Goal: Task Accomplishment & Management: Manage account settings

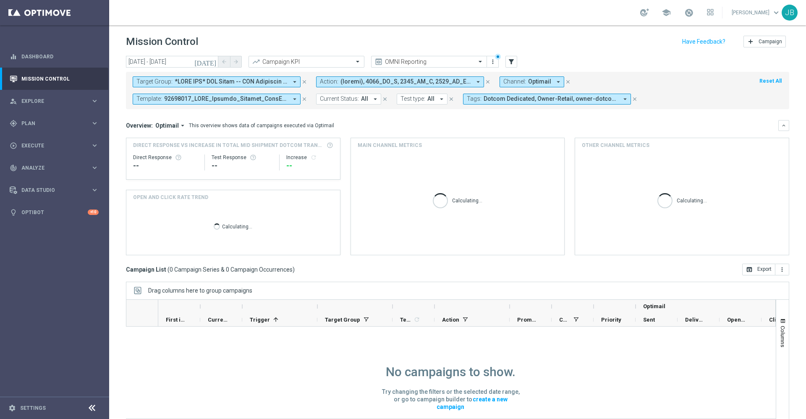
click at [305, 99] on icon "close" at bounding box center [304, 99] width 6 height 6
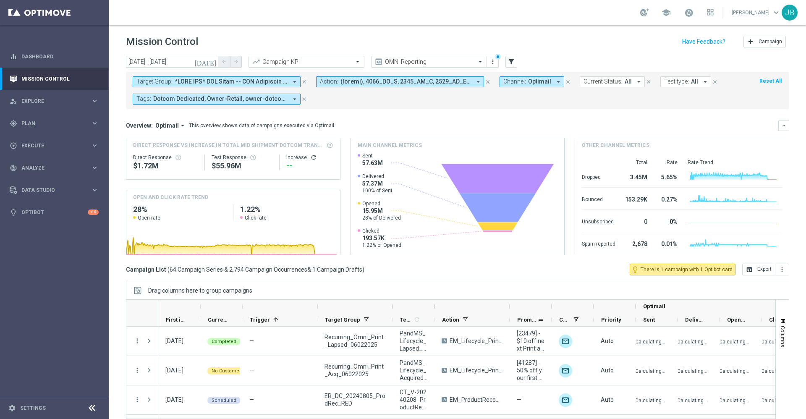
click at [525, 319] on span "Promotions" at bounding box center [527, 319] width 20 height 6
click at [215, 62] on icon "[DATE]" at bounding box center [205, 62] width 23 height 8
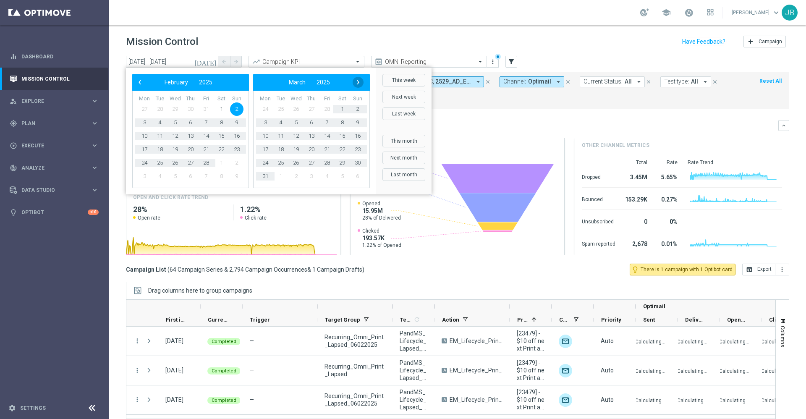
click at [358, 85] on span "›" at bounding box center [358, 82] width 11 height 11
click at [141, 83] on span "‹" at bounding box center [139, 82] width 11 height 11
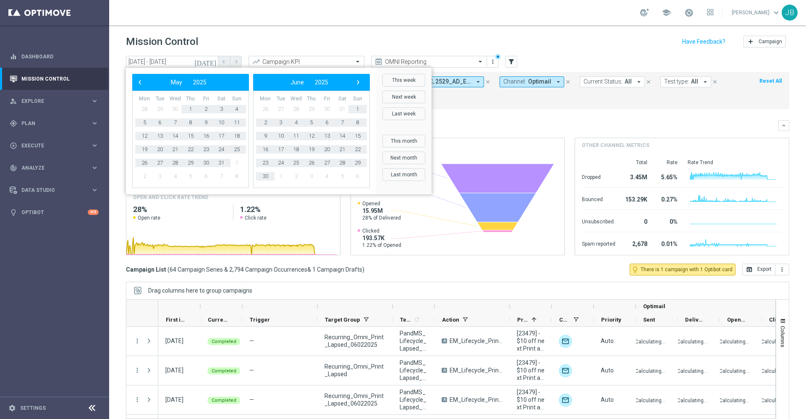
click at [141, 83] on span "‹" at bounding box center [139, 82] width 11 height 11
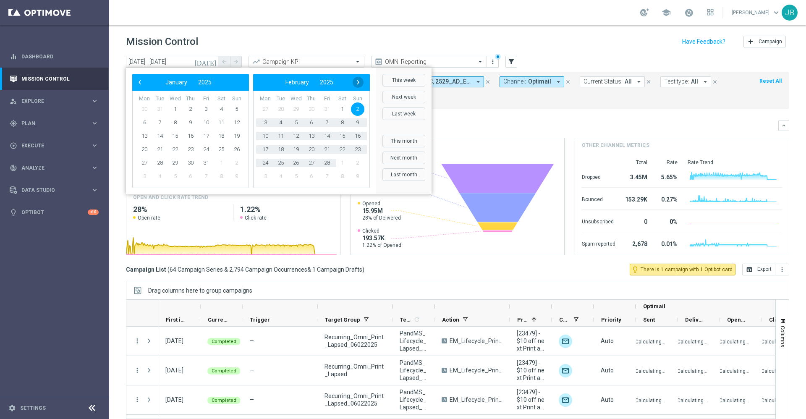
click at [357, 83] on span "›" at bounding box center [358, 82] width 11 height 11
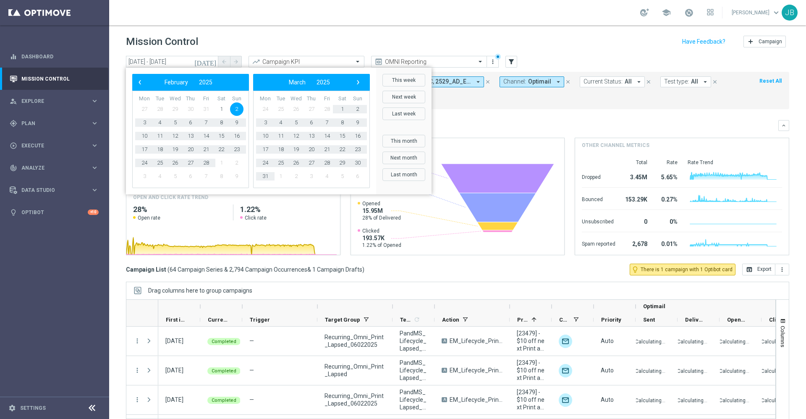
click at [357, 83] on span "›" at bounding box center [358, 82] width 11 height 11
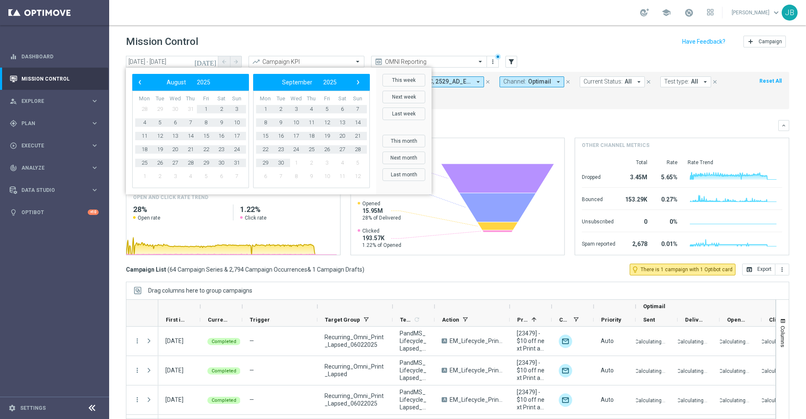
click at [357, 83] on span "›" at bounding box center [358, 82] width 11 height 11
click at [309, 108] on span "2" at bounding box center [311, 108] width 13 height 13
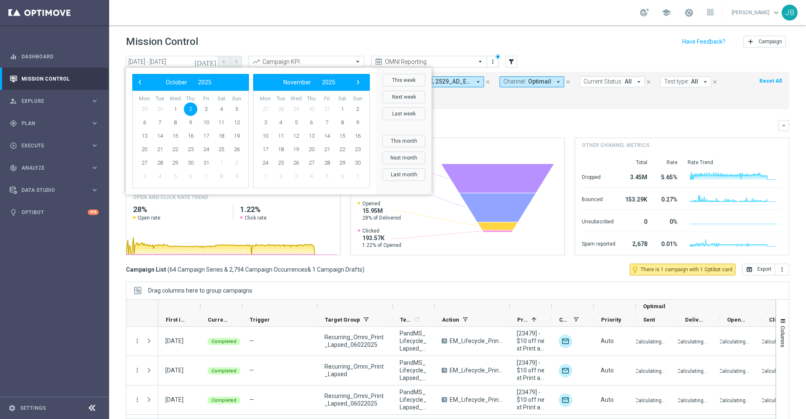
click at [192, 111] on span "2" at bounding box center [190, 108] width 13 height 13
type input "02 Oct 2025 - 02 Oct 2025"
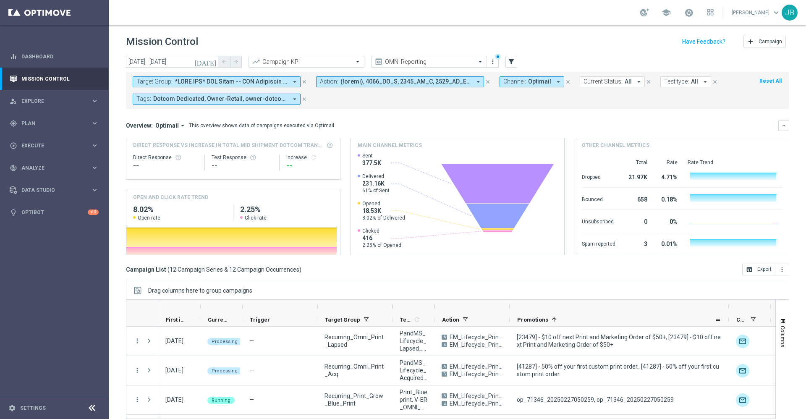
drag, startPoint x: 550, startPoint y: 306, endPoint x: 736, endPoint y: 315, distance: 185.7
click at [736, 315] on div "Optimail First in Range" at bounding box center [591, 313] width 866 height 27
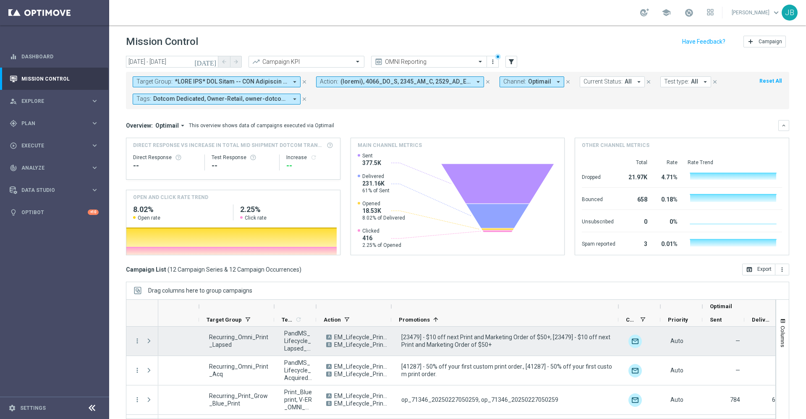
scroll to position [0, 119]
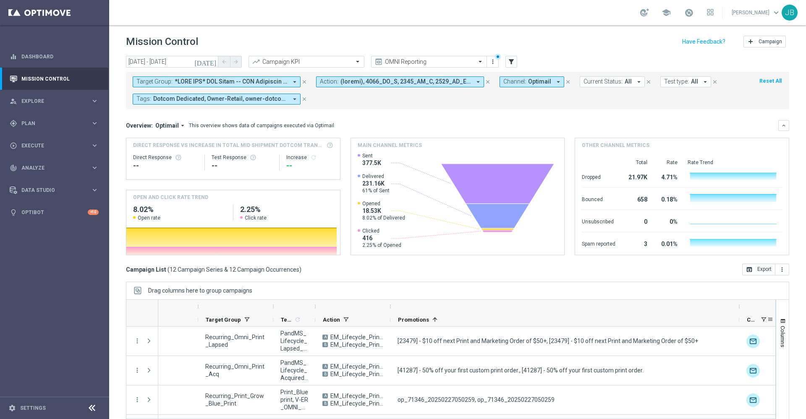
drag, startPoint x: 617, startPoint y: 307, endPoint x: 739, endPoint y: 321, distance: 122.9
click at [739, 321] on div "Optimail First in Range" at bounding box center [537, 313] width 996 height 27
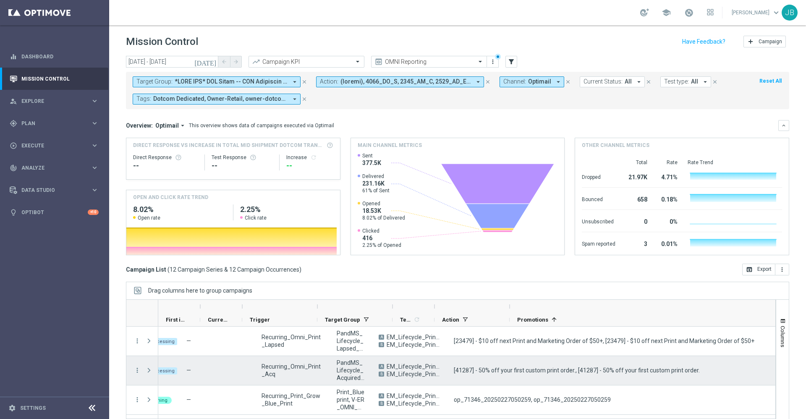
scroll to position [0, 0]
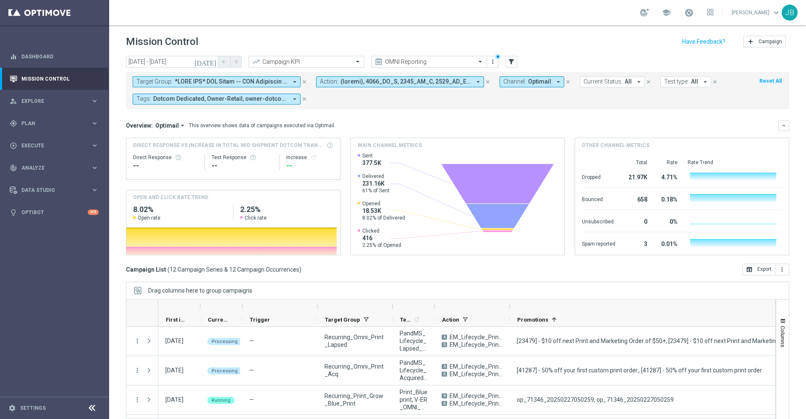
click at [304, 82] on icon "close" at bounding box center [304, 82] width 6 height 6
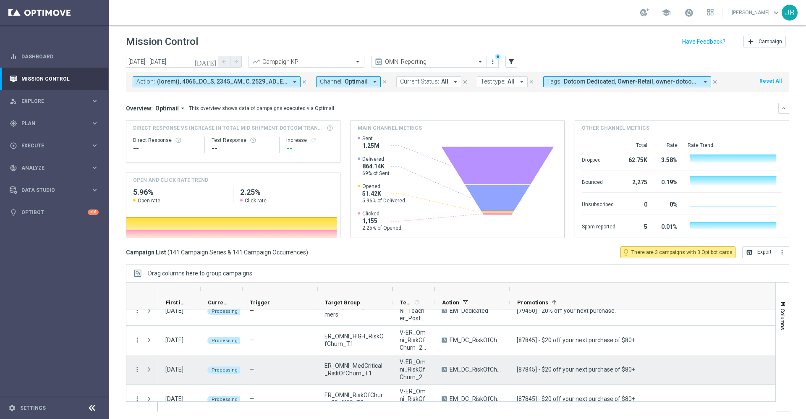
scroll to position [178, 0]
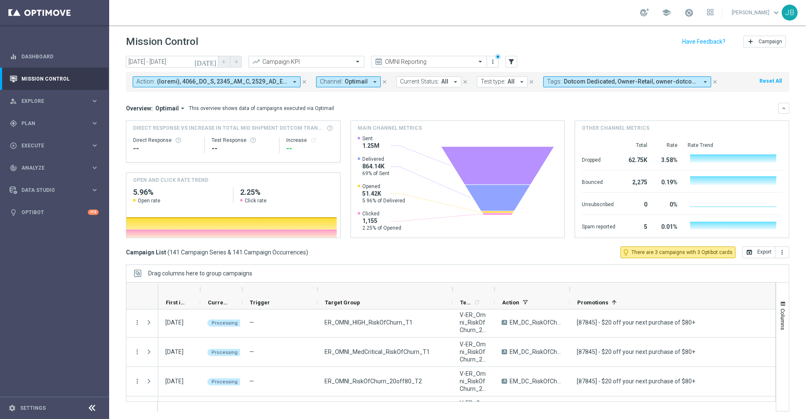
drag, startPoint x: 392, startPoint y: 286, endPoint x: 457, endPoint y: 288, distance: 65.5
click at [454, 288] on div at bounding box center [452, 288] width 3 height 13
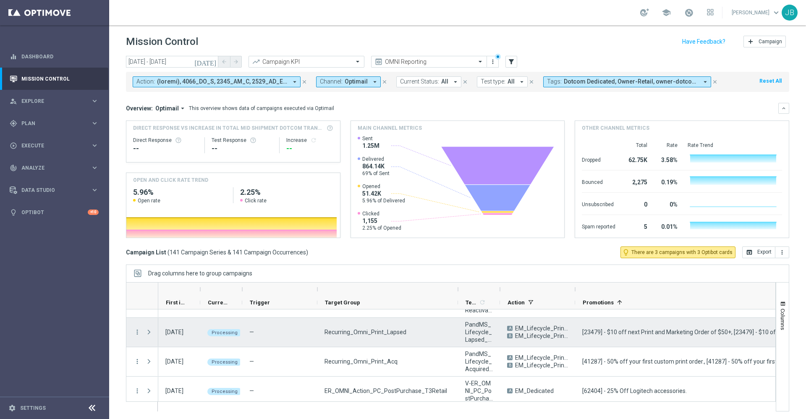
scroll to position [0, 0]
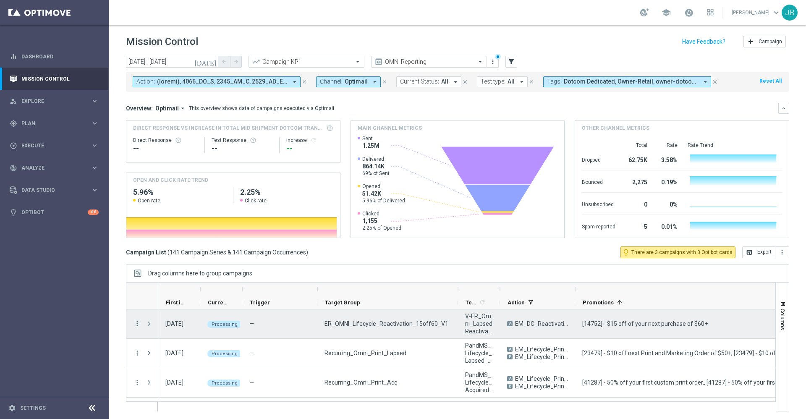
click at [138, 323] on icon "more_vert" at bounding box center [137, 324] width 8 height 8
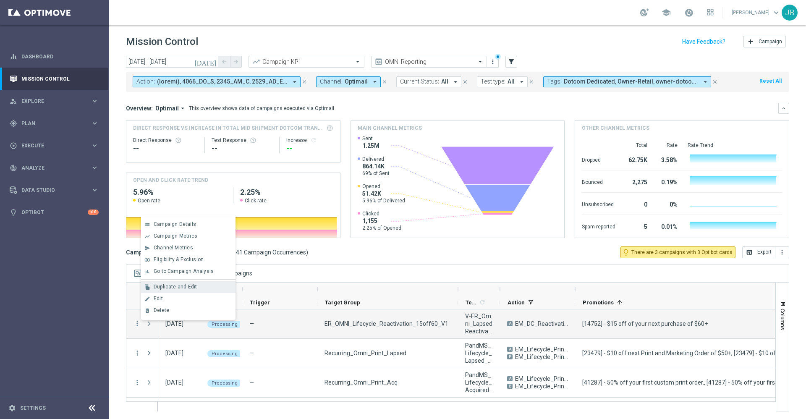
click at [178, 286] on span "Duplicate and Edit" at bounding box center [175, 287] width 43 height 6
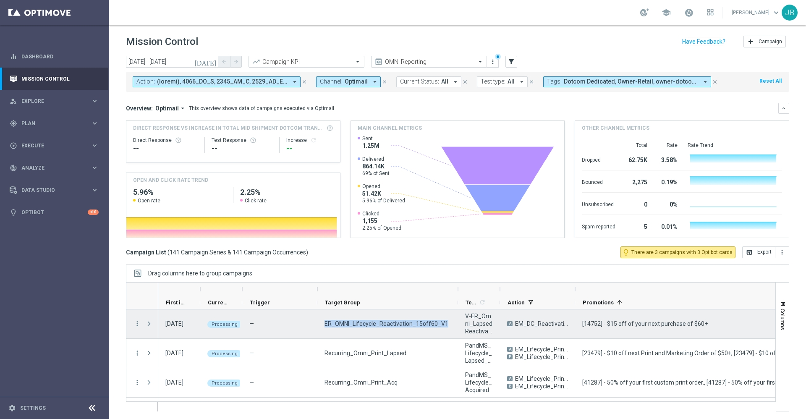
drag, startPoint x: 443, startPoint y: 323, endPoint x: 319, endPoint y: 322, distance: 124.2
click at [319, 322] on div "ER_OMNI_Lifecycle_Reactivation_15off60_V1" at bounding box center [387, 323] width 141 height 29
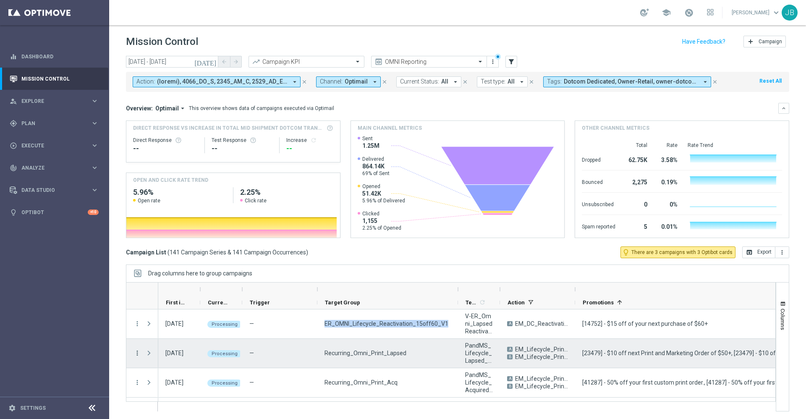
click at [138, 352] on icon "more_vert" at bounding box center [137, 353] width 8 height 8
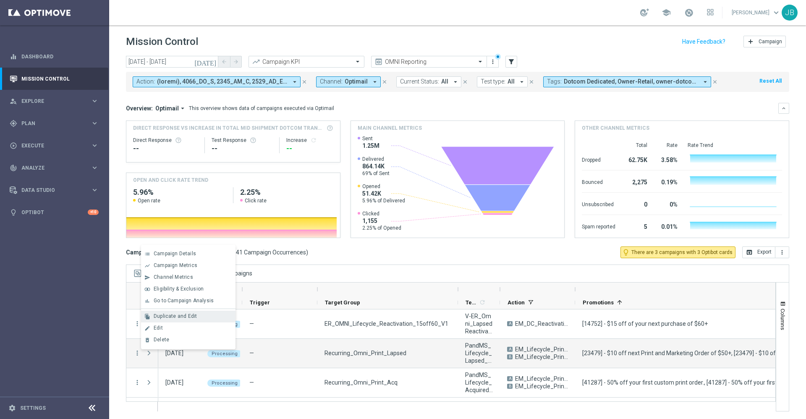
click at [181, 315] on span "Duplicate and Edit" at bounding box center [175, 316] width 43 height 6
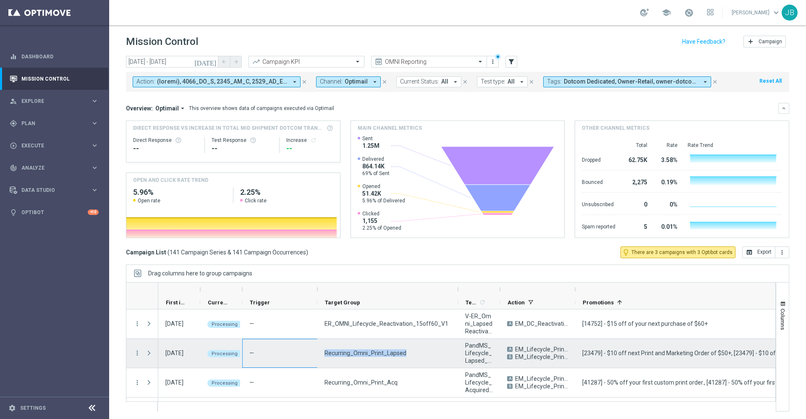
drag, startPoint x: 403, startPoint y: 352, endPoint x: 317, endPoint y: 356, distance: 86.1
click at [317, 356] on div "Recurring_Omni_Print_Lapsed" at bounding box center [387, 353] width 141 height 29
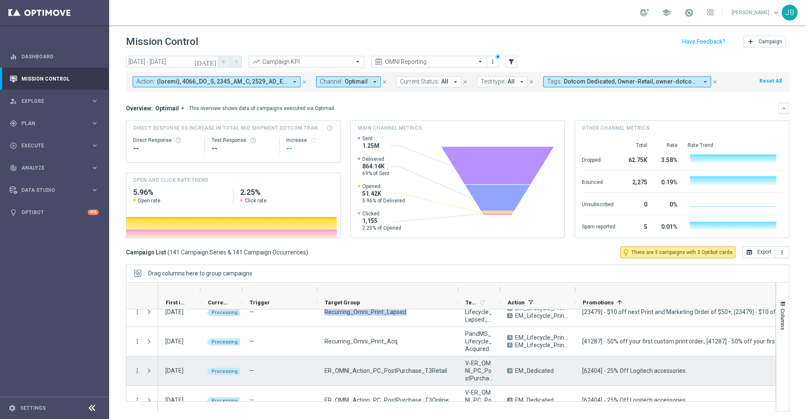
scroll to position [42, 0]
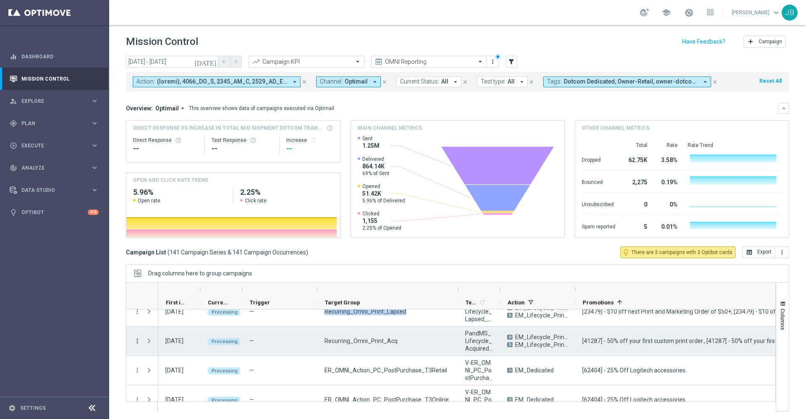
click at [138, 341] on icon "more_vert" at bounding box center [137, 341] width 8 height 8
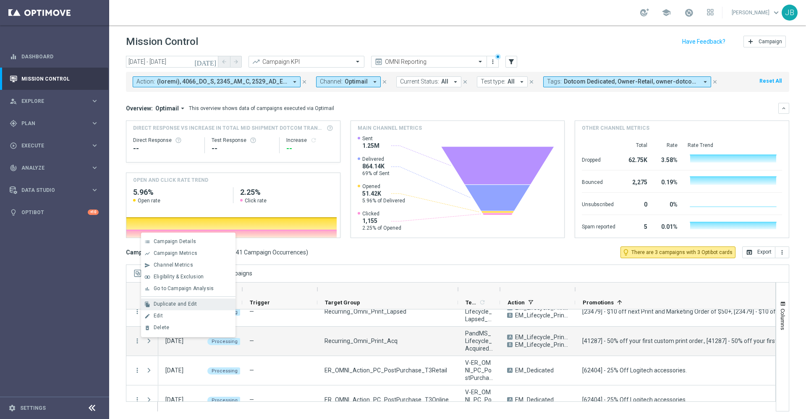
click at [178, 303] on span "Duplicate and Edit" at bounding box center [175, 304] width 43 height 6
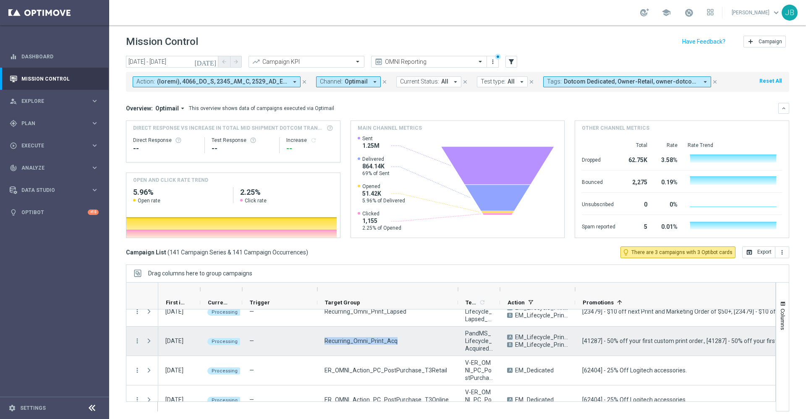
drag, startPoint x: 397, startPoint y: 341, endPoint x: 325, endPoint y: 340, distance: 72.2
click at [325, 340] on div "Recurring_Omni_Print_Acq" at bounding box center [387, 340] width 141 height 29
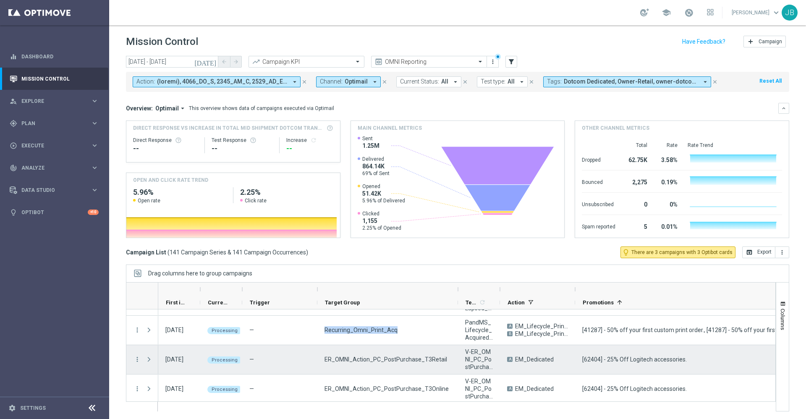
scroll to position [53, 0]
click at [136, 361] on icon "more_vert" at bounding box center [137, 359] width 8 height 8
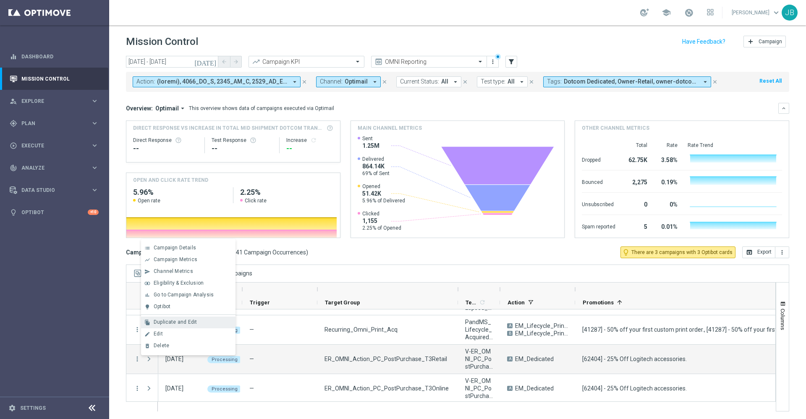
click at [173, 324] on span "Duplicate and Edit" at bounding box center [175, 322] width 43 height 6
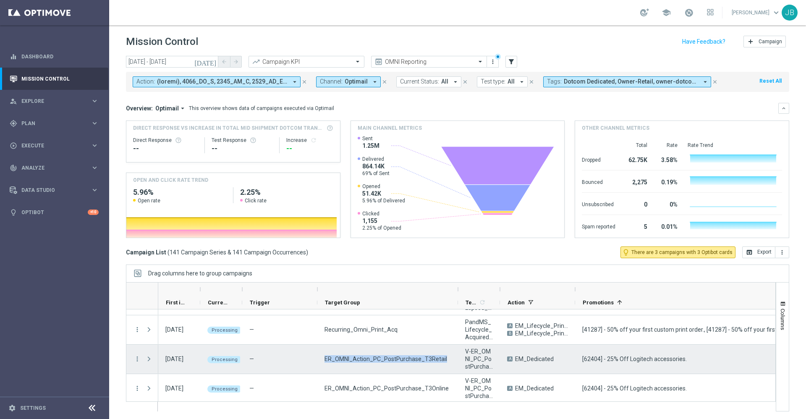
drag, startPoint x: 443, startPoint y: 356, endPoint x: 324, endPoint y: 357, distance: 119.2
click at [324, 357] on div "ER_OMNI_Action_PC_PostPurchase_T3Retail" at bounding box center [387, 359] width 141 height 29
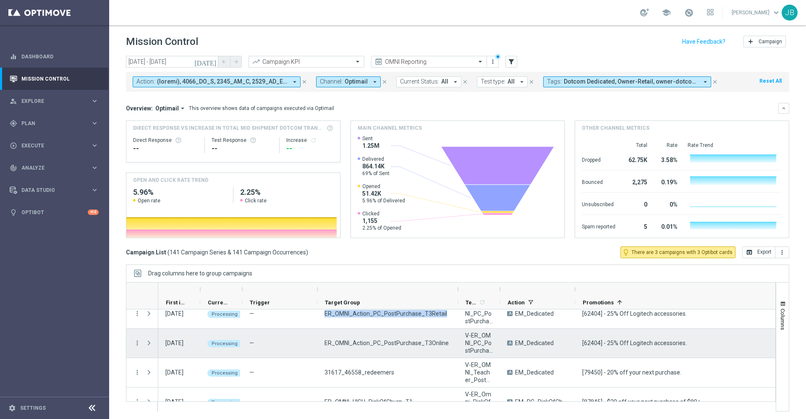
scroll to position [106, 0]
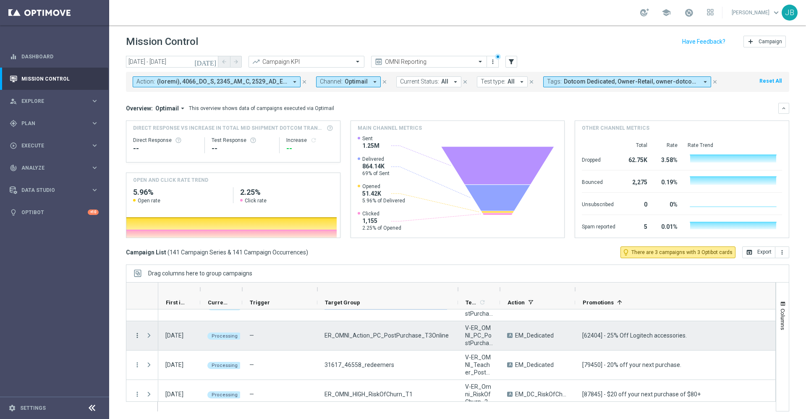
click at [138, 337] on icon "more_vert" at bounding box center [137, 336] width 8 height 8
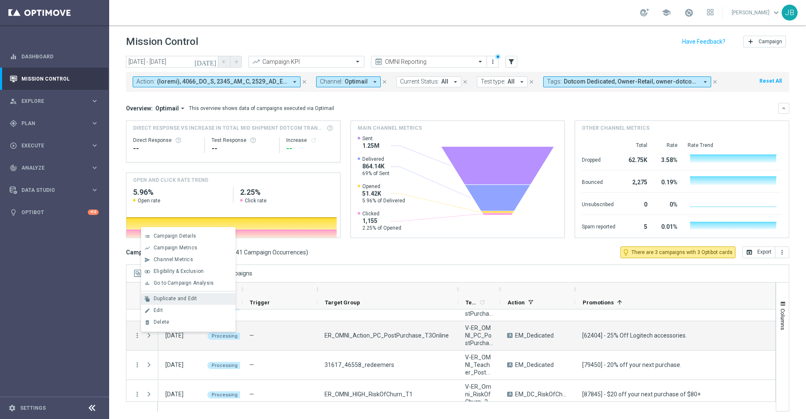
click at [176, 302] on div "file_copy Duplicate and Edit" at bounding box center [188, 299] width 94 height 12
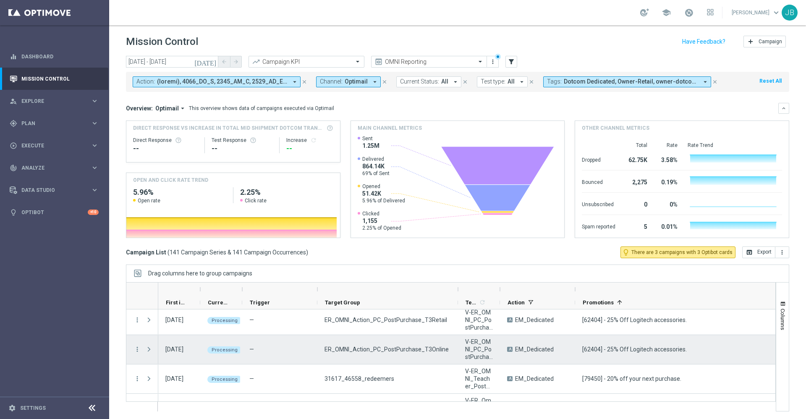
scroll to position [90, 0]
drag, startPoint x: 443, startPoint y: 350, endPoint x: 324, endPoint y: 349, distance: 119.2
click at [324, 349] on div "ER_OMNI_Action_PC_PostPurchase_T3Online" at bounding box center [387, 351] width 141 height 29
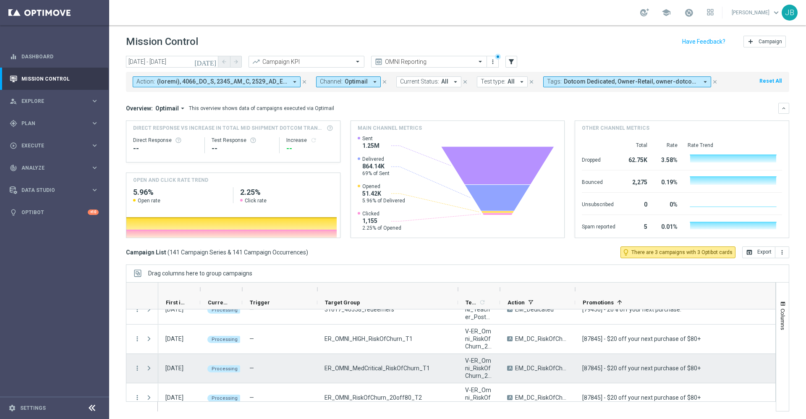
scroll to position [159, 0]
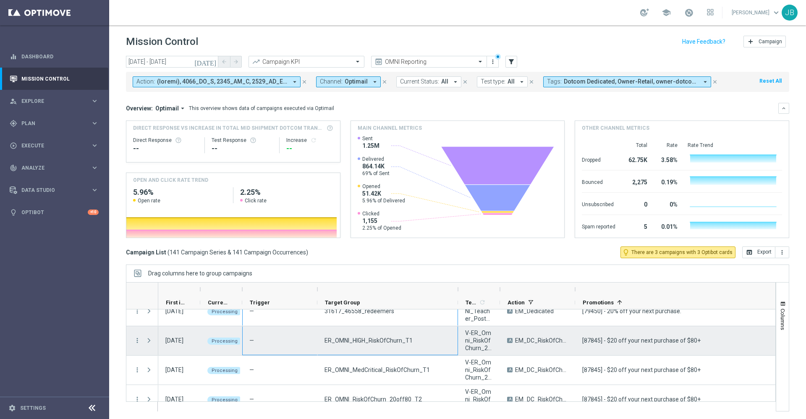
click at [272, 347] on div "—" at bounding box center [279, 340] width 75 height 29
click at [139, 340] on icon "more_vert" at bounding box center [137, 341] width 8 height 8
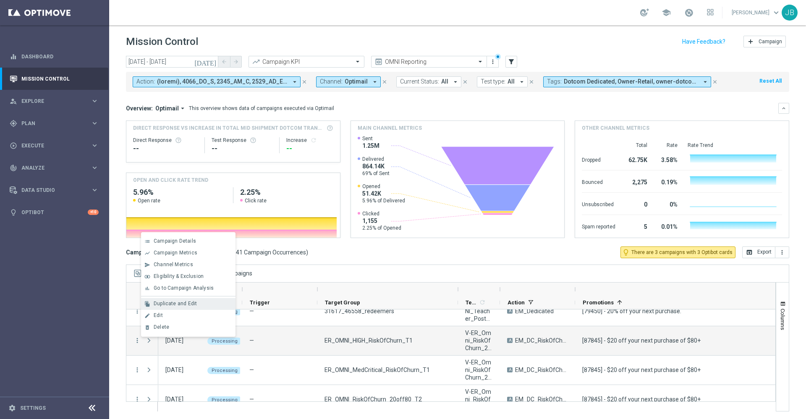
click at [195, 306] on span "Duplicate and Edit" at bounding box center [175, 303] width 43 height 6
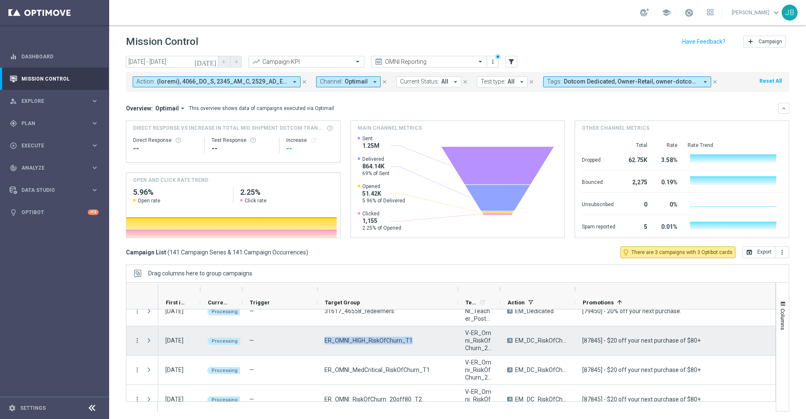
drag, startPoint x: 409, startPoint y: 340, endPoint x: 324, endPoint y: 337, distance: 84.4
click at [324, 337] on span "ER_OMNI_HIGH_RiskOfChurn_T1" at bounding box center [368, 341] width 88 height 8
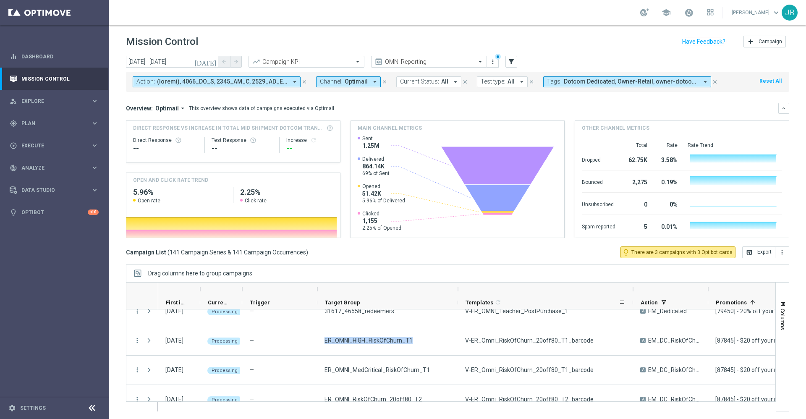
drag, startPoint x: 499, startPoint y: 291, endPoint x: 632, endPoint y: 296, distance: 133.1
click at [632, 296] on div "First in Range Current Status 1" at bounding box center [755, 295] width 1195 height 27
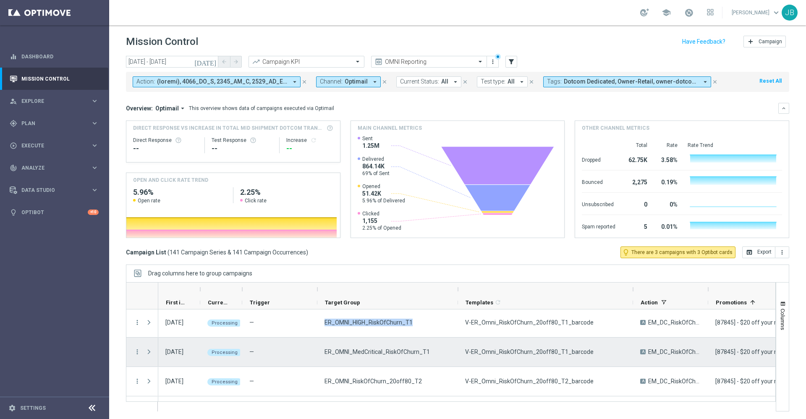
scroll to position [178, 0]
click at [137, 353] on icon "more_vert" at bounding box center [137, 351] width 8 height 8
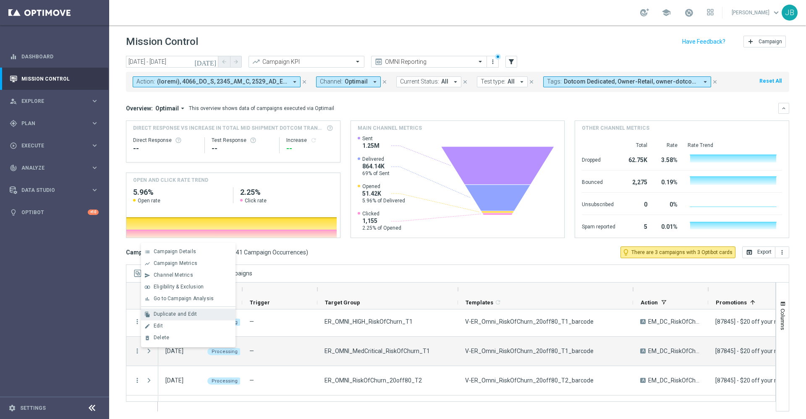
click at [175, 316] on span "Duplicate and Edit" at bounding box center [175, 314] width 43 height 6
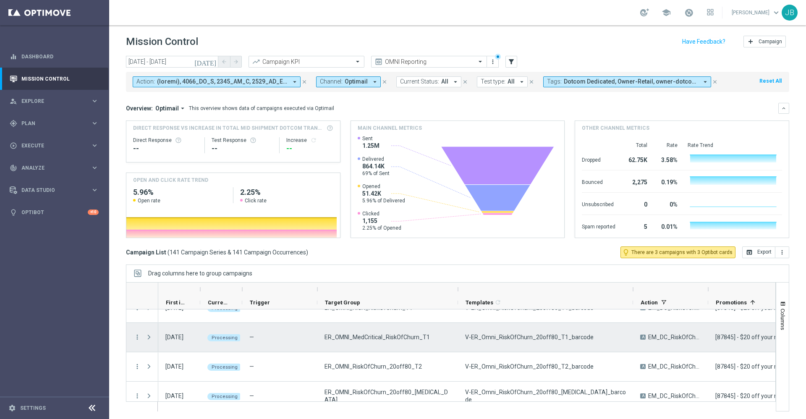
scroll to position [188, 0]
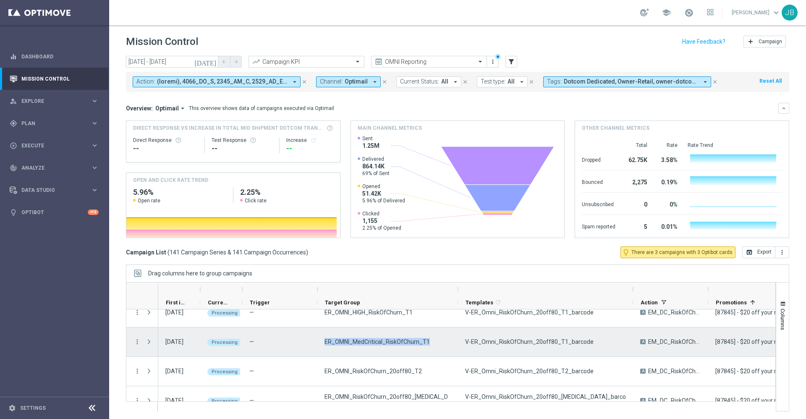
drag, startPoint x: 426, startPoint y: 342, endPoint x: 325, endPoint y: 343, distance: 100.7
click at [325, 343] on span "ER_OMNI_MedCritical_RiskOfChurn_T1" at bounding box center [376, 342] width 105 height 8
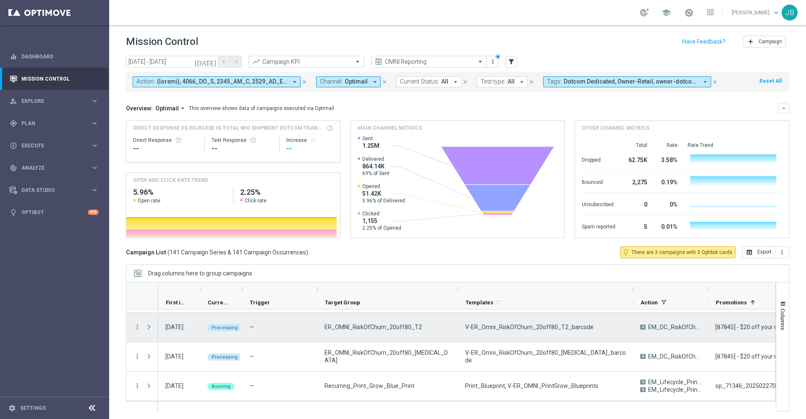
scroll to position [225, 0]
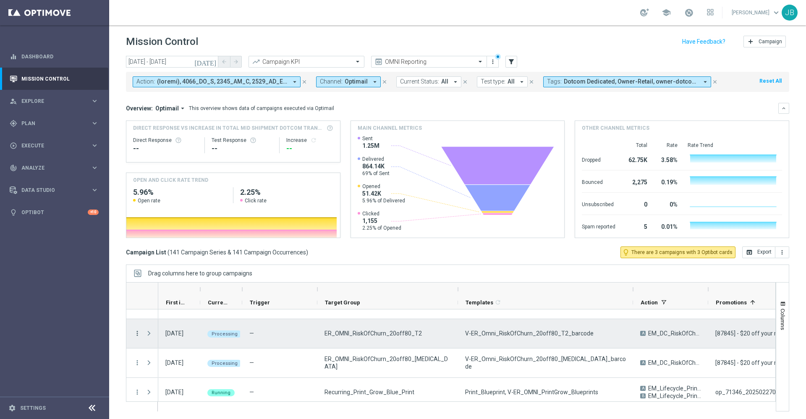
click at [136, 335] on icon "more_vert" at bounding box center [137, 333] width 8 height 8
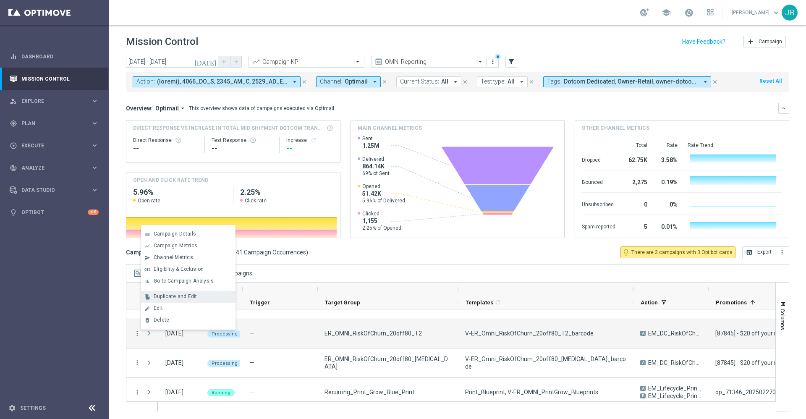
click at [178, 297] on span "Duplicate and Edit" at bounding box center [175, 296] width 43 height 6
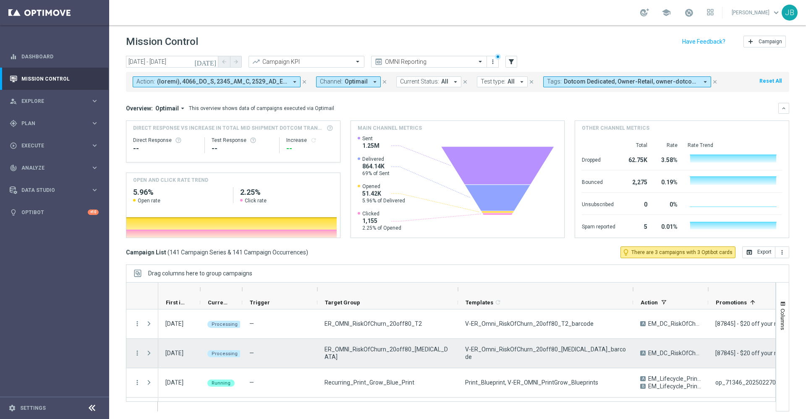
scroll to position [218, 0]
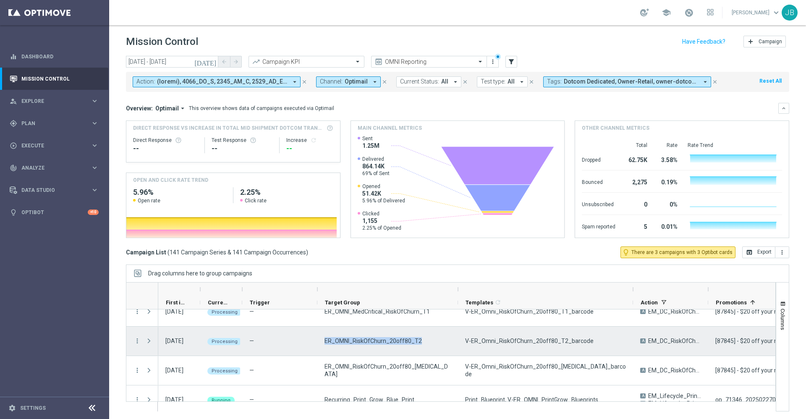
drag, startPoint x: 419, startPoint y: 341, endPoint x: 324, endPoint y: 344, distance: 95.3
click at [324, 344] on div "ER_OMNI_RiskOfChurn_20off80_T2" at bounding box center [387, 340] width 141 height 29
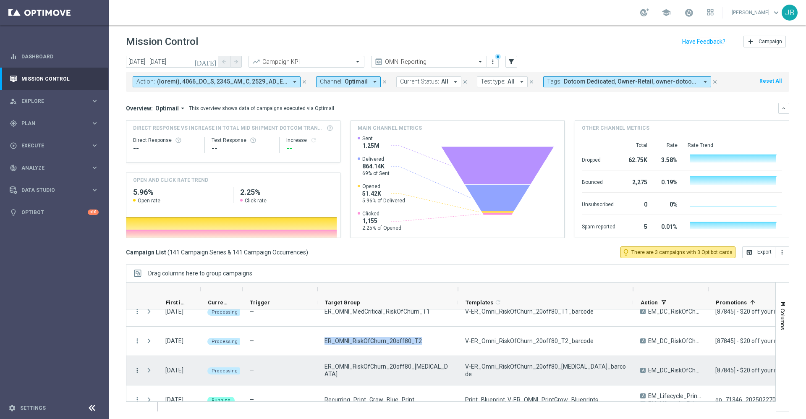
click at [136, 368] on icon "more_vert" at bounding box center [137, 370] width 8 height 8
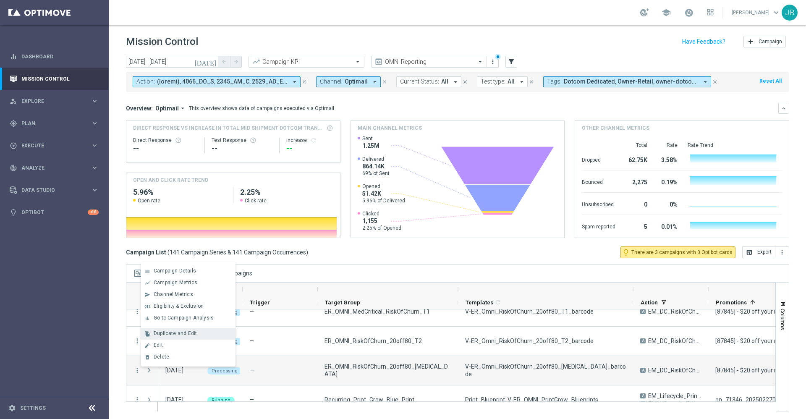
click at [182, 335] on span "Duplicate and Edit" at bounding box center [175, 333] width 43 height 6
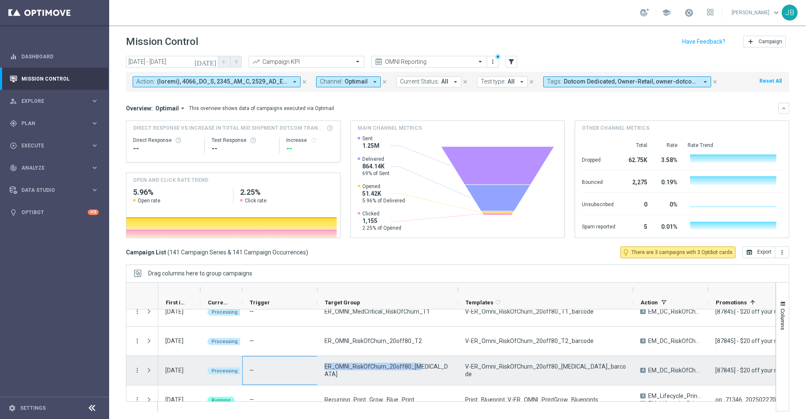
drag, startPoint x: 415, startPoint y: 373, endPoint x: 313, endPoint y: 370, distance: 102.0
click at [313, 370] on div "02 Oct 2025, Thursday Processing — ER_OMNI_RiskOfChurn_20off80_T3 V-ER_Omni_Ris…" at bounding box center [755, 370] width 1195 height 29
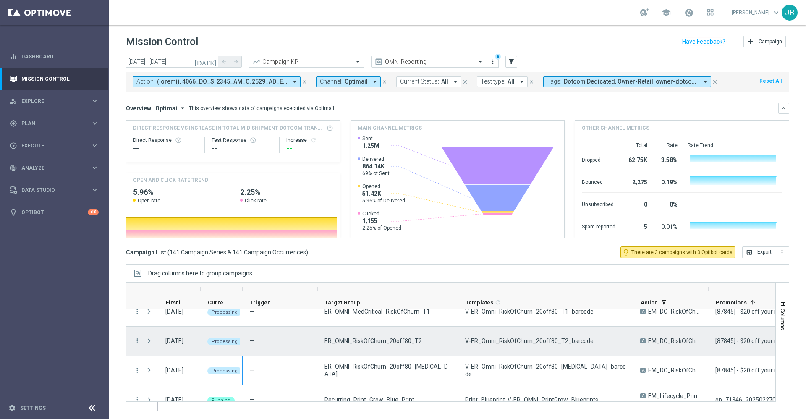
click at [406, 352] on div "ER_OMNI_RiskOfChurn_20off80_T2" at bounding box center [387, 340] width 141 height 29
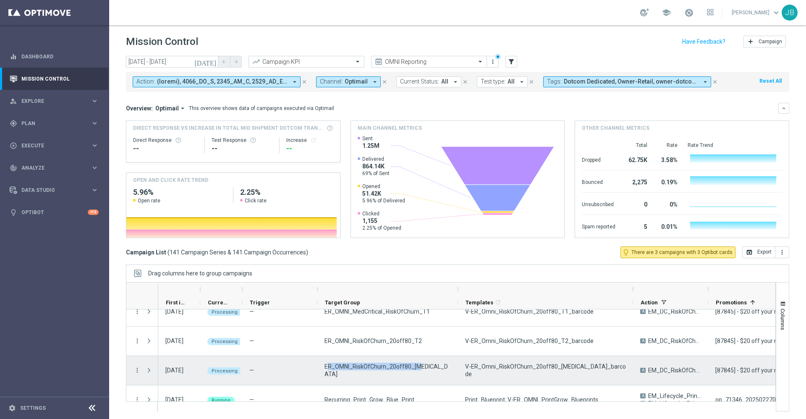
drag, startPoint x: 417, startPoint y: 367, endPoint x: 326, endPoint y: 372, distance: 90.8
click at [326, 372] on div "ER_OMNI_RiskOfChurn_20off80_[MEDICAL_DATA]" at bounding box center [387, 370] width 141 height 29
click at [324, 370] on span "ER_OMNI_RiskOfChurn_20off80_[MEDICAL_DATA]" at bounding box center [387, 370] width 126 height 15
drag, startPoint x: 324, startPoint y: 370, endPoint x: 401, endPoint y: 361, distance: 77.4
click at [401, 361] on div "ER_OMNI_RiskOfChurn_20off80_[MEDICAL_DATA]" at bounding box center [387, 370] width 141 height 29
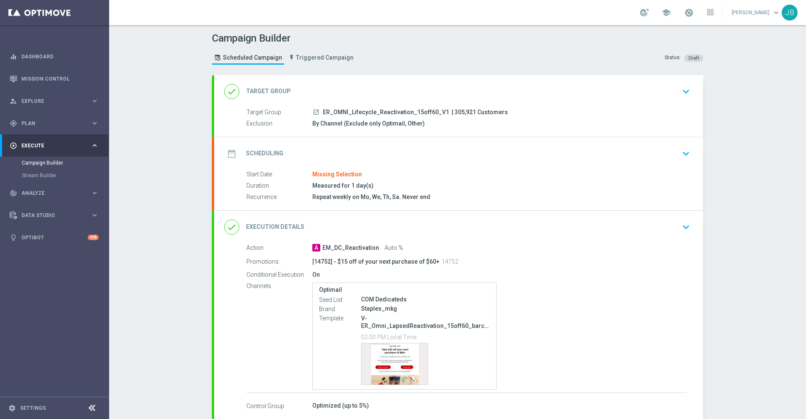
click at [264, 151] on h2 "Scheduling" at bounding box center [264, 153] width 37 height 8
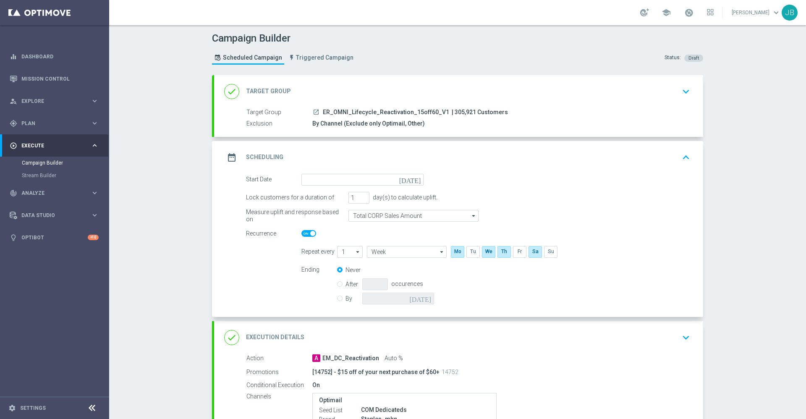
click at [412, 180] on icon "[DATE]" at bounding box center [411, 178] width 25 height 9
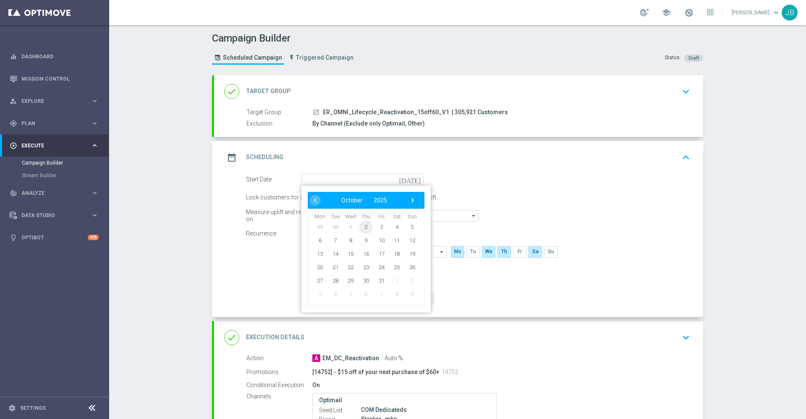
click at [361, 226] on span "2" at bounding box center [365, 226] width 13 height 13
type input "[DATE]"
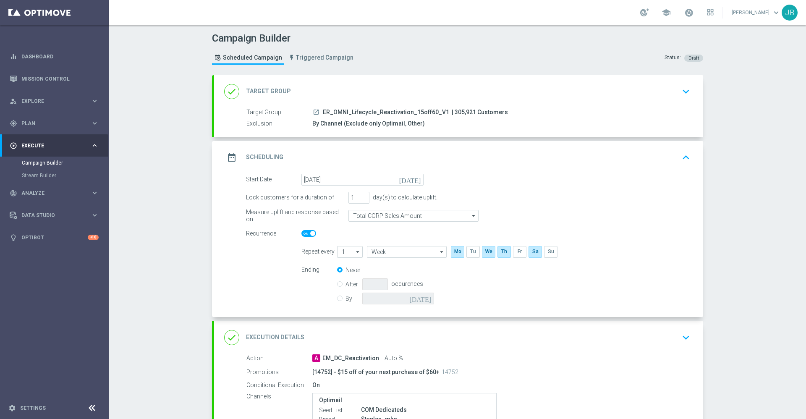
click at [337, 298] on input "By" at bounding box center [339, 296] width 5 height 5
radio input "true"
radio input "false"
click at [278, 90] on h2 "Target Group" at bounding box center [268, 91] width 45 height 8
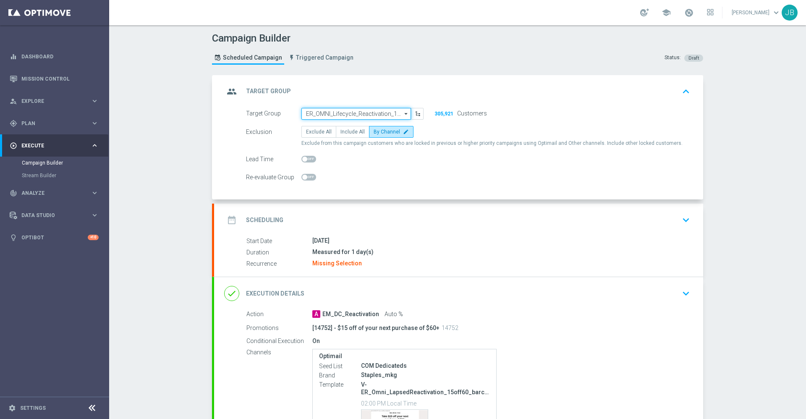
click at [332, 111] on input "ER_OMNI_Lifecycle_Reactivation_15off60_V1" at bounding box center [356, 114] width 110 height 12
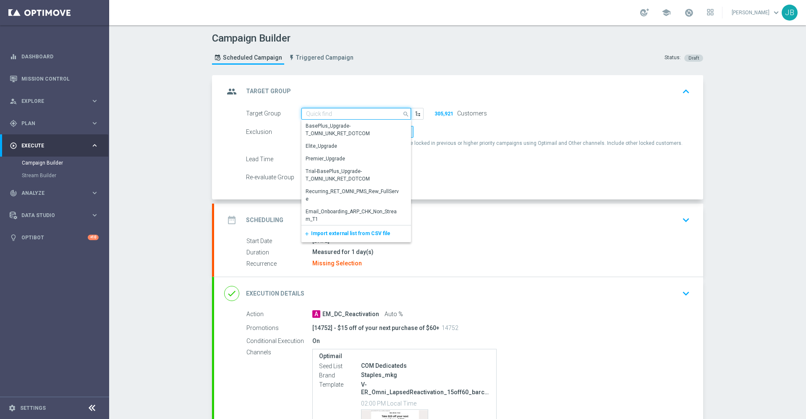
paste input "ER_OMNI_Lifecycle_Reactivation_15off60_V1"
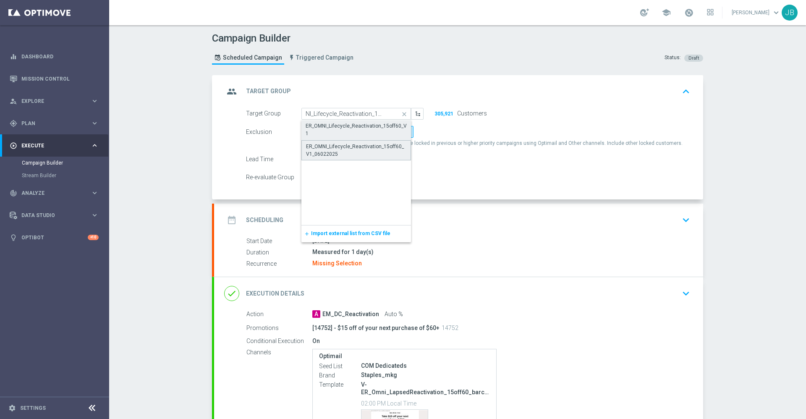
click at [347, 153] on div "ER_OMNI_Lifecycle_Reactivation_15off60_V1_06022025" at bounding box center [356, 150] width 100 height 15
type input "ER_OMNI_Lifecycle_Reactivation_15off60_V1_06022025"
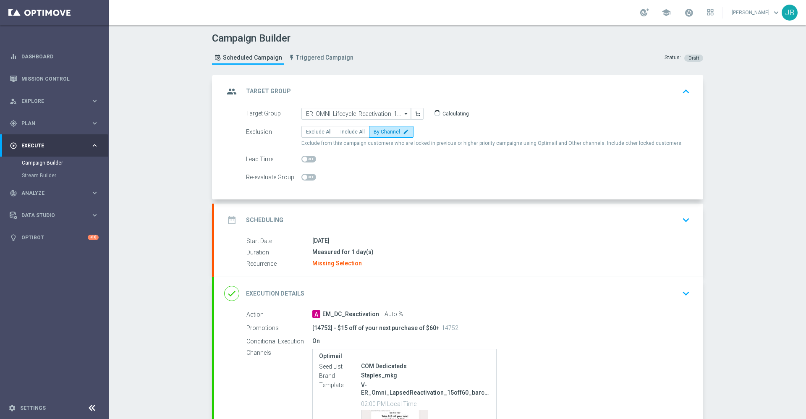
click at [263, 219] on h2 "Scheduling" at bounding box center [264, 220] width 37 height 8
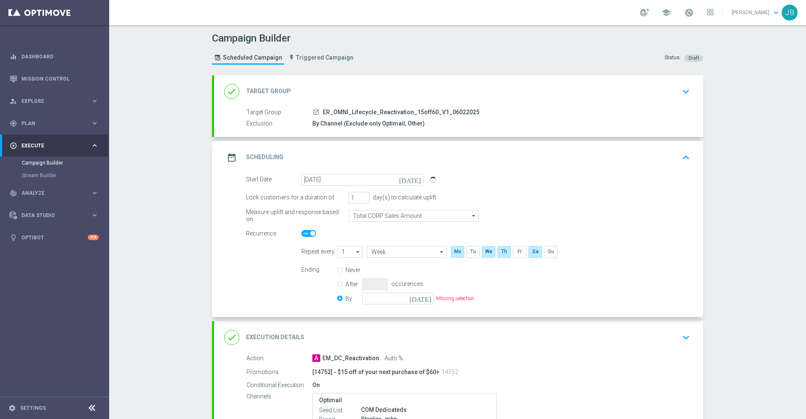
click at [422, 297] on icon "[DATE]" at bounding box center [421, 297] width 25 height 9
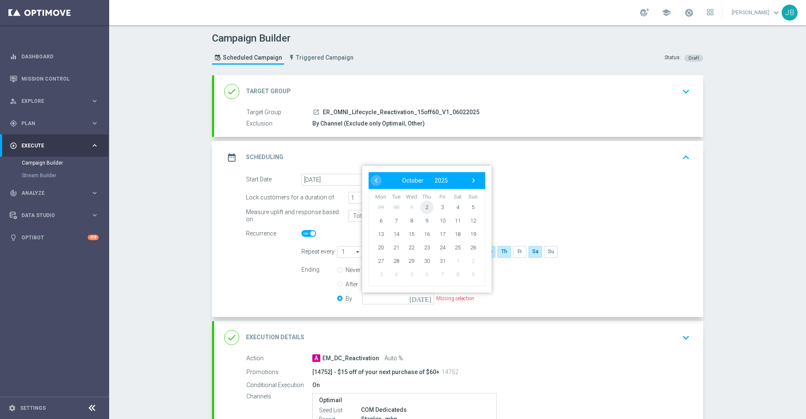
click at [425, 209] on span "2" at bounding box center [426, 206] width 13 height 13
type input "[DATE]"
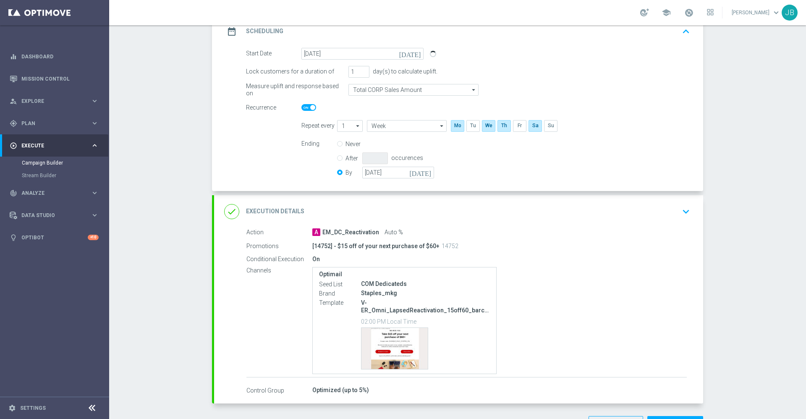
scroll to position [156, 0]
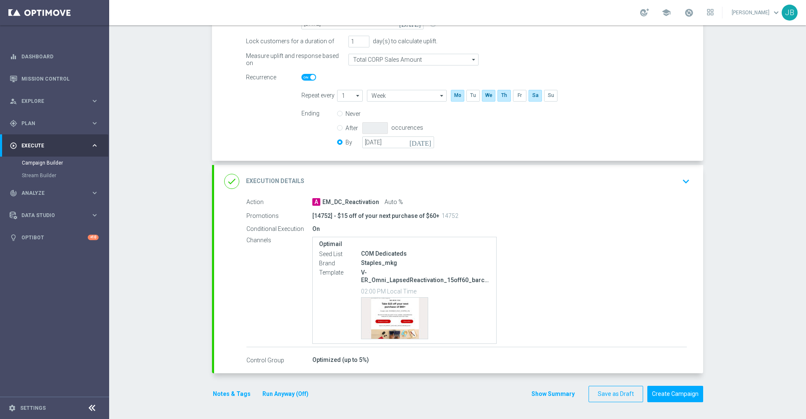
click at [286, 181] on h2 "Execution Details" at bounding box center [275, 181] width 58 height 8
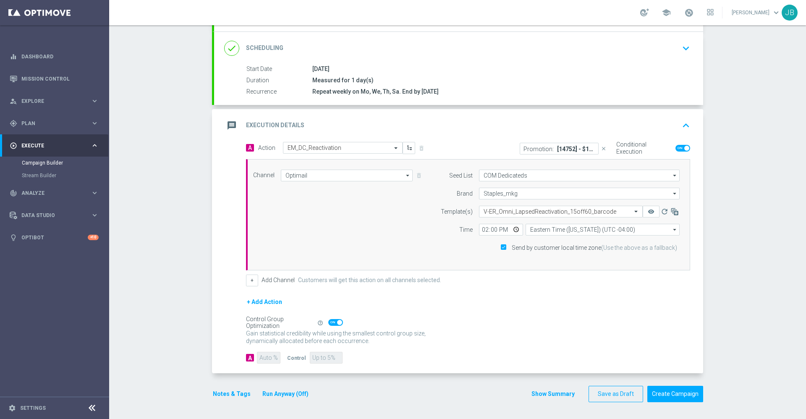
scroll to position [105, 0]
click at [481, 229] on input "14:00" at bounding box center [501, 230] width 44 height 12
type input "18:30"
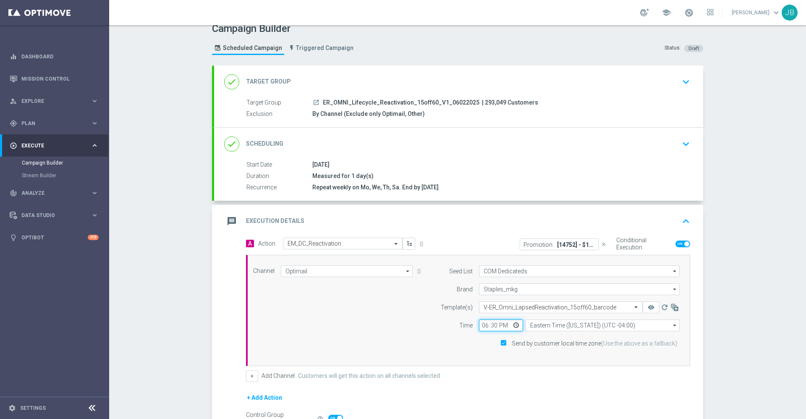
scroll to position [0, 0]
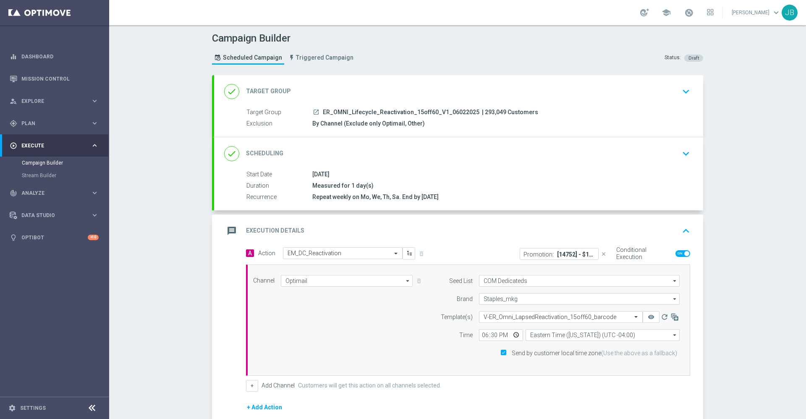
click at [278, 89] on h2 "Target Group" at bounding box center [268, 91] width 45 height 8
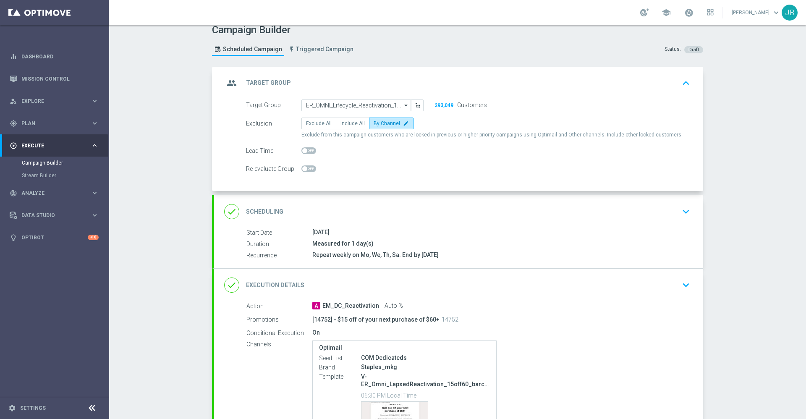
scroll to position [11, 0]
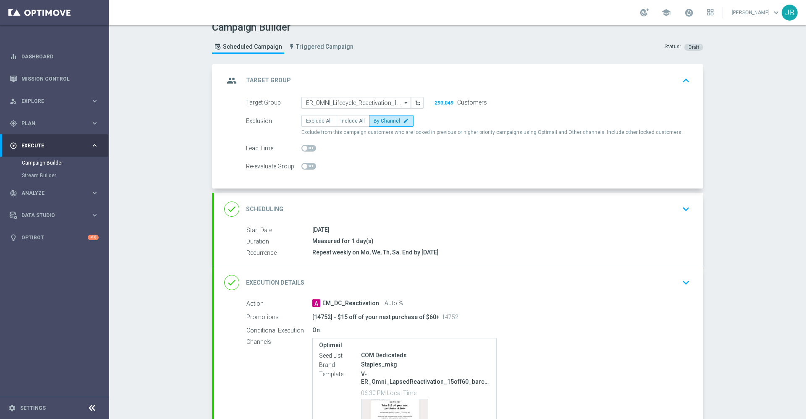
click at [269, 82] on h2 "Target Group" at bounding box center [268, 80] width 45 height 8
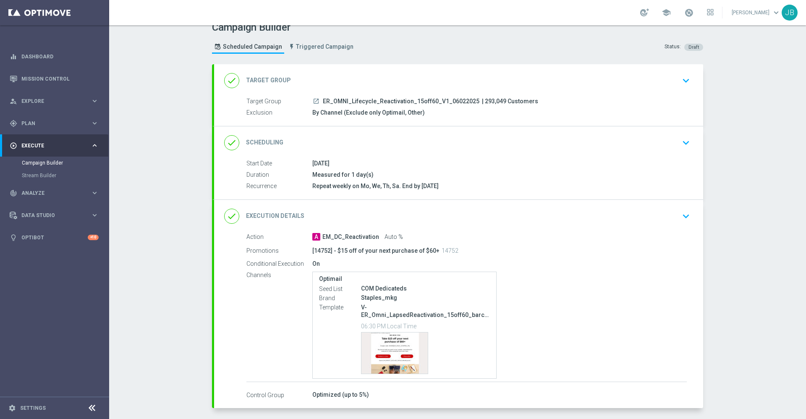
click at [264, 140] on h2 "Scheduling" at bounding box center [264, 142] width 37 height 8
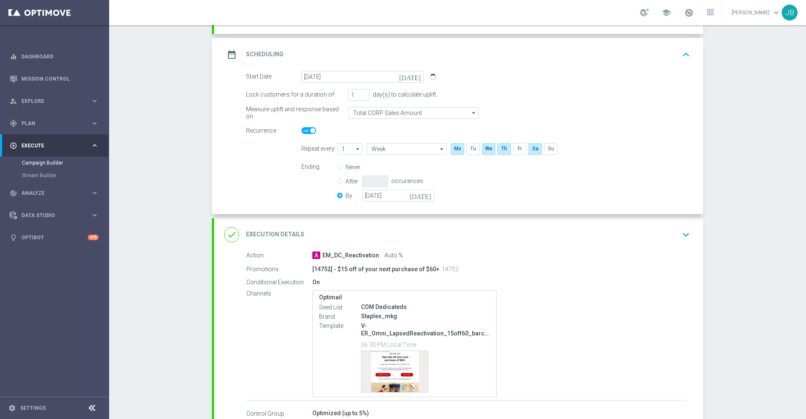
scroll to position [156, 0]
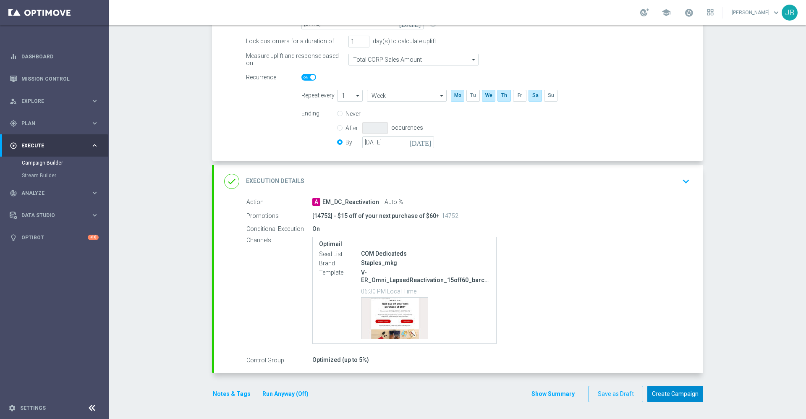
click at [670, 397] on button "Create Campaign" at bounding box center [675, 394] width 56 height 16
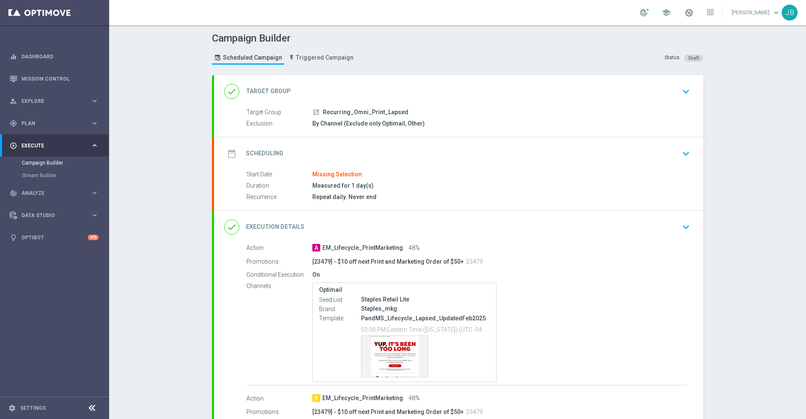
click at [279, 90] on h2 "Target Group" at bounding box center [268, 91] width 45 height 8
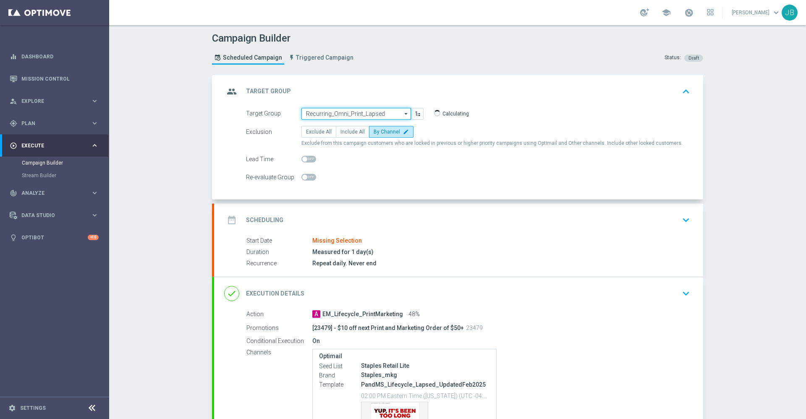
click at [323, 112] on input "Recurring_Omni_Print_Lapsed" at bounding box center [356, 114] width 110 height 12
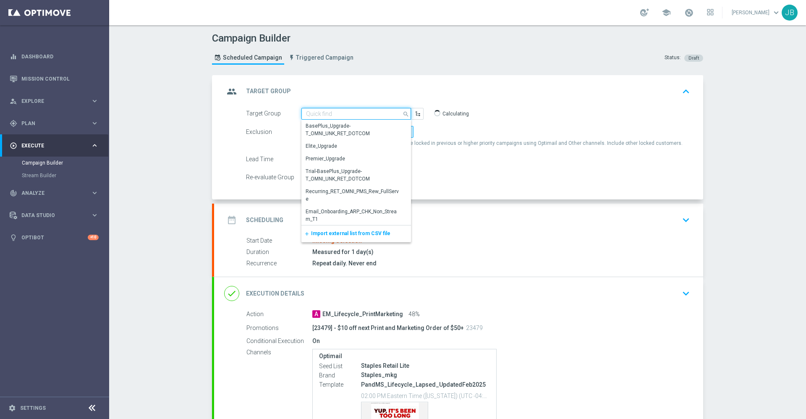
paste input "Recurring_Omni_Print_Lapsed"
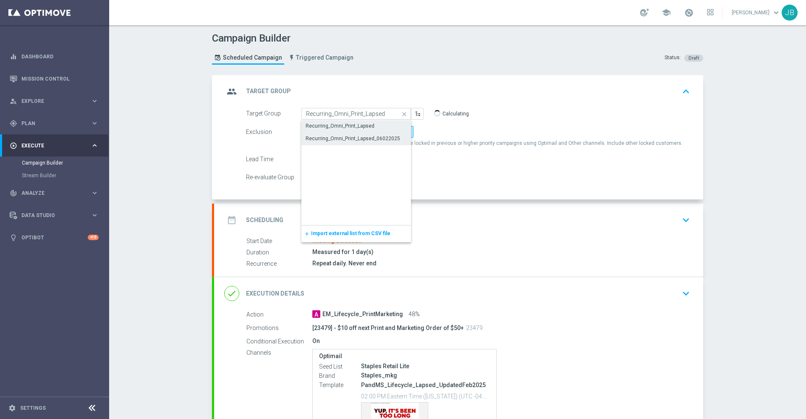
click at [348, 141] on div "Recurring_Omni_Print_Lapsed_06022025" at bounding box center [353, 139] width 94 height 8
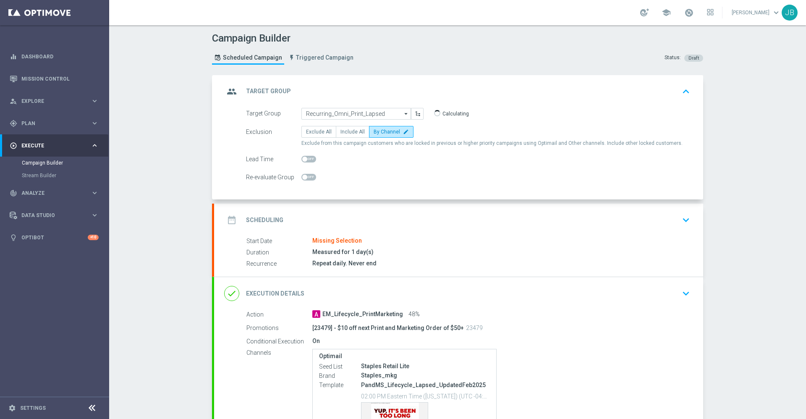
type input "Recurring_Omni_Print_Lapsed_06022025"
click at [268, 218] on h2 "Scheduling" at bounding box center [264, 220] width 37 height 8
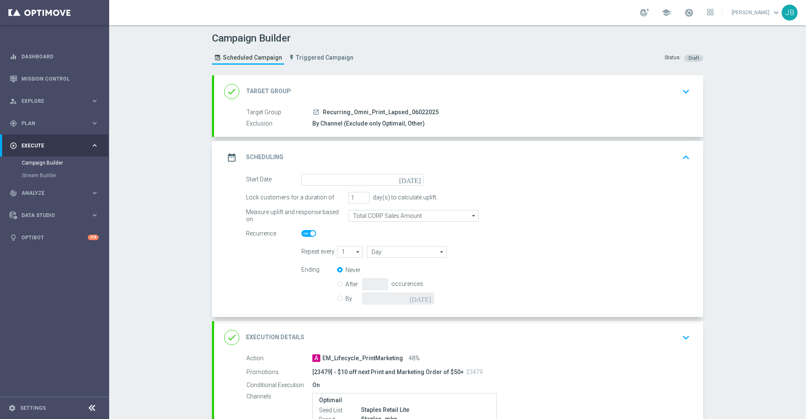
click at [412, 180] on icon "[DATE]" at bounding box center [411, 178] width 25 height 9
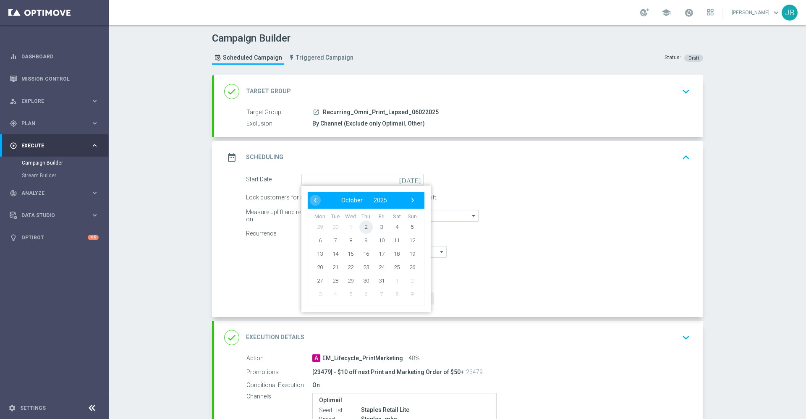
click at [359, 226] on span "2" at bounding box center [365, 226] width 13 height 13
type input "[DATE]"
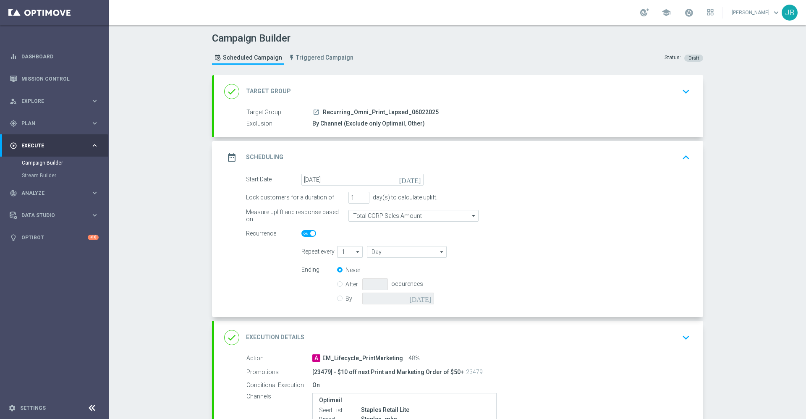
click at [337, 299] on input "By" at bounding box center [339, 296] width 5 height 5
radio input "true"
radio input "false"
click at [423, 299] on icon "[DATE]" at bounding box center [421, 297] width 25 height 9
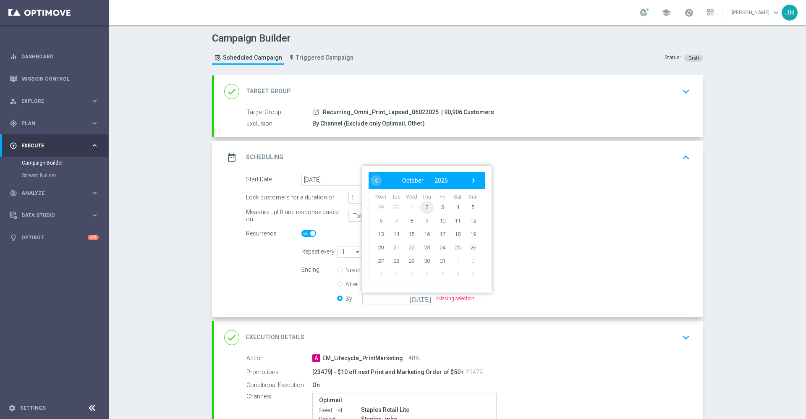
click at [423, 206] on span "2" at bounding box center [426, 206] width 13 height 13
type input "[DATE]"
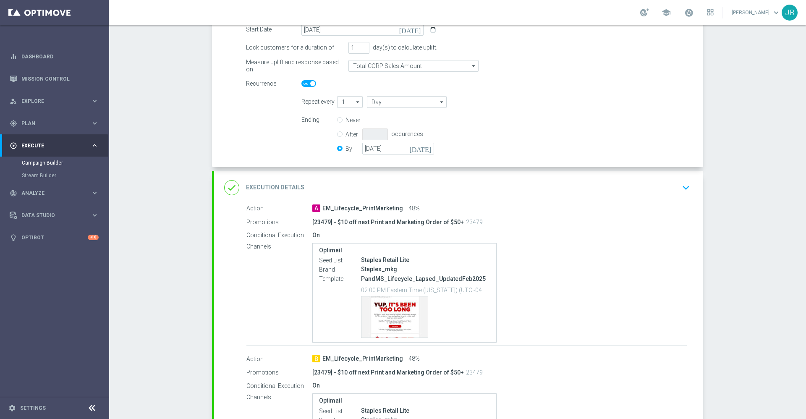
scroll to position [185, 0]
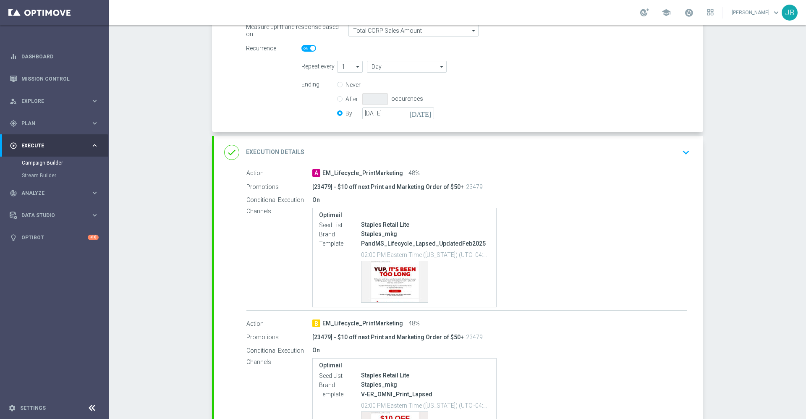
click at [272, 149] on h2 "Execution Details" at bounding box center [275, 152] width 58 height 8
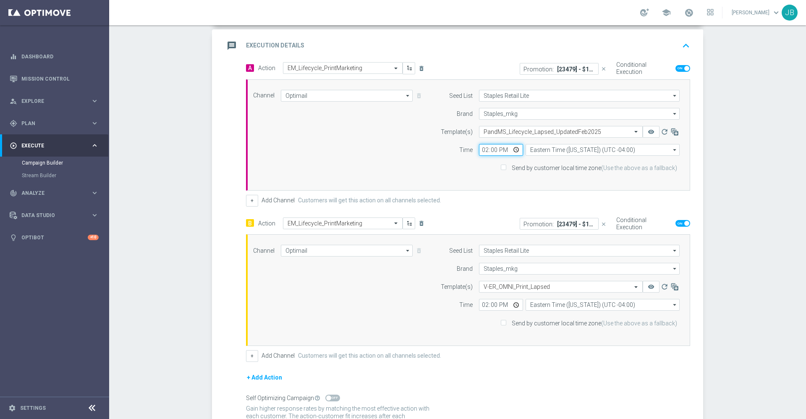
click at [481, 150] on input "14:00" at bounding box center [501, 150] width 44 height 12
type input "18:30"
click at [479, 304] on input "14:00" at bounding box center [501, 305] width 44 height 12
type input "18:30"
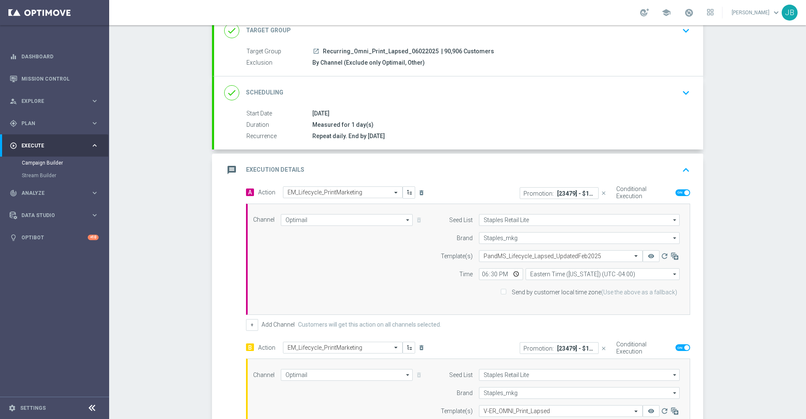
scroll to position [0, 0]
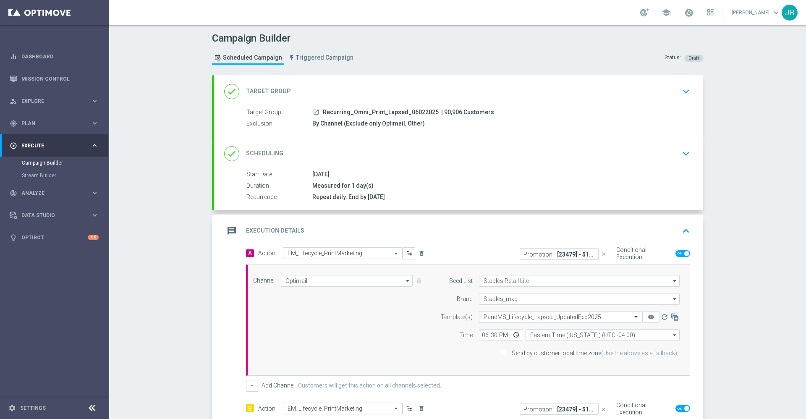
click at [277, 91] on h2 "Target Group" at bounding box center [268, 91] width 45 height 8
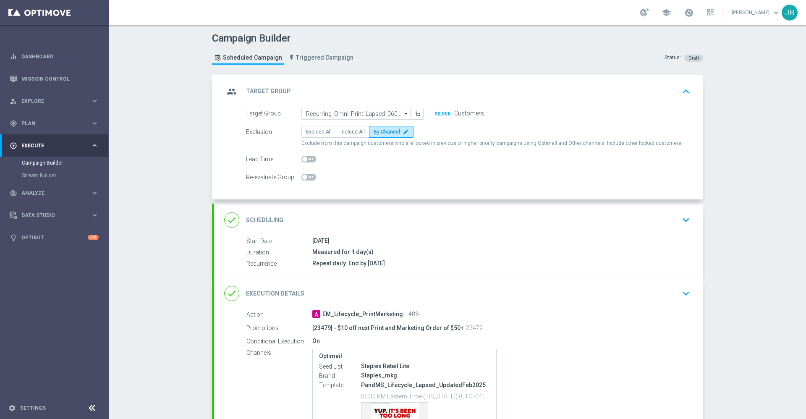
click at [273, 225] on div "done Scheduling" at bounding box center [253, 219] width 59 height 15
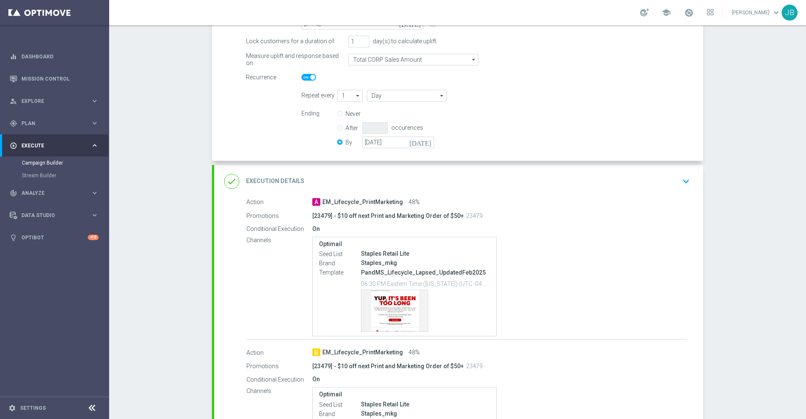
scroll to position [299, 0]
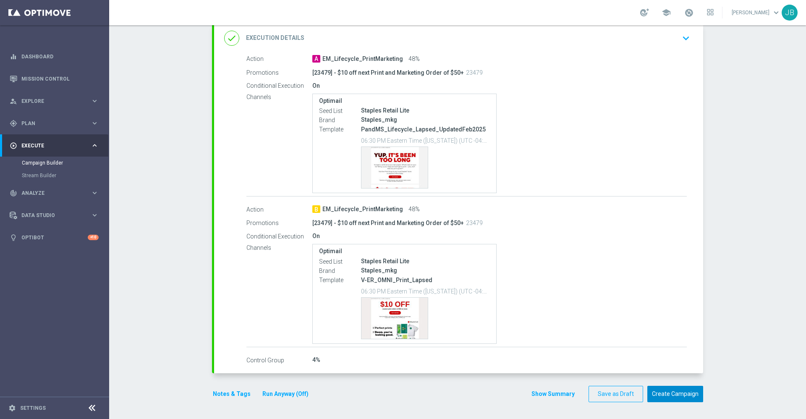
click at [671, 387] on button "Create Campaign" at bounding box center [675, 394] width 56 height 16
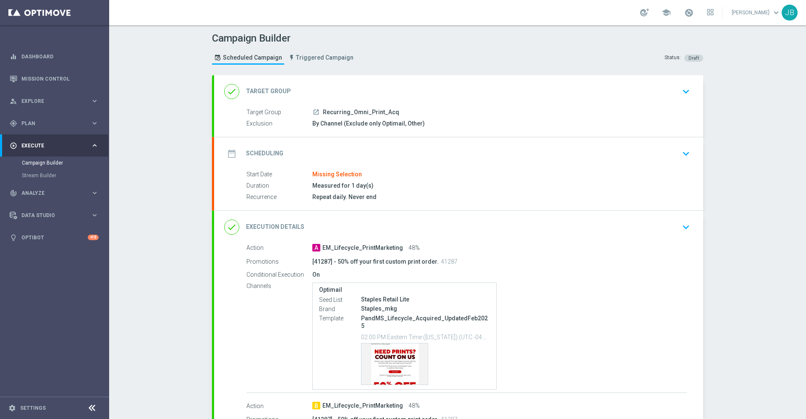
click at [270, 92] on h2 "Target Group" at bounding box center [268, 91] width 45 height 8
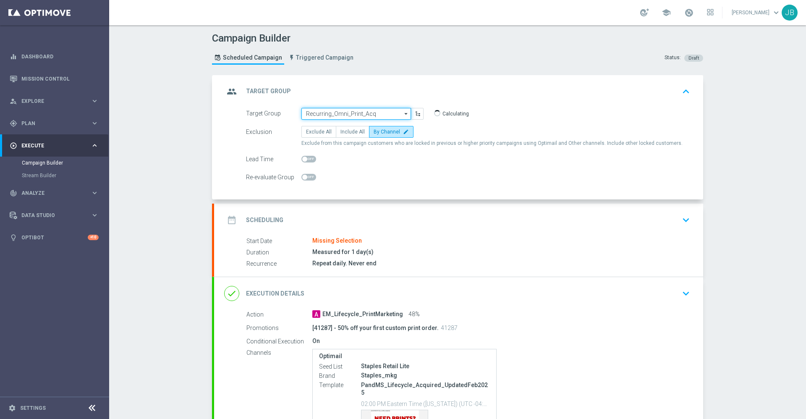
click at [341, 114] on input "Recurring_Omni_Print_Acq" at bounding box center [356, 114] width 110 height 12
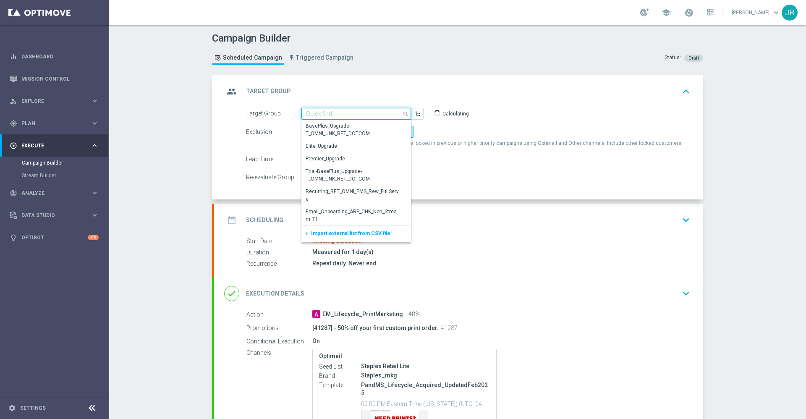
paste input "Recurring_Omni_Print_Acq"
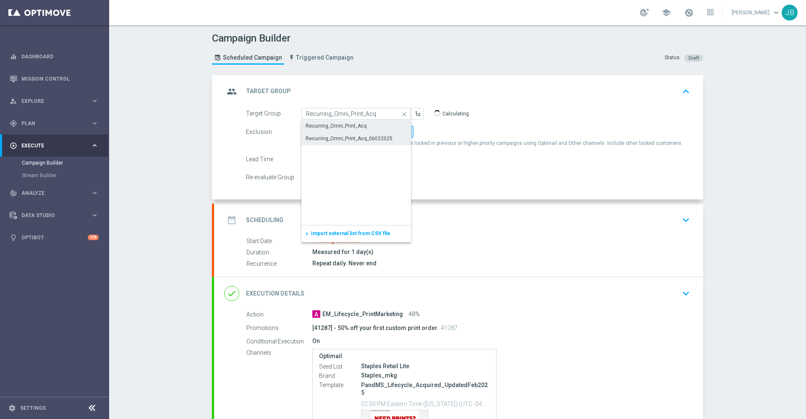
click at [352, 137] on div "Recurring_Omni_Print_Acq_06022025" at bounding box center [349, 139] width 87 height 8
type input "Recurring_Omni_Print_Acq_06022025"
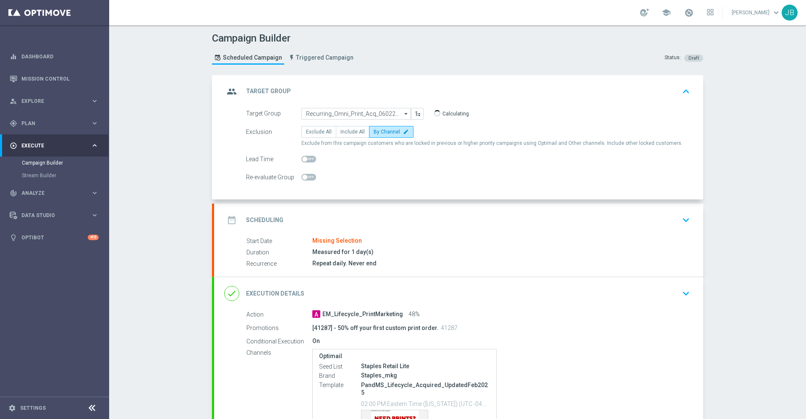
click at [270, 218] on h2 "Scheduling" at bounding box center [264, 220] width 37 height 8
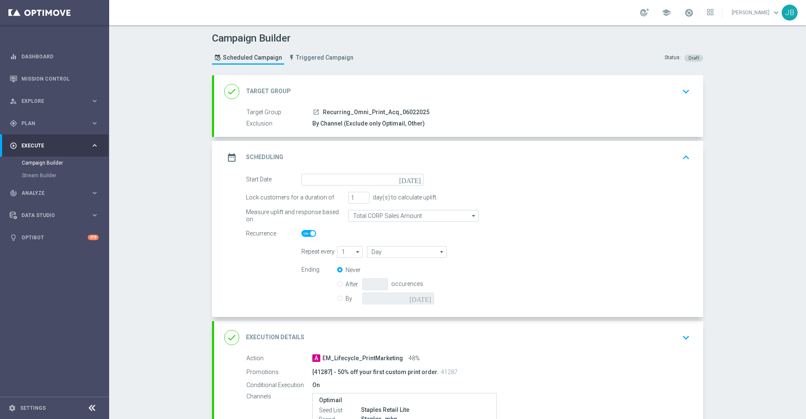
click at [409, 182] on icon "[DATE]" at bounding box center [411, 178] width 25 height 9
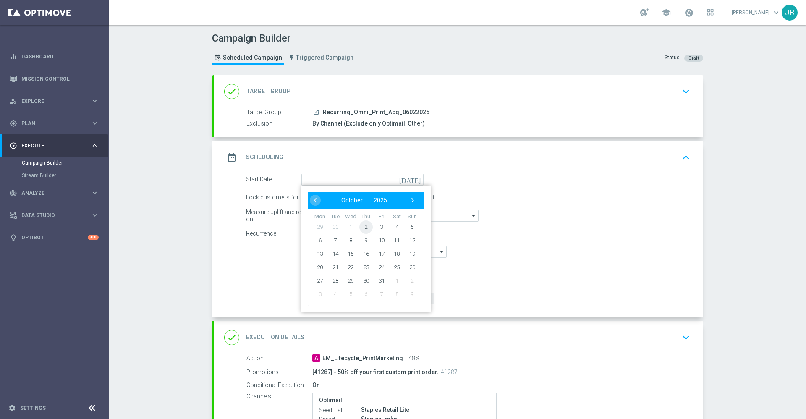
click at [359, 227] on span "2" at bounding box center [365, 226] width 13 height 13
type input "[DATE]"
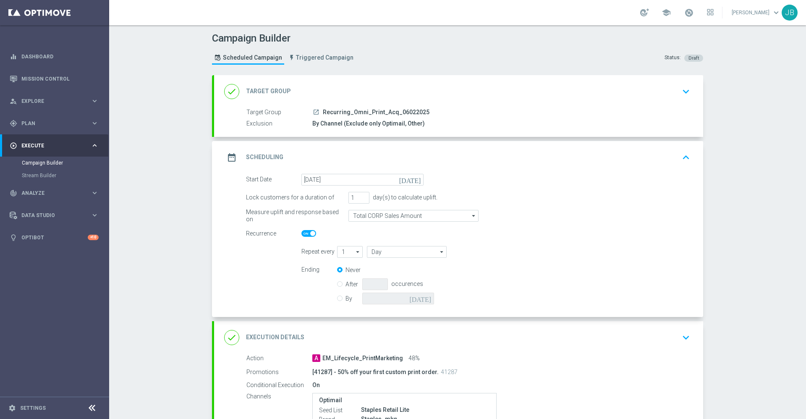
click at [337, 298] on input "By" at bounding box center [339, 296] width 5 height 5
radio input "true"
radio input "false"
click at [423, 300] on icon "[DATE]" at bounding box center [421, 297] width 25 height 9
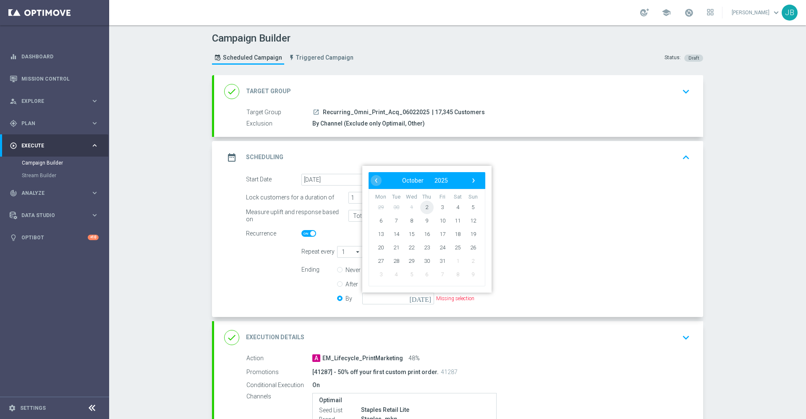
click at [423, 209] on span "2" at bounding box center [426, 206] width 13 height 13
type input "[DATE]"
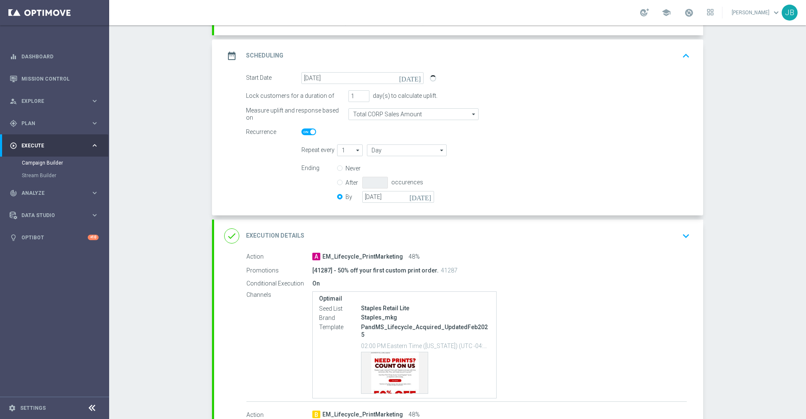
scroll to position [102, 0]
click at [291, 236] on h2 "Execution Details" at bounding box center [275, 235] width 58 height 8
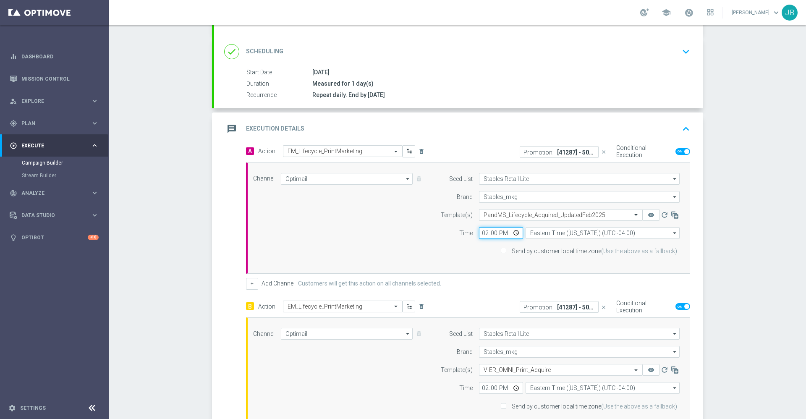
click at [480, 232] on input "14:00" at bounding box center [501, 233] width 44 height 12
type input "18:30"
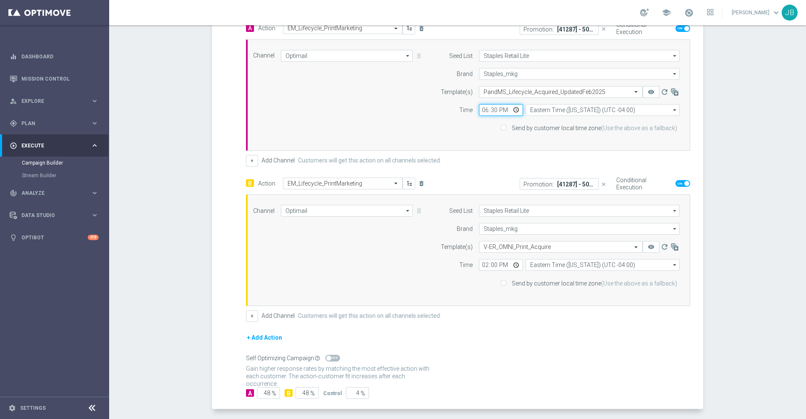
scroll to position [241, 0]
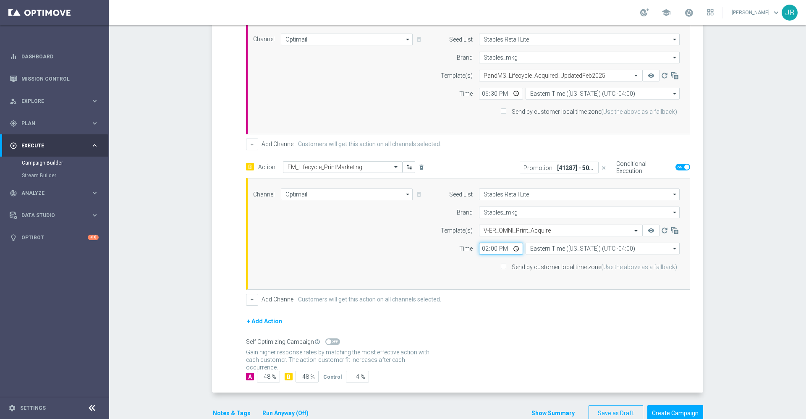
click at [479, 248] on input "14:00" at bounding box center [501, 249] width 44 height 12
type input "18:30"
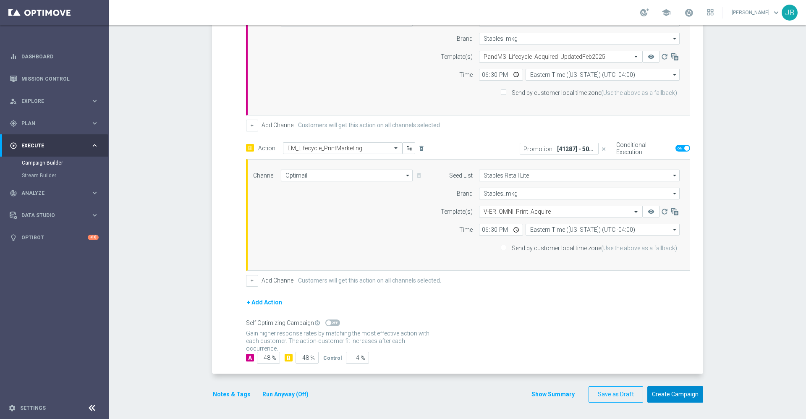
drag, startPoint x: 666, startPoint y: 393, endPoint x: 601, endPoint y: 314, distance: 102.0
click at [601, 314] on form "done Target Group keyboard_arrow_down Target Group launch Recurring_Omni_Print_…" at bounding box center [457, 109] width 491 height 588
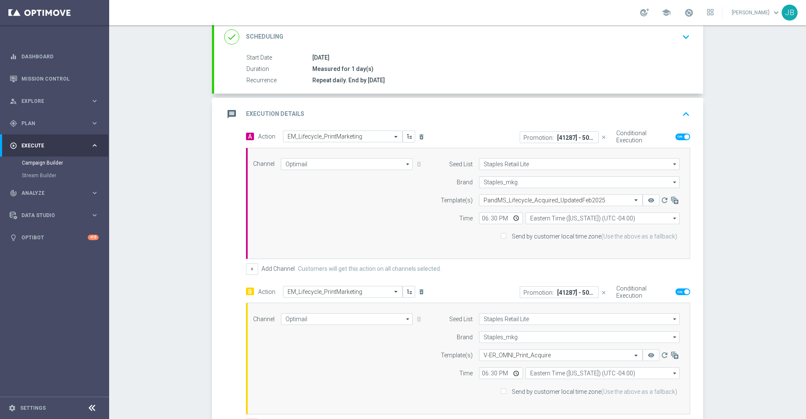
scroll to position [0, 0]
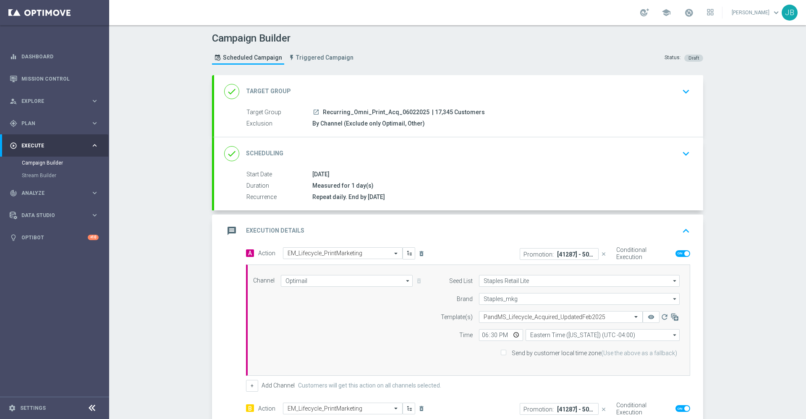
click at [275, 91] on h2 "Target Group" at bounding box center [268, 91] width 45 height 8
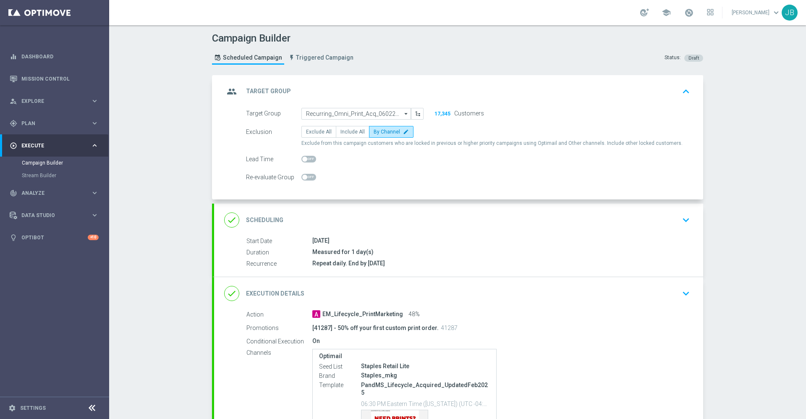
click at [272, 221] on h2 "Scheduling" at bounding box center [264, 220] width 37 height 8
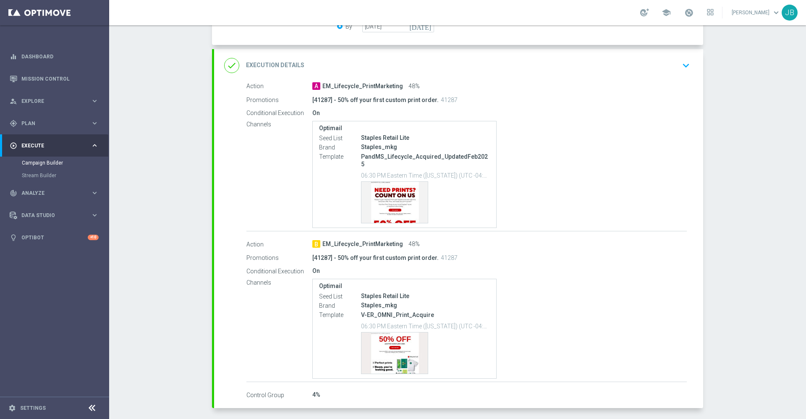
scroll to position [299, 0]
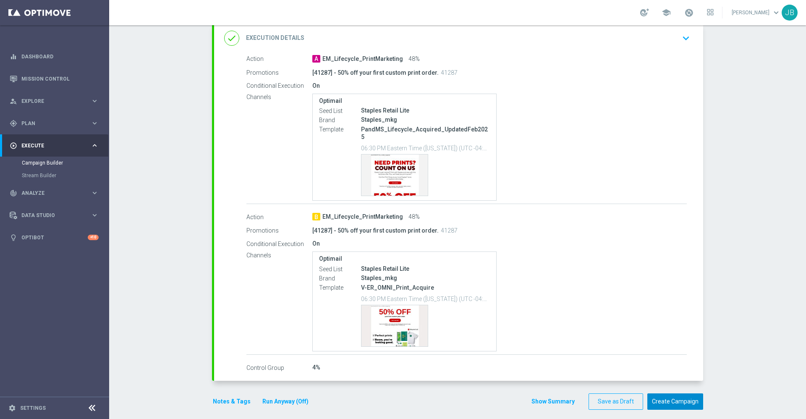
drag, startPoint x: 666, startPoint y: 396, endPoint x: 640, endPoint y: 278, distance: 120.3
click at [640, 278] on form "done Target Group keyboard_arrow_down Target Group launch Recurring_Omni_Print_…" at bounding box center [457, 93] width 491 height 634
click at [671, 393] on button "Create Campaign" at bounding box center [675, 401] width 56 height 16
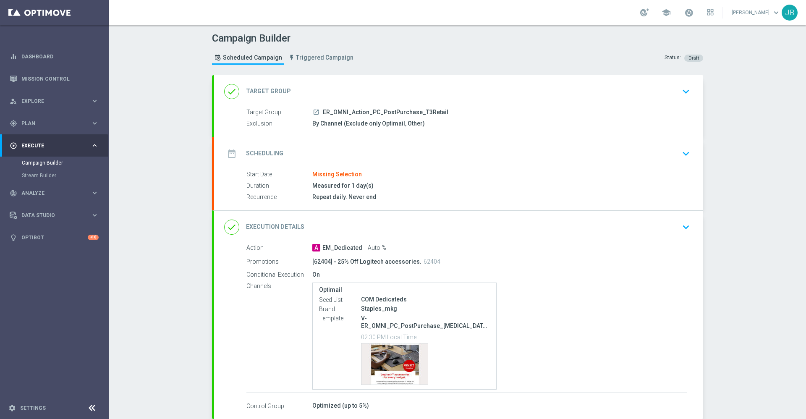
click at [276, 89] on h2 "Target Group" at bounding box center [268, 91] width 45 height 8
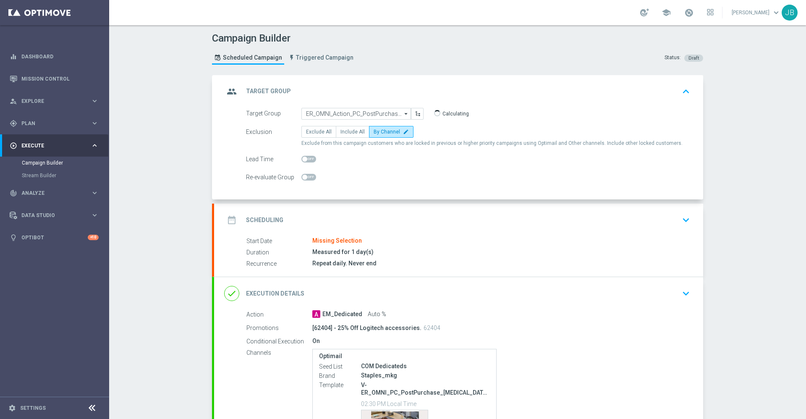
click at [267, 217] on h2 "Scheduling" at bounding box center [264, 220] width 37 height 8
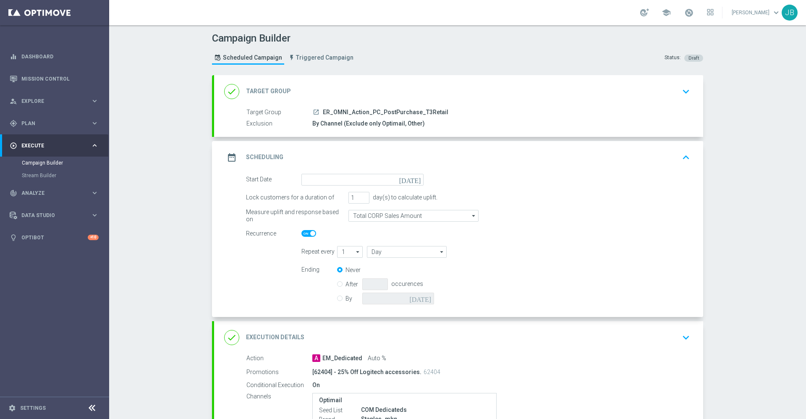
click at [410, 180] on icon "[DATE]" at bounding box center [411, 178] width 25 height 9
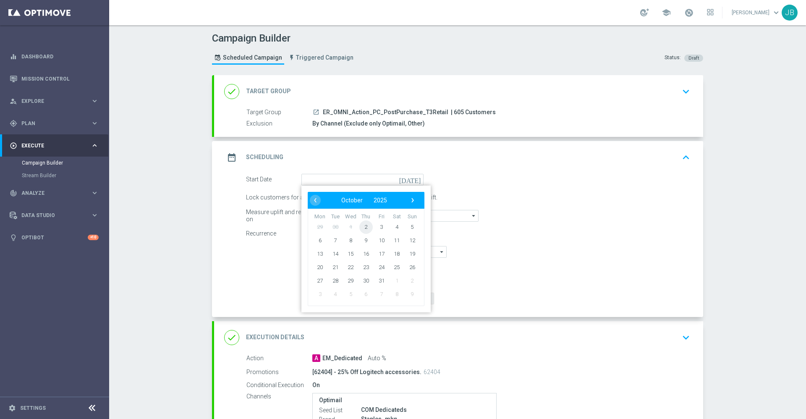
click at [360, 225] on span "2" at bounding box center [365, 226] width 13 height 13
type input "[DATE]"
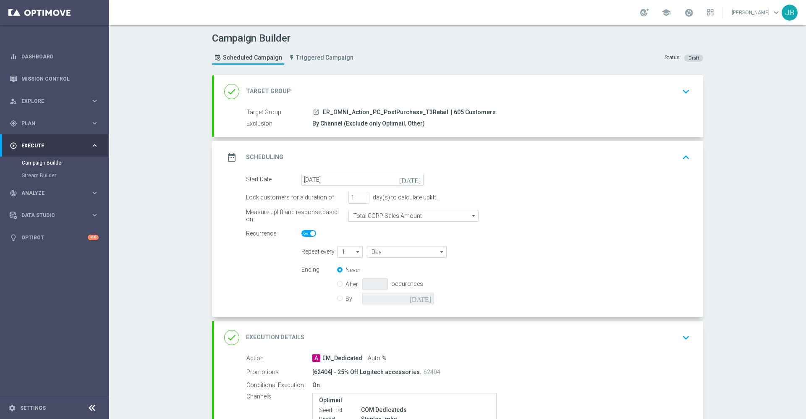
click at [345, 300] on label "By" at bounding box center [353, 299] width 17 height 8
click at [337, 300] on input "By" at bounding box center [339, 296] width 5 height 5
radio input "true"
radio input "false"
click at [421, 302] on input at bounding box center [398, 299] width 72 height 12
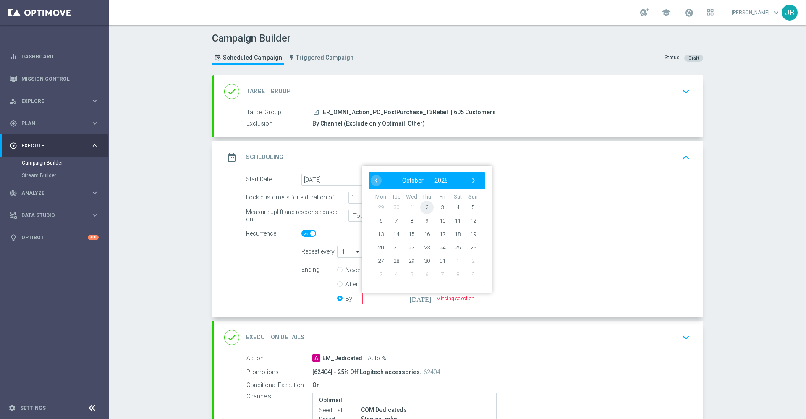
click at [422, 203] on span "2" at bounding box center [426, 206] width 13 height 13
type input "[DATE]"
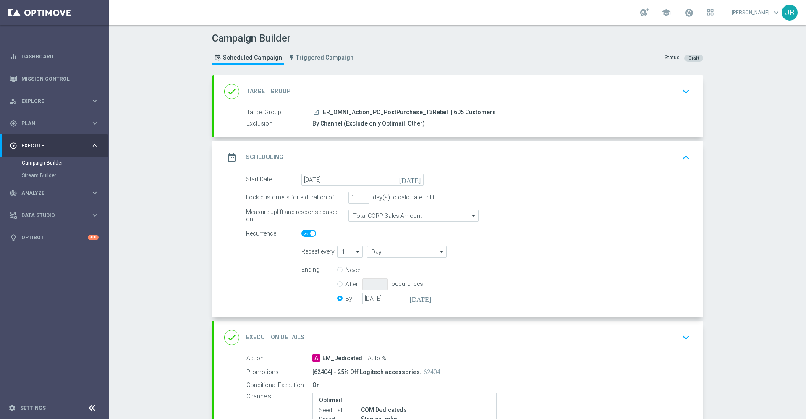
click at [273, 89] on h2 "Target Group" at bounding box center [268, 91] width 45 height 8
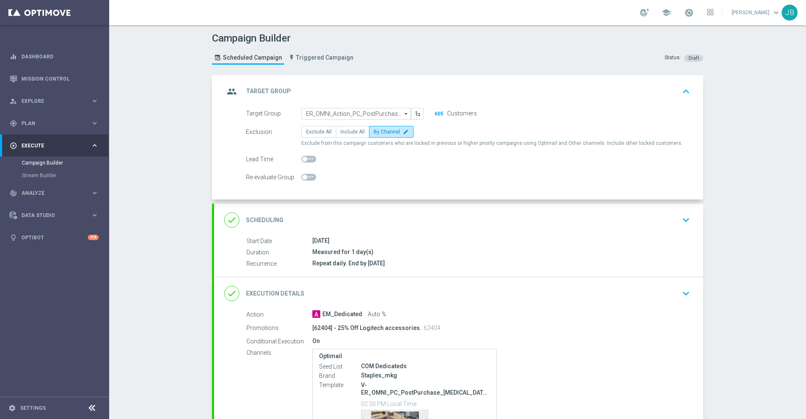
click at [266, 222] on h2 "Scheduling" at bounding box center [264, 220] width 37 height 8
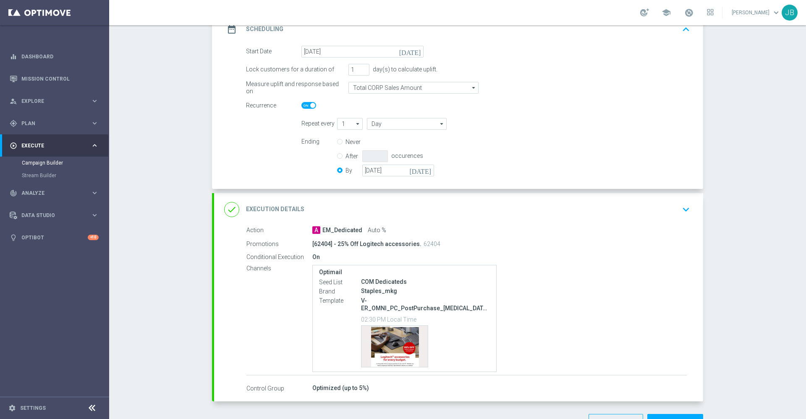
scroll to position [128, 0]
click at [279, 210] on h2 "Execution Details" at bounding box center [275, 209] width 58 height 8
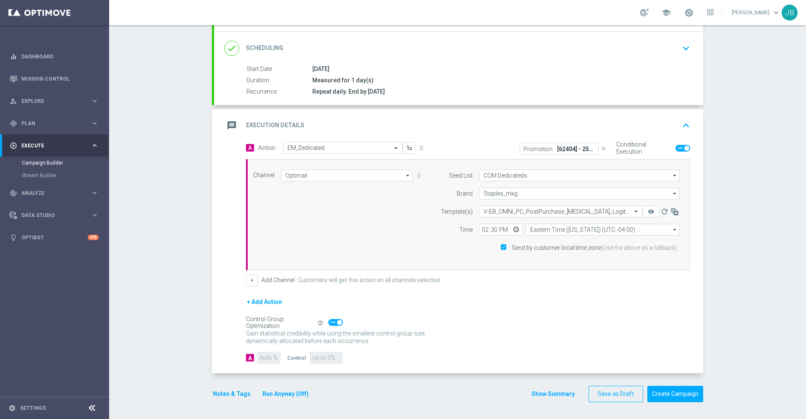
scroll to position [105, 0]
click at [479, 228] on input "14:30" at bounding box center [501, 230] width 44 height 12
type input "18:30"
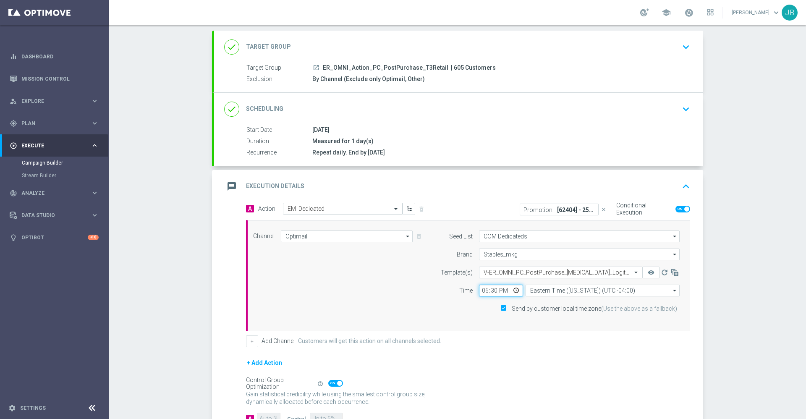
scroll to position [0, 0]
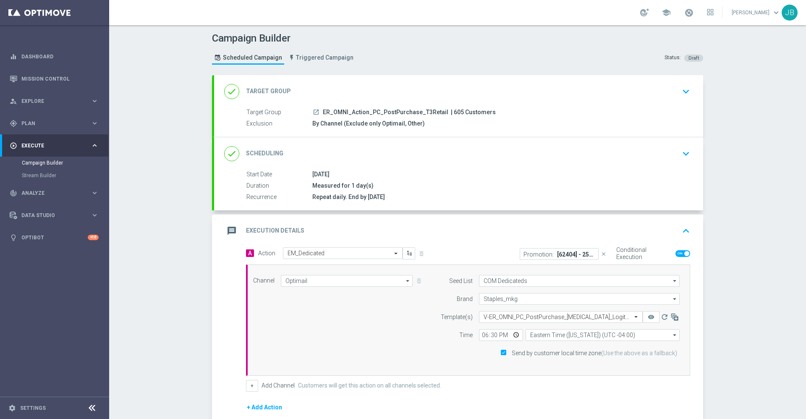
click at [270, 89] on h2 "Target Group" at bounding box center [268, 91] width 45 height 8
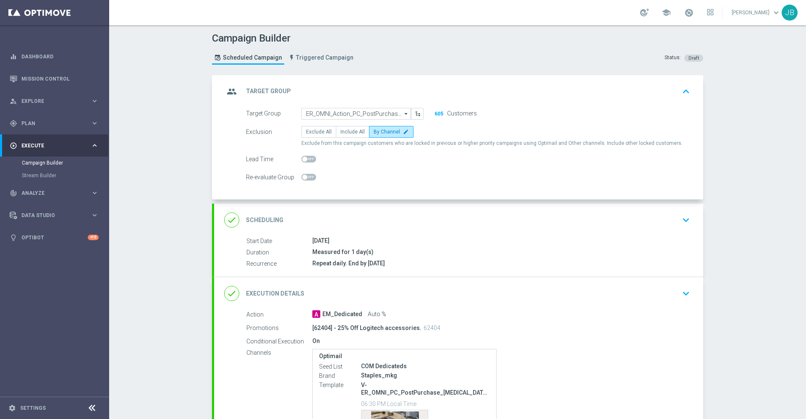
click at [261, 219] on h2 "Scheduling" at bounding box center [264, 220] width 37 height 8
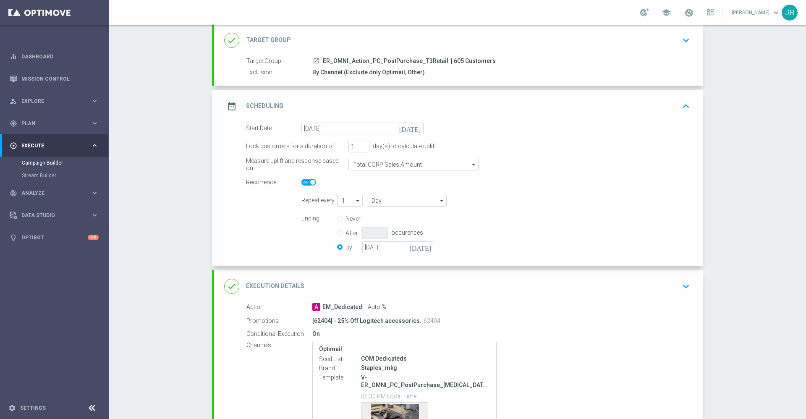
click at [276, 285] on h2 "Execution Details" at bounding box center [275, 286] width 58 height 8
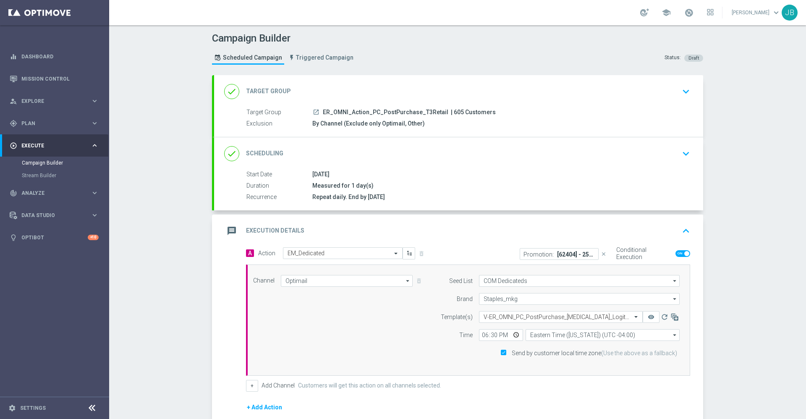
click at [266, 91] on h2 "Target Group" at bounding box center [268, 91] width 45 height 8
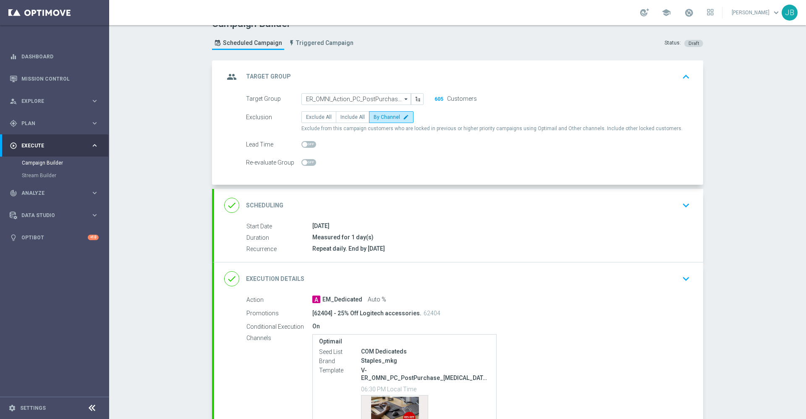
scroll to position [16, 0]
click at [253, 205] on h2 "Scheduling" at bounding box center [264, 204] width 37 height 8
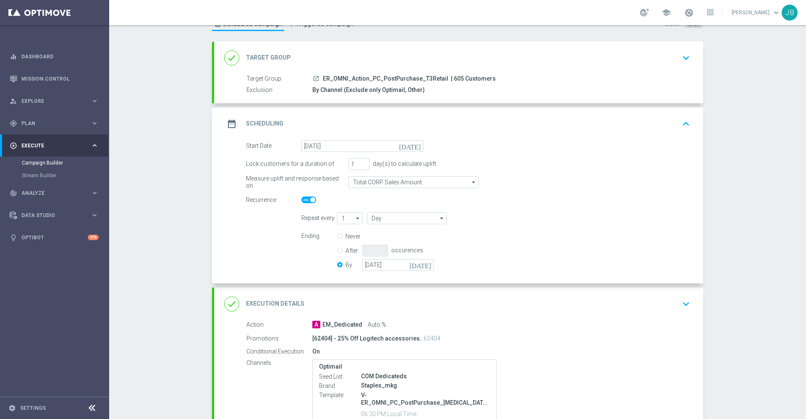
scroll to position [0, 0]
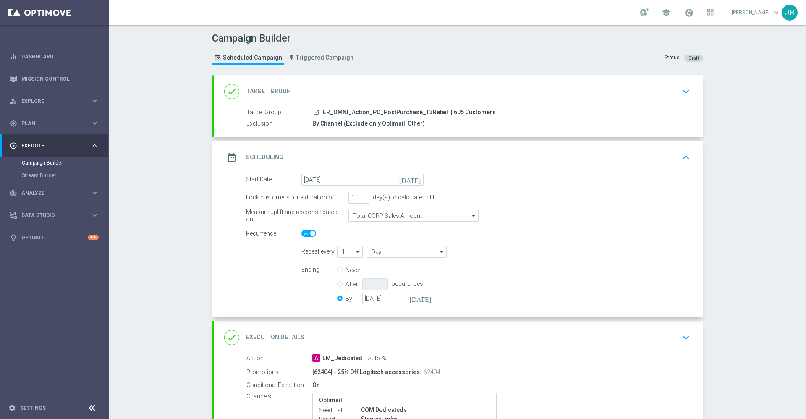
click at [279, 91] on h2 "Target Group" at bounding box center [268, 91] width 45 height 8
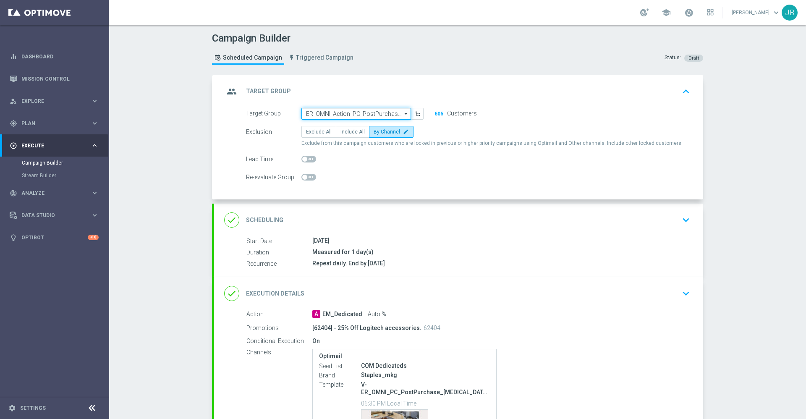
click at [351, 110] on input "ER_OMNI_Action_PC_PostPurchase_T3Retail" at bounding box center [356, 114] width 110 height 12
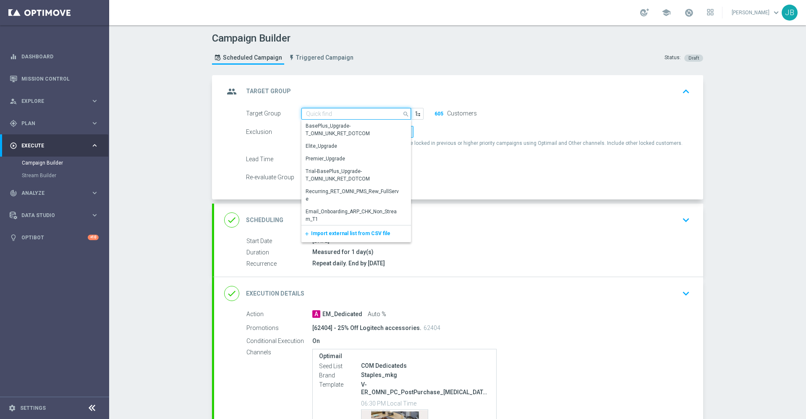
paste input "ER_OMNI_Action_PC_PostPurchase_T3Retail"
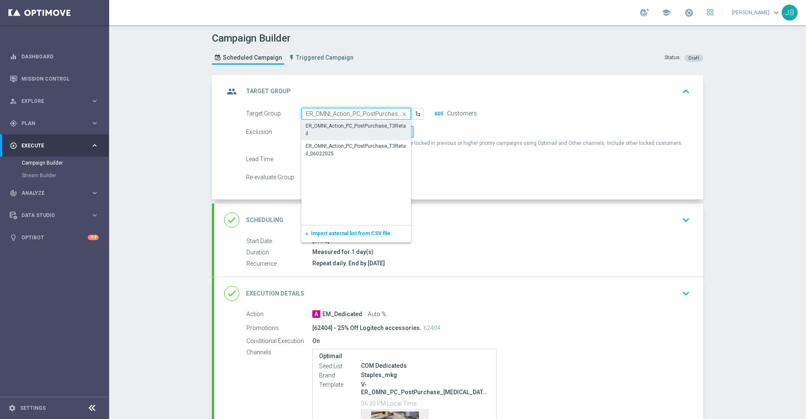
scroll to position [0, 19]
click at [337, 154] on div "ER_OMNI_Action_PC_PostPurchase_T3Retail_06022025" at bounding box center [356, 150] width 100 height 15
type input "ER_OMNI_Action_PC_PostPurchase_T3Retail_06022025"
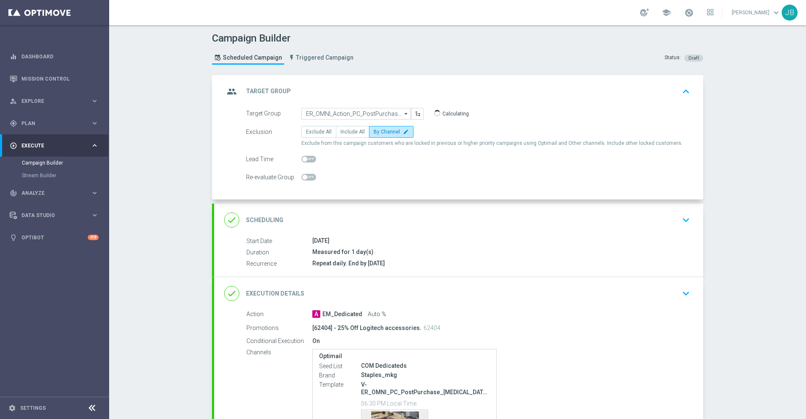
click at [260, 91] on h2 "Target Group" at bounding box center [268, 91] width 45 height 8
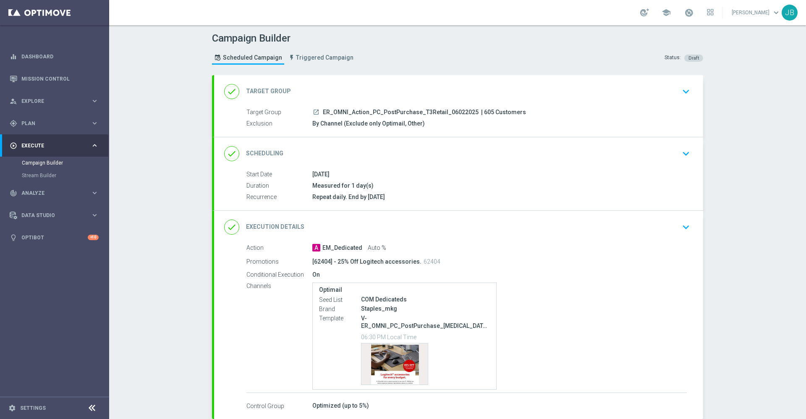
click at [268, 154] on h2 "Scheduling" at bounding box center [264, 153] width 37 height 8
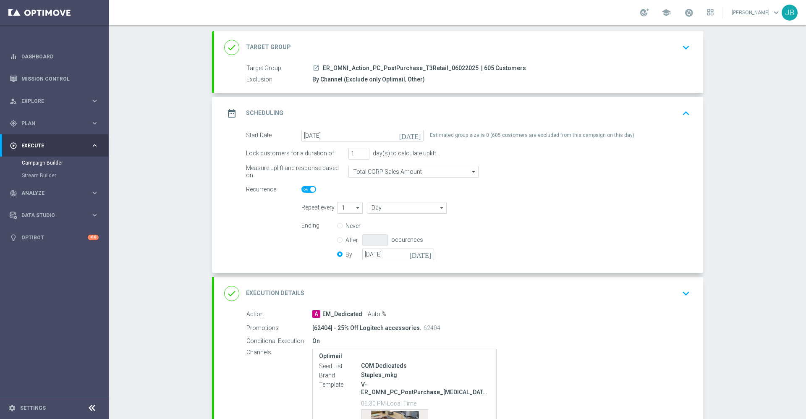
scroll to position [47, 0]
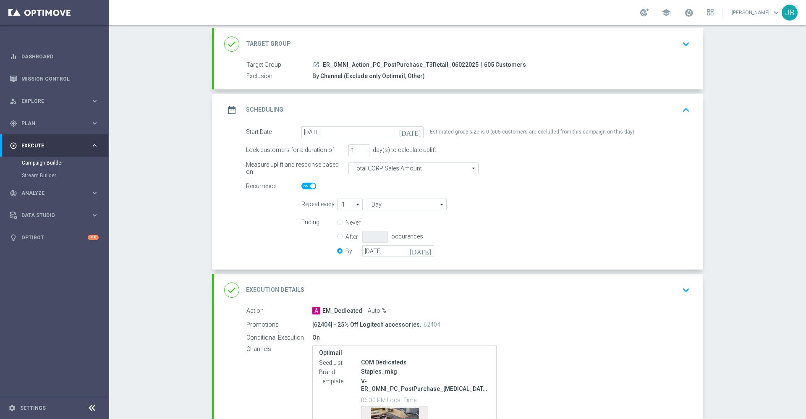
click at [287, 286] on h2 "Execution Details" at bounding box center [275, 290] width 58 height 8
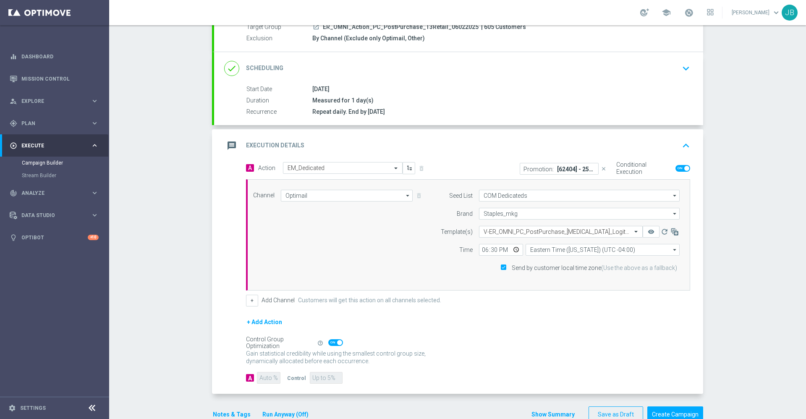
scroll to position [105, 0]
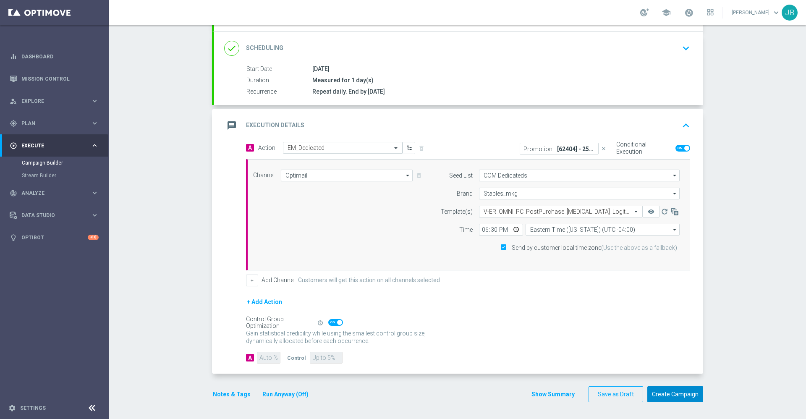
click at [665, 395] on button "Create Campaign" at bounding box center [675, 394] width 56 height 16
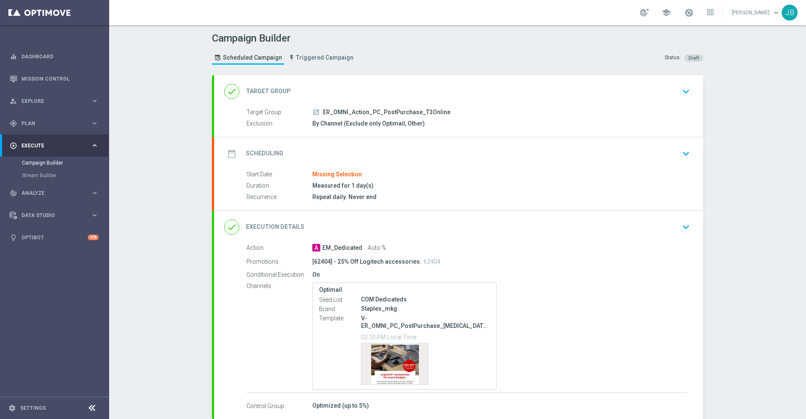
click at [279, 86] on div "done Target Group" at bounding box center [257, 91] width 67 height 15
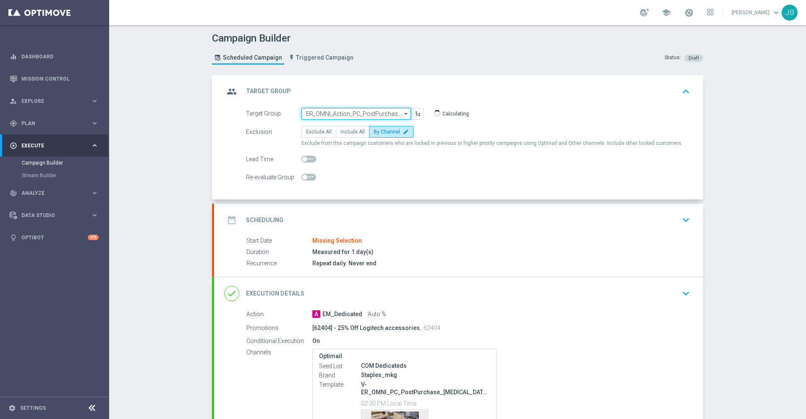
click at [336, 113] on input "ER_OMNI_Action_PC_PostPurchase_T3Online" at bounding box center [356, 114] width 110 height 12
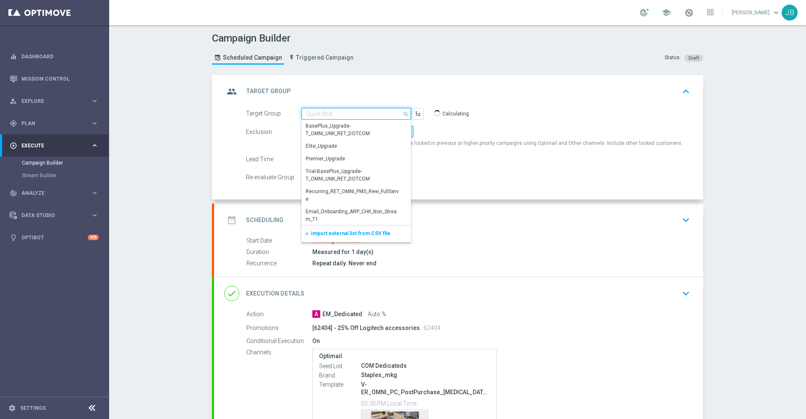
paste input "ER_OMNI_Action_PC_PostPurchase_T3Online"
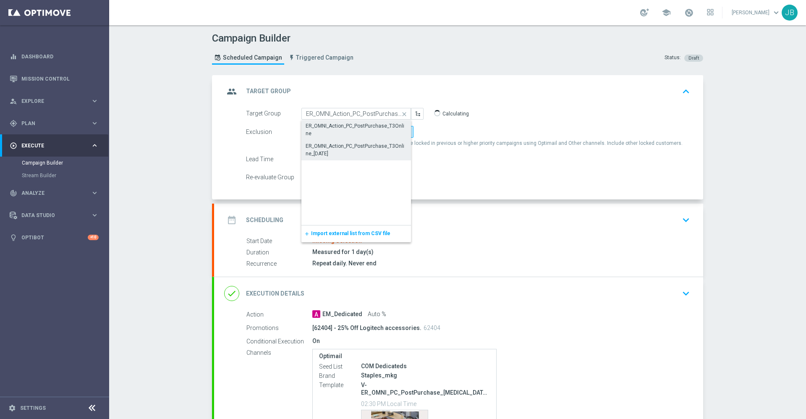
click at [342, 147] on div "ER_OMNI_Action_PC_PostPurchase_T3Online_[DATE]" at bounding box center [356, 149] width 101 height 15
type input "ER_OMNI_Action_PC_PostPurchase_T3Online_[DATE]"
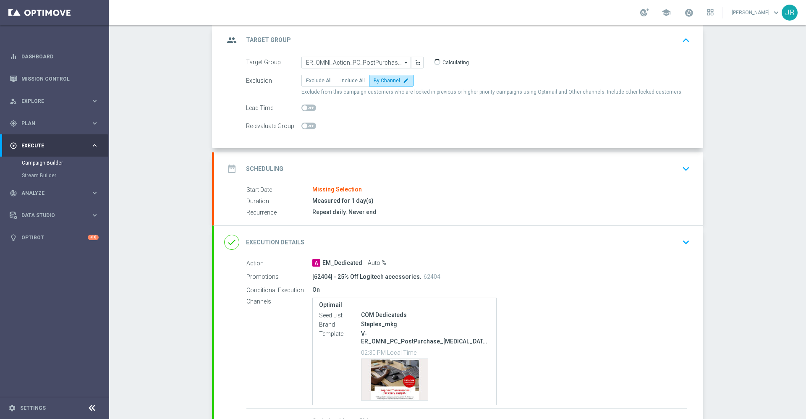
scroll to position [53, 0]
click at [274, 167] on h2 "Scheduling" at bounding box center [264, 167] width 37 height 8
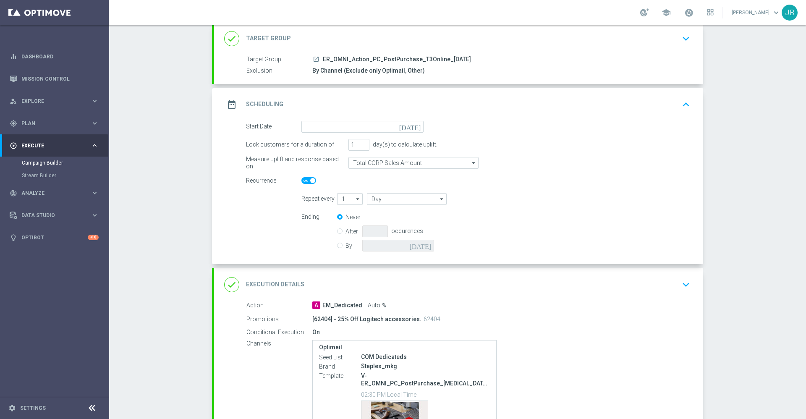
click at [410, 128] on icon "[DATE]" at bounding box center [411, 125] width 25 height 9
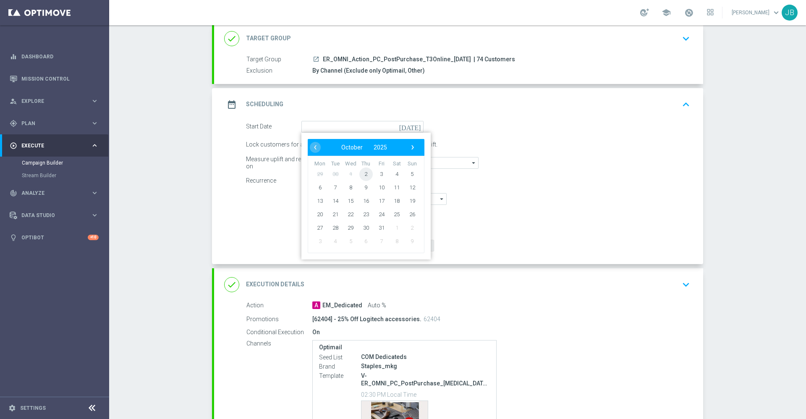
click at [363, 174] on span "2" at bounding box center [365, 173] width 13 height 13
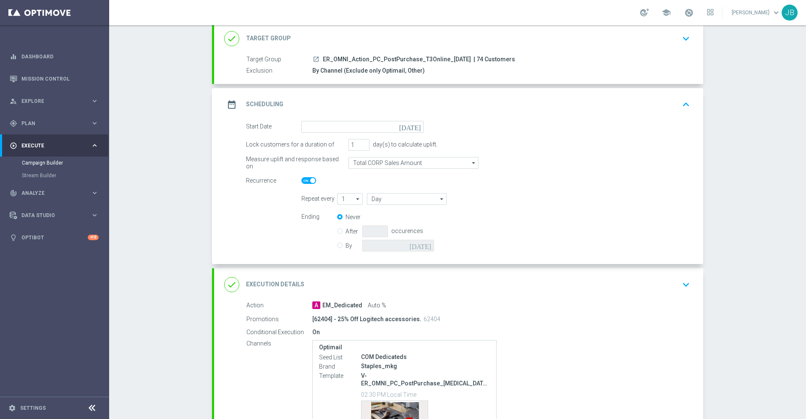
type input "[DATE]"
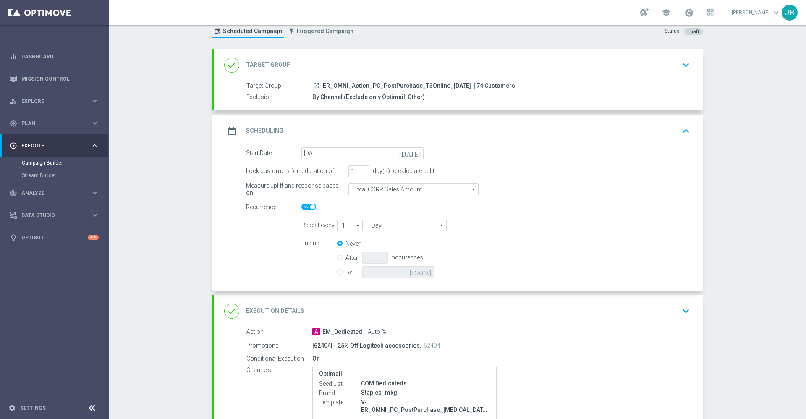
scroll to position [21, 0]
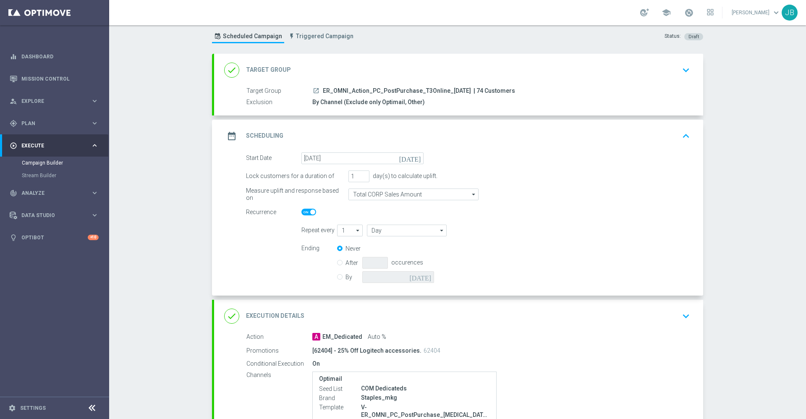
click at [337, 277] on input "By" at bounding box center [339, 275] width 5 height 5
radio input "true"
radio input "false"
click at [416, 278] on input at bounding box center [398, 277] width 72 height 12
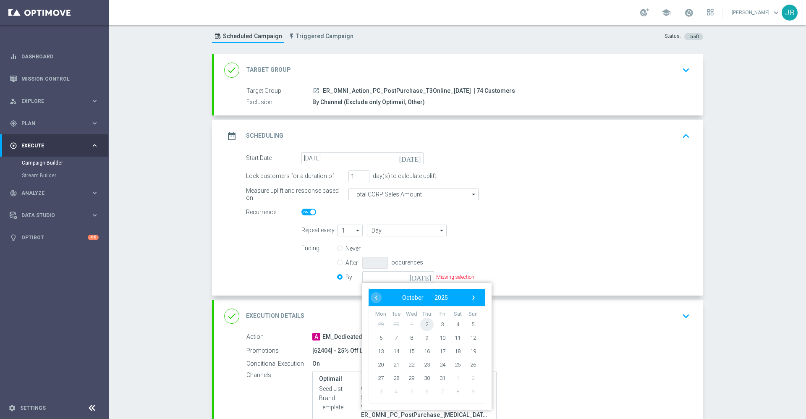
click at [421, 324] on span "2" at bounding box center [426, 323] width 13 height 13
type input "[DATE]"
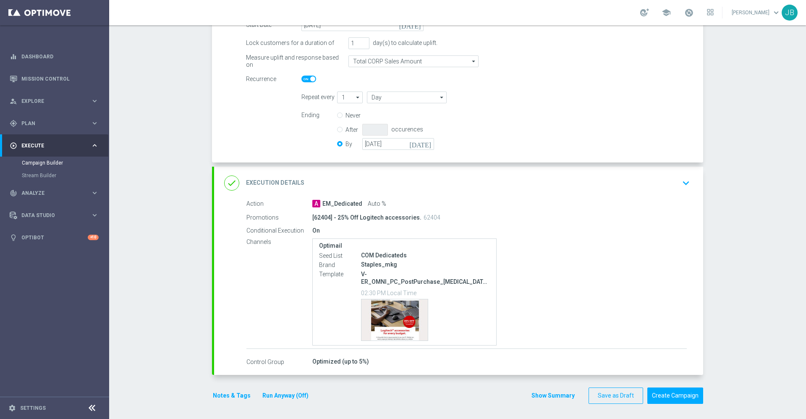
scroll to position [156, 0]
click at [288, 181] on h2 "Execution Details" at bounding box center [275, 181] width 58 height 8
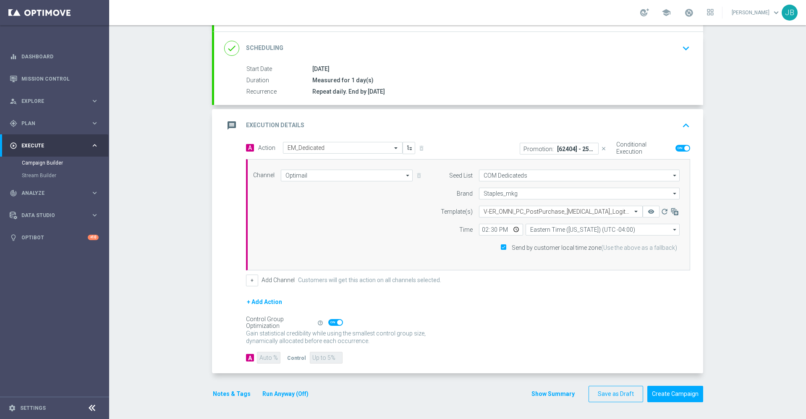
scroll to position [105, 0]
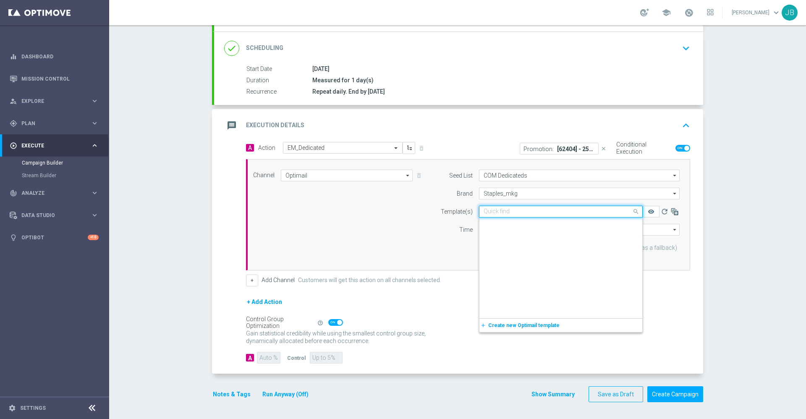
click at [497, 211] on input "text" at bounding box center [552, 211] width 138 height 7
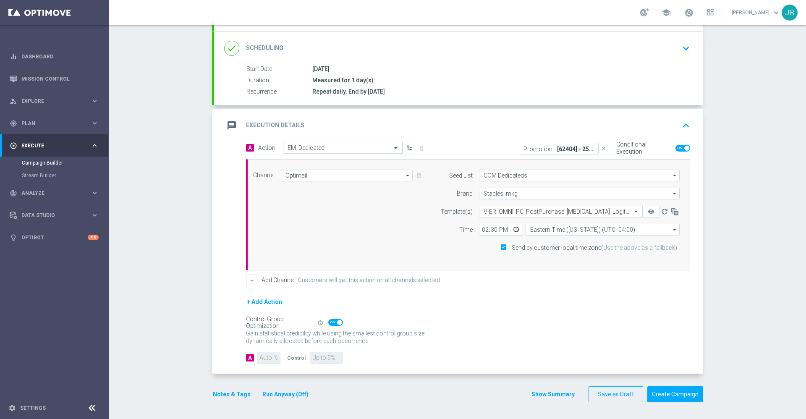
click at [427, 318] on div "Control Group Optimization Self Optimizing Campaign help_outline" at bounding box center [468, 322] width 444 height 9
click at [482, 230] on input "14:30" at bounding box center [501, 230] width 44 height 12
type input "18:30"
click at [471, 313] on div "+ Add Action" at bounding box center [468, 307] width 444 height 21
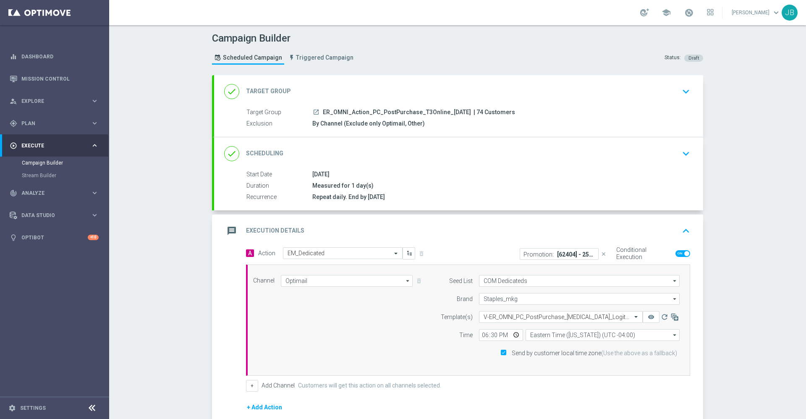
click at [274, 92] on h2 "Target Group" at bounding box center [268, 91] width 45 height 8
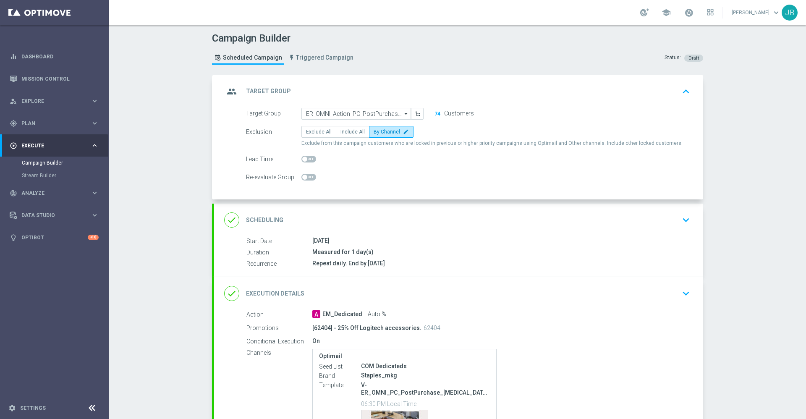
click at [277, 96] on div "group Target Group" at bounding box center [257, 91] width 67 height 15
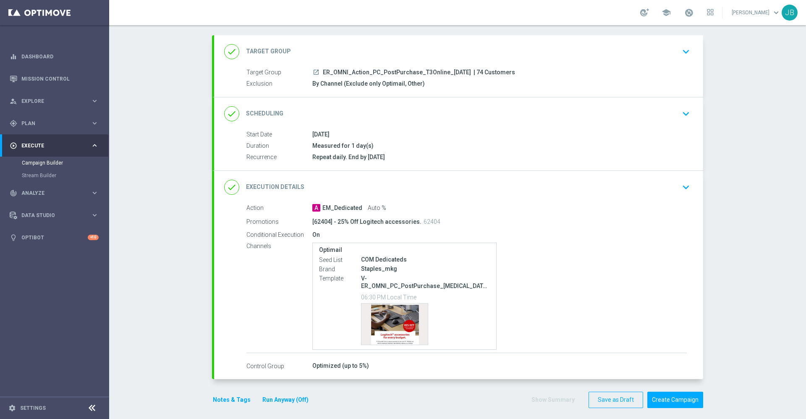
scroll to position [46, 0]
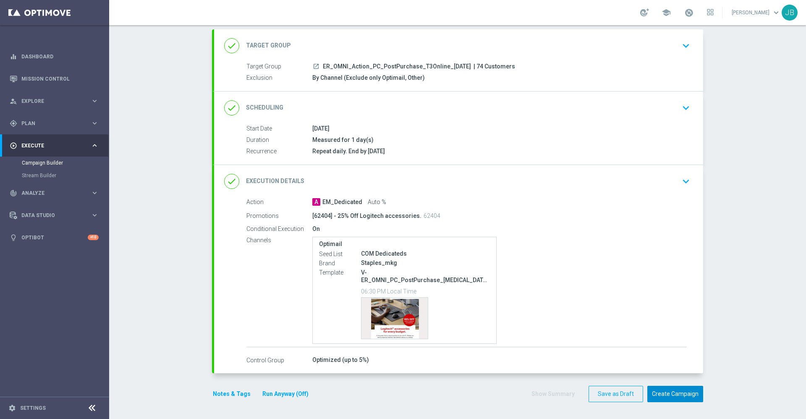
click at [658, 389] on button "Create Campaign" at bounding box center [675, 394] width 56 height 16
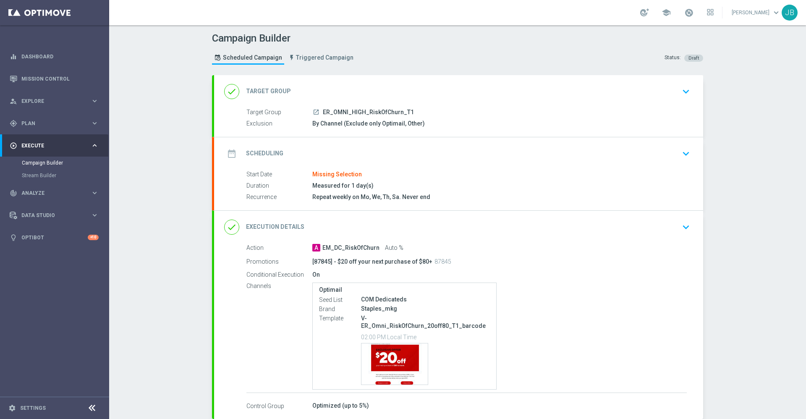
click at [276, 94] on h2 "Target Group" at bounding box center [268, 91] width 45 height 8
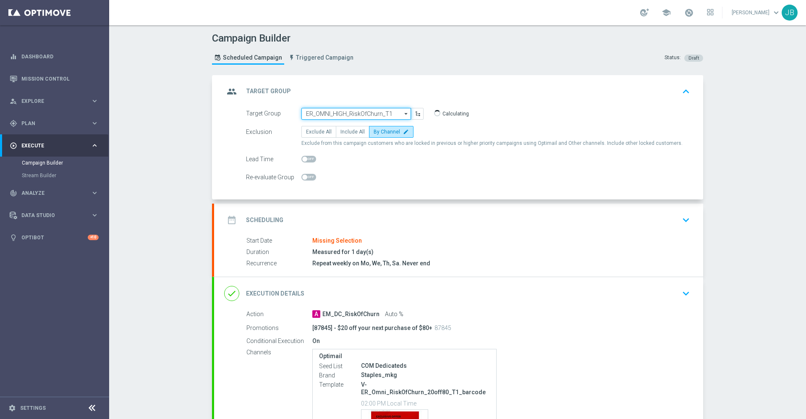
click at [340, 112] on input "ER_OMNI_HIGH_RiskOfChurn_T1" at bounding box center [356, 114] width 110 height 12
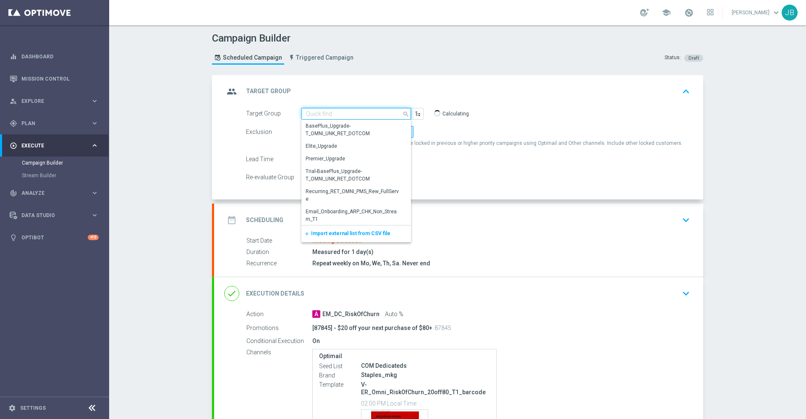
paste input "ER_OMNI_HIGH_RiskOfChurn_T1"
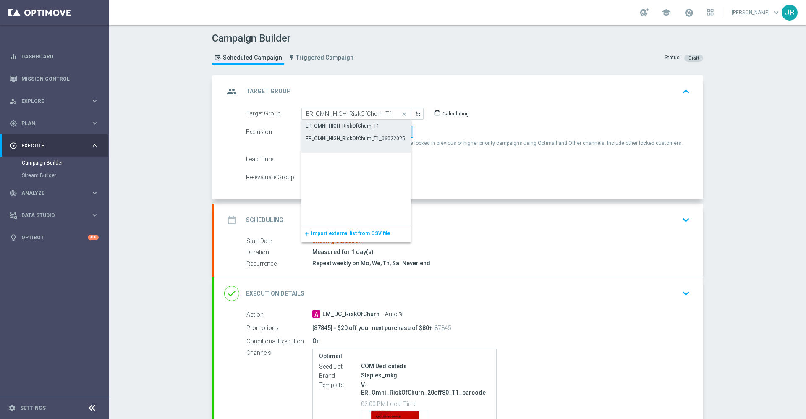
click at [353, 143] on div "ER_OMNI_HIGH_RiskOfChurn_T1_06022025" at bounding box center [356, 139] width 110 height 12
type input "ER_OMNI_HIGH_RiskOfChurn_T1_06022025"
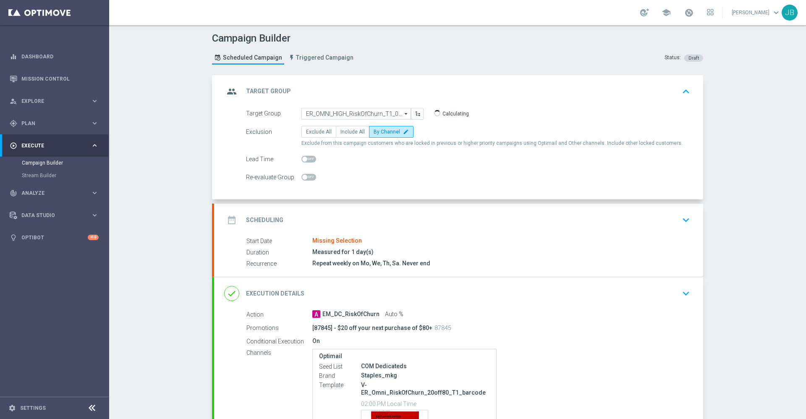
click at [264, 218] on h2 "Scheduling" at bounding box center [264, 220] width 37 height 8
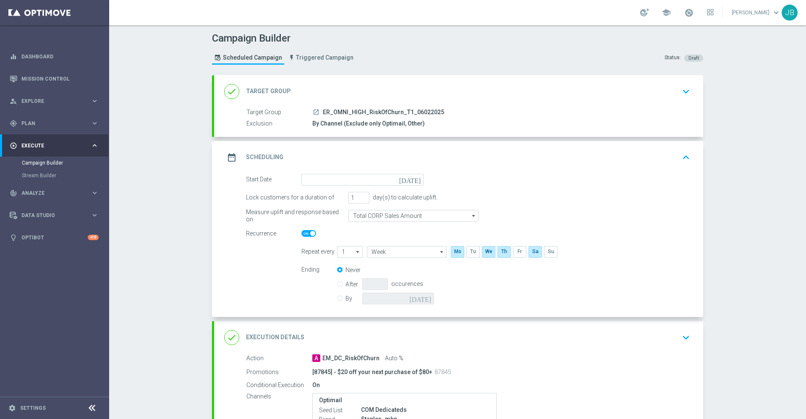
click at [411, 182] on icon "[DATE]" at bounding box center [411, 178] width 25 height 9
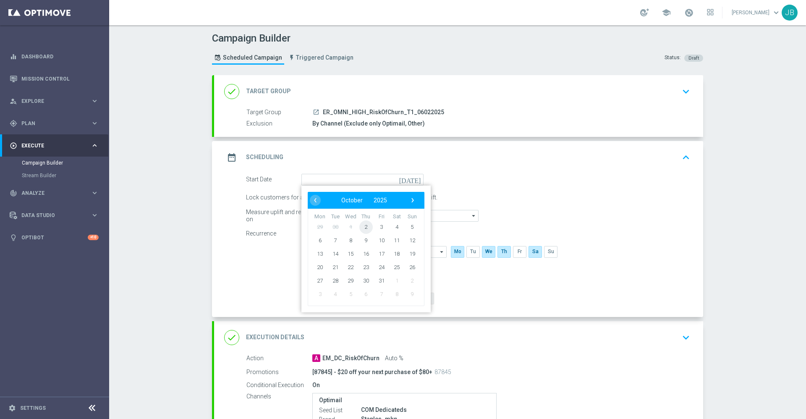
click at [363, 228] on span "2" at bounding box center [365, 226] width 13 height 13
type input "[DATE]"
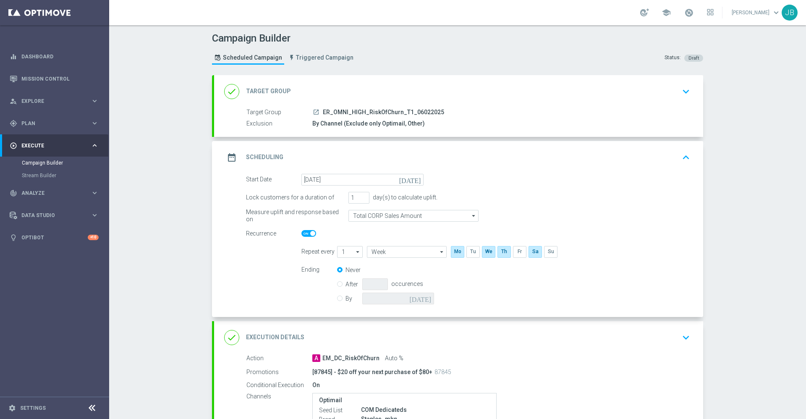
click at [337, 299] on input "By" at bounding box center [339, 296] width 5 height 5
radio input "true"
radio input "false"
click at [378, 296] on input at bounding box center [398, 299] width 72 height 12
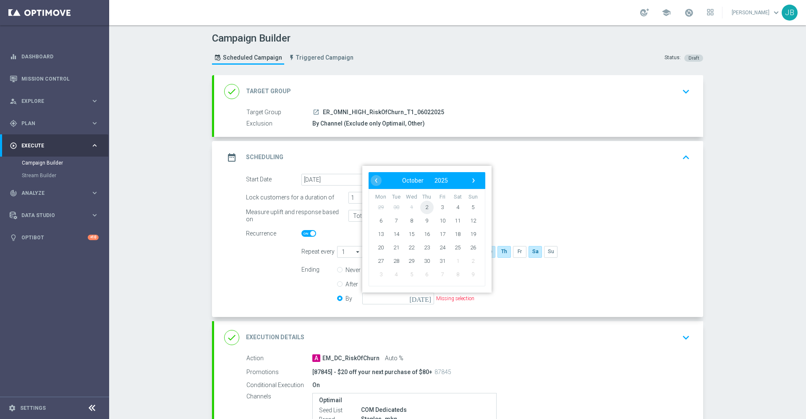
click at [422, 208] on span "2" at bounding box center [426, 206] width 13 height 13
type input "[DATE]"
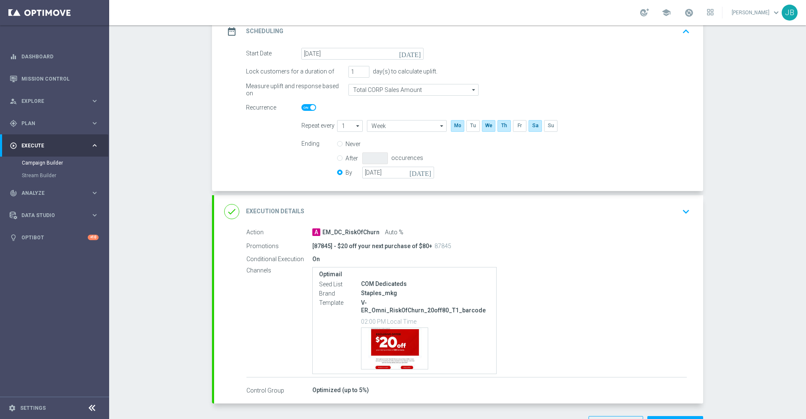
scroll to position [133, 0]
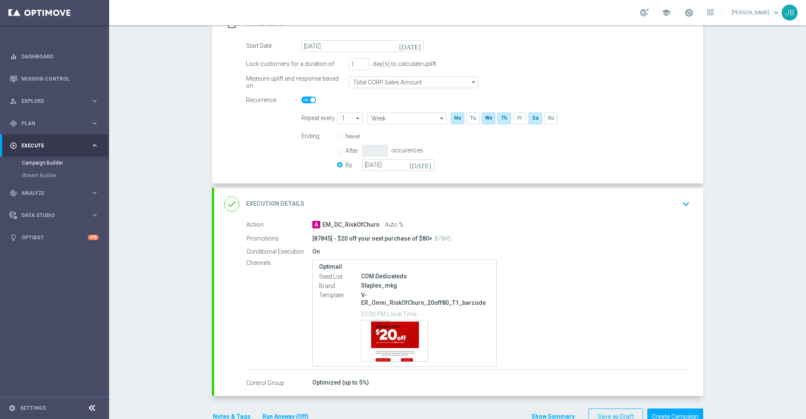
click at [277, 206] on h2 "Execution Details" at bounding box center [275, 204] width 58 height 8
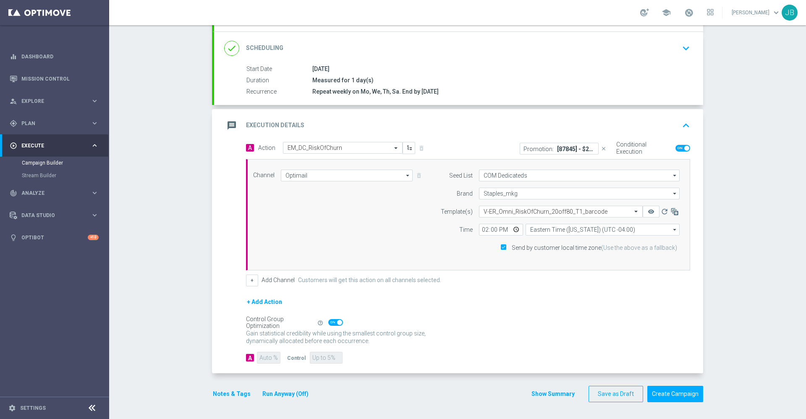
scroll to position [105, 0]
click at [481, 230] on input "14:00" at bounding box center [501, 230] width 44 height 12
type input "18:15"
click at [679, 397] on button "Create Campaign" at bounding box center [675, 394] width 56 height 16
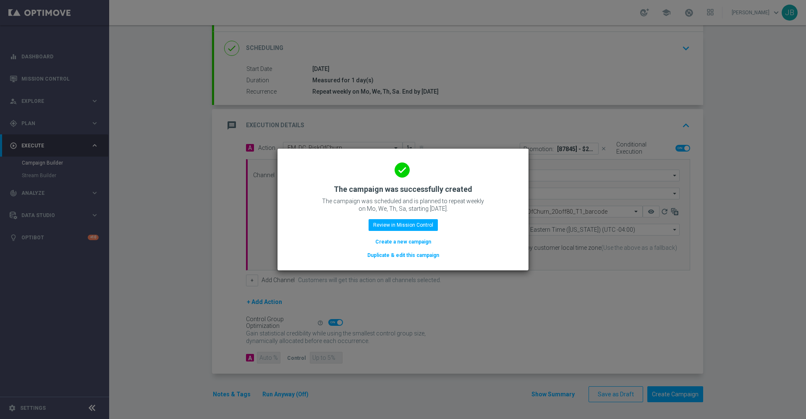
click at [569, 319] on modal-container "done The campaign was successfully created The campaign was scheduled and is pl…" at bounding box center [403, 209] width 806 height 419
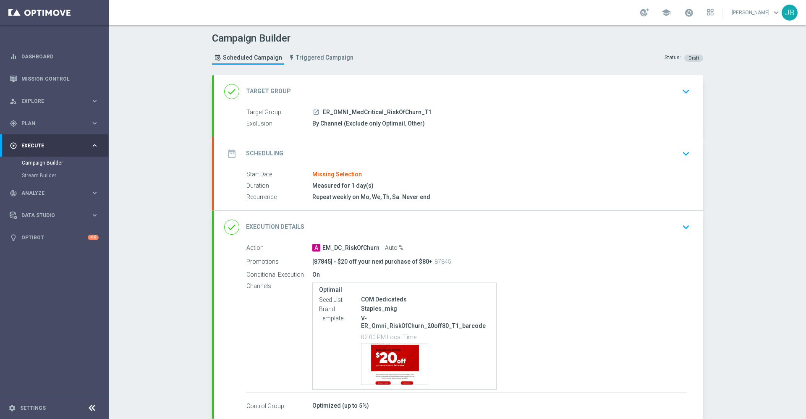
click at [269, 89] on h2 "Target Group" at bounding box center [268, 91] width 45 height 8
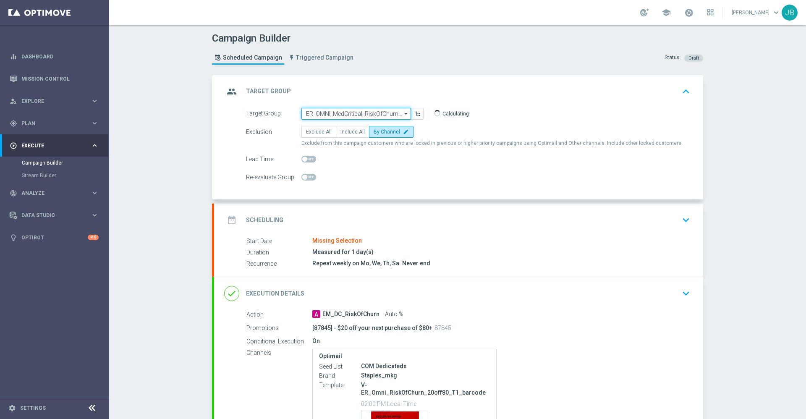
click at [337, 112] on input "ER_OMNI_MedCritical_RiskOfChurn_T1" at bounding box center [356, 114] width 110 height 12
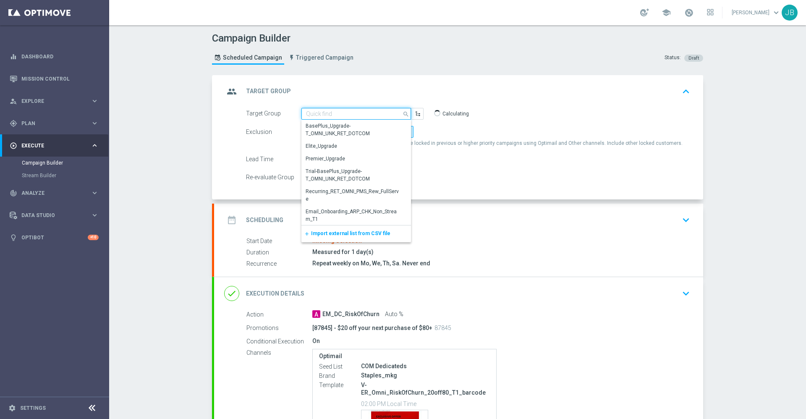
paste input "ER_OMNI_MedCritical_RiskOfChurn_T1"
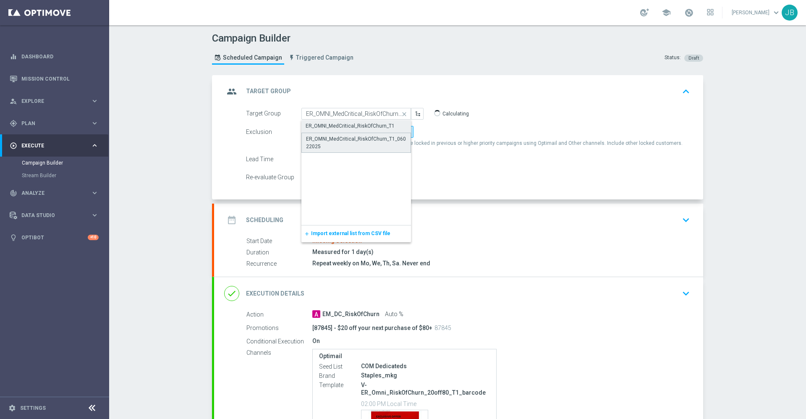
click at [345, 138] on div "ER_OMNI_MedCritical_RiskOfChurn_T1_06022025" at bounding box center [356, 142] width 100 height 15
type input "ER_OMNI_MedCritical_RiskOfChurn_T1_06022025"
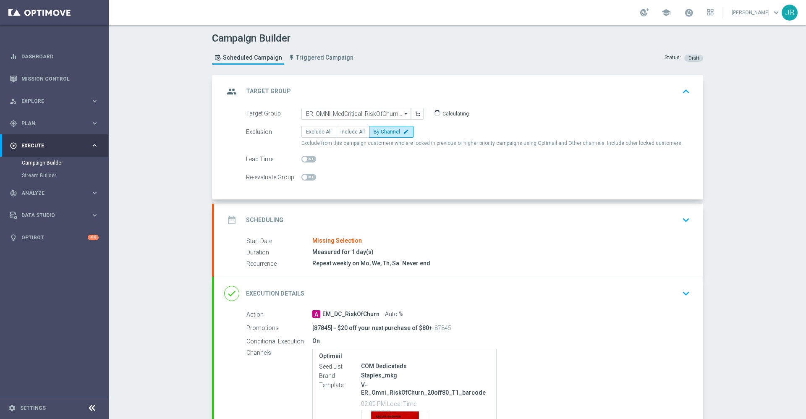
click at [269, 218] on h2 "Scheduling" at bounding box center [264, 220] width 37 height 8
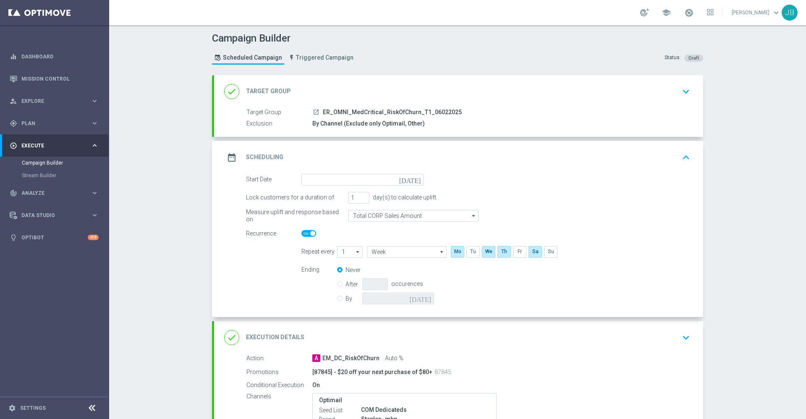
click at [412, 179] on icon "[DATE]" at bounding box center [411, 178] width 25 height 9
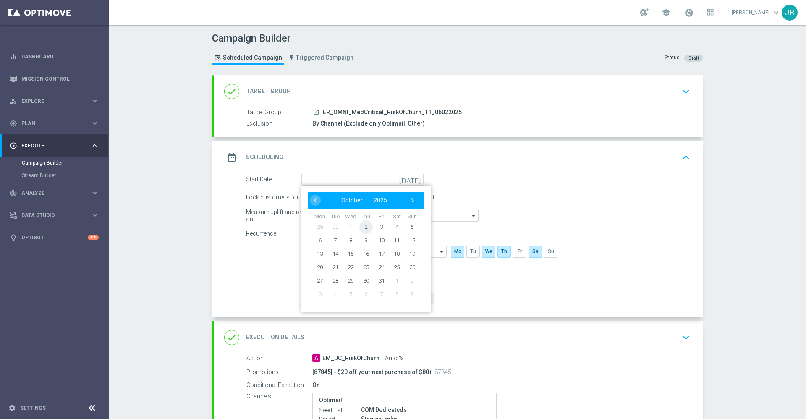
click at [361, 227] on span "2" at bounding box center [365, 226] width 13 height 13
type input "[DATE]"
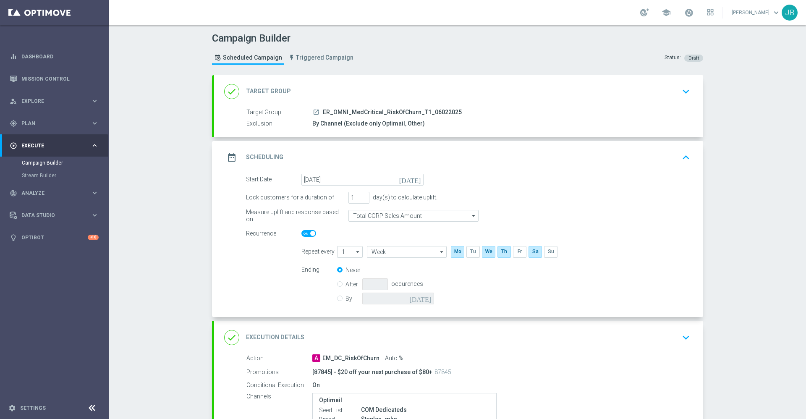
click at [345, 300] on label "By" at bounding box center [353, 299] width 17 height 8
click at [337, 300] on input "By" at bounding box center [339, 296] width 5 height 5
radio input "true"
radio input "false"
click at [421, 298] on icon "[DATE]" at bounding box center [421, 297] width 25 height 9
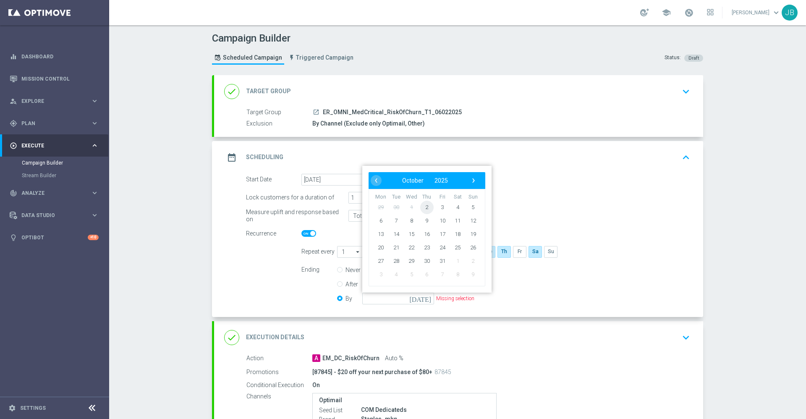
click at [423, 206] on span "2" at bounding box center [426, 206] width 13 height 13
type input "[DATE]"
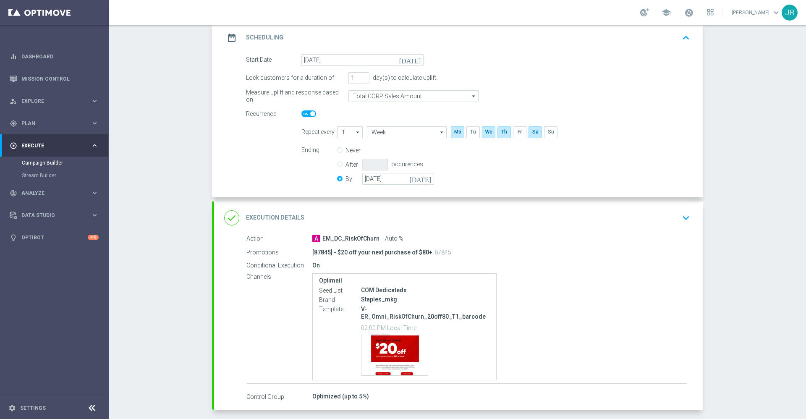
scroll to position [120, 0]
click at [280, 217] on h2 "Execution Details" at bounding box center [275, 217] width 58 height 8
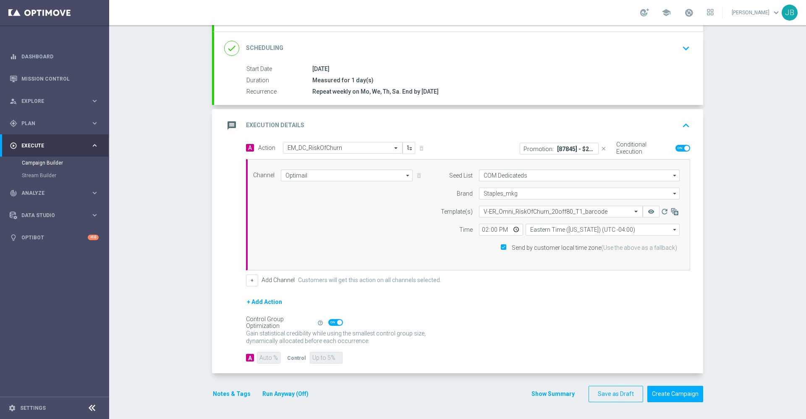
scroll to position [105, 0]
click at [480, 229] on input "14:00" at bounding box center [501, 230] width 44 height 12
type input "18:15"
click at [525, 323] on div "Control Group Optimization Self Optimizing Campaign help_outline" at bounding box center [468, 322] width 444 height 9
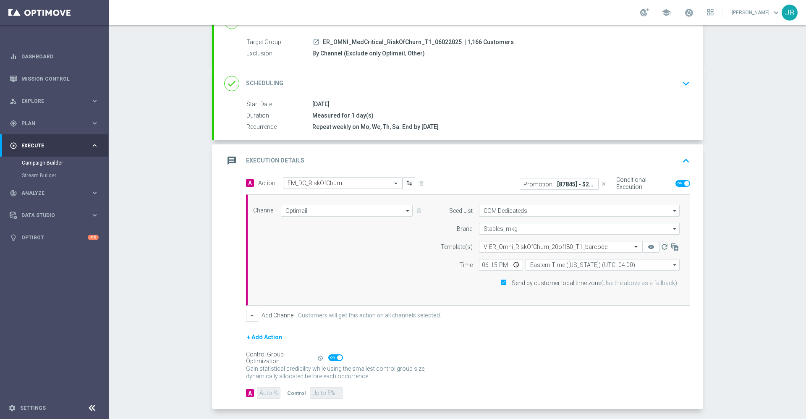
scroll to position [70, 0]
click at [269, 81] on h2 "Scheduling" at bounding box center [264, 83] width 37 height 8
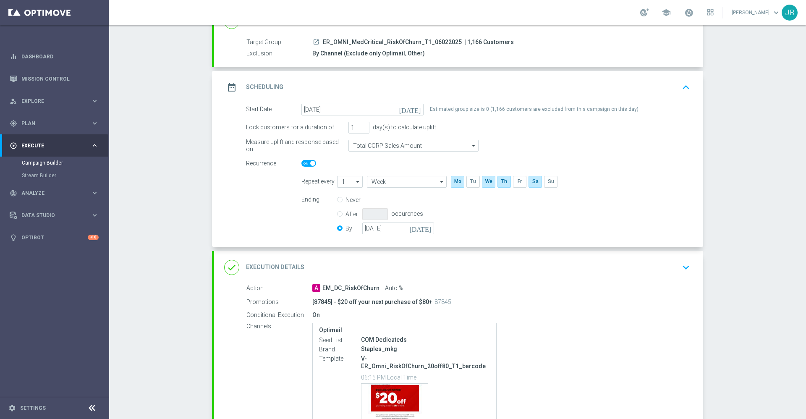
scroll to position [149, 0]
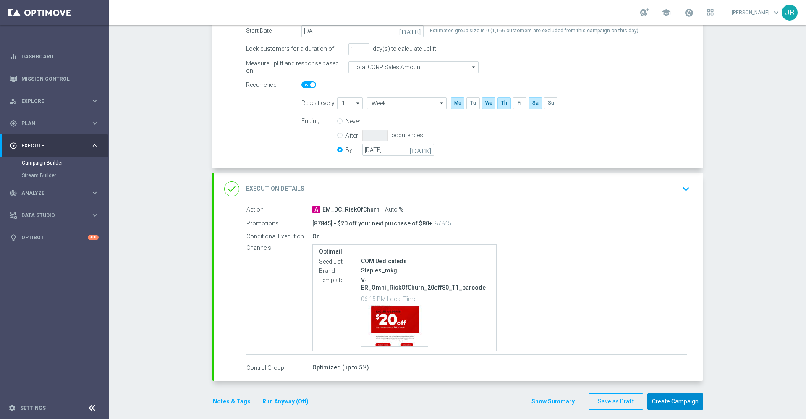
click at [669, 397] on button "Create Campaign" at bounding box center [675, 401] width 56 height 16
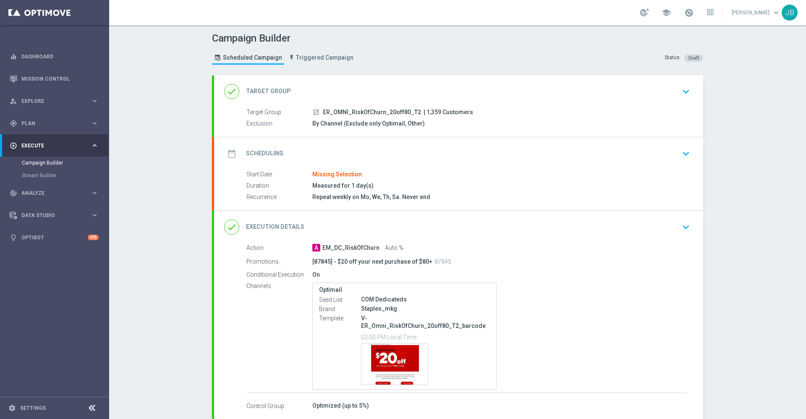
click at [269, 86] on div "done Target Group" at bounding box center [257, 91] width 67 height 15
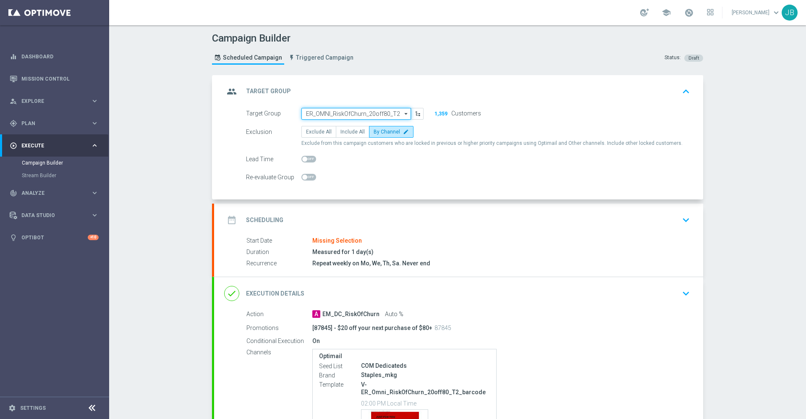
click at [344, 111] on input "ER_OMNI_RiskOfChurn_20off80_T2" at bounding box center [356, 114] width 110 height 12
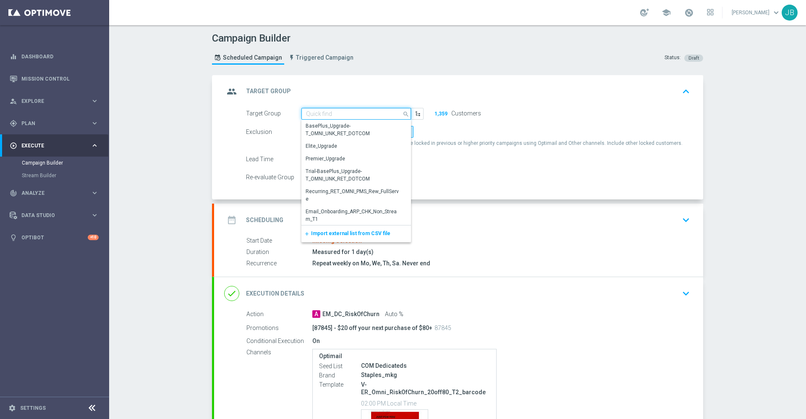
paste input "ER_OMNI_RiskOfChurn_20off80_T2"
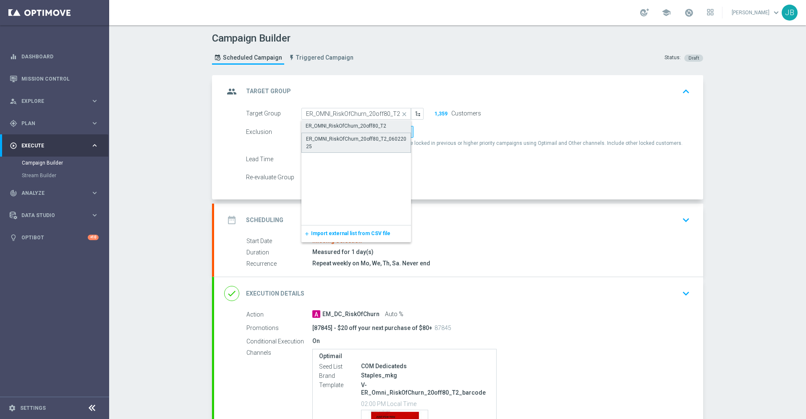
click at [348, 139] on div "ER_OMNI_RiskOfChurn_20off80_T2_06022025" at bounding box center [356, 142] width 100 height 15
type input "ER_OMNI_RiskOfChurn_20off80_T2_06022025"
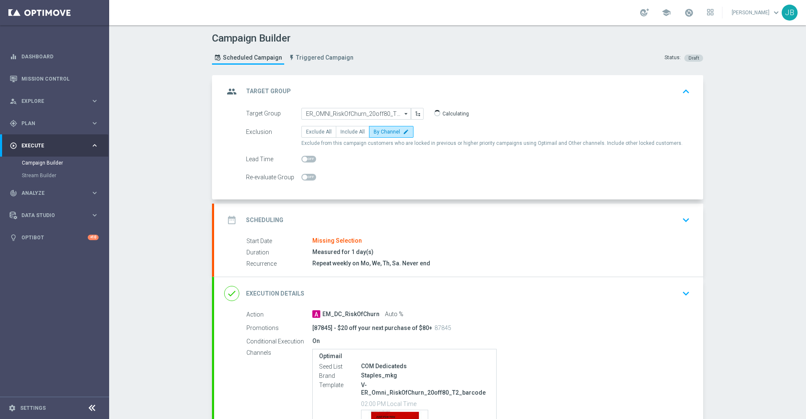
click at [268, 219] on h2 "Scheduling" at bounding box center [264, 220] width 37 height 8
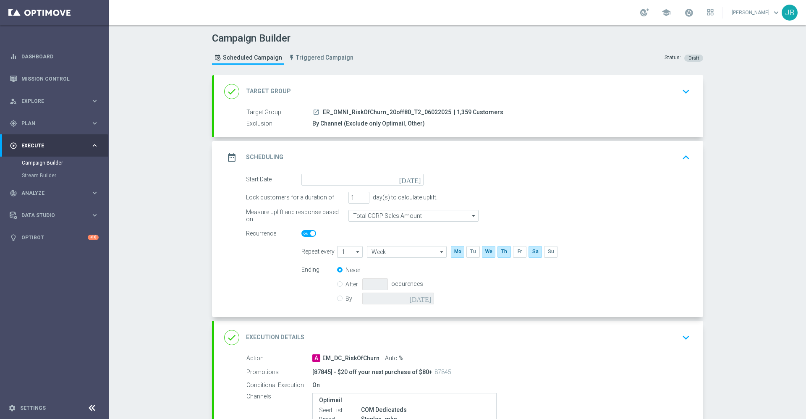
click at [410, 176] on icon "[DATE]" at bounding box center [411, 178] width 25 height 9
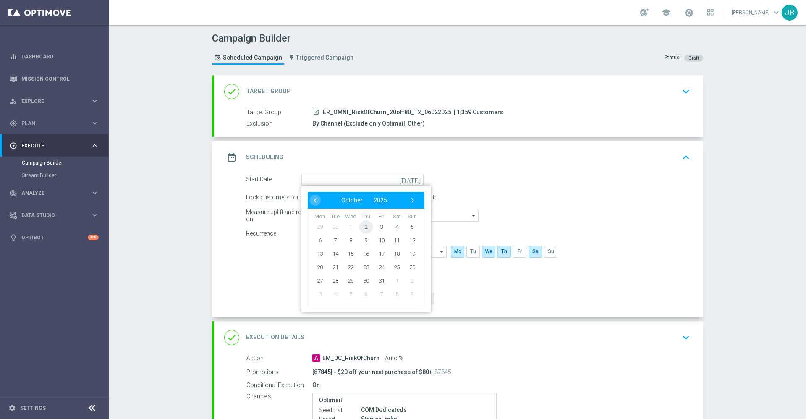
click at [362, 227] on span "2" at bounding box center [365, 226] width 13 height 13
type input "[DATE]"
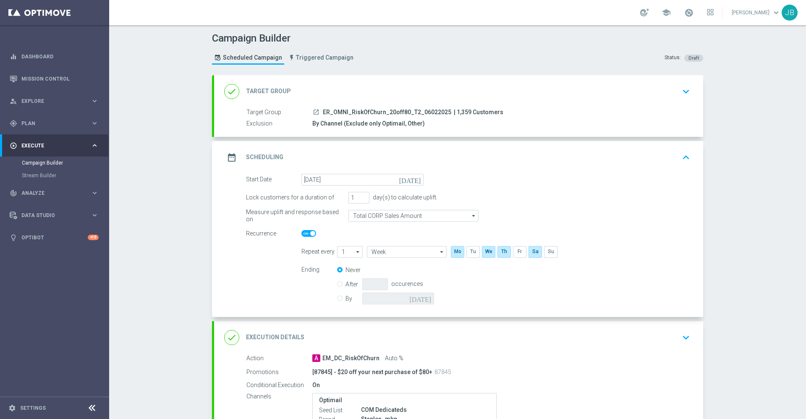
click at [337, 301] on div "By [DATE]" at bounding box center [390, 299] width 107 height 12
click at [337, 299] on input "By" at bounding box center [339, 296] width 5 height 5
radio input "true"
radio input "false"
click at [422, 298] on icon "[DATE]" at bounding box center [421, 297] width 25 height 9
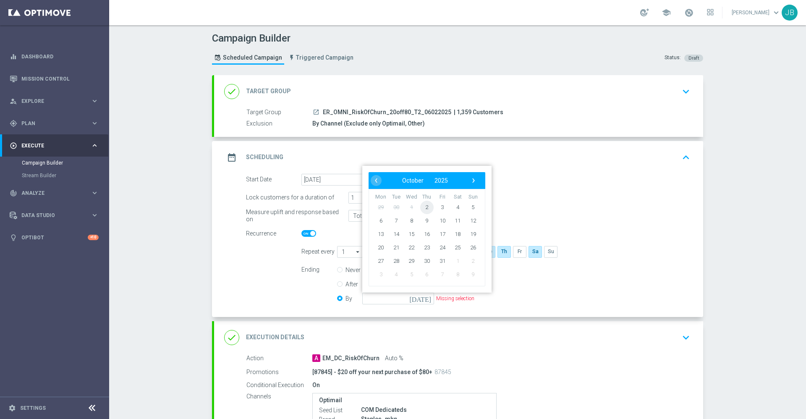
click at [423, 206] on span "2" at bounding box center [426, 206] width 13 height 13
type input "[DATE]"
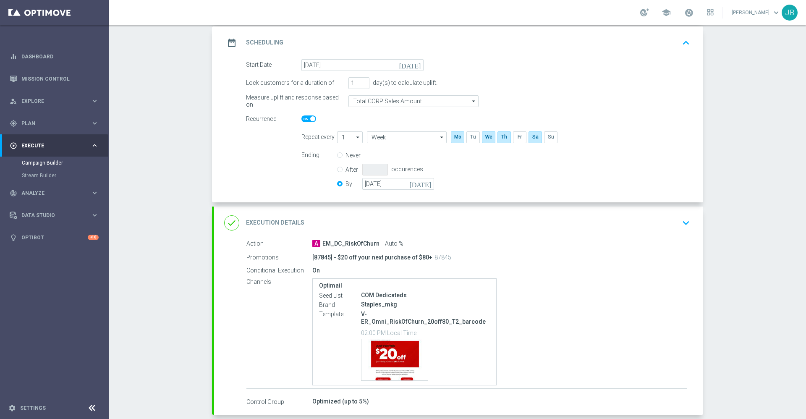
scroll to position [115, 0]
click at [281, 221] on h2 "Execution Details" at bounding box center [275, 222] width 58 height 8
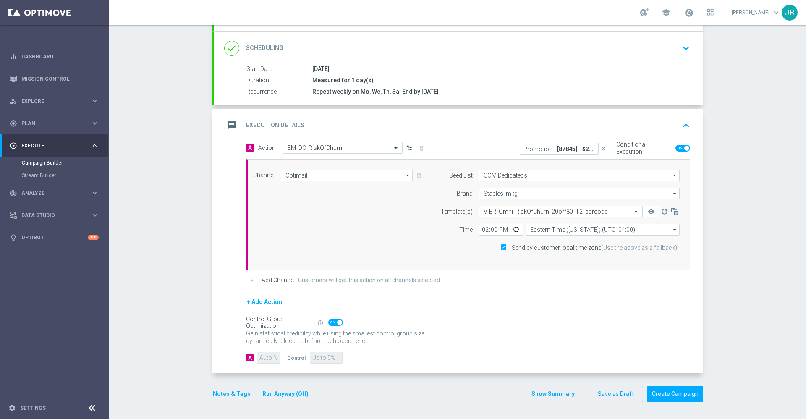
scroll to position [105, 0]
click at [481, 229] on input "14:00" at bounding box center [501, 230] width 44 height 12
type input "18:15"
click at [446, 302] on div "+ Add Action" at bounding box center [468, 307] width 444 height 21
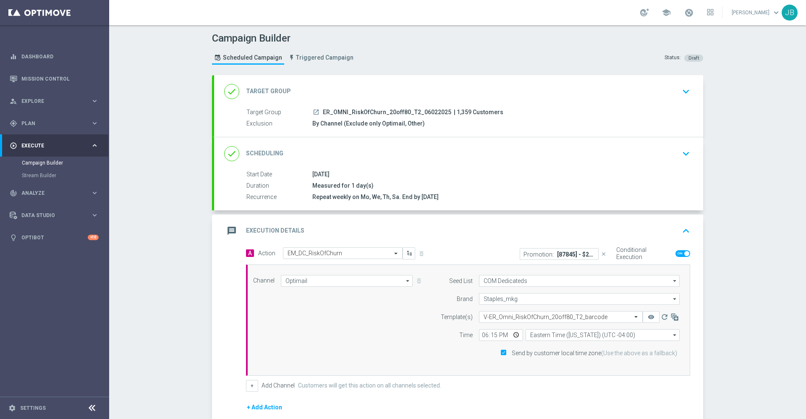
click at [271, 88] on h2 "Target Group" at bounding box center [268, 91] width 45 height 8
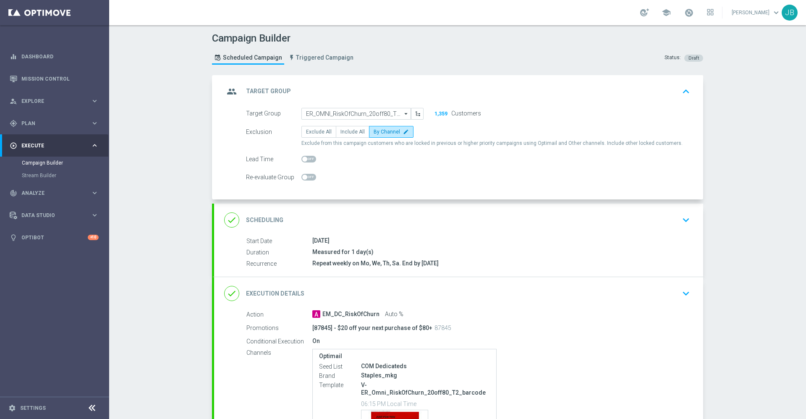
click at [264, 223] on h2 "Scheduling" at bounding box center [264, 220] width 37 height 8
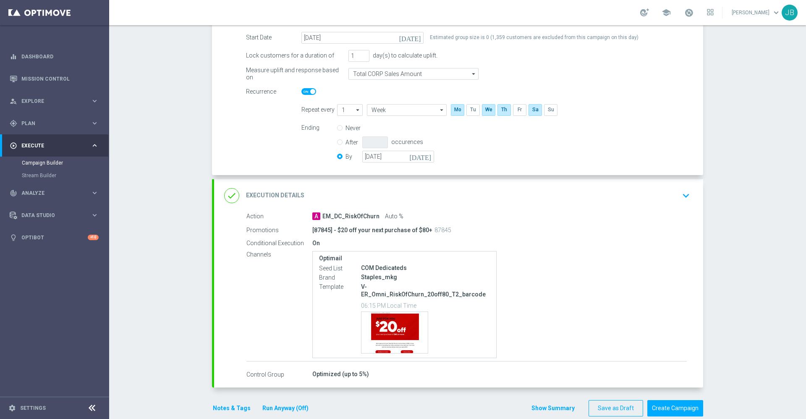
scroll to position [149, 0]
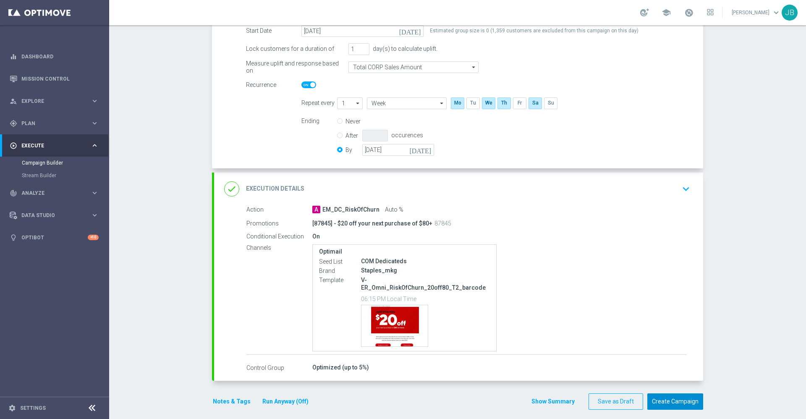
click at [667, 393] on button "Create Campaign" at bounding box center [675, 401] width 56 height 16
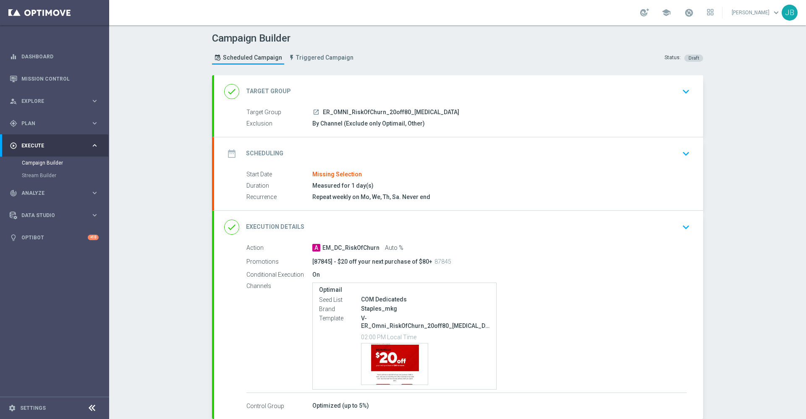
click at [267, 90] on h2 "Target Group" at bounding box center [268, 91] width 45 height 8
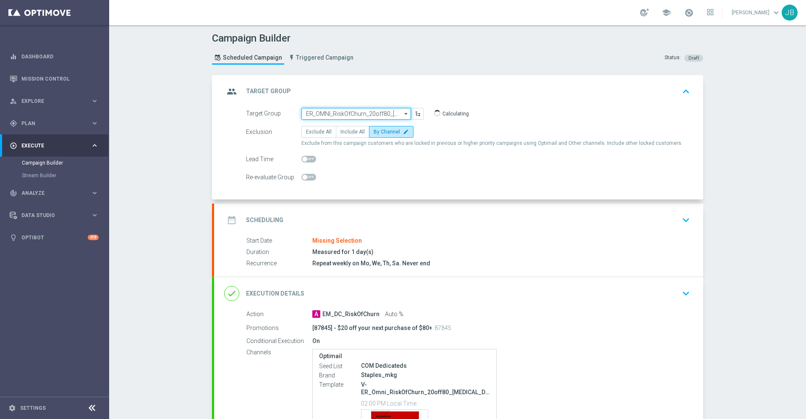
click at [328, 112] on input "ER_OMNI_RiskOfChurn_20off80_[MEDICAL_DATA]" at bounding box center [356, 114] width 110 height 12
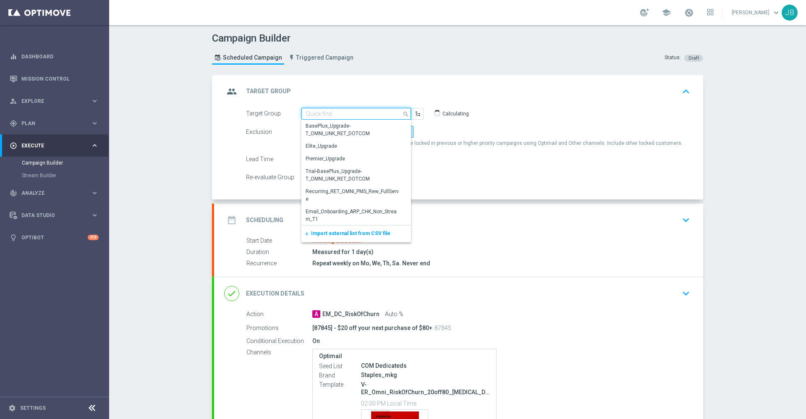
paste input "ER_OMNI_RiskOfChurn_20off80_[MEDICAL_DATA]"
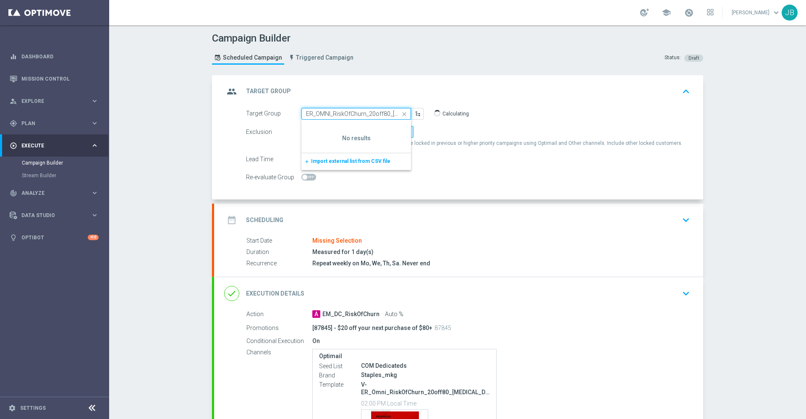
scroll to position [0, 6]
type input "ER_OMNI_RiskOfChurn_20off80_[MEDICAL_DATA]"
click at [400, 112] on icon "close" at bounding box center [404, 114] width 13 height 12
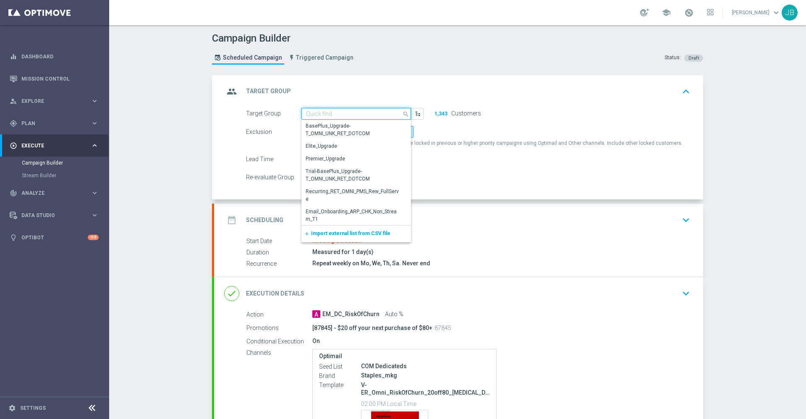
click at [331, 113] on input at bounding box center [356, 114] width 110 height 12
paste input "ER_OMNI_RiskOfChurn_20off80_[MEDICAL_DATA]"
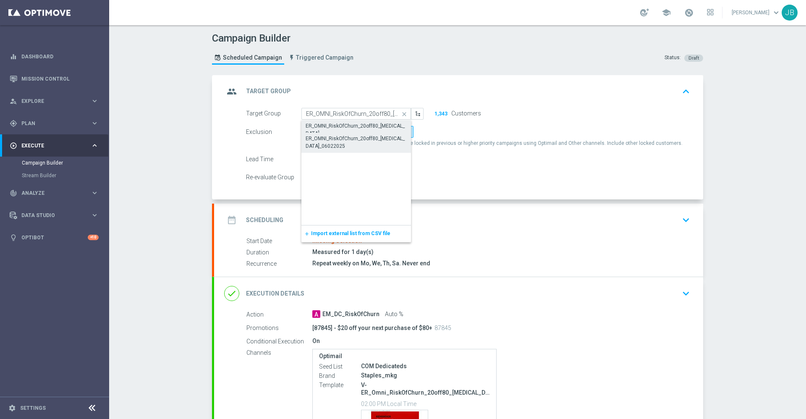
click at [341, 137] on div "ER_OMNI_RiskOfChurn_20off80_[MEDICAL_DATA]_06022025" at bounding box center [356, 142] width 101 height 15
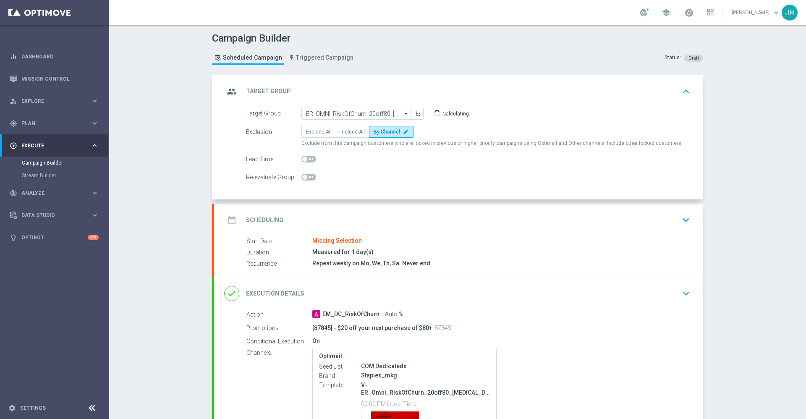
type input "ER_OMNI_RiskOfChurn_20off80_[MEDICAL_DATA]_06022025"
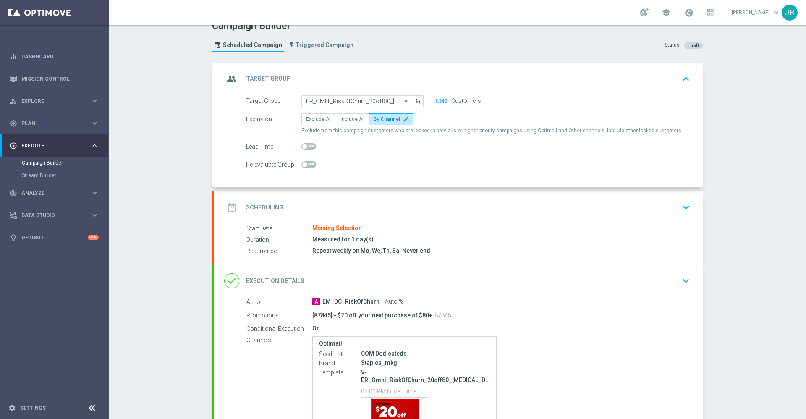
click at [272, 206] on h2 "Scheduling" at bounding box center [264, 208] width 37 height 8
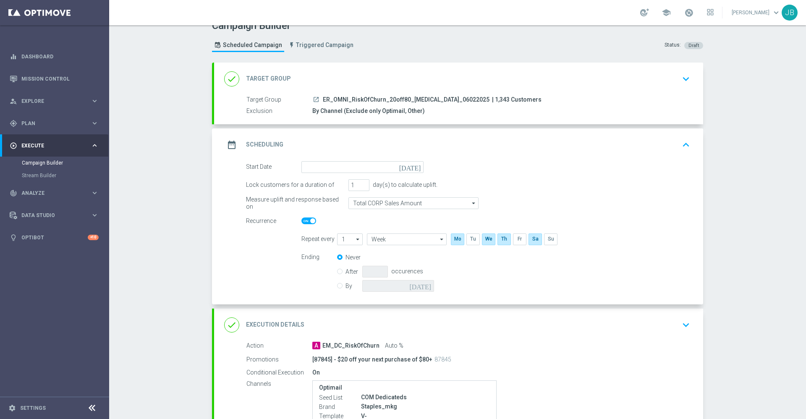
click at [411, 167] on icon "[DATE]" at bounding box center [411, 165] width 25 height 9
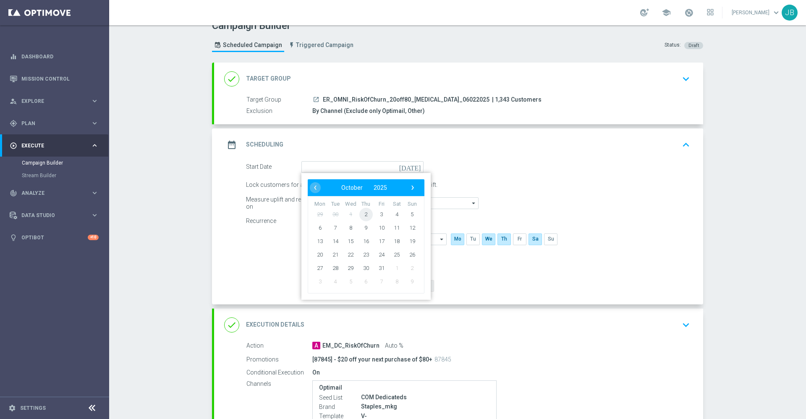
click at [359, 218] on span "2" at bounding box center [365, 213] width 13 height 13
type input "[DATE]"
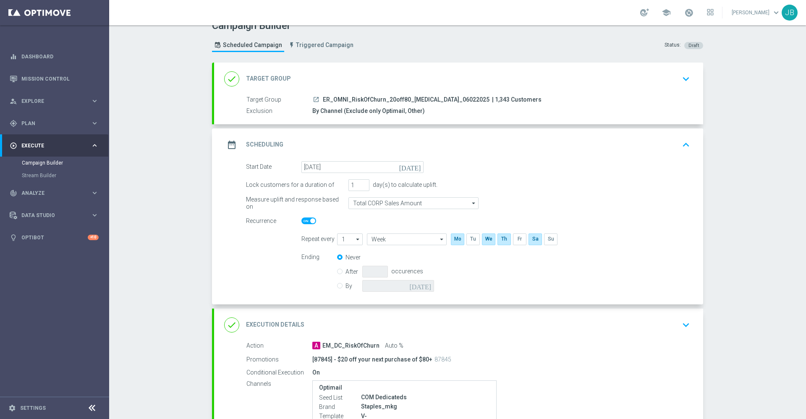
click at [337, 289] on div "By [DATE]" at bounding box center [390, 286] width 107 height 12
click at [337, 285] on input "By" at bounding box center [339, 284] width 5 height 5
radio input "true"
radio input "false"
click at [421, 286] on icon "[DATE]" at bounding box center [421, 284] width 25 height 9
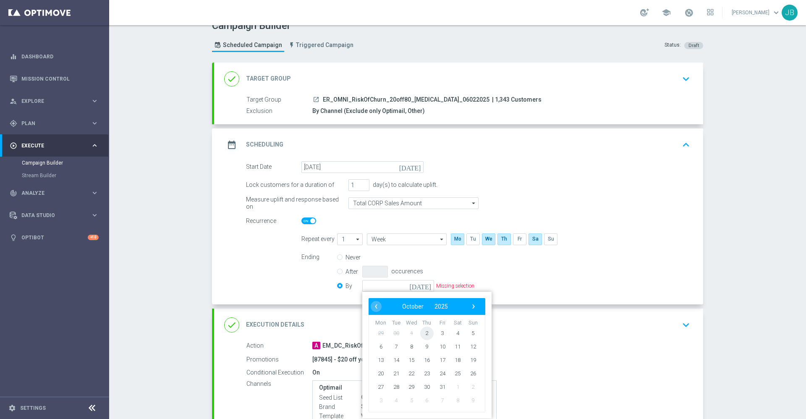
click at [420, 335] on span "2" at bounding box center [426, 332] width 13 height 13
type input "[DATE]"
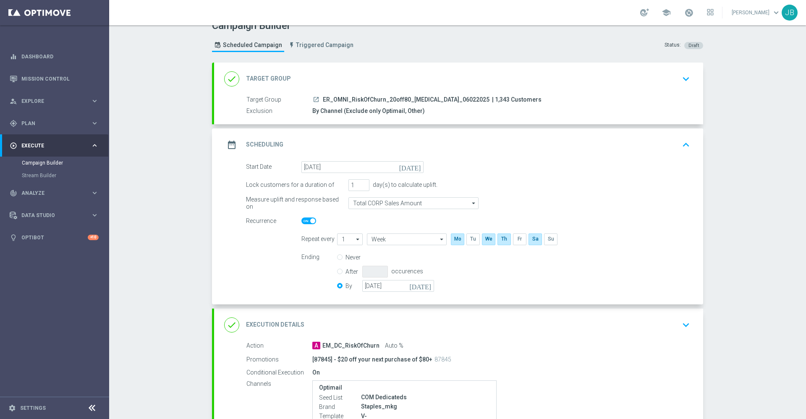
click at [277, 76] on h2 "Target Group" at bounding box center [268, 79] width 45 height 8
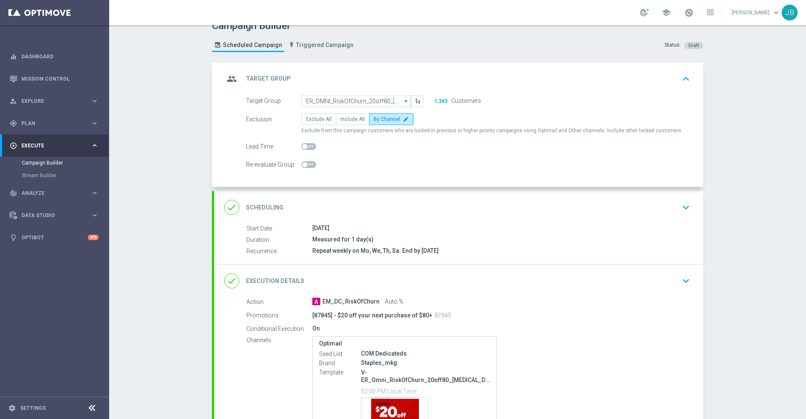
click at [262, 204] on h2 "Scheduling" at bounding box center [264, 208] width 37 height 8
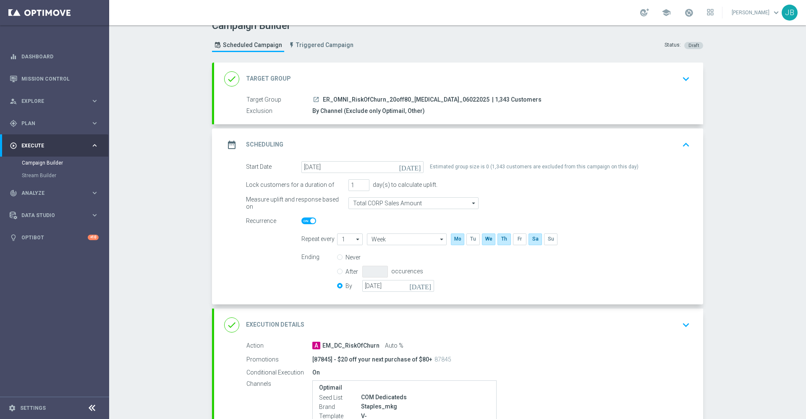
scroll to position [149, 0]
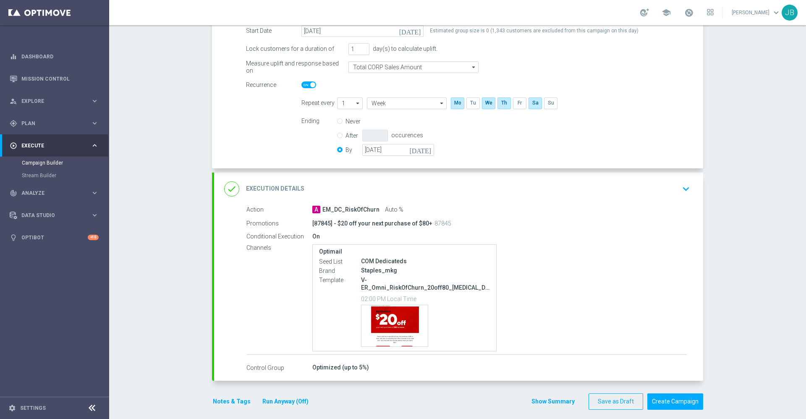
click at [289, 190] on h2 "Execution Details" at bounding box center [275, 189] width 58 height 8
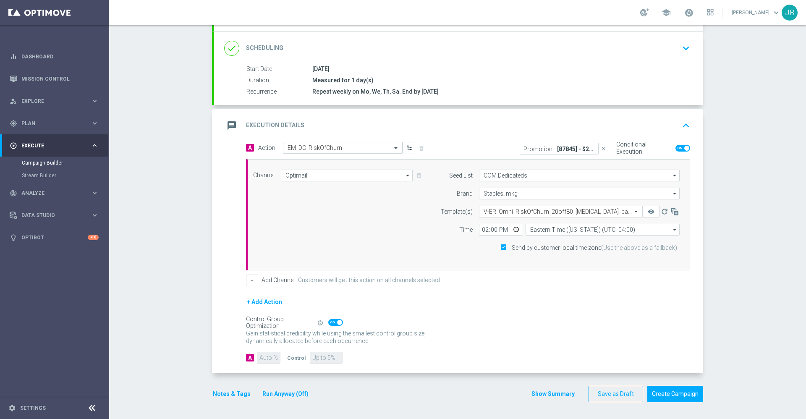
scroll to position [105, 0]
click at [481, 229] on input "14:00" at bounding box center [501, 230] width 44 height 12
type input "18:15"
click at [466, 307] on div "+ Add Action" at bounding box center [468, 307] width 444 height 21
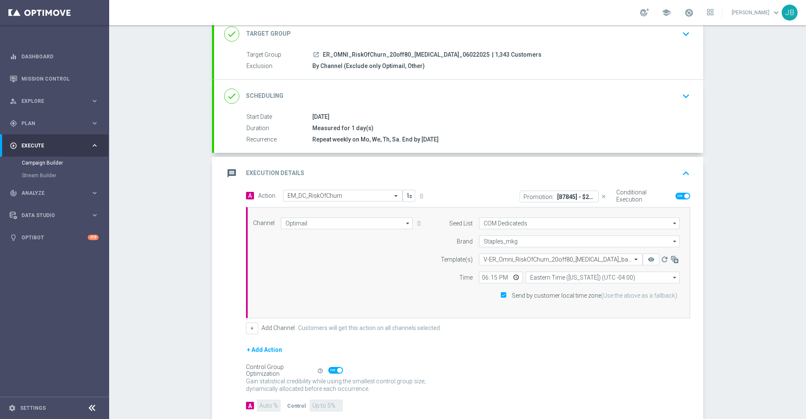
scroll to position [0, 0]
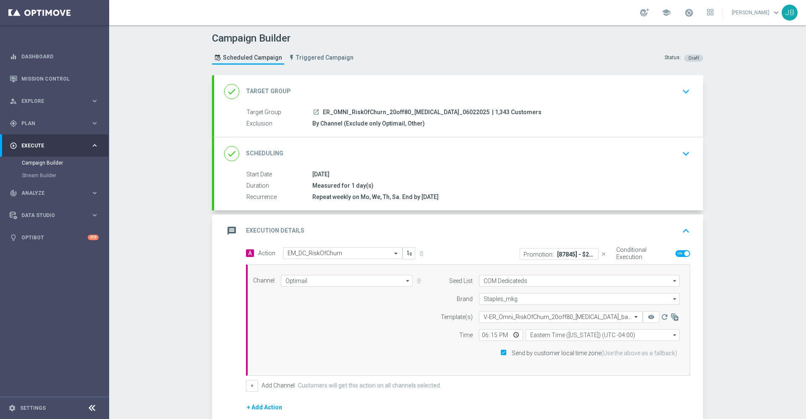
click at [278, 95] on div "done Target Group" at bounding box center [257, 91] width 67 height 15
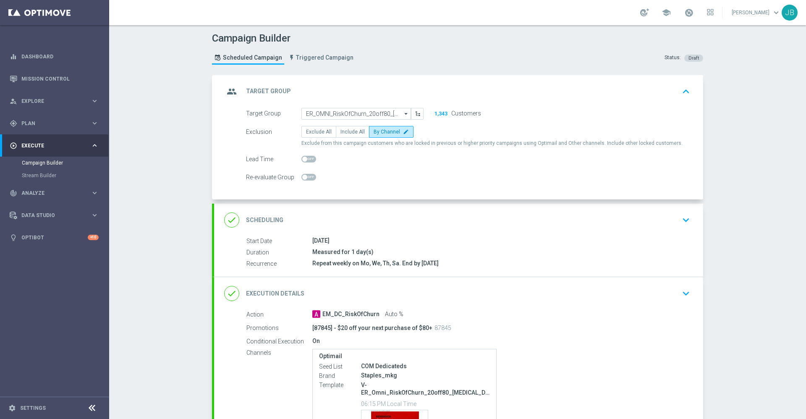
click at [267, 221] on h2 "Scheduling" at bounding box center [264, 220] width 37 height 8
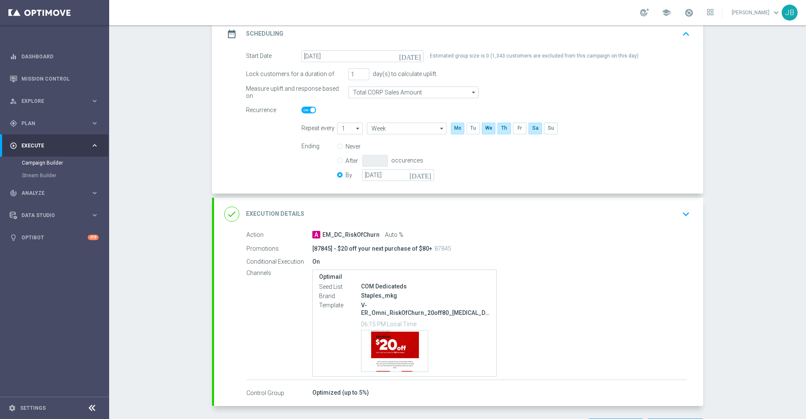
scroll to position [149, 0]
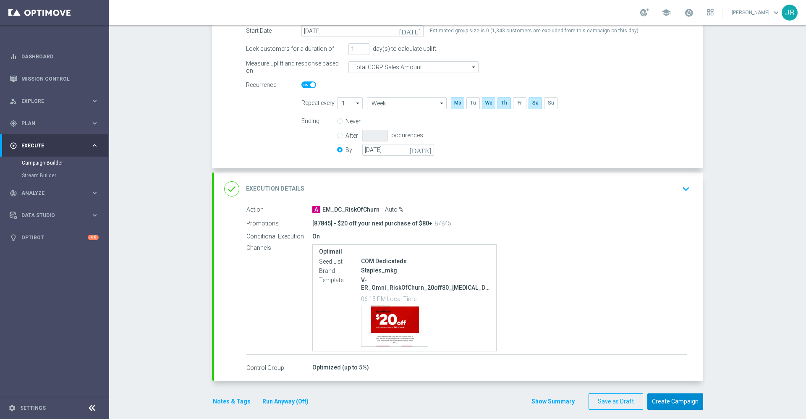
click at [672, 393] on button "Create Campaign" at bounding box center [675, 401] width 56 height 16
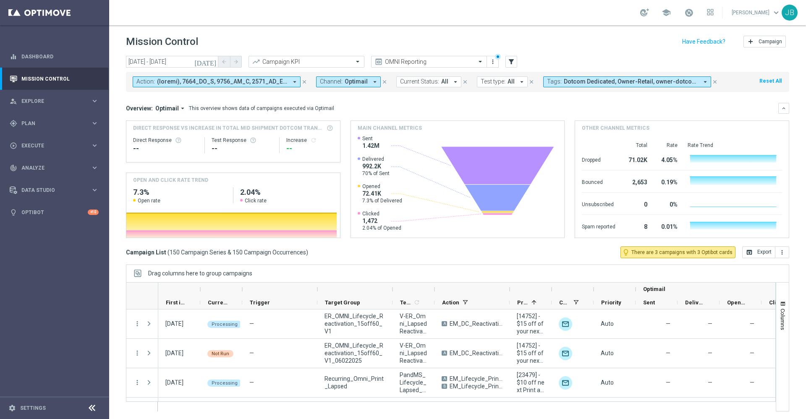
drag, startPoint x: 390, startPoint y: 290, endPoint x: 415, endPoint y: 290, distance: 24.8
click at [415, 290] on div "Optimail" at bounding box center [502, 288] width 689 height 13
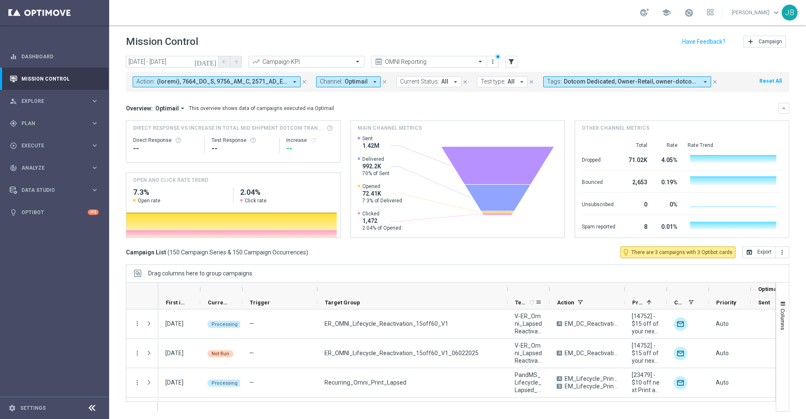
drag, startPoint x: 393, startPoint y: 290, endPoint x: 508, endPoint y: 306, distance: 116.5
click at [508, 306] on div "Optimail First in Range" at bounding box center [560, 295] width 804 height 27
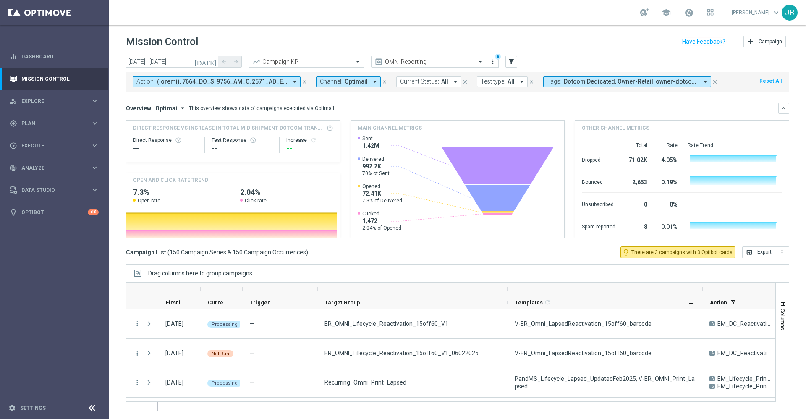
drag, startPoint x: 549, startPoint y: 290, endPoint x: 702, endPoint y: 305, distance: 153.5
click at [702, 305] on div "First in Range" at bounding box center [636, 295] width 957 height 27
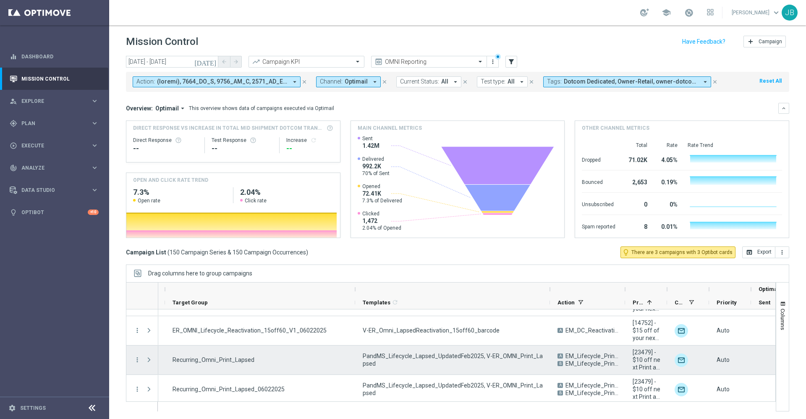
scroll to position [0, 152]
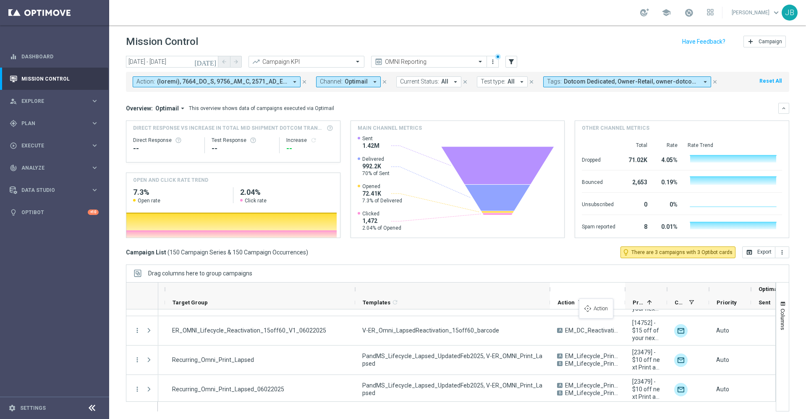
drag, startPoint x: 567, startPoint y: 303, endPoint x: 584, endPoint y: 303, distance: 16.8
click at [584, 303] on div "Action" at bounding box center [583, 302] width 53 height 13
drag, startPoint x: 636, startPoint y: 303, endPoint x: 575, endPoint y: 298, distance: 60.6
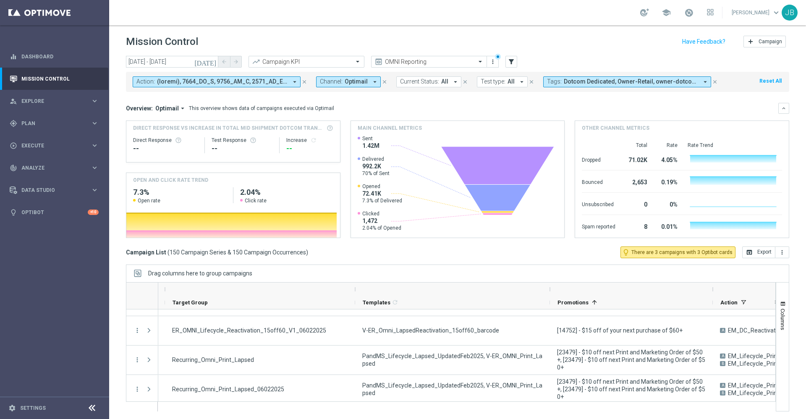
drag, startPoint x: 592, startPoint y: 290, endPoint x: 713, endPoint y: 306, distance: 122.3
click at [713, 306] on div "Current Status 1 Trigger" at bounding box center [545, 295] width 1078 height 27
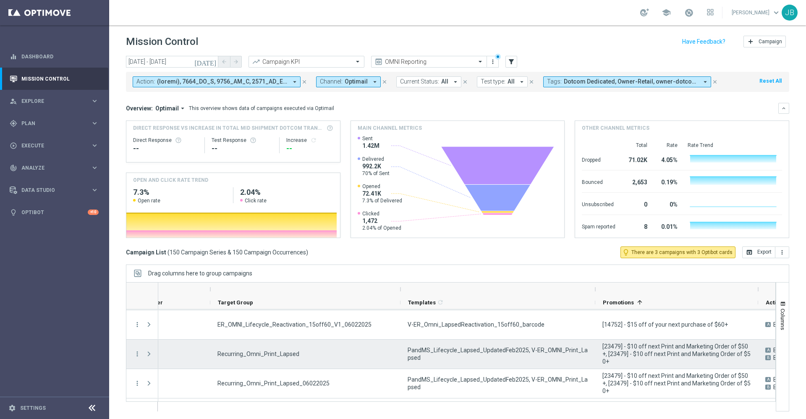
scroll to position [0, 0]
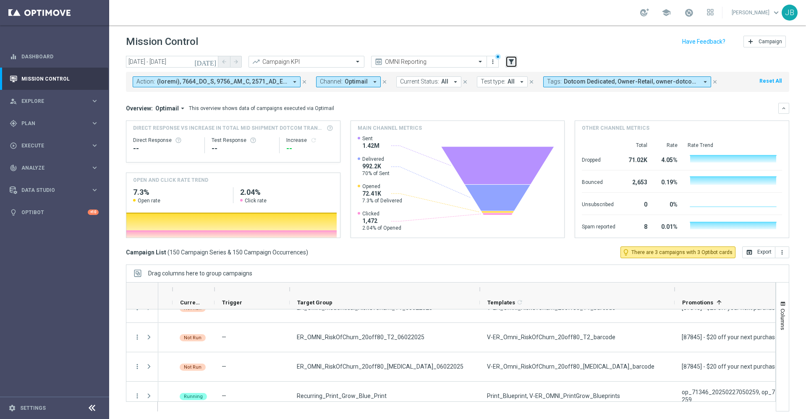
click at [511, 65] on icon "filter_alt" at bounding box center [511, 62] width 8 height 8
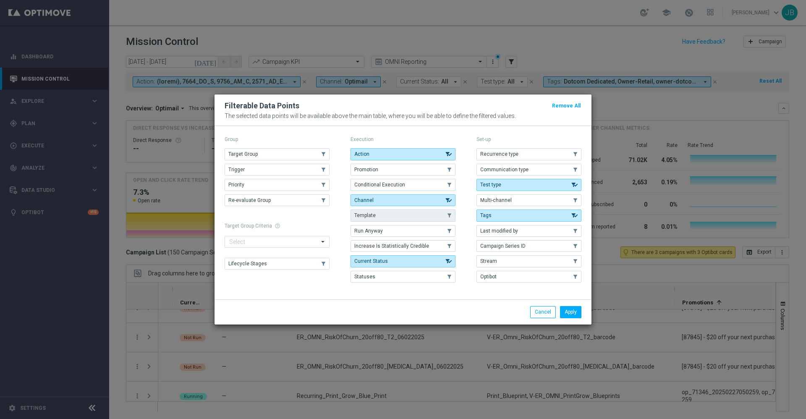
click at [404, 217] on button "Template" at bounding box center [402, 215] width 105 height 12
click at [562, 311] on button "Apply" at bounding box center [570, 312] width 21 height 12
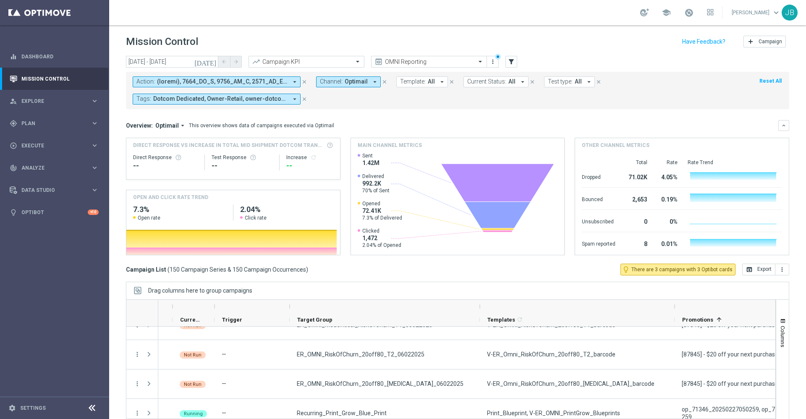
click at [418, 83] on span "Template:" at bounding box center [413, 81] width 26 height 7
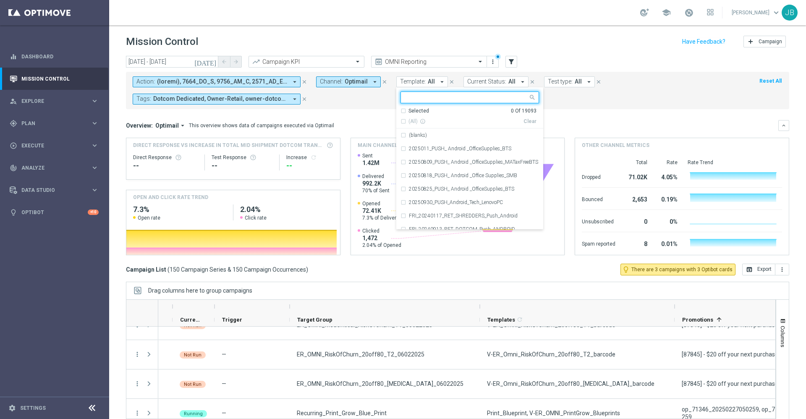
click at [425, 97] on input "text" at bounding box center [466, 97] width 123 height 7
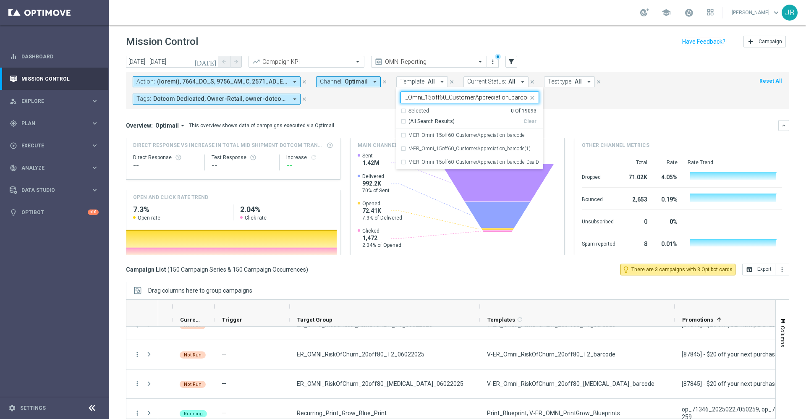
click at [403, 120] on div "(All Search Results)" at bounding box center [461, 121] width 123 height 7
type input "V-ER_Omni_15off60_CustomerAppreciation_barcode"
click at [576, 112] on mini-dashboard "Overview: Optimail arrow_drop_down This overview shows data of campaigns execut…" at bounding box center [457, 186] width 663 height 154
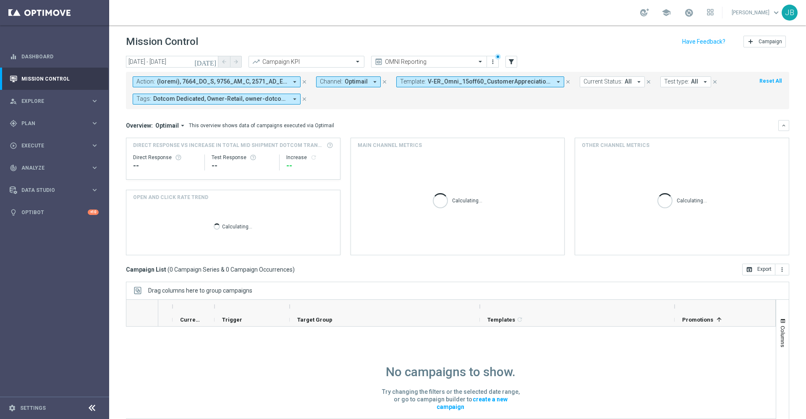
scroll to position [0, 0]
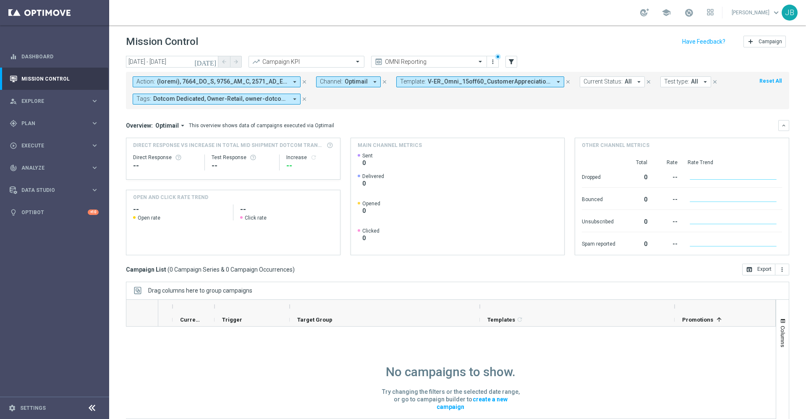
click at [212, 62] on icon "[DATE]" at bounding box center [205, 62] width 23 height 8
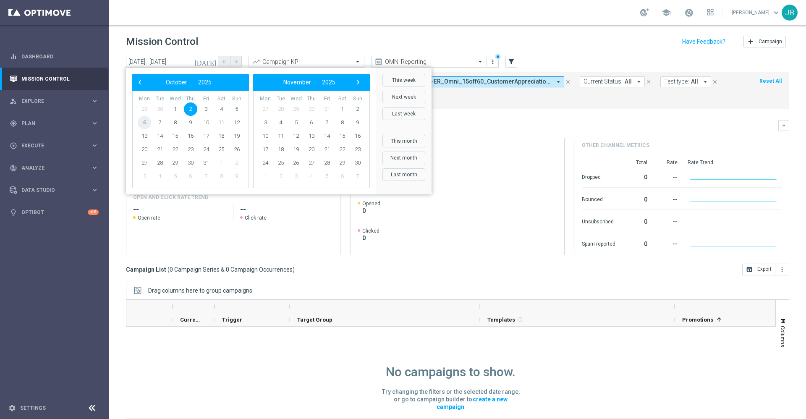
click at [146, 118] on span "6" at bounding box center [144, 122] width 13 height 13
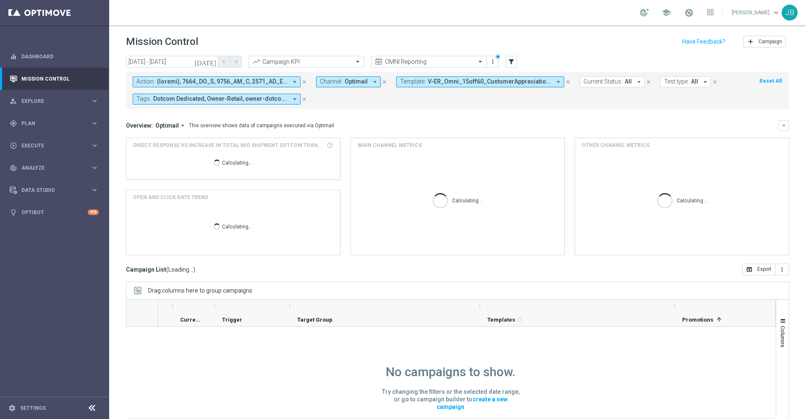
scroll to position [0, 0]
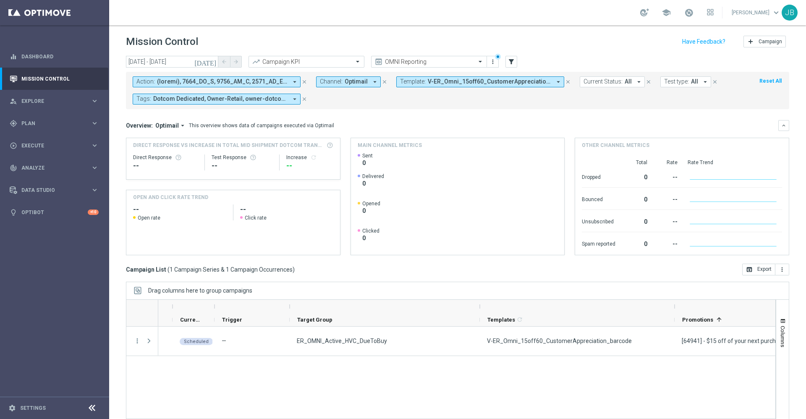
click at [214, 60] on icon "[DATE]" at bounding box center [205, 62] width 23 height 8
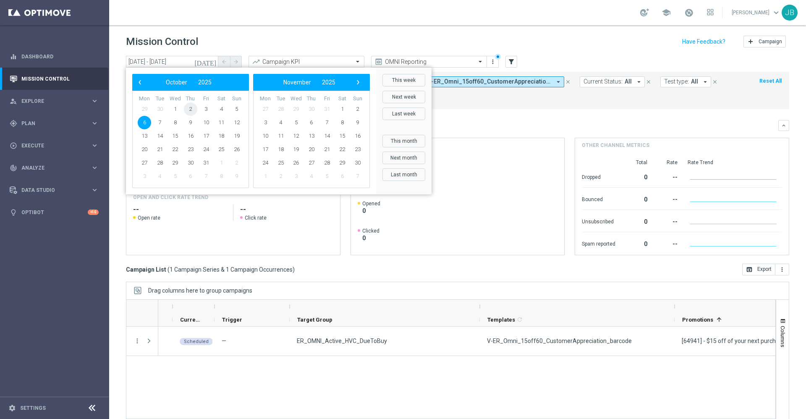
click at [193, 109] on span "2" at bounding box center [190, 108] width 13 height 13
type input "[DATE] - [DATE]"
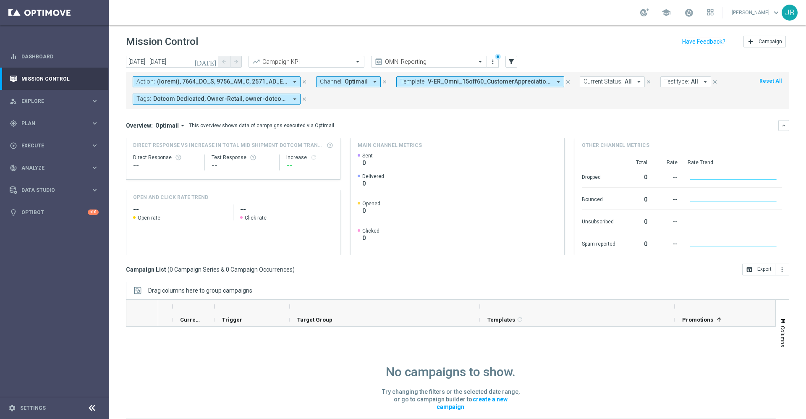
click at [565, 81] on icon "close" at bounding box center [568, 82] width 6 height 6
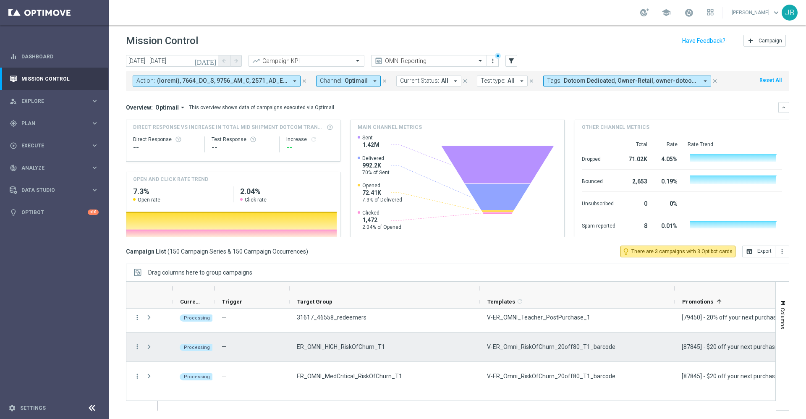
scroll to position [275, 0]
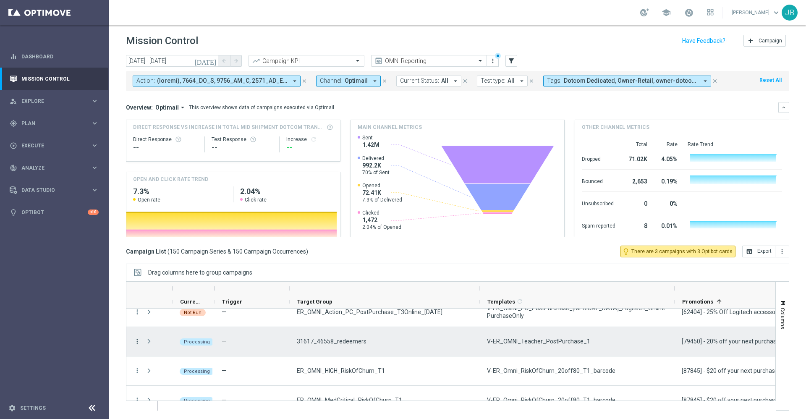
click at [138, 342] on icon "more_vert" at bounding box center [137, 341] width 8 height 8
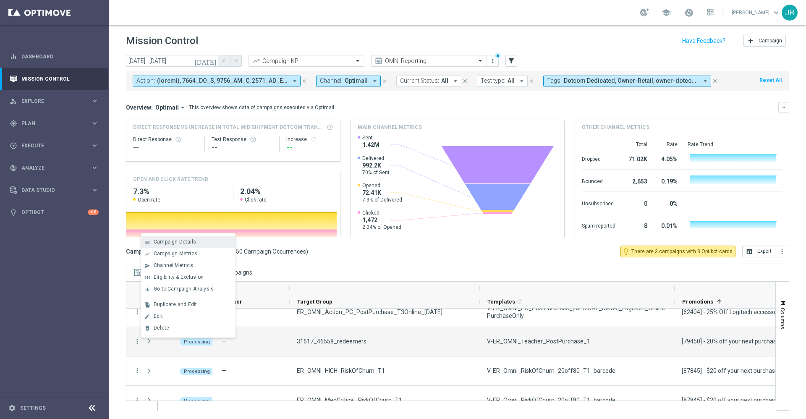
click at [183, 240] on span "Campaign Details" at bounding box center [175, 242] width 42 height 6
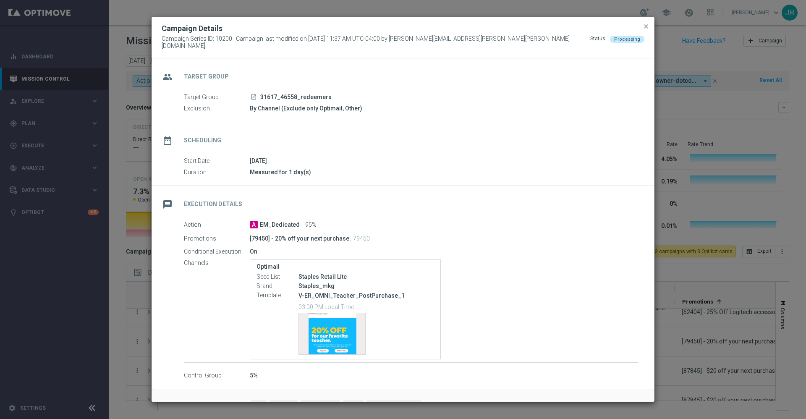
click at [252, 94] on icon "launch" at bounding box center [253, 97] width 7 height 7
click at [644, 30] on span "close" at bounding box center [646, 26] width 7 height 7
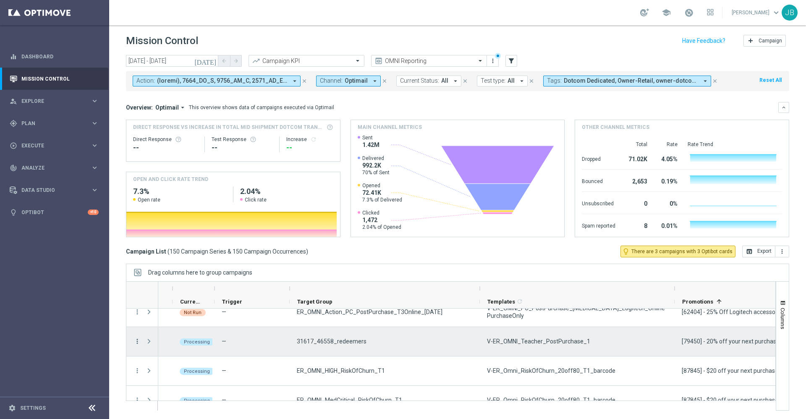
click at [138, 342] on icon "more_vert" at bounding box center [137, 341] width 8 height 8
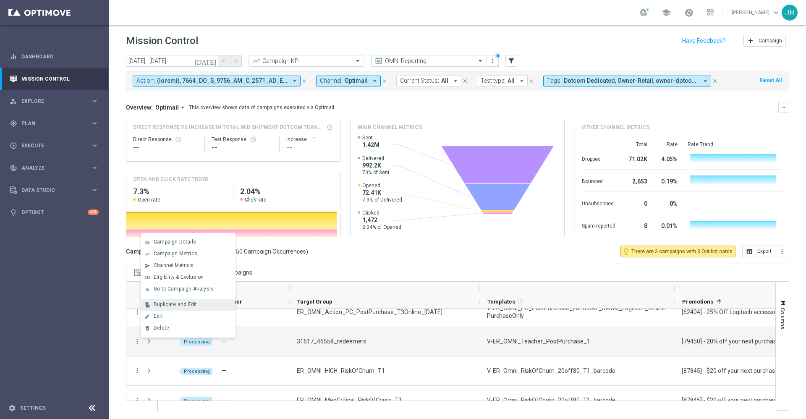
click at [179, 305] on span "Duplicate and Edit" at bounding box center [175, 304] width 43 height 6
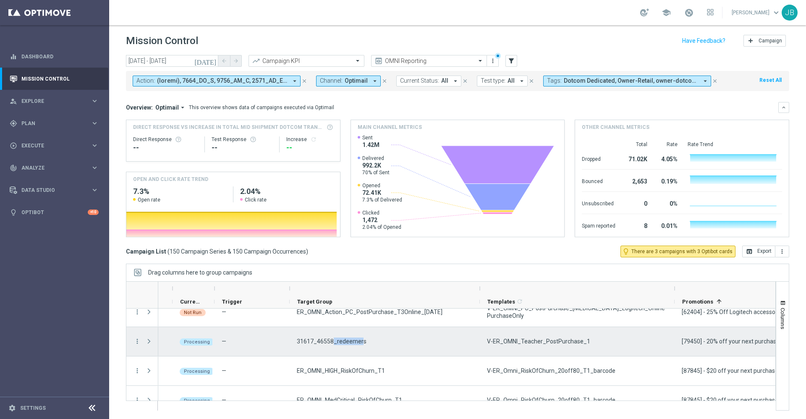
drag, startPoint x: 361, startPoint y: 341, endPoint x: 332, endPoint y: 342, distance: 29.0
click at [332, 342] on span "31617_46558_redeemers" at bounding box center [332, 341] width 70 height 8
click at [367, 344] on div "31617_46558_redeemers" at bounding box center [385, 341] width 190 height 29
drag, startPoint x: 312, startPoint y: 346, endPoint x: 289, endPoint y: 344, distance: 23.2
click at [289, 344] on div "02 Oct 2025, Thursday Processing — 31617_46558_redeemers V-ER_OMNI_Teacher_Post…" at bounding box center [670, 341] width 1078 height 29
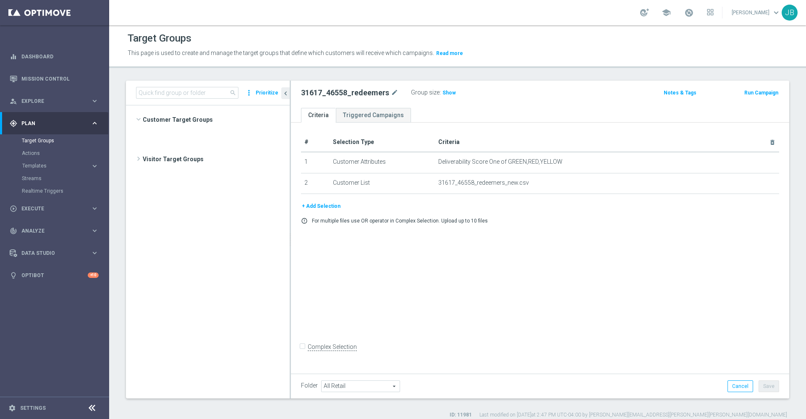
scroll to position [225, 0]
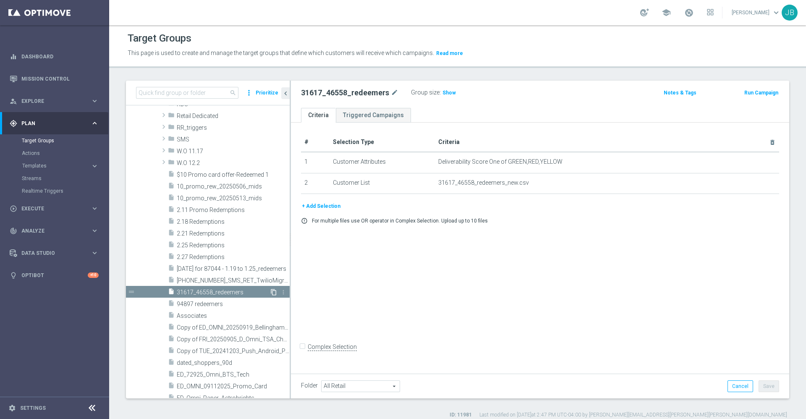
click at [270, 293] on icon "content_copy" at bounding box center [273, 292] width 7 height 7
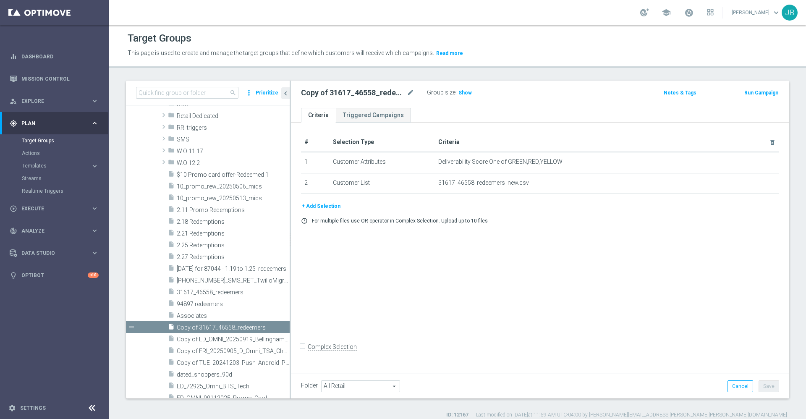
scroll to position [258, 0]
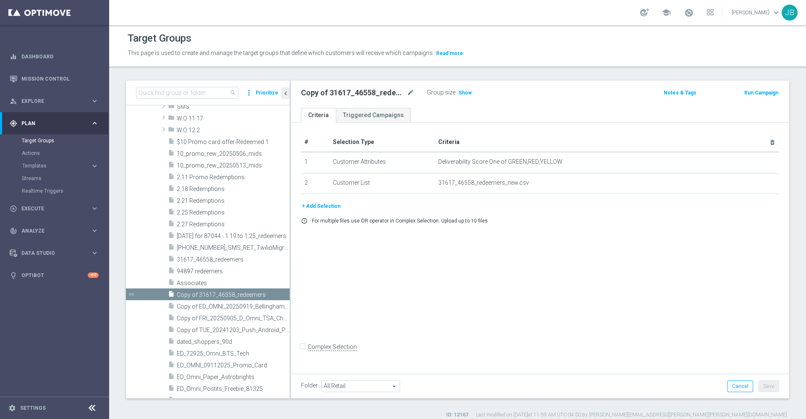
click at [415, 89] on div "Copy of 31617_46558_redeemers mode_edit" at bounding box center [364, 93] width 126 height 12
click at [412, 93] on icon "mode_edit" at bounding box center [411, 93] width 8 height 10
click at [325, 96] on input "Copy of 31617_46558_redeemers" at bounding box center [357, 94] width 113 height 12
drag, startPoint x: 325, startPoint y: 95, endPoint x: 298, endPoint y: 95, distance: 26.9
click at [298, 95] on div "Copy of 31617_46558_redeemers" at bounding box center [358, 94] width 126 height 12
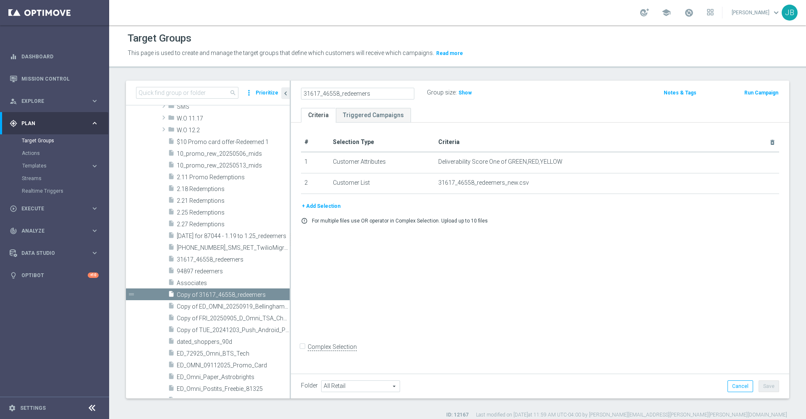
click at [373, 96] on input "31617_46558_redeemers" at bounding box center [357, 94] width 113 height 12
type input "31617_46558_redeemers_[DATE]"
click at [523, 300] on div "# Selection Type Criteria delete_forever 1 Customer Attributes Deliverability S…" at bounding box center [540, 247] width 498 height 248
click at [758, 384] on button "Save" at bounding box center [768, 386] width 21 height 12
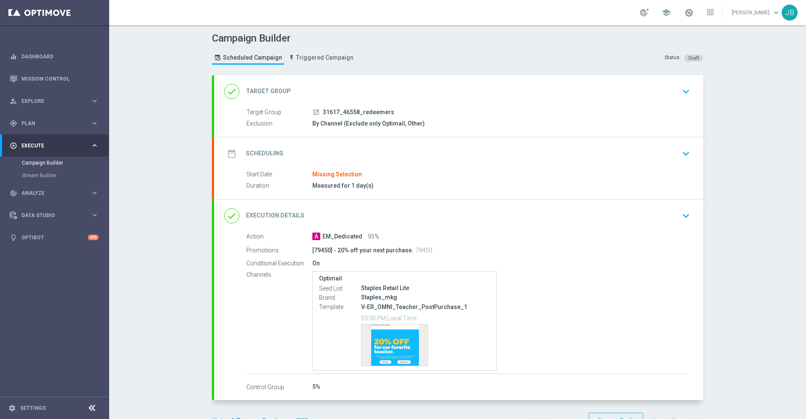
click at [279, 92] on h2 "Target Group" at bounding box center [268, 91] width 45 height 8
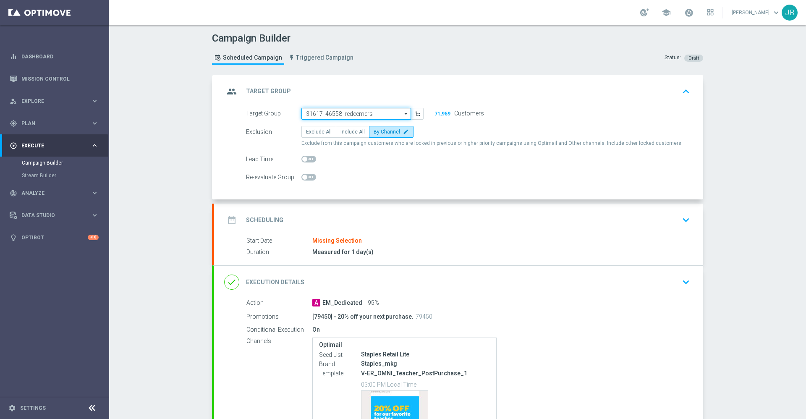
click at [329, 114] on input "31617_46558_redeemers" at bounding box center [356, 114] width 110 height 12
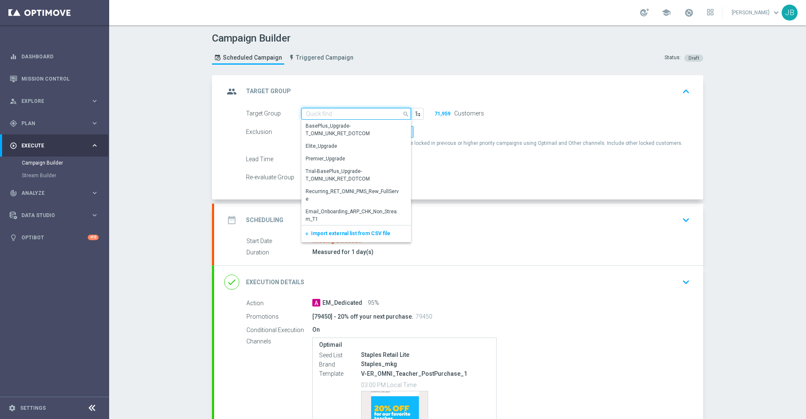
paste input "31617_46558_redeemers"
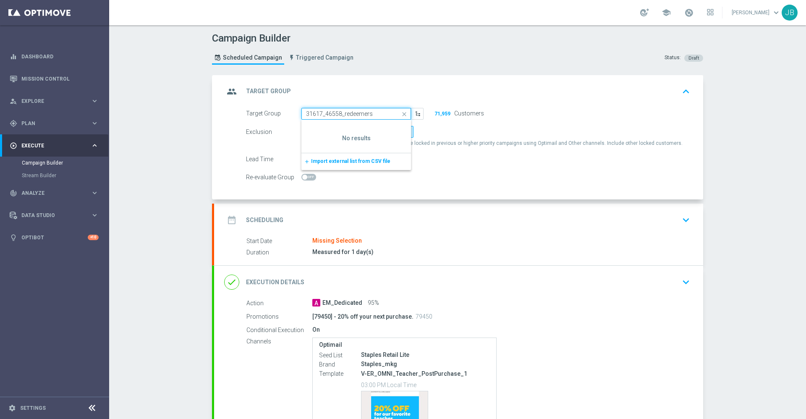
click at [313, 114] on input "31617_46558_redeemers" at bounding box center [356, 114] width 110 height 12
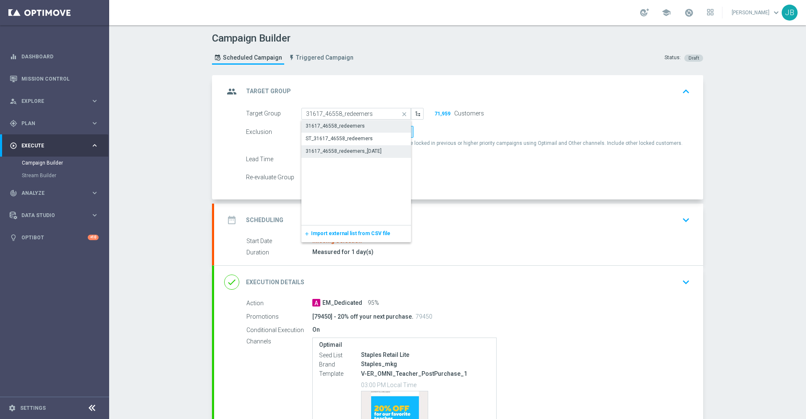
click at [377, 153] on div "31617_46558_redeemers_[DATE]" at bounding box center [356, 151] width 110 height 12
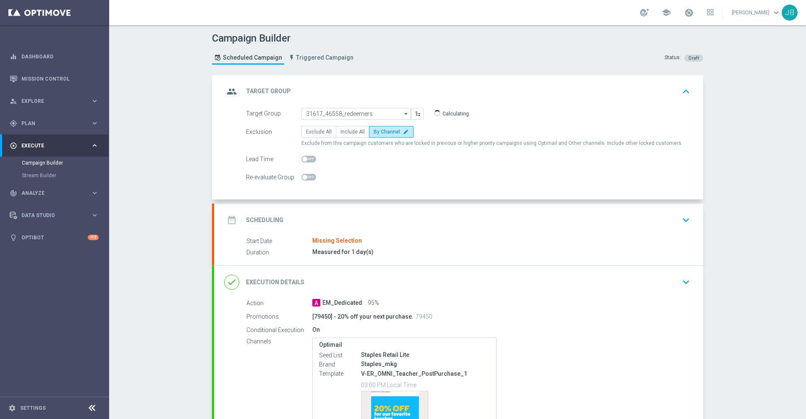
type input "31617_46558_redeemers_[DATE]"
click at [345, 128] on label "Include All" at bounding box center [353, 132] width 34 height 12
click at [345, 131] on input "Include All" at bounding box center [342, 133] width 5 height 5
radio input "true"
click at [261, 221] on h2 "Scheduling" at bounding box center [264, 220] width 37 height 8
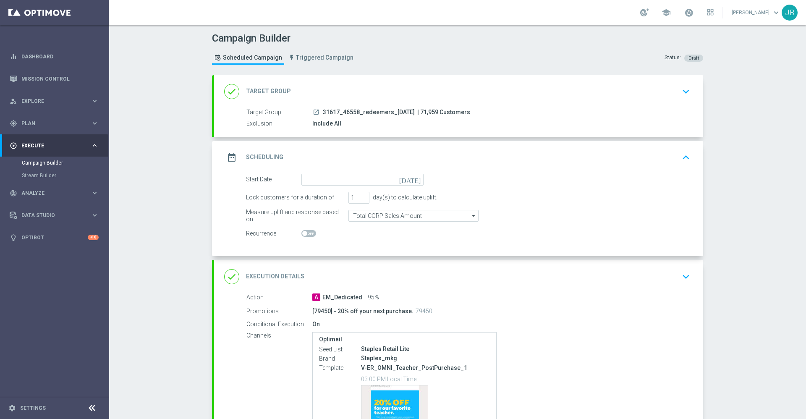
click at [412, 178] on icon "[DATE]" at bounding box center [411, 178] width 25 height 9
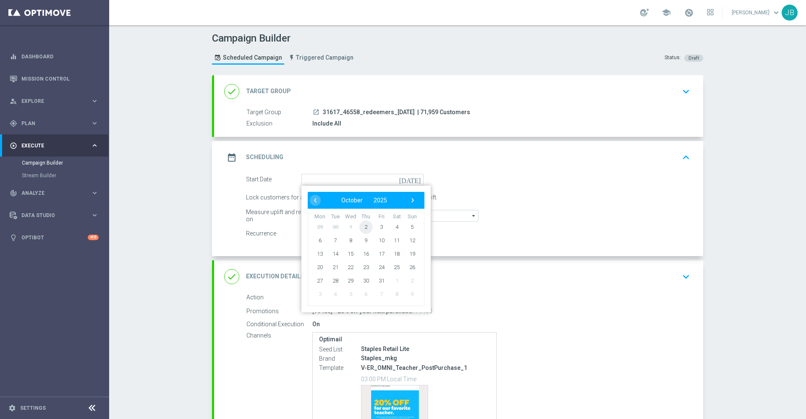
click at [361, 227] on span "2" at bounding box center [365, 226] width 13 height 13
type input "[DATE]"
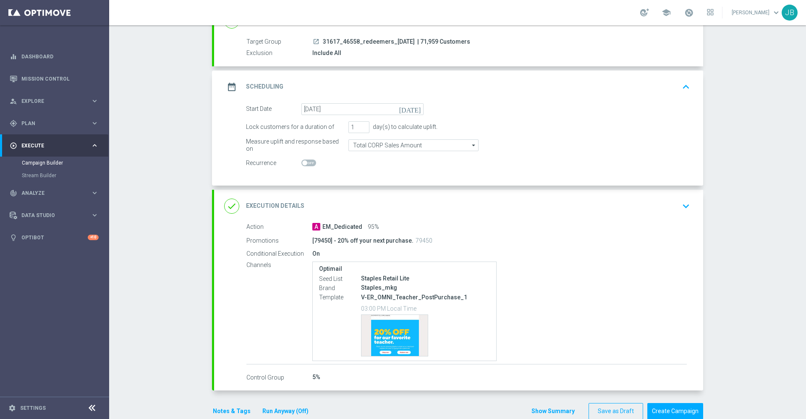
scroll to position [88, 0]
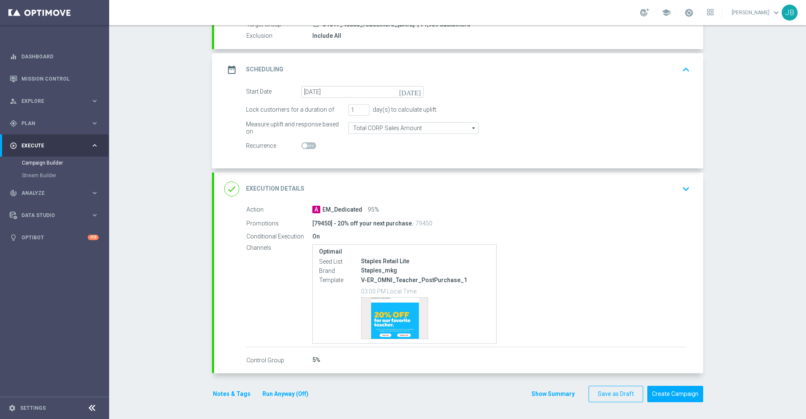
click at [273, 187] on h2 "Execution Details" at bounding box center [275, 189] width 58 height 8
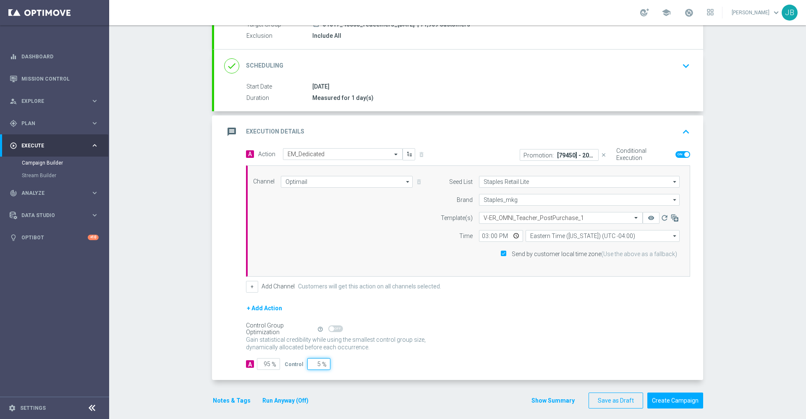
click at [315, 364] on input "5" at bounding box center [318, 364] width 23 height 12
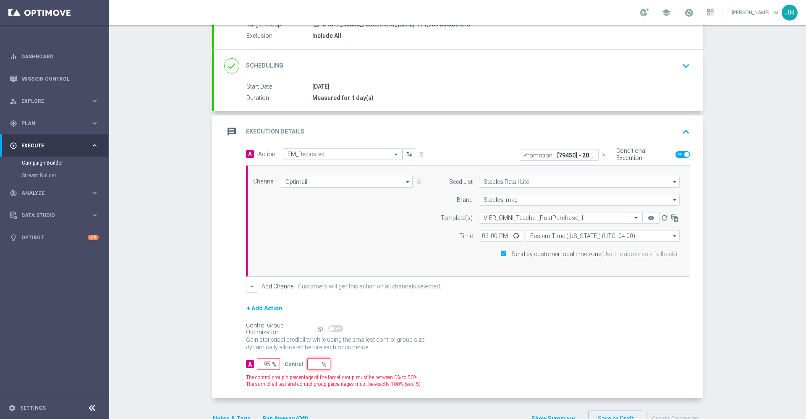
type input "100"
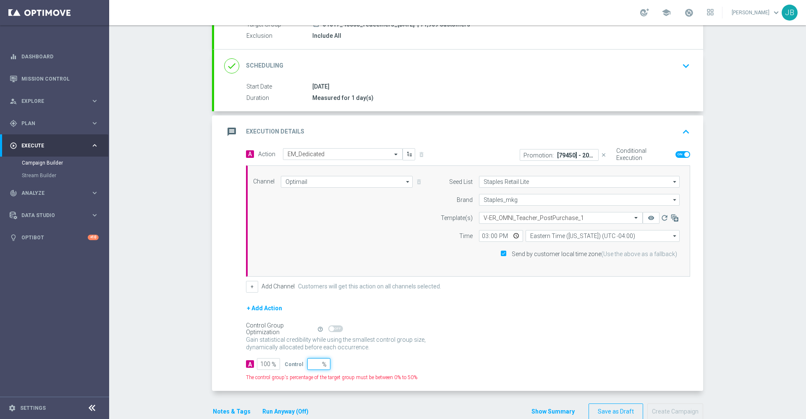
type input "3"
type input "97"
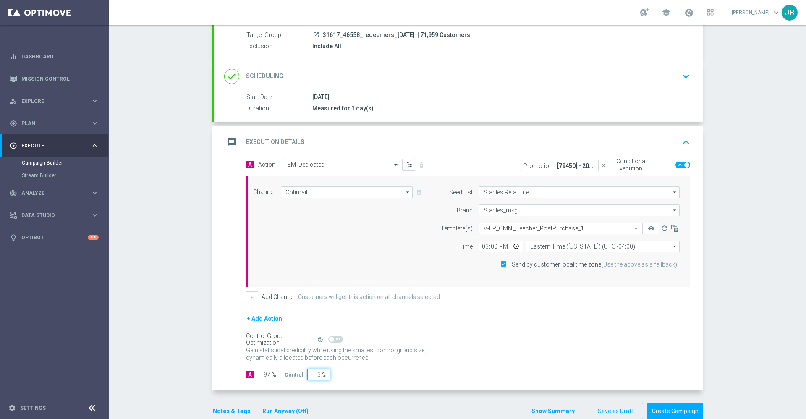
scroll to position [78, 0]
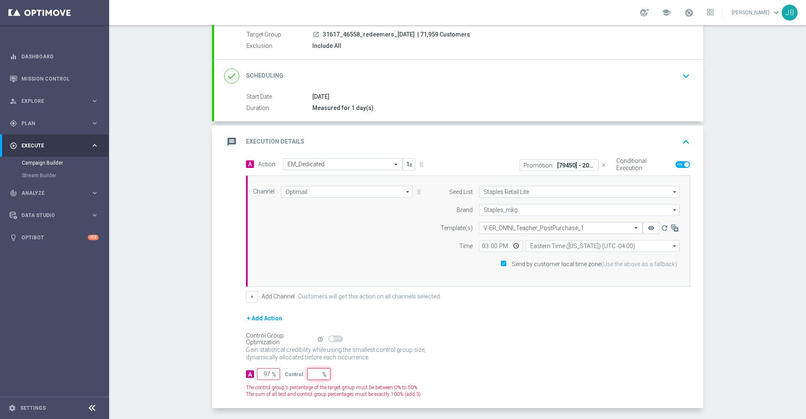
type input "100"
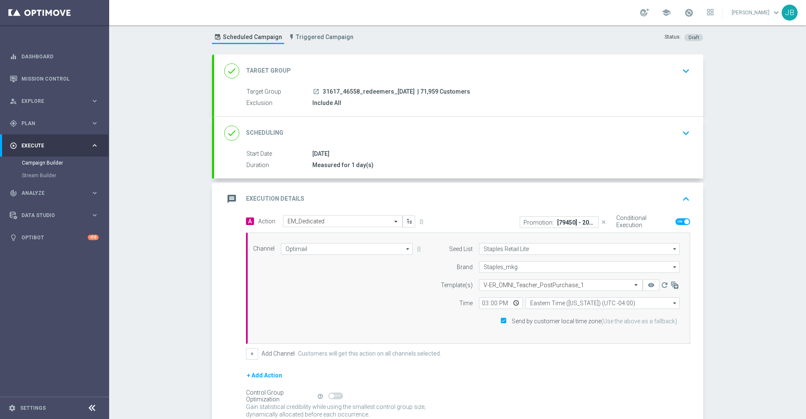
scroll to position [0, 0]
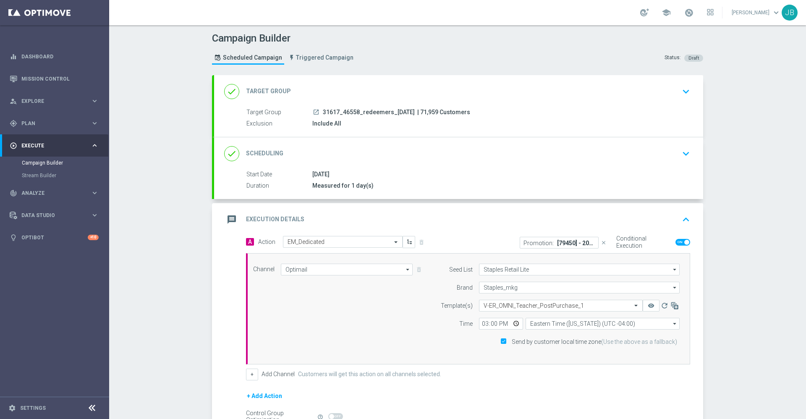
type input "0"
click at [266, 149] on div "done Scheduling" at bounding box center [253, 153] width 59 height 15
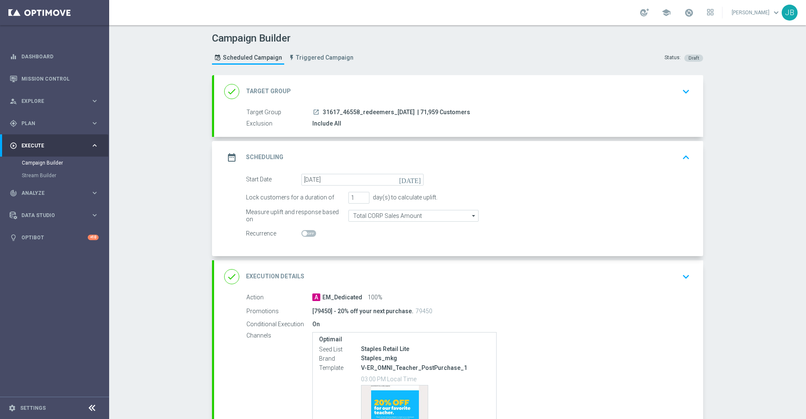
click at [267, 91] on h2 "Target Group" at bounding box center [268, 91] width 45 height 8
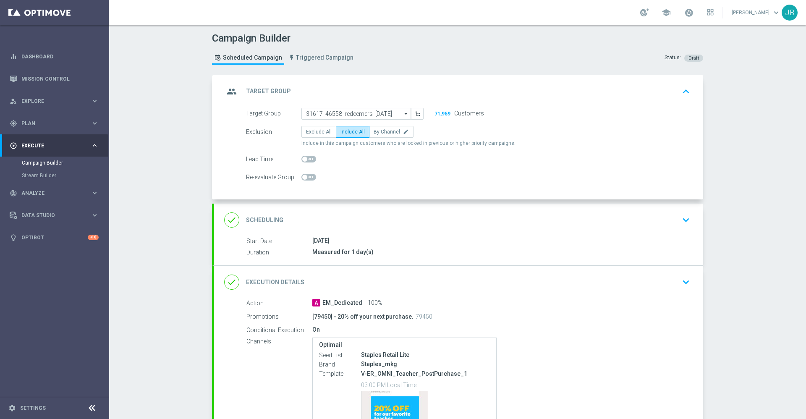
click at [269, 217] on h2 "Scheduling" at bounding box center [264, 220] width 37 height 8
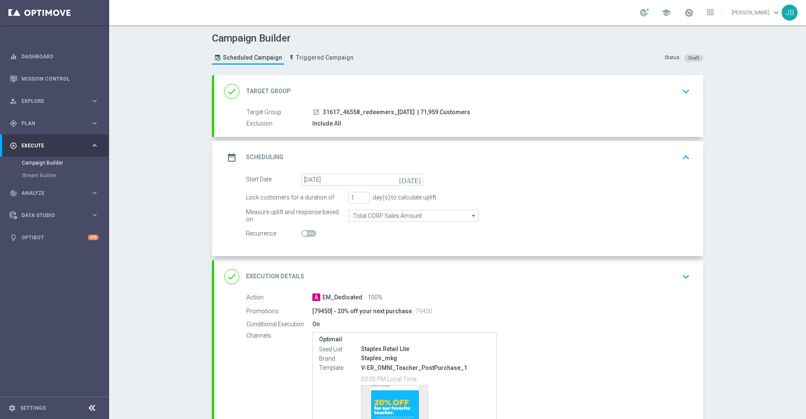
click at [269, 277] on h2 "Execution Details" at bounding box center [275, 276] width 58 height 8
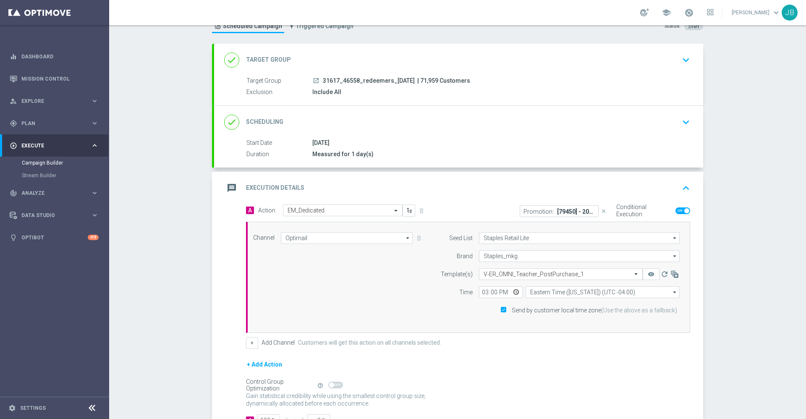
scroll to position [33, 0]
click at [482, 291] on input "15:00" at bounding box center [501, 291] width 44 height 12
type input "18:30"
click at [275, 60] on h2 "Target Group" at bounding box center [268, 59] width 45 height 8
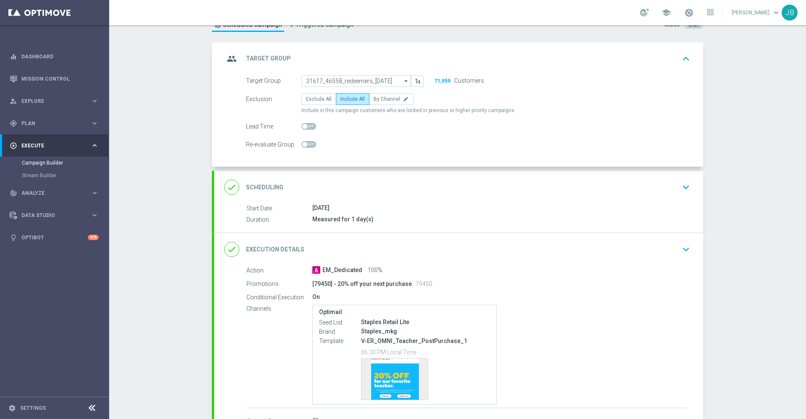
click at [270, 182] on div "done Scheduling" at bounding box center [253, 187] width 59 height 15
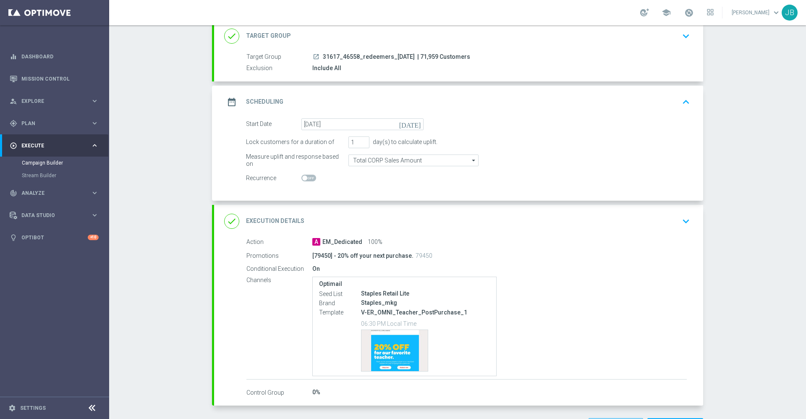
scroll to position [88, 0]
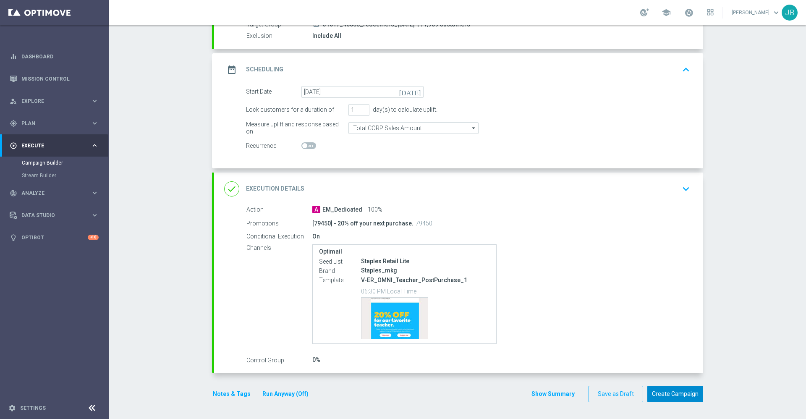
drag, startPoint x: 663, startPoint y: 393, endPoint x: 604, endPoint y: 308, distance: 103.6
click at [604, 308] on form "done Target Group keyboard_arrow_down Target Group launch 31617_46558_redeemers…" at bounding box center [457, 194] width 491 height 415
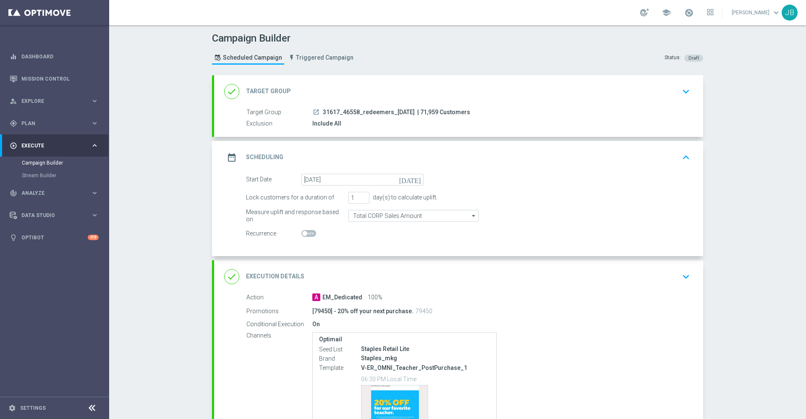
click at [269, 88] on h2 "Target Group" at bounding box center [268, 91] width 45 height 8
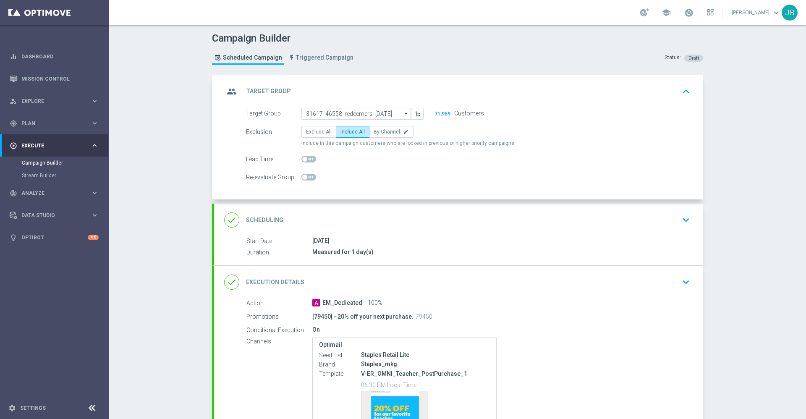
click at [272, 218] on h2 "Scheduling" at bounding box center [264, 220] width 37 height 8
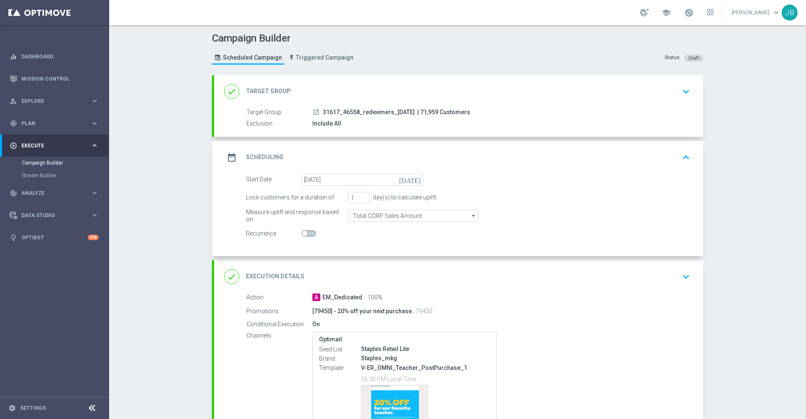
click at [266, 90] on h2 "Target Group" at bounding box center [268, 91] width 45 height 8
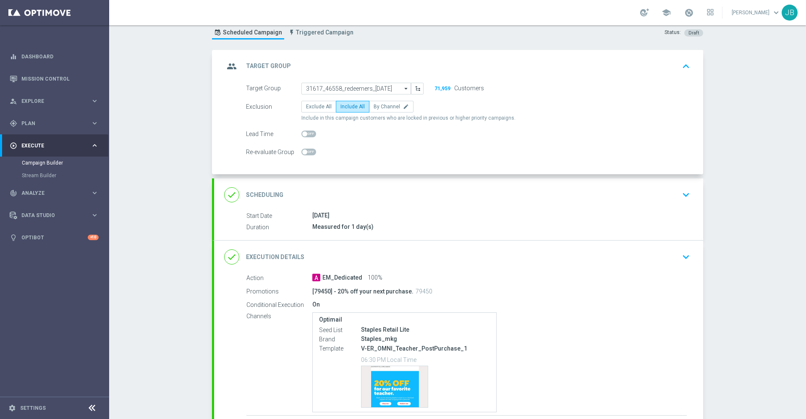
scroll to position [24, 0]
click at [265, 67] on h2 "Target Group" at bounding box center [268, 68] width 45 height 8
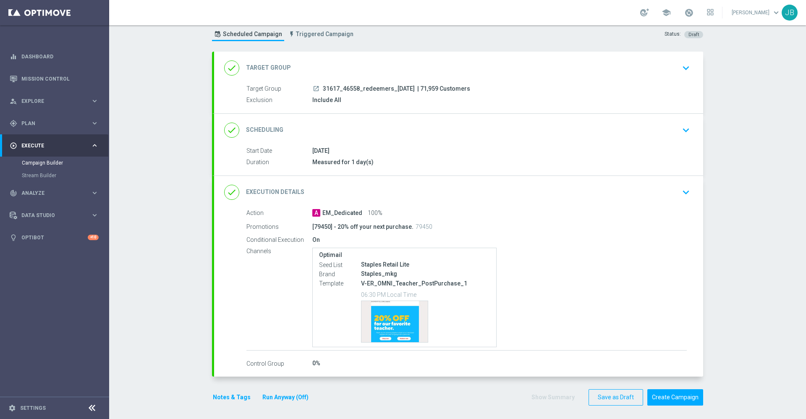
click at [263, 126] on h2 "Scheduling" at bounding box center [264, 130] width 37 height 8
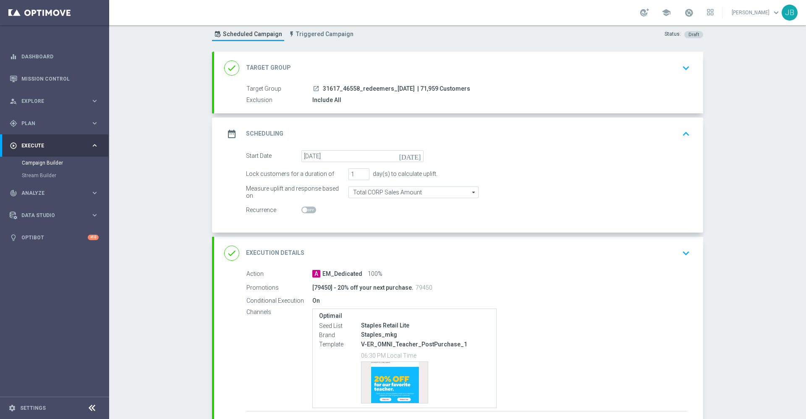
scroll to position [88, 0]
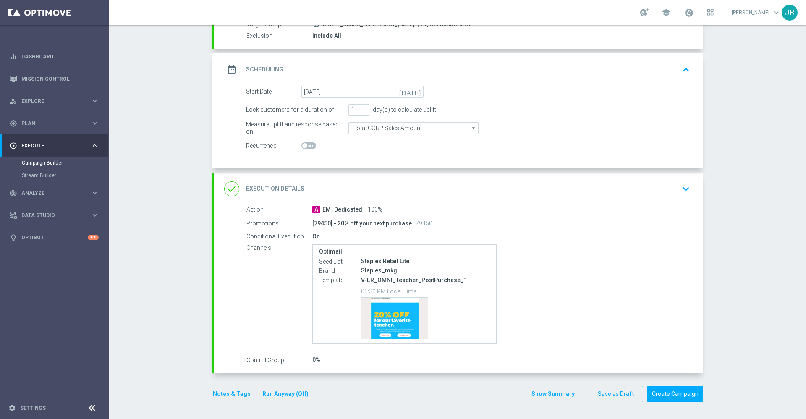
click at [276, 188] on h2 "Execution Details" at bounding box center [275, 189] width 58 height 8
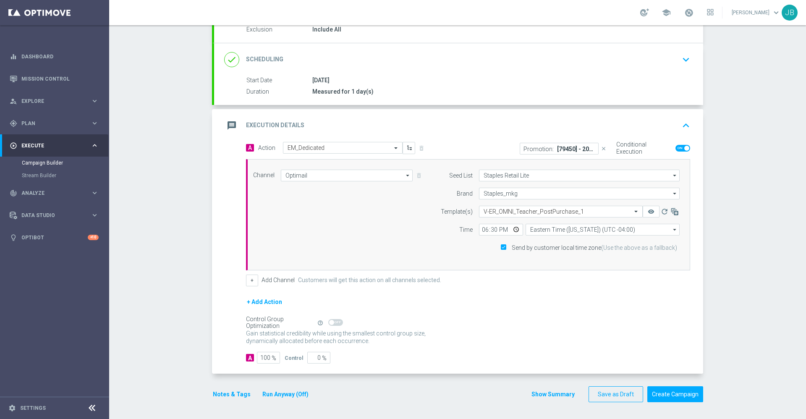
scroll to position [0, 0]
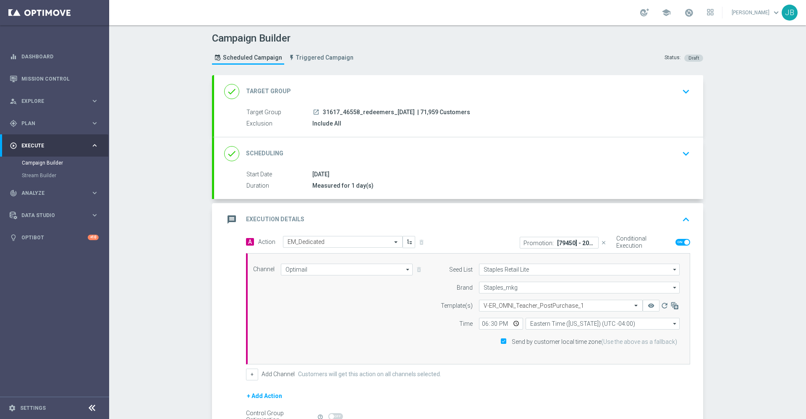
click at [278, 91] on h2 "Target Group" at bounding box center [268, 91] width 45 height 8
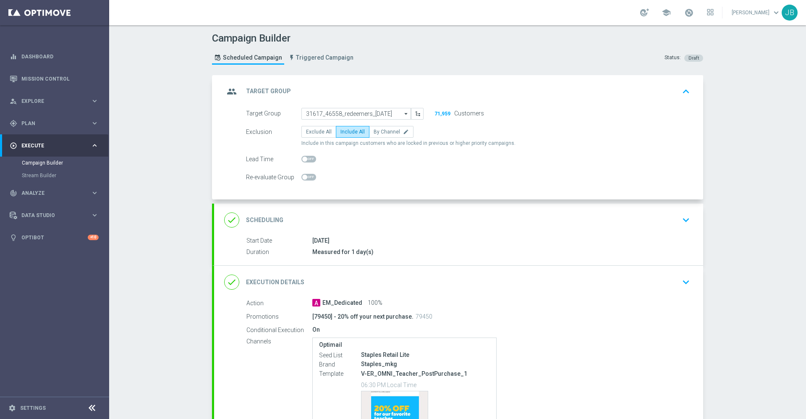
scroll to position [23, 0]
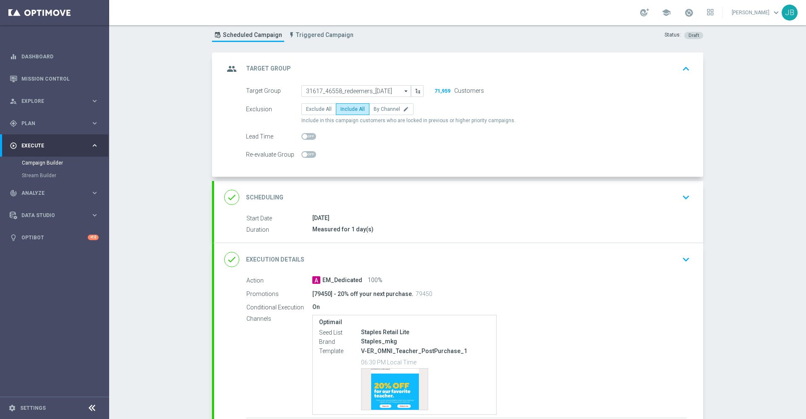
click at [267, 196] on h2 "Scheduling" at bounding box center [264, 197] width 37 height 8
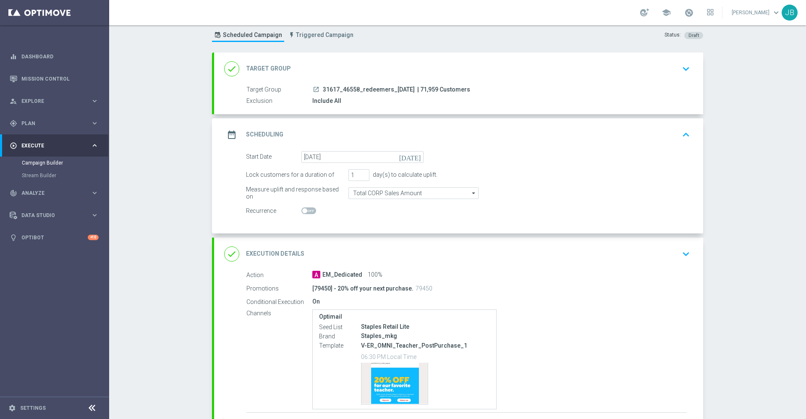
scroll to position [88, 0]
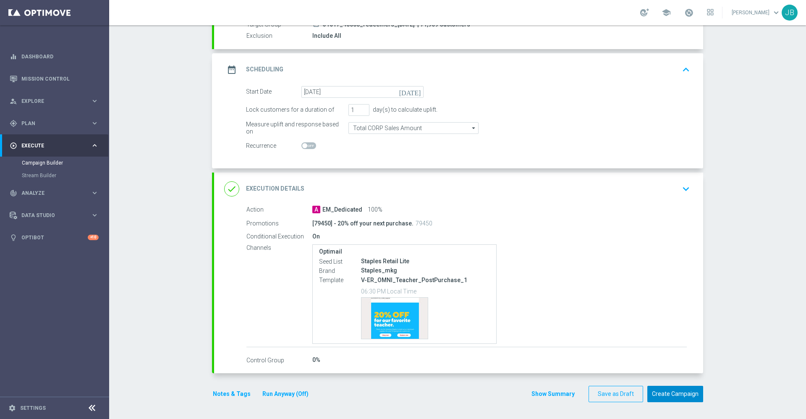
click at [670, 397] on button "Create Campaign" at bounding box center [675, 394] width 56 height 16
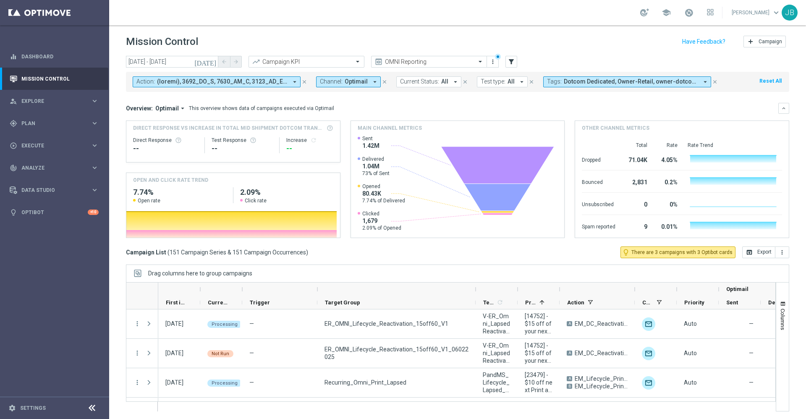
drag, startPoint x: 392, startPoint y: 289, endPoint x: 480, endPoint y: 295, distance: 88.7
click at [477, 295] on div at bounding box center [475, 288] width 3 height 13
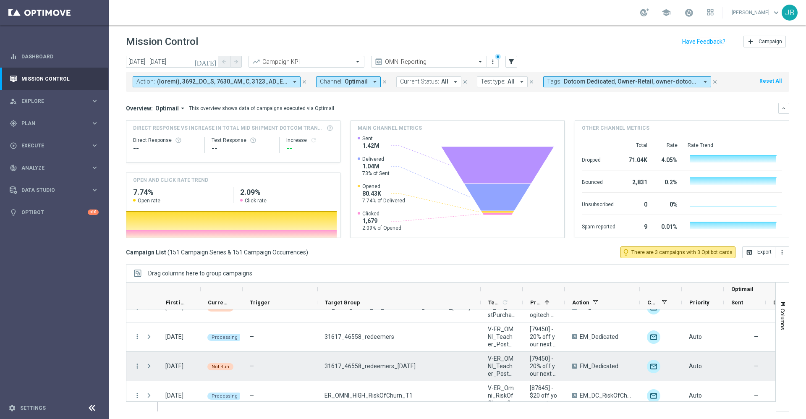
scroll to position [292, 0]
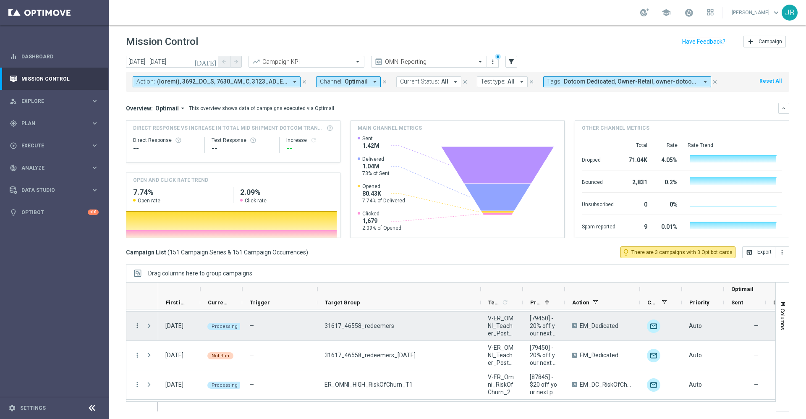
click at [134, 326] on icon "more_vert" at bounding box center [137, 326] width 8 height 8
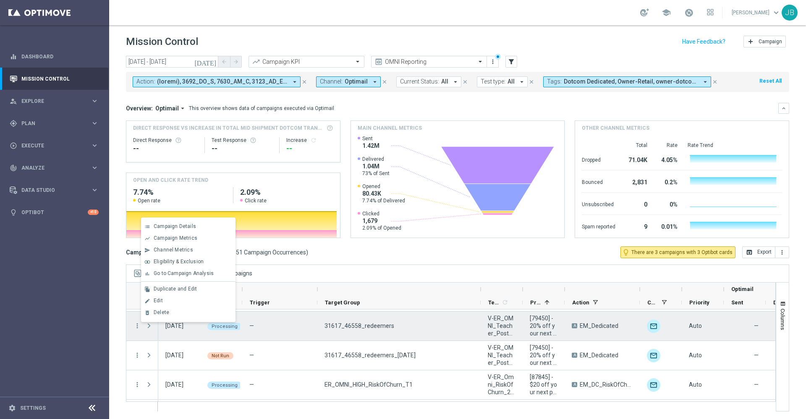
drag, startPoint x: 163, startPoint y: 312, endPoint x: 220, endPoint y: 339, distance: 63.1
click at [220, 339] on body "equalizer Dashboard Mission Control" at bounding box center [403, 209] width 806 height 419
click at [212, 337] on div "Processing" at bounding box center [221, 325] width 42 height 29
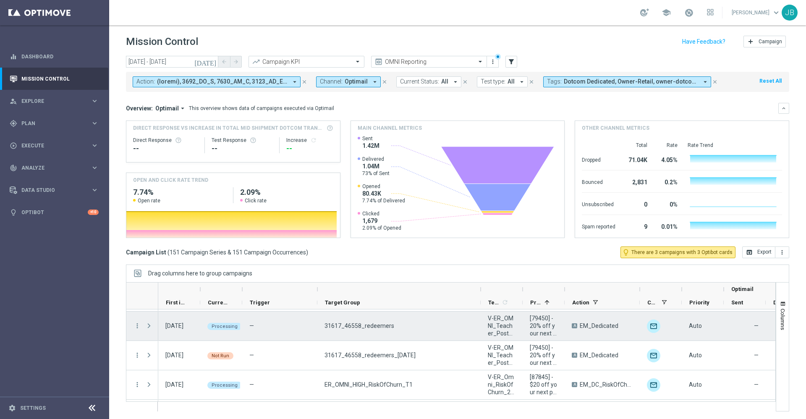
click at [149, 327] on span "Press SPACE to select this row." at bounding box center [149, 325] width 8 height 7
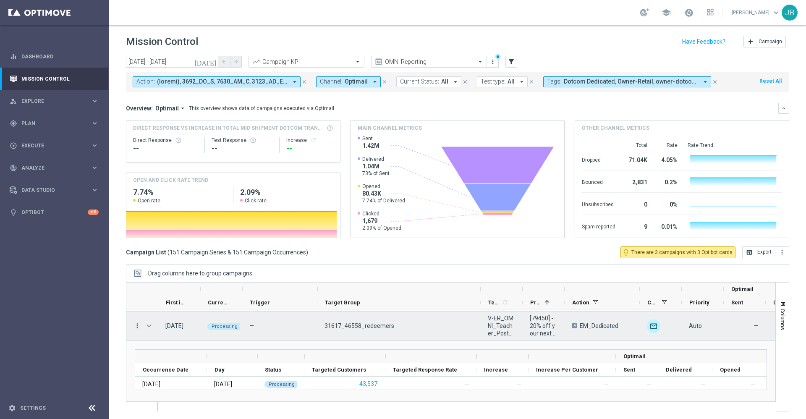
click at [138, 326] on icon "more_vert" at bounding box center [137, 326] width 8 height 8
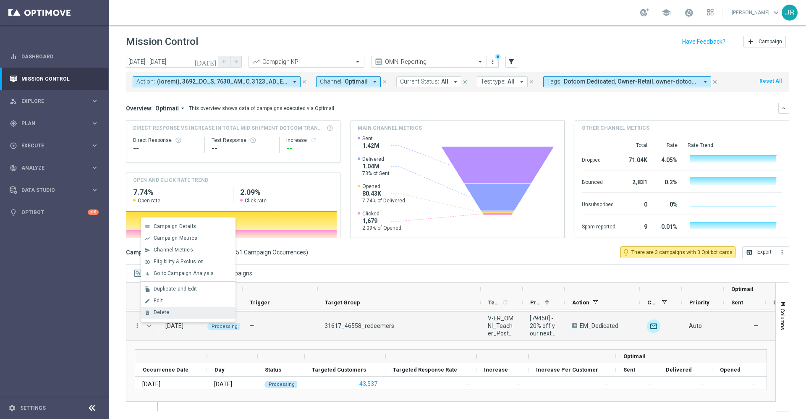
drag, startPoint x: 170, startPoint y: 312, endPoint x: 178, endPoint y: 310, distance: 8.6
click at [178, 310] on div "Delete" at bounding box center [193, 312] width 78 height 6
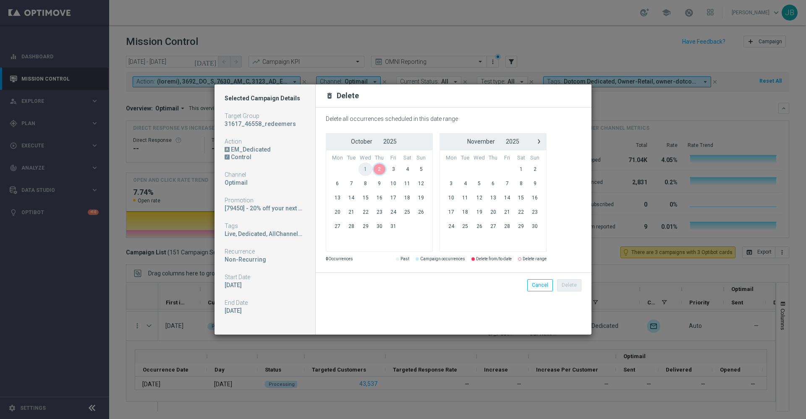
click at [384, 168] on span "2" at bounding box center [379, 168] width 14 height 13
click at [542, 287] on button "Cancel" at bounding box center [540, 285] width 26 height 12
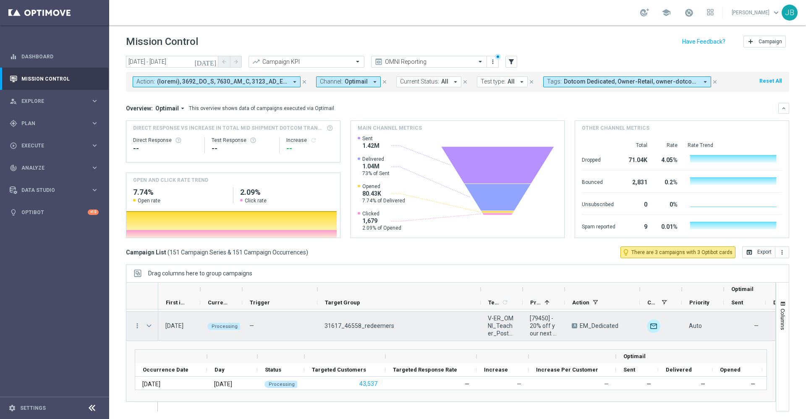
click at [149, 325] on span "Press SPACE to select this row." at bounding box center [149, 325] width 8 height 7
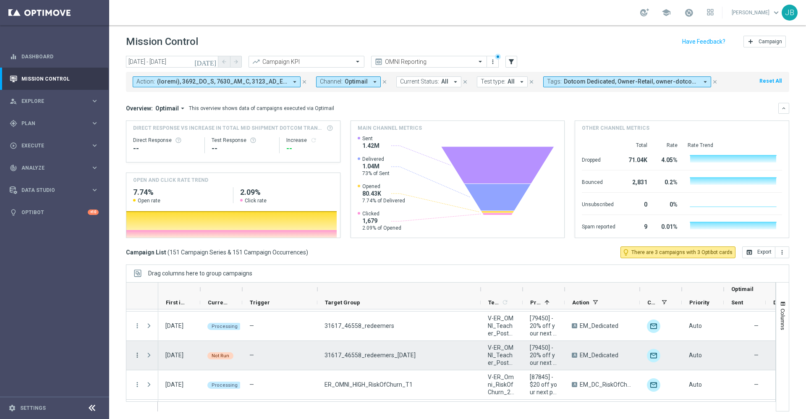
click at [137, 355] on icon "more_vert" at bounding box center [137, 355] width 8 height 8
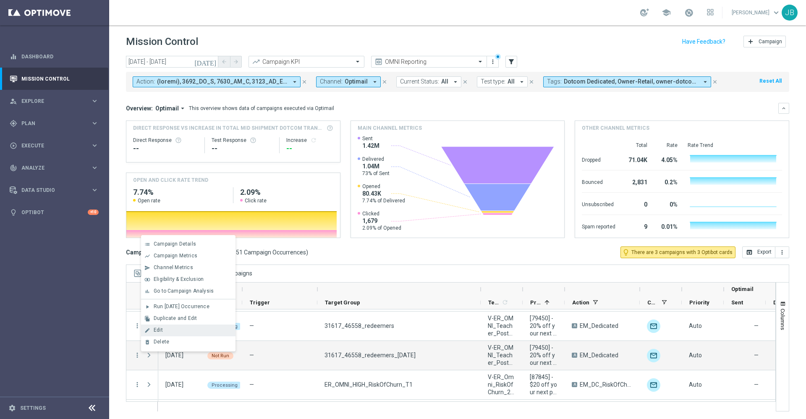
click at [162, 329] on span "Edit" at bounding box center [158, 330] width 9 height 6
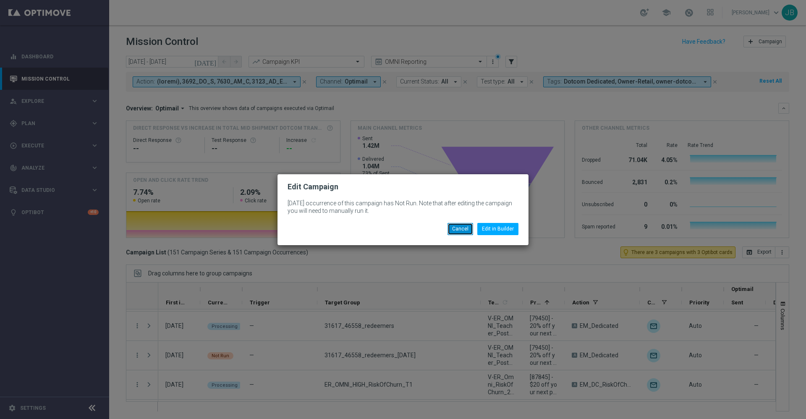
click at [461, 229] on button "Cancel" at bounding box center [460, 229] width 26 height 12
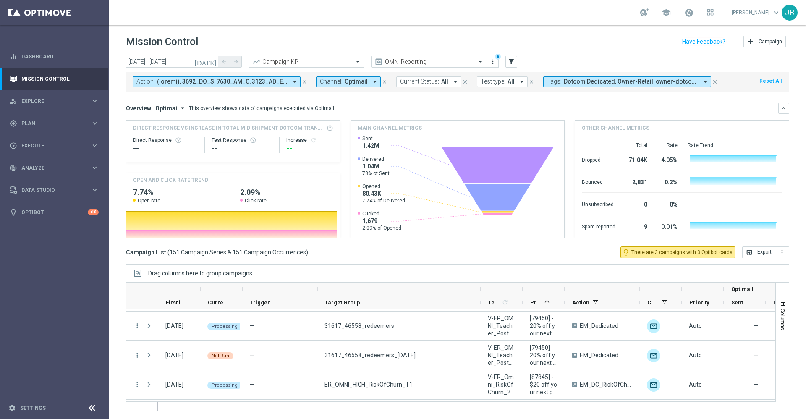
click at [212, 61] on icon "[DATE]" at bounding box center [205, 62] width 23 height 8
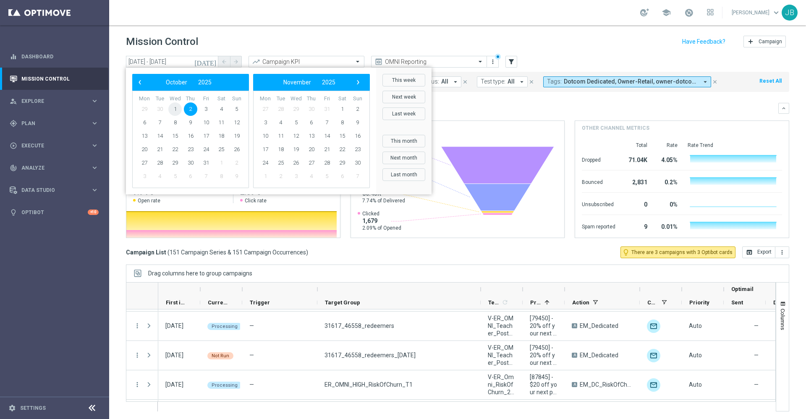
click at [177, 107] on span "1" at bounding box center [174, 108] width 13 height 13
type input "01 Oct 2025 - 01 Oct 2025"
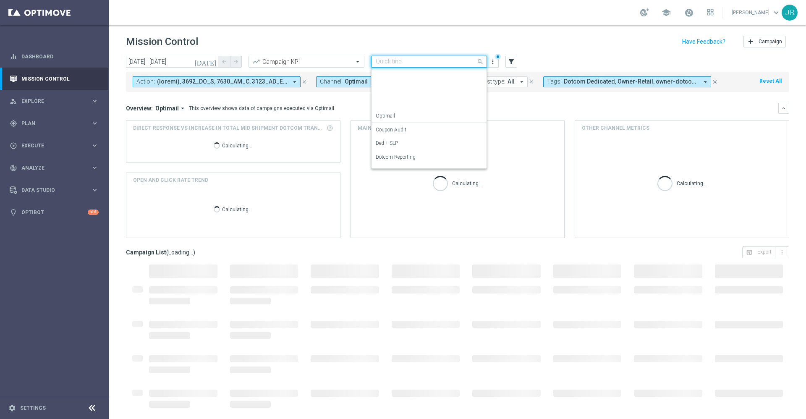
click at [392, 62] on input "text" at bounding box center [421, 61] width 90 height 7
click at [392, 78] on div "Analysis" at bounding box center [429, 75] width 107 height 14
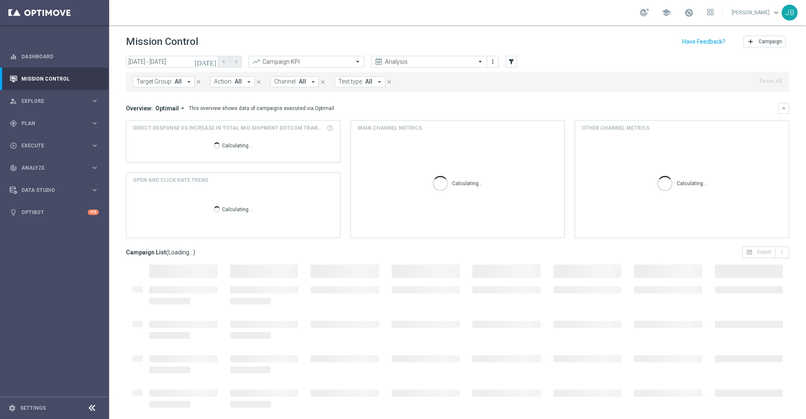
click at [178, 81] on span "All" at bounding box center [178, 81] width 7 height 7
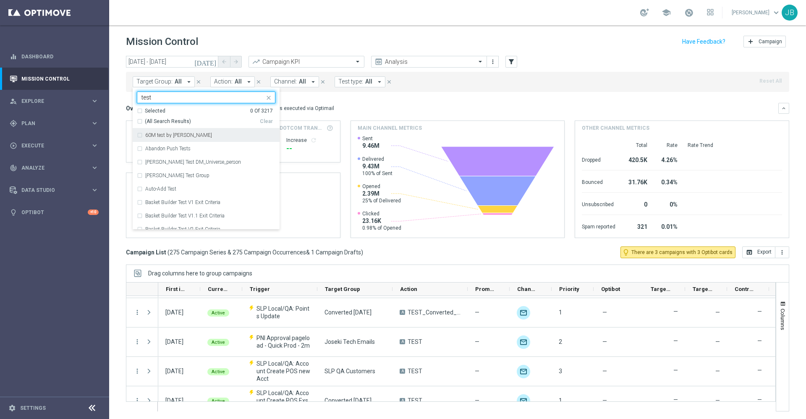
click at [139, 121] on div "(All Search Results)" at bounding box center [198, 121] width 123 height 7
type input "test"
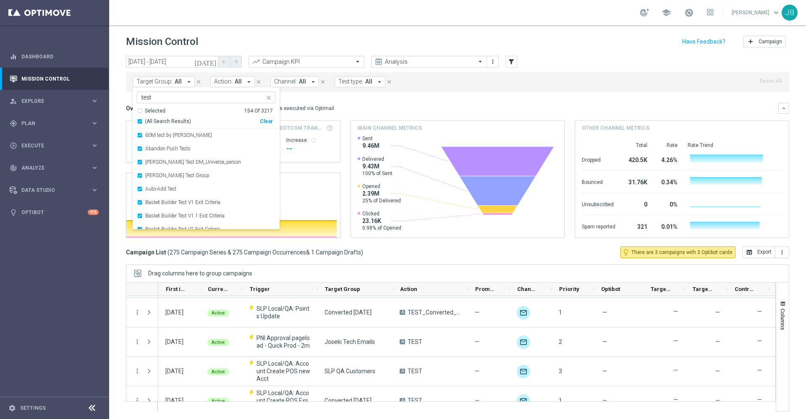
click at [366, 105] on div "Overview: Optimail arrow_drop_down This overview shows data of campaigns execut…" at bounding box center [452, 108] width 652 height 8
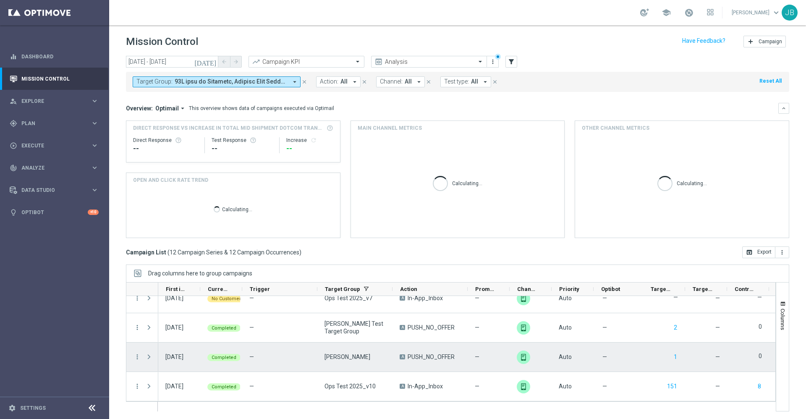
scroll to position [1, 0]
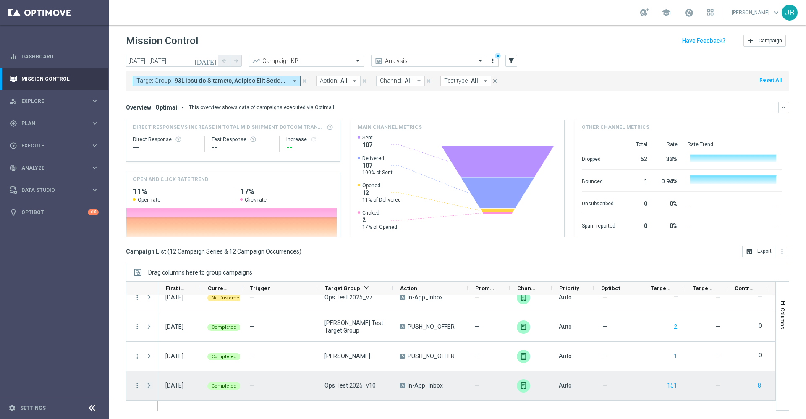
click at [149, 385] on span at bounding box center [149, 385] width 8 height 7
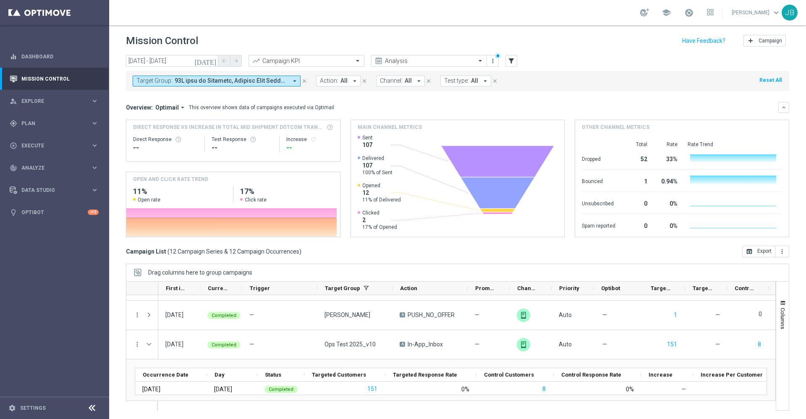
scroll to position [288, 0]
click at [212, 63] on icon "[DATE]" at bounding box center [205, 61] width 23 height 8
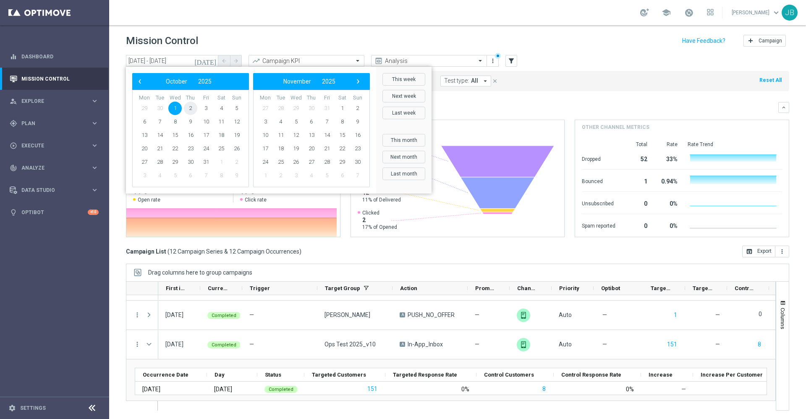
click at [193, 110] on span "2" at bounding box center [190, 108] width 13 height 13
drag, startPoint x: 193, startPoint y: 110, endPoint x: 181, endPoint y: 110, distance: 11.3
click at [175, 110] on tr "29 30 1 2 3 4 5" at bounding box center [190, 108] width 107 height 13
click at [175, 110] on span "1" at bounding box center [174, 108] width 13 height 13
click at [507, 104] on div "Overview: Optimail arrow_drop_down This overview shows data of campaigns execut…" at bounding box center [452, 108] width 652 height 8
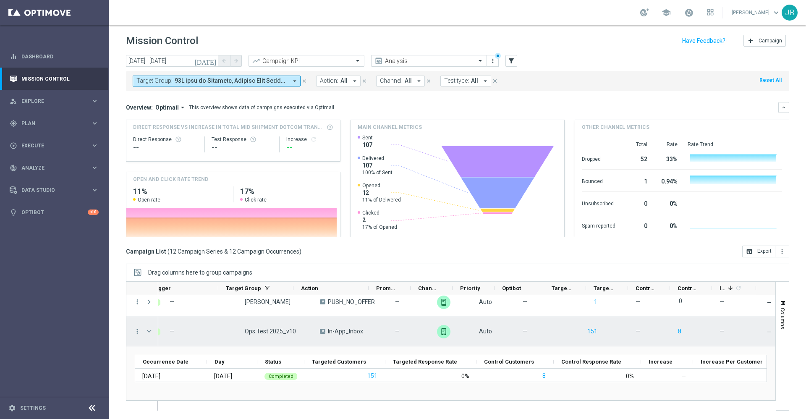
scroll to position [0, 0]
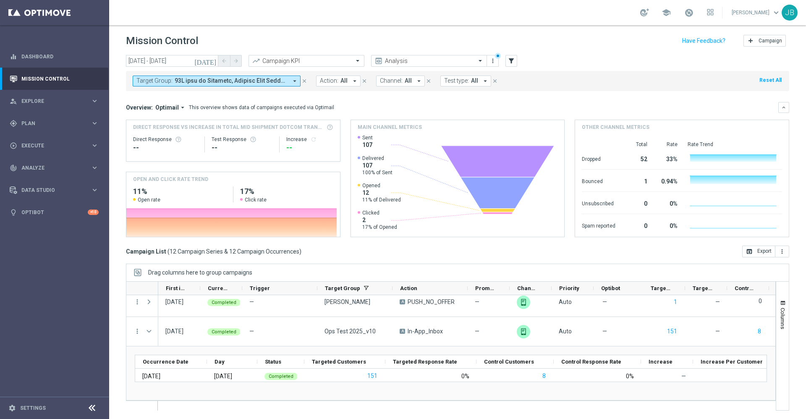
click at [213, 64] on icon "[DATE]" at bounding box center [205, 61] width 23 height 8
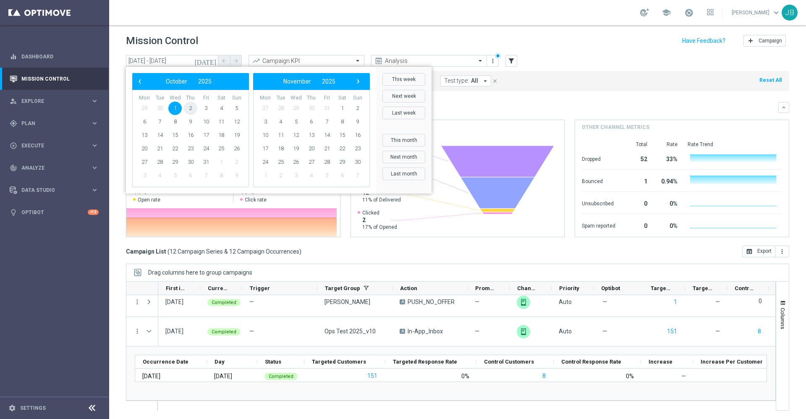
click at [189, 110] on span "2" at bounding box center [190, 108] width 13 height 13
click at [192, 109] on span "2" at bounding box center [190, 108] width 13 height 13
type input "02 Oct 2025 - 02 Oct 2025"
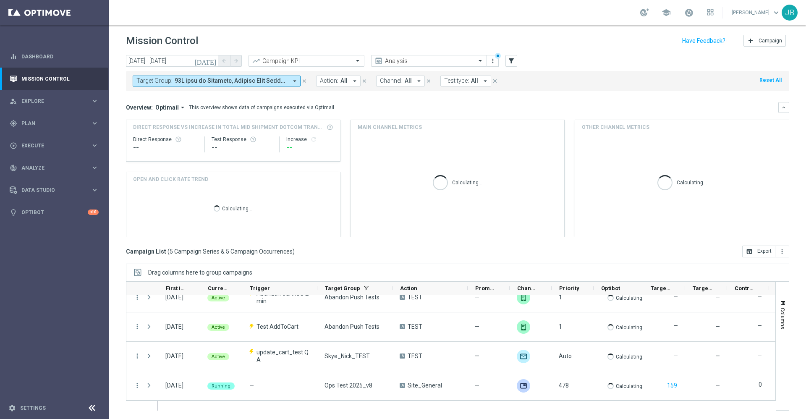
scroll to position [42, 0]
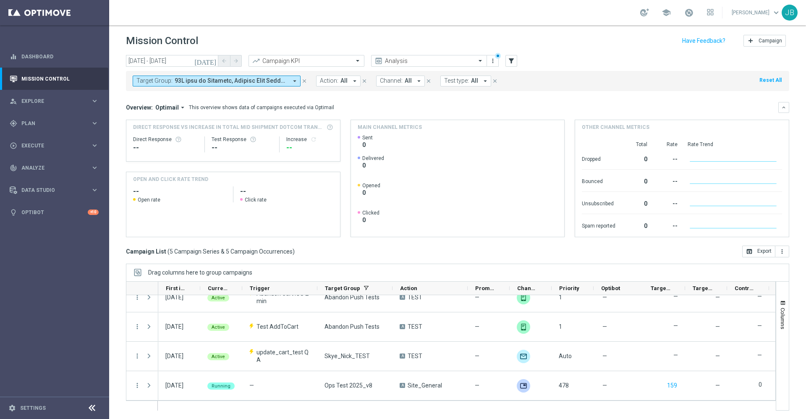
click at [279, 81] on span at bounding box center [231, 80] width 113 height 7
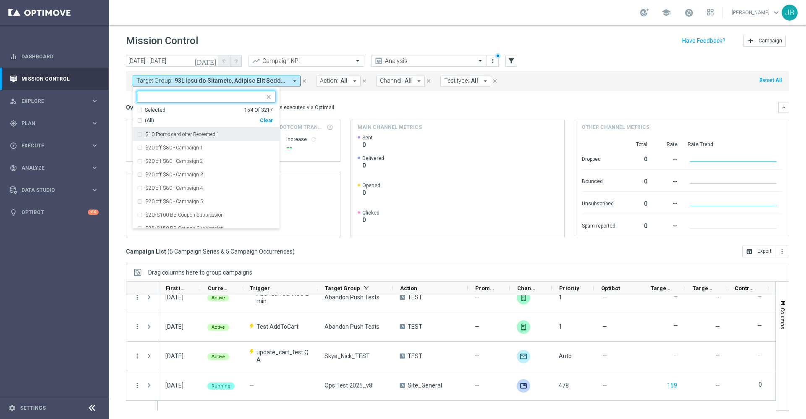
click at [138, 120] on div "(All)" at bounding box center [198, 120] width 123 height 7
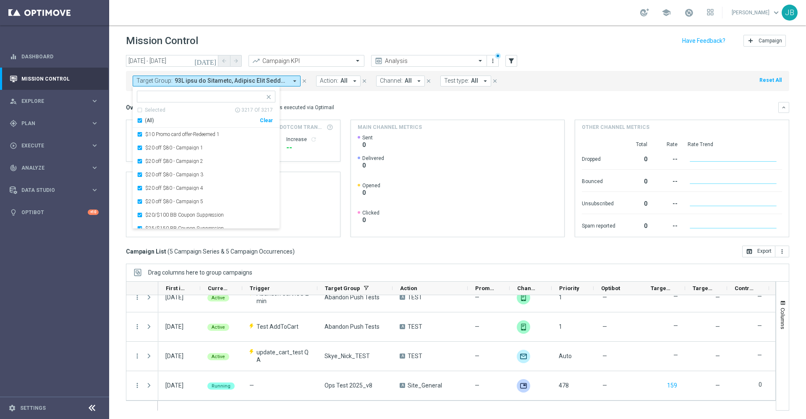
click at [345, 104] on div "Overview: Optimail arrow_drop_down This overview shows data of campaigns execut…" at bounding box center [452, 108] width 652 height 8
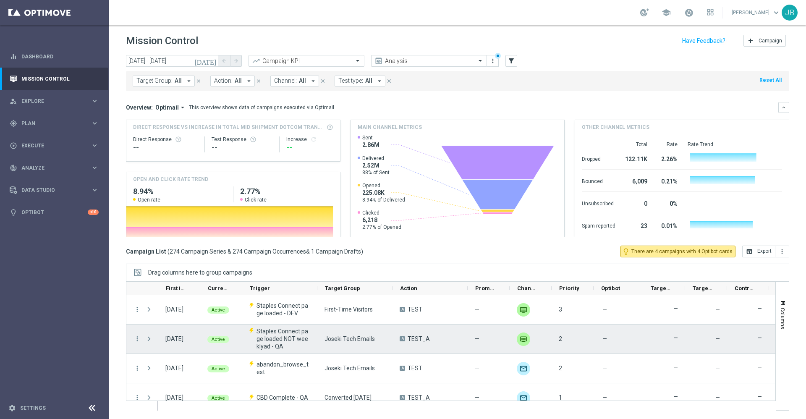
scroll to position [0, 0]
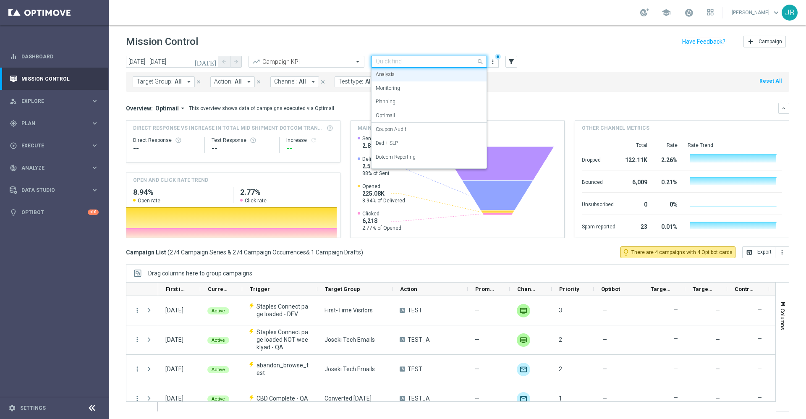
click at [400, 60] on input "text" at bounding box center [421, 61] width 90 height 7
click at [397, 130] on label "OMNI Reporting" at bounding box center [394, 131] width 36 height 7
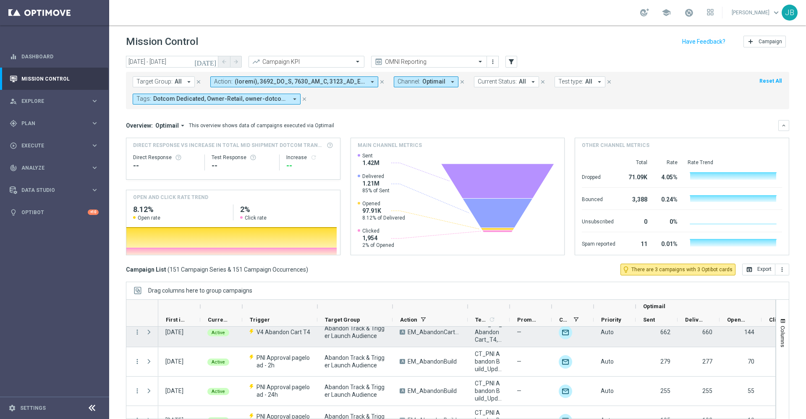
scroll to position [0, 0]
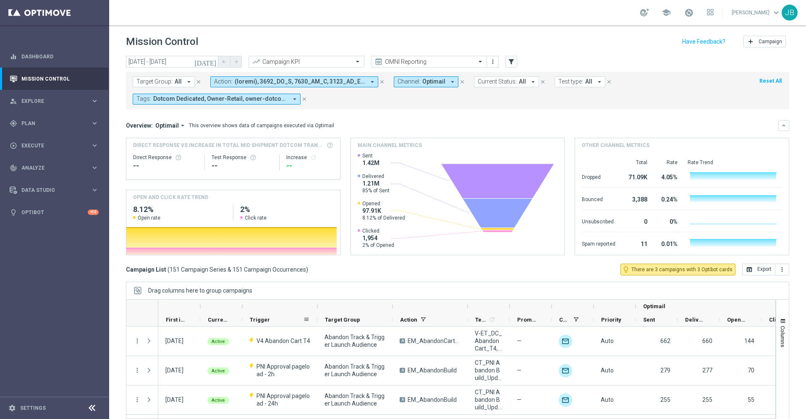
click at [268, 321] on div "Trigger" at bounding box center [276, 319] width 53 height 13
click at [268, 321] on div "Trigger 1" at bounding box center [276, 319] width 53 height 13
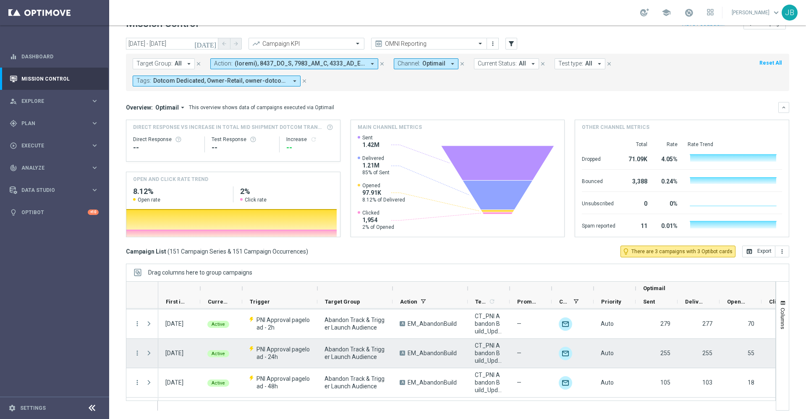
scroll to position [25, 0]
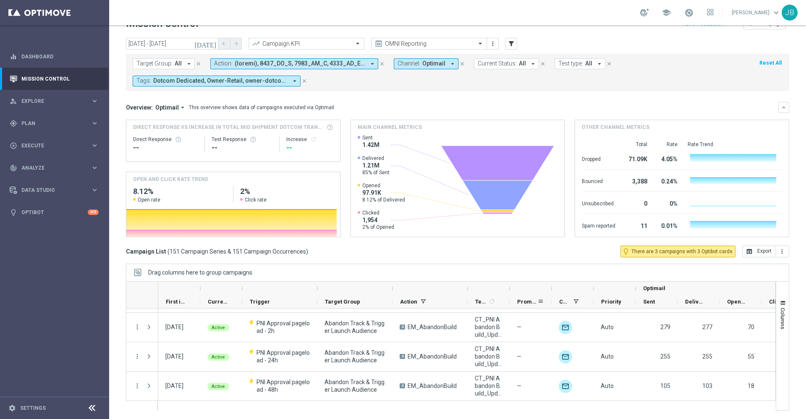
click span "Promotions"
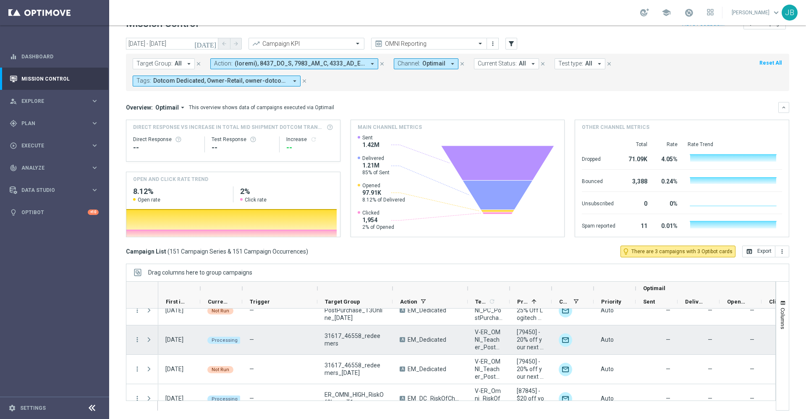
scroll to position [280, 0]
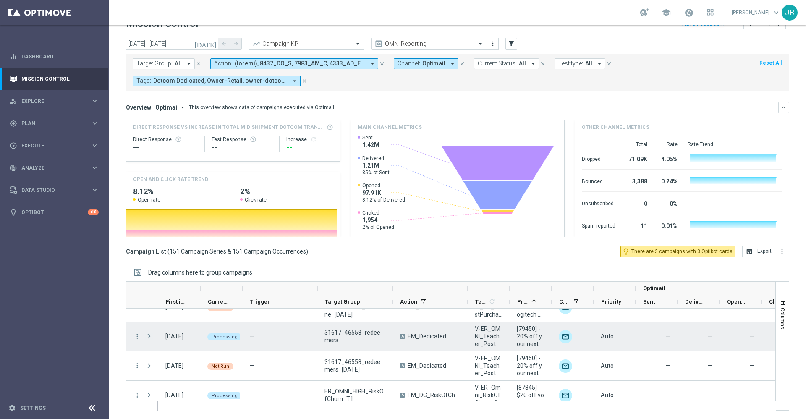
click span
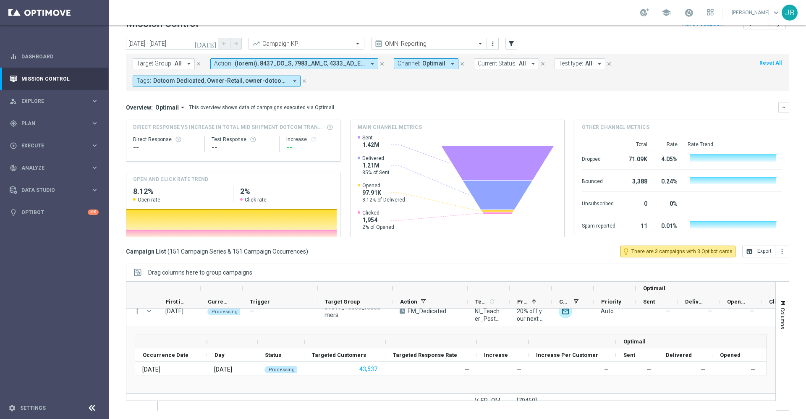
scroll to position [347, 0]
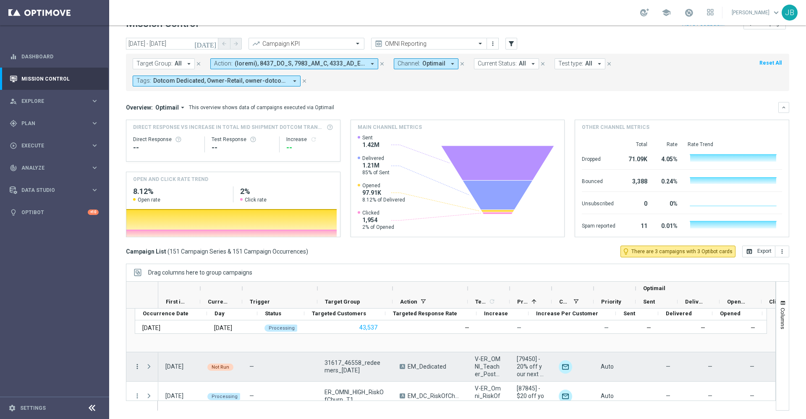
click icon "more_vert"
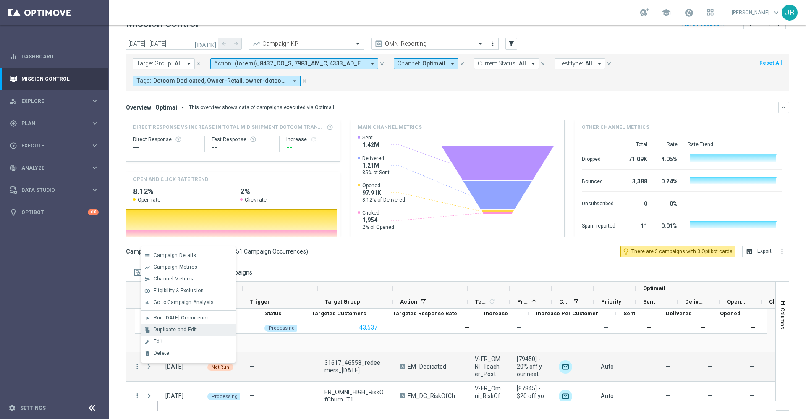
click span "Duplicate and Edit"
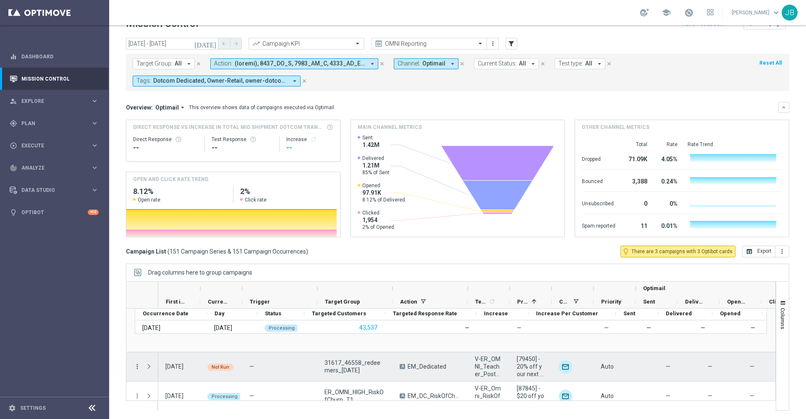
click icon "more_vert"
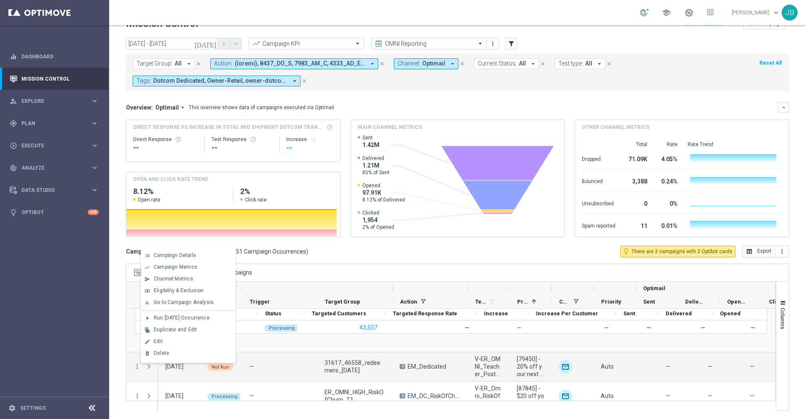
drag, startPoint x: 161, startPoint y: 355, endPoint x: 301, endPoint y: 264, distance: 166.7
click body "equalizer Dashboard Mission Control"
click div "today 02 Oct 2025 - 02 Oct 2025 arrow_back arrow_forward Campaign KPI trending_…"
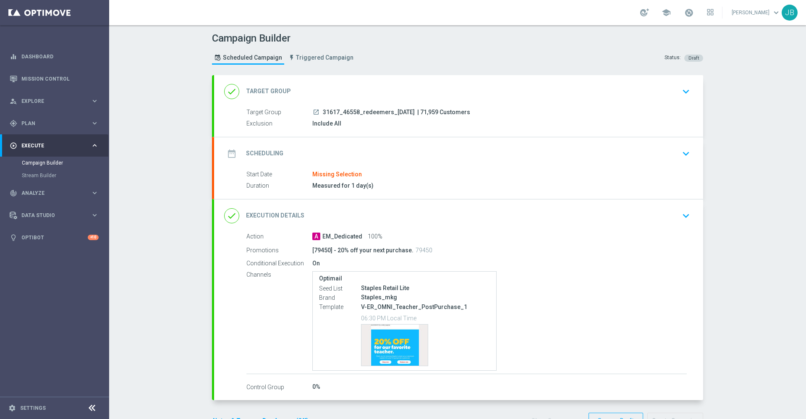
click at [265, 93] on h2 "Target Group" at bounding box center [268, 91] width 45 height 8
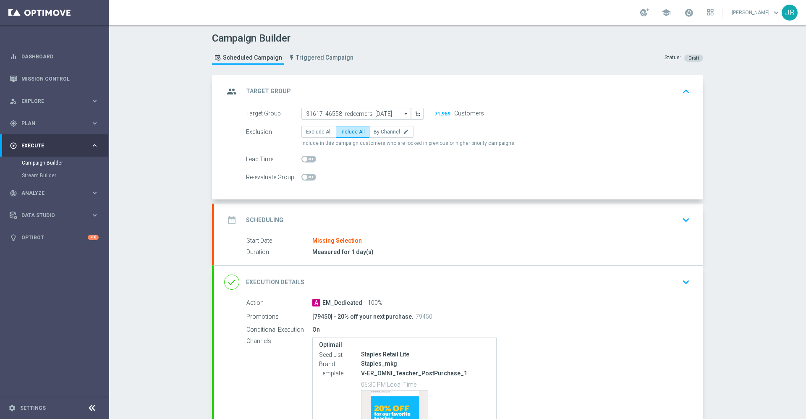
scroll to position [94, 0]
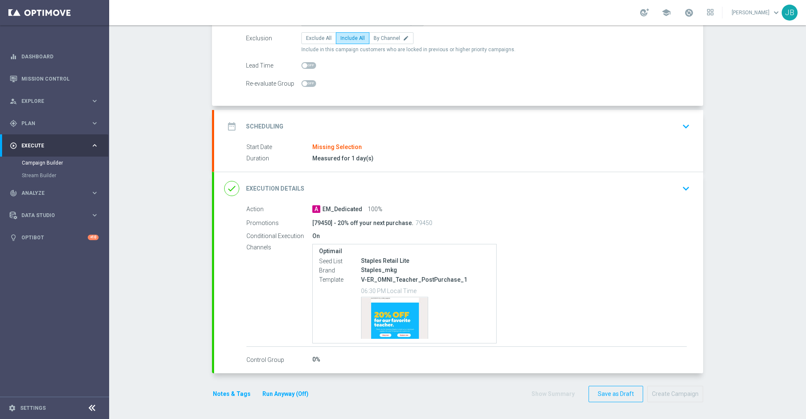
click at [264, 355] on div "Control Group 0%" at bounding box center [466, 359] width 440 height 9
click at [269, 190] on h2 "Execution Details" at bounding box center [275, 189] width 58 height 8
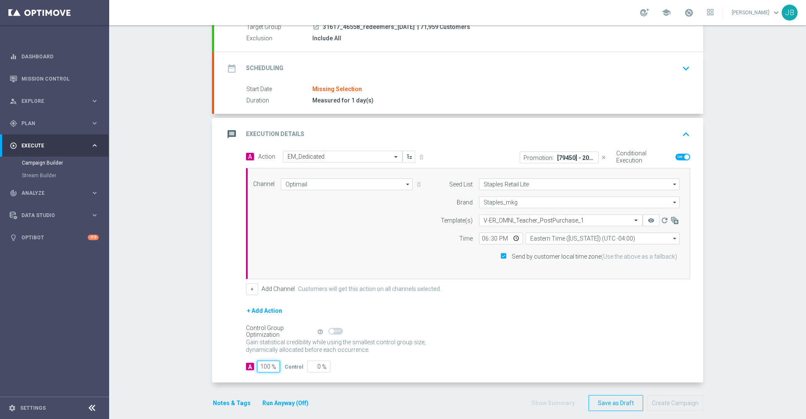
click at [262, 369] on input "100" at bounding box center [268, 366] width 23 height 12
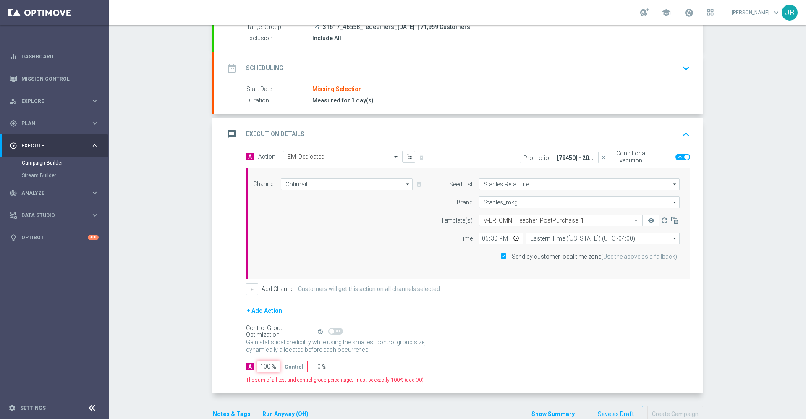
type input "10"
type input "90"
type input "1"
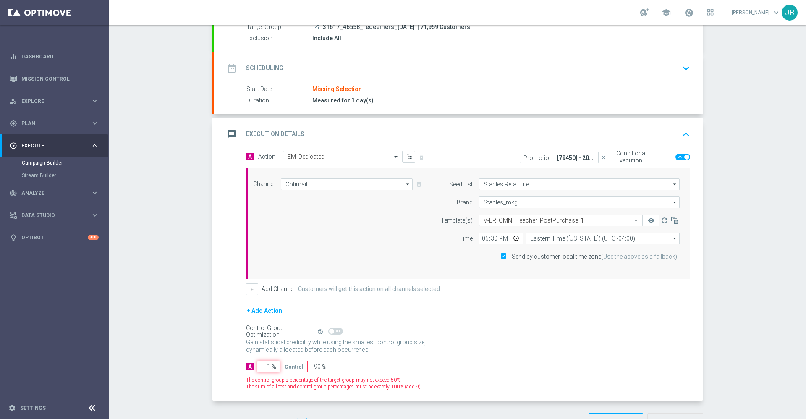
type input "99"
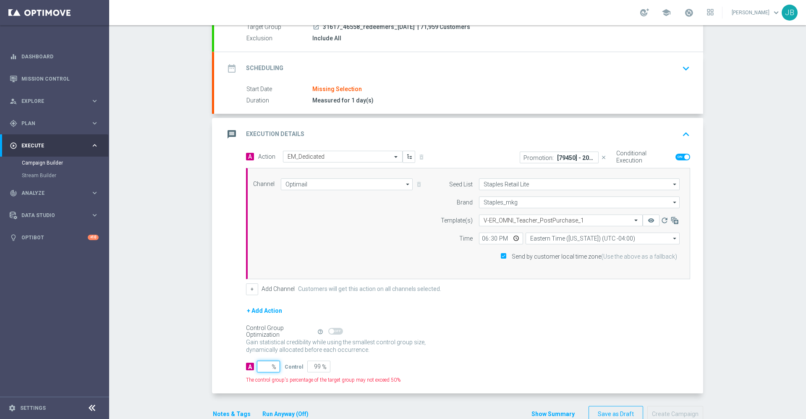
type input "100"
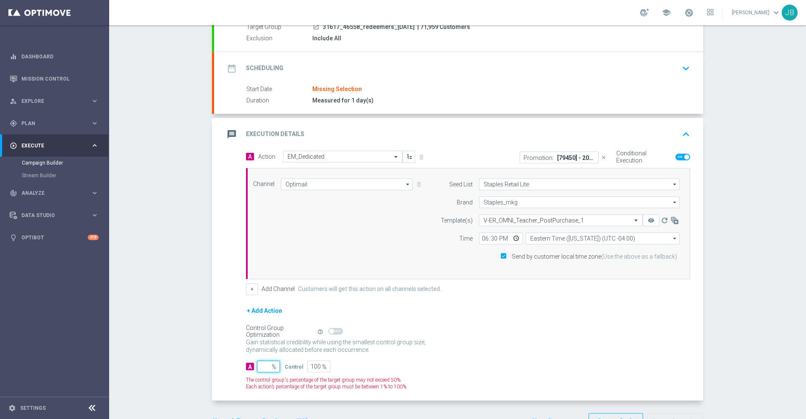
type input "9"
type input "91"
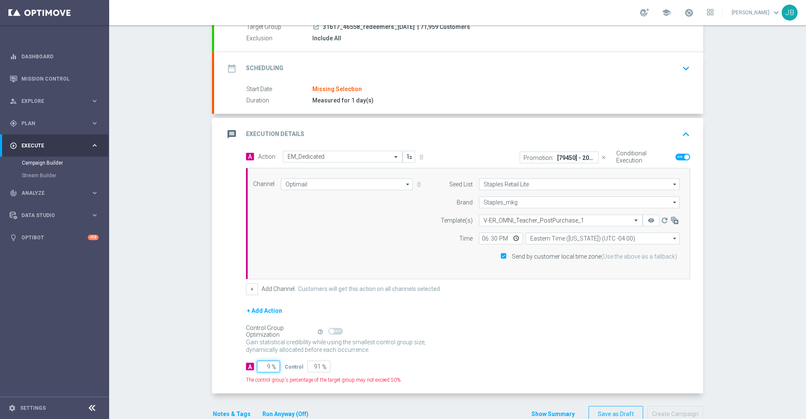
type input "97"
type input "3"
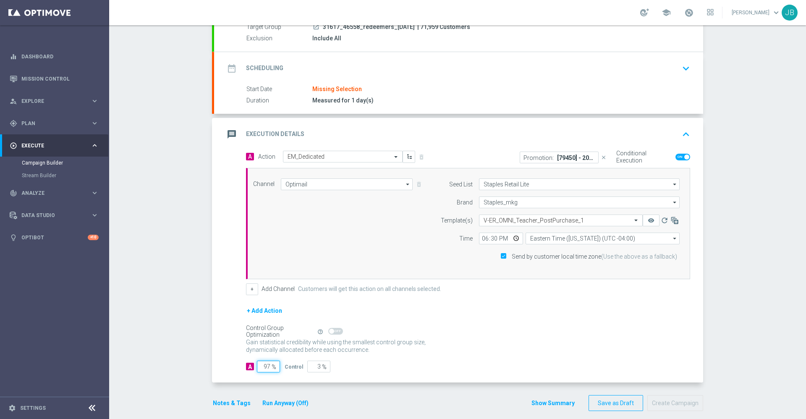
scroll to position [94, 0]
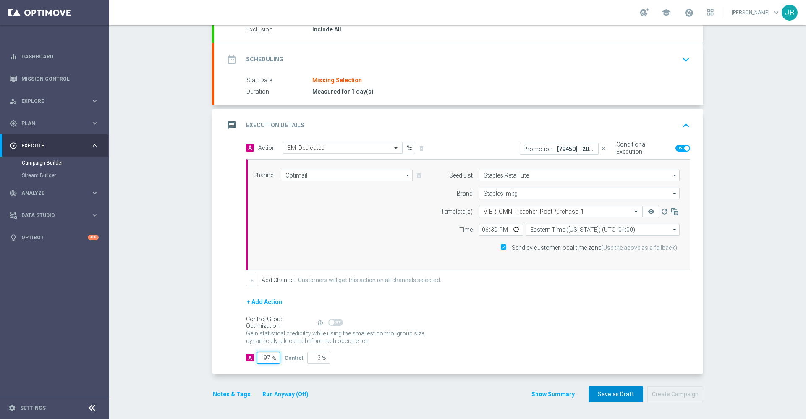
type input "97"
click at [591, 393] on button "Save as Draft" at bounding box center [615, 394] width 55 height 16
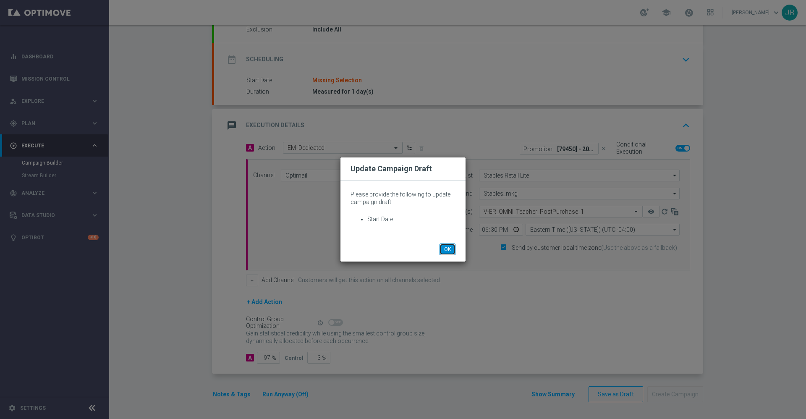
click at [449, 251] on button "OK" at bounding box center [447, 249] width 16 height 12
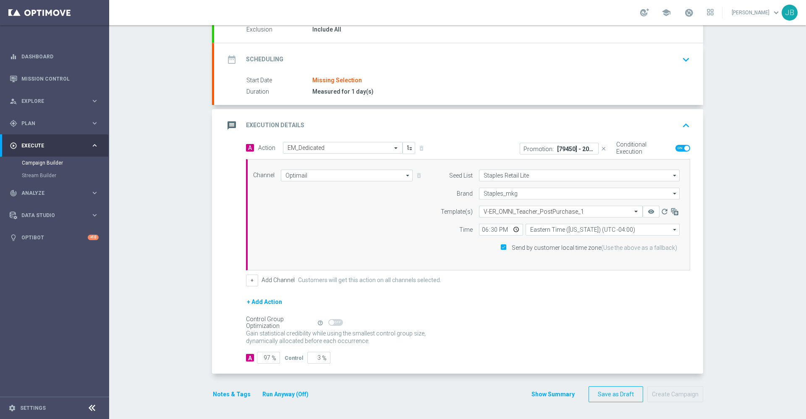
scroll to position [0, 0]
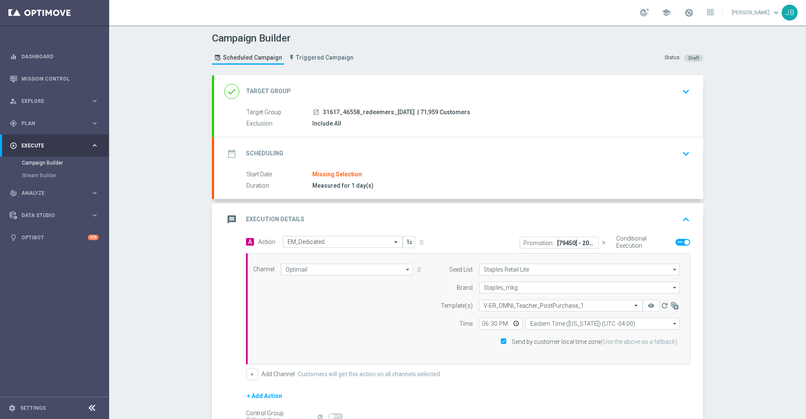
click at [268, 151] on h2 "Scheduling" at bounding box center [264, 153] width 37 height 8
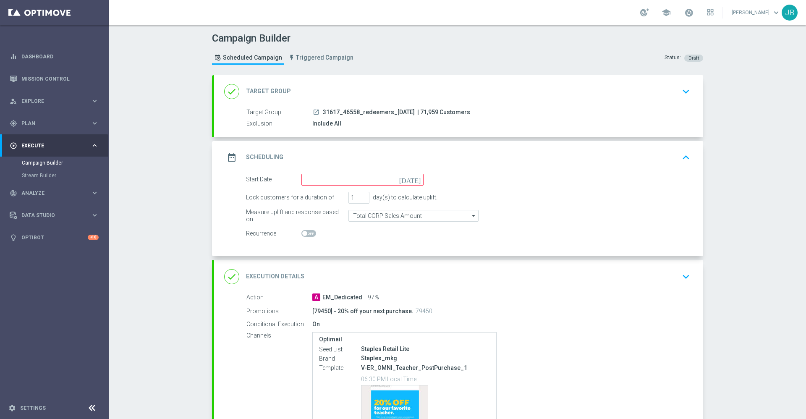
click at [413, 181] on icon "[DATE]" at bounding box center [411, 178] width 25 height 9
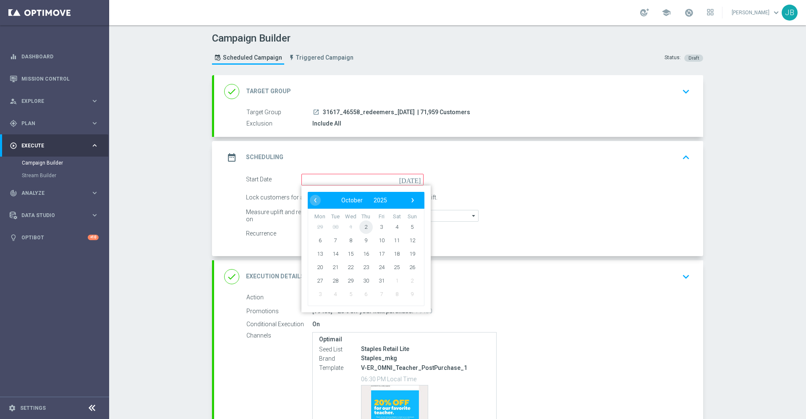
click at [359, 224] on span "2" at bounding box center [365, 226] width 13 height 13
type input "02 Oct 2025"
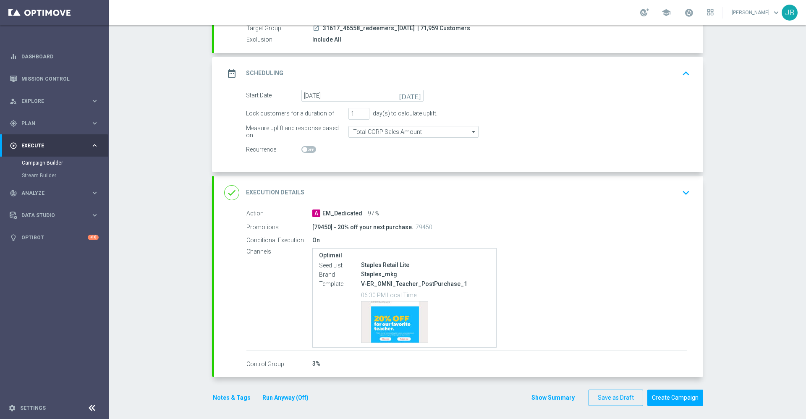
scroll to position [88, 0]
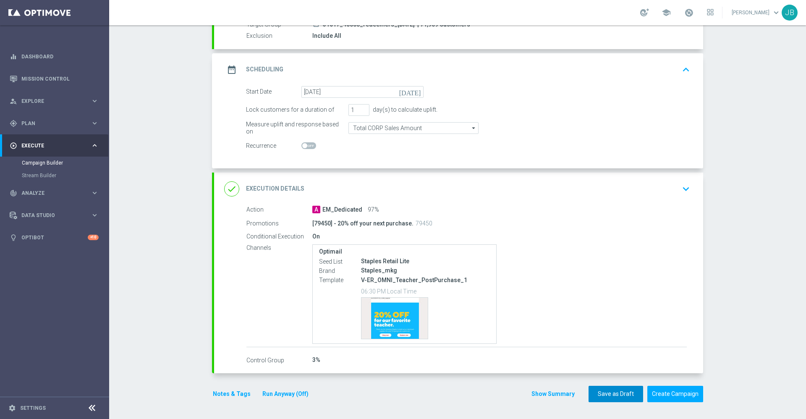
click at [603, 399] on button "Save as Draft" at bounding box center [615, 394] width 55 height 16
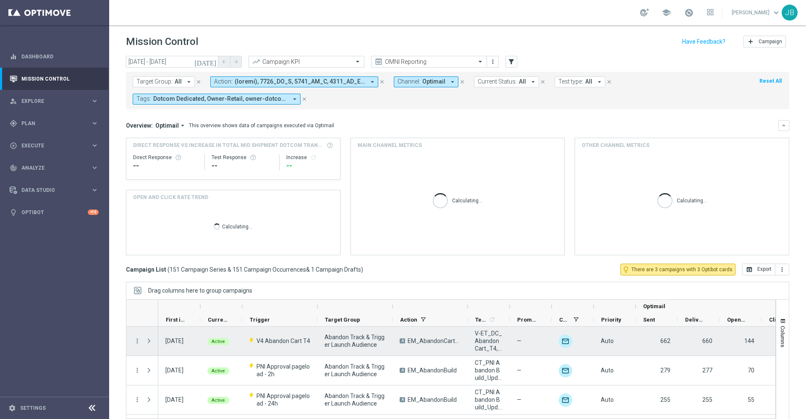
scroll to position [11, 0]
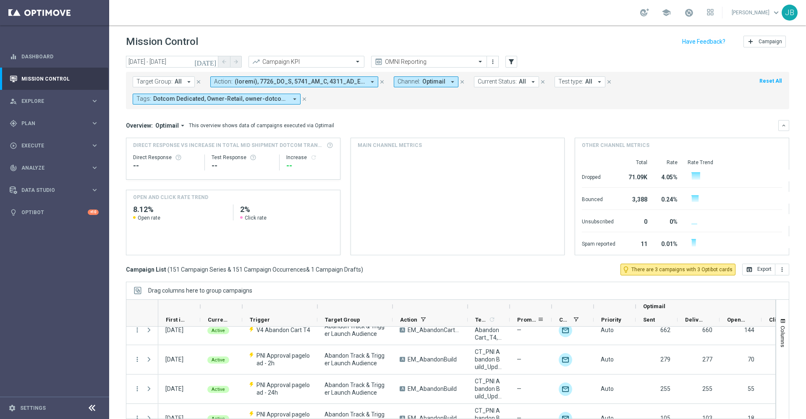
click at [524, 322] on span "Promotions" at bounding box center [527, 319] width 20 height 6
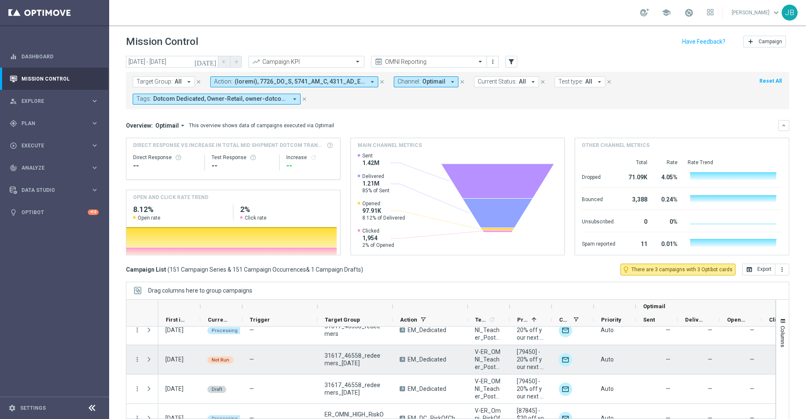
scroll to position [306, 0]
click at [136, 360] on icon "more_vert" at bounding box center [137, 359] width 8 height 8
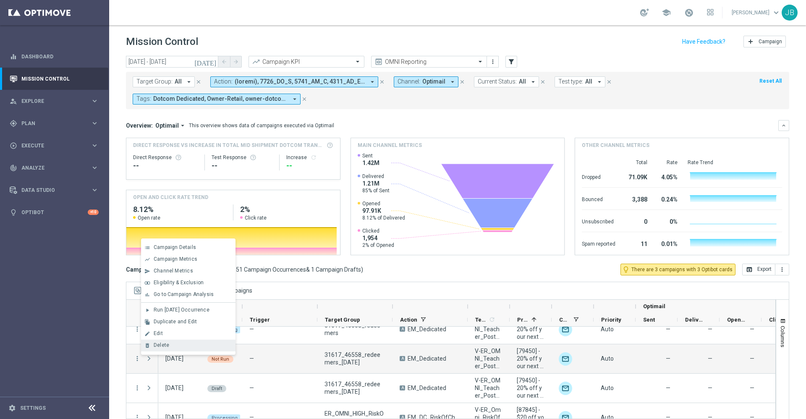
click at [167, 347] on span "Delete" at bounding box center [162, 345] width 16 height 6
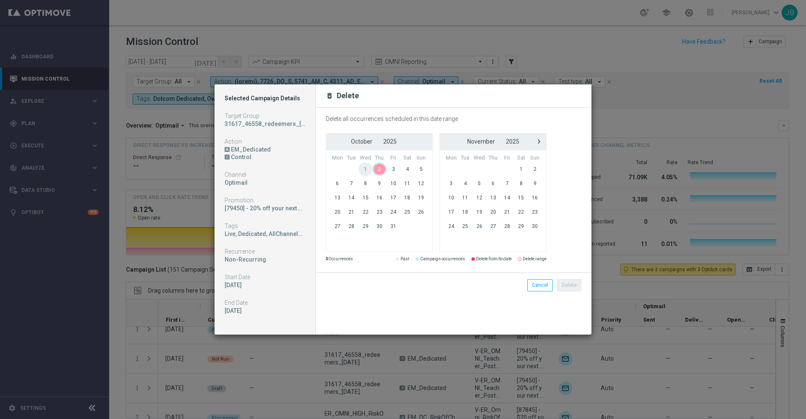
click at [384, 168] on span "2" at bounding box center [379, 168] width 14 height 13
click at [567, 285] on button "Delete" at bounding box center [569, 285] width 24 height 12
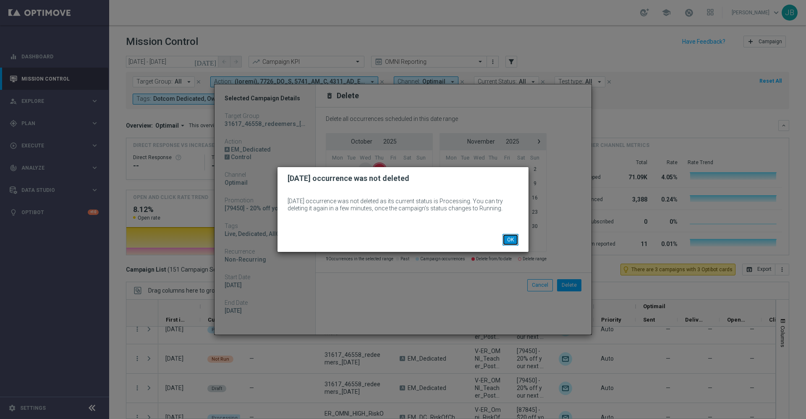
click at [504, 241] on button "OK" at bounding box center [510, 240] width 16 height 12
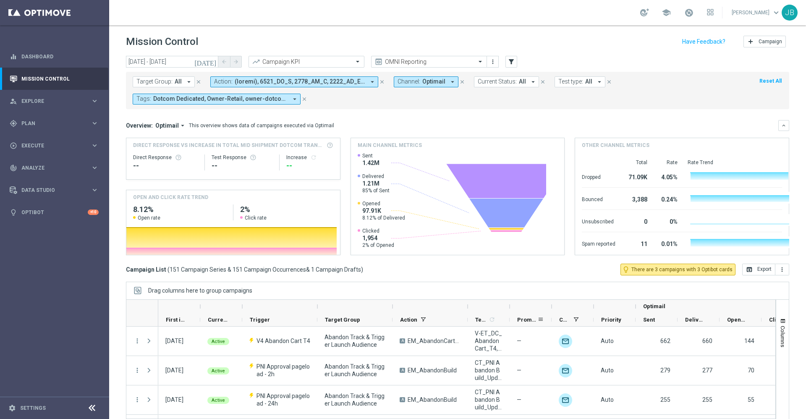
click at [519, 317] on span "Promotions" at bounding box center [527, 319] width 20 height 6
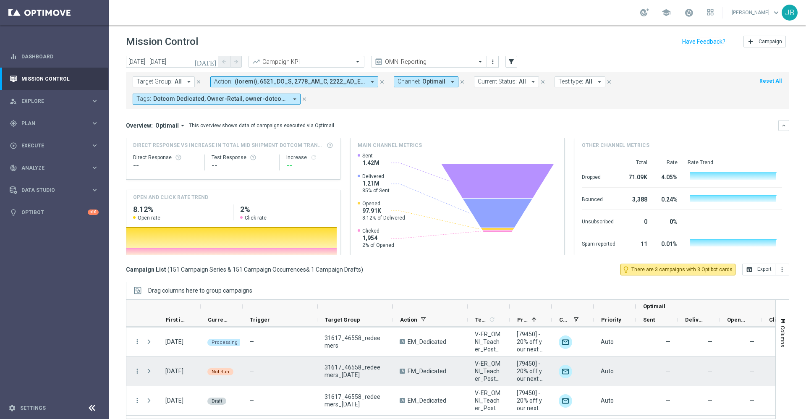
scroll to position [304, 0]
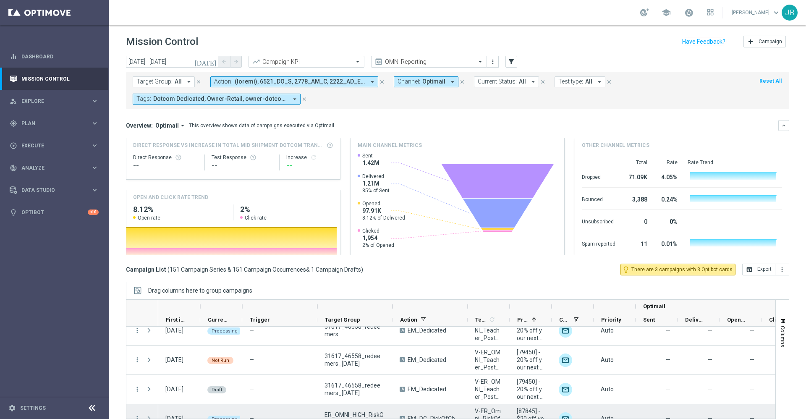
click at [482, 405] on div "V-ER_Omni_RiskOfChurn_20off80_T1_barcode" at bounding box center [489, 418] width 42 height 29
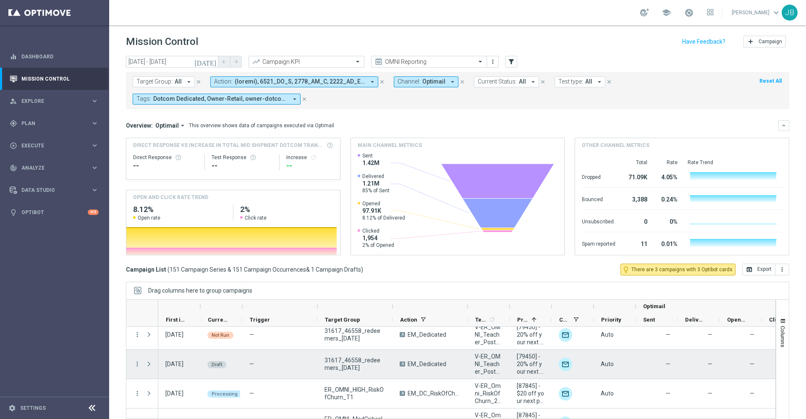
scroll to position [303, 0]
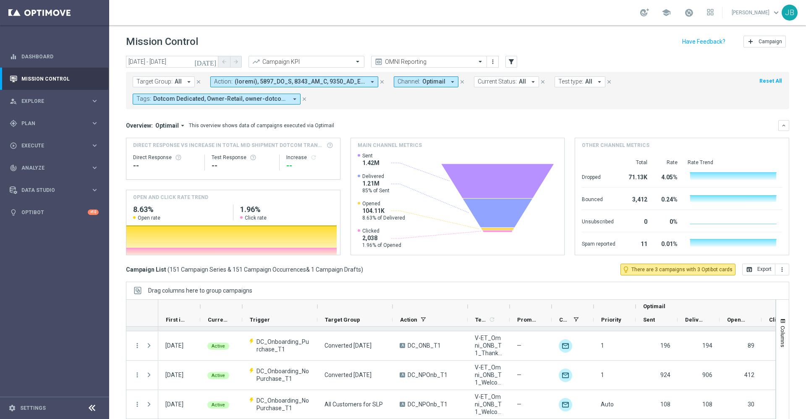
scroll to position [201, 0]
drag, startPoint x: 523, startPoint y: 317, endPoint x: 452, endPoint y: 359, distance: 82.8
click at [523, 317] on span "Promotions" at bounding box center [527, 319] width 20 height 6
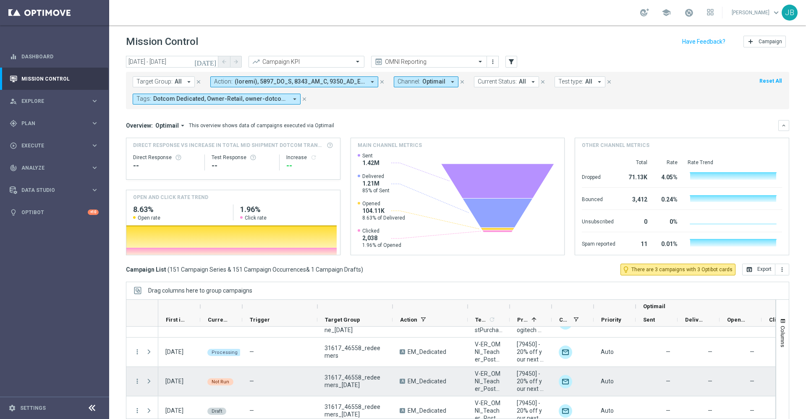
scroll to position [300, 0]
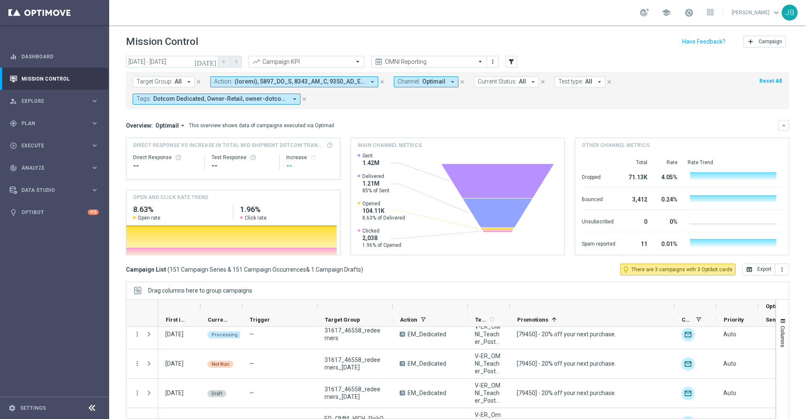
drag, startPoint x: 551, startPoint y: 307, endPoint x: 673, endPoint y: 308, distance: 122.1
click at [673, 308] on div at bounding box center [673, 306] width 3 height 13
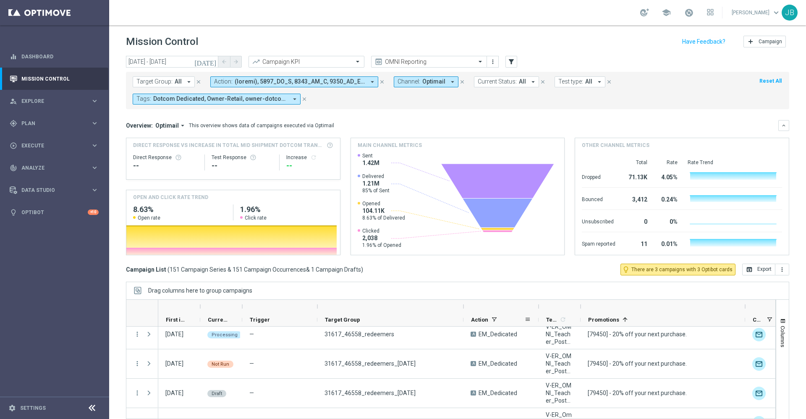
drag, startPoint x: 393, startPoint y: 305, endPoint x: 463, endPoint y: 324, distance: 72.6
click at [463, 324] on div "Optimail First in Range" at bounding box center [599, 313] width 883 height 27
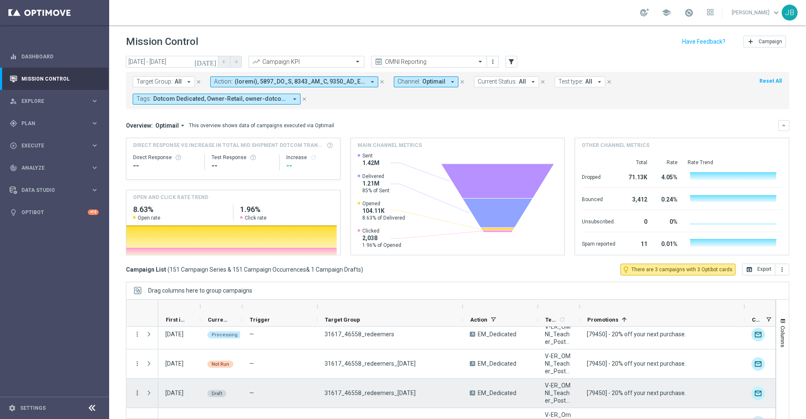
click at [138, 390] on icon "more_vert" at bounding box center [137, 393] width 8 height 8
click at [164, 378] on span "Delete" at bounding box center [162, 379] width 16 height 6
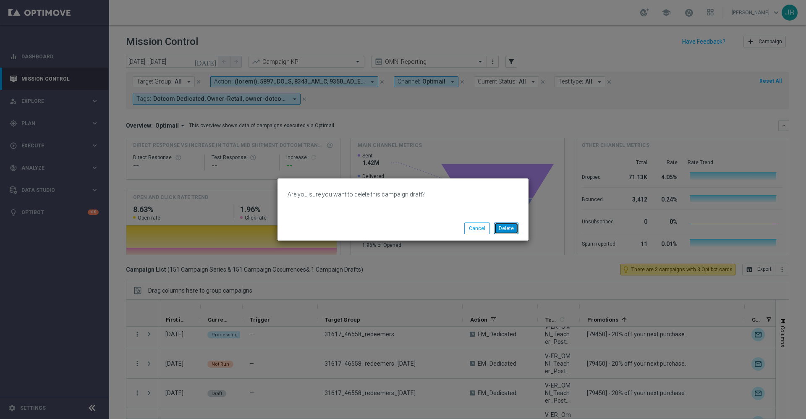
click at [516, 231] on button "Delete" at bounding box center [506, 228] width 24 height 12
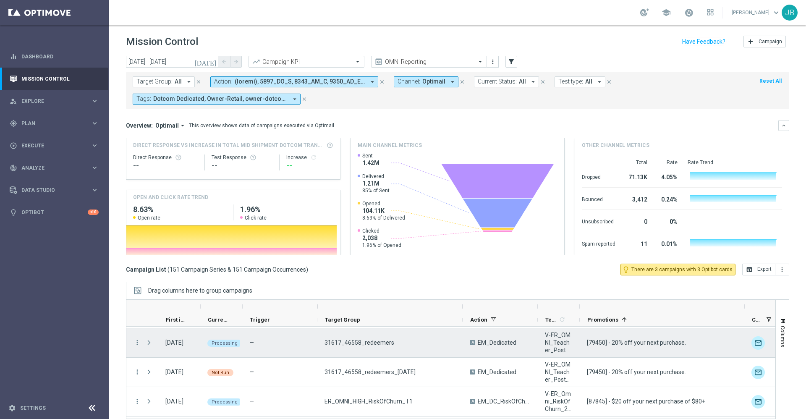
scroll to position [287, 0]
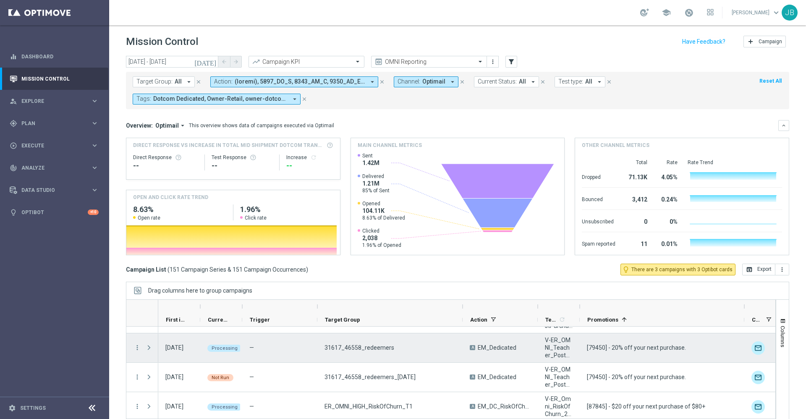
click at [147, 348] on span at bounding box center [149, 347] width 8 height 7
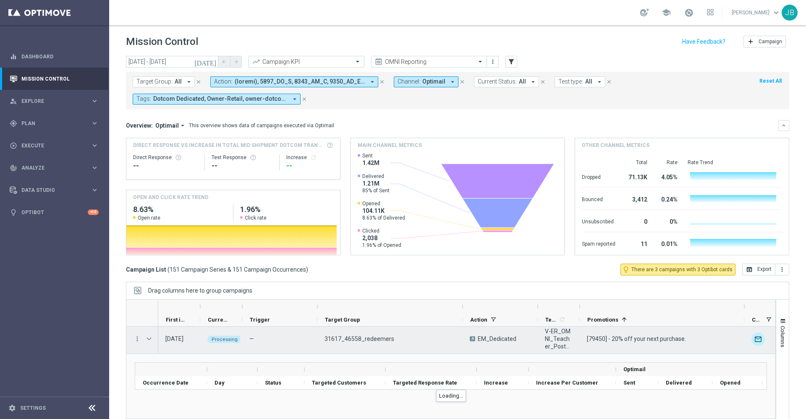
scroll to position [300, 0]
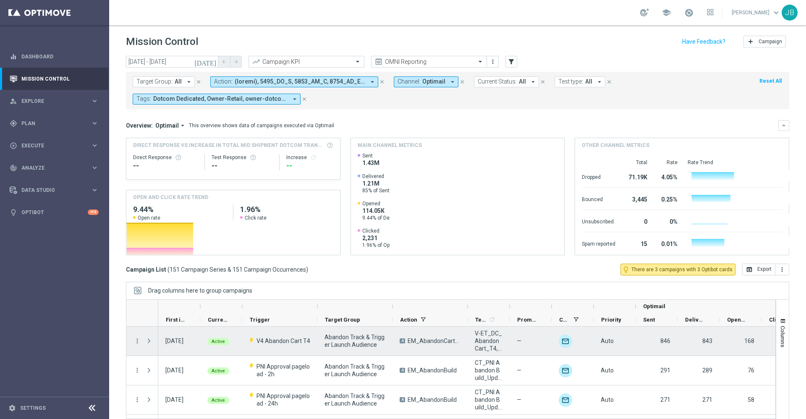
scroll to position [8, 0]
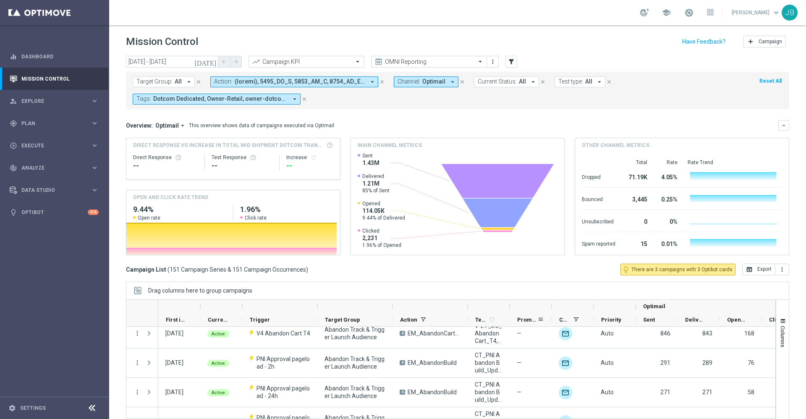
click at [528, 318] on span "Promotions" at bounding box center [527, 319] width 20 height 6
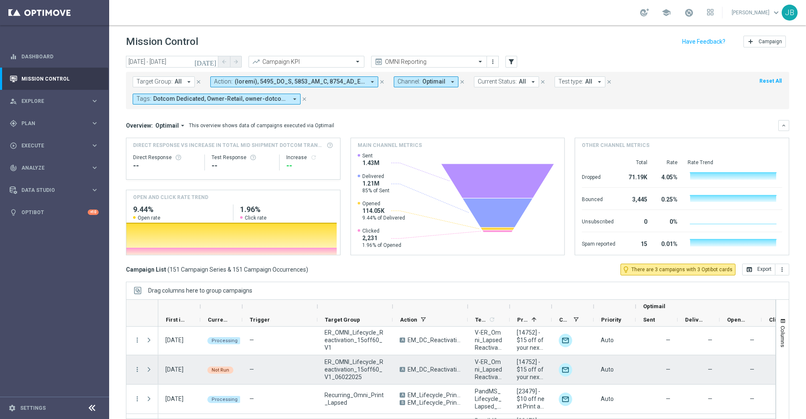
scroll to position [0, 0]
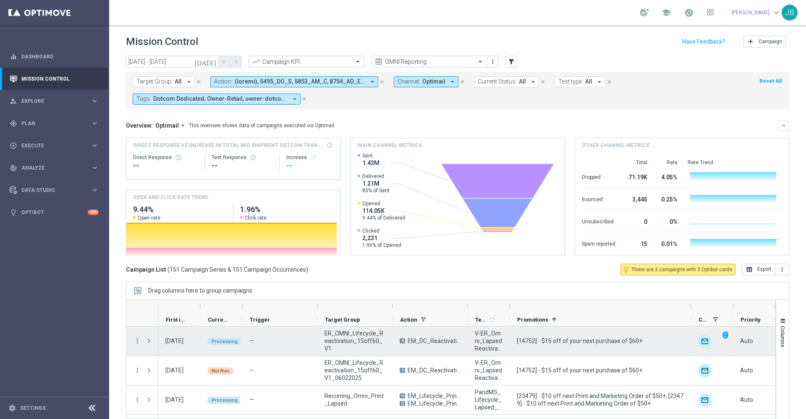
drag, startPoint x: 551, startPoint y: 306, endPoint x: 690, endPoint y: 330, distance: 141.5
click at [690, 330] on div at bounding box center [451, 363] width 650 height 129
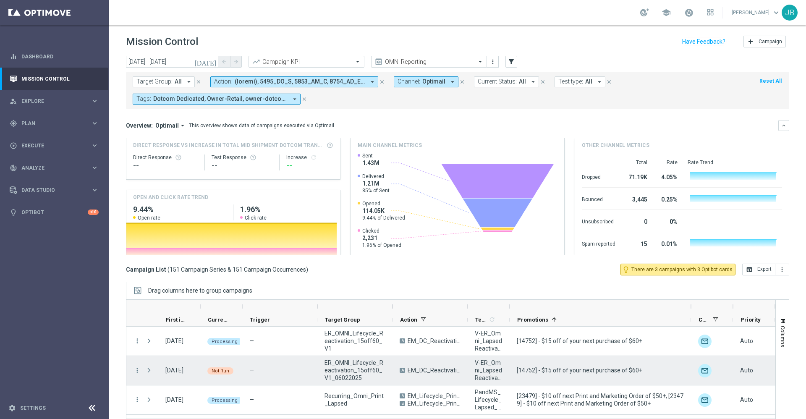
drag, startPoint x: 362, startPoint y: 374, endPoint x: 324, endPoint y: 363, distance: 39.6
click at [324, 363] on div "ER_OMNI_Lifecycle_Reactivation_15off60_V1_06022025" at bounding box center [354, 370] width 75 height 29
drag, startPoint x: 323, startPoint y: 361, endPoint x: 361, endPoint y: 380, distance: 42.2
click at [361, 380] on div "ER_OMNI_Lifecycle_Reactivation_15off60_V1_06022025" at bounding box center [354, 370] width 75 height 29
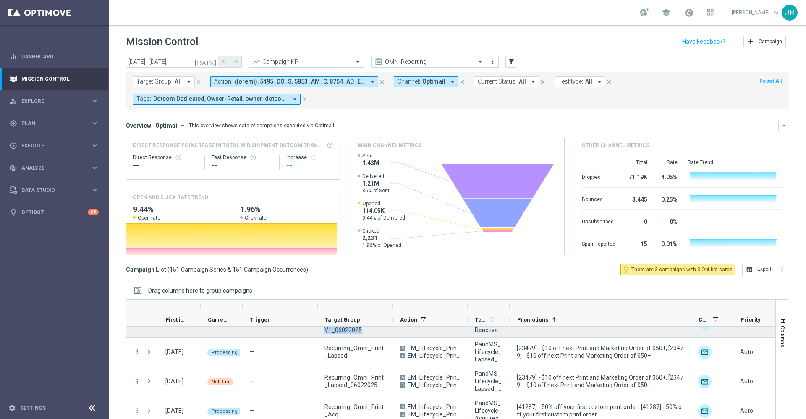
scroll to position [49, 0]
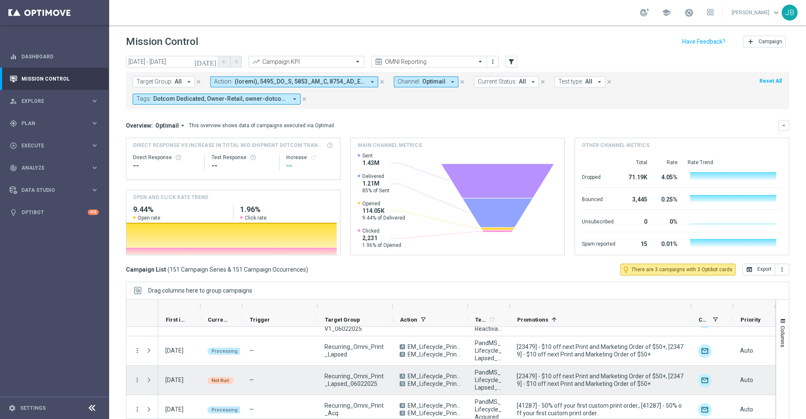
drag, startPoint x: 377, startPoint y: 379, endPoint x: 345, endPoint y: 379, distance: 32.7
click at [345, 379] on span "Recurring_Omni_Print_Lapsed_06022025" at bounding box center [354, 379] width 61 height 15
drag, startPoint x: 324, startPoint y: 374, endPoint x: 374, endPoint y: 389, distance: 52.5
click at [374, 389] on div "Recurring_Omni_Print_Lapsed_06022025" at bounding box center [354, 380] width 75 height 29
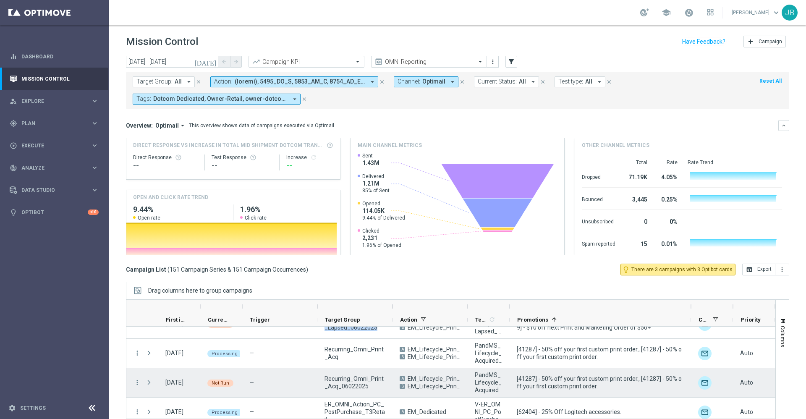
scroll to position [109, 0]
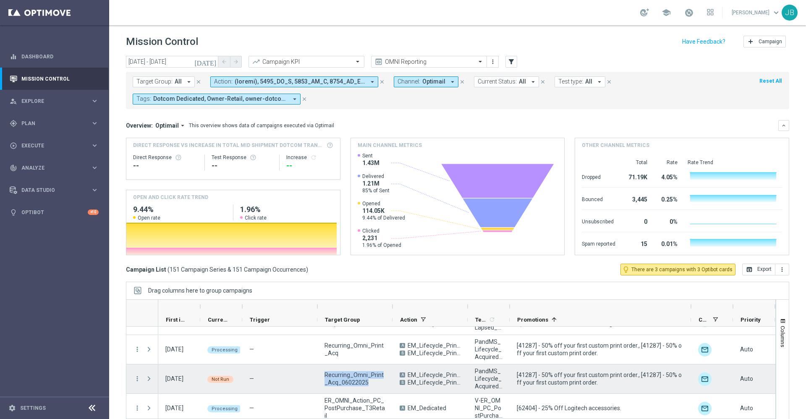
drag, startPoint x: 324, startPoint y: 373, endPoint x: 364, endPoint y: 381, distance: 41.0
click at [364, 381] on div "Recurring_Omni_Print_Acq_06022025" at bounding box center [354, 378] width 75 height 29
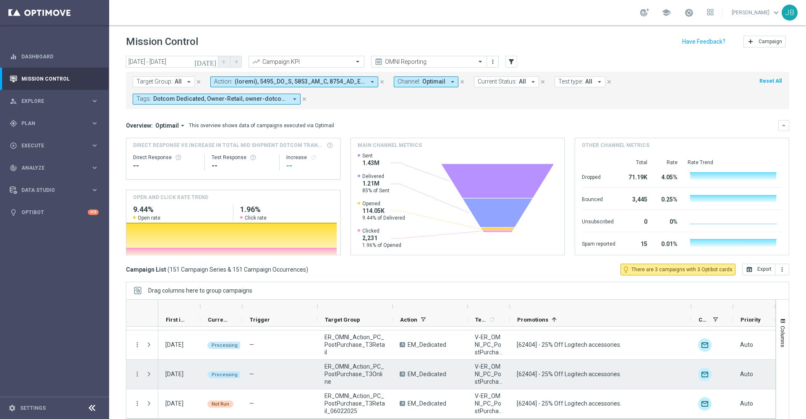
scroll to position [196, 0]
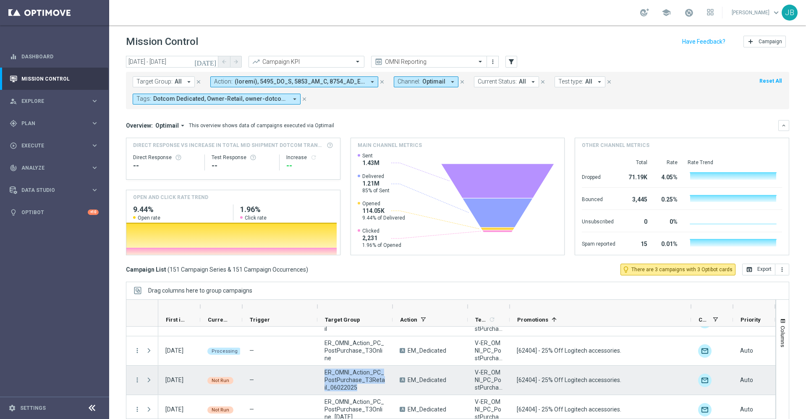
drag, startPoint x: 324, startPoint y: 371, endPoint x: 362, endPoint y: 389, distance: 42.1
click at [362, 389] on div "ER_OMNI_Action_PC_PostPurchase_T3Retail_06022025" at bounding box center [354, 380] width 75 height 29
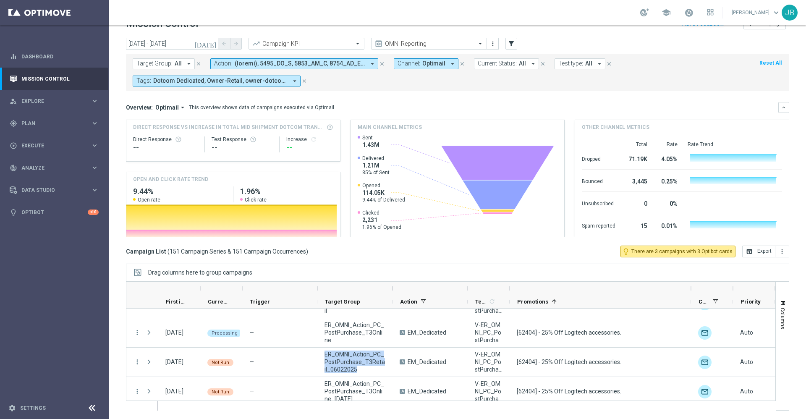
scroll to position [234, 0]
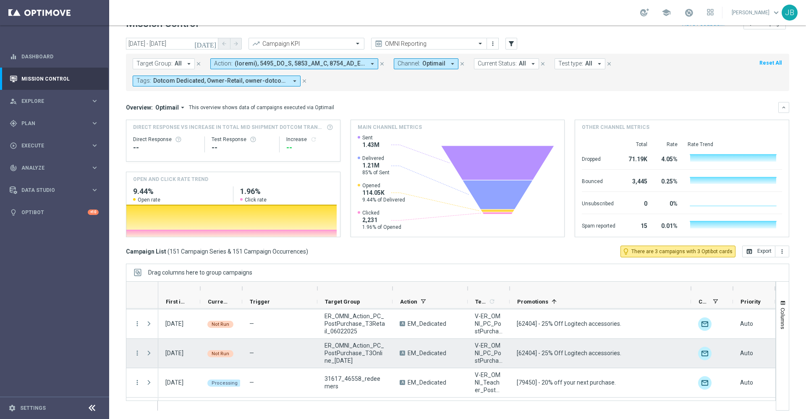
click at [324, 339] on div "ER_OMNI_Action_PC_PostPurchase_T3Online_[DATE]" at bounding box center [354, 353] width 75 height 29
drag, startPoint x: 324, startPoint y: 342, endPoint x: 354, endPoint y: 360, distance: 34.8
click at [354, 360] on div "ER_OMNI_Action_PC_PostPurchase_T3Online_[DATE]" at bounding box center [354, 353] width 75 height 29
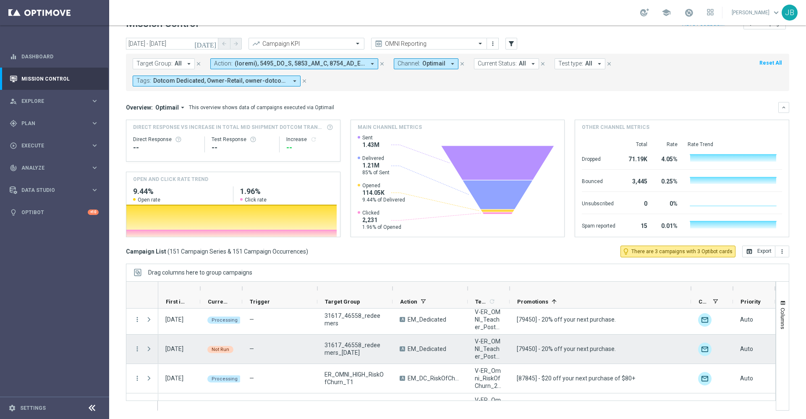
scroll to position [298, 0]
drag, startPoint x: 324, startPoint y: 344, endPoint x: 355, endPoint y: 352, distance: 32.1
click at [355, 352] on div "31617_46558_redeemers_[DATE]" at bounding box center [354, 348] width 75 height 29
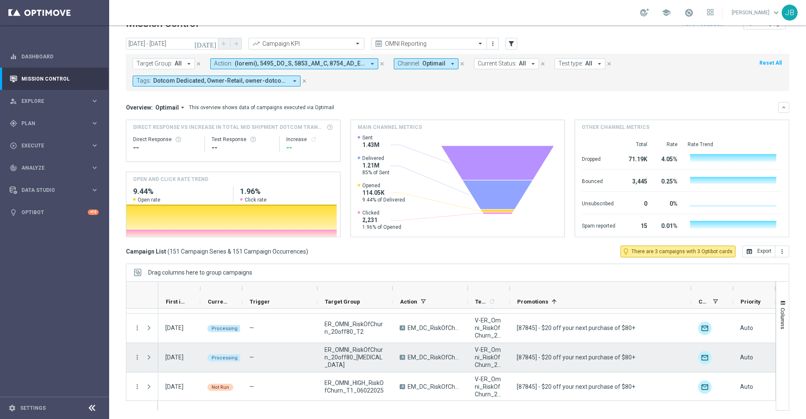
scroll to position [441, 0]
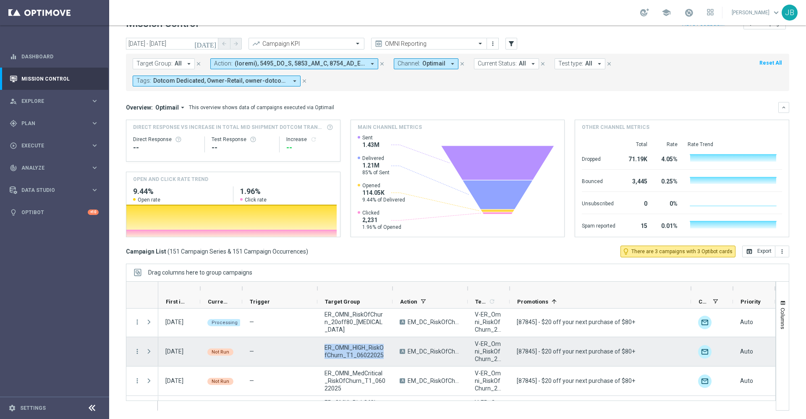
drag, startPoint x: 321, startPoint y: 349, endPoint x: 382, endPoint y: 356, distance: 61.7
click at [382, 356] on div "ER_OMNI_HIGH_RiskOfChurn_T1_06022025" at bounding box center [354, 351] width 75 height 29
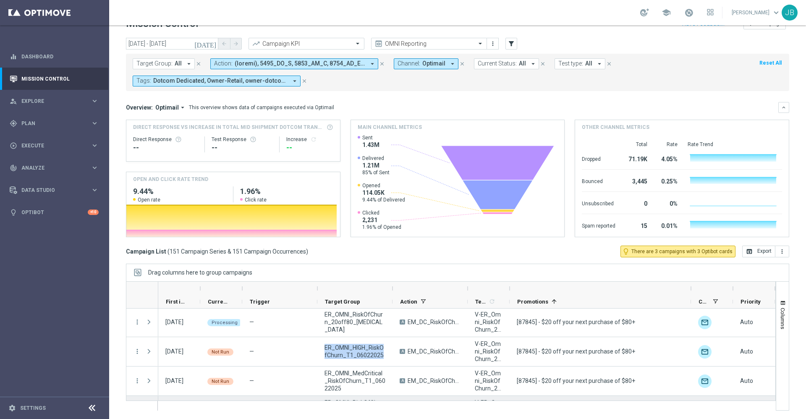
scroll to position [471, 0]
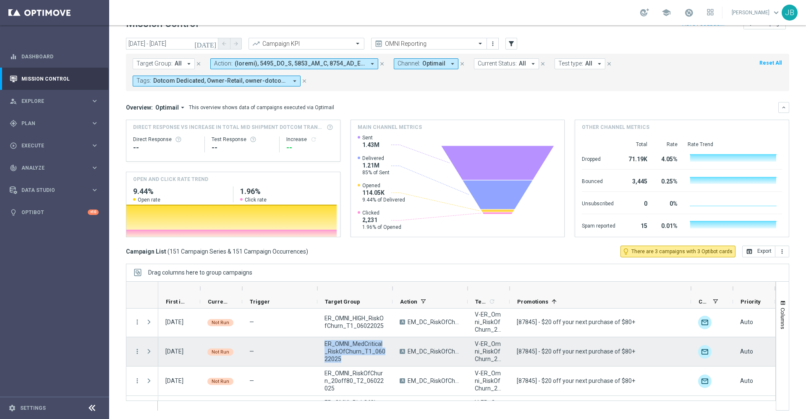
drag, startPoint x: 324, startPoint y: 342, endPoint x: 343, endPoint y: 359, distance: 25.6
click at [343, 359] on div "ER_OMNI_MedCritical_RiskOfChurn_T1_06022025" at bounding box center [354, 351] width 75 height 29
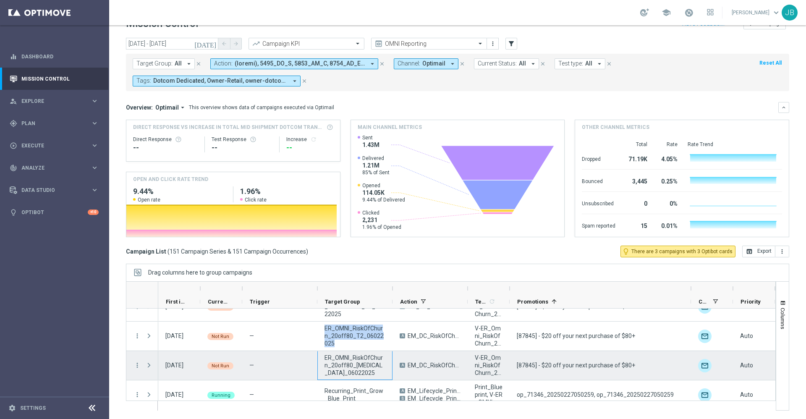
drag, startPoint x: 322, startPoint y: 327, endPoint x: 354, endPoint y: 352, distance: 40.0
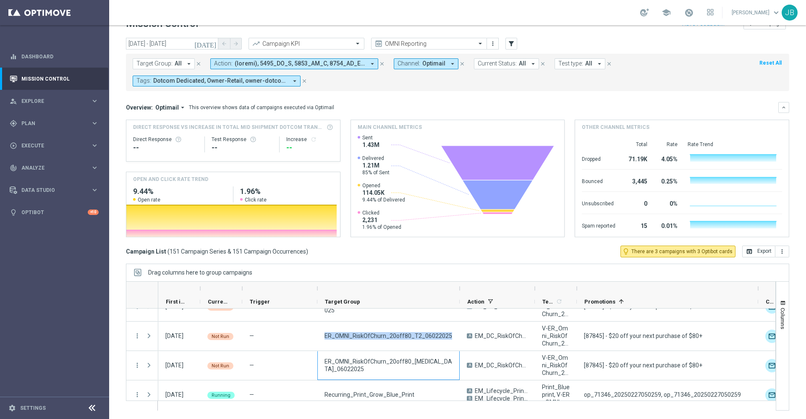
drag, startPoint x: 394, startPoint y: 287, endPoint x: 461, endPoint y: 293, distance: 67.4
click at [461, 293] on div at bounding box center [459, 288] width 3 height 13
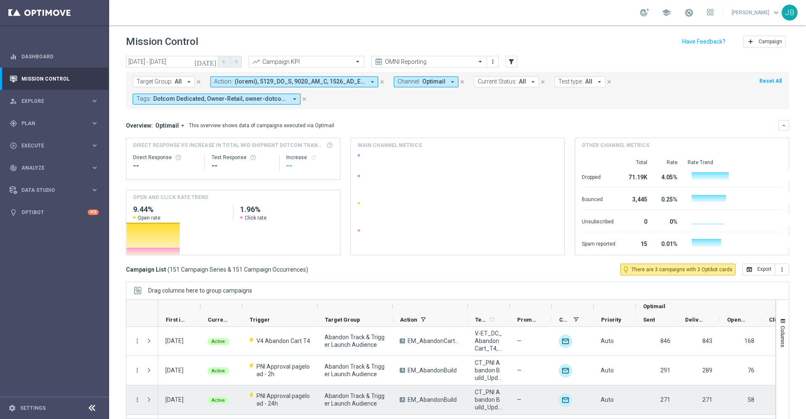
scroll to position [64, 0]
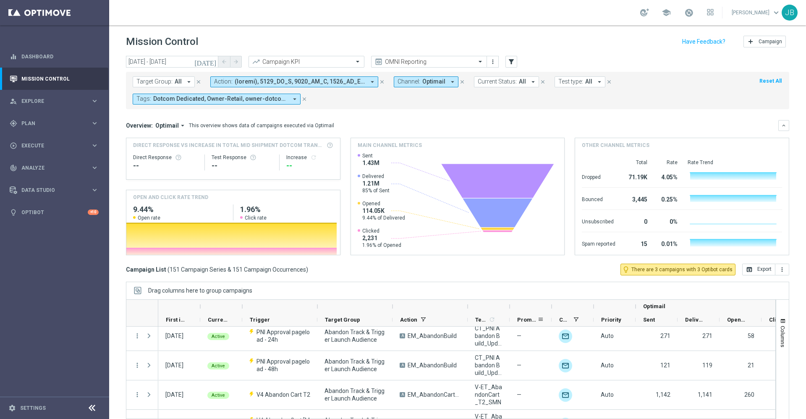
click at [522, 320] on span "Promotions" at bounding box center [527, 319] width 20 height 6
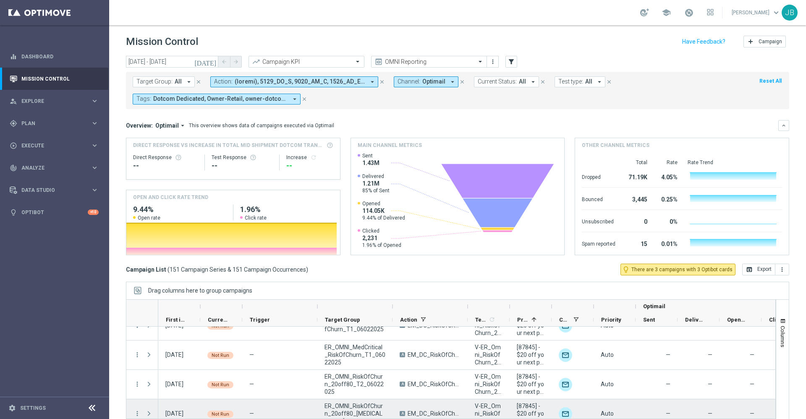
scroll to position [538, 0]
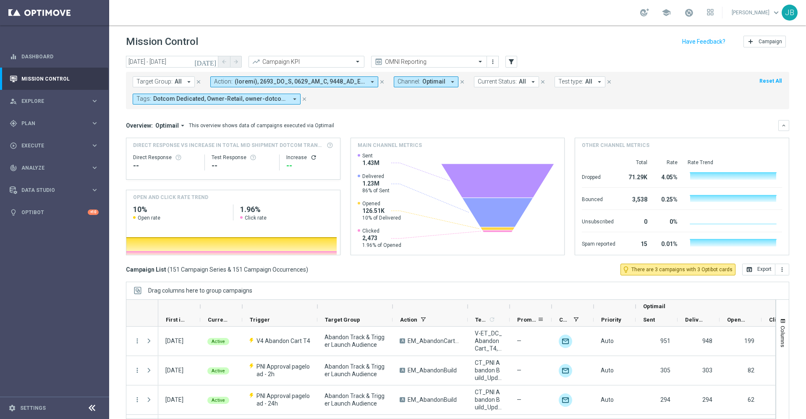
click at [524, 318] on span "Promotions" at bounding box center [527, 319] width 20 height 6
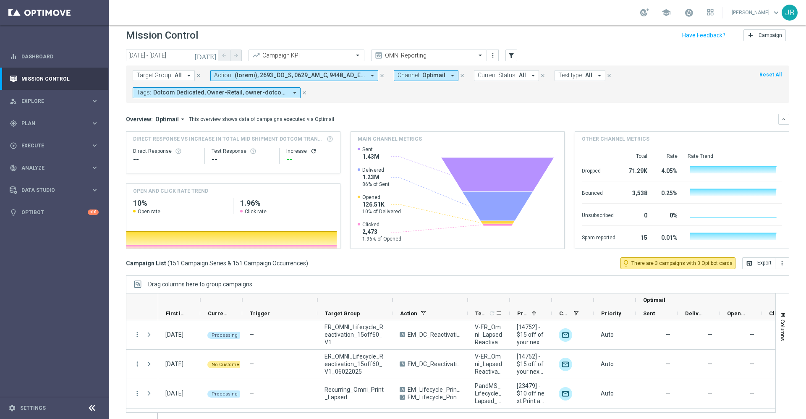
scroll to position [18, 0]
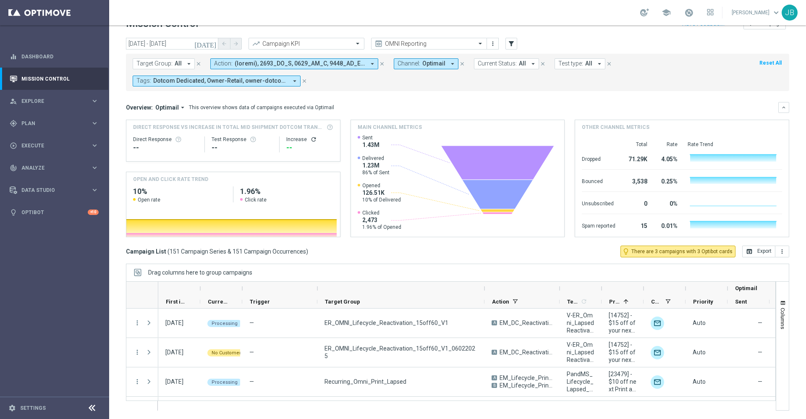
drag, startPoint x: 392, startPoint y: 288, endPoint x: 483, endPoint y: 293, distance: 92.0
click at [483, 293] on div at bounding box center [484, 288] width 3 height 13
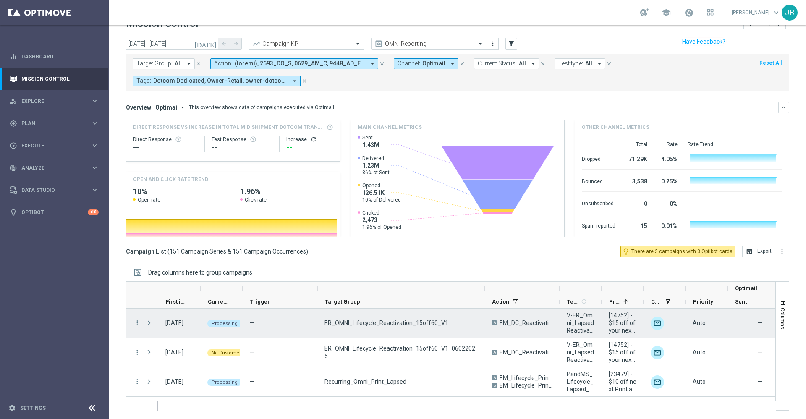
scroll to position [0, 0]
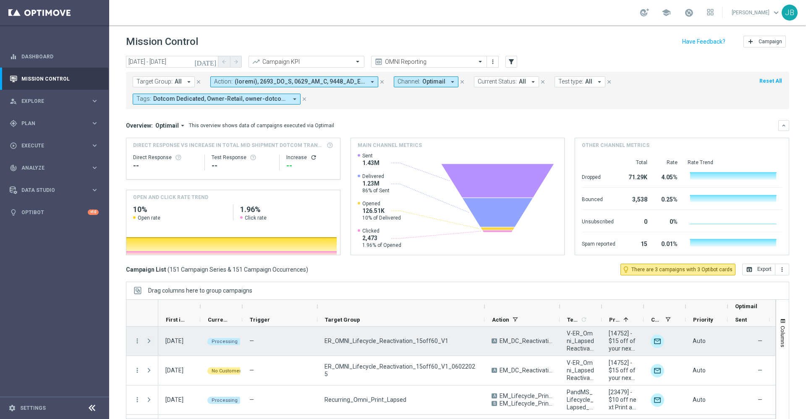
click at [150, 341] on span at bounding box center [149, 340] width 8 height 7
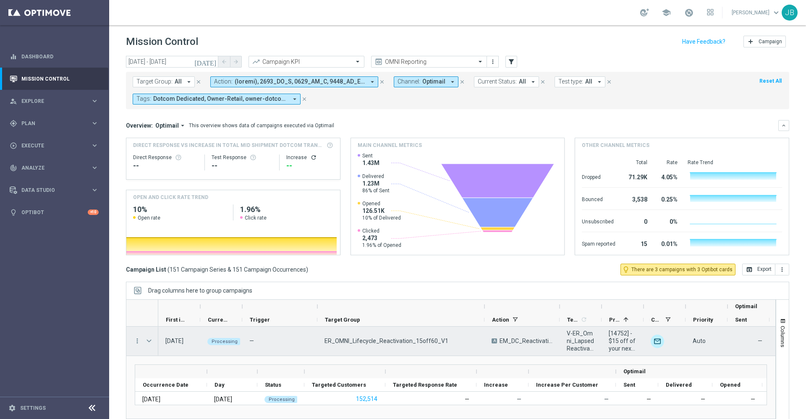
click at [150, 340] on span at bounding box center [149, 340] width 8 height 7
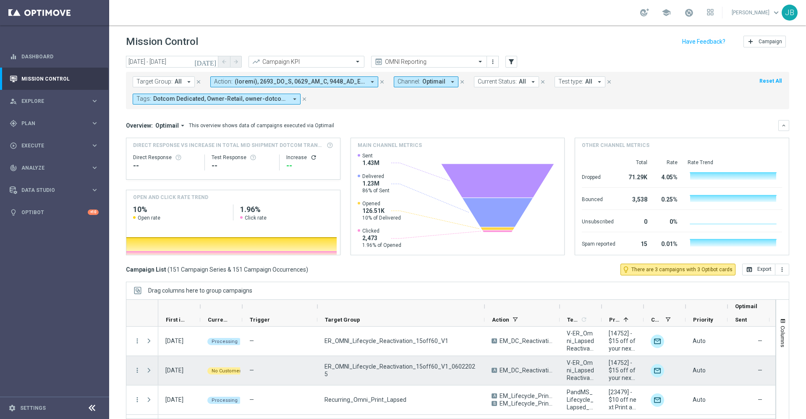
click at [149, 370] on span at bounding box center [149, 370] width 8 height 7
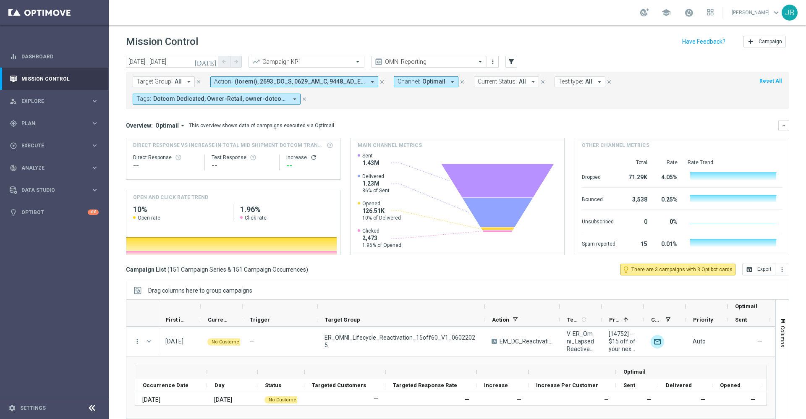
scroll to position [9, 0]
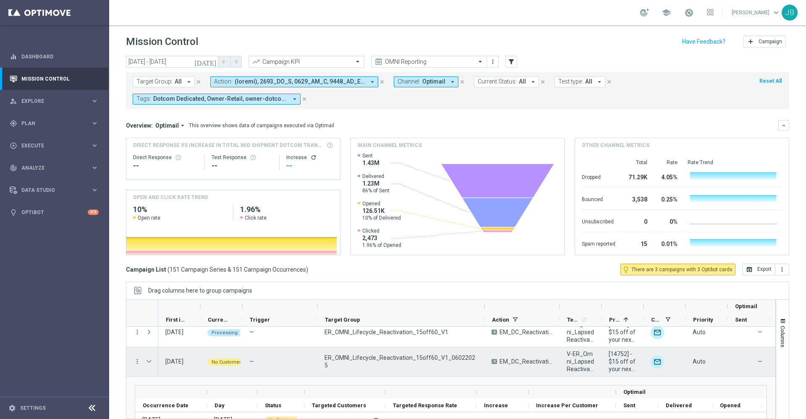
click at [149, 363] on span at bounding box center [149, 361] width 8 height 7
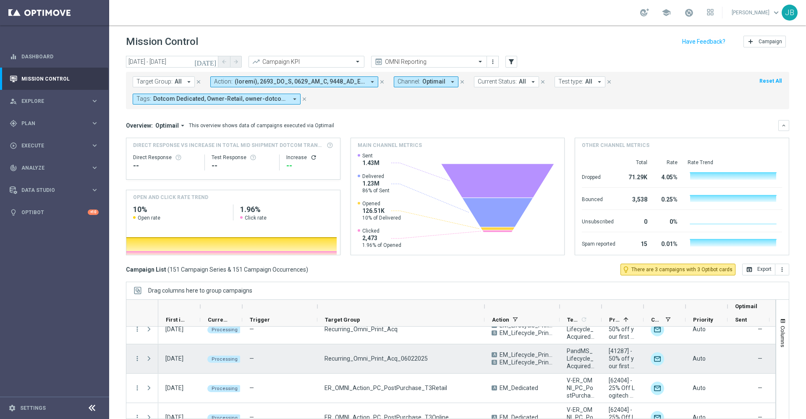
scroll to position [125, 0]
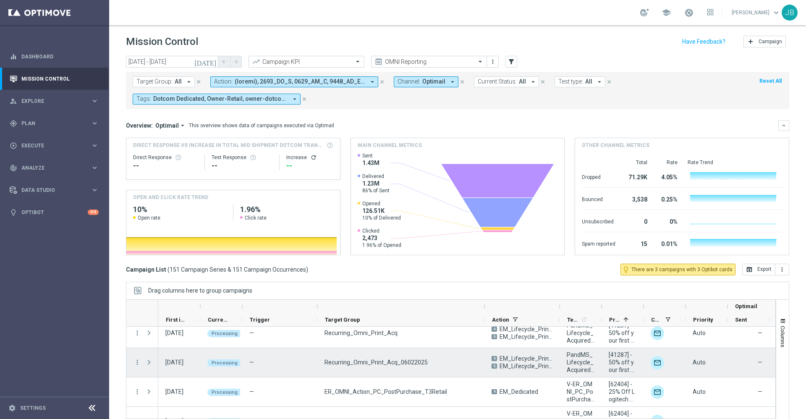
click at [149, 363] on span at bounding box center [149, 362] width 8 height 7
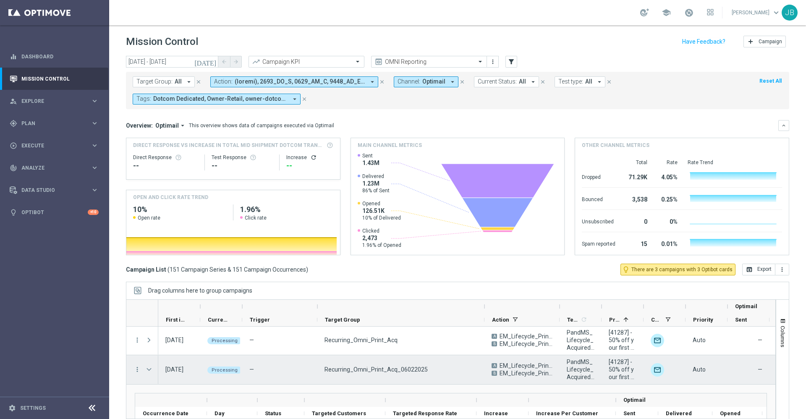
scroll to position [118, 0]
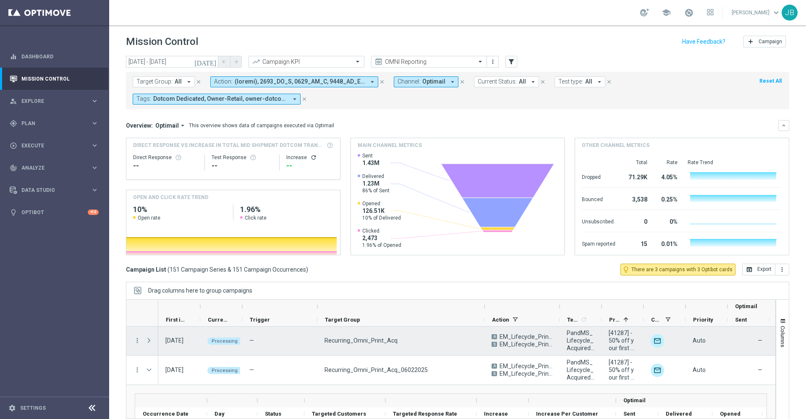
click at [149, 340] on span at bounding box center [149, 340] width 8 height 7
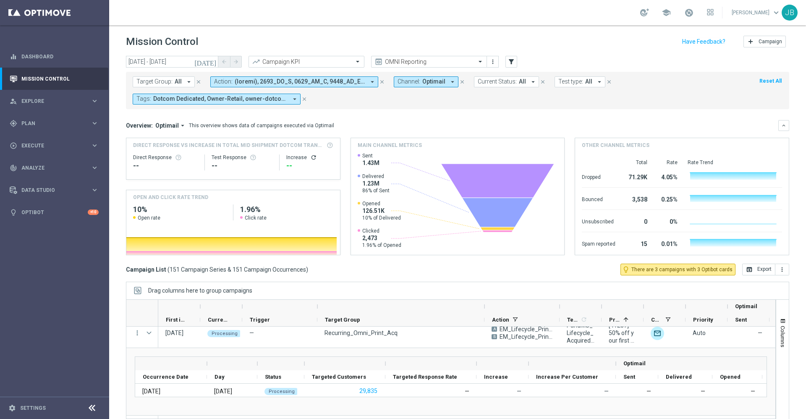
scroll to position [127, 0]
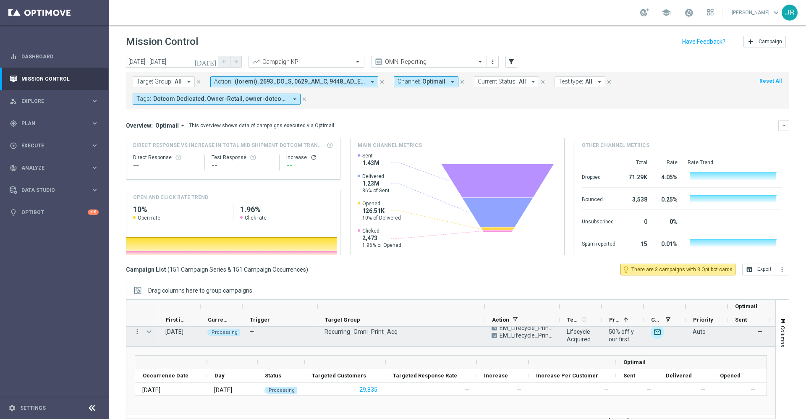
click at [148, 331] on span at bounding box center [149, 331] width 8 height 7
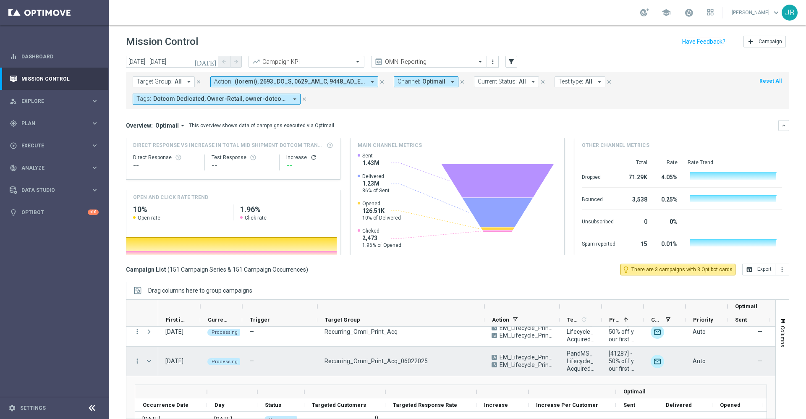
scroll to position [132, 0]
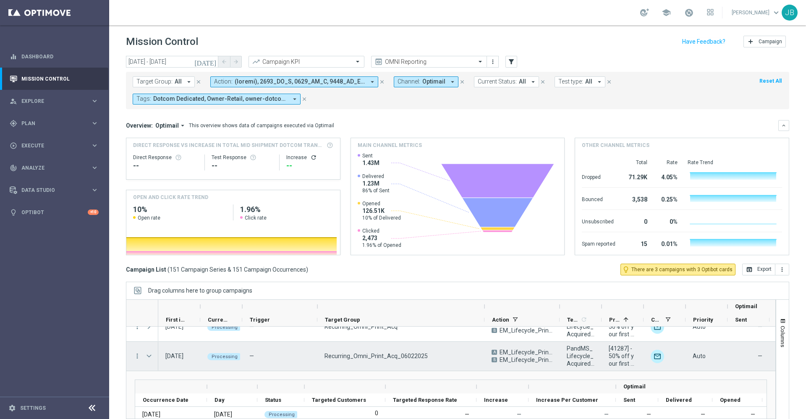
click at [149, 355] on span at bounding box center [149, 356] width 8 height 7
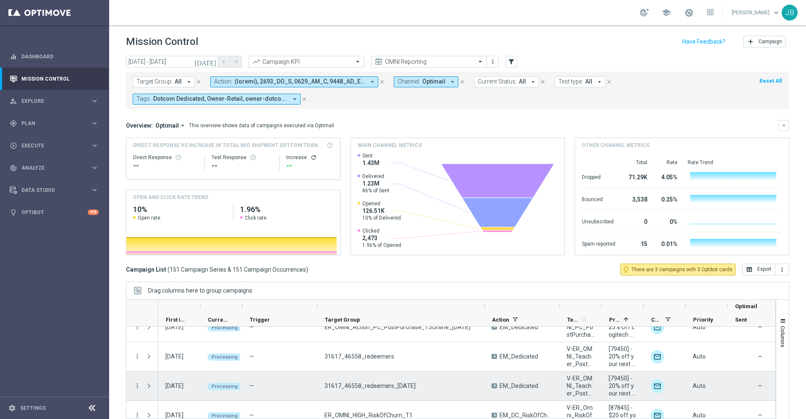
scroll to position [300, 0]
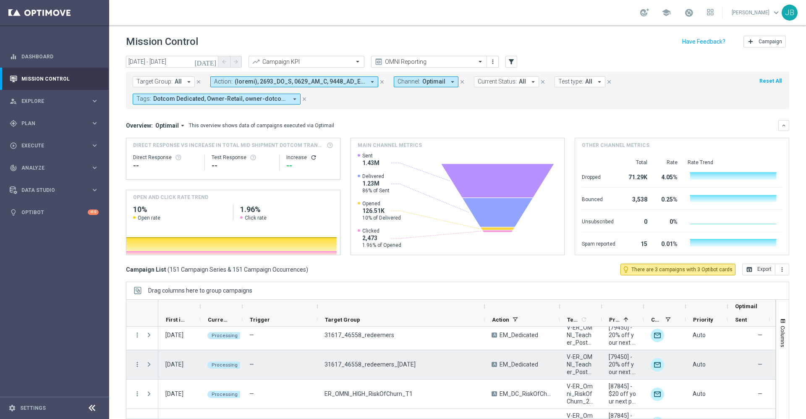
click at [148, 365] on span at bounding box center [149, 364] width 8 height 7
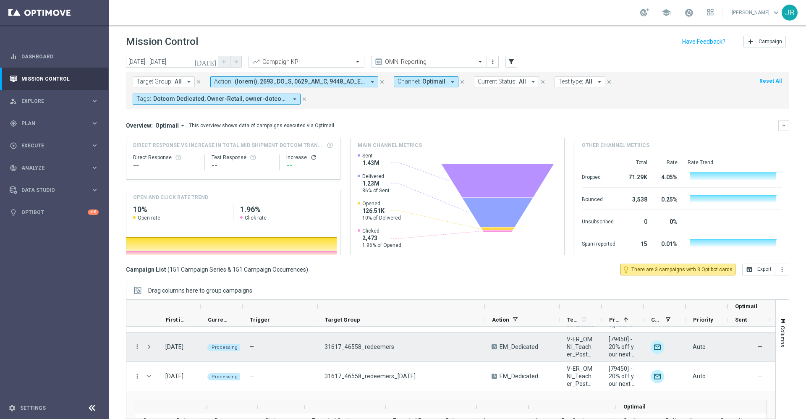
scroll to position [287, 0]
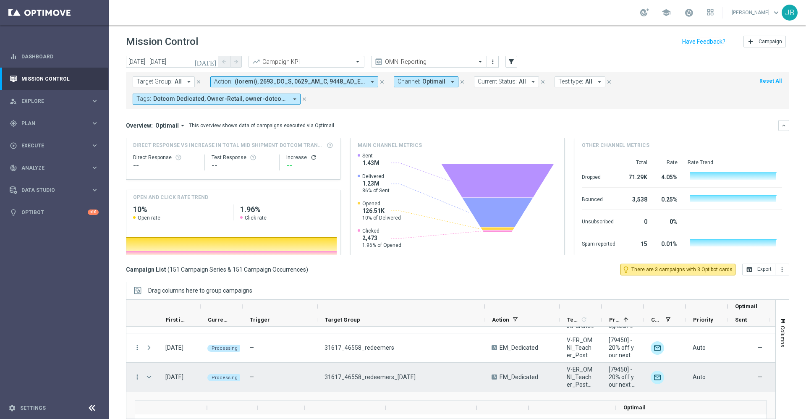
click at [149, 378] on span at bounding box center [149, 376] width 8 height 7
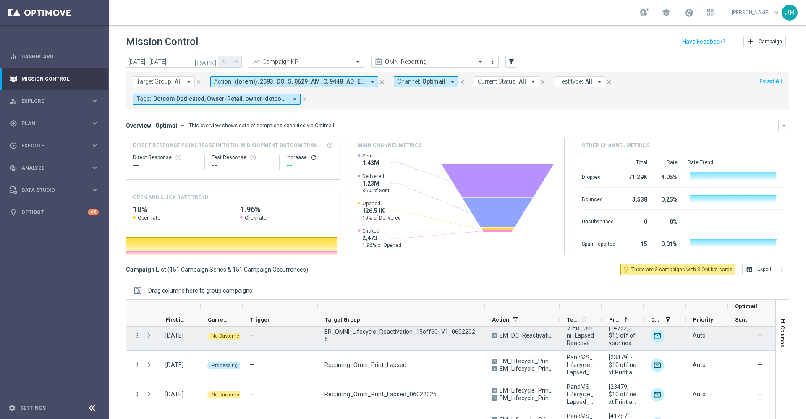
scroll to position [0, 0]
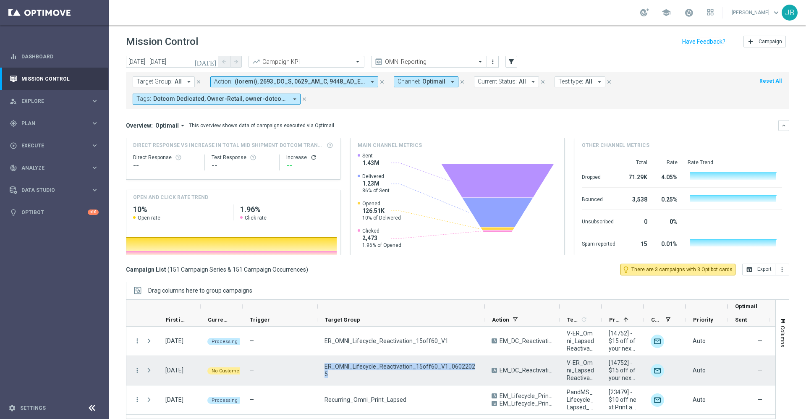
drag, startPoint x: 474, startPoint y: 367, endPoint x: 322, endPoint y: 366, distance: 152.3
click at [322, 366] on div "ER_OMNI_Lifecycle_Reactivation_15off60_V1_06022025" at bounding box center [400, 370] width 167 height 29
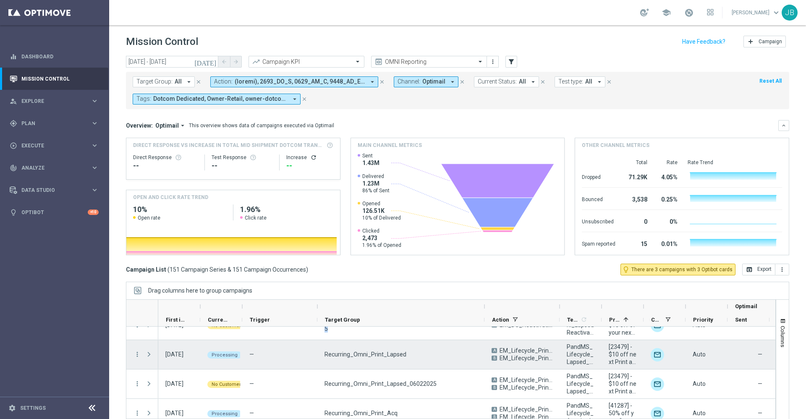
scroll to position [48, 0]
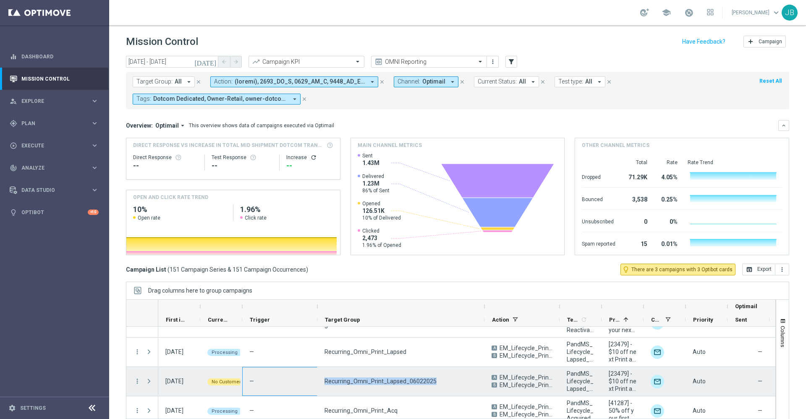
drag, startPoint x: 431, startPoint y: 378, endPoint x: 312, endPoint y: 373, distance: 119.3
click at [312, 373] on div "02 Oct 2025, Thursday No Customers — Recurring_Omni_Print_Lapsed_06022025 A EM_…" at bounding box center [548, 381] width 781 height 29
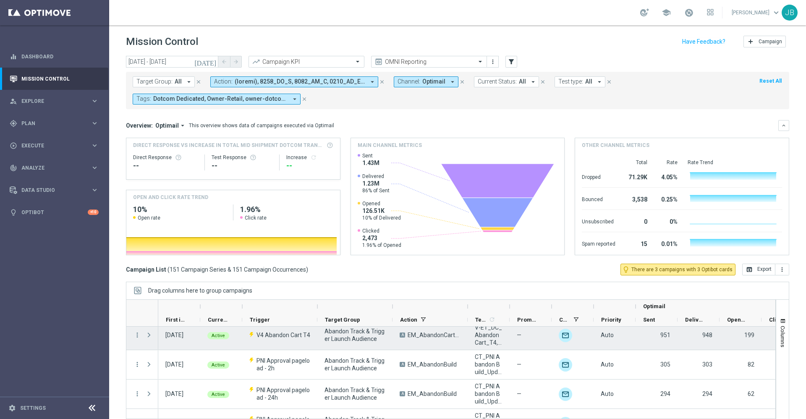
scroll to position [6, 0]
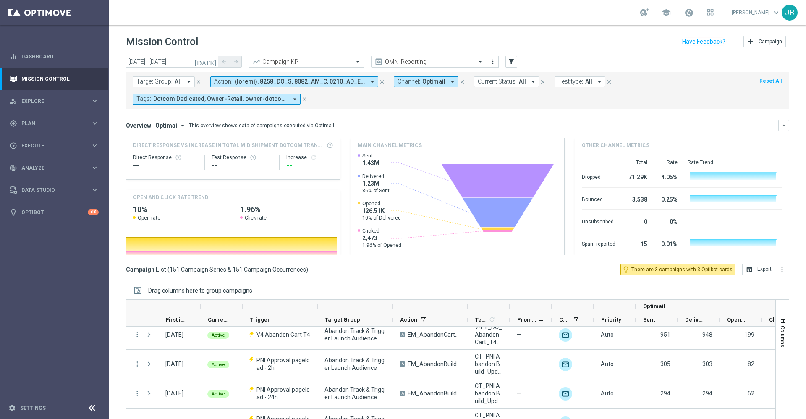
click at [523, 321] on span "Promotions" at bounding box center [527, 319] width 20 height 6
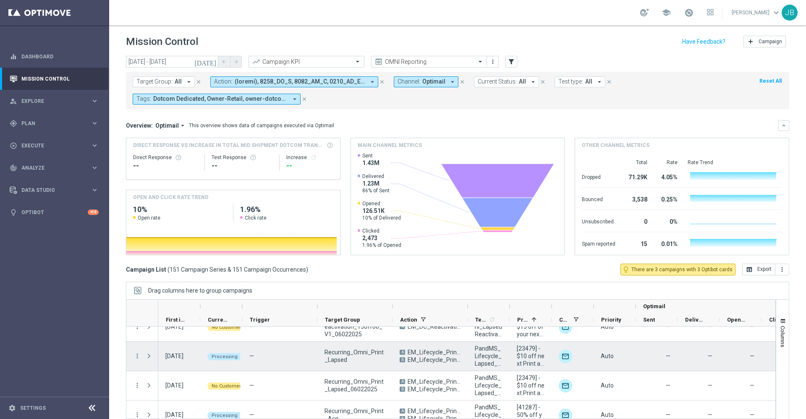
scroll to position [44, 0]
click at [148, 355] on span at bounding box center [149, 355] width 8 height 7
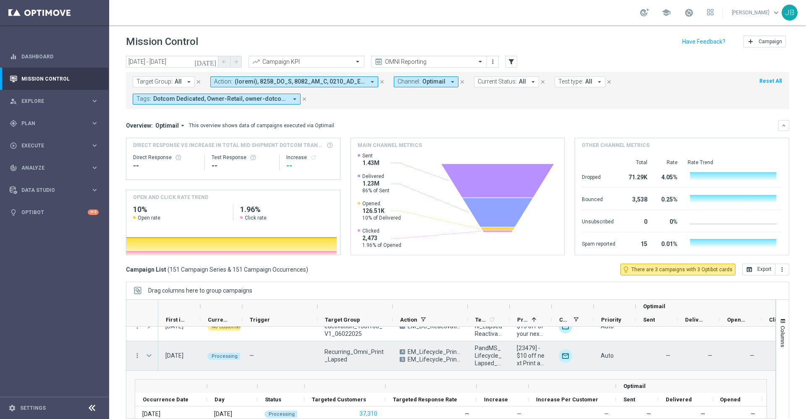
click at [149, 355] on span at bounding box center [149, 355] width 8 height 7
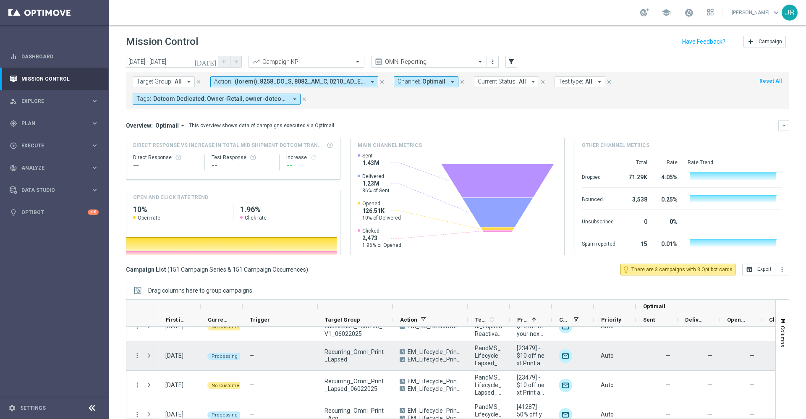
scroll to position [22, 0]
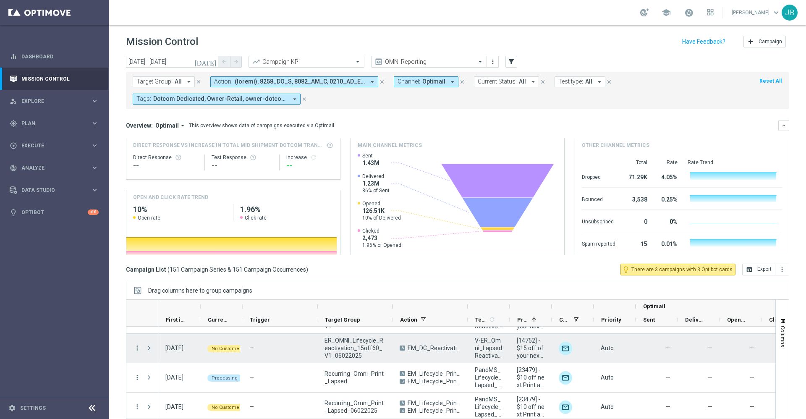
click at [150, 347] on span at bounding box center [149, 348] width 8 height 7
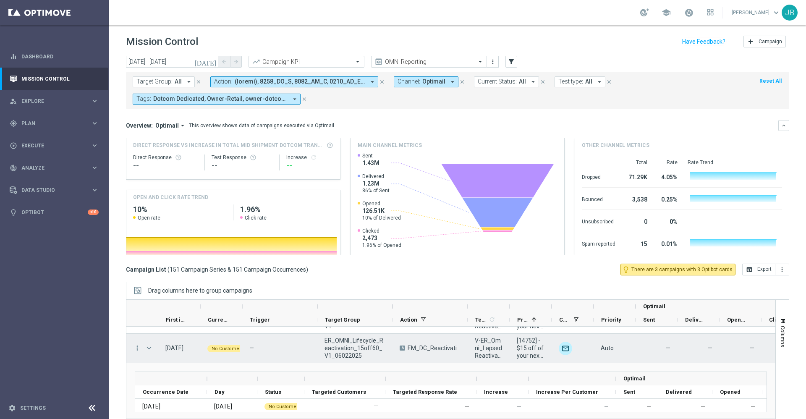
click at [150, 347] on span at bounding box center [149, 348] width 8 height 7
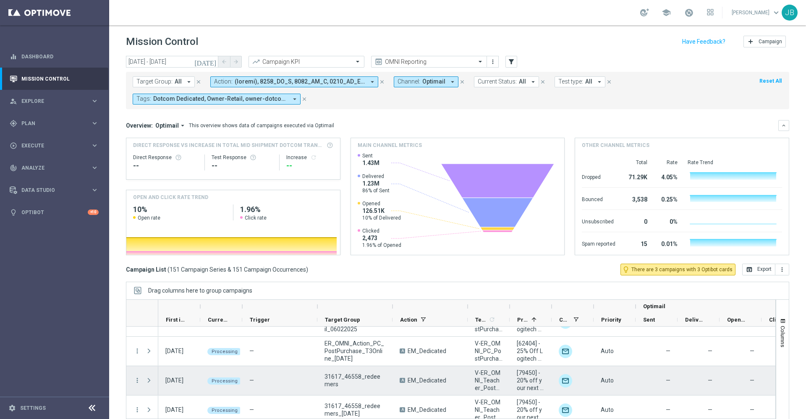
scroll to position [257, 0]
click at [150, 377] on span at bounding box center [149, 377] width 8 height 7
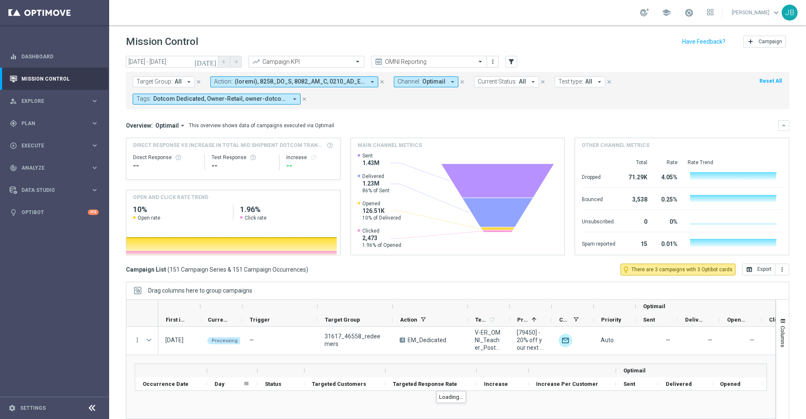
scroll to position [300, 0]
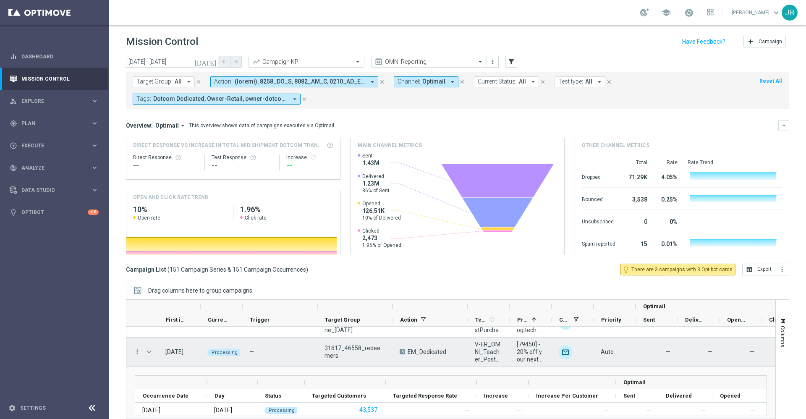
click at [149, 353] on span at bounding box center [149, 351] width 8 height 7
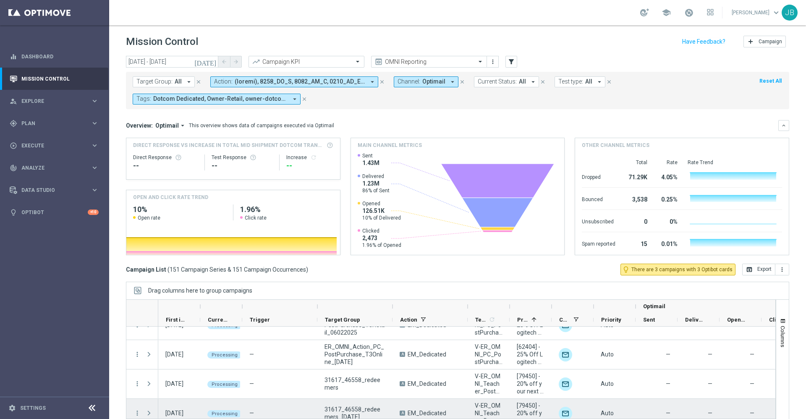
scroll to position [277, 0]
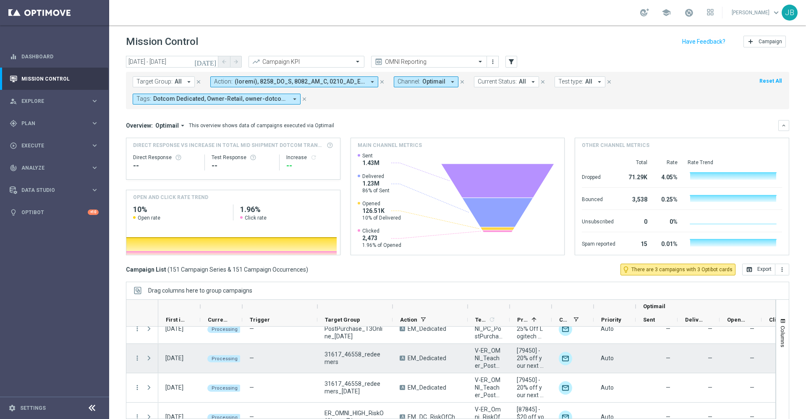
click at [147, 357] on span at bounding box center [149, 358] width 8 height 7
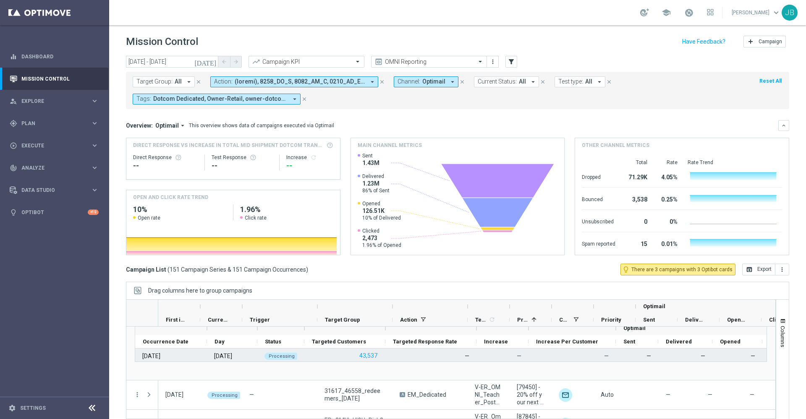
scroll to position [339, 0]
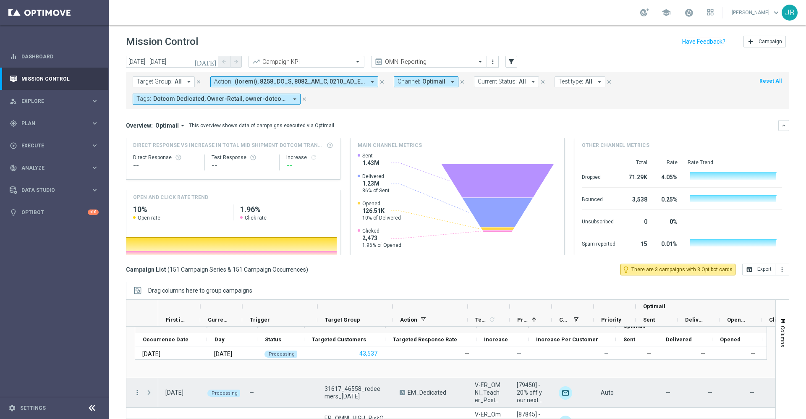
click at [150, 392] on span at bounding box center [149, 392] width 8 height 7
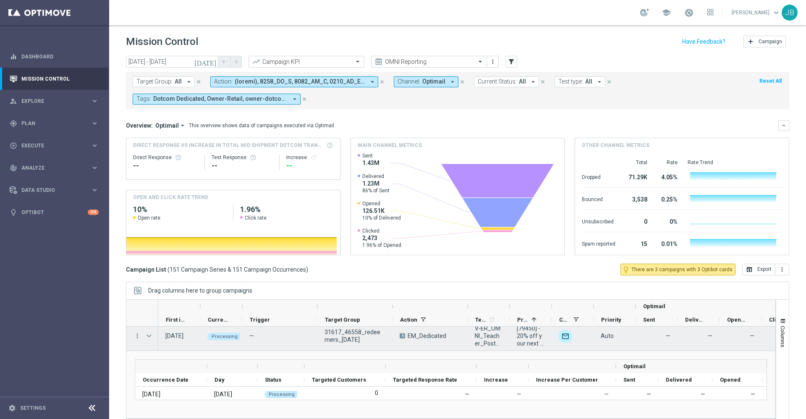
scroll to position [369, 0]
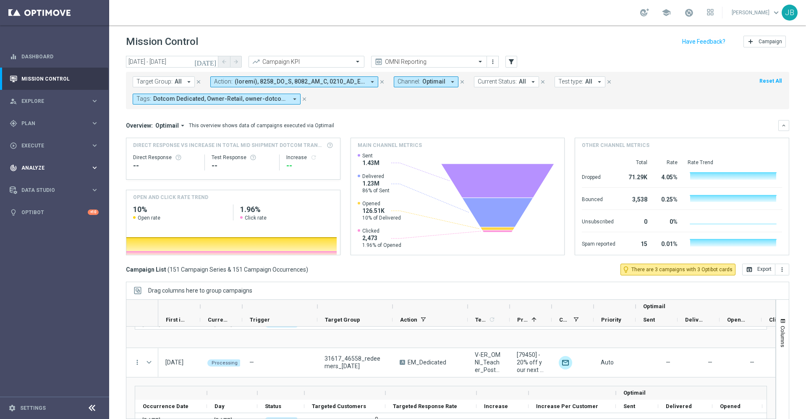
click at [47, 166] on span "Analyze" at bounding box center [55, 167] width 69 height 5
click at [43, 249] on span "BI Studio" at bounding box center [52, 248] width 60 height 5
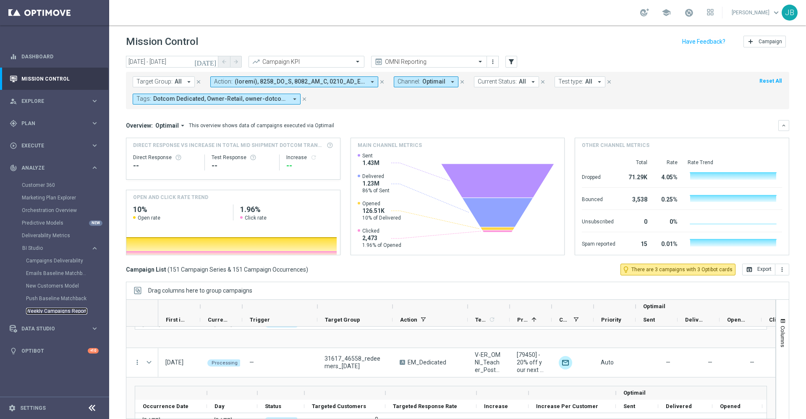
click at [50, 311] on link "Weekly Campaigns Report" at bounding box center [56, 311] width 61 height 7
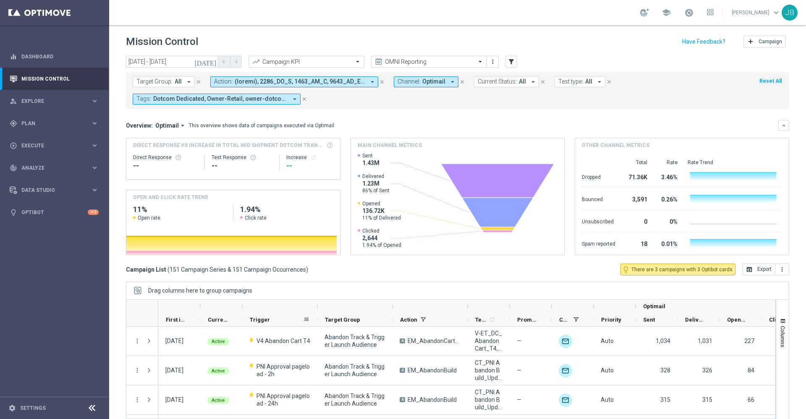
click at [273, 321] on div "Trigger" at bounding box center [276, 319] width 53 height 13
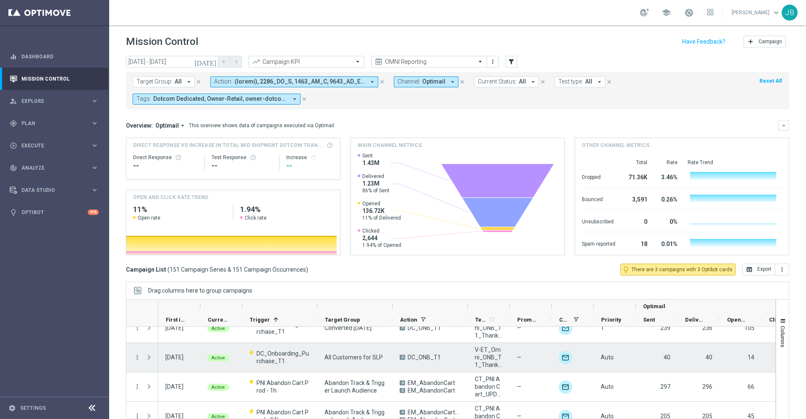
scroll to position [133, 0]
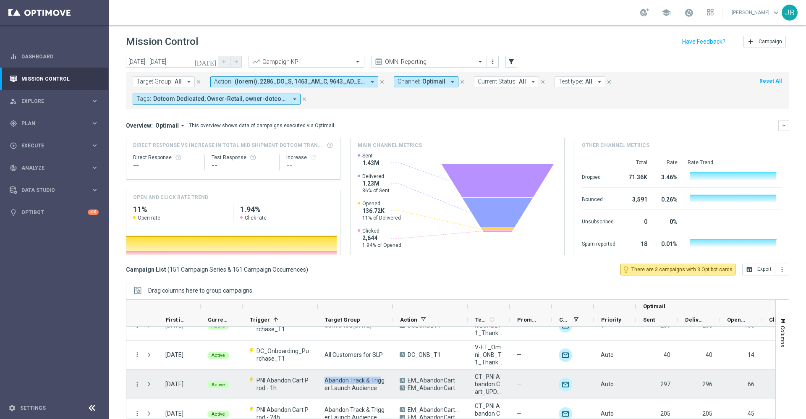
drag, startPoint x: 380, startPoint y: 383, endPoint x: 323, endPoint y: 377, distance: 57.4
click at [323, 377] on div "Abandon Track & Trigger Launch Audience" at bounding box center [354, 384] width 75 height 29
drag, startPoint x: 376, startPoint y: 389, endPoint x: 324, endPoint y: 379, distance: 53.4
click at [324, 379] on div "Abandon Track & Trigger Launch Audience" at bounding box center [354, 384] width 75 height 29
drag, startPoint x: 290, startPoint y: 391, endPoint x: 250, endPoint y: 381, distance: 41.5
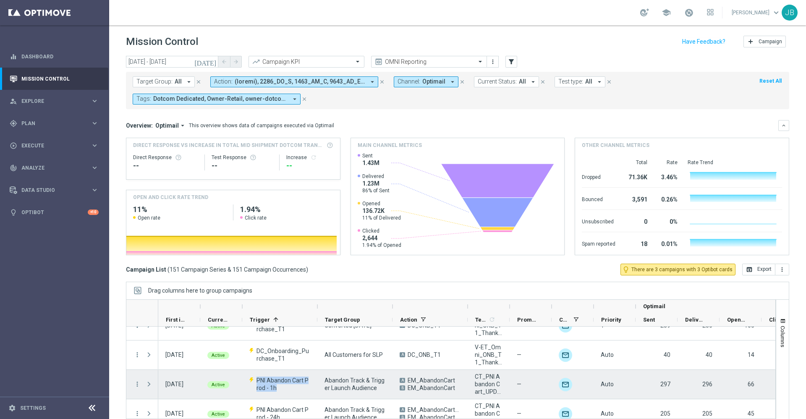
click at [250, 381] on p "PNI Abandon Cart Prod - 1h" at bounding box center [279, 383] width 61 height 15
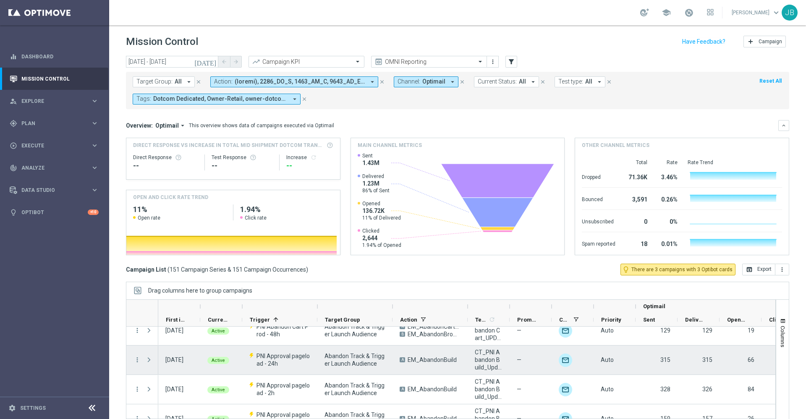
scroll to position [246, 0]
drag, startPoint x: 379, startPoint y: 363, endPoint x: 324, endPoint y: 353, distance: 56.9
click at [324, 353] on div "Abandon Track & Trigger Launch Audience" at bounding box center [354, 359] width 75 height 29
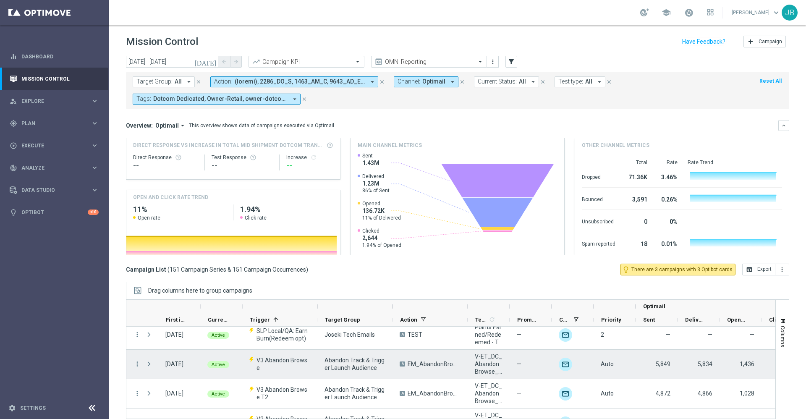
scroll to position [495, 0]
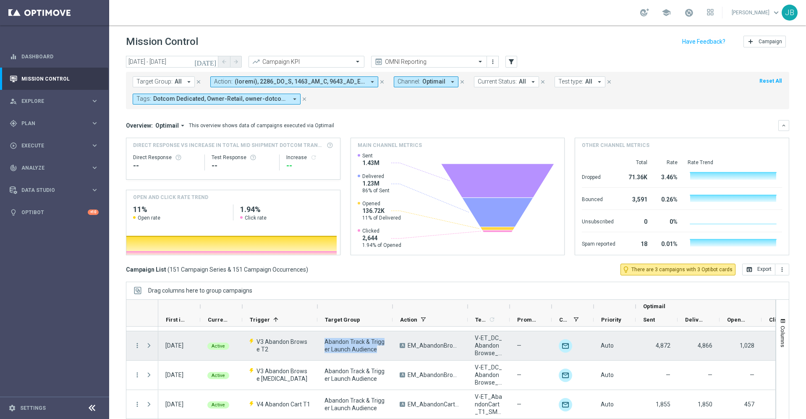
drag, startPoint x: 379, startPoint y: 352, endPoint x: 322, endPoint y: 339, distance: 57.8
click at [322, 339] on div "Abandon Track & Trigger Launch Audience" at bounding box center [354, 345] width 75 height 29
drag, startPoint x: 277, startPoint y: 346, endPoint x: 255, endPoint y: 340, distance: 23.4
click at [255, 340] on p "V3 Abandon Browse T2" at bounding box center [279, 345] width 61 height 15
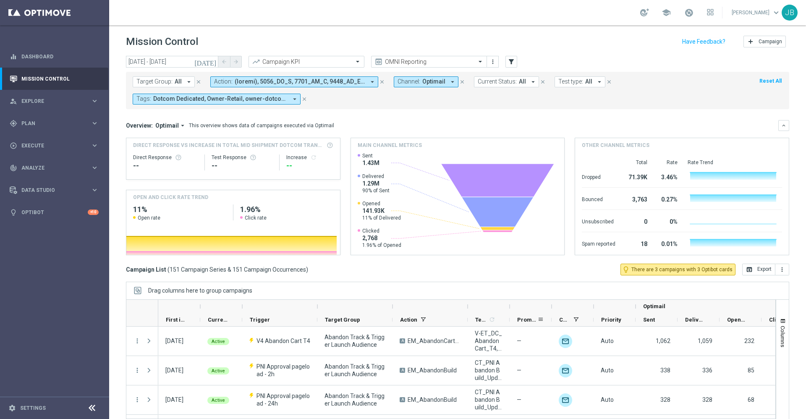
click at [521, 320] on span "Promotions" at bounding box center [527, 319] width 20 height 6
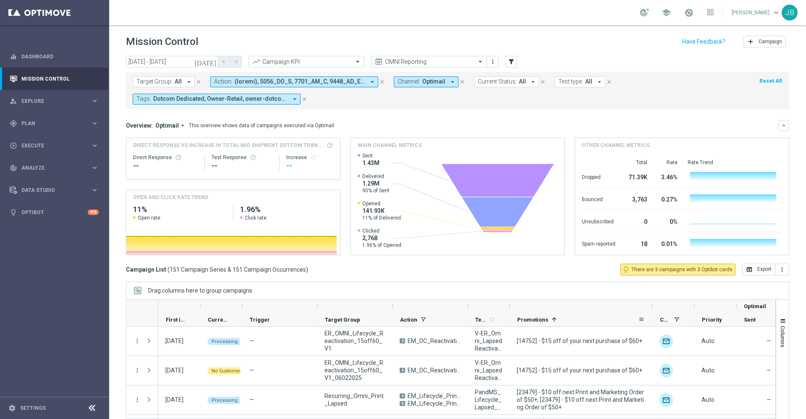
drag, startPoint x: 551, startPoint y: 308, endPoint x: 658, endPoint y: 318, distance: 107.9
click at [658, 318] on div "Optimail First in Range" at bounding box center [553, 313] width 790 height 27
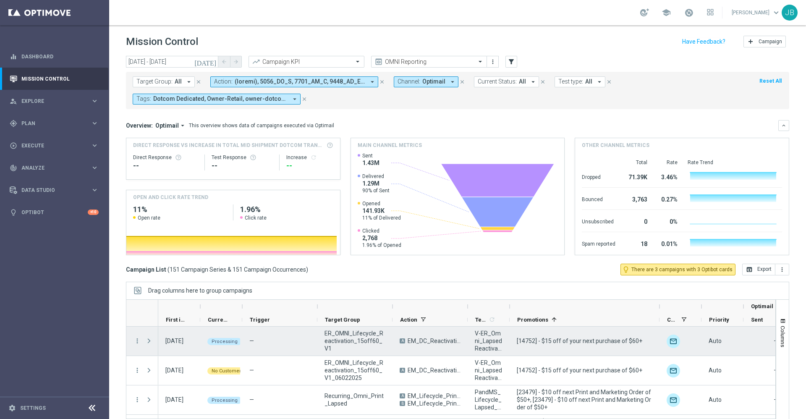
click at [149, 342] on span at bounding box center [149, 340] width 8 height 7
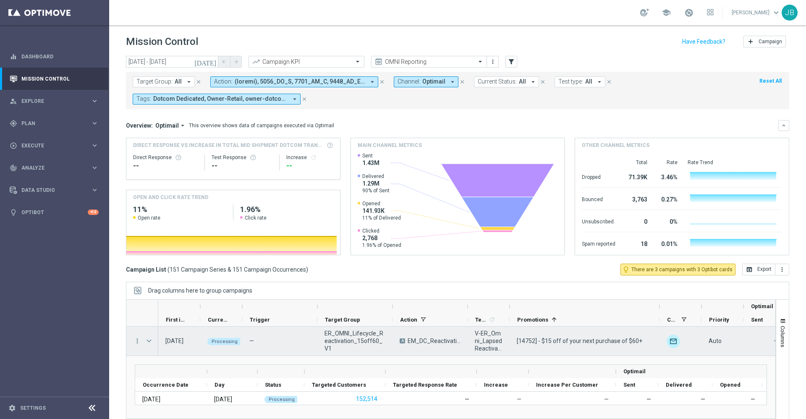
click at [151, 340] on span at bounding box center [149, 340] width 8 height 7
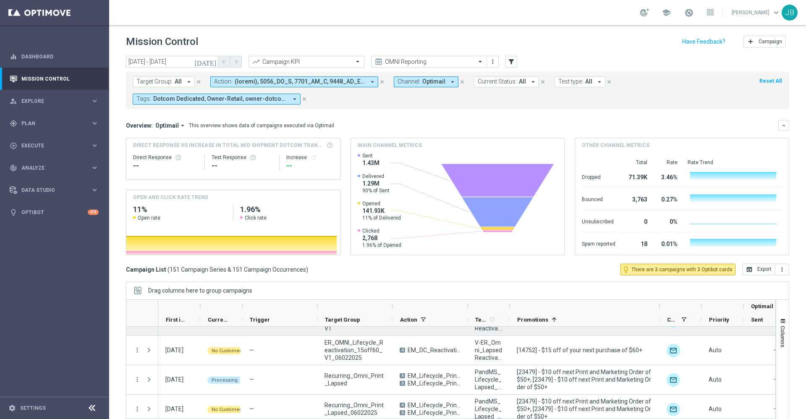
scroll to position [24, 0]
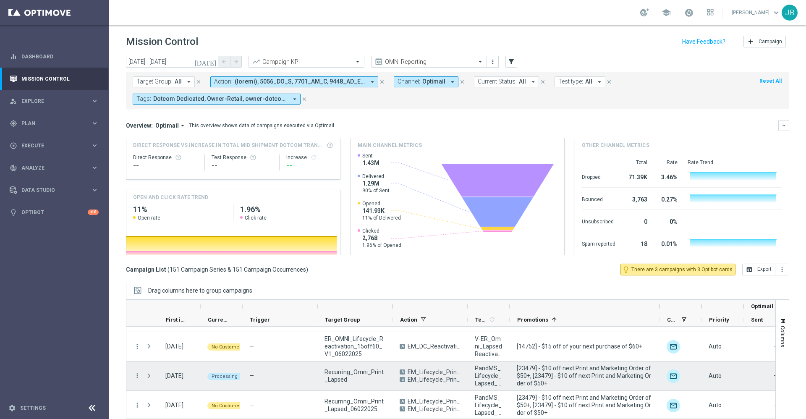
click at [150, 376] on span at bounding box center [149, 375] width 8 height 7
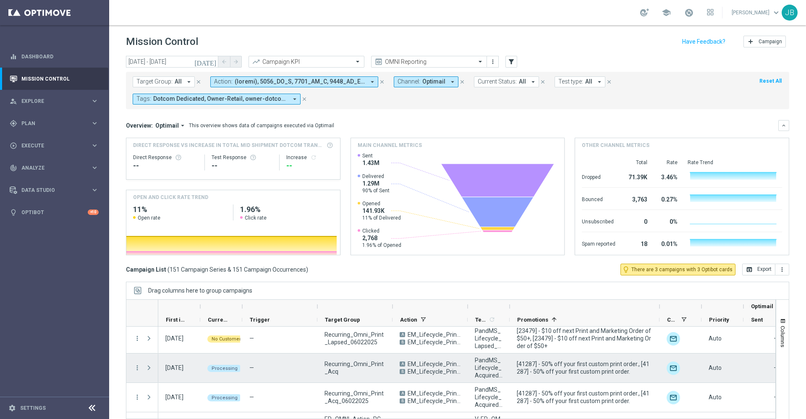
scroll to position [159, 0]
click at [151, 368] on span at bounding box center [149, 367] width 8 height 7
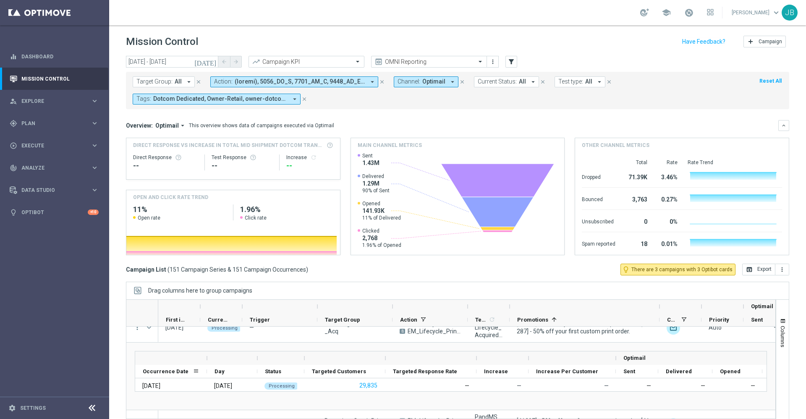
scroll to position [230, 0]
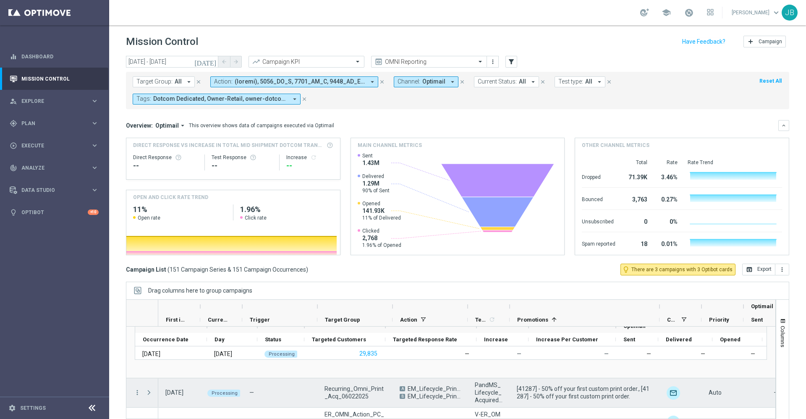
click at [146, 395] on span at bounding box center [149, 392] width 8 height 7
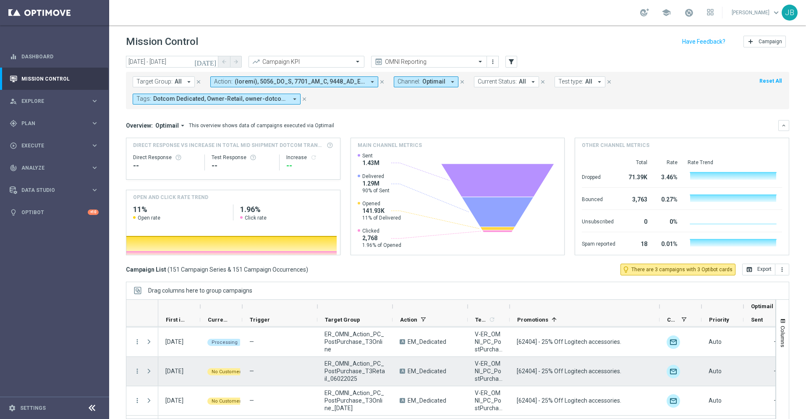
scroll to position [409, 0]
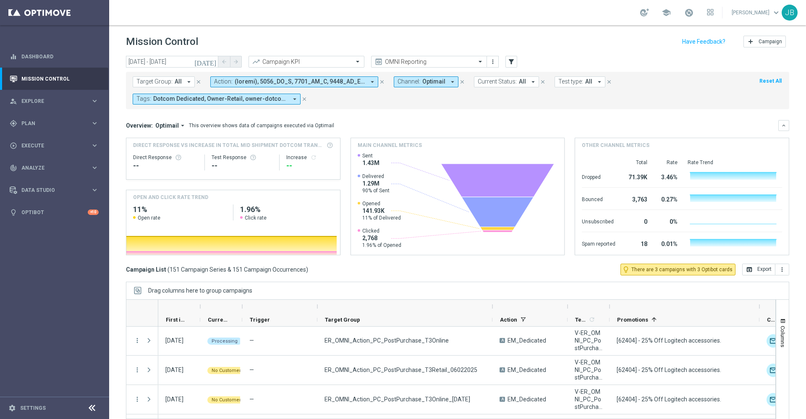
drag, startPoint x: 391, startPoint y: 307, endPoint x: 491, endPoint y: 311, distance: 100.0
click at [491, 311] on div at bounding box center [492, 306] width 3 height 13
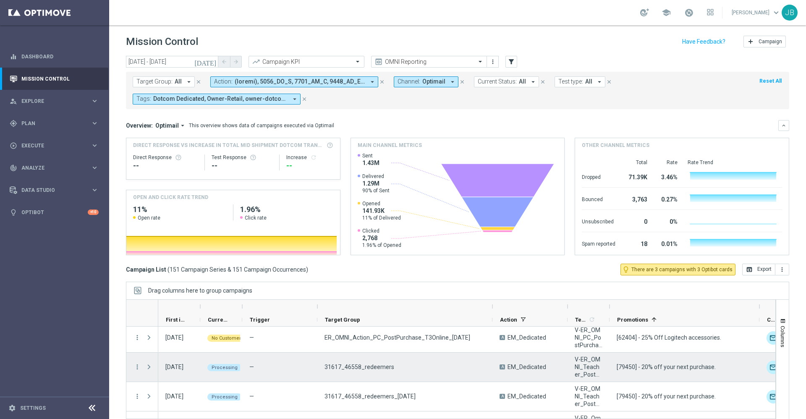
scroll to position [484, 0]
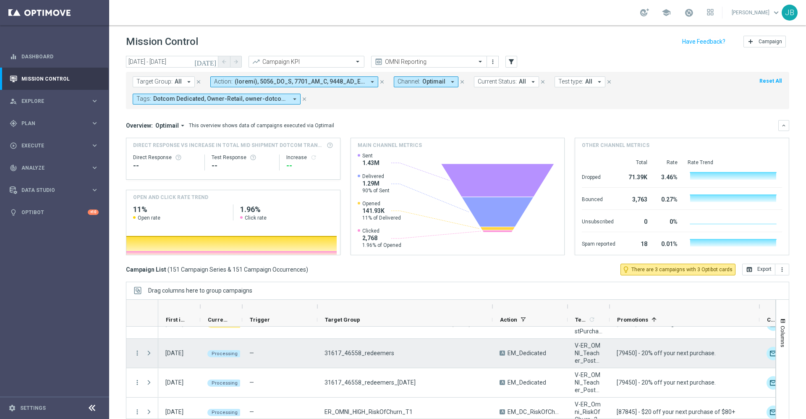
click at [150, 353] on span at bounding box center [149, 353] width 8 height 7
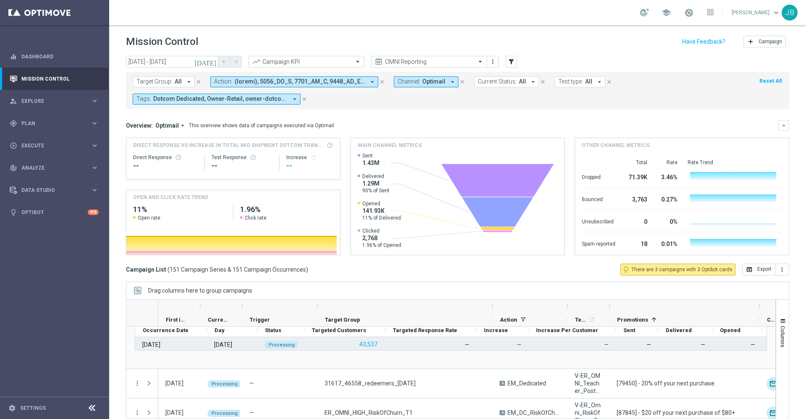
scroll to position [552, 0]
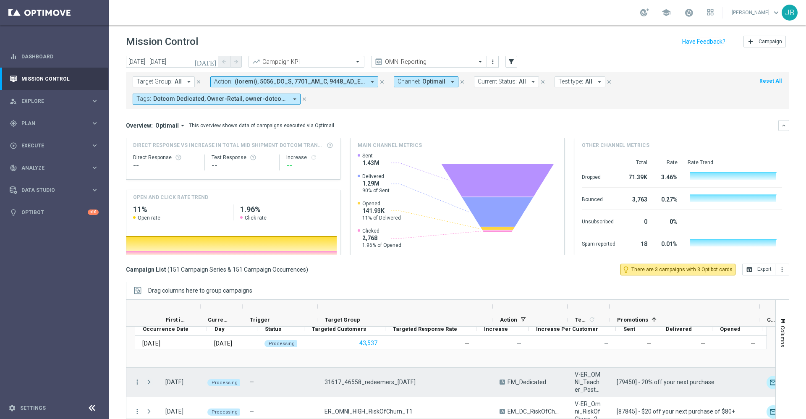
click at [148, 385] on span at bounding box center [149, 382] width 8 height 7
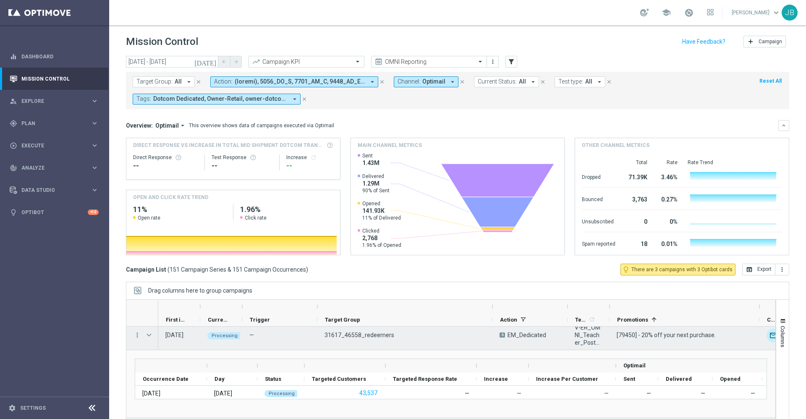
scroll to position [502, 0]
click at [150, 334] on span at bounding box center [149, 335] width 8 height 7
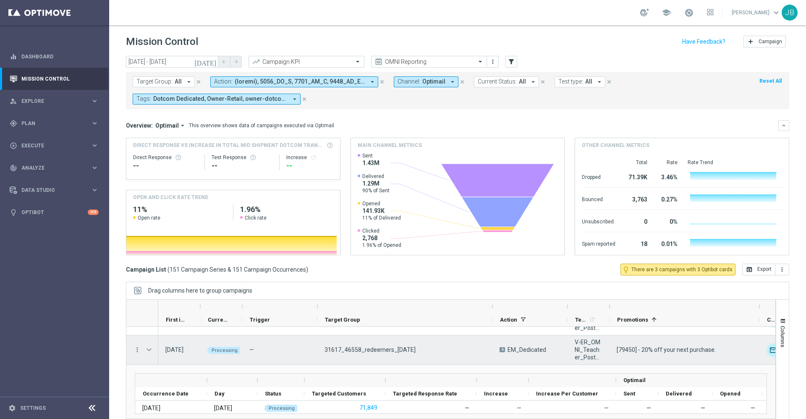
scroll to position [520, 0]
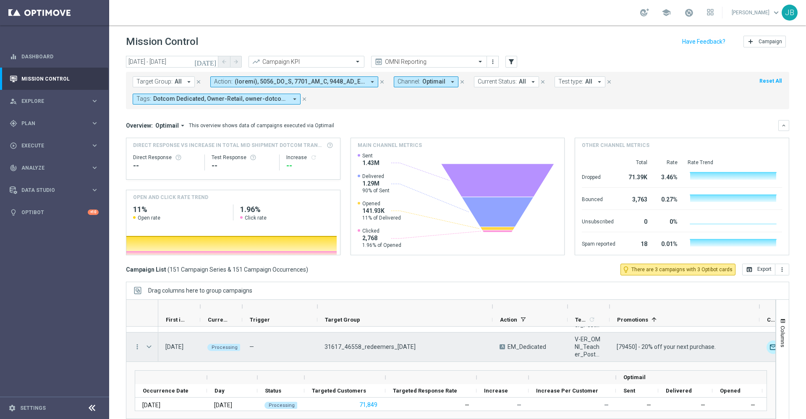
click at [148, 346] on span at bounding box center [149, 346] width 8 height 7
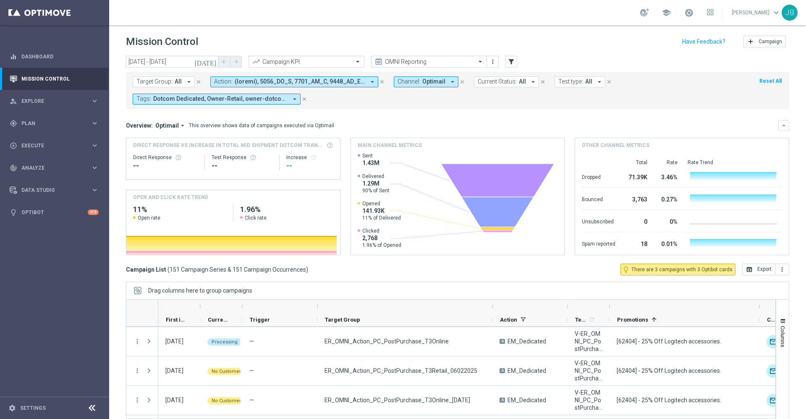
scroll to position [336, 0]
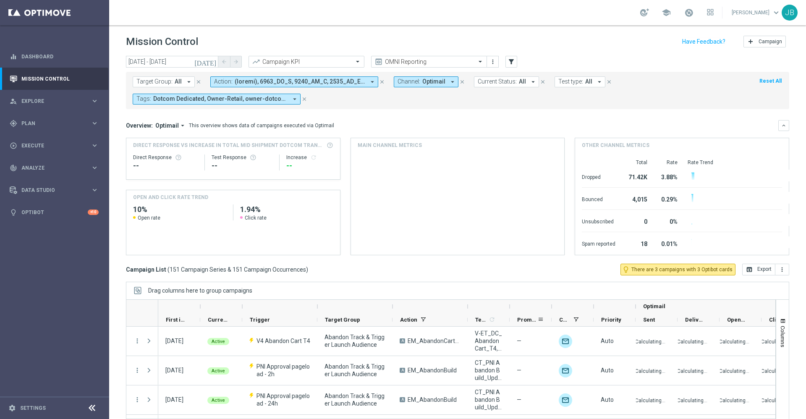
click at [530, 321] on span "Promotions" at bounding box center [527, 319] width 20 height 6
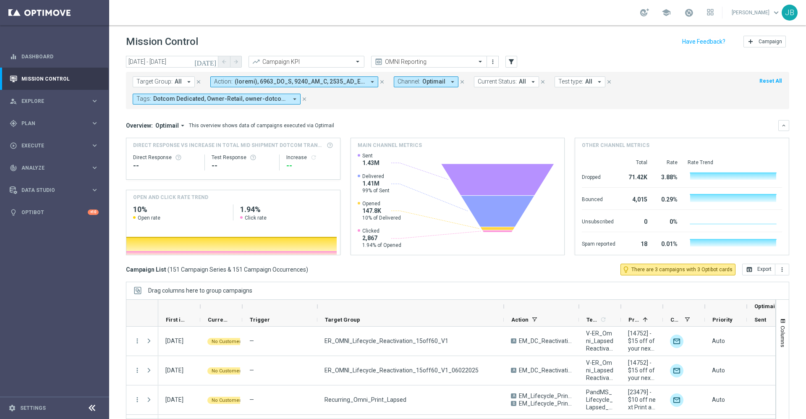
drag, startPoint x: 392, startPoint y: 307, endPoint x: 511, endPoint y: 310, distance: 118.8
click at [505, 310] on div at bounding box center [503, 306] width 3 height 13
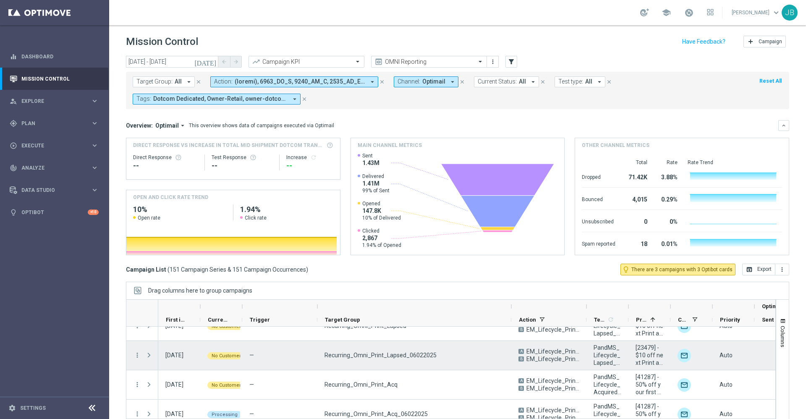
scroll to position [106, 0]
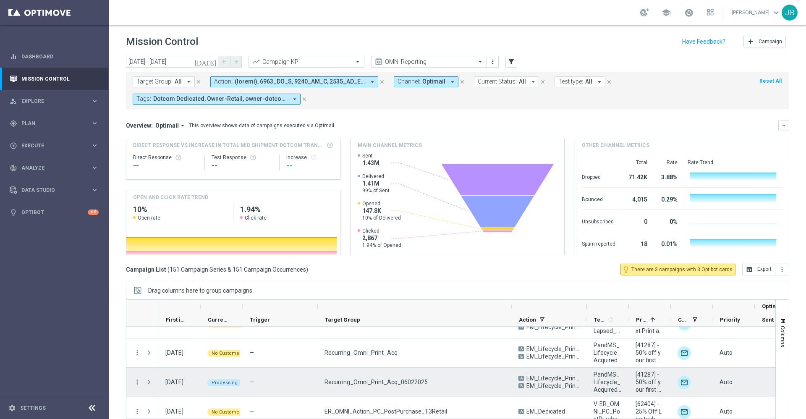
click at [151, 382] on span "Press SPACE to select this row." at bounding box center [149, 382] width 8 height 7
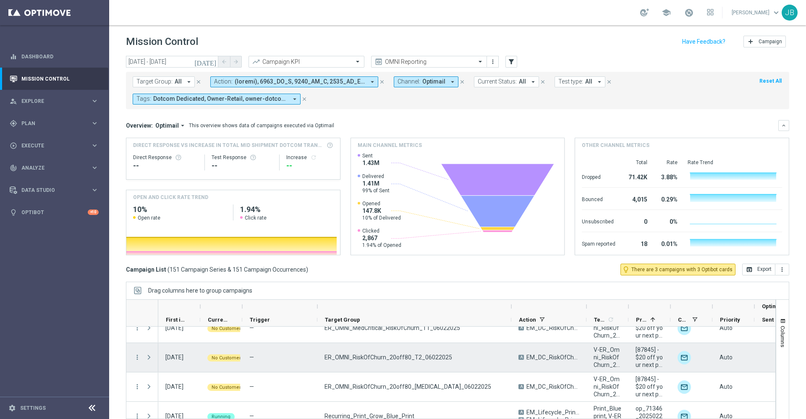
scroll to position [577, 0]
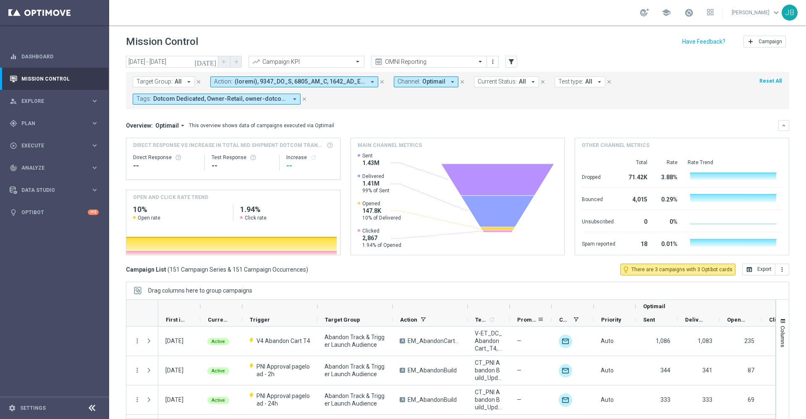
click at [516, 319] on div "Promotions" at bounding box center [530, 319] width 42 height 13
click at [528, 320] on span "Promotions" at bounding box center [527, 319] width 20 height 6
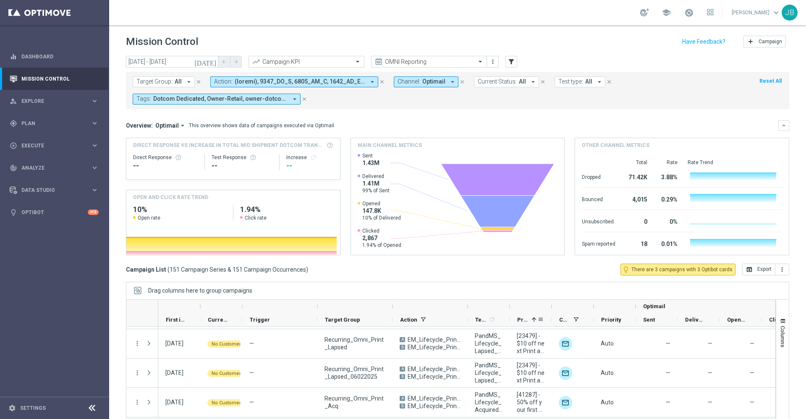
scroll to position [18, 0]
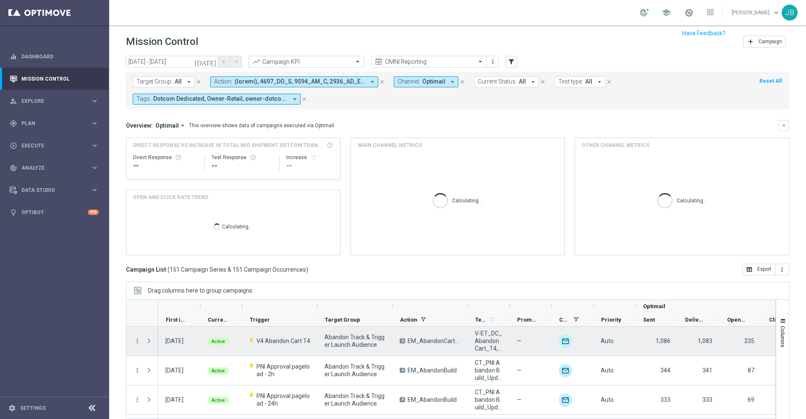
scroll to position [18, 0]
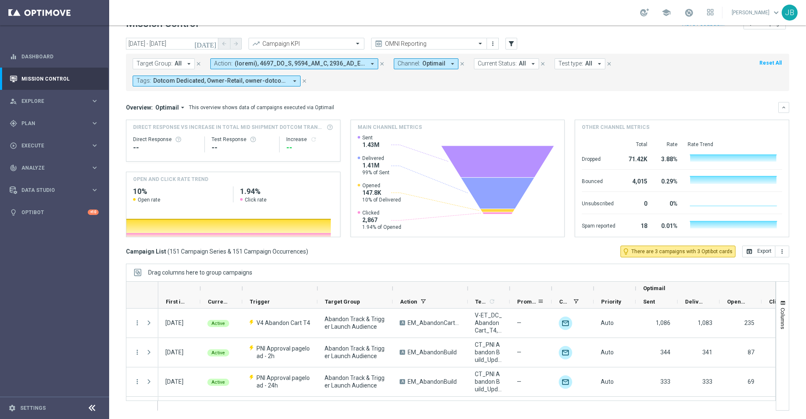
click at [520, 299] on span "Promotions" at bounding box center [527, 301] width 20 height 6
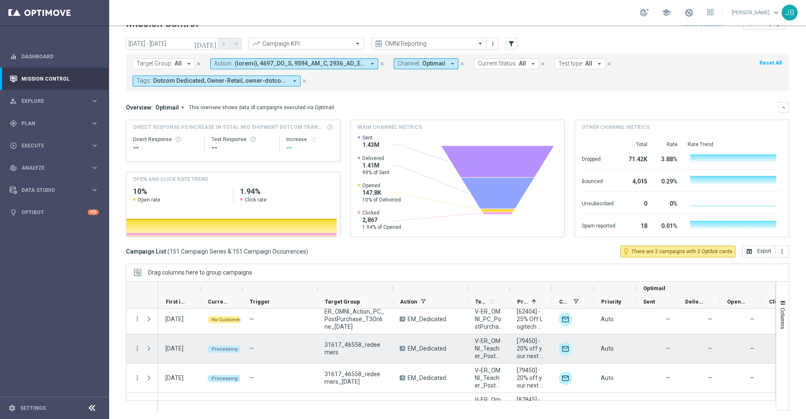
scroll to position [274, 0]
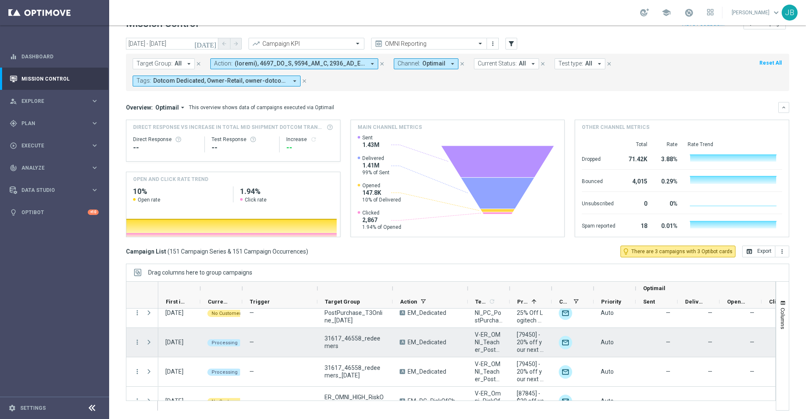
click at [148, 342] on span at bounding box center [149, 342] width 8 height 7
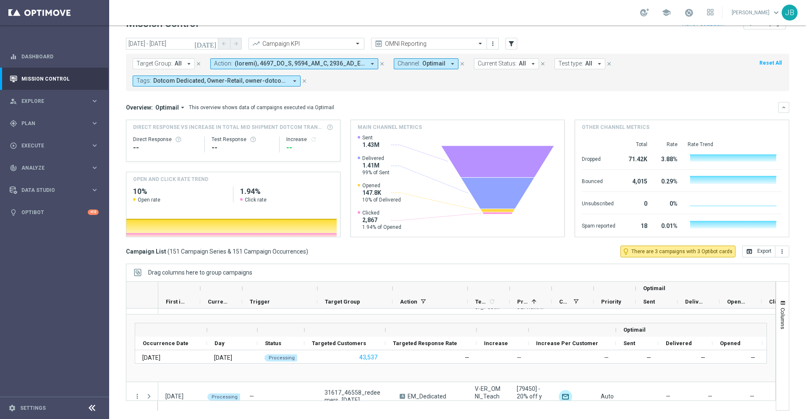
scroll to position [348, 0]
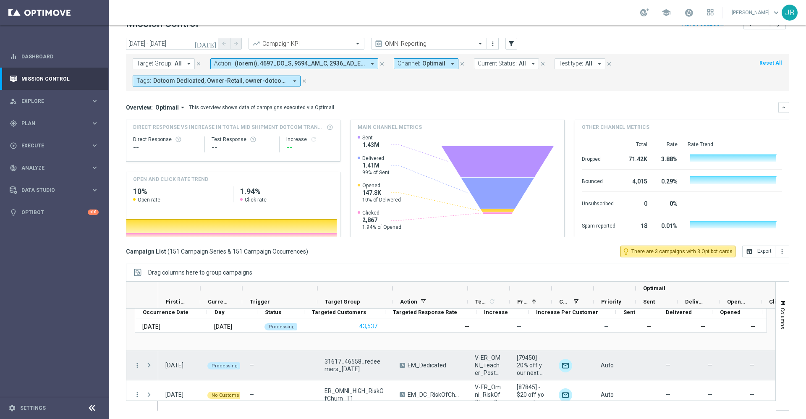
click at [147, 368] on span at bounding box center [149, 365] width 8 height 7
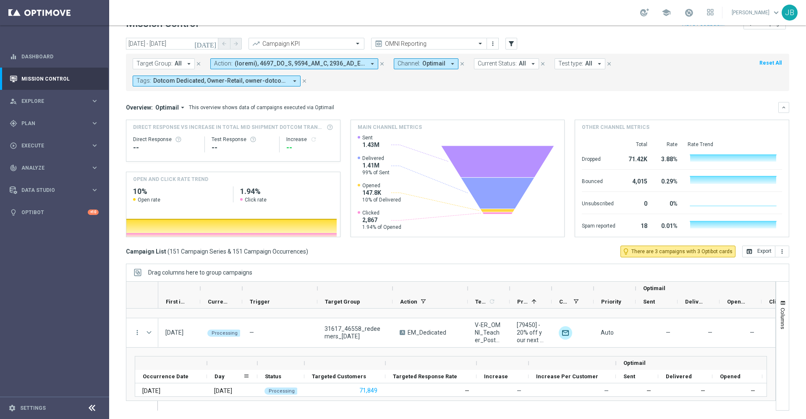
scroll to position [399, 0]
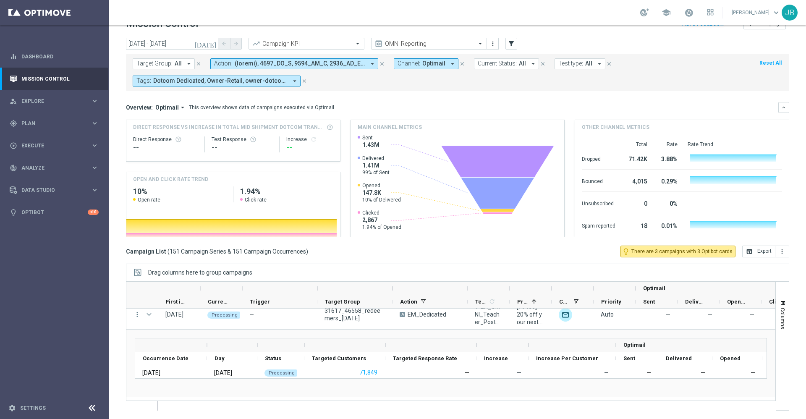
click at [169, 67] on span "Target Group:" at bounding box center [154, 63] width 36 height 7
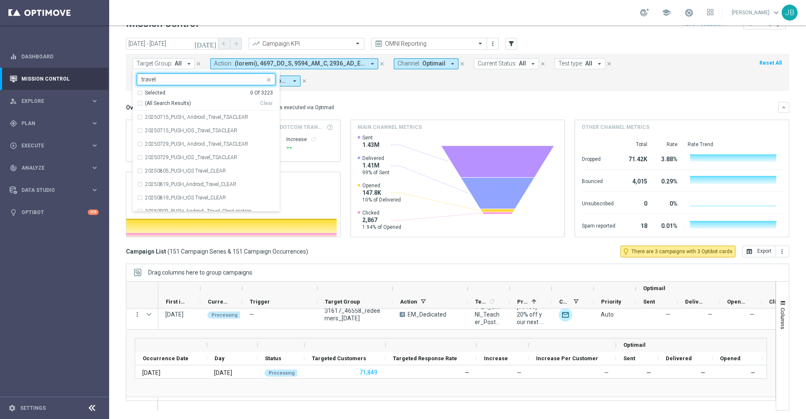
click at [139, 104] on div "(All Search Results)" at bounding box center [198, 103] width 123 height 7
type input "travel"
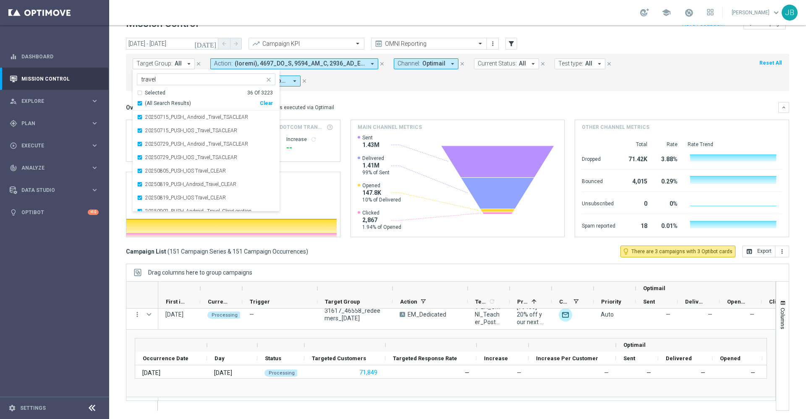
click at [313, 104] on div "This overview shows data of campaigns executed via Optimail" at bounding box center [261, 108] width 145 height 8
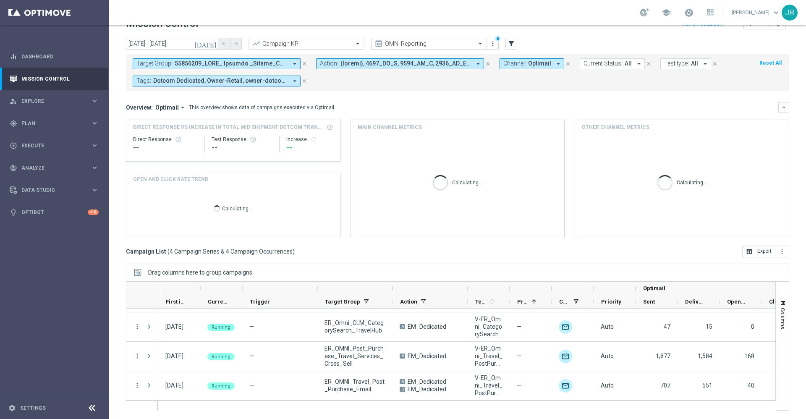
scroll to position [26, 0]
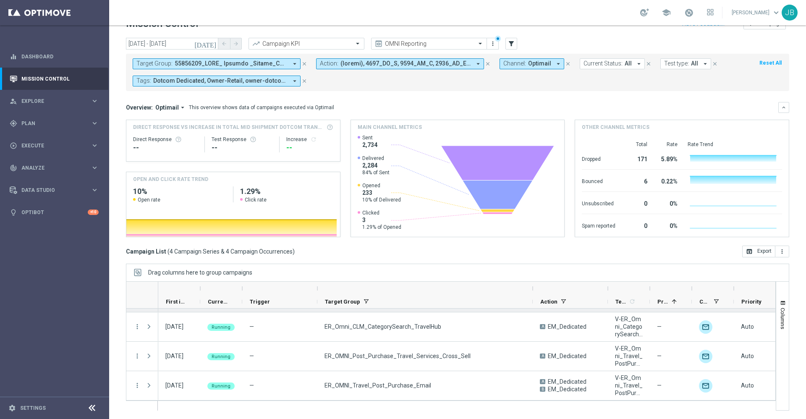
drag, startPoint x: 392, startPoint y: 286, endPoint x: 533, endPoint y: 309, distance: 142.1
click at [533, 309] on div at bounding box center [451, 345] width 650 height 129
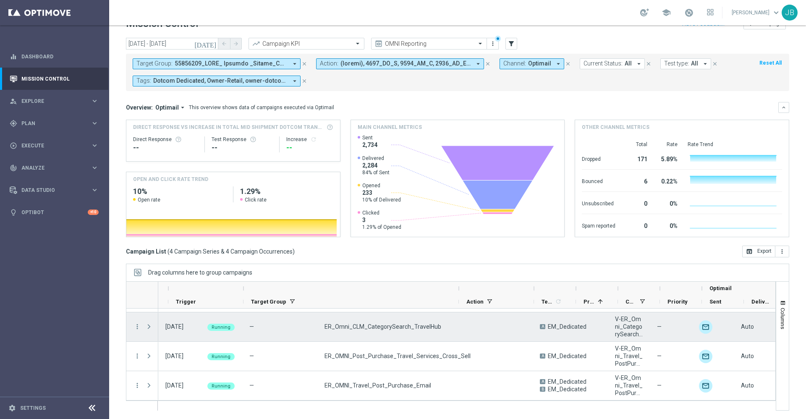
scroll to position [0, 77]
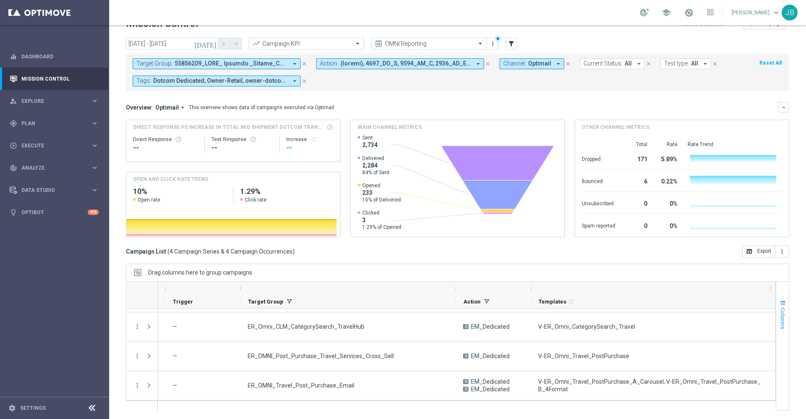
drag, startPoint x: 572, startPoint y: 287, endPoint x: 775, endPoint y: 319, distance: 205.3
click at [775, 319] on div at bounding box center [457, 345] width 663 height 129
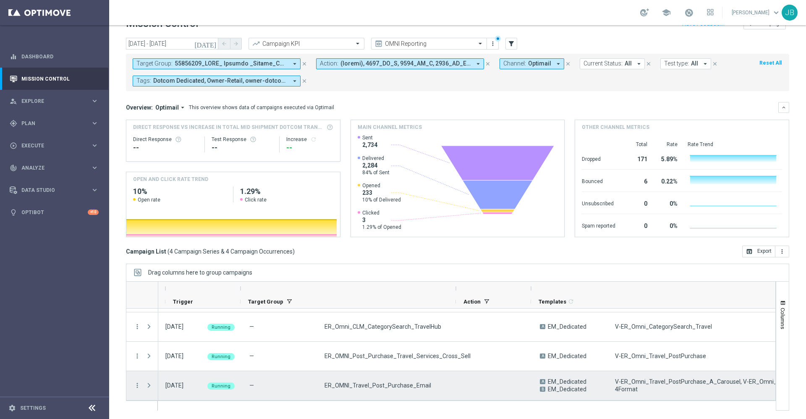
scroll to position [0, 0]
click at [137, 386] on icon "more_vert" at bounding box center [137, 385] width 8 height 8
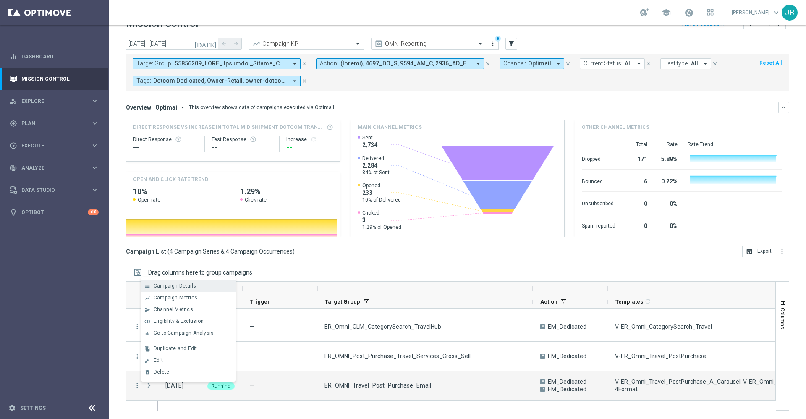
click at [179, 284] on span "Campaign Details" at bounding box center [175, 286] width 42 height 6
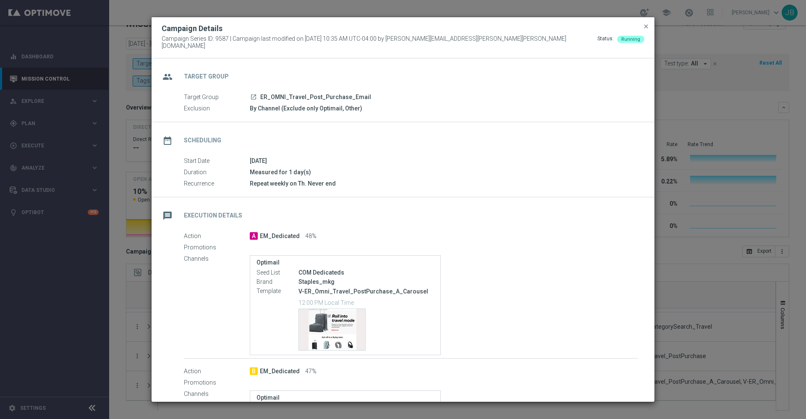
click at [642, 29] on button "close" at bounding box center [646, 26] width 8 height 10
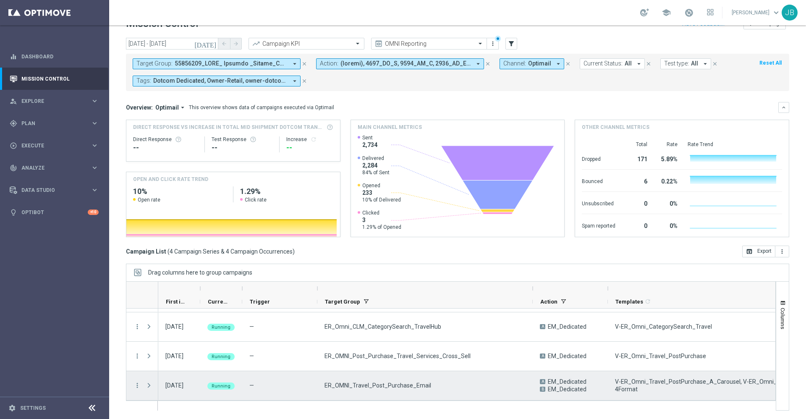
click at [136, 388] on icon "more_vert" at bounding box center [137, 385] width 8 height 8
click at [175, 310] on span "Channel Metrics" at bounding box center [173, 309] width 39 height 6
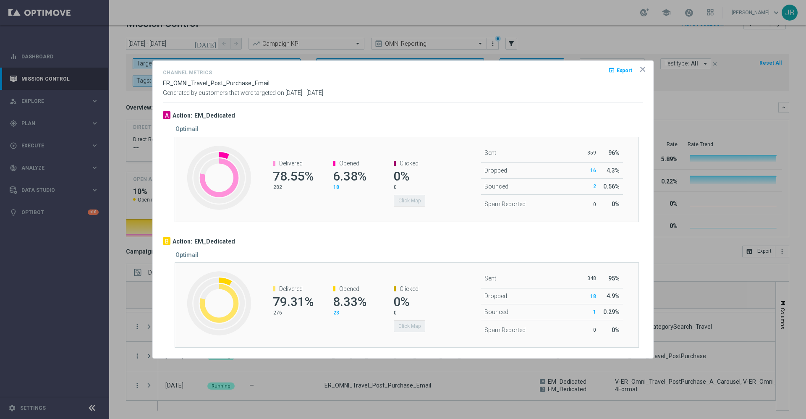
click at [446, 131] on div "Optimail" at bounding box center [412, 128] width 474 height 7
click at [639, 72] on icon "icon" at bounding box center [642, 69] width 8 height 8
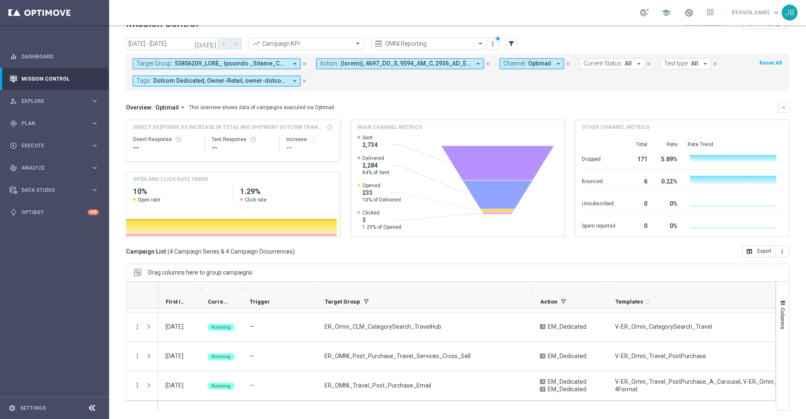
click at [303, 63] on icon "close" at bounding box center [304, 64] width 6 height 6
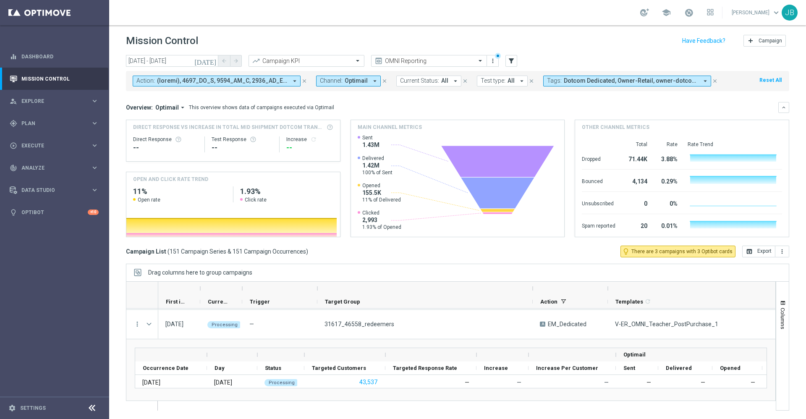
scroll to position [374, 0]
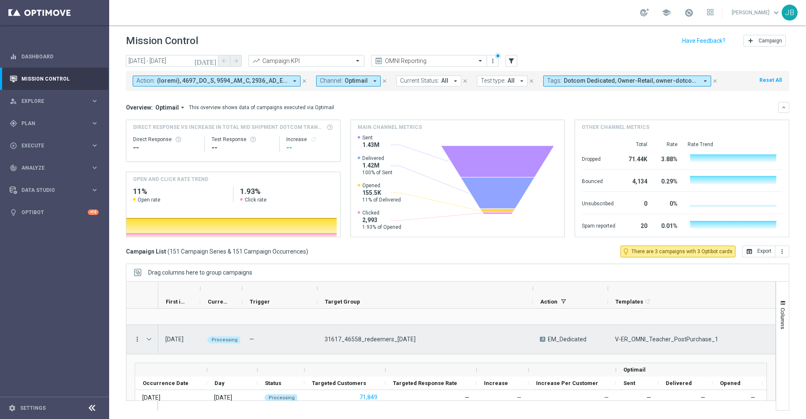
click at [140, 341] on icon "more_vert" at bounding box center [137, 339] width 8 height 8
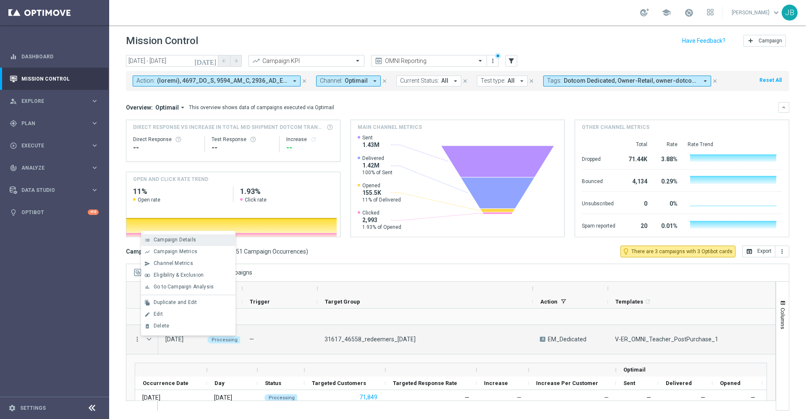
click at [179, 239] on span "Campaign Details" at bounding box center [175, 240] width 42 height 6
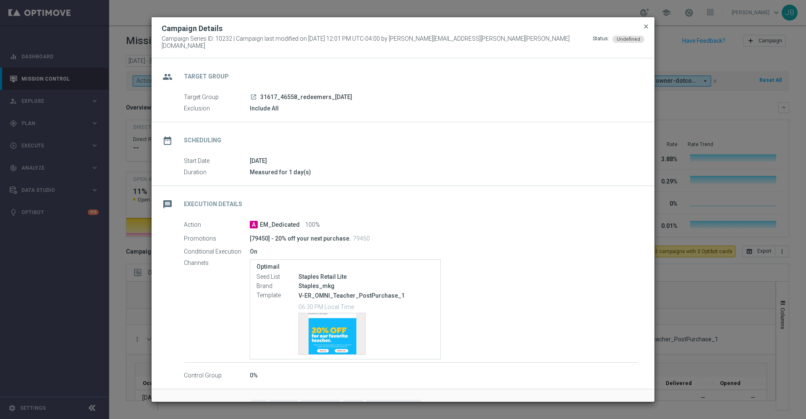
click at [647, 30] on span "close" at bounding box center [646, 26] width 7 height 7
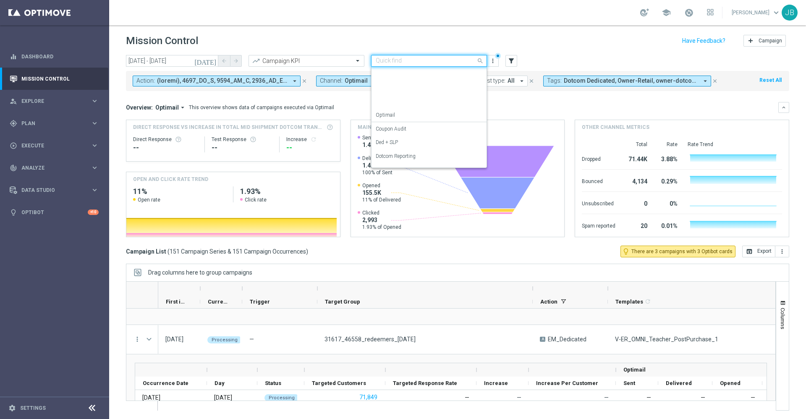
click at [412, 60] on input "text" at bounding box center [421, 60] width 90 height 7
click at [394, 144] on label "SLP Reporting" at bounding box center [391, 145] width 31 height 7
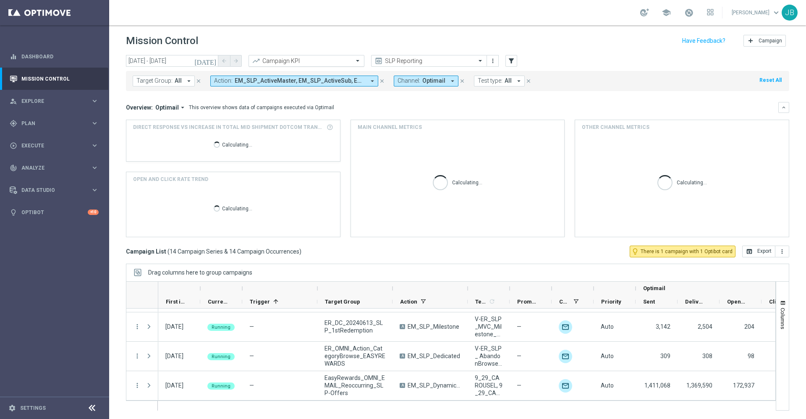
scroll to position [319, 0]
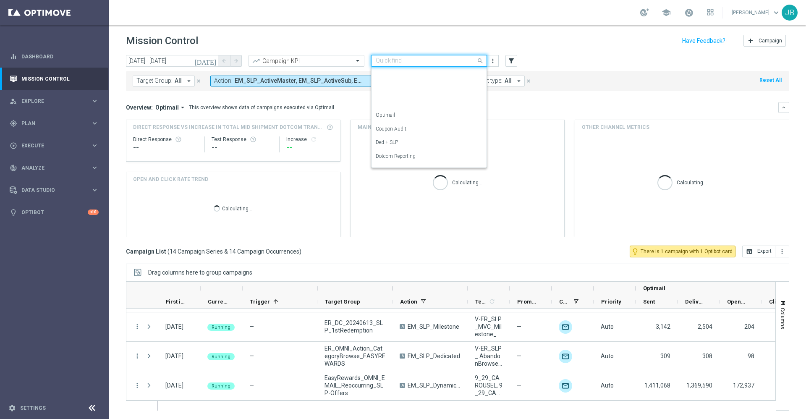
click at [386, 63] on input "text" at bounding box center [421, 60] width 90 height 7
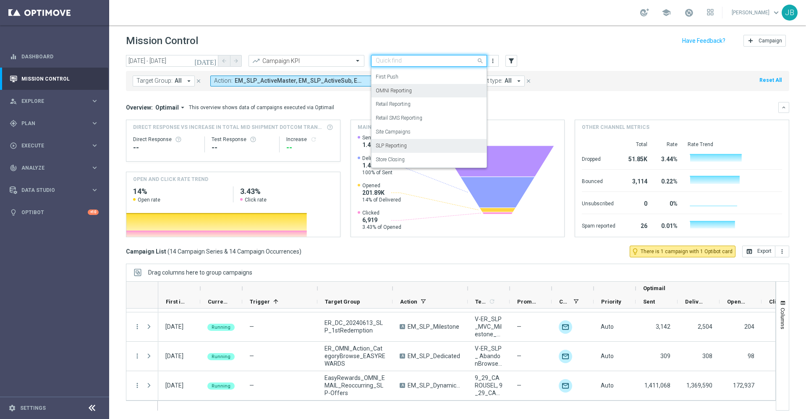
click at [397, 90] on label "OMNI Reporting" at bounding box center [394, 90] width 36 height 7
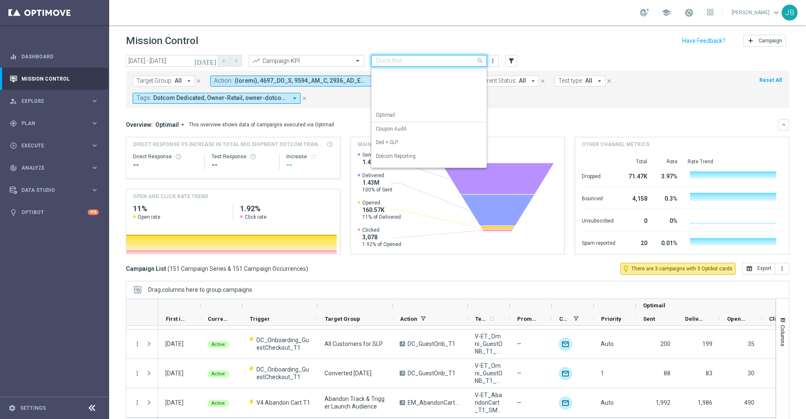
click at [428, 63] on input "text" at bounding box center [421, 60] width 90 height 7
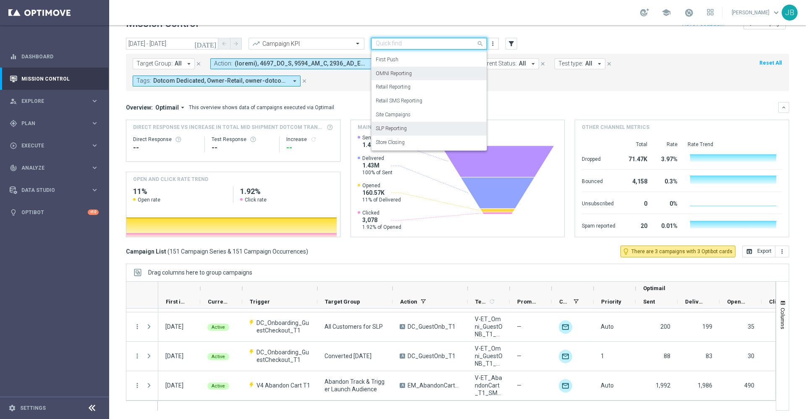
click at [405, 130] on label "SLP Reporting" at bounding box center [391, 128] width 31 height 7
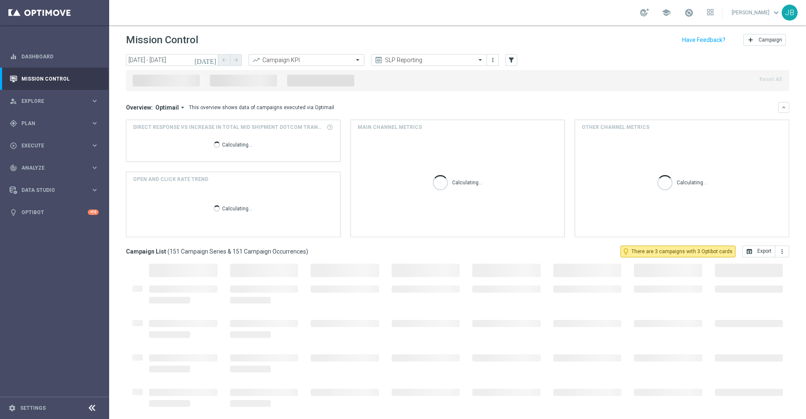
click at [211, 61] on icon "[DATE]" at bounding box center [205, 60] width 23 height 8
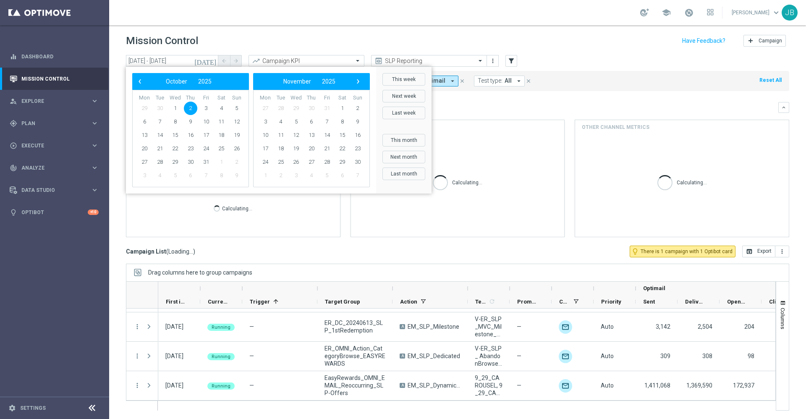
scroll to position [1, 0]
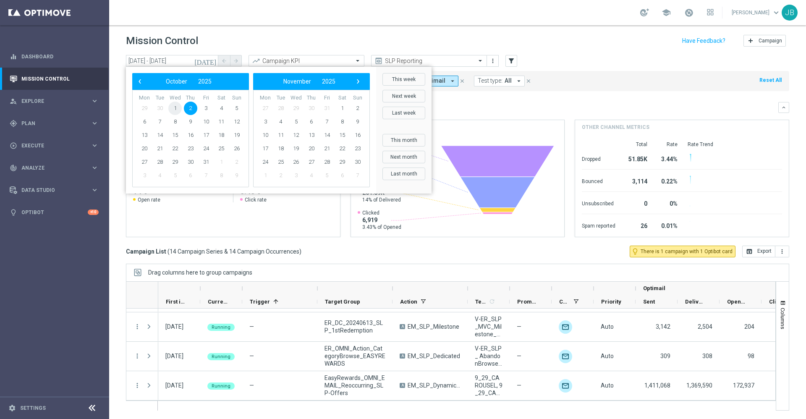
click at [172, 104] on span "1" at bounding box center [174, 108] width 13 height 13
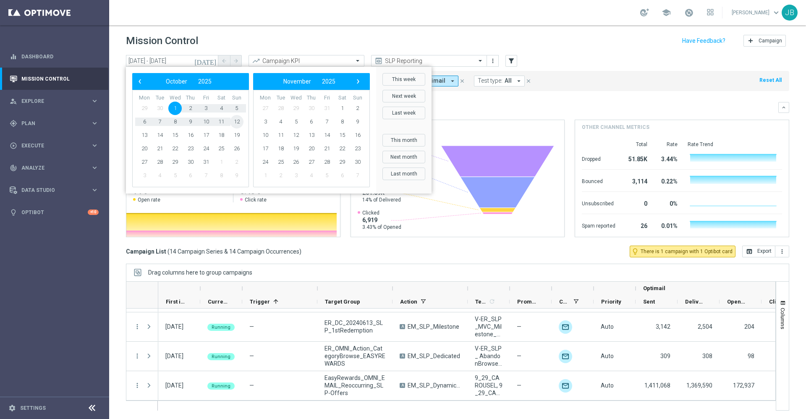
click at [233, 123] on span "12" at bounding box center [236, 121] width 13 height 13
type input "01 Oct 2025 - 12 Oct 2025"
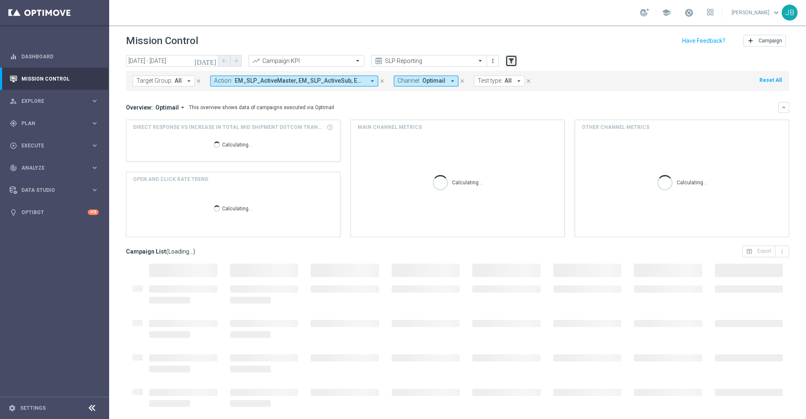
click at [507, 63] on icon "filter_alt" at bounding box center [511, 61] width 8 height 8
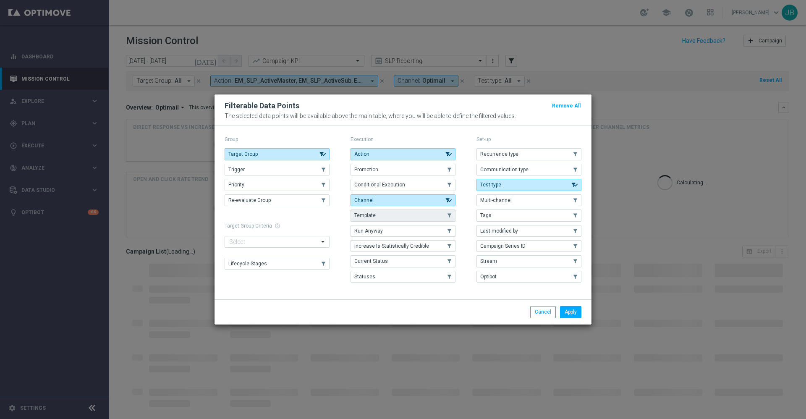
click at [387, 217] on button "Template" at bounding box center [402, 215] width 105 height 12
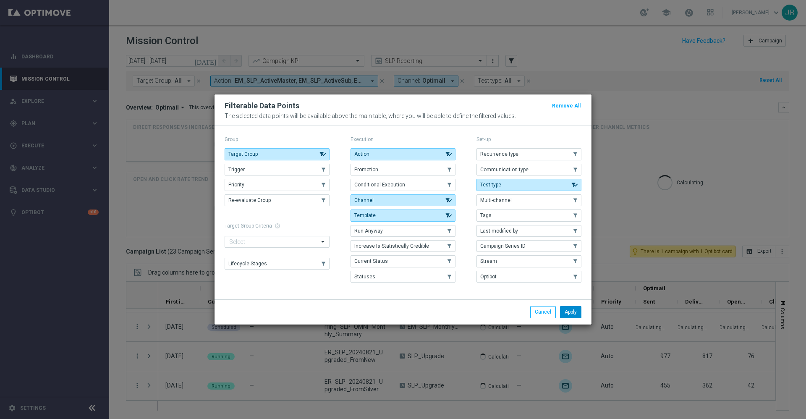
click at [566, 310] on button "Apply" at bounding box center [570, 312] width 21 height 12
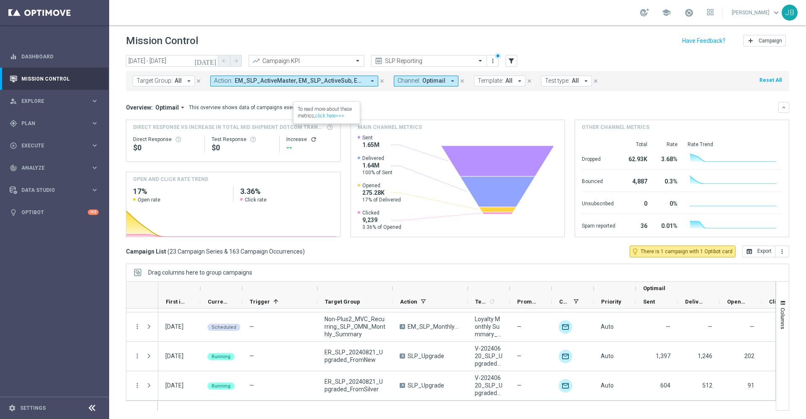
click at [499, 85] on button "Template: All arrow_drop_down" at bounding box center [500, 81] width 52 height 11
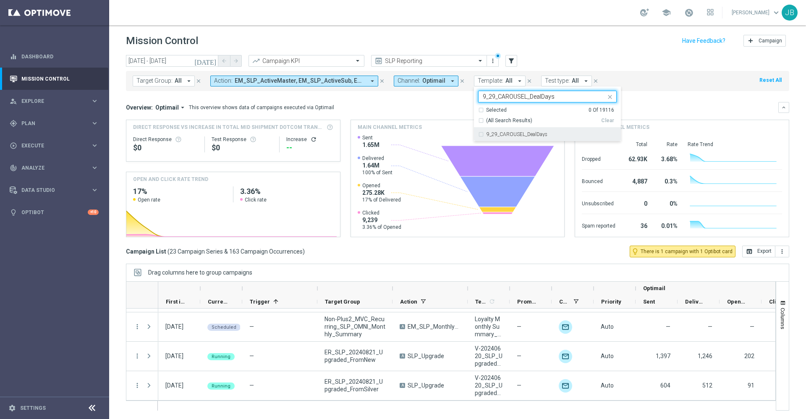
click at [521, 137] on div "9_29_CAROUSEL_DealDays" at bounding box center [547, 134] width 138 height 13
type input "9_29_CAROUSEL_DealDays"
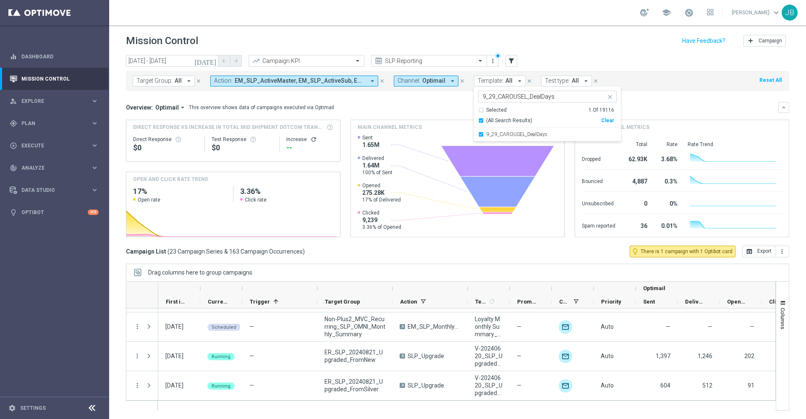
click at [649, 104] on div "Overview: Optimail arrow_drop_down This overview shows data of campaigns execut…" at bounding box center [452, 108] width 652 height 8
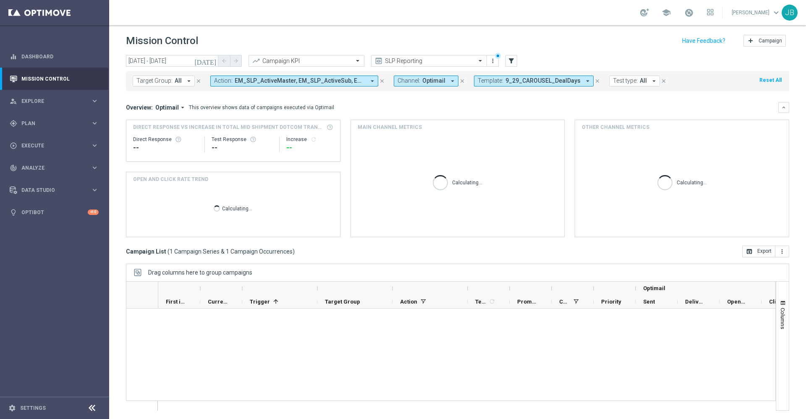
scroll to position [0, 0]
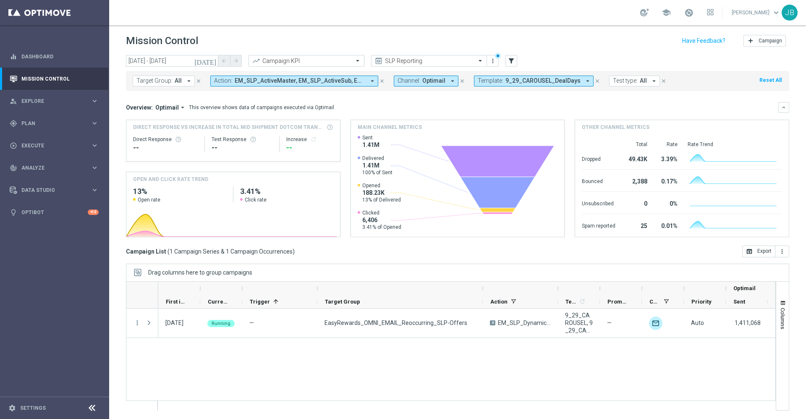
drag, startPoint x: 392, startPoint y: 288, endPoint x: 482, endPoint y: 288, distance: 90.2
click at [482, 288] on div at bounding box center [482, 288] width 3 height 13
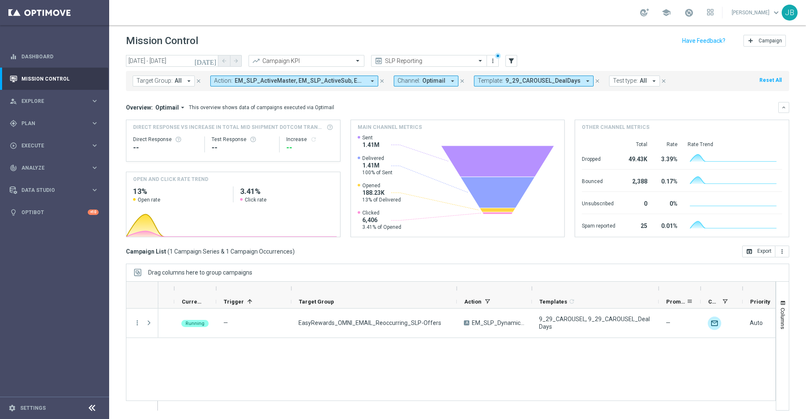
drag, startPoint x: 574, startPoint y: 288, endPoint x: 658, endPoint y: 300, distance: 85.7
click at [658, 300] on div "Optimail First in Range" at bounding box center [564, 295] width 864 height 27
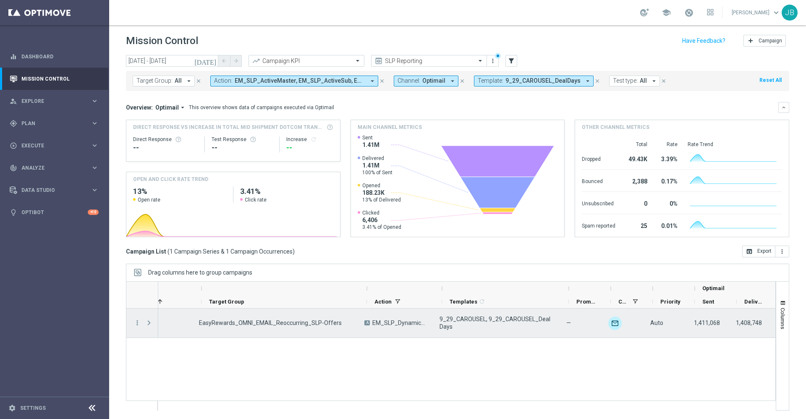
scroll to position [0, 129]
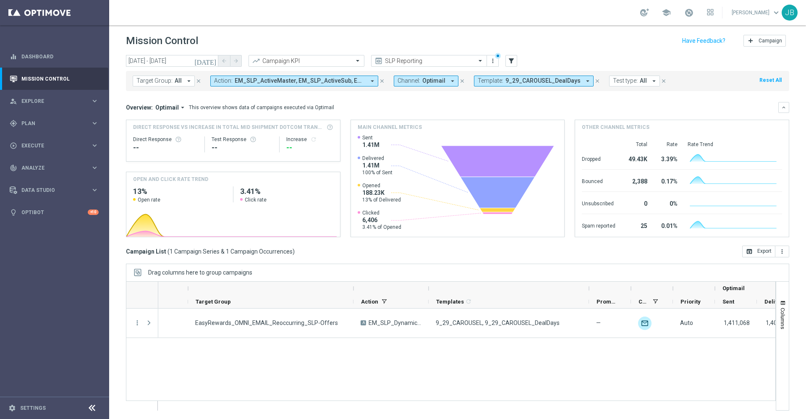
drag, startPoint x: 554, startPoint y: 286, endPoint x: 595, endPoint y: 292, distance: 41.5
click at [590, 292] on div at bounding box center [588, 288] width 3 height 13
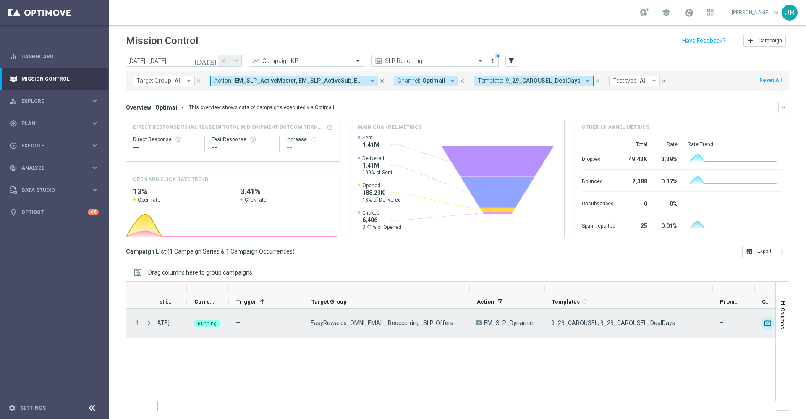
scroll to position [0, 13]
click at [135, 323] on icon "more_vert" at bounding box center [137, 323] width 8 height 8
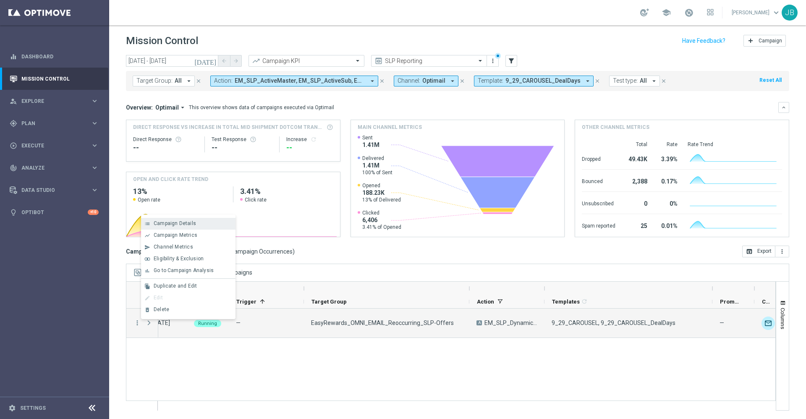
click at [183, 226] on span "Campaign Details" at bounding box center [175, 223] width 42 height 6
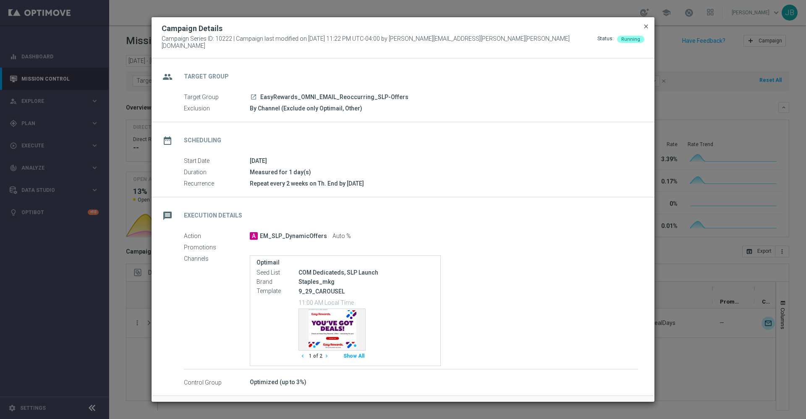
click at [647, 30] on span "close" at bounding box center [646, 26] width 7 height 7
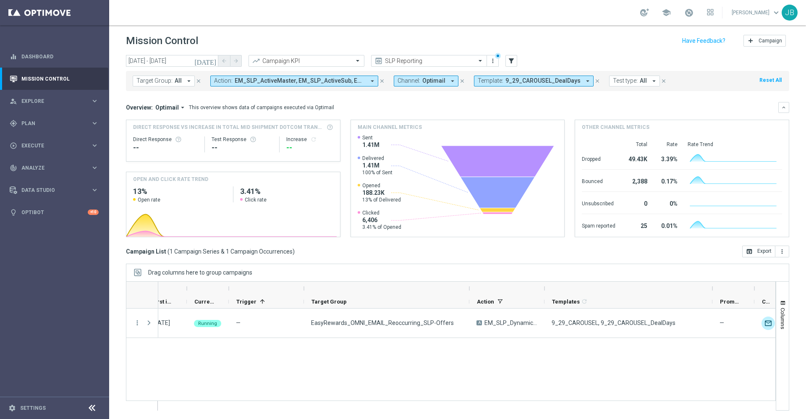
click at [212, 63] on icon "[DATE]" at bounding box center [205, 61] width 23 height 8
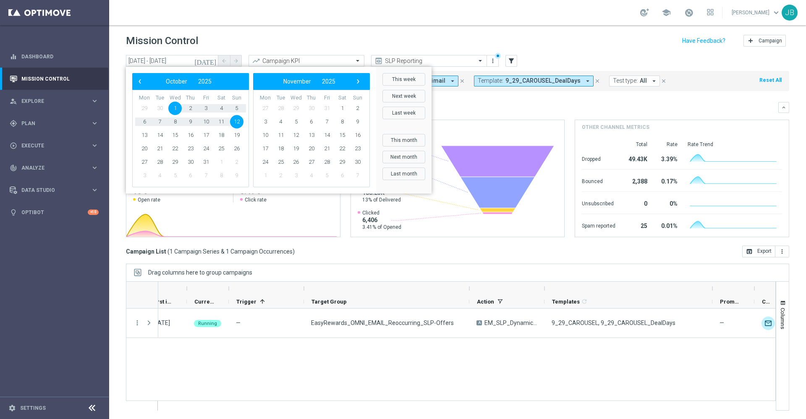
click at [145, 84] on bs-datepicker-navigation-view "‹ ​ October ​ 2025 ​ ›" at bounding box center [188, 81] width 108 height 11
click at [141, 81] on span "‹" at bounding box center [139, 81] width 11 height 11
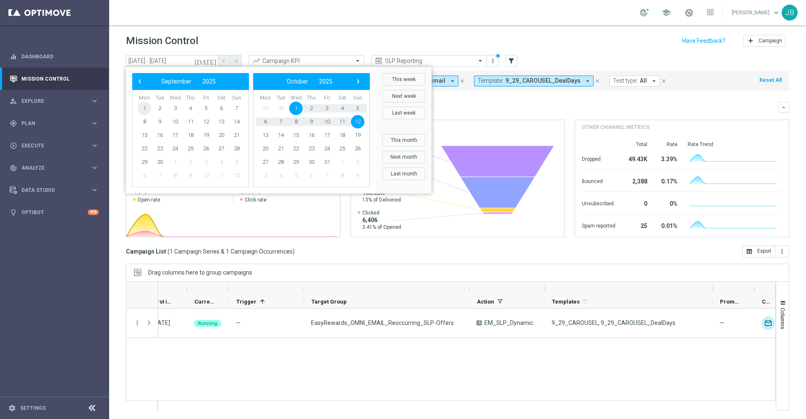
click at [145, 108] on span "1" at bounding box center [144, 108] width 13 height 13
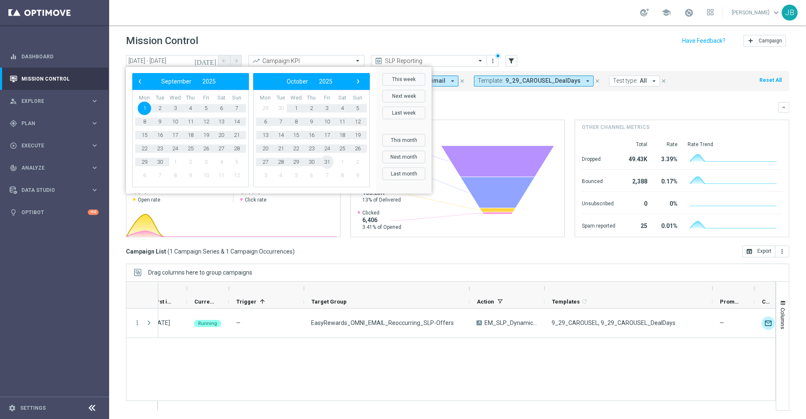
click at [328, 160] on span "31" at bounding box center [326, 161] width 13 height 13
type input "01 Sep 2025 - 31 Oct 2025"
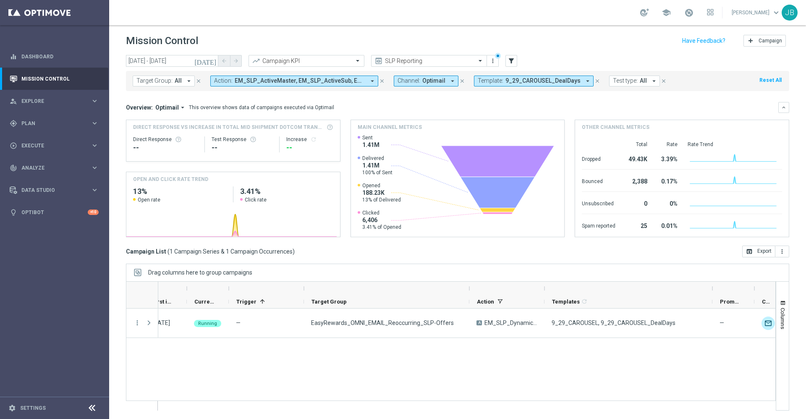
click at [538, 78] on span "9_29_CAROUSEL_DealDays" at bounding box center [542, 80] width 75 height 7
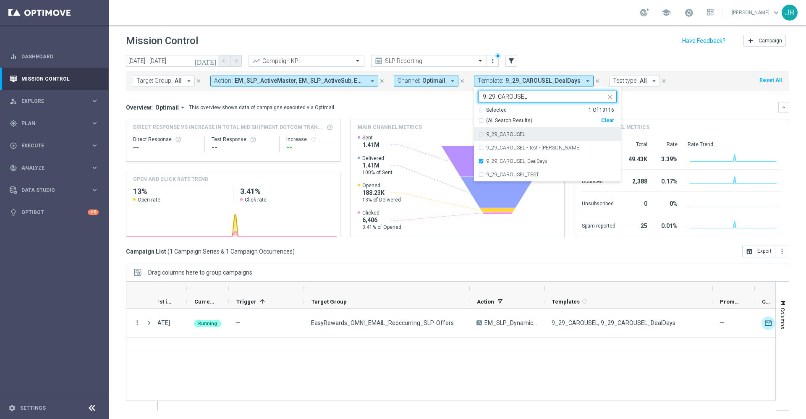
click at [505, 135] on label "9_29_CAROUSEL" at bounding box center [505, 134] width 39 height 5
type input "9_29_CAROUSEL"
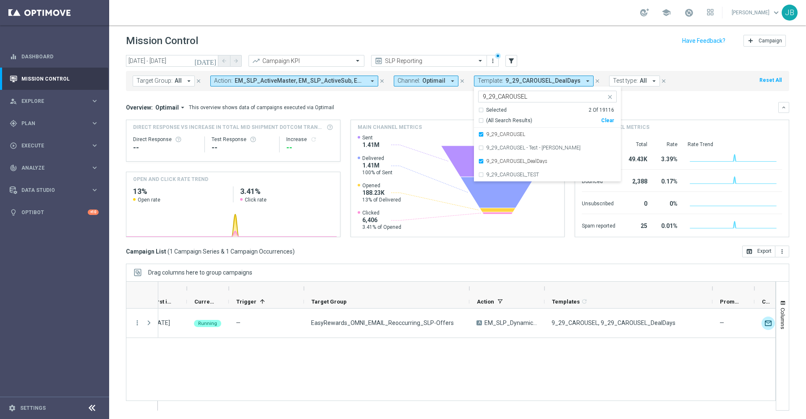
click at [654, 112] on div "Overview: Optimail arrow_drop_down This overview shows data of campaigns execut…" at bounding box center [457, 107] width 663 height 11
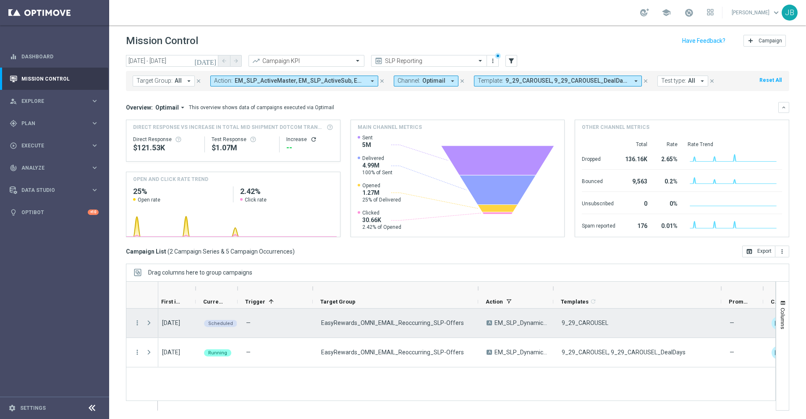
scroll to position [0, 0]
click at [138, 324] on icon "more_vert" at bounding box center [137, 323] width 8 height 8
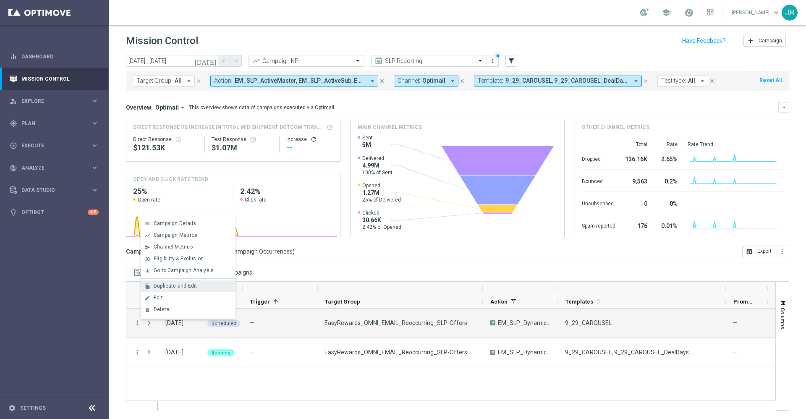
click at [185, 288] on span "Duplicate and Edit" at bounding box center [175, 286] width 43 height 6
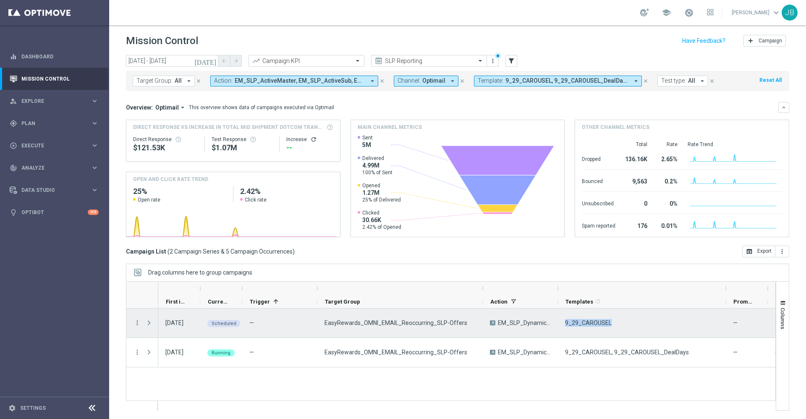
drag, startPoint x: 608, startPoint y: 319, endPoint x: 563, endPoint y: 325, distance: 45.3
click at [563, 325] on div "9_29_CAROUSEL" at bounding box center [642, 322] width 168 height 29
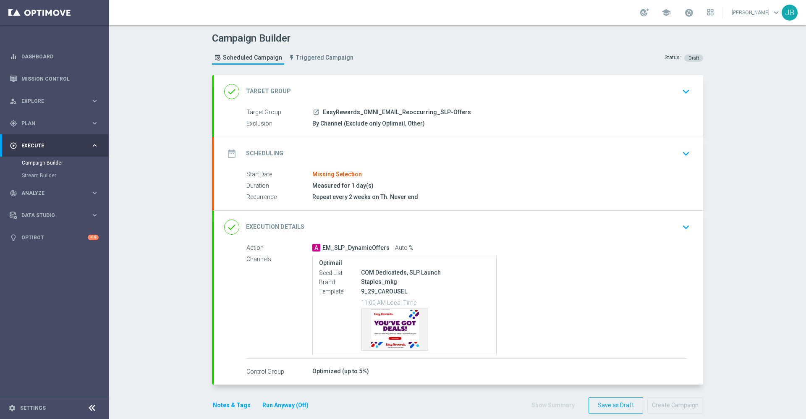
click at [277, 226] on h2 "Execution Details" at bounding box center [275, 227] width 58 height 8
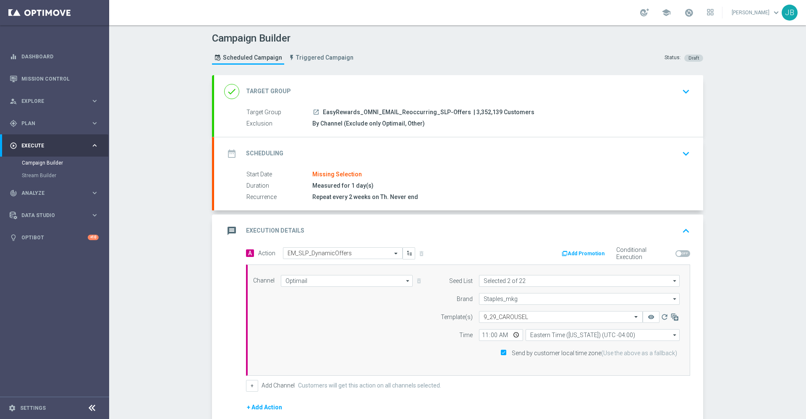
click at [265, 149] on h2 "Scheduling" at bounding box center [264, 153] width 37 height 8
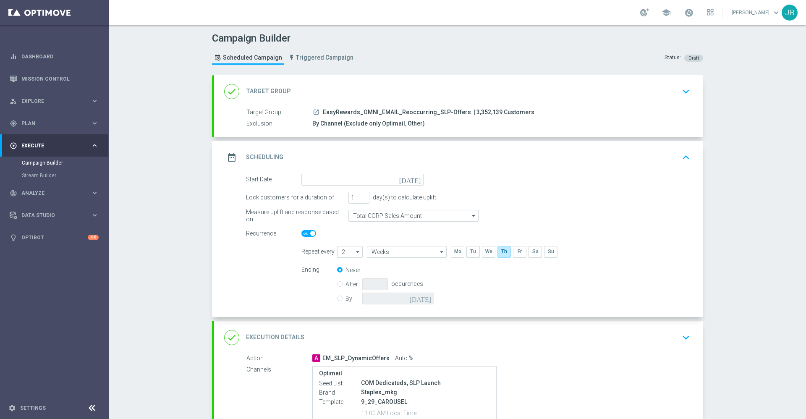
click at [410, 180] on icon "[DATE]" at bounding box center [411, 178] width 25 height 9
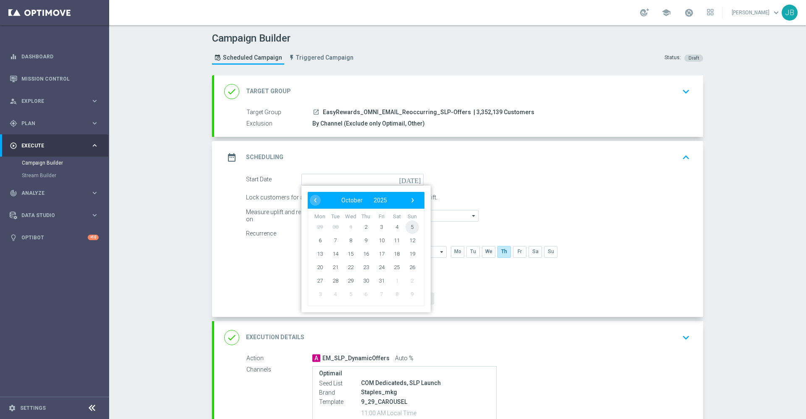
click at [409, 225] on span "5" at bounding box center [411, 226] width 13 height 13
type input "05 Oct 2025"
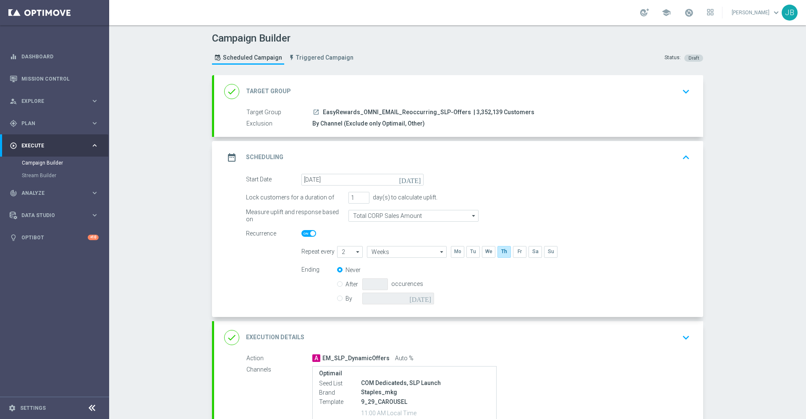
click at [345, 300] on label "By" at bounding box center [353, 299] width 17 height 8
click at [337, 300] on input "By" at bounding box center [339, 296] width 5 height 5
radio input "true"
radio input "false"
click at [423, 298] on icon "[DATE]" at bounding box center [421, 297] width 25 height 9
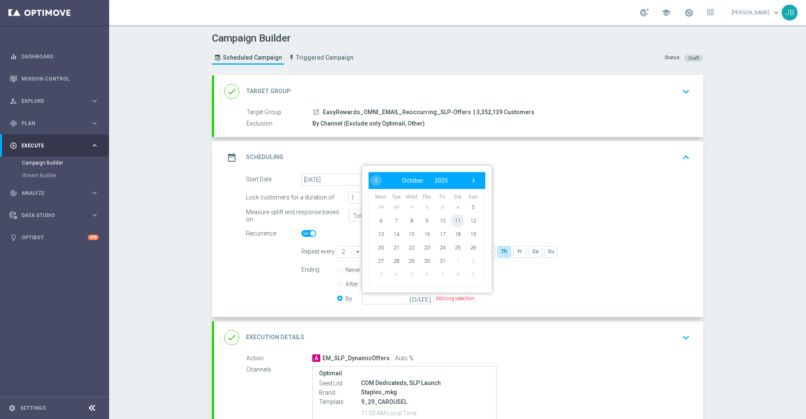
click at [455, 219] on span "11" at bounding box center [457, 220] width 13 height 13
type input "11 Oct 2025"
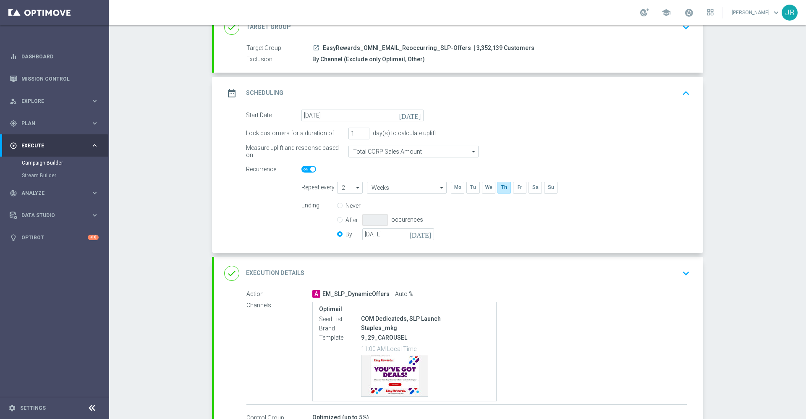
scroll to position [65, 0]
click at [287, 270] on h2 "Execution Details" at bounding box center [275, 272] width 58 height 8
type input "09 Oct 2025"
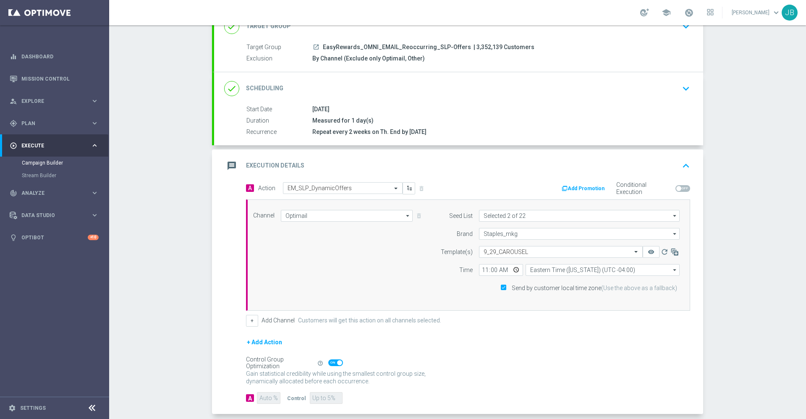
drag, startPoint x: 669, startPoint y: 253, endPoint x: 638, endPoint y: 332, distance: 84.8
click at [638, 332] on form "A Action Select action EM_SLP_DynamicOffers delete_forever Add Promotion Condit…" at bounding box center [468, 293] width 444 height 222
drag, startPoint x: 671, startPoint y: 252, endPoint x: 686, endPoint y: 253, distance: 15.6
click at [686, 253] on div "A Action Select action EM_SLP_DynamicOffers delete_forever Add Promotion Condit…" at bounding box center [468, 254] width 457 height 145
click at [670, 253] on icon "button" at bounding box center [674, 252] width 8 height 8
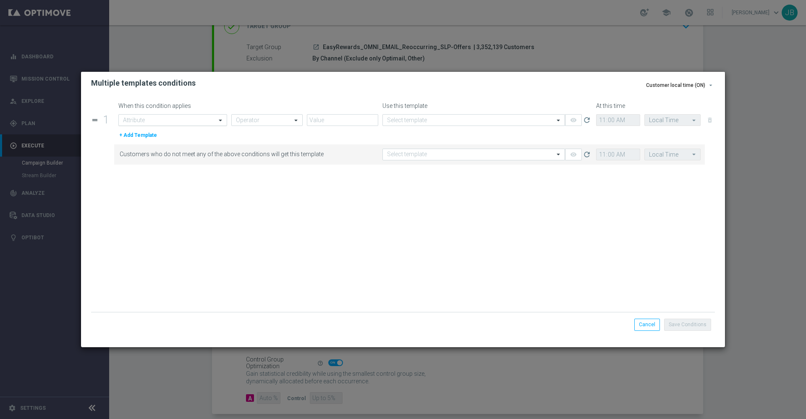
click at [175, 123] on input "text" at bounding box center [164, 120] width 83 height 7
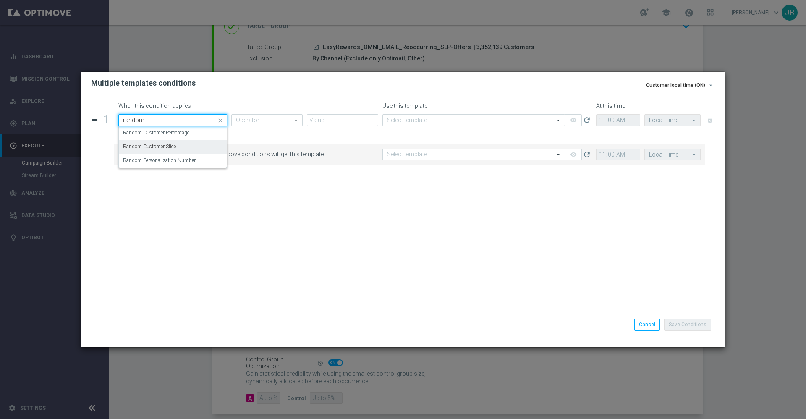
click at [172, 149] on label "Random Customer Slice" at bounding box center [149, 146] width 53 height 7
type input "random"
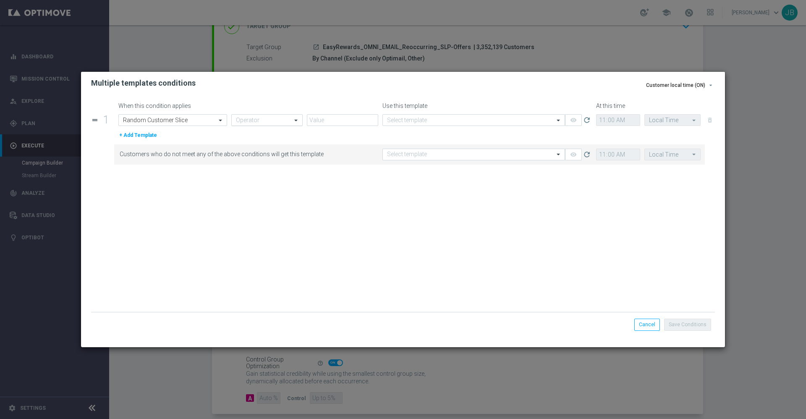
click at [252, 120] on input "text" at bounding box center [258, 120] width 45 height 7
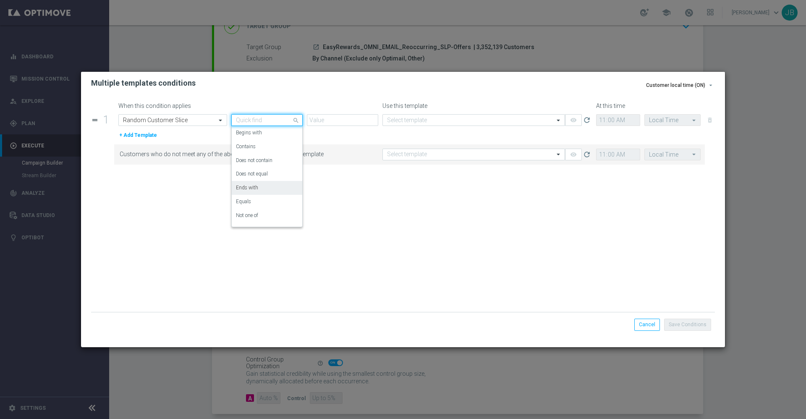
scroll to position [10, 0]
click at [248, 190] on label "Equals" at bounding box center [243, 191] width 15 height 7
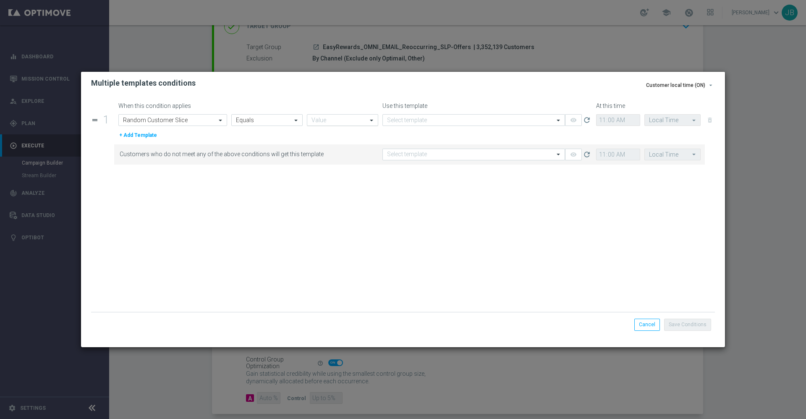
click at [334, 118] on input "text" at bounding box center [333, 120] width 45 height 7
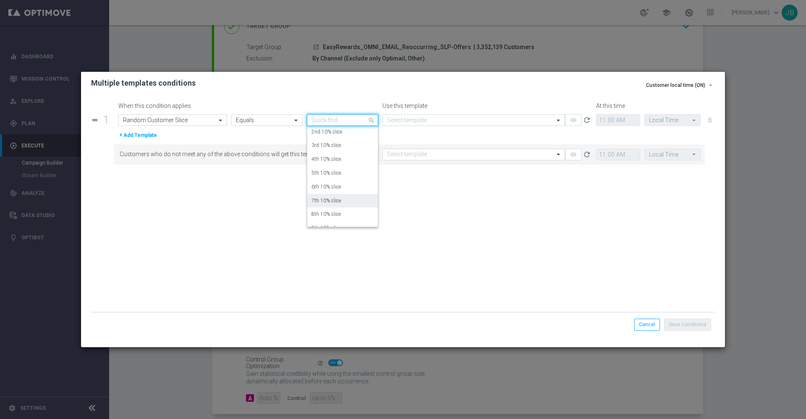
click label "7th 10% slice"
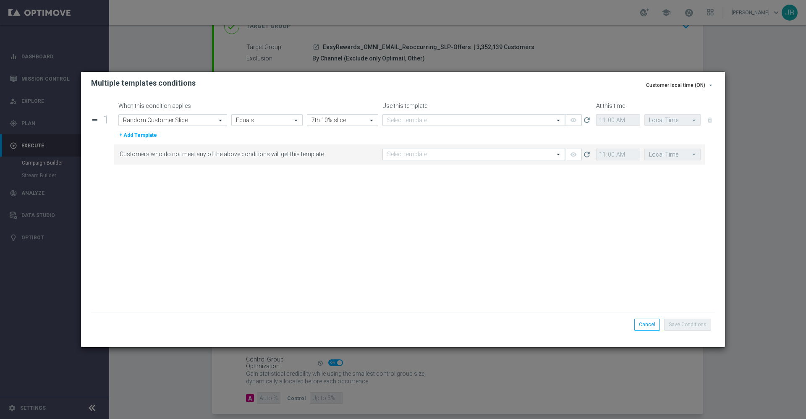
click input "text"
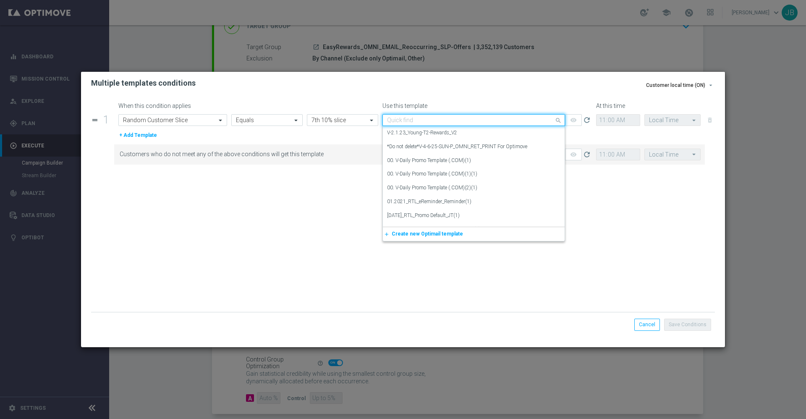
paste input "9_29_CAROUSEL"
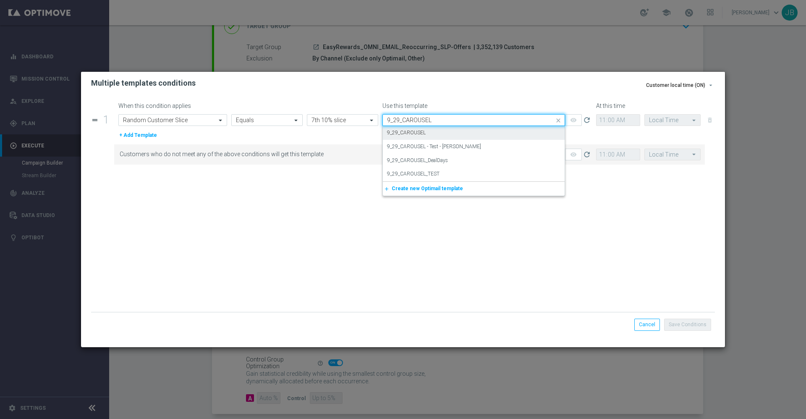
click label "9_29_CAROUSEL"
type input "9_29_CAROUSEL"
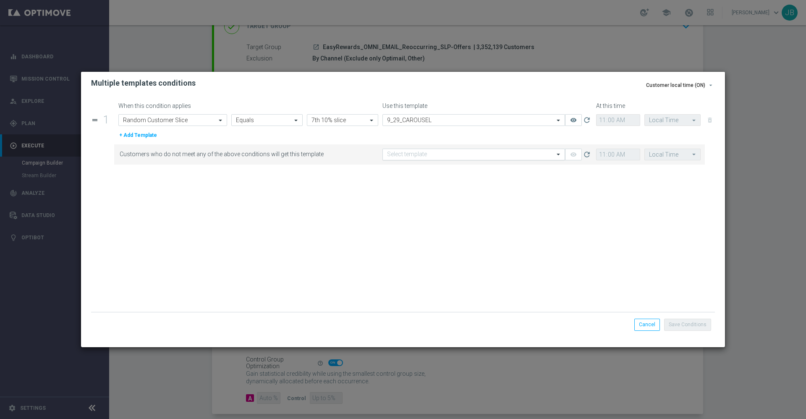
click input "text"
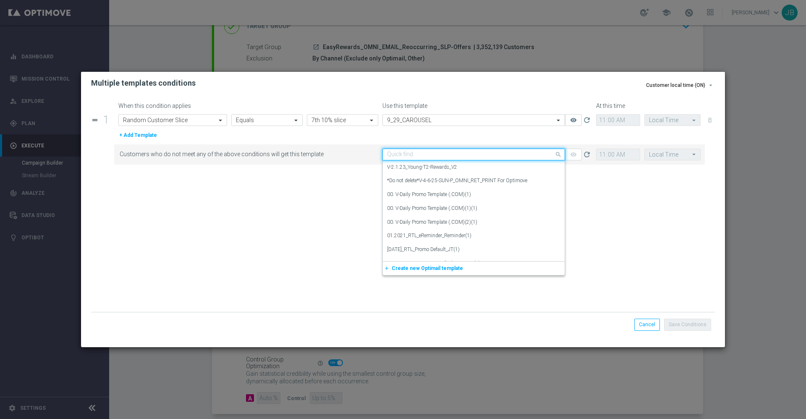
paste input "9_29_CAROUSEL"
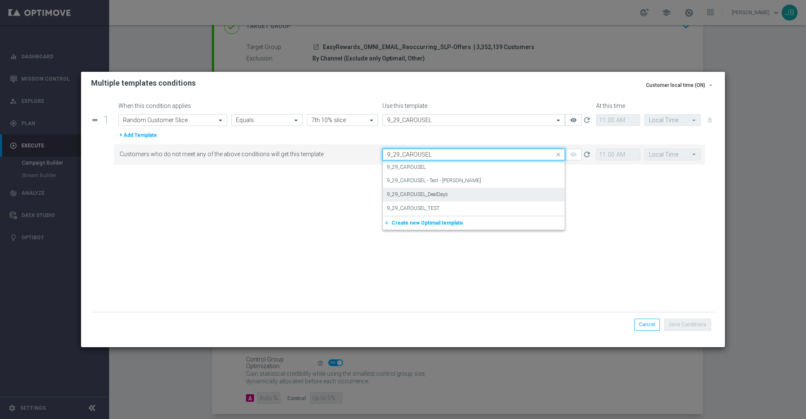
click label "9_29_CAROUSEL_DealDays"
type input "9_29_CAROUSEL"
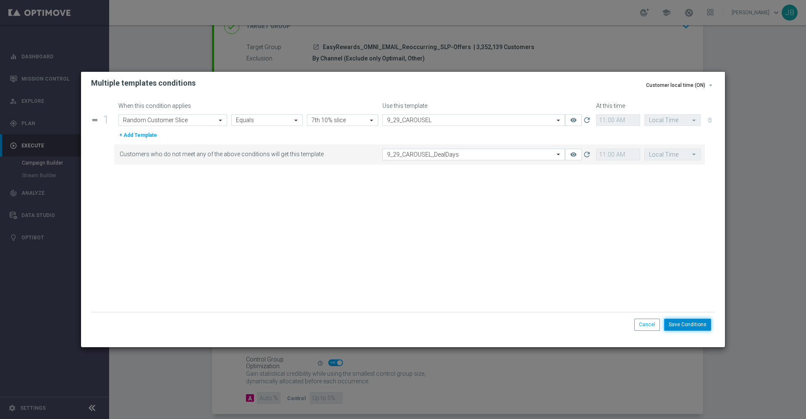
click button "Save Conditions"
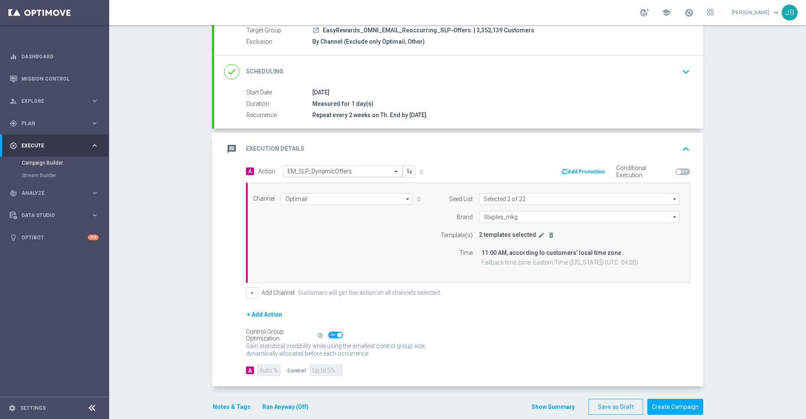
scroll to position [94, 0]
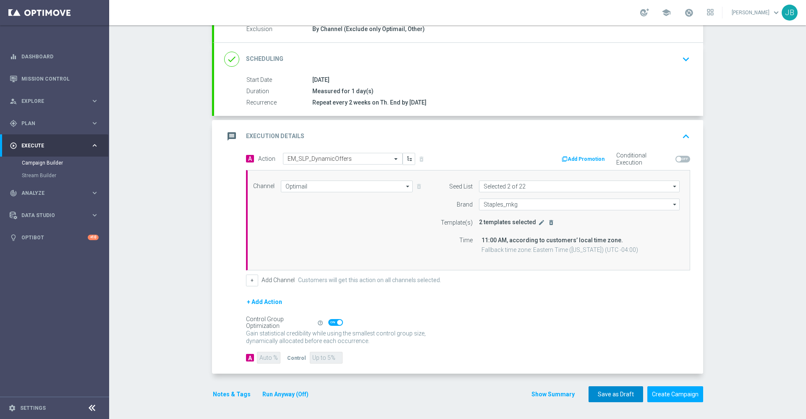
click button "Save as Draft"
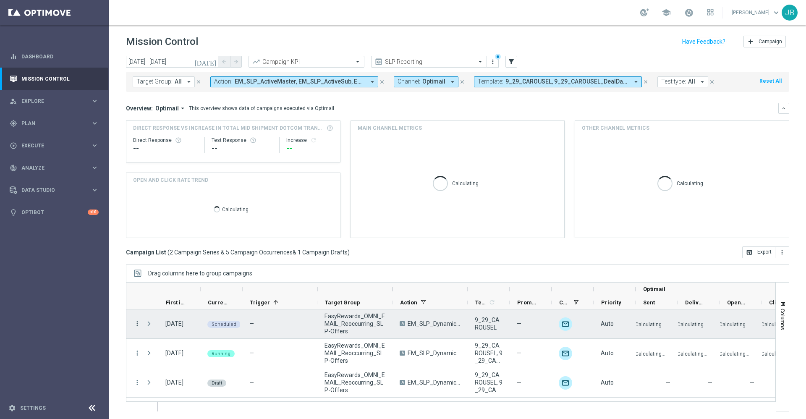
click at [138, 325] on icon "more_vert" at bounding box center [137, 324] width 8 height 8
click at [162, 311] on span "Delete" at bounding box center [162, 310] width 16 height 6
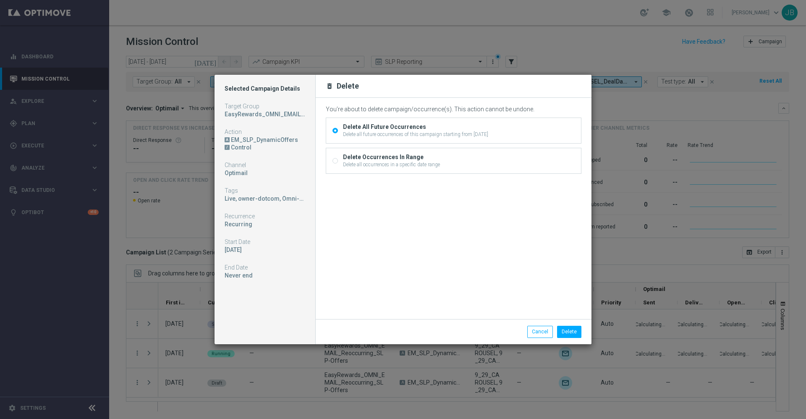
click at [334, 160] on input "Delete Occurrences In Range Delete all occurrences in a specific date range" at bounding box center [334, 161] width 5 height 5
radio input "true"
radio input "false"
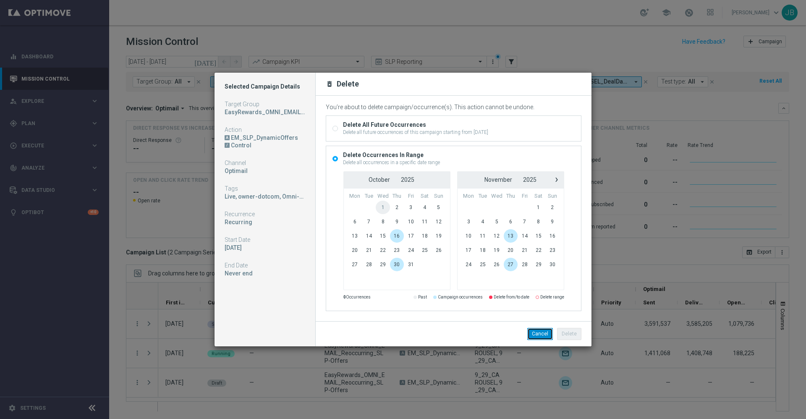
click at [545, 332] on button "Cancel" at bounding box center [540, 334] width 26 height 12
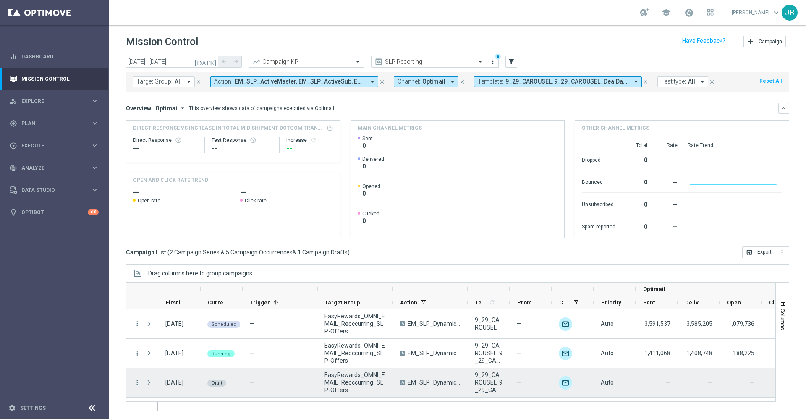
scroll to position [1, 0]
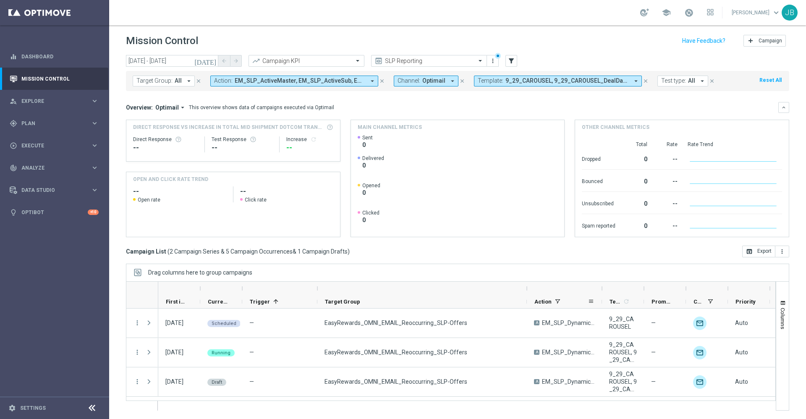
drag, startPoint x: 392, startPoint y: 286, endPoint x: 527, endPoint y: 307, distance: 135.9
click at [527, 307] on div "Optimail First in Range" at bounding box center [569, 295] width 823 height 27
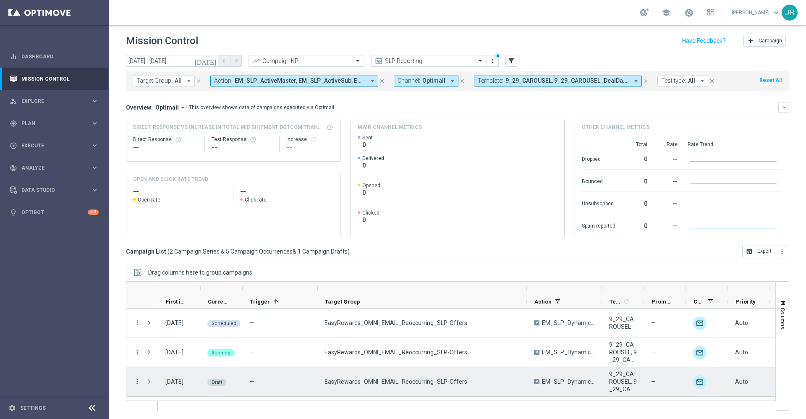
click at [134, 381] on icon "more_vert" at bounding box center [137, 382] width 8 height 8
click at [159, 368] on span "Delete" at bounding box center [162, 368] width 16 height 6
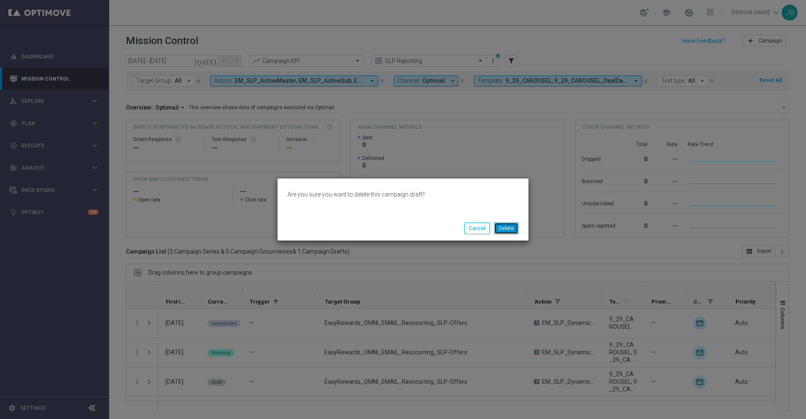
click at [506, 230] on button "Delete" at bounding box center [506, 228] width 24 height 12
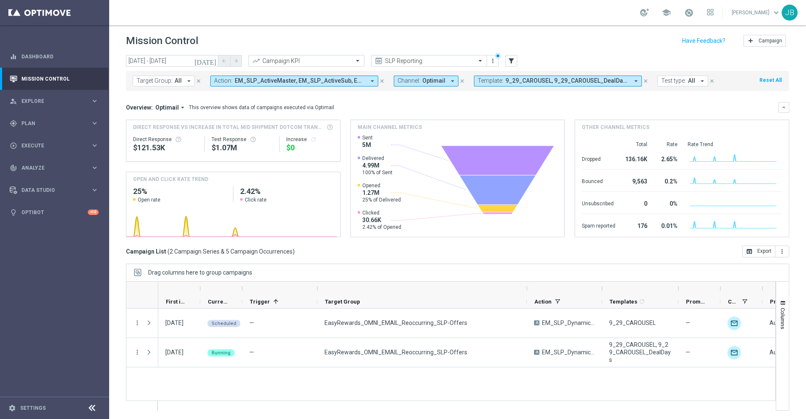
drag, startPoint x: 644, startPoint y: 288, endPoint x: 692, endPoint y: 293, distance: 48.5
click at [680, 293] on div at bounding box center [677, 288] width 3 height 13
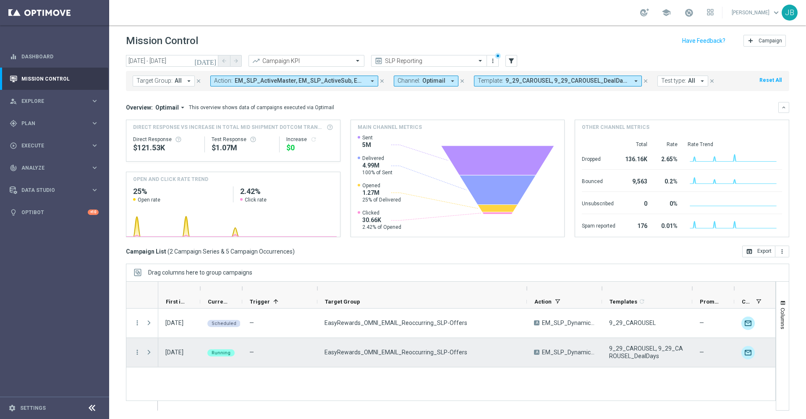
click at [149, 352] on span "Press SPACE to select this row." at bounding box center [149, 352] width 8 height 7
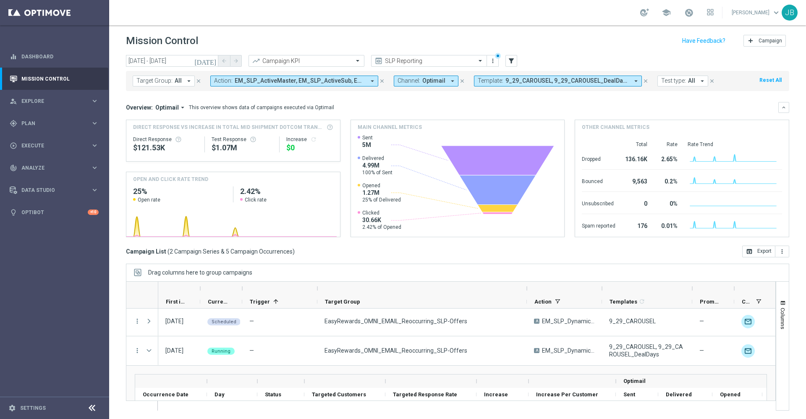
scroll to position [0, 0]
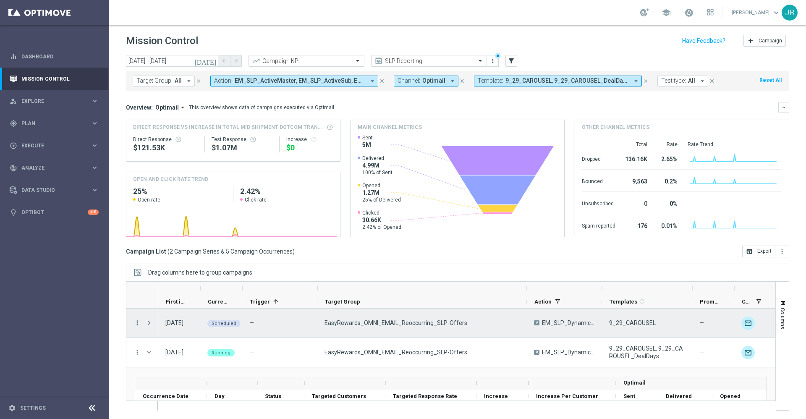
click at [136, 322] on icon "more_vert" at bounding box center [137, 323] width 8 height 8
click at [169, 310] on div "Delete" at bounding box center [193, 309] width 78 height 6
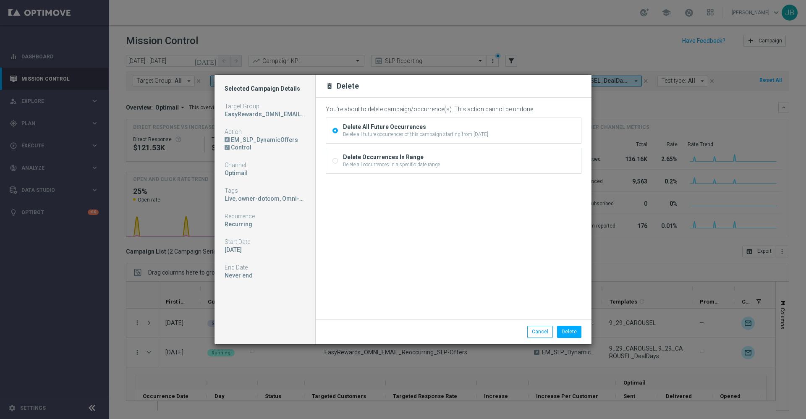
click at [336, 160] on input "Delete Occurrences In Range Delete all occurrences in a specific date range" at bounding box center [334, 161] width 5 height 5
radio input "true"
radio input "false"
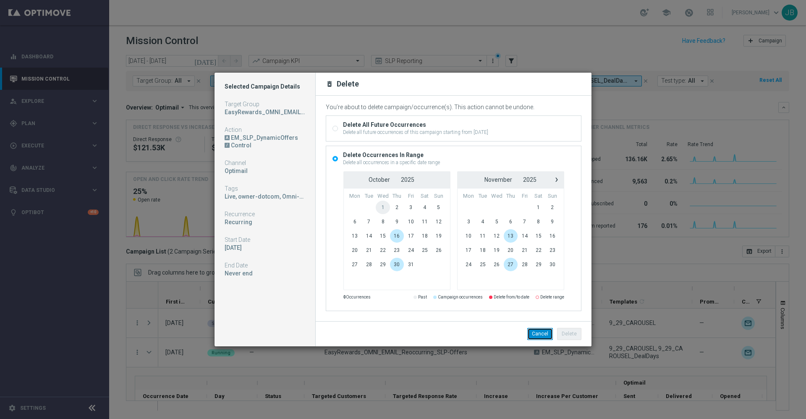
click at [538, 330] on button "Cancel" at bounding box center [540, 334] width 26 height 12
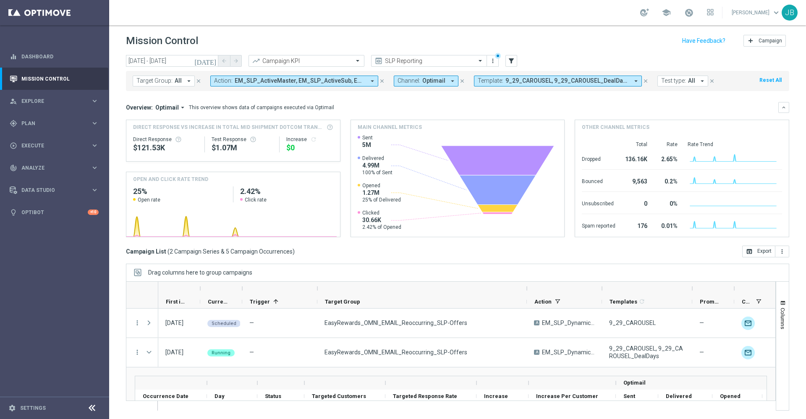
click at [355, 107] on div "Overview: Optimail arrow_drop_down This overview shows data of campaigns execut…" at bounding box center [452, 108] width 652 height 8
click at [211, 62] on icon "[DATE]" at bounding box center [205, 61] width 23 height 8
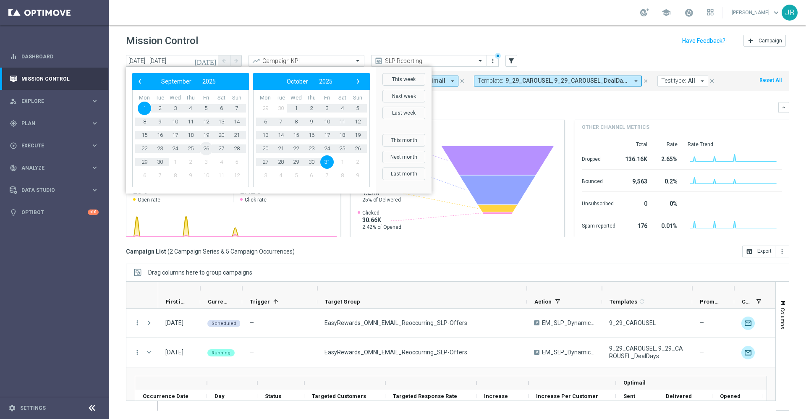
click at [208, 149] on span "26" at bounding box center [205, 148] width 13 height 13
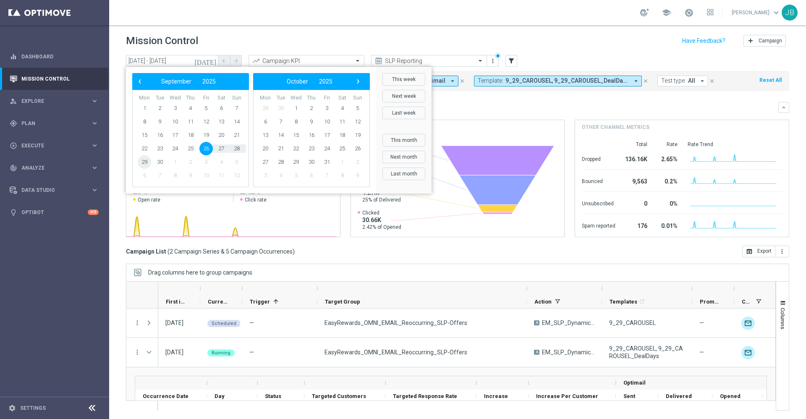
click at [145, 164] on span "29" at bounding box center [144, 161] width 13 height 13
type input "[DATE] - [DATE]"
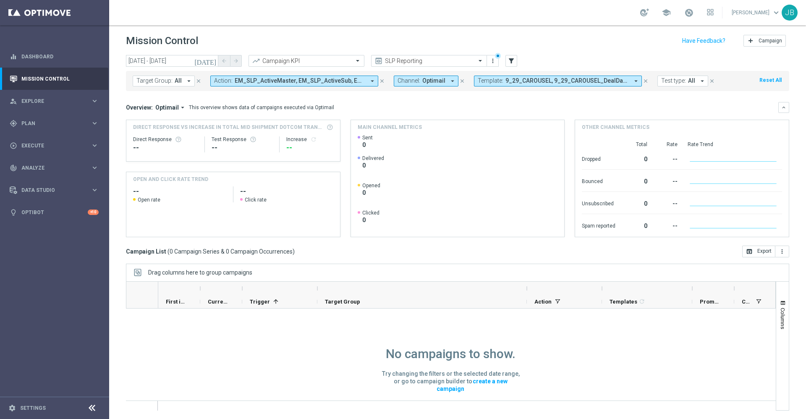
click at [643, 82] on icon "close" at bounding box center [646, 81] width 6 height 6
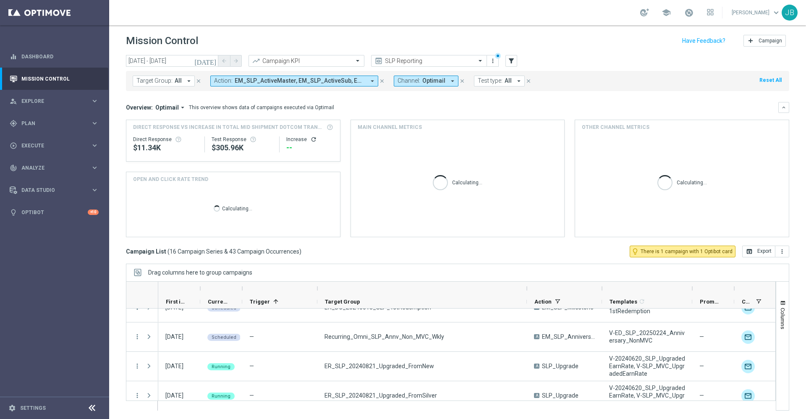
scroll to position [378, 0]
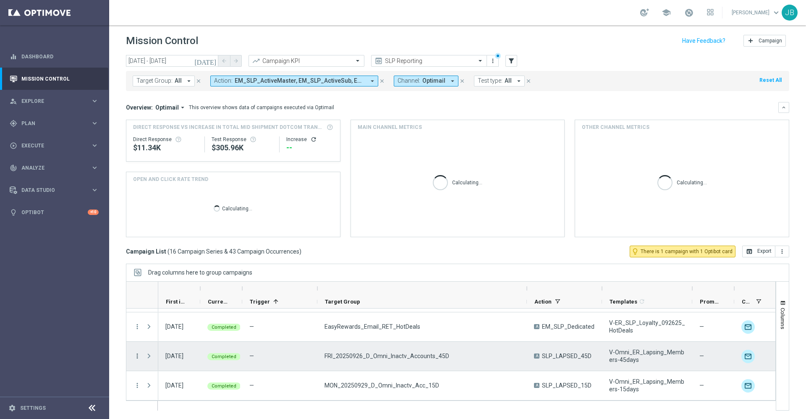
click at [137, 355] on icon "more_vert" at bounding box center [137, 356] width 8 height 8
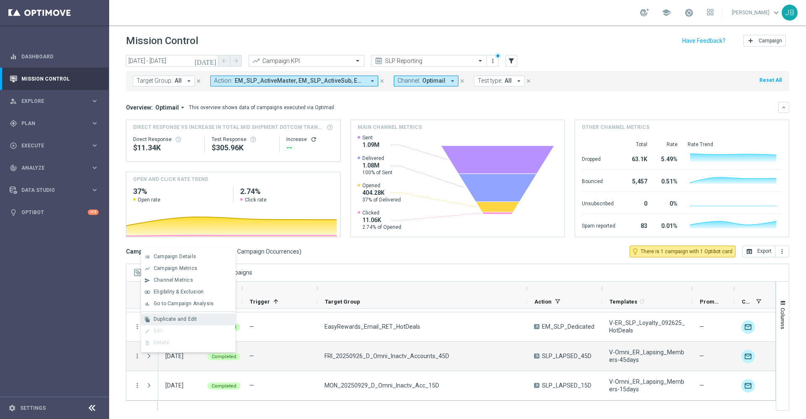
click at [181, 320] on span "Duplicate and Edit" at bounding box center [175, 319] width 43 height 6
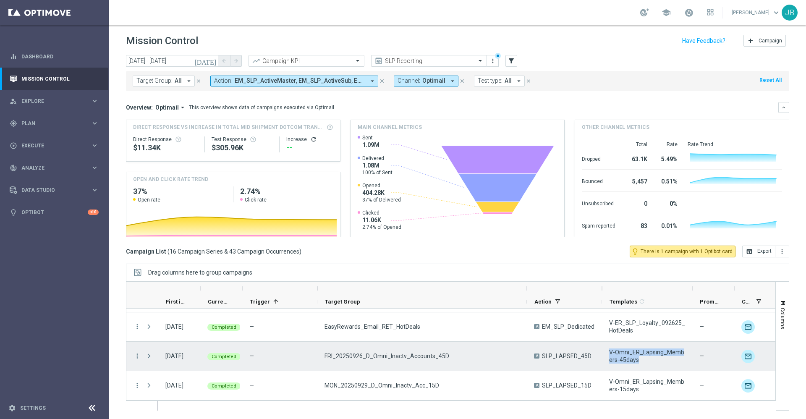
drag, startPoint x: 639, startPoint y: 363, endPoint x: 610, endPoint y: 347, distance: 32.3
click at [610, 347] on div "V-Omni_ER_Lapsing_Members-45days" at bounding box center [647, 356] width 90 height 29
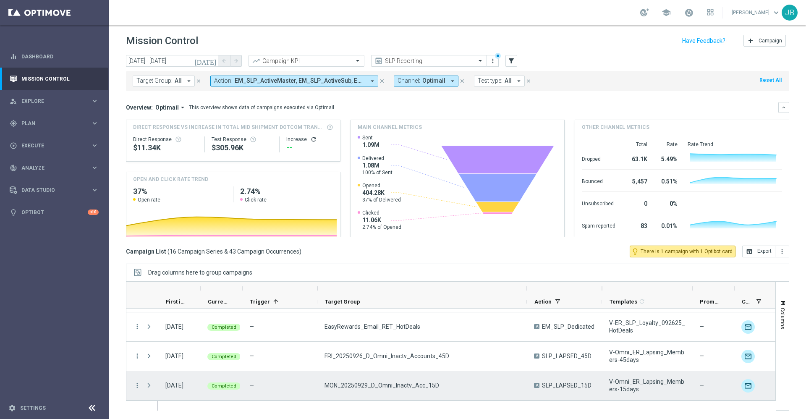
click at [134, 389] on menu-column "more_vert" at bounding box center [137, 385] width 8 height 8
click at [135, 384] on icon "more_vert" at bounding box center [137, 385] width 8 height 8
click at [458, 371] on div "MON_20250929_D_Omni_Inactv_Acc_15D" at bounding box center [421, 385] width 209 height 29
click at [134, 386] on icon "more_vert" at bounding box center [137, 385] width 8 height 8
click at [175, 351] on div "Duplicate and Edit" at bounding box center [193, 348] width 78 height 6
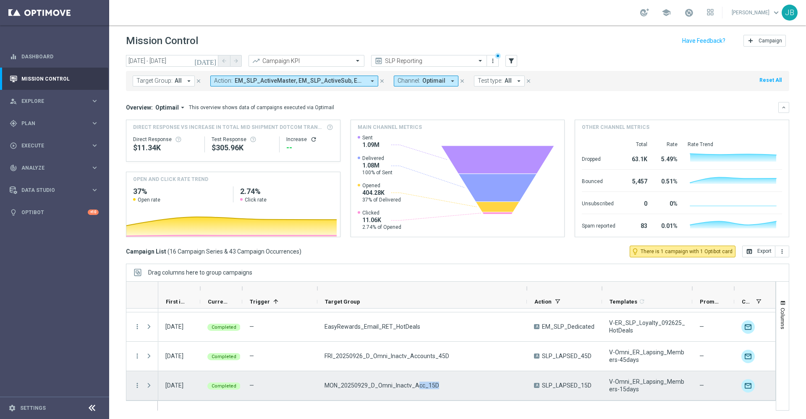
drag, startPoint x: 437, startPoint y: 384, endPoint x: 413, endPoint y: 384, distance: 23.9
click at [413, 384] on div "MON_20250929_D_Omni_Inactv_Acc_15D" at bounding box center [421, 385] width 209 height 29
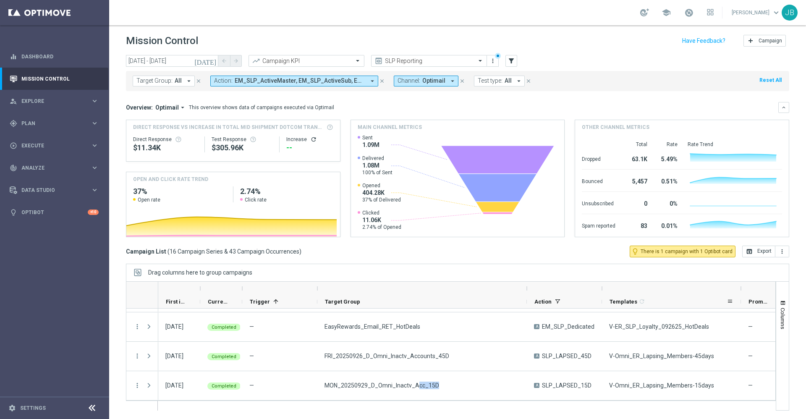
drag, startPoint x: 691, startPoint y: 288, endPoint x: 746, endPoint y: 297, distance: 55.7
click at [746, 297] on div "First in Range" at bounding box center [618, 295] width 920 height 27
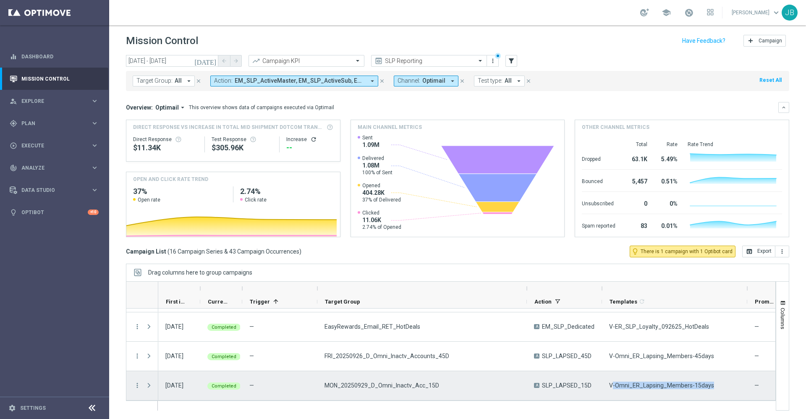
drag, startPoint x: 711, startPoint y: 384, endPoint x: 613, endPoint y: 383, distance: 98.2
click at [613, 383] on div "V-Omni_ER_Lapsing_Members-15days" at bounding box center [674, 385] width 145 height 29
drag, startPoint x: 608, startPoint y: 383, endPoint x: 710, endPoint y: 382, distance: 101.6
click at [710, 382] on div "V-Omni_ER_Lapsing_Members-15days" at bounding box center [674, 385] width 145 height 29
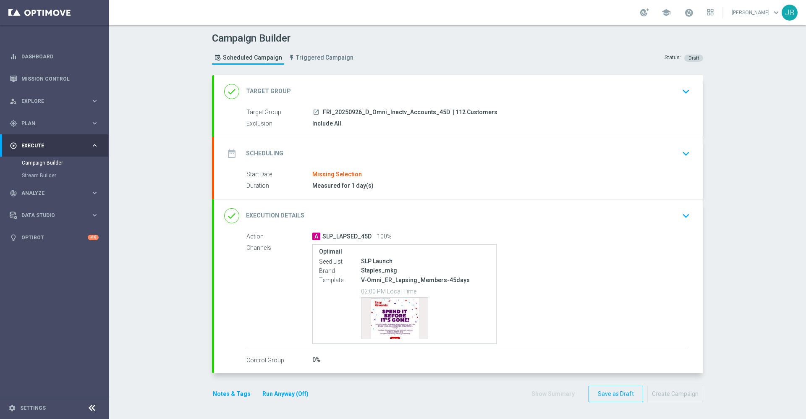
click at [264, 91] on h2 "Target Group" at bounding box center [268, 91] width 45 height 8
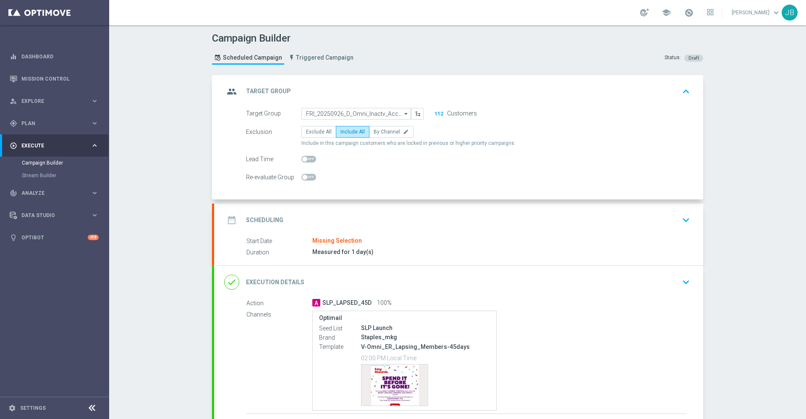
click at [271, 221] on h2 "Scheduling" at bounding box center [264, 220] width 37 height 8
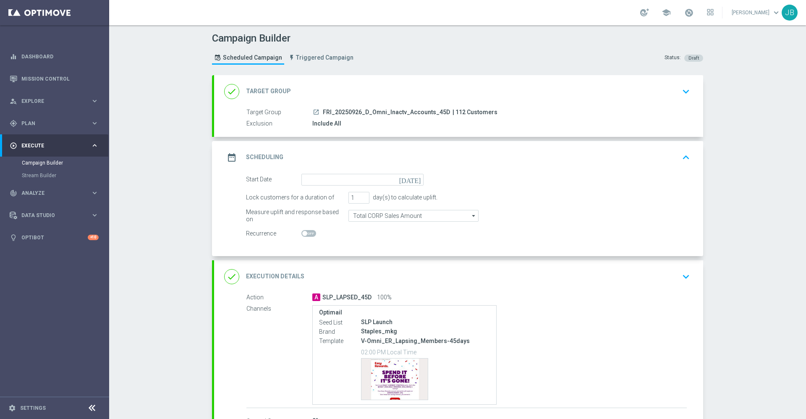
click at [411, 179] on icon "[DATE]" at bounding box center [411, 178] width 25 height 9
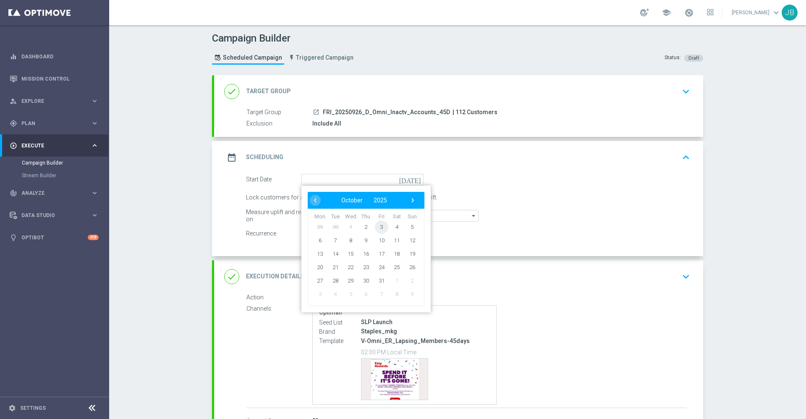
click at [380, 227] on span "3" at bounding box center [381, 226] width 13 height 13
type input "[DATE]"
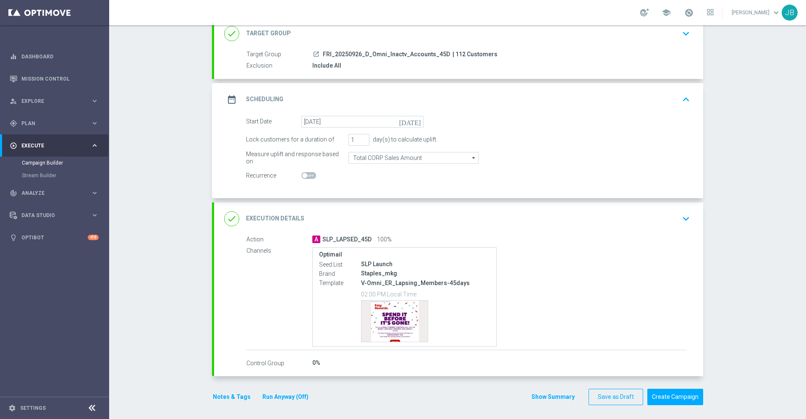
scroll to position [61, 0]
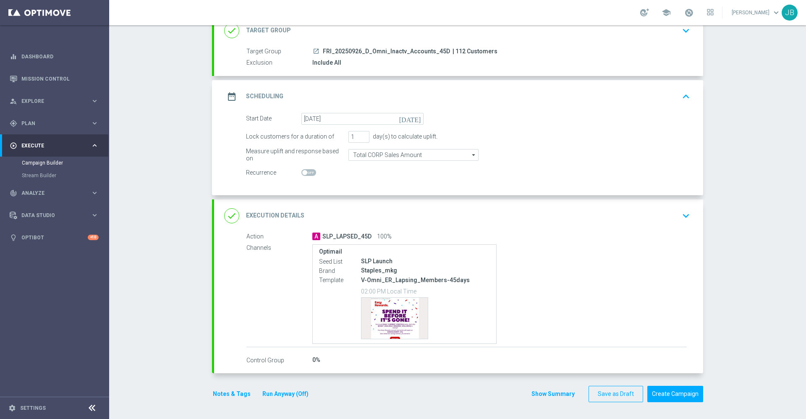
click at [276, 219] on h2 "Execution Details" at bounding box center [275, 216] width 58 height 8
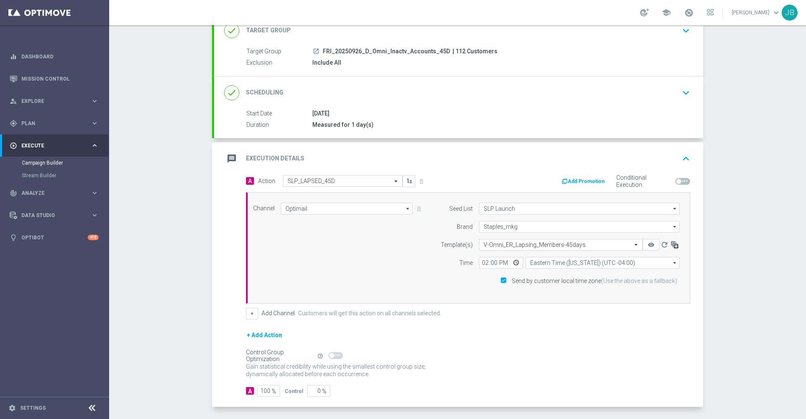
click at [670, 243] on icon "button" at bounding box center [674, 244] width 8 height 8
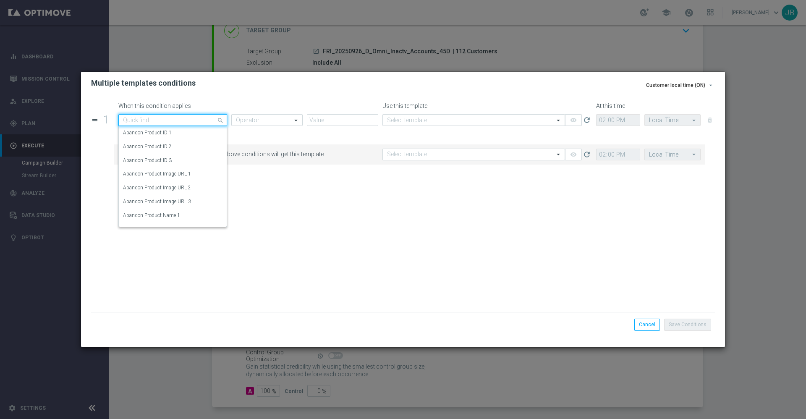
click at [172, 118] on input "text" at bounding box center [164, 120] width 83 height 7
click at [172, 120] on input "text" at bounding box center [164, 120] width 83 height 7
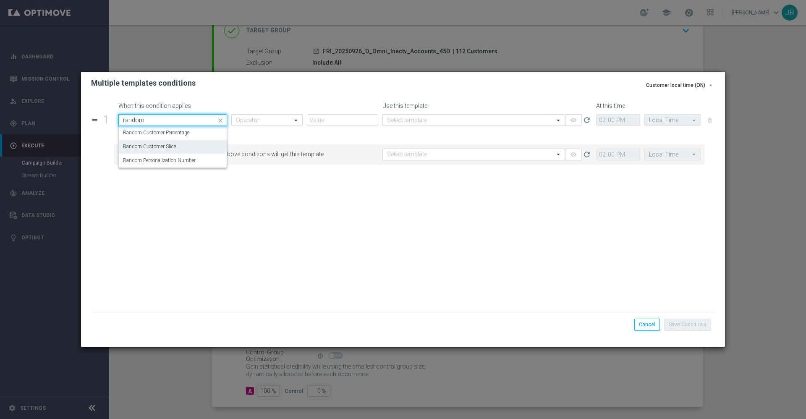
click at [180, 144] on div "Random Customer Slice" at bounding box center [172, 147] width 99 height 14
type input "random"
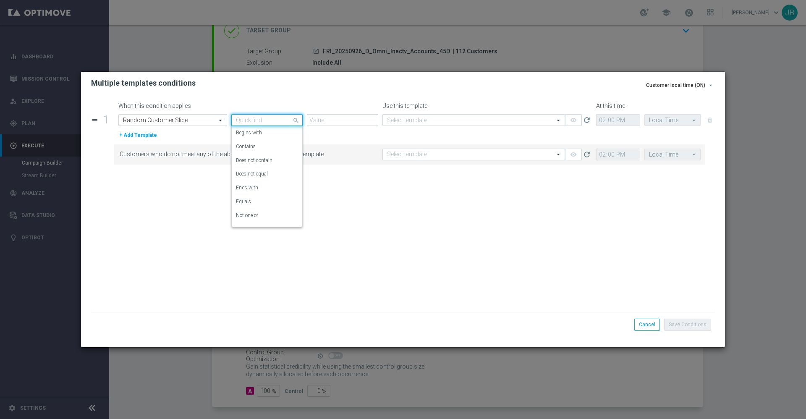
click at [264, 119] on input "text" at bounding box center [258, 120] width 45 height 7
click at [253, 204] on div "Equals" at bounding box center [267, 202] width 62 height 14
click at [330, 120] on input "text" at bounding box center [333, 120] width 45 height 7
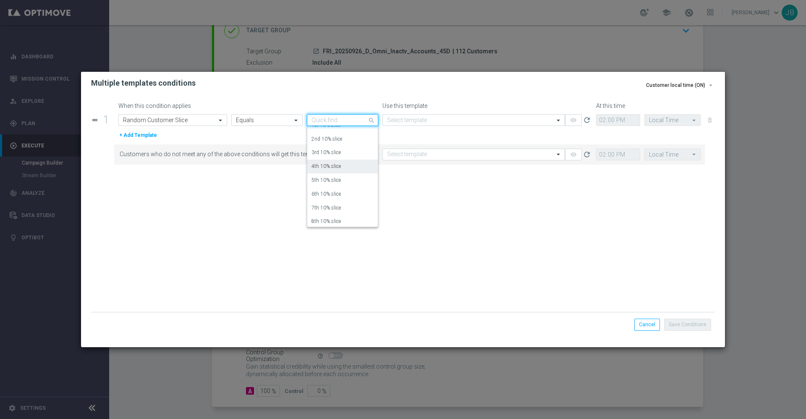
scroll to position [23, 0]
click at [331, 204] on label "7th 10% slice" at bounding box center [325, 206] width 29 height 7
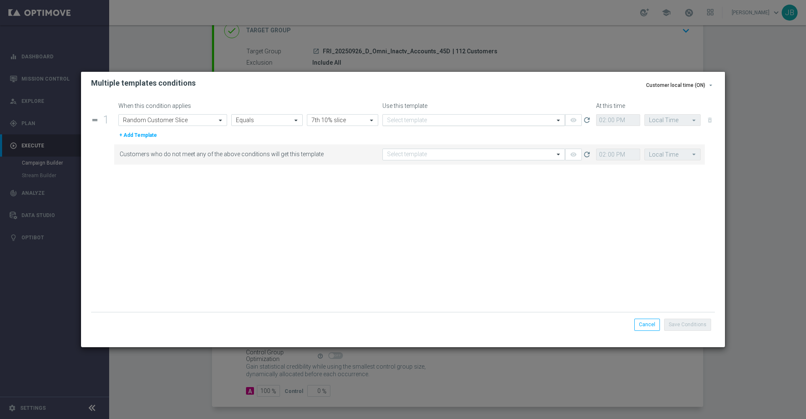
click at [426, 117] on input "text" at bounding box center [465, 120] width 157 height 7
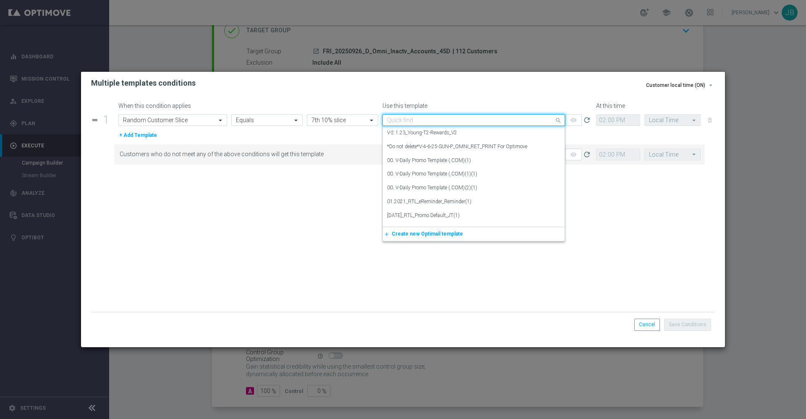
paste input "9_29_CAROUSEL"
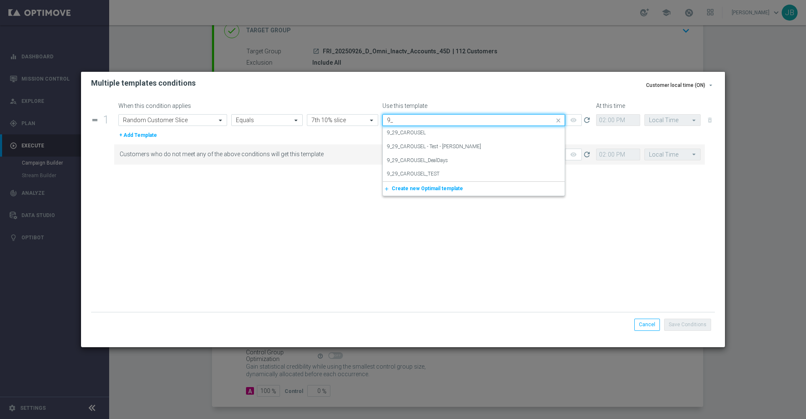
type input "9"
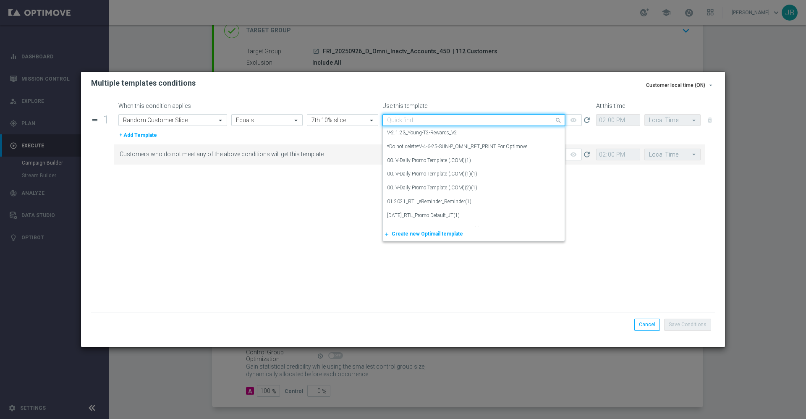
click at [409, 121] on input "text" at bounding box center [465, 120] width 157 height 7
paste input "V-Omni_ER_Lapsing_Members-45days"
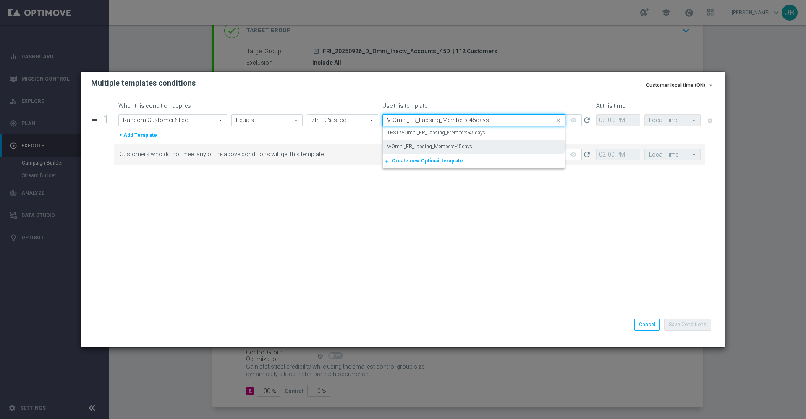
click at [448, 146] on label "V-Omni_ER_Lapsing_Members-45days" at bounding box center [429, 146] width 85 height 7
type input "V-Omni_ER_Lapsing_Members-45days"
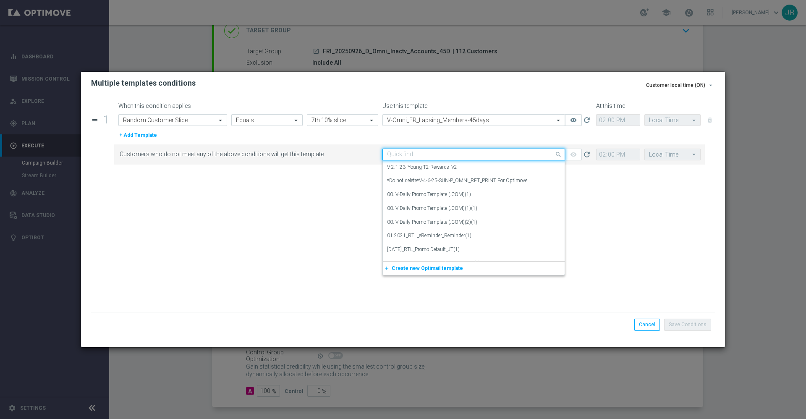
click at [470, 155] on input "text" at bounding box center [465, 154] width 157 height 7
paste input "V-Omni_ER_Lapsing_Members-45days"
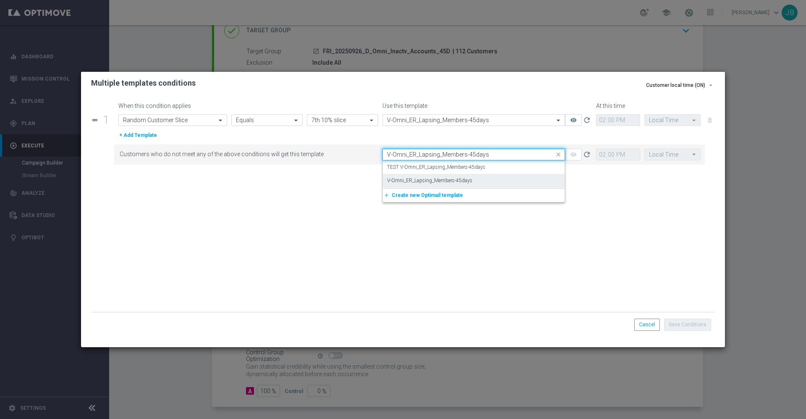
click at [471, 182] on label "V-Omni_ER_Lapsing_Members-45days" at bounding box center [429, 180] width 85 height 7
type input "V-Omni_ER_Lapsing_Members-45days"
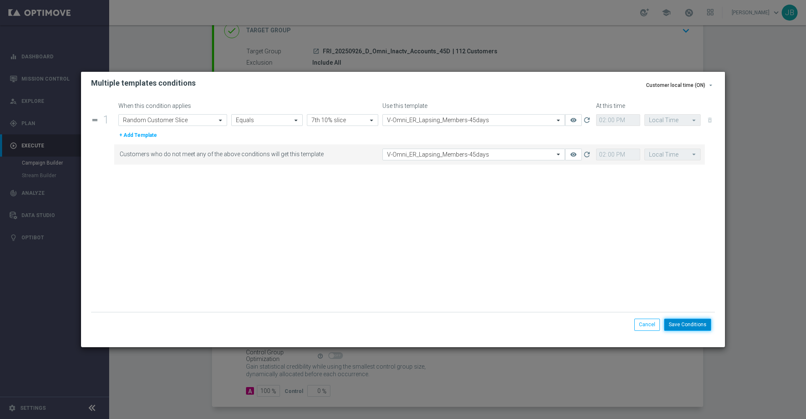
click at [688, 327] on button "Save Conditions" at bounding box center [687, 325] width 47 height 12
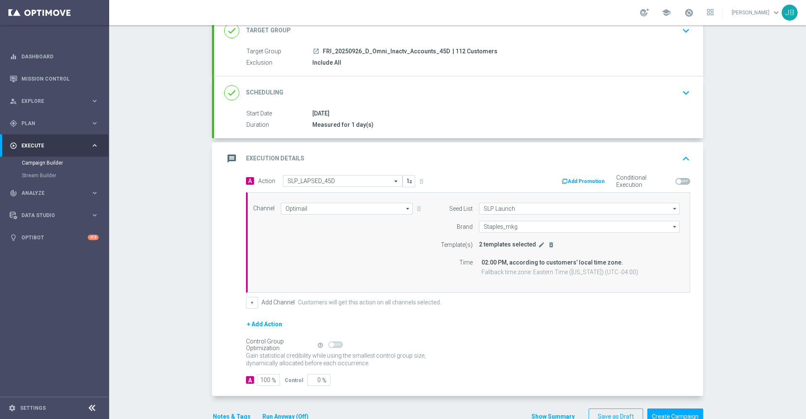
scroll to position [0, 0]
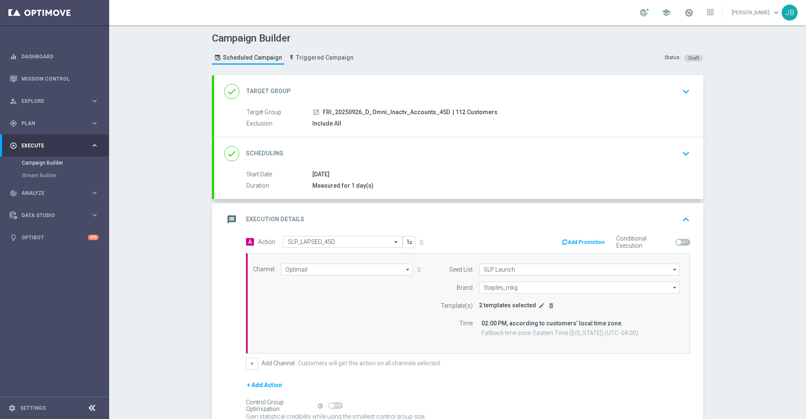
click at [265, 91] on h2 "Target Group" at bounding box center [268, 91] width 45 height 8
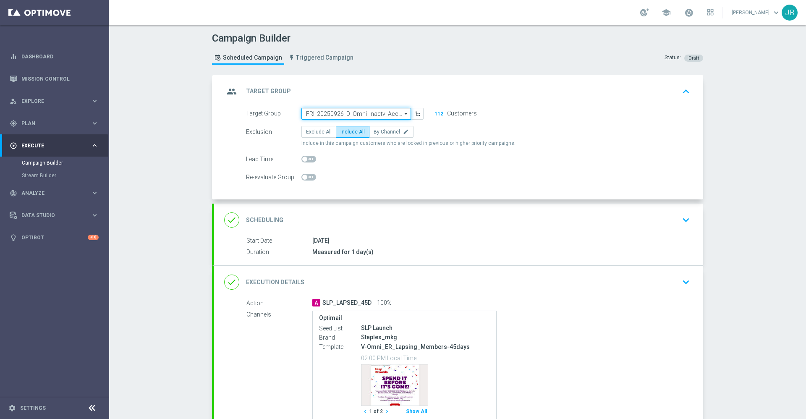
click at [339, 115] on input "FRI_20250926_D_Omni_Inactv_Accounts_45D" at bounding box center [356, 114] width 110 height 12
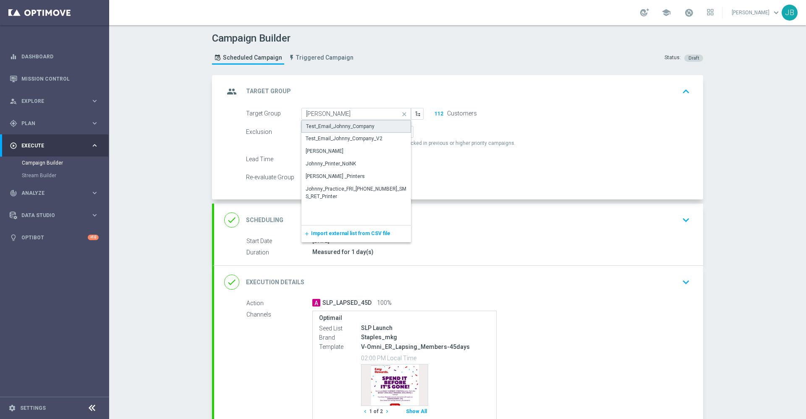
click at [346, 127] on div "Test_Email_Johnny_Company" at bounding box center [340, 127] width 68 height 8
type input "Test_Email_Johnny_Company"
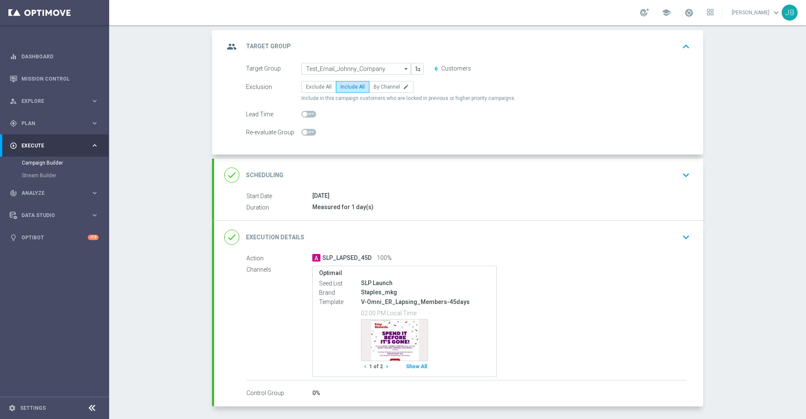
scroll to position [44, 0]
click at [265, 49] on h2 "Target Group" at bounding box center [268, 47] width 45 height 8
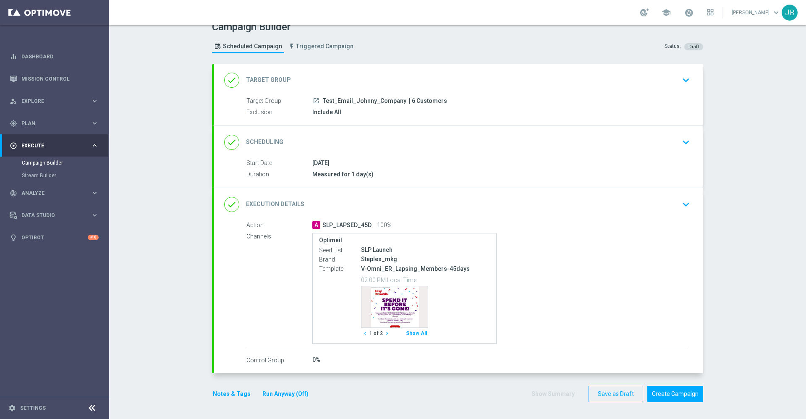
click at [262, 144] on h2 "Scheduling" at bounding box center [264, 142] width 37 height 8
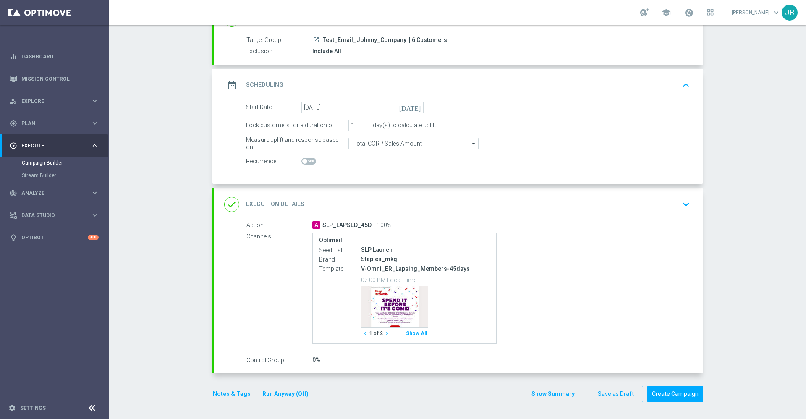
click at [275, 201] on h2 "Execution Details" at bounding box center [275, 204] width 58 height 8
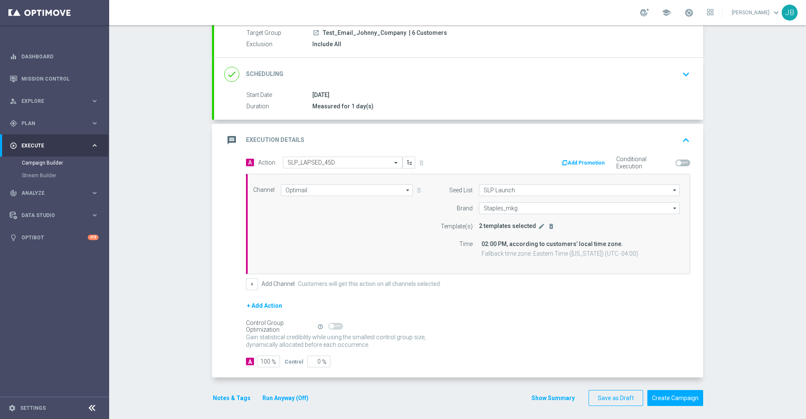
scroll to position [82, 0]
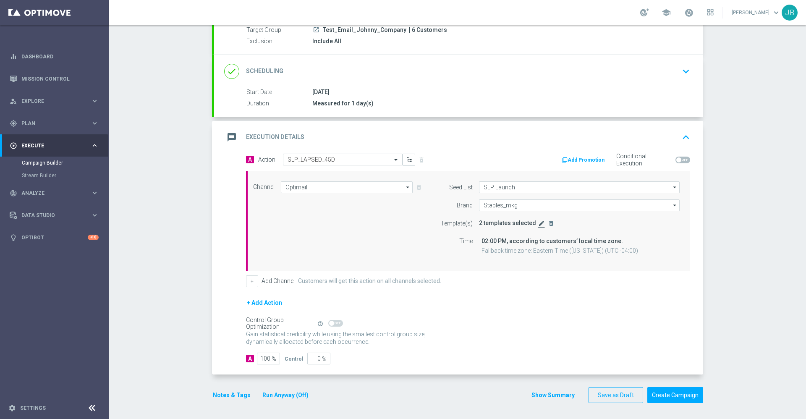
click at [538, 222] on icon "edit" at bounding box center [541, 223] width 7 height 7
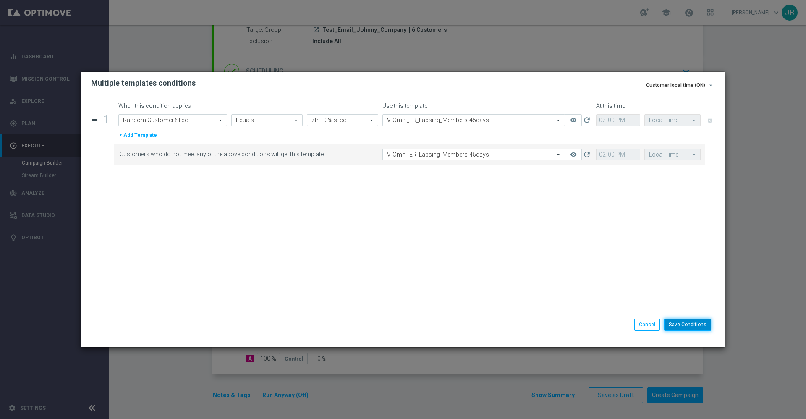
click at [704, 324] on button "Save Conditions" at bounding box center [687, 325] width 47 height 12
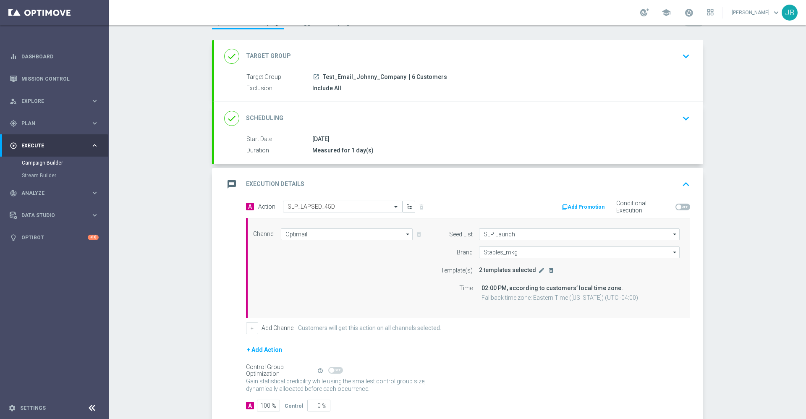
scroll to position [83, 0]
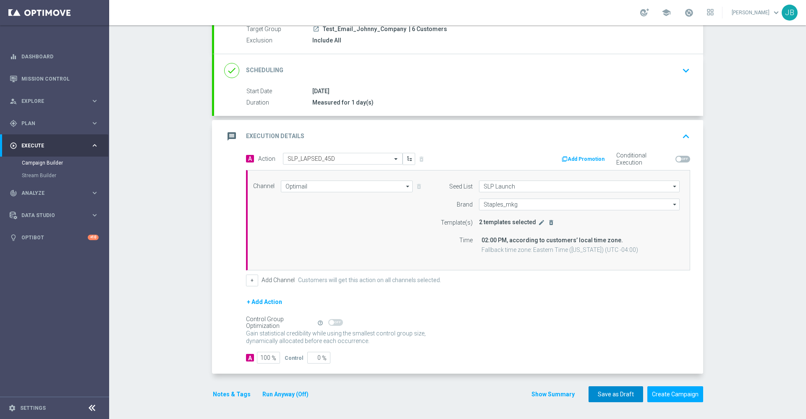
click at [604, 388] on button "Save as Draft" at bounding box center [615, 394] width 55 height 16
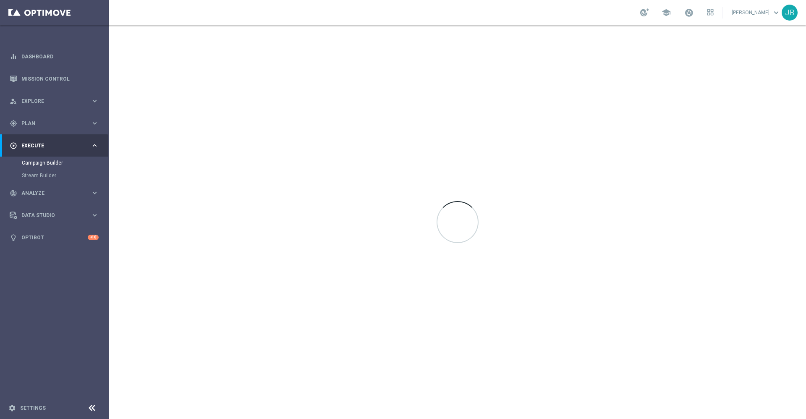
click at [505, 83] on div at bounding box center [457, 222] width 697 height 394
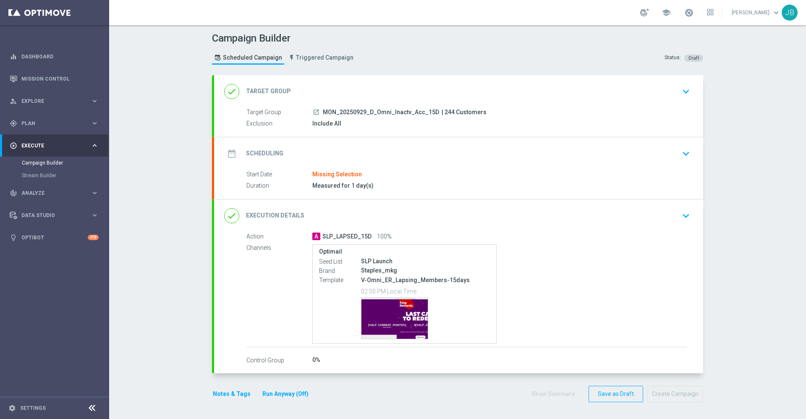
click at [271, 92] on h2 "Target Group" at bounding box center [268, 91] width 45 height 8
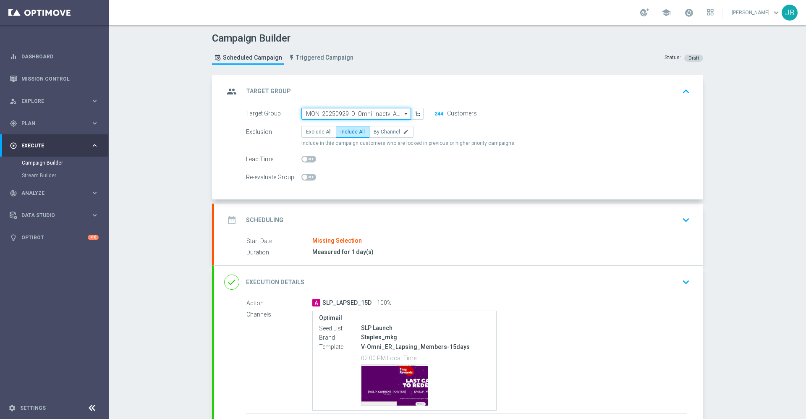
click at [330, 116] on input "MON_20250929_D_Omni_Inactv_Acc_15D" at bounding box center [356, 114] width 110 height 12
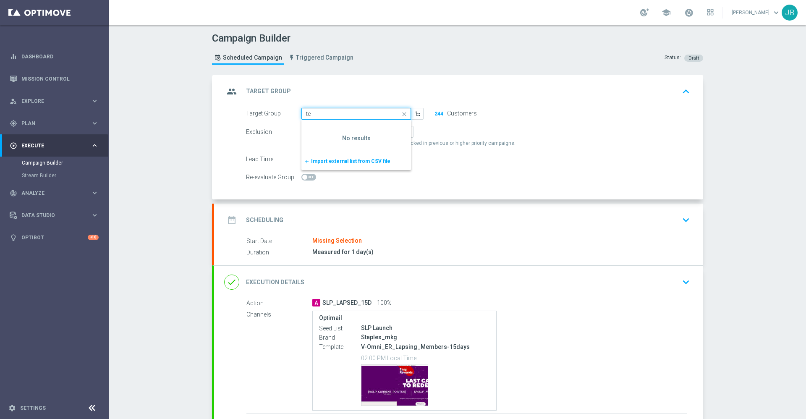
type input "t"
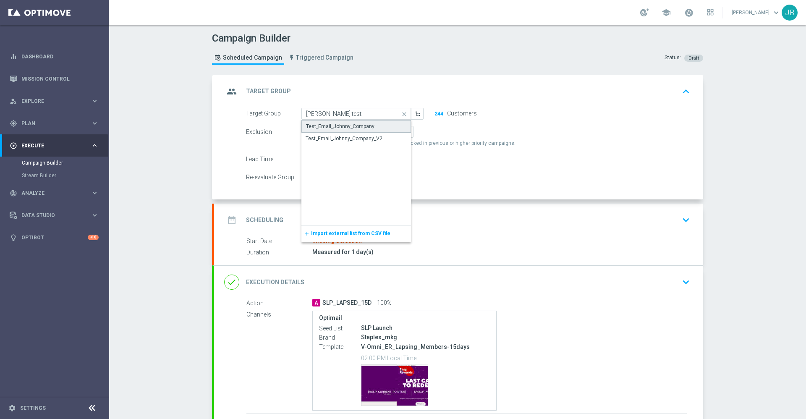
click at [338, 127] on div "Test_Email_Johnny_Company" at bounding box center [340, 127] width 68 height 8
type input "Test_Email_Johnny_Company"
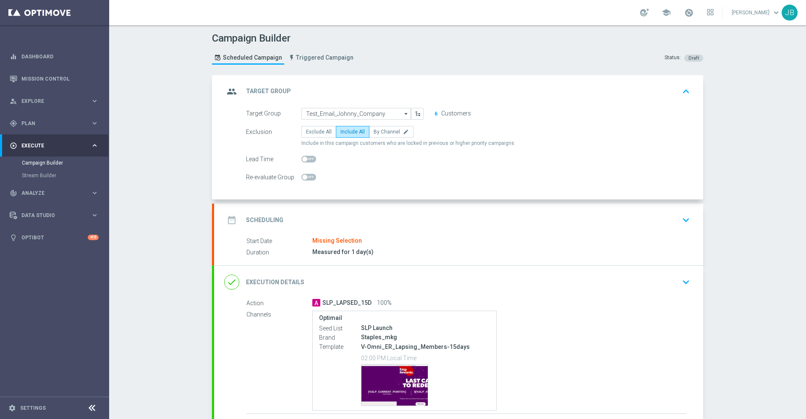
click at [265, 221] on h2 "Scheduling" at bounding box center [264, 220] width 37 height 8
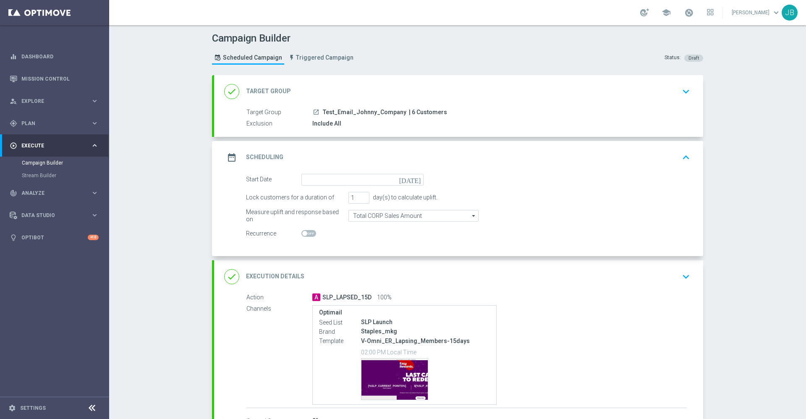
click at [414, 185] on form "Start Date [DATE] Lock customers for a duration of 1 day(s) to calculate uplift…" at bounding box center [468, 207] width 444 height 66
click at [411, 183] on icon "[DATE]" at bounding box center [411, 178] width 25 height 9
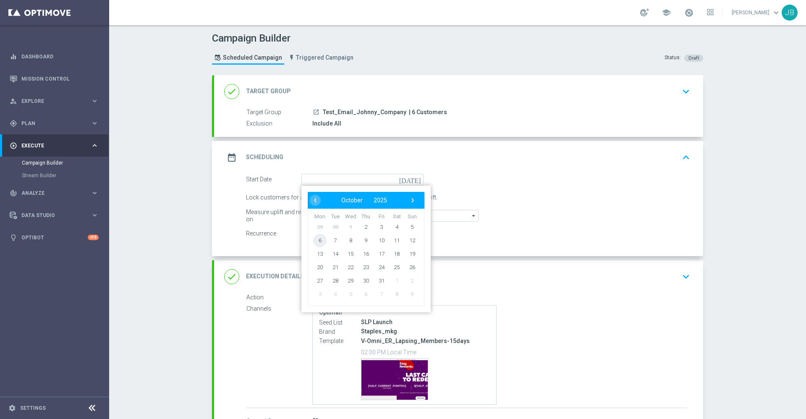
click at [315, 241] on span "6" at bounding box center [319, 239] width 13 height 13
type input "[DATE]"
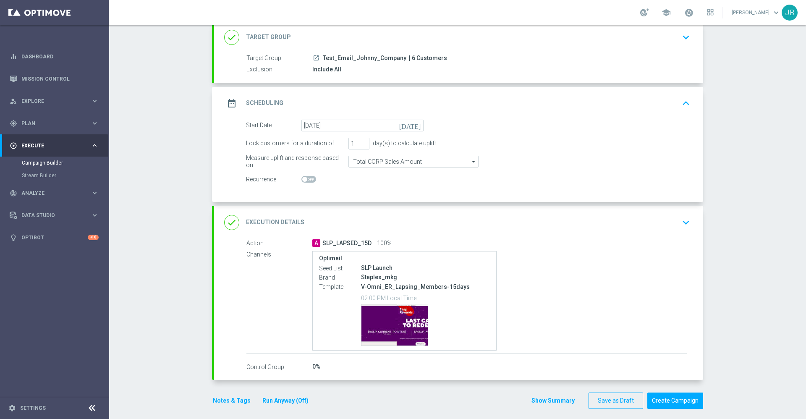
scroll to position [55, 0]
click at [274, 219] on h2 "Execution Details" at bounding box center [275, 221] width 58 height 8
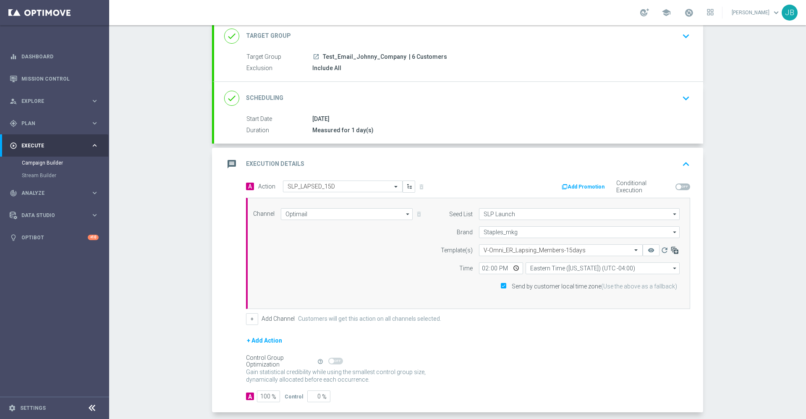
click at [671, 250] on icon "button" at bounding box center [674, 250] width 8 height 8
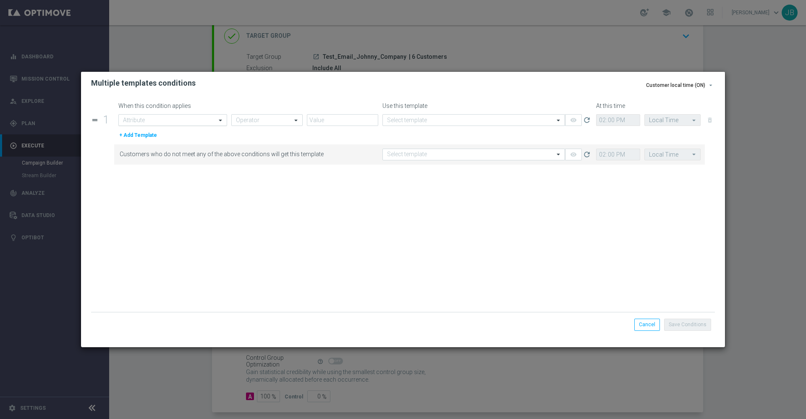
click at [184, 119] on input "text" at bounding box center [164, 120] width 83 height 7
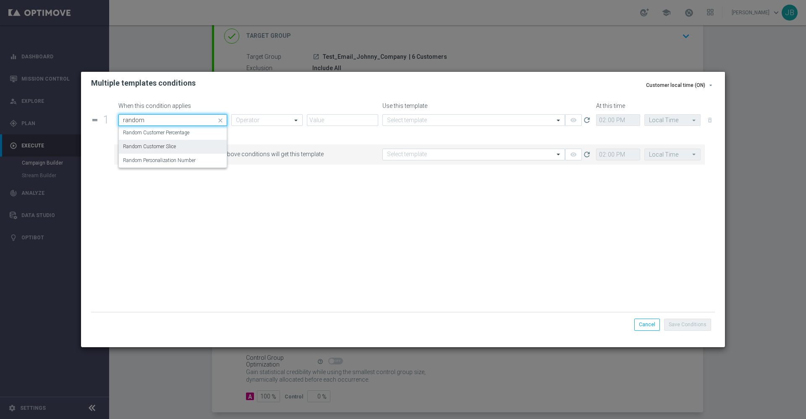
click at [183, 145] on div "Random Customer Slice" at bounding box center [172, 147] width 99 height 14
type input "random"
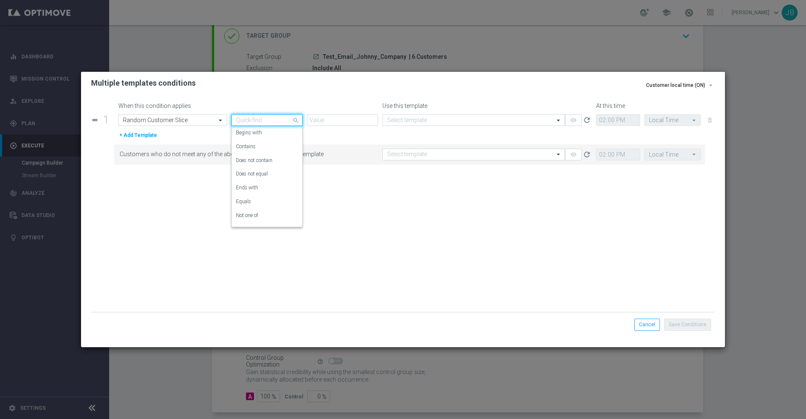
click at [244, 123] on input "text" at bounding box center [258, 120] width 45 height 7
click at [256, 200] on div "Equals" at bounding box center [267, 202] width 62 height 14
click at [348, 118] on input "text" at bounding box center [333, 120] width 45 height 7
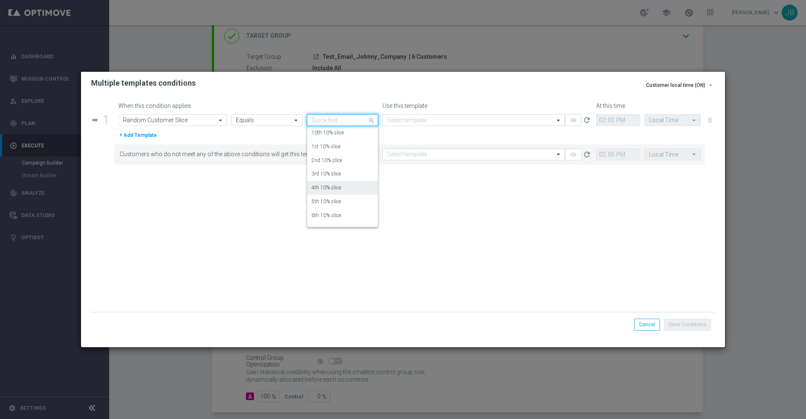
scroll to position [38, 0]
click at [326, 192] on label "7th 10% slice" at bounding box center [325, 191] width 29 height 7
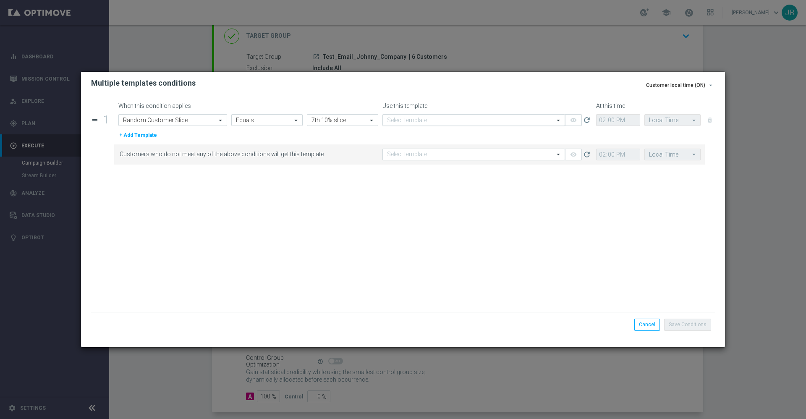
click at [423, 117] on input "text" at bounding box center [465, 120] width 157 height 7
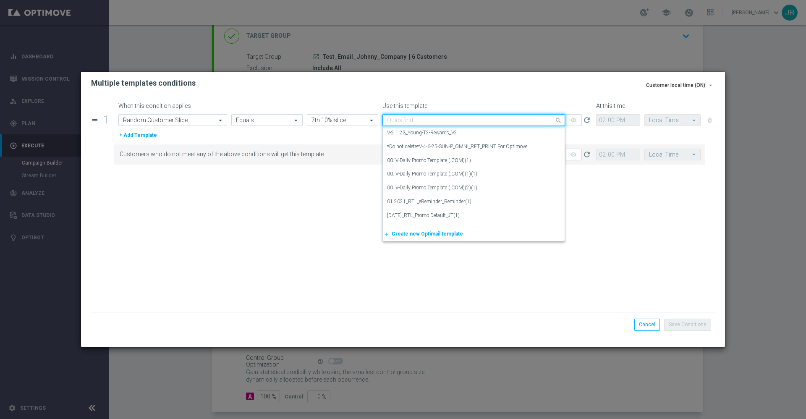
paste input "V-Omni_ER_Lapsing_Members-15days"
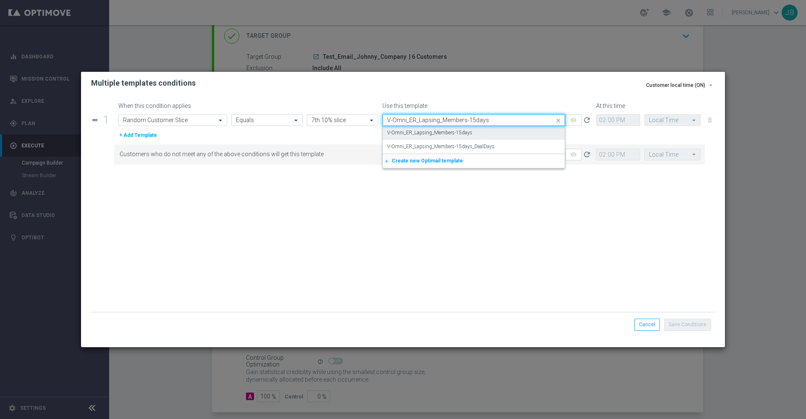
click at [431, 131] on label "V-Omni_ER_Lapsing_Members-15days" at bounding box center [429, 132] width 85 height 7
type input "V-Omni_ER_Lapsing_Members-15days"
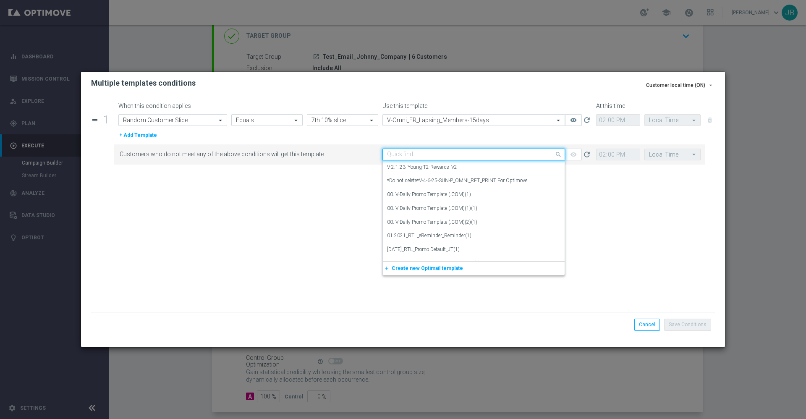
click at [434, 154] on input "text" at bounding box center [465, 154] width 157 height 7
paste input "V-Omni_ER_Lapsing_Members-15days"
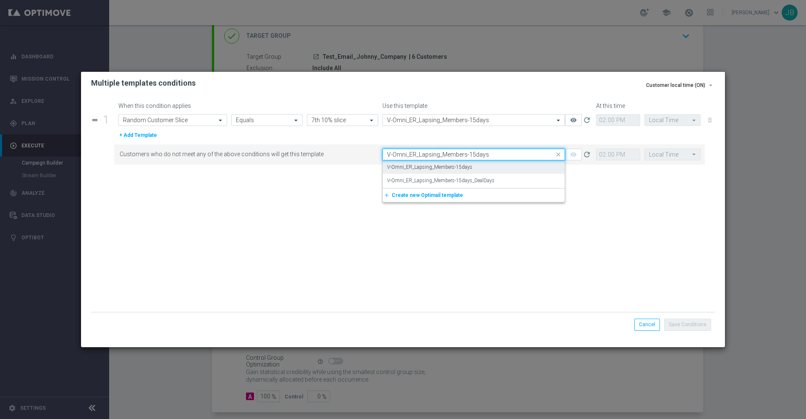
click at [441, 167] on label "V-Omni_ER_Lapsing_Members-15days" at bounding box center [429, 167] width 85 height 7
type input "V-Omni_ER_Lapsing_Members-15days"
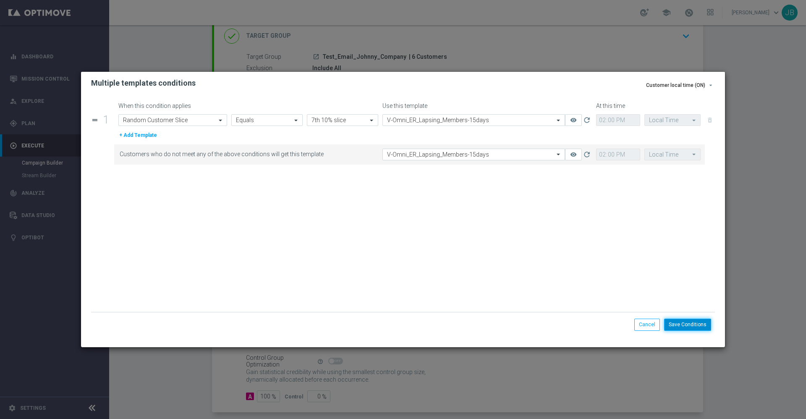
click at [700, 326] on button "Save Conditions" at bounding box center [687, 325] width 47 height 12
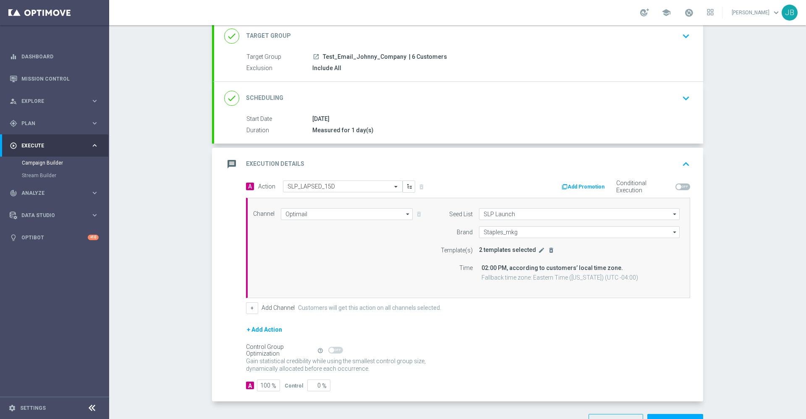
scroll to position [0, 0]
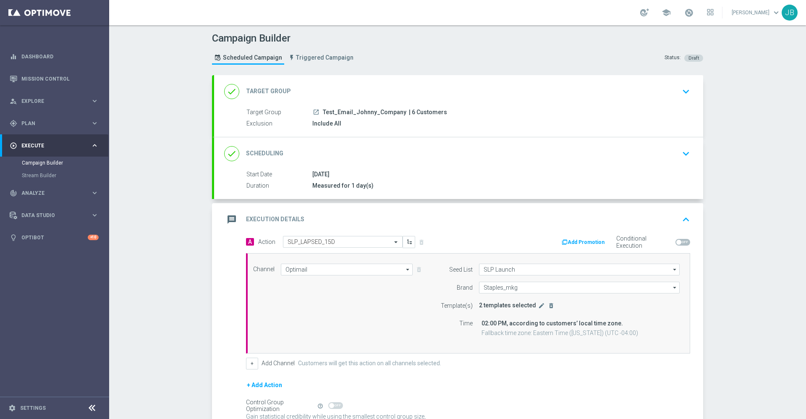
click at [275, 91] on h2 "Target Group" at bounding box center [268, 91] width 45 height 8
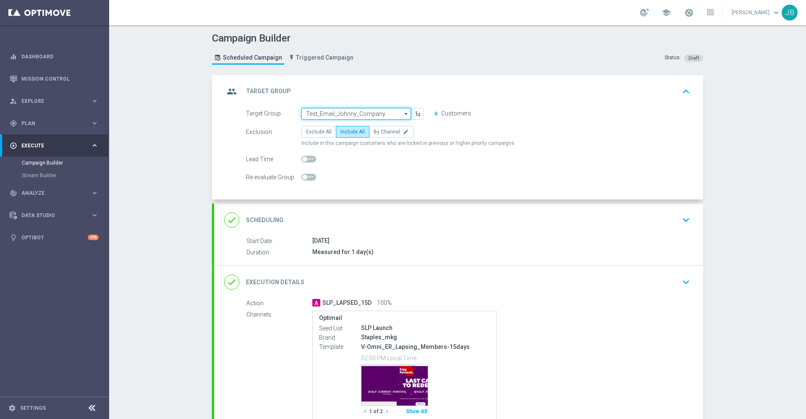
click at [360, 111] on input "Test_Email_Johnny_Company" at bounding box center [356, 114] width 110 height 12
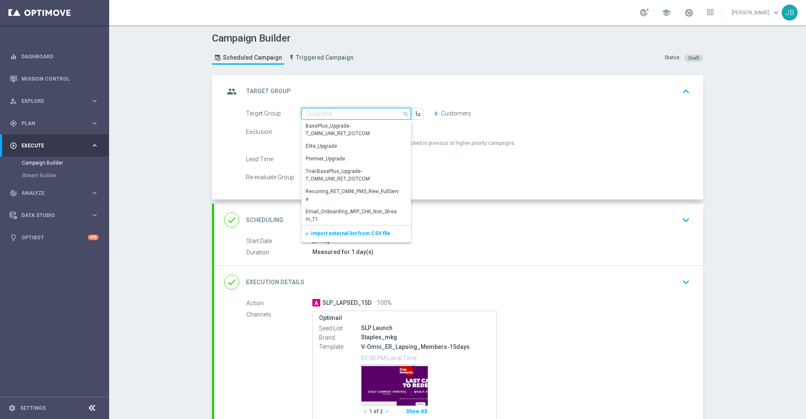
paste input "MON_20251006_D_Omni_Inactv_Acc_15D"
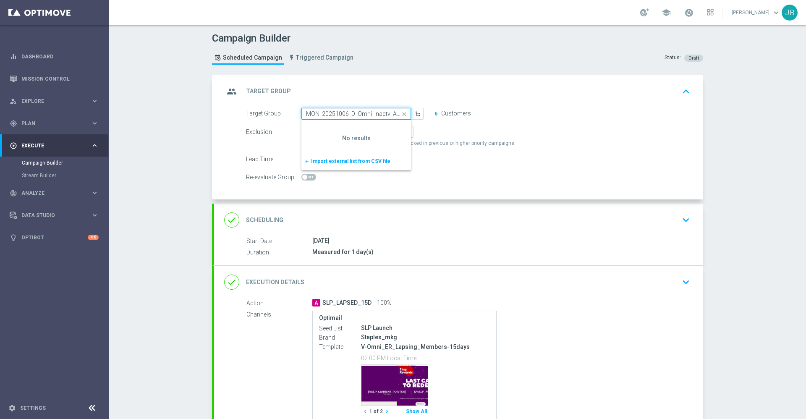
scroll to position [0, 11]
type input "MON_20251006_D_Omni_Inactv_Acc_15D"
click at [399, 114] on icon "close" at bounding box center [404, 114] width 13 height 12
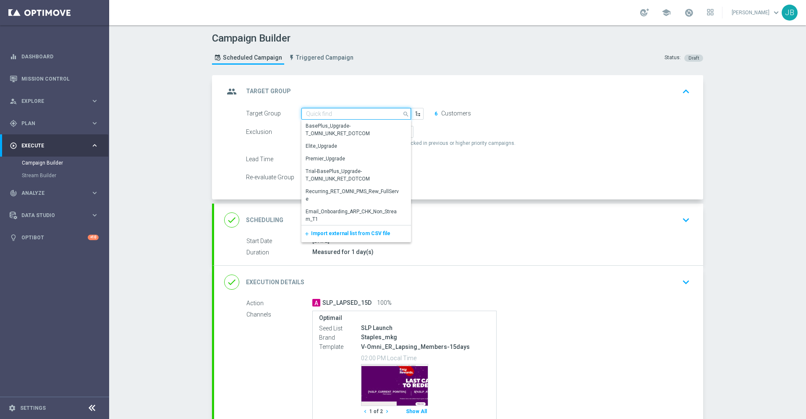
click at [350, 112] on input at bounding box center [356, 114] width 110 height 12
paste input "MON_20251006_D_Omni_Inactv_Acc_15D"
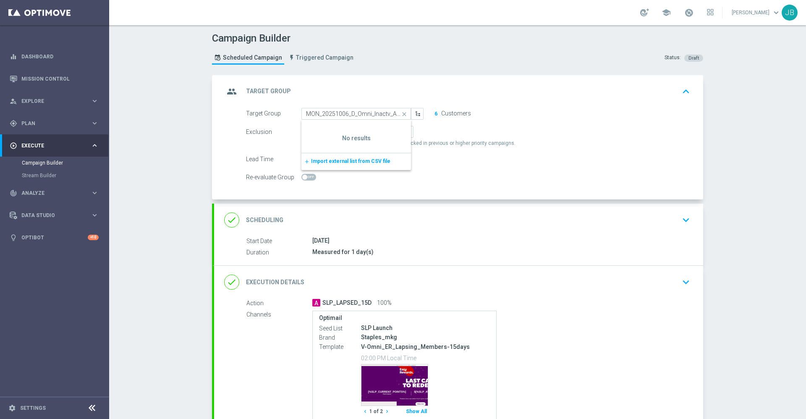
click at [440, 185] on div "Target Group MON_20251006_D_Omni_Inactv_Acc_15D Test_Email_Johnny_Company close…" at bounding box center [458, 154] width 489 height 92
type input "Test_Email_Johnny_Company"
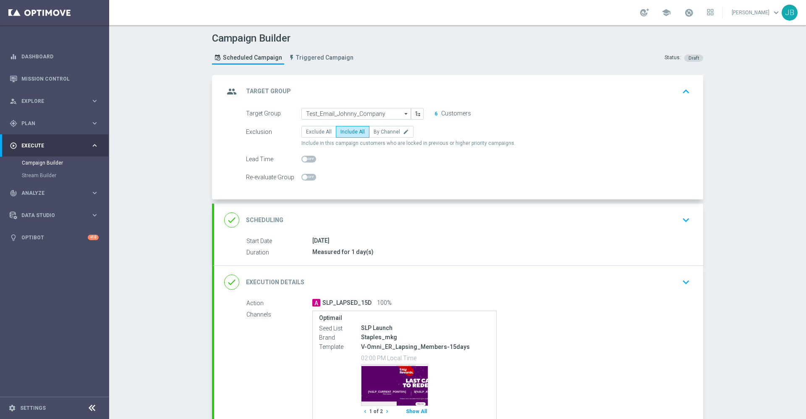
scroll to position [78, 0]
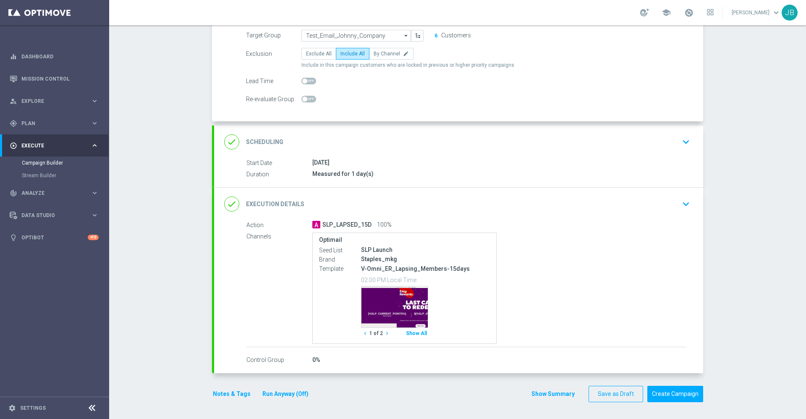
click at [293, 203] on h2 "Execution Details" at bounding box center [275, 204] width 58 height 8
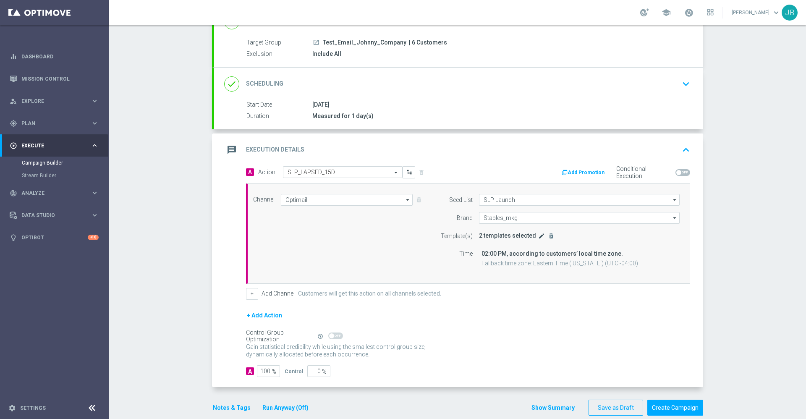
click at [538, 236] on icon "edit" at bounding box center [541, 235] width 7 height 7
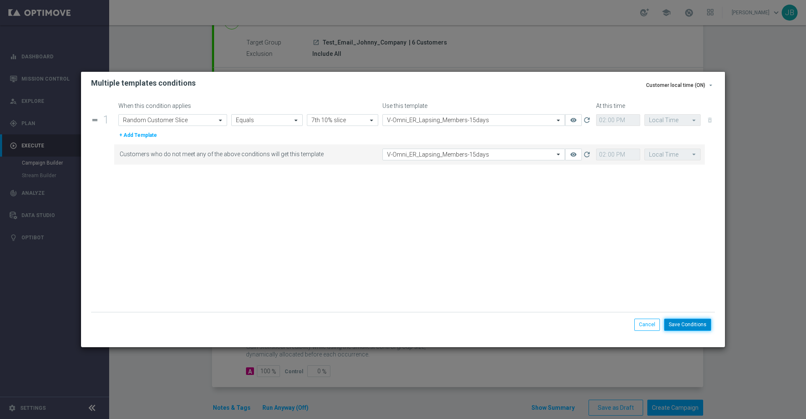
click at [684, 322] on button "Save Conditions" at bounding box center [687, 325] width 47 height 12
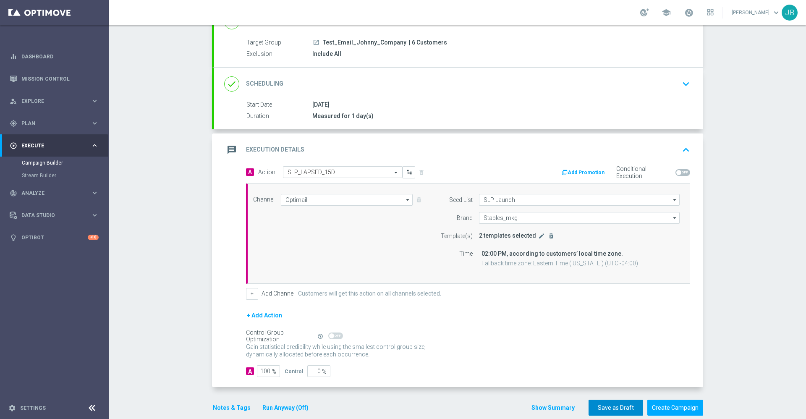
click at [616, 407] on button "Save as Draft" at bounding box center [615, 408] width 55 height 16
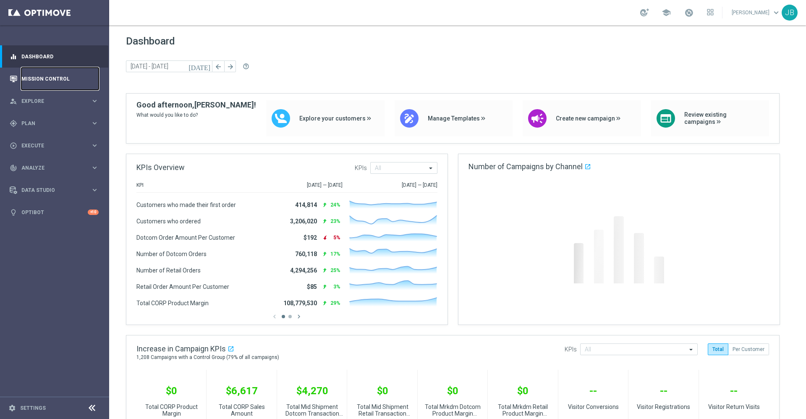
click at [50, 79] on link "Mission Control" at bounding box center [59, 79] width 77 height 22
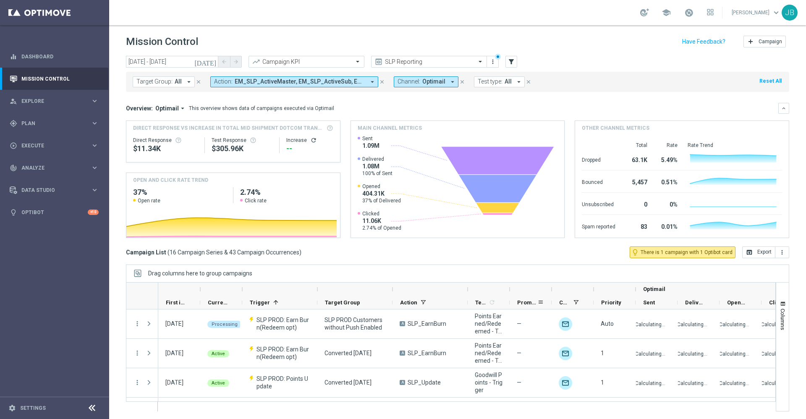
click at [528, 302] on span "Promotions" at bounding box center [527, 302] width 20 height 6
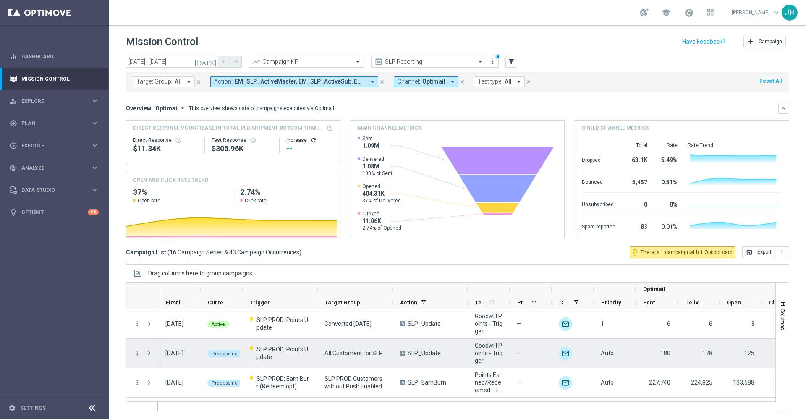
scroll to position [1, 0]
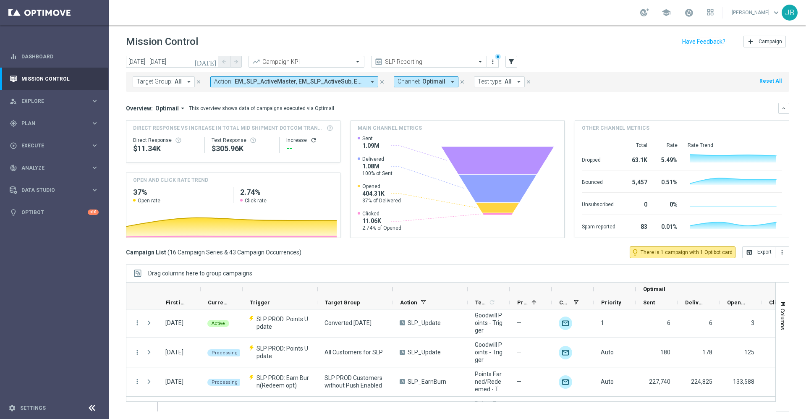
click at [521, 300] on span "Promotions" at bounding box center [522, 302] width 11 height 6
click at [520, 300] on span "Promotions" at bounding box center [522, 302] width 11 height 6
click at [436, 61] on input "text" at bounding box center [421, 61] width 90 height 7
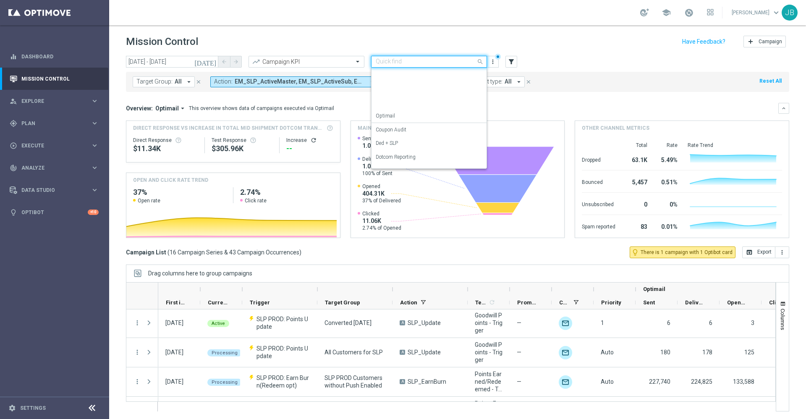
scroll to position [107, 0]
click at [405, 93] on label "OMNI Reporting" at bounding box center [394, 91] width 36 height 7
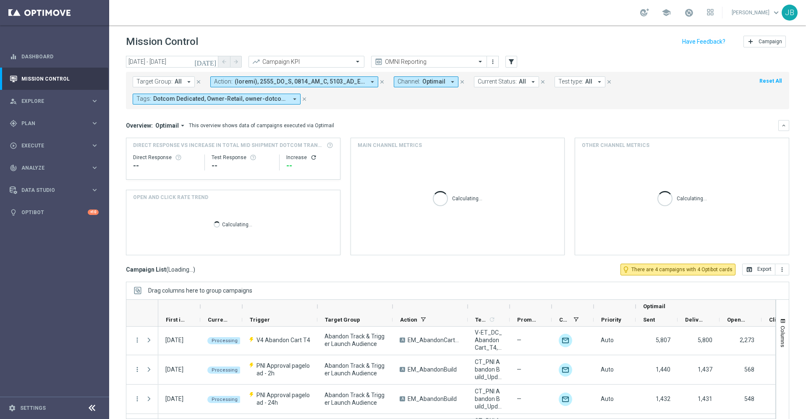
scroll to position [0, 0]
click at [525, 316] on div "Promotions" at bounding box center [527, 319] width 20 height 13
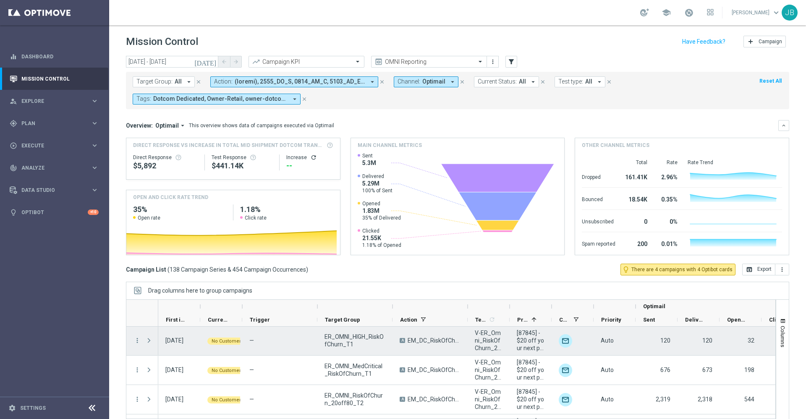
scroll to position [220, 0]
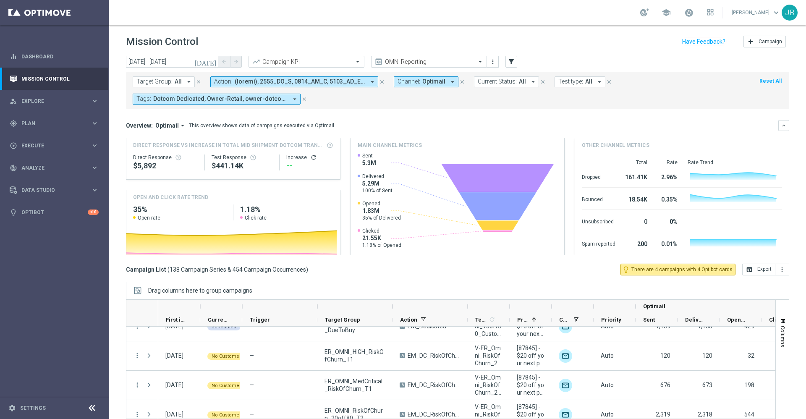
click at [212, 62] on icon "[DATE]" at bounding box center [205, 62] width 23 height 8
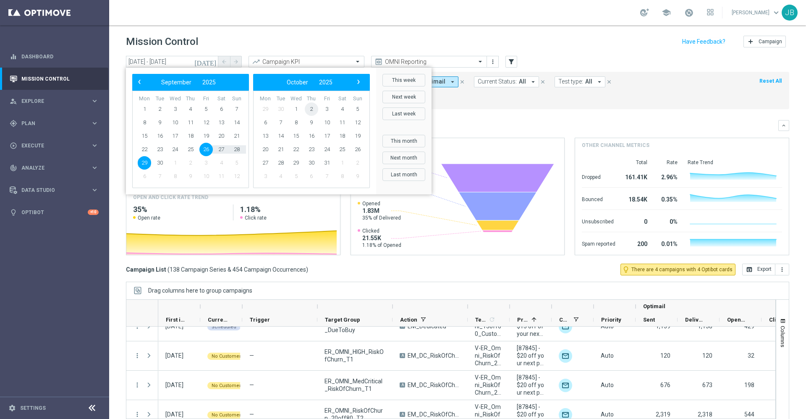
click at [314, 110] on span "2" at bounding box center [311, 108] width 13 height 13
click at [192, 108] on span "2" at bounding box center [190, 108] width 13 height 13
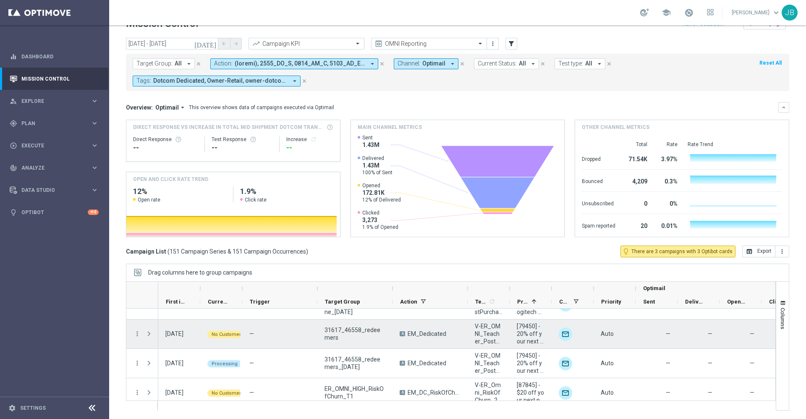
scroll to position [283, 0]
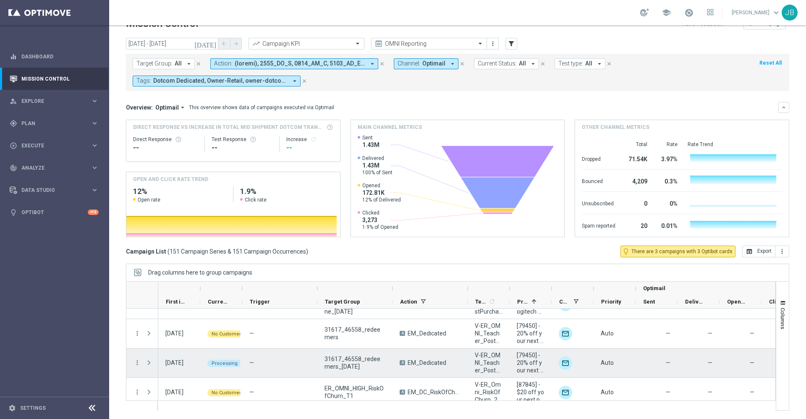
click at [150, 363] on span "Press SPACE to select this row." at bounding box center [149, 362] width 8 height 7
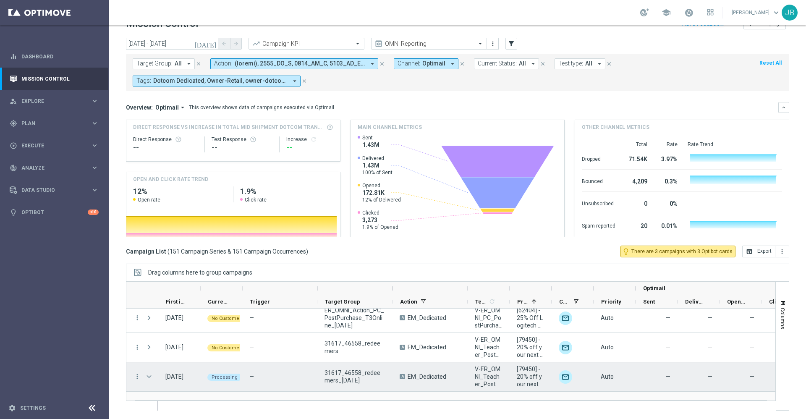
scroll to position [278, 0]
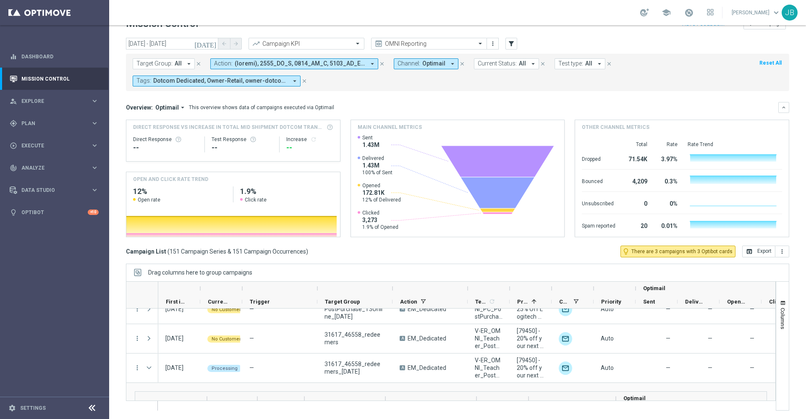
click at [214, 46] on icon "[DATE]" at bounding box center [205, 44] width 23 height 8
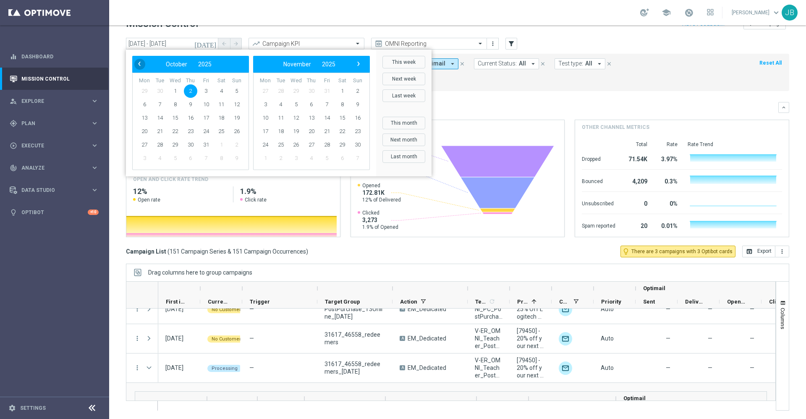
click at [134, 63] on span "‹" at bounding box center [139, 63] width 11 height 11
click at [328, 91] on span "3" at bounding box center [326, 90] width 13 height 13
click at [144, 105] on span "6" at bounding box center [144, 104] width 13 height 13
type input "[DATE] - [DATE]"
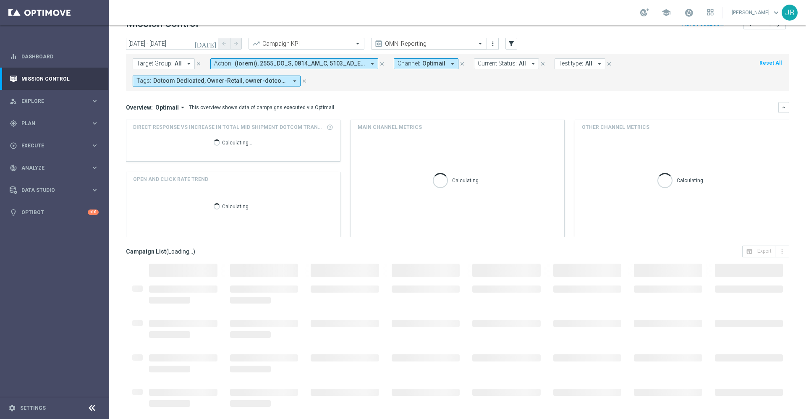
click at [446, 45] on input "text" at bounding box center [421, 43] width 90 height 7
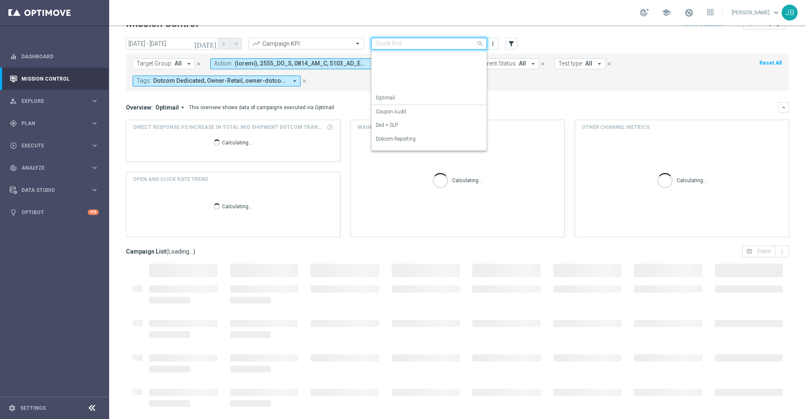
scroll to position [107, 0]
click at [410, 125] on div "SLP Reporting" at bounding box center [429, 129] width 107 height 14
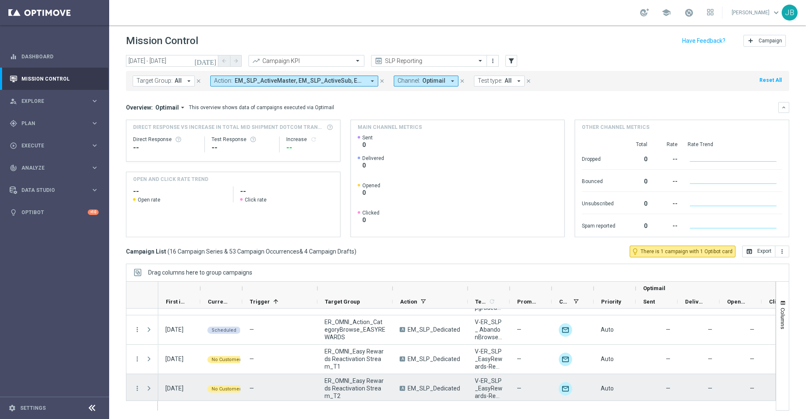
scroll to position [285, 0]
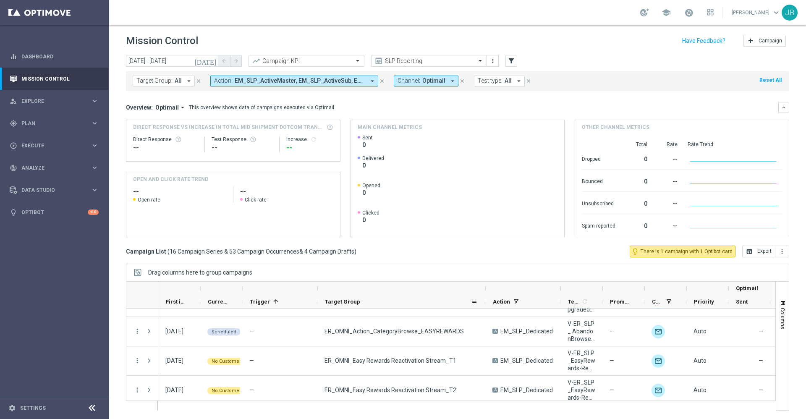
drag, startPoint x: 392, startPoint y: 291, endPoint x: 484, endPoint y: 302, distance: 93.4
click at [484, 302] on div "Optimail First in Range" at bounding box center [549, 295] width 782 height 27
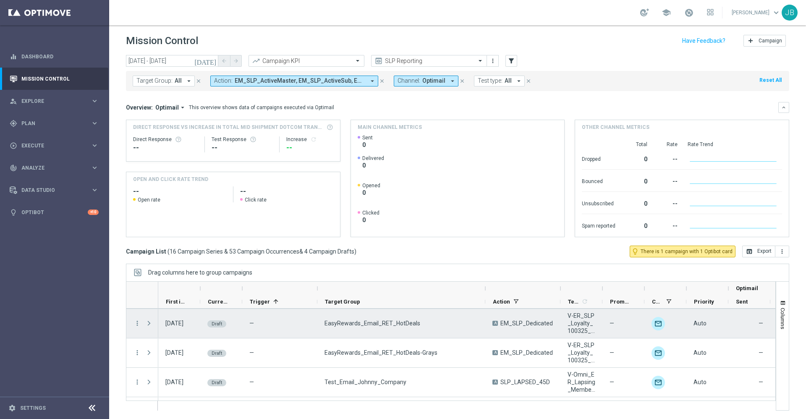
scroll to position [496, 0]
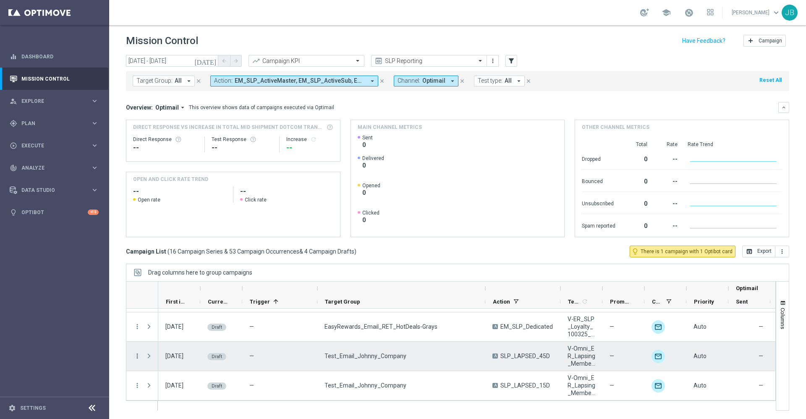
click at [139, 358] on icon "more_vert" at bounding box center [137, 356] width 8 height 8
click at [161, 386] on span "Edit" at bounding box center [158, 388] width 9 height 6
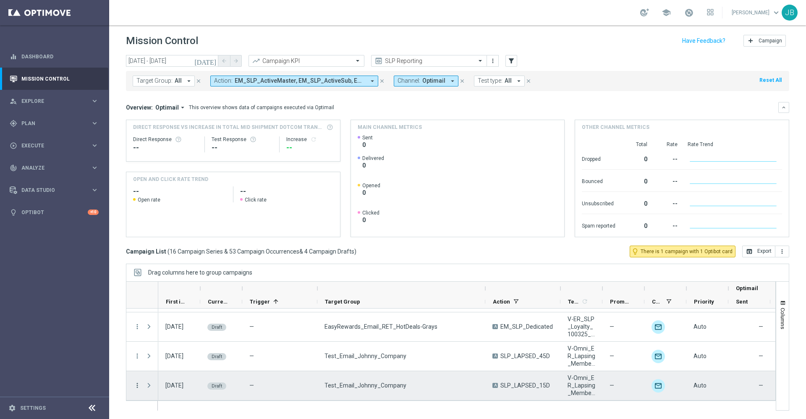
click at [137, 387] on icon "more_vert" at bounding box center [137, 385] width 8 height 8
click at [159, 359] on span "Edit" at bounding box center [158, 360] width 9 height 6
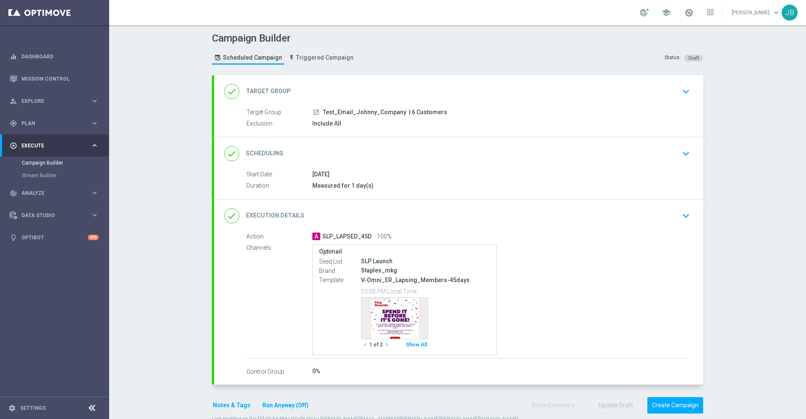
click at [266, 93] on h2 "Target Group" at bounding box center [268, 91] width 45 height 8
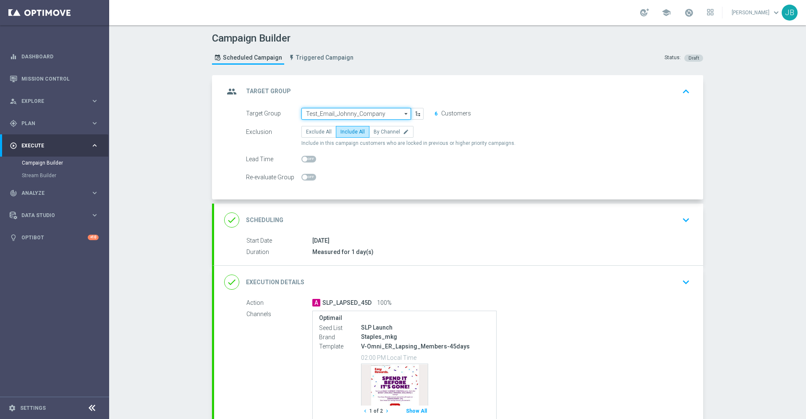
click at [342, 114] on input "Test_Email_Johnny_Company" at bounding box center [356, 114] width 110 height 12
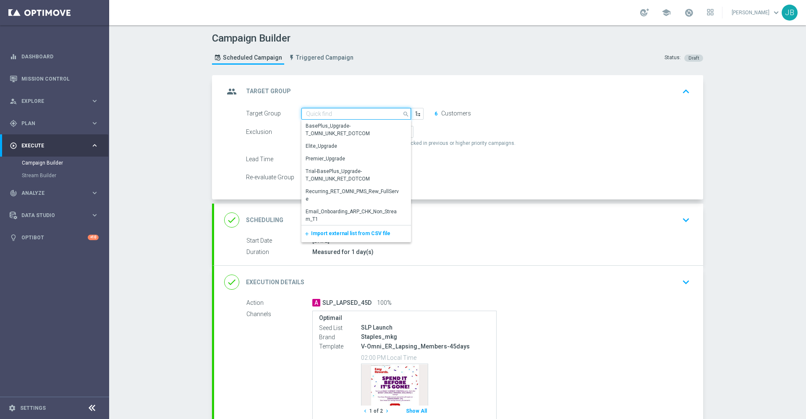
paste input "FRI_20251003_D_Omni_Inactv_Accounts_45D"
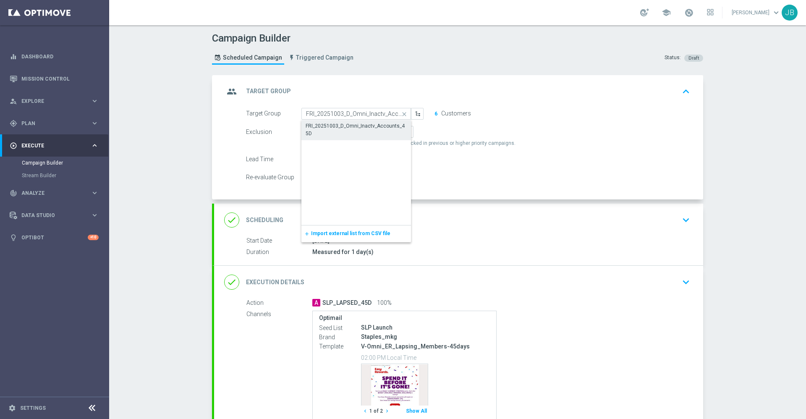
click at [344, 127] on div "FRI_20251003_D_Omni_Inactv_Accounts_45D" at bounding box center [356, 129] width 101 height 15
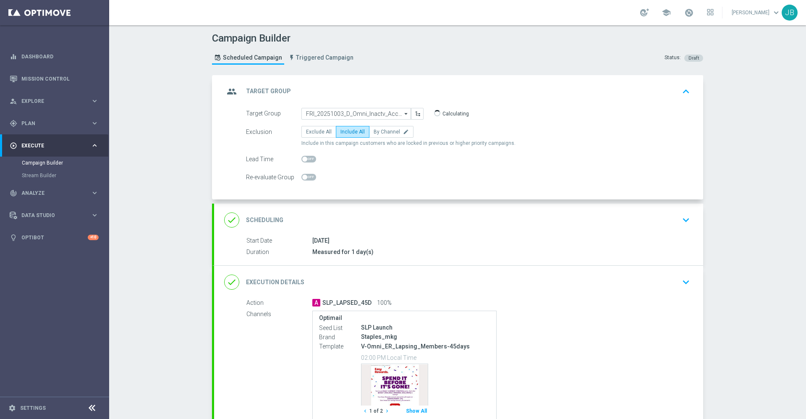
type input "FRI_20251003_D_Omni_Inactv_Accounts_45D"
click at [269, 217] on h2 "Scheduling" at bounding box center [264, 220] width 37 height 8
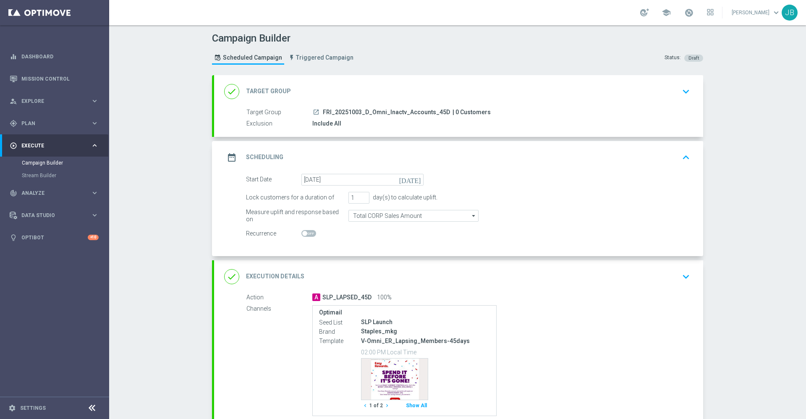
click at [287, 272] on h2 "Execution Details" at bounding box center [275, 276] width 58 height 8
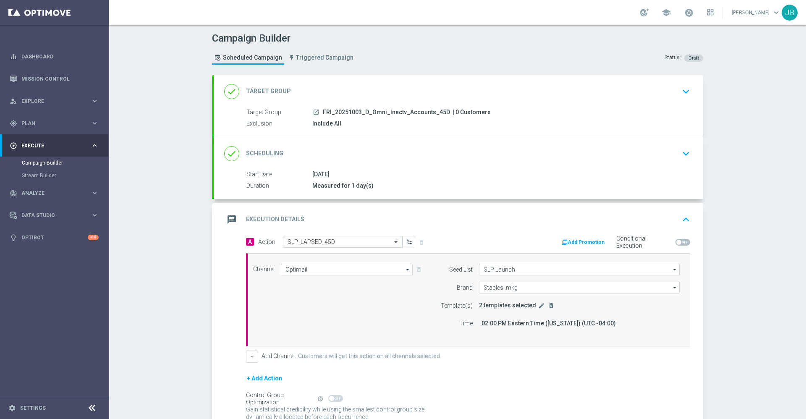
scroll to position [85, 0]
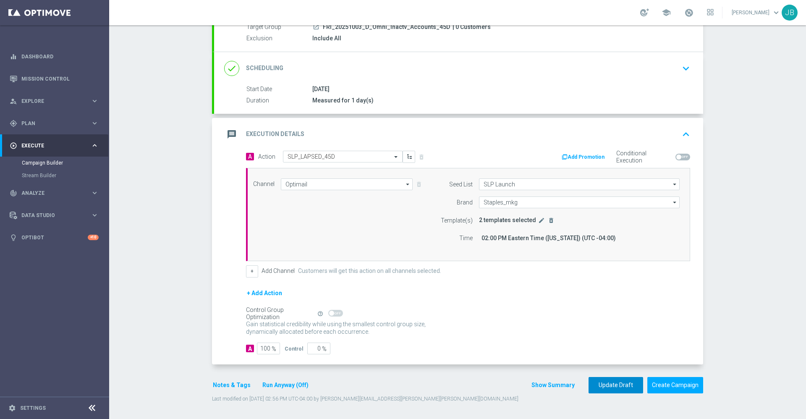
click at [603, 381] on button "Update Draft" at bounding box center [615, 385] width 55 height 16
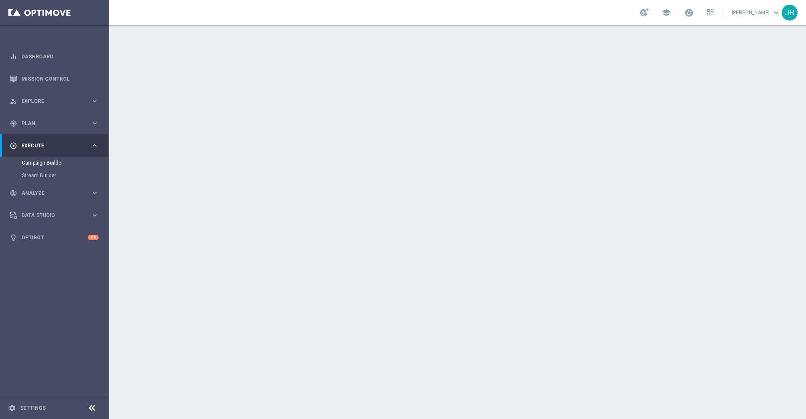
click at [261, 90] on h2 "Target Group" at bounding box center [268, 91] width 45 height 8
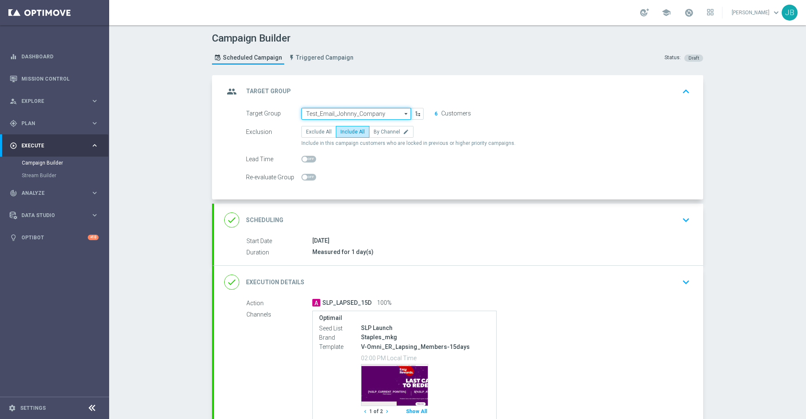
click at [321, 113] on input "Test_Email_Johnny_Company" at bounding box center [356, 114] width 110 height 12
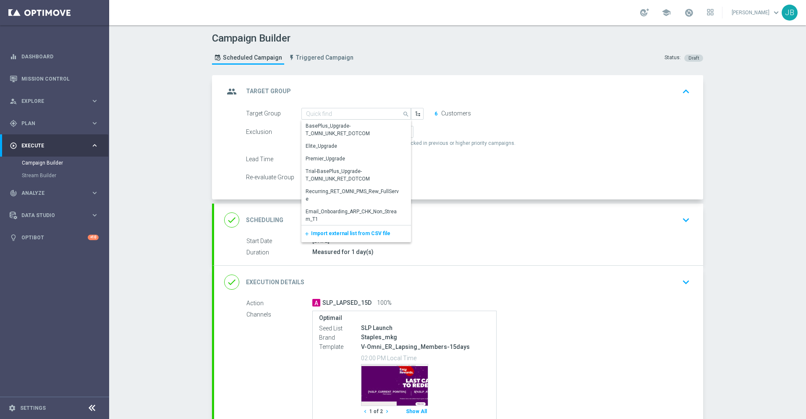
click at [427, 78] on div "group Target Group keyboard_arrow_up" at bounding box center [458, 91] width 489 height 33
type input "Test_Email_Johnny_Company"
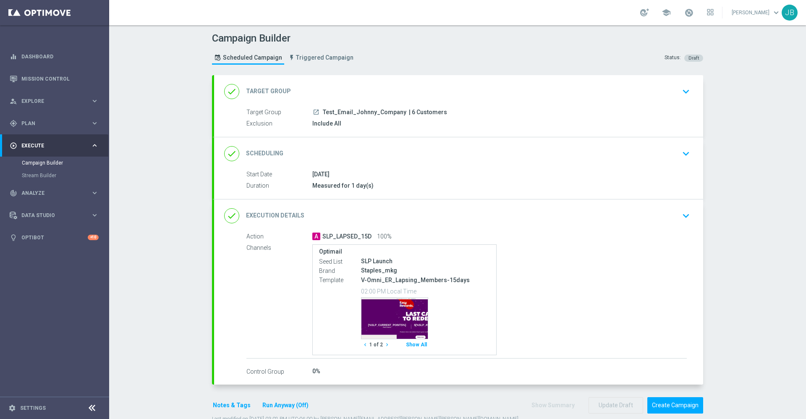
click at [278, 91] on h2 "Target Group" at bounding box center [268, 91] width 45 height 8
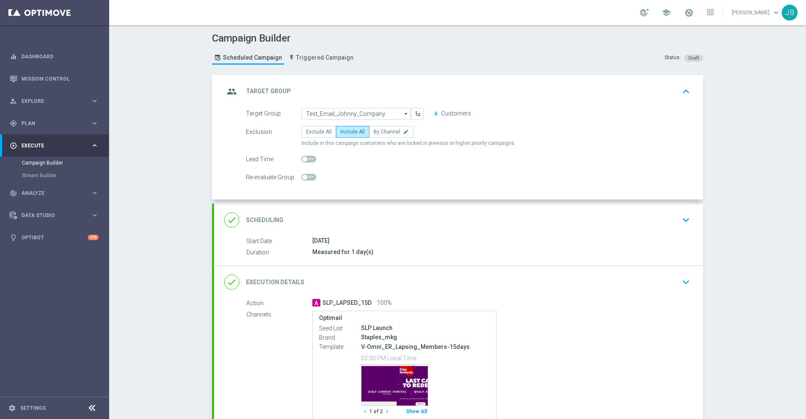
click at [262, 222] on h2 "Scheduling" at bounding box center [264, 220] width 37 height 8
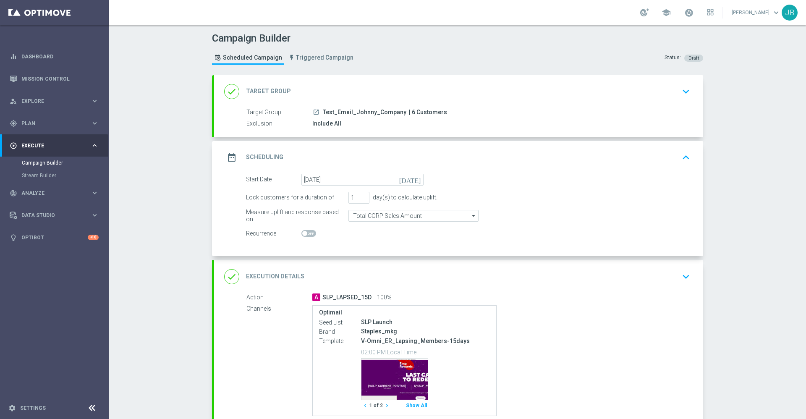
click at [274, 96] on div "done Target Group" at bounding box center [257, 91] width 67 height 15
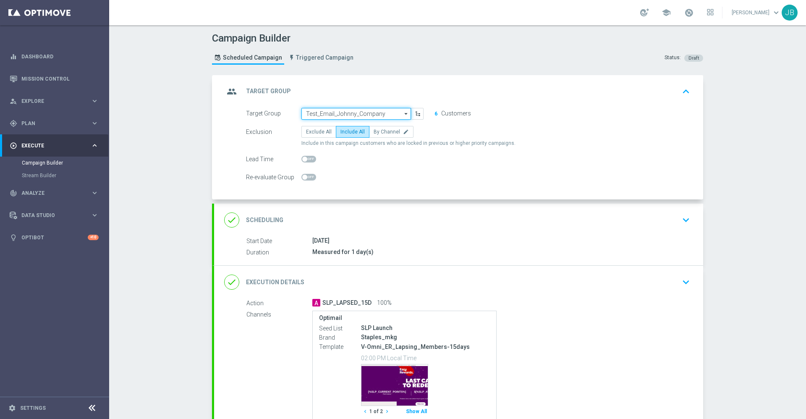
click at [369, 113] on input "Test_Email_Johnny_Company" at bounding box center [356, 114] width 110 height 12
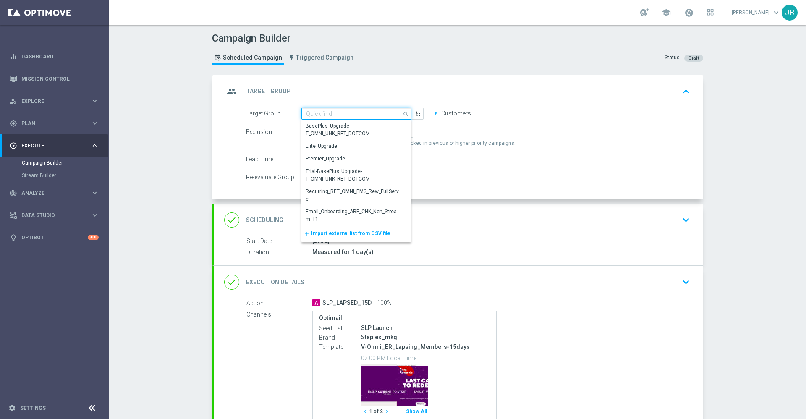
paste input "MON_20251006_D_Omni_Inactv_Acc_15D"
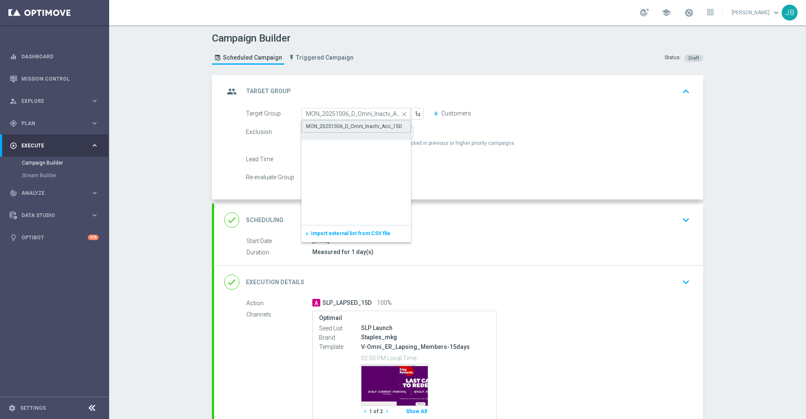
click at [361, 124] on div "MON_20251006_D_Omni_Inactv_Acc_15D" at bounding box center [354, 127] width 96 height 8
type input "MON_20251006_D_Omni_Inactv_Acc_15D"
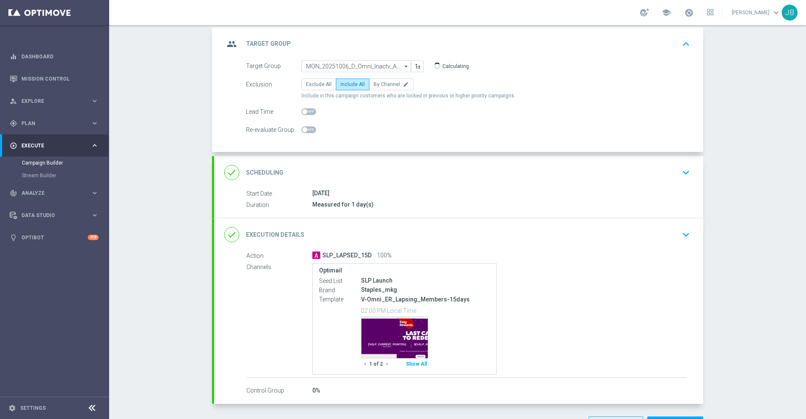
scroll to position [48, 0]
click at [384, 366] on icon "chevron_right" at bounding box center [387, 363] width 6 height 6
click at [384, 364] on icon "chevron_right" at bounding box center [387, 363] width 6 height 6
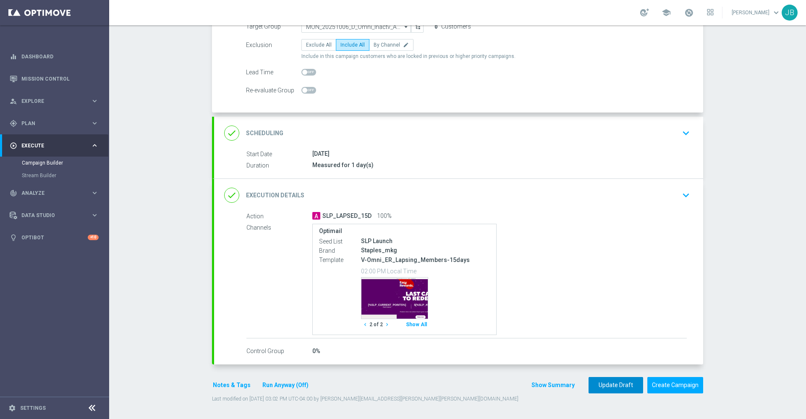
click at [608, 383] on button "Update Draft" at bounding box center [615, 385] width 55 height 16
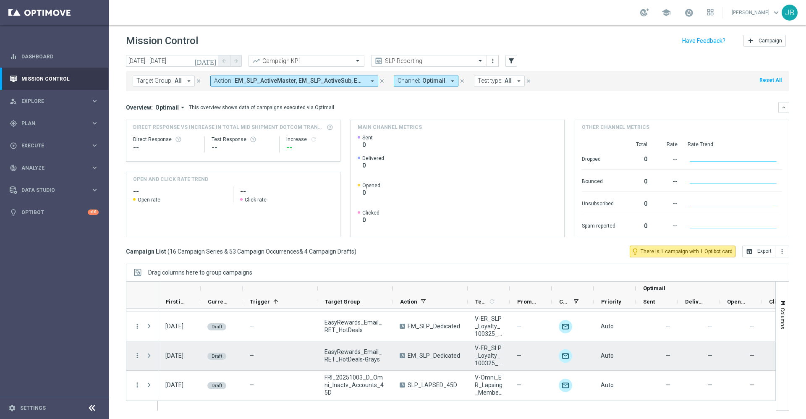
scroll to position [496, 0]
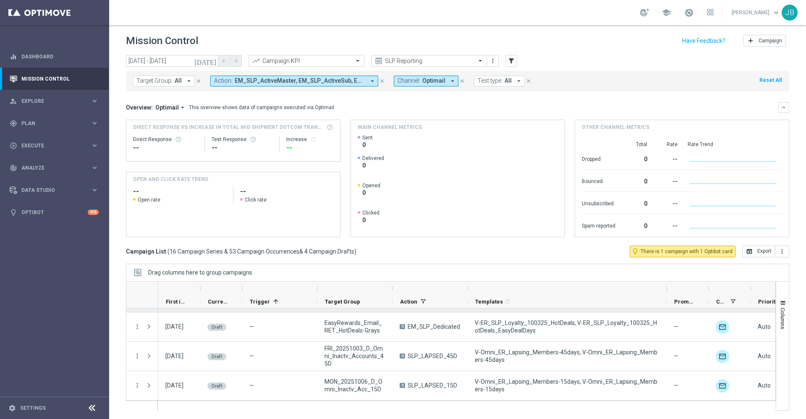
drag, startPoint x: 509, startPoint y: 286, endPoint x: 674, endPoint y: 308, distance: 166.7
click at [674, 308] on div "Optimail First in Range" at bounding box center [581, 295] width 846 height 27
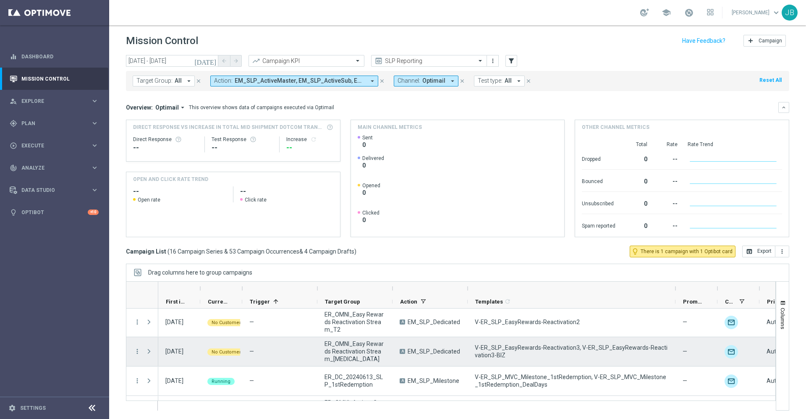
scroll to position [350, 0]
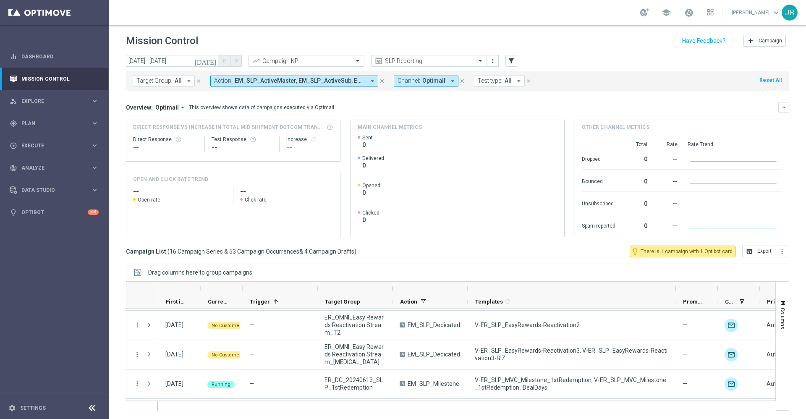
click at [403, 61] on input "text" at bounding box center [421, 60] width 90 height 7
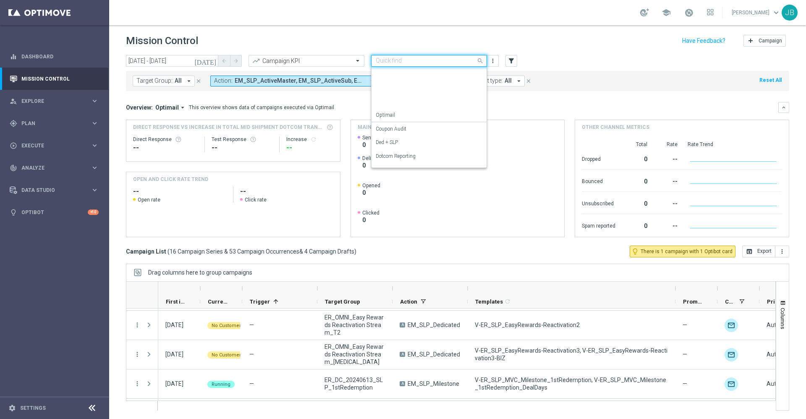
scroll to position [107, 0]
click at [82, 79] on link "Mission Control" at bounding box center [59, 79] width 77 height 22
click at [427, 59] on input "text" at bounding box center [421, 60] width 90 height 7
click at [410, 94] on label "OMNI Reporting" at bounding box center [394, 90] width 36 height 7
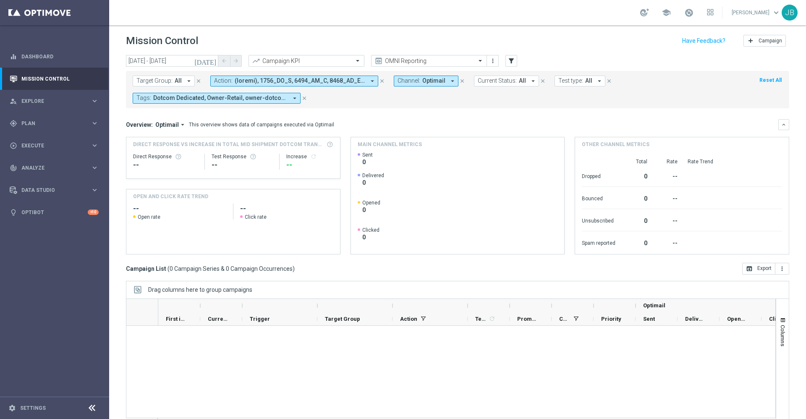
scroll to position [0, 0]
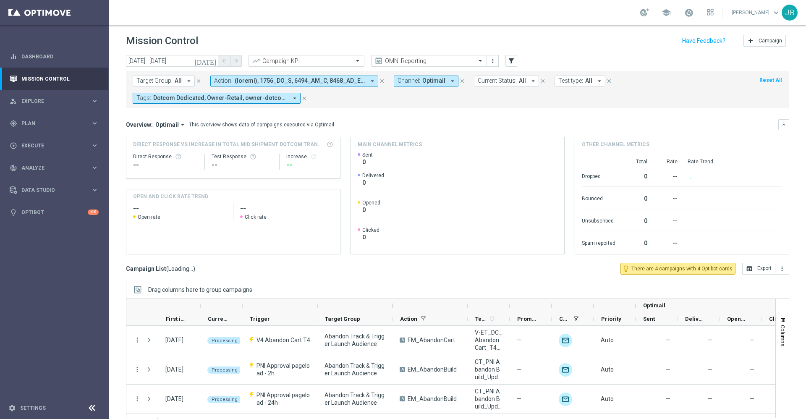
click at [213, 63] on icon "[DATE]" at bounding box center [205, 61] width 23 height 8
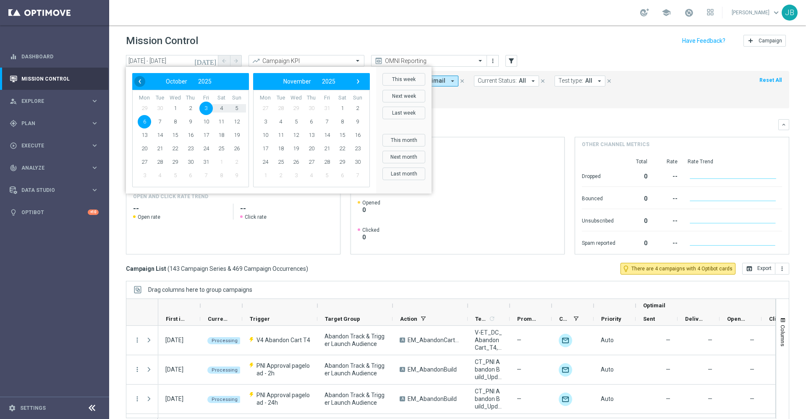
click at [142, 81] on span "‹" at bounding box center [139, 81] width 11 height 11
click at [190, 133] on span "17" at bounding box center [190, 134] width 13 height 13
click at [358, 81] on span "›" at bounding box center [358, 81] width 11 height 11
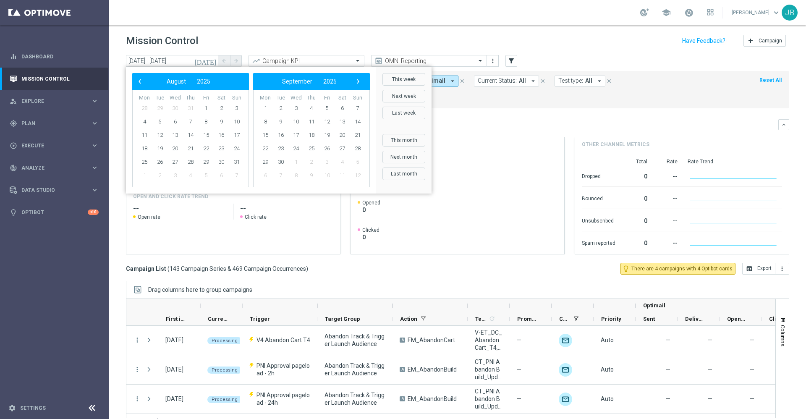
click at [358, 81] on span "›" at bounding box center [358, 81] width 11 height 11
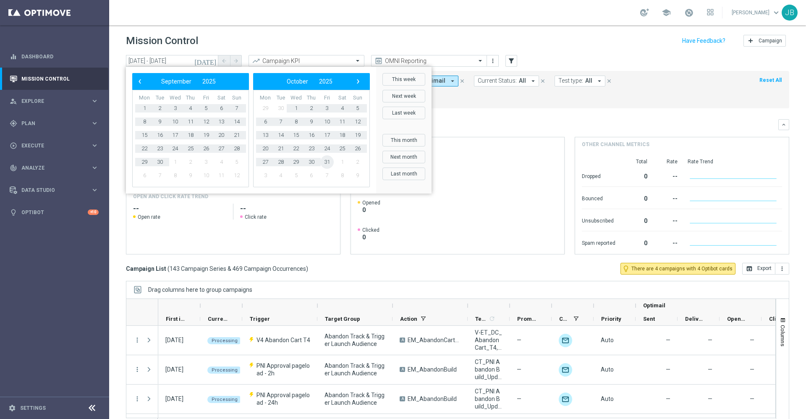
click at [327, 159] on span "31" at bounding box center [326, 161] width 13 height 13
type input "17 Jul 2025 - 31 Oct 2025"
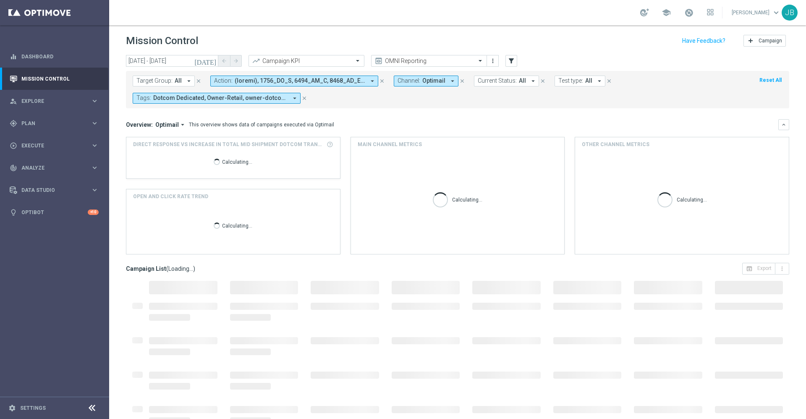
click at [167, 84] on span "Target Group:" at bounding box center [154, 80] width 36 height 7
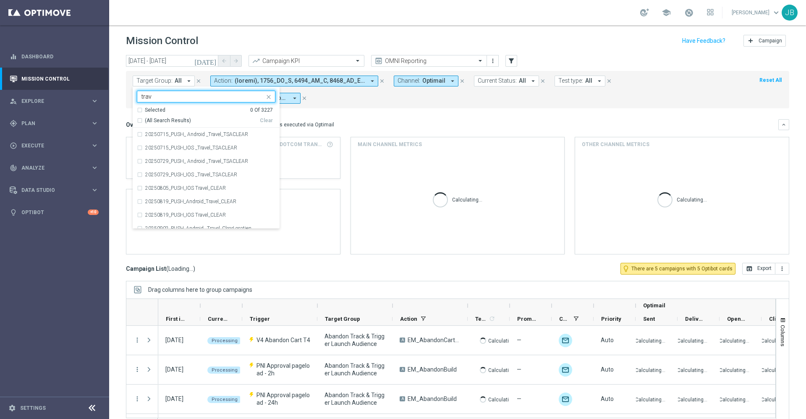
click at [139, 120] on div "(All Search Results)" at bounding box center [198, 120] width 123 height 7
type input "trav"
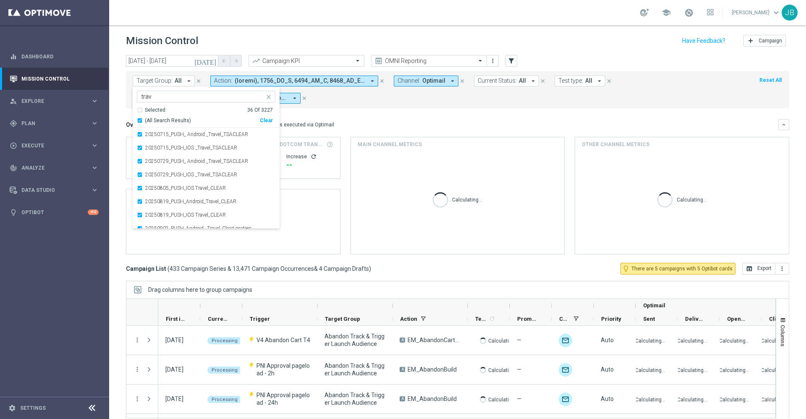
click at [340, 113] on mini-dashboard "Overview: Optimail arrow_drop_down This overview shows data of campaigns execut…" at bounding box center [457, 185] width 663 height 154
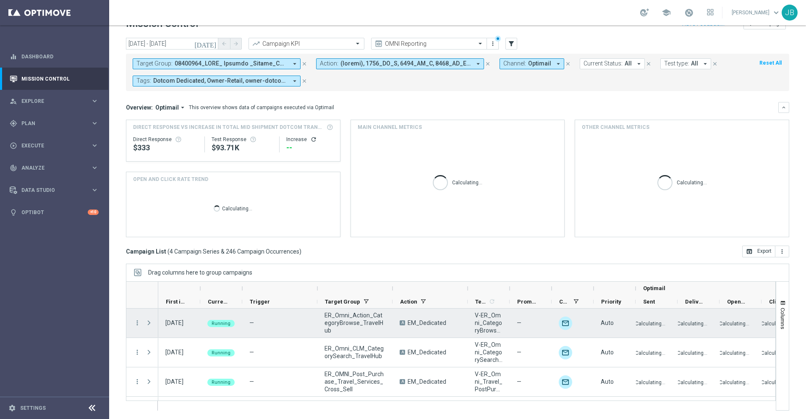
scroll to position [26, 0]
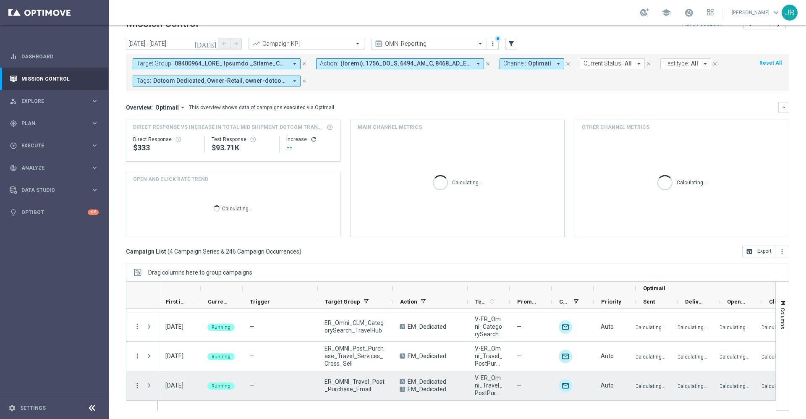
click at [136, 386] on icon "more_vert" at bounding box center [137, 385] width 8 height 8
click at [183, 311] on span "Channel Metrics" at bounding box center [173, 309] width 39 height 6
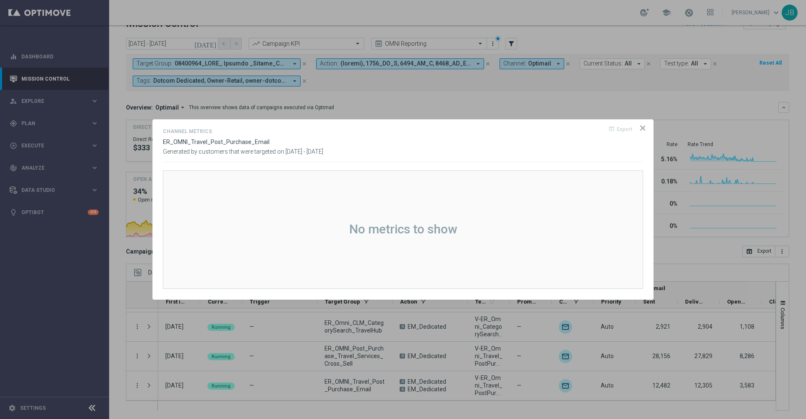
click at [641, 125] on icon "icon" at bounding box center [642, 128] width 8 height 8
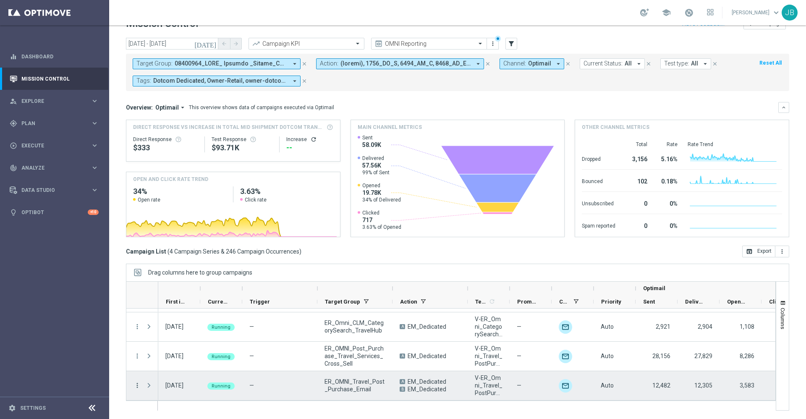
click at [138, 384] on icon "more_vert" at bounding box center [137, 385] width 8 height 8
click at [180, 311] on span "Channel Metrics" at bounding box center [173, 309] width 39 height 6
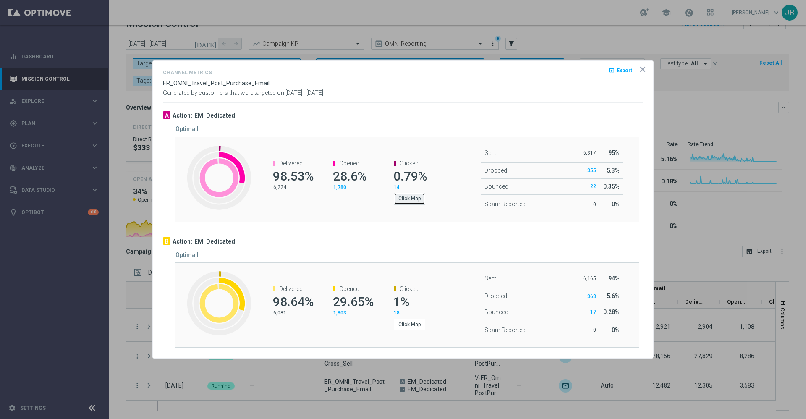
click at [405, 200] on button "Click Map" at bounding box center [409, 199] width 31 height 12
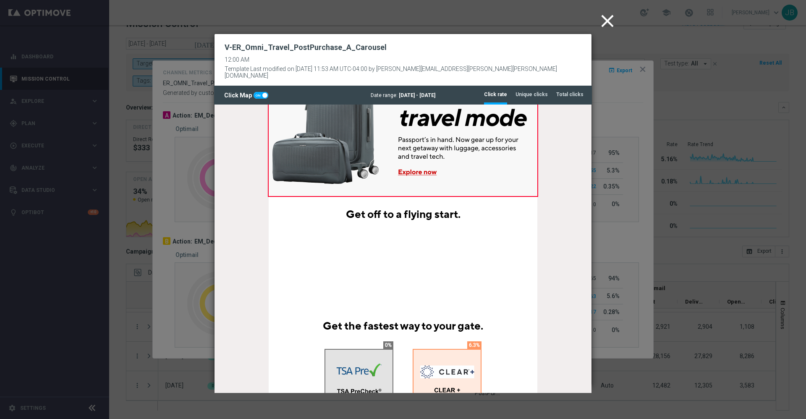
scroll to position [274, 0]
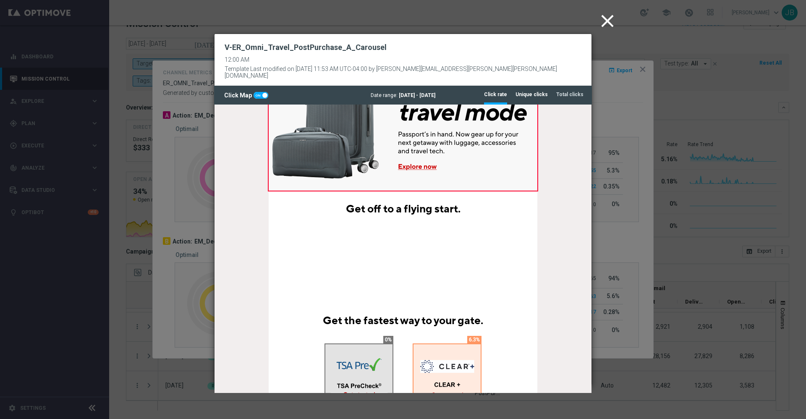
click at [528, 91] on tab-header "Unique clicks" at bounding box center [531, 94] width 32 height 7
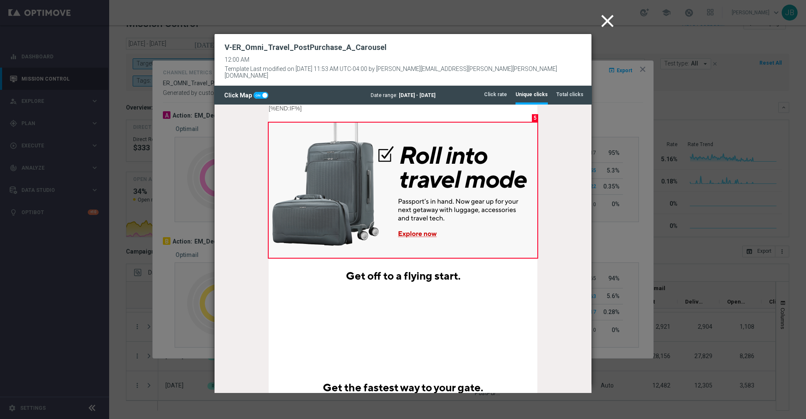
scroll to position [205, 0]
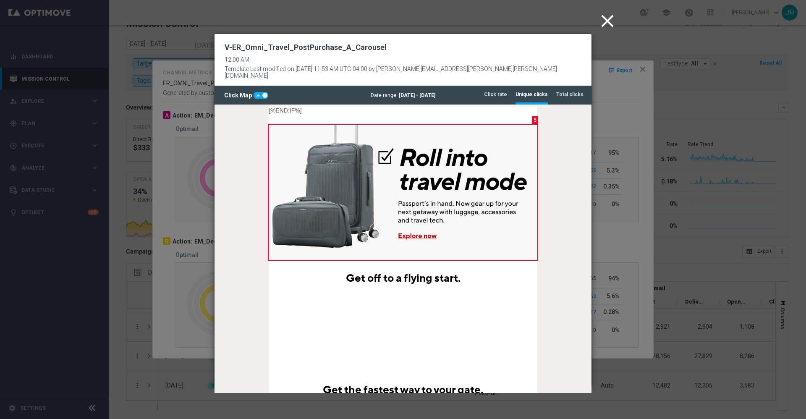
click at [605, 22] on icon "close" at bounding box center [607, 20] width 21 height 21
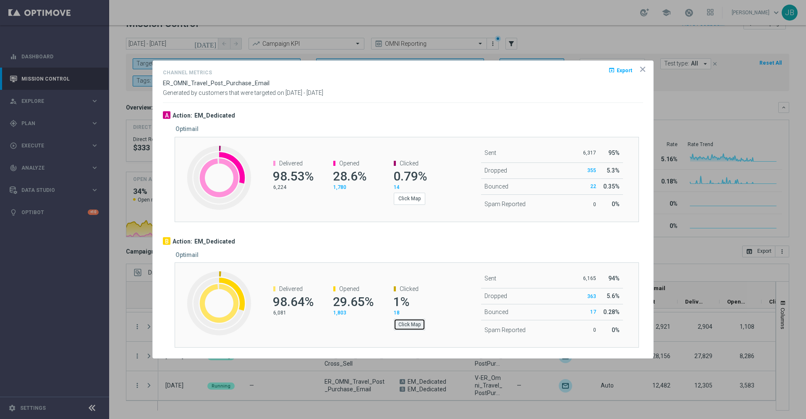
click at [407, 325] on button "Click Map" at bounding box center [409, 325] width 31 height 12
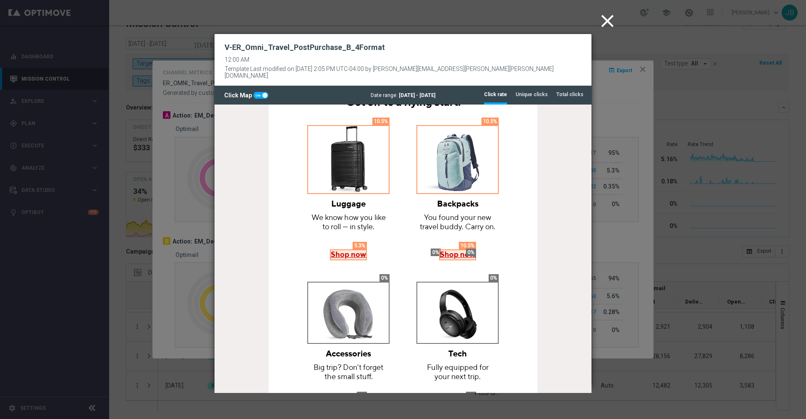
scroll to position [380, 0]
click at [526, 91] on tab-header "Unique clicks" at bounding box center [531, 94] width 32 height 7
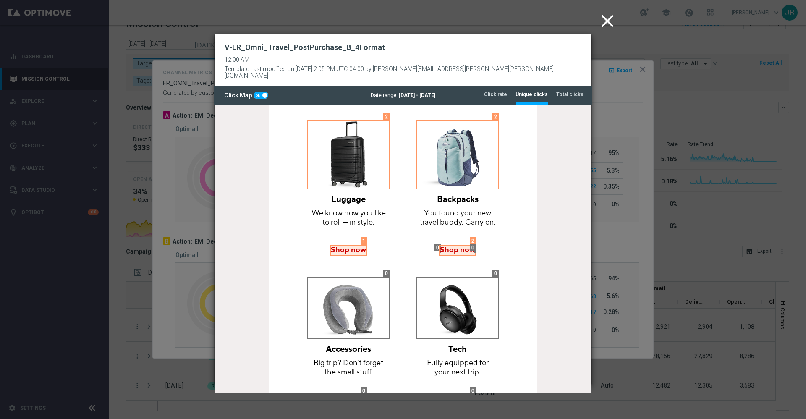
scroll to position [377, 0]
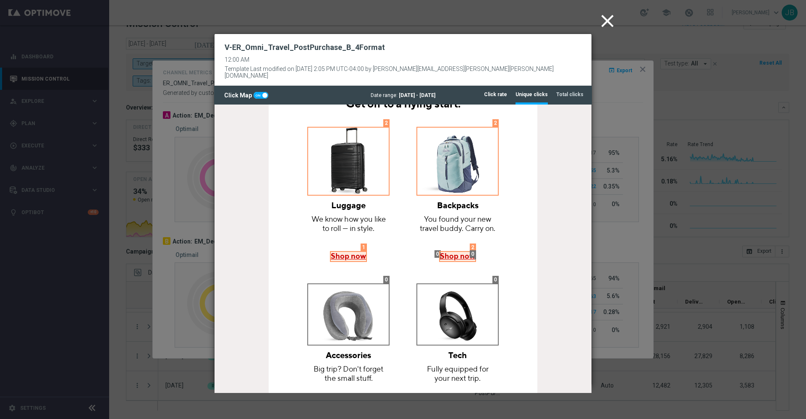
click at [497, 91] on tab-header "Click rate" at bounding box center [495, 94] width 23 height 7
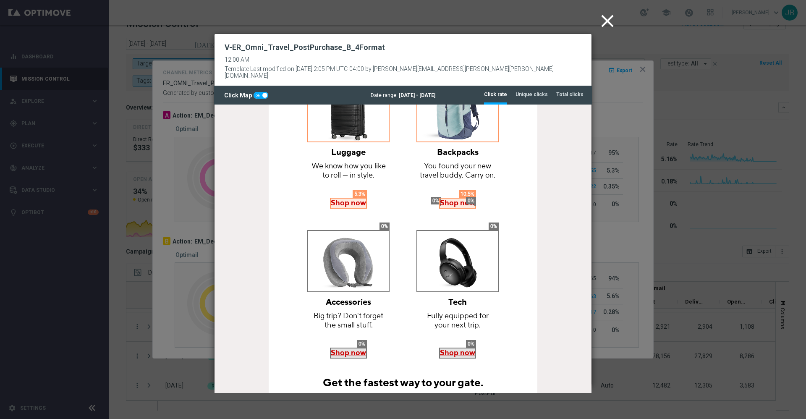
scroll to position [432, 0]
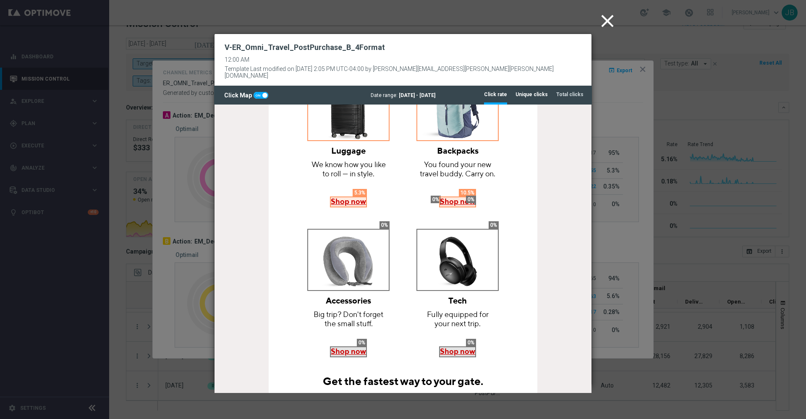
click at [523, 91] on tab-header "Unique clicks" at bounding box center [531, 94] width 32 height 7
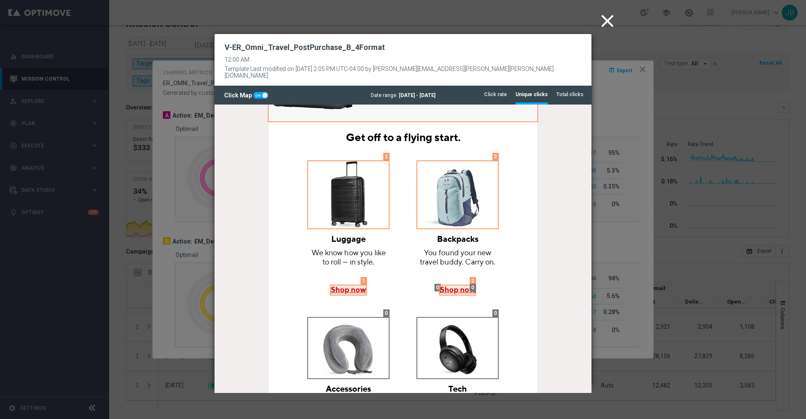
scroll to position [345, 0]
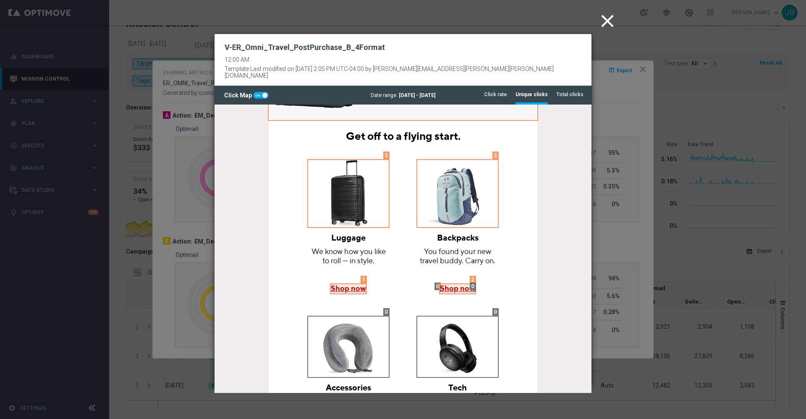
click at [605, 30] on icon "close" at bounding box center [607, 20] width 21 height 21
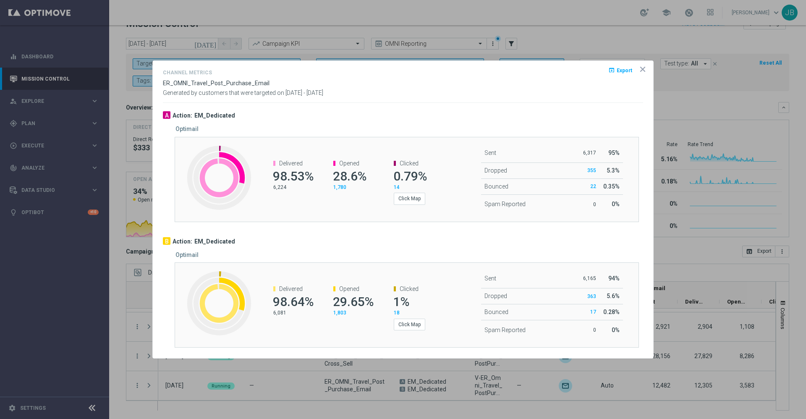
click at [642, 69] on icon "icon" at bounding box center [642, 69] width 8 height 8
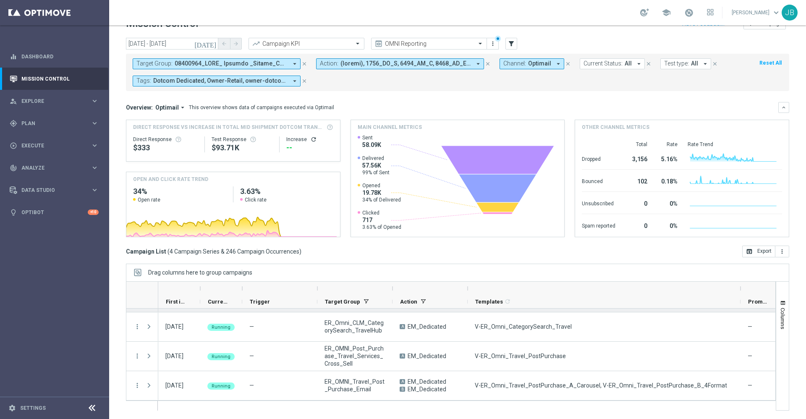
drag, startPoint x: 509, startPoint y: 286, endPoint x: 741, endPoint y: 308, distance: 232.7
click at [741, 308] on div at bounding box center [451, 345] width 650 height 129
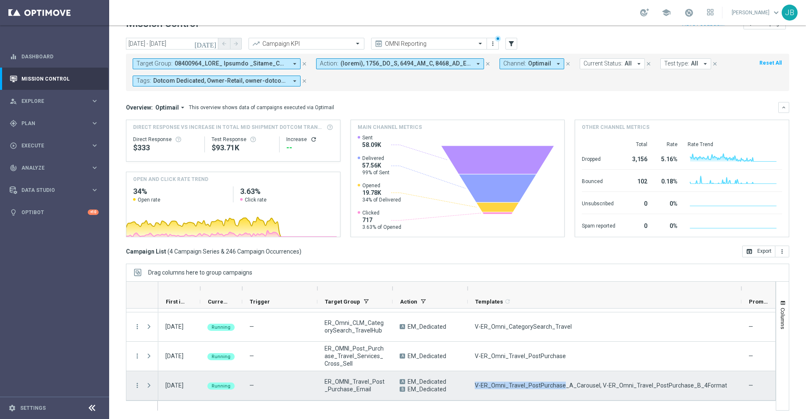
drag, startPoint x: 561, startPoint y: 385, endPoint x: 474, endPoint y: 389, distance: 87.0
click at [474, 389] on div "V-ER_Omni_Travel_PostPurchase_A_Carousel, V-ER_Omni_Travel_PostPurchase_B_4Form…" at bounding box center [605, 385] width 274 height 29
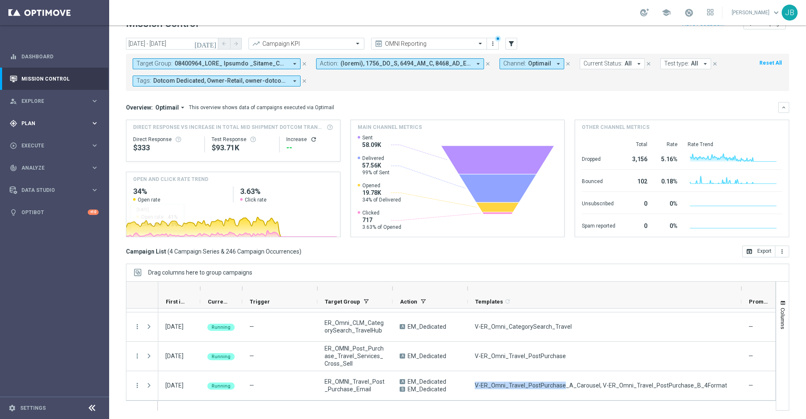
click at [70, 125] on div "gps_fixed Plan" at bounding box center [50, 124] width 81 height 8
click at [39, 251] on span "Data Studio" at bounding box center [55, 253] width 69 height 5
click at [39, 168] on span "Analyze" at bounding box center [55, 167] width 69 height 5
click at [42, 250] on span "BI Studio" at bounding box center [52, 248] width 60 height 5
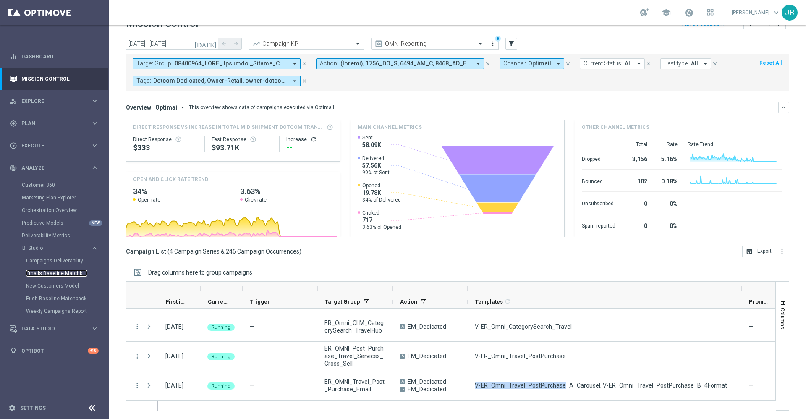
click at [56, 273] on link "Emails Baseline Matchback" at bounding box center [56, 273] width 61 height 7
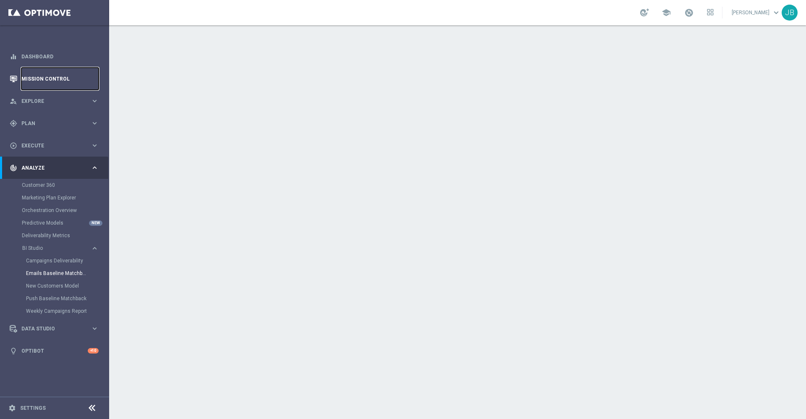
click at [73, 81] on link "Mission Control" at bounding box center [59, 79] width 77 height 22
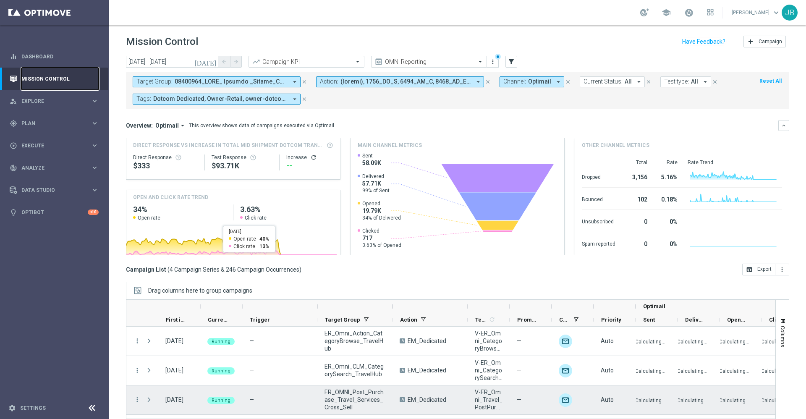
scroll to position [26, 0]
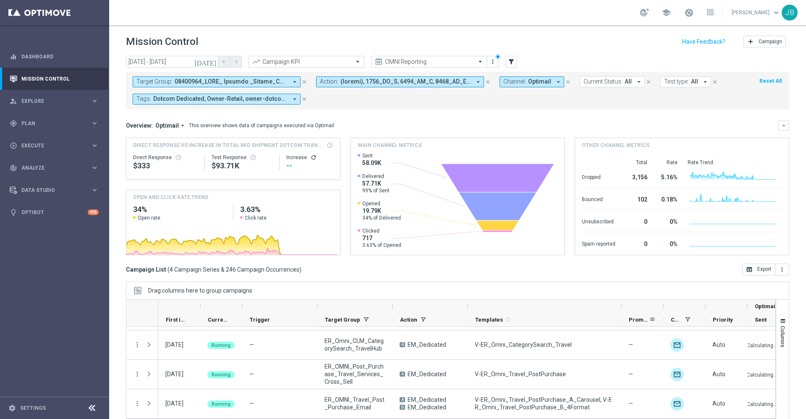
drag, startPoint x: 510, startPoint y: 307, endPoint x: 623, endPoint y: 321, distance: 114.2
click at [623, 321] on div "Optimail First in Range" at bounding box center [558, 313] width 801 height 27
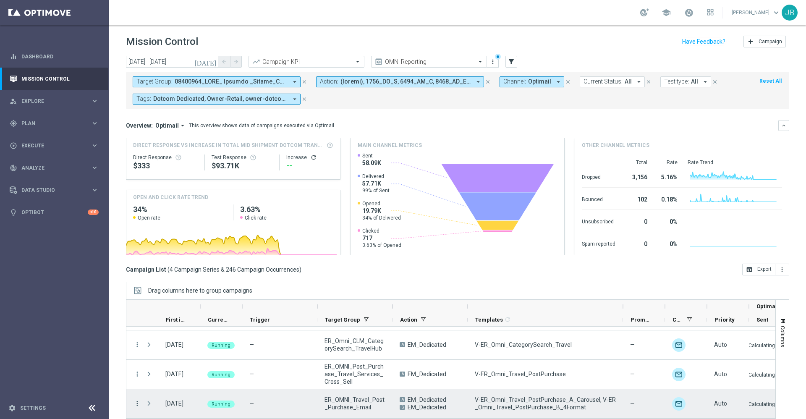
click at [138, 402] on icon "more_vert" at bounding box center [137, 404] width 8 height 8
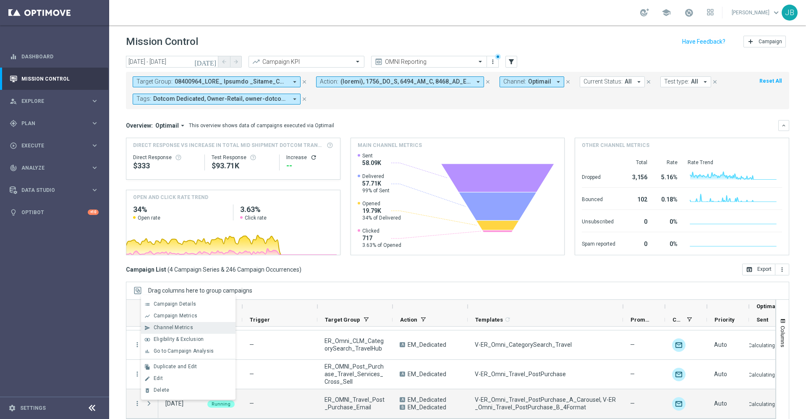
click at [180, 324] on div "send Channel Metrics" at bounding box center [188, 328] width 94 height 12
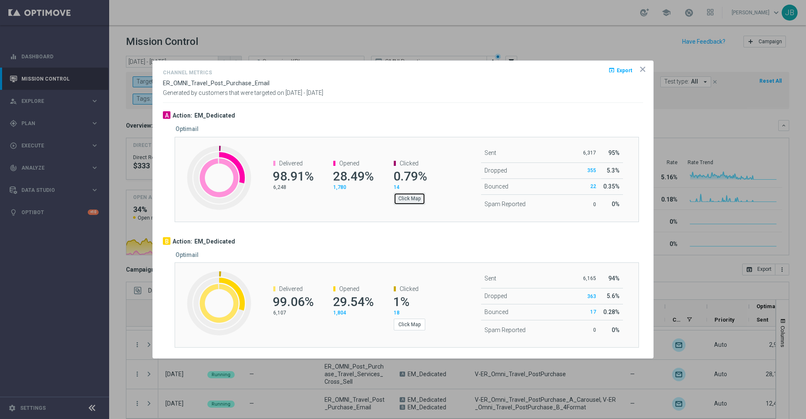
click at [412, 199] on button "Click Map" at bounding box center [409, 199] width 31 height 12
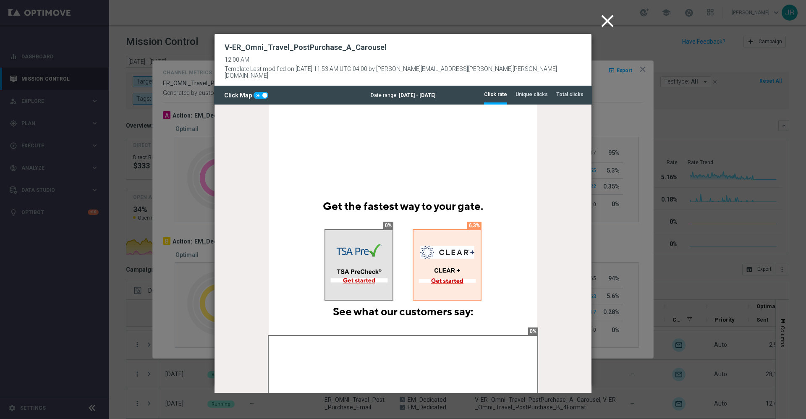
scroll to position [330, 0]
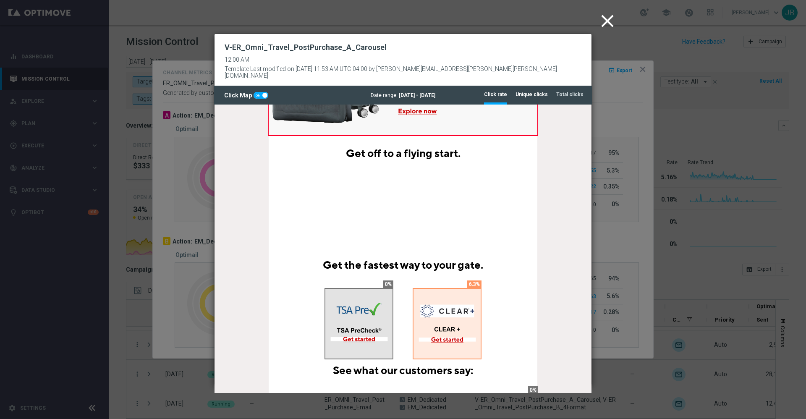
click at [528, 91] on tab-header "Unique clicks" at bounding box center [531, 94] width 32 height 7
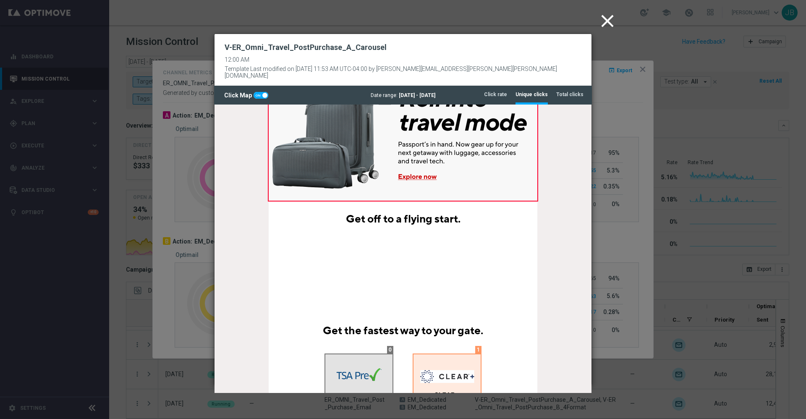
scroll to position [265, 0]
click at [607, 18] on icon "close" at bounding box center [607, 20] width 21 height 21
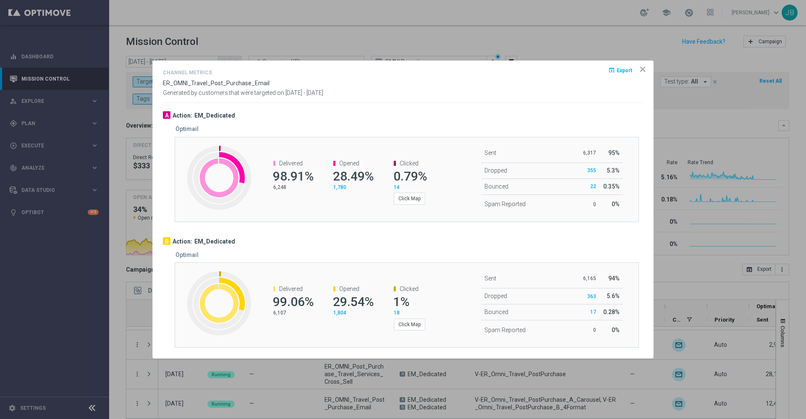
click at [644, 68] on icon "icon" at bounding box center [642, 69] width 4 height 4
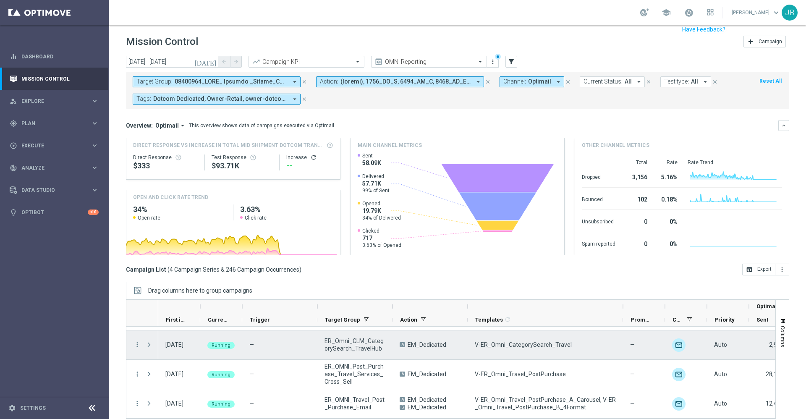
scroll to position [18, 0]
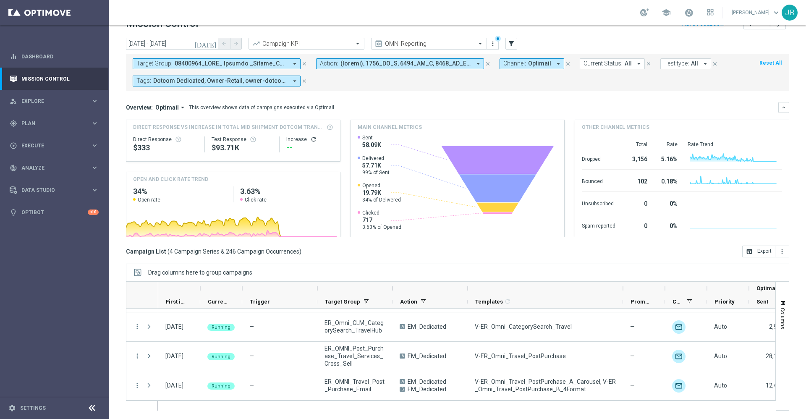
click at [213, 42] on icon "[DATE]" at bounding box center [205, 44] width 23 height 8
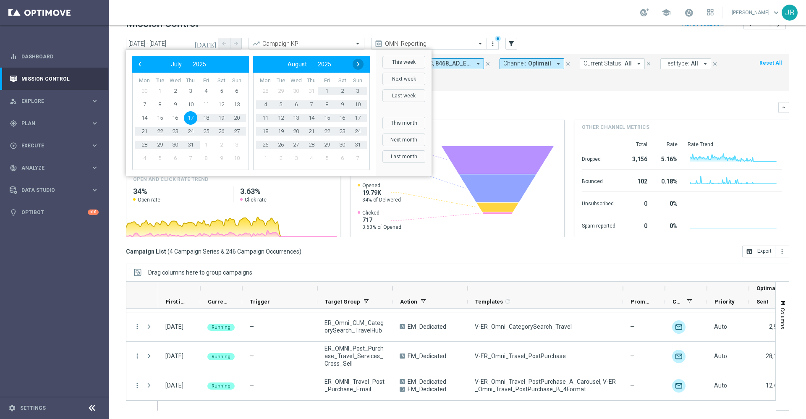
click at [361, 64] on span "›" at bounding box center [358, 64] width 11 height 11
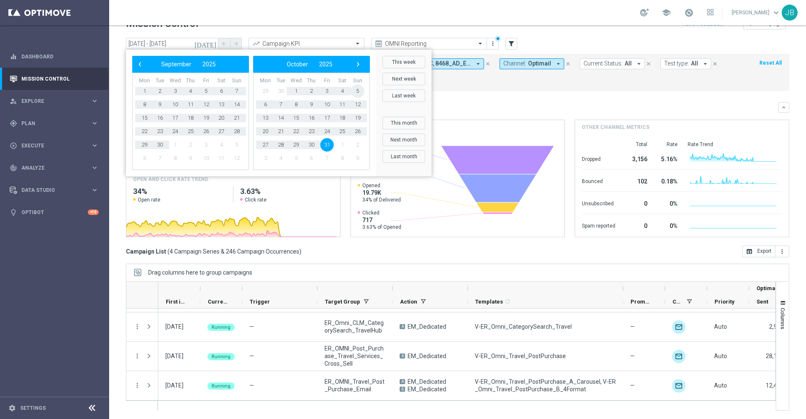
click at [355, 91] on span "5" at bounding box center [357, 90] width 13 height 13
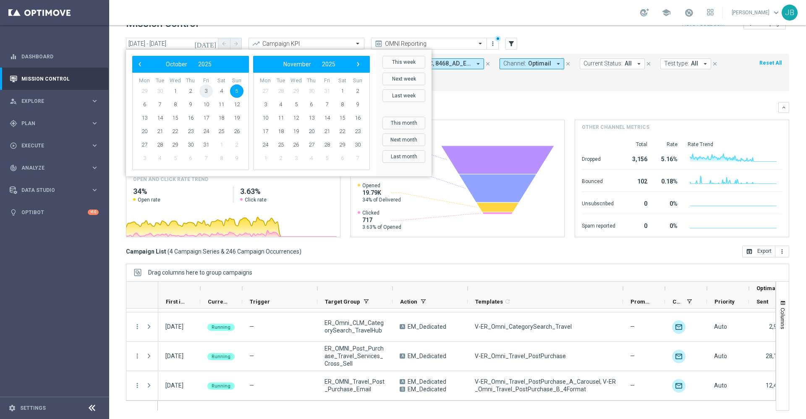
click at [208, 90] on span "3" at bounding box center [205, 90] width 13 height 13
click at [145, 105] on span "6" at bounding box center [144, 104] width 13 height 13
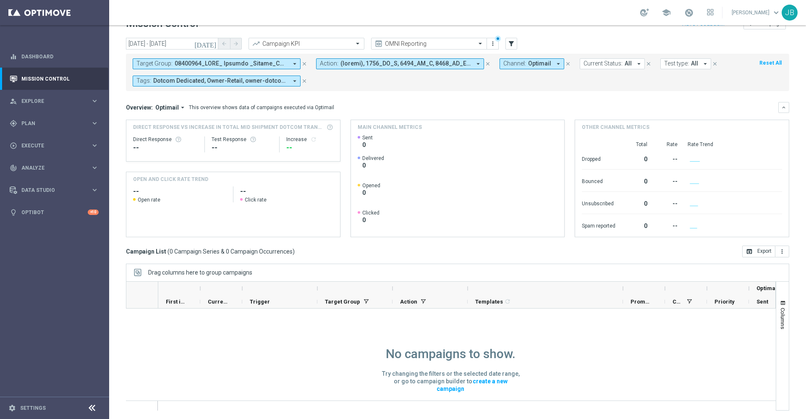
scroll to position [0, 0]
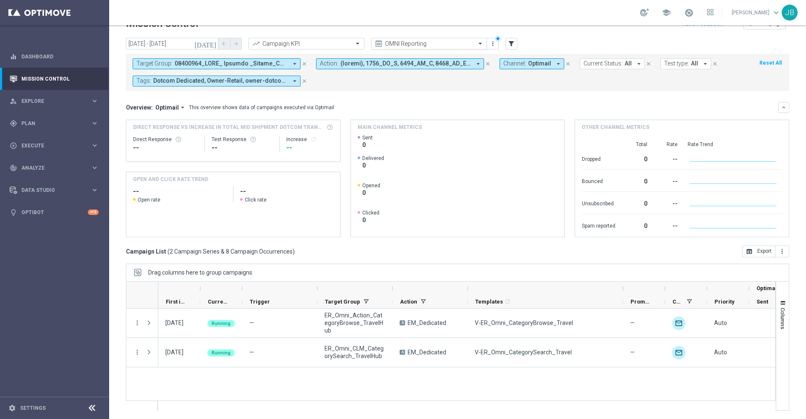
click at [412, 43] on input "text" at bounding box center [421, 43] width 90 height 7
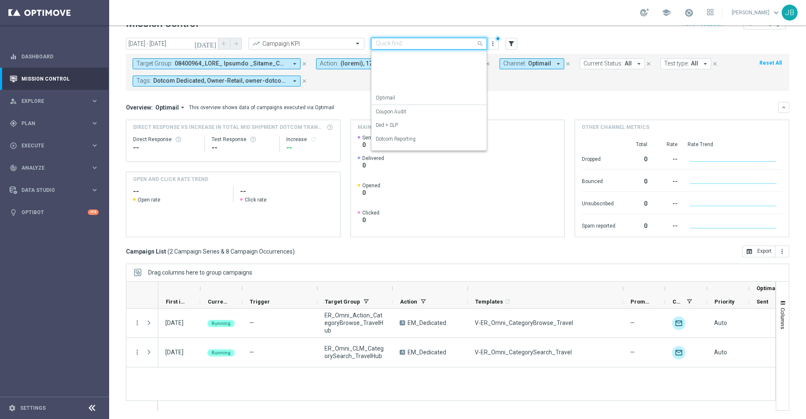
scroll to position [107, 0]
click at [401, 127] on label "SLP Reporting" at bounding box center [391, 128] width 31 height 7
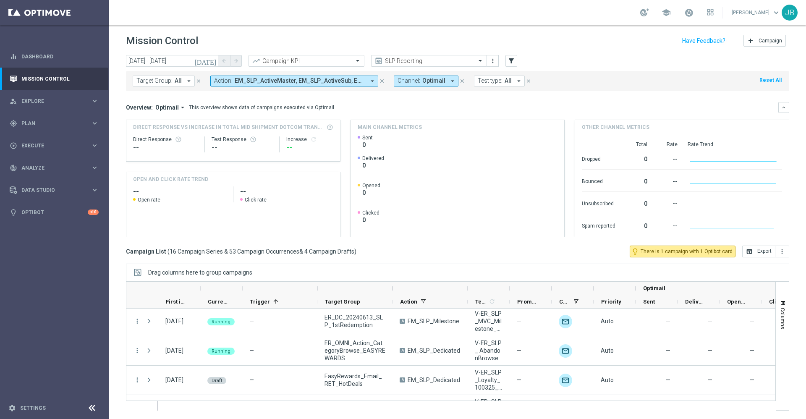
scroll to position [496, 0]
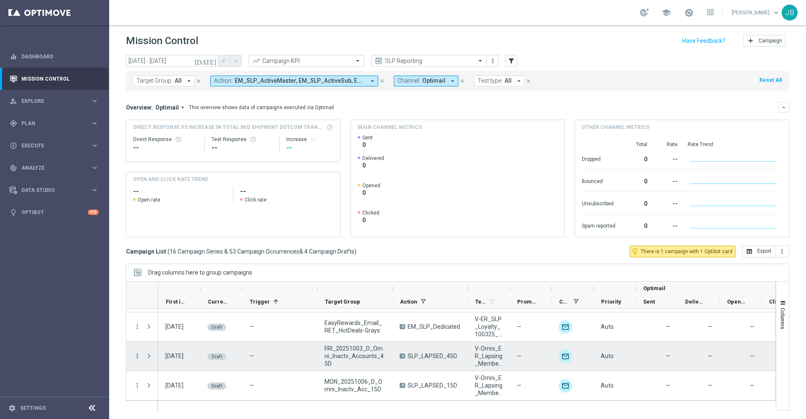
click at [136, 357] on icon "more_vert" at bounding box center [137, 356] width 8 height 8
click at [165, 388] on div "Edit" at bounding box center [193, 388] width 78 height 6
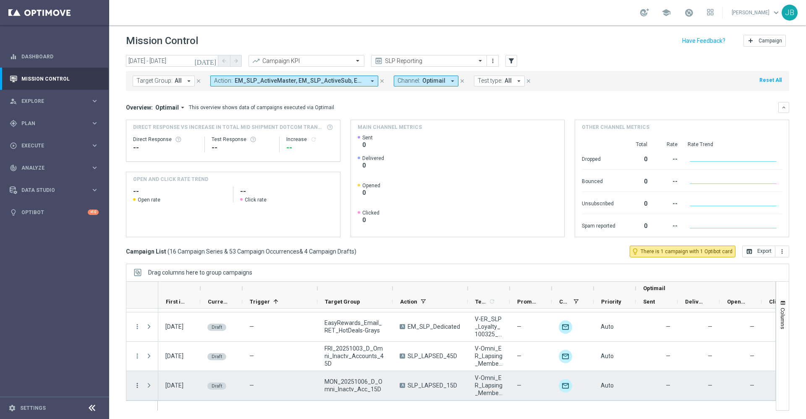
click at [138, 385] on icon "more_vert" at bounding box center [137, 385] width 8 height 8
click at [167, 362] on div "Edit" at bounding box center [193, 360] width 78 height 6
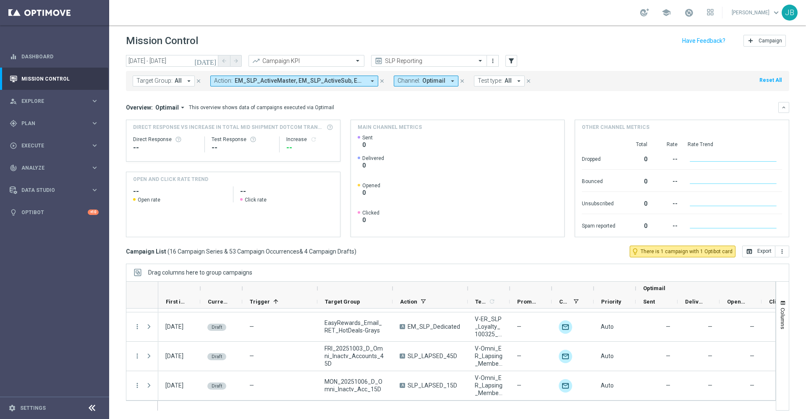
click at [213, 62] on icon "[DATE]" at bounding box center [205, 61] width 23 height 8
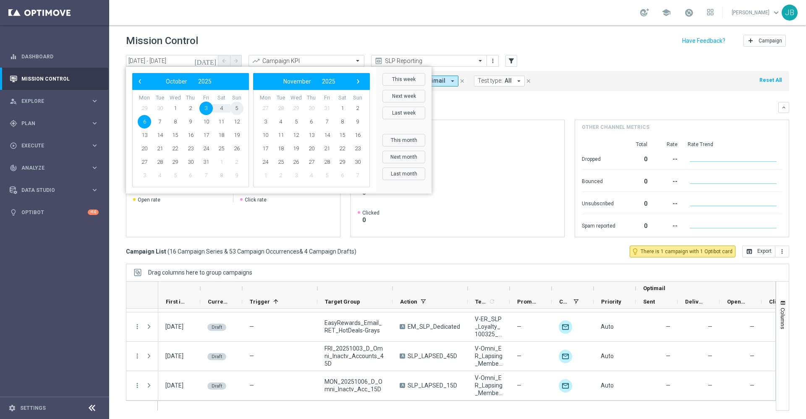
click at [236, 108] on span "5" at bounding box center [236, 108] width 13 height 13
click at [209, 108] on span "3" at bounding box center [205, 108] width 13 height 13
click at [235, 107] on span "5" at bounding box center [236, 108] width 13 height 13
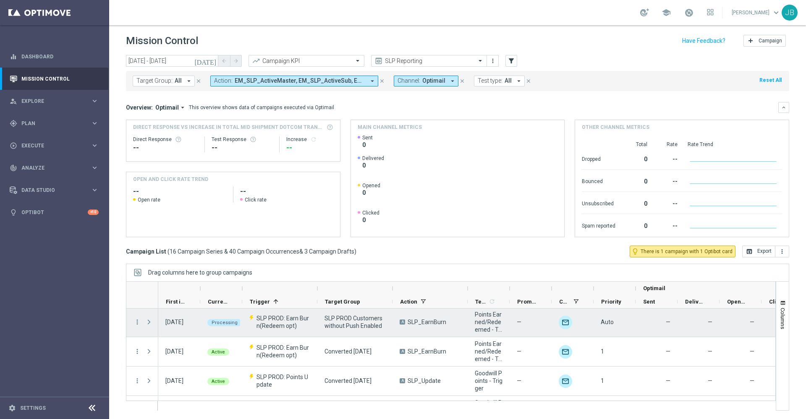
scroll to position [0, 0]
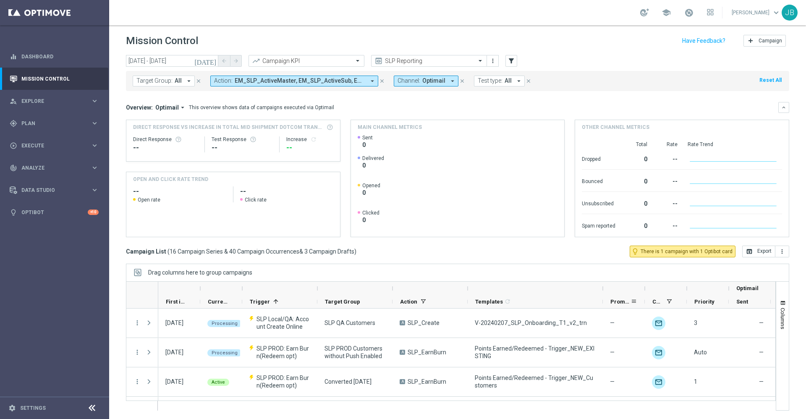
drag, startPoint x: 509, startPoint y: 288, endPoint x: 603, endPoint y: 295, distance: 93.4
click at [603, 295] on div "Optimail First in Range" at bounding box center [549, 295] width 782 height 27
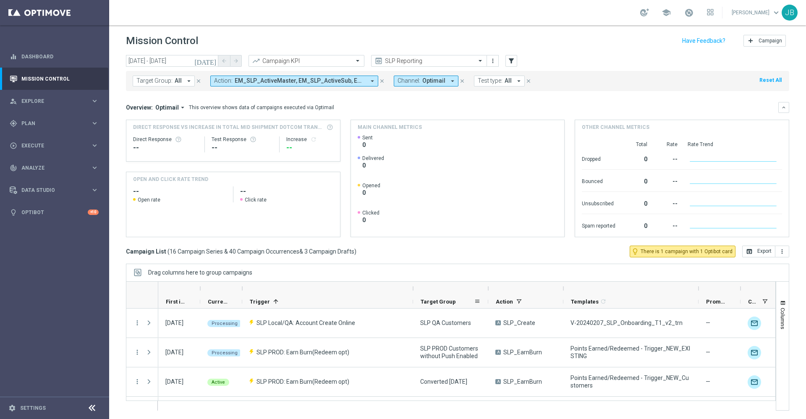
drag, startPoint x: 318, startPoint y: 287, endPoint x: 413, endPoint y: 302, distance: 96.8
click at [413, 302] on div "Optimail First in Range" at bounding box center [597, 295] width 878 height 27
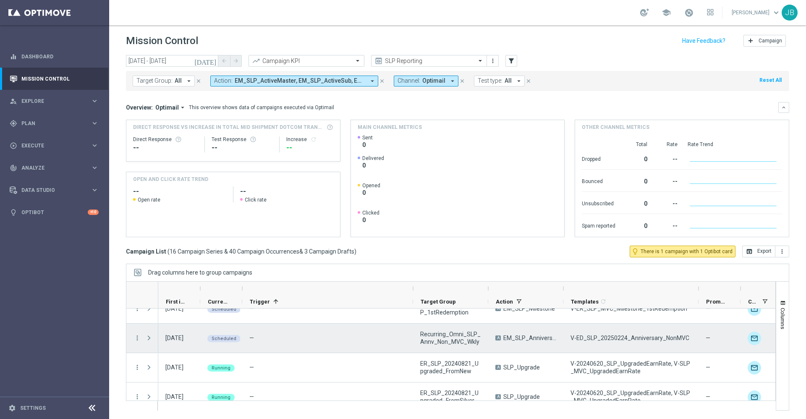
scroll to position [167, 0]
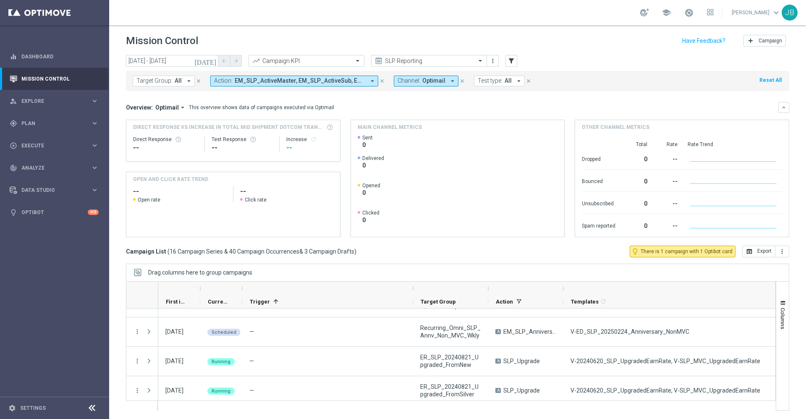
drag, startPoint x: 697, startPoint y: 290, endPoint x: 783, endPoint y: 298, distance: 86.1
click at [783, 298] on div "today 03 Oct 2025 - 05 Oct 2025 arrow_back arrow_forward Campaign KPI trending_…" at bounding box center [457, 232] width 697 height 355
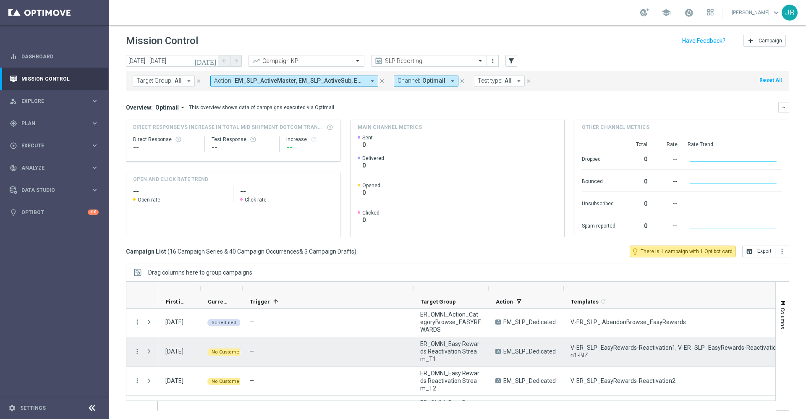
scroll to position [285, 0]
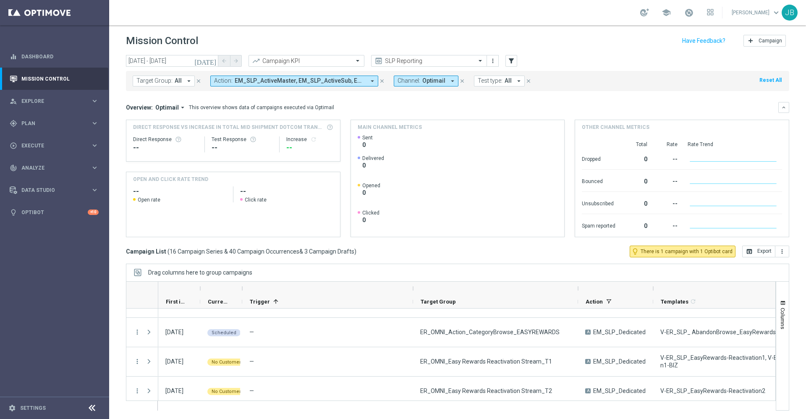
drag, startPoint x: 488, startPoint y: 287, endPoint x: 577, endPoint y: 292, distance: 89.9
click at [577, 292] on div at bounding box center [577, 288] width 3 height 13
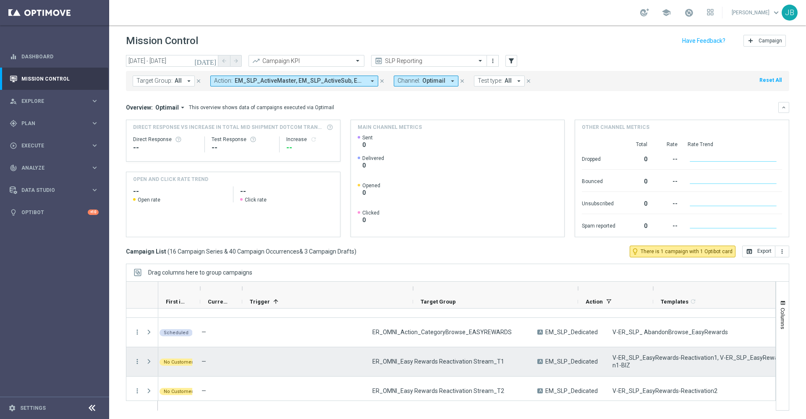
scroll to position [0, 0]
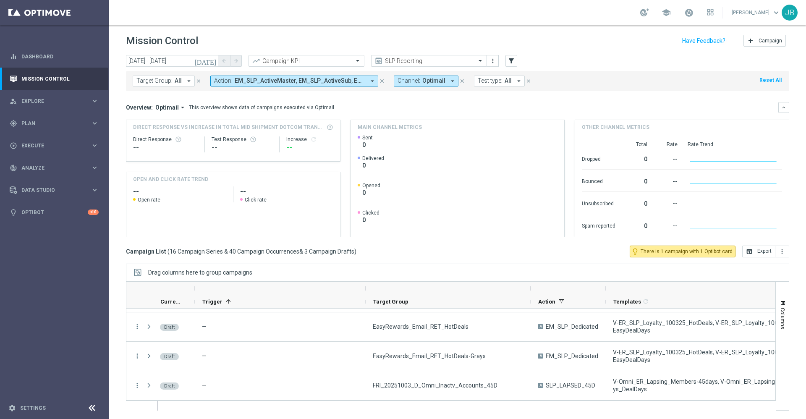
click at [212, 60] on icon "[DATE]" at bounding box center [205, 61] width 23 height 8
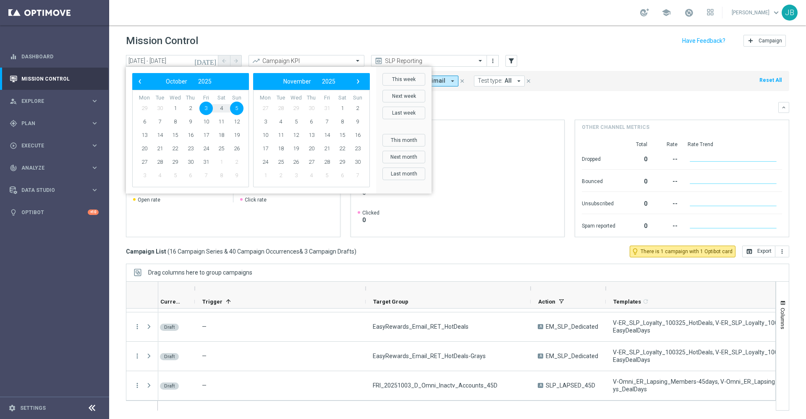
click at [206, 111] on span "3" at bounding box center [205, 108] width 13 height 13
click at [220, 113] on span "4" at bounding box center [220, 108] width 13 height 13
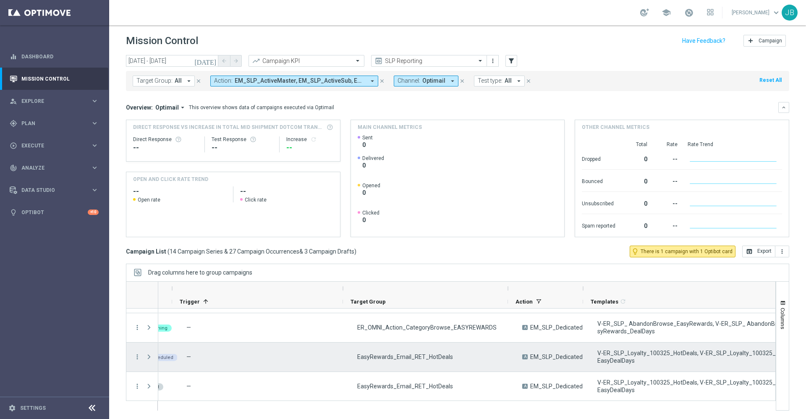
scroll to position [0, 75]
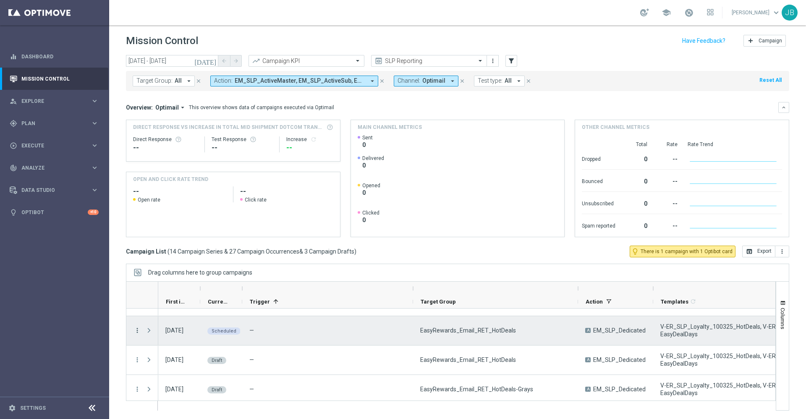
click at [138, 329] on icon "more_vert" at bounding box center [137, 330] width 8 height 8
click at [186, 243] on span "Campaign Details" at bounding box center [175, 243] width 42 height 6
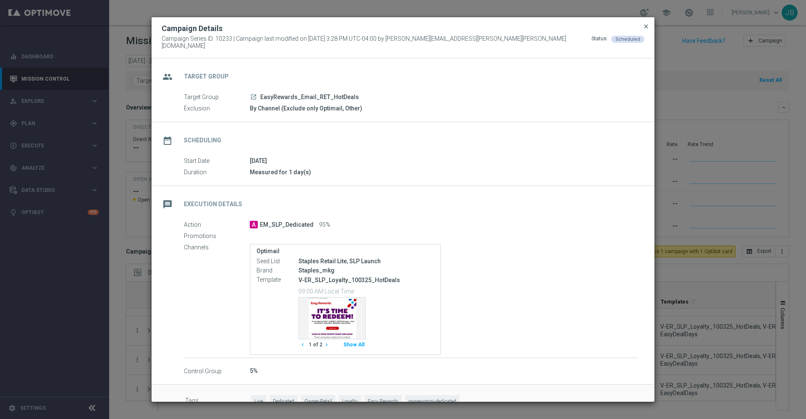
click at [645, 30] on span "close" at bounding box center [646, 26] width 7 height 7
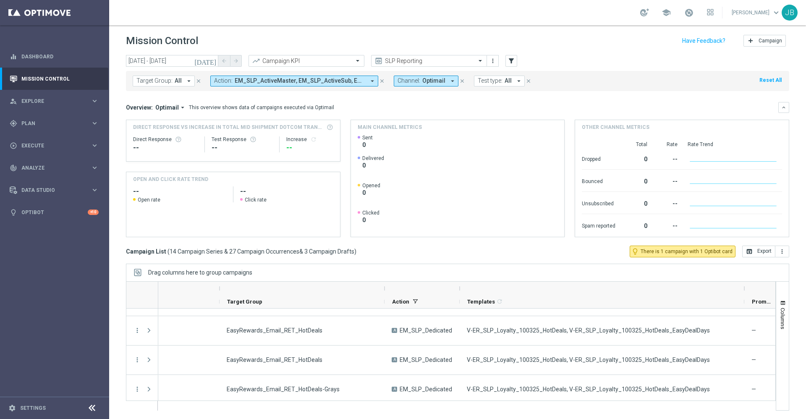
drag, startPoint x: 680, startPoint y: 287, endPoint x: 744, endPoint y: 294, distance: 64.1
click at [744, 294] on div at bounding box center [743, 288] width 3 height 13
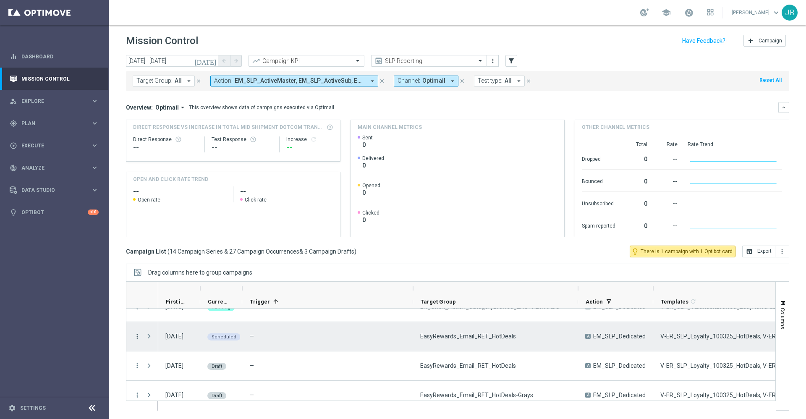
click at [136, 337] on icon "more_vert" at bounding box center [137, 336] width 8 height 8
click at [194, 251] on div "Campaign Details" at bounding box center [193, 249] width 78 height 6
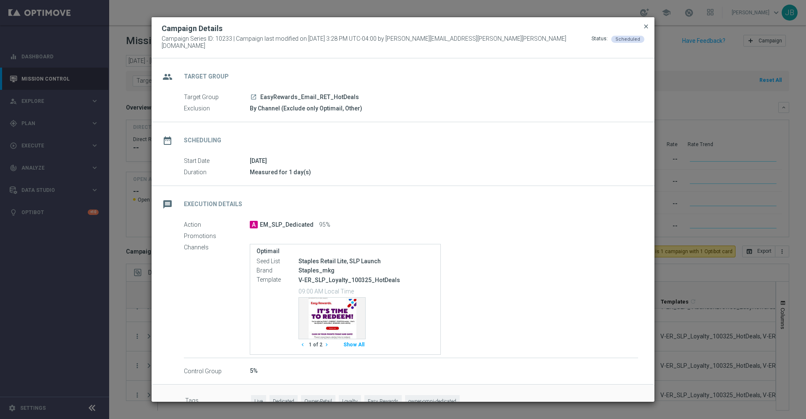
click at [645, 30] on span "close" at bounding box center [646, 26] width 7 height 7
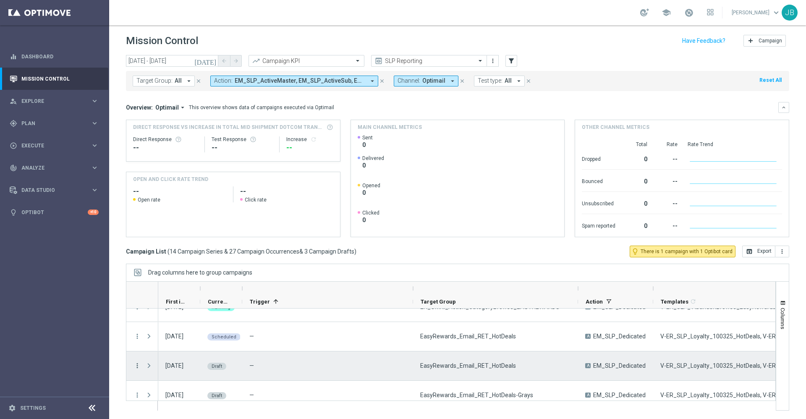
click at [138, 365] on icon "more_vert" at bounding box center [137, 366] width 8 height 8
click at [170, 311] on span "Campaign Details" at bounding box center [175, 313] width 42 height 6
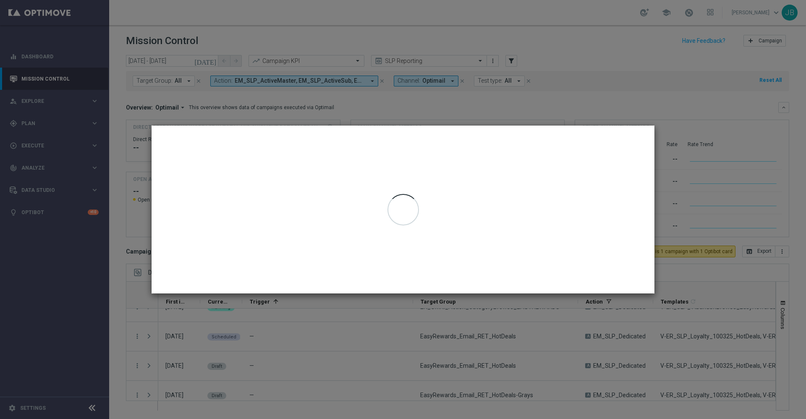
click at [318, 345] on modal-container at bounding box center [403, 209] width 806 height 419
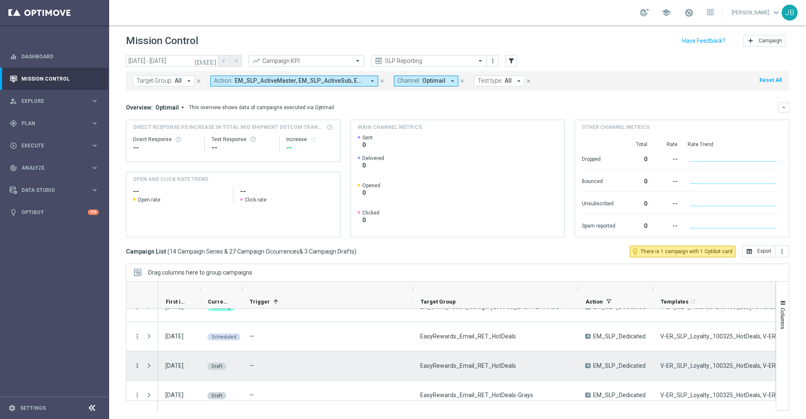
click at [137, 363] on icon "more_vert" at bounding box center [137, 366] width 8 height 8
click at [164, 311] on span "Campaign Details" at bounding box center [175, 313] width 42 height 6
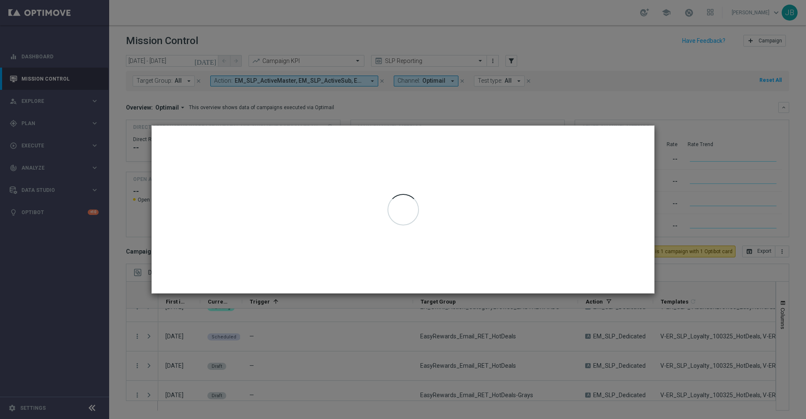
click at [273, 382] on modal-container at bounding box center [403, 209] width 806 height 419
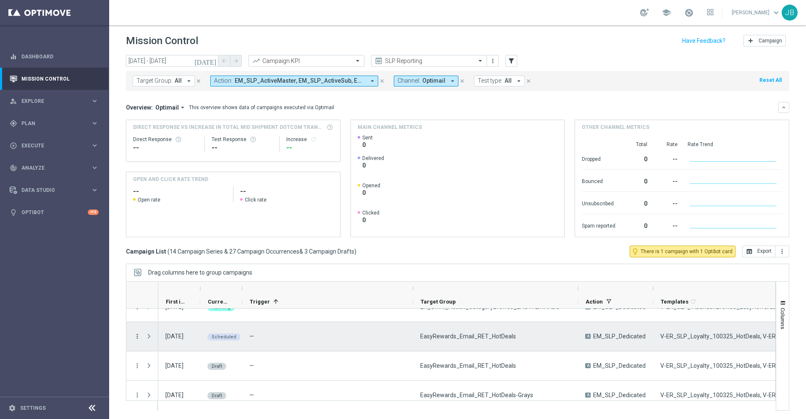
click at [136, 336] on icon "more_vert" at bounding box center [137, 336] width 8 height 8
click at [183, 262] on span "Campaign Metrics" at bounding box center [176, 260] width 44 height 6
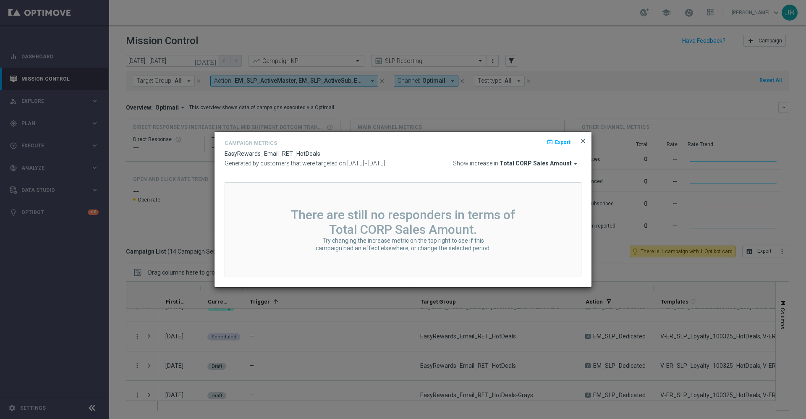
click at [581, 141] on span "close" at bounding box center [583, 141] width 7 height 7
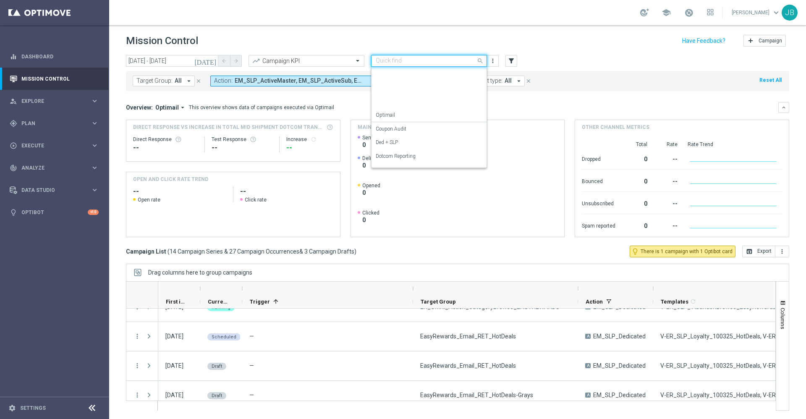
click at [405, 57] on input "text" at bounding box center [421, 60] width 90 height 7
click at [412, 96] on div "OMNI Reporting" at bounding box center [429, 91] width 107 height 14
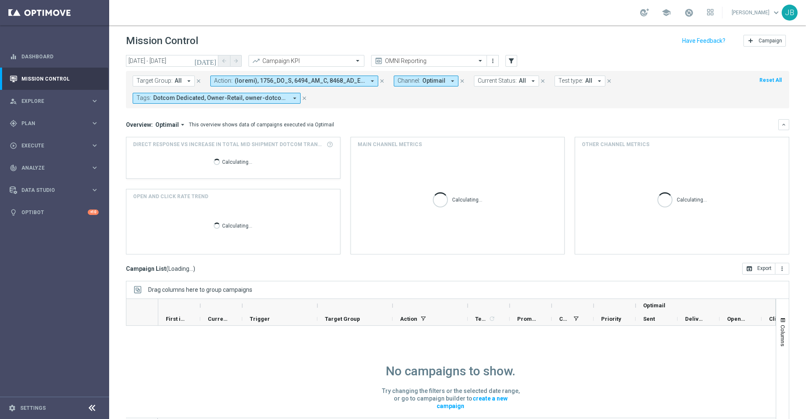
click at [214, 63] on icon "[DATE]" at bounding box center [205, 61] width 23 height 8
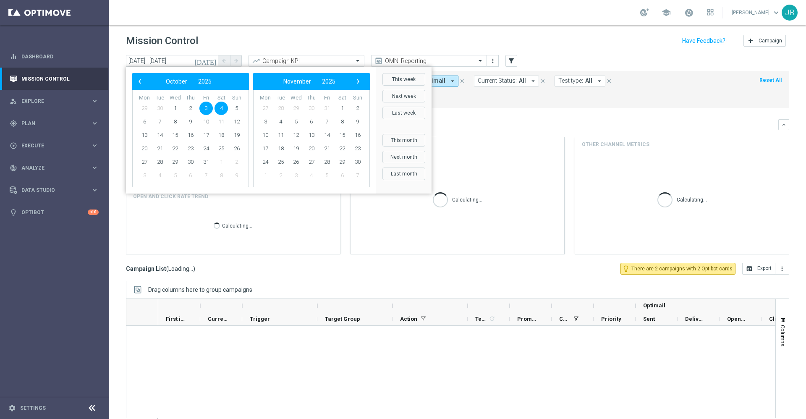
scroll to position [0, 0]
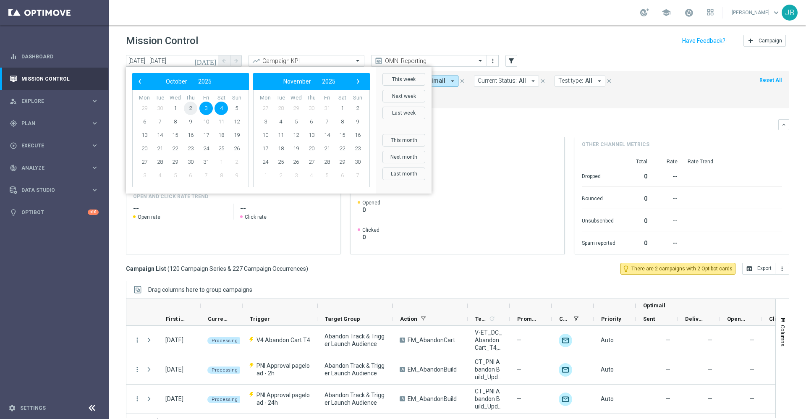
click at [192, 107] on span "2" at bounding box center [190, 108] width 13 height 13
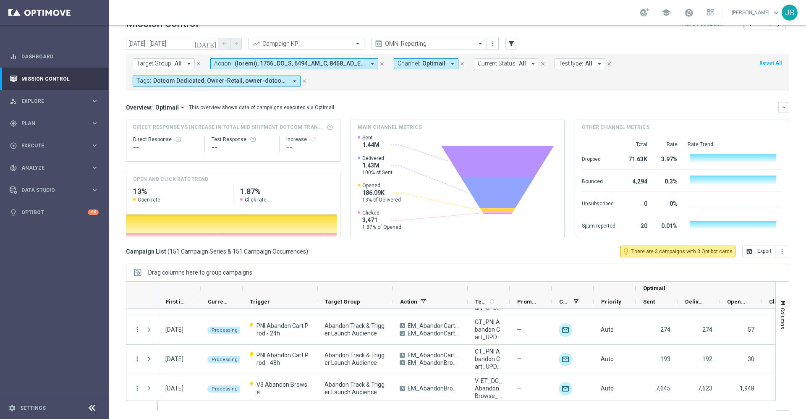
scroll to position [458, 0]
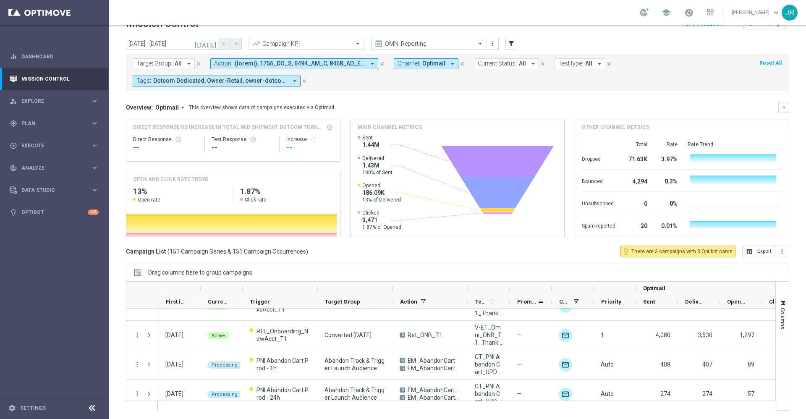
click at [524, 298] on div "Promotions" at bounding box center [527, 301] width 20 height 13
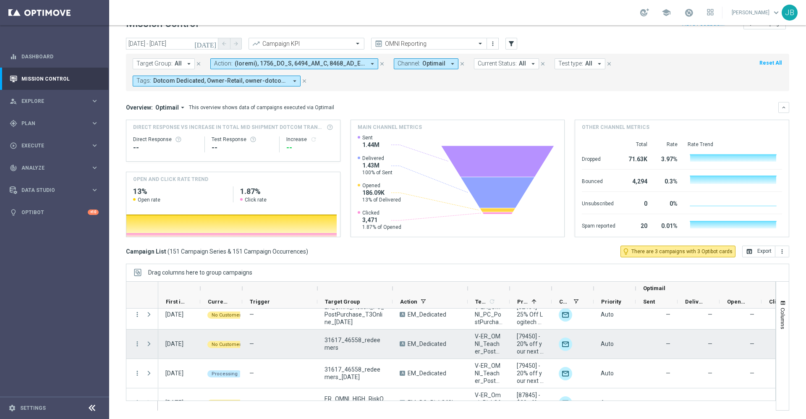
scroll to position [269, 0]
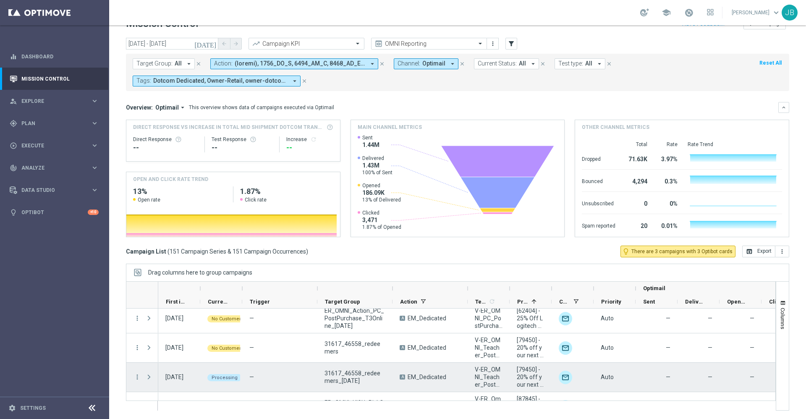
click at [147, 376] on span at bounding box center [149, 376] width 8 height 7
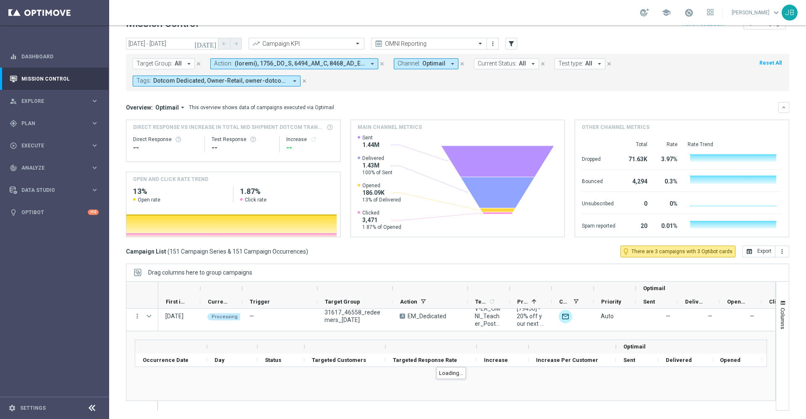
scroll to position [331, 0]
click at [432, 37] on header "Mission Control add Campaign" at bounding box center [457, 22] width 697 height 31
click at [418, 44] on input "text" at bounding box center [421, 43] width 90 height 7
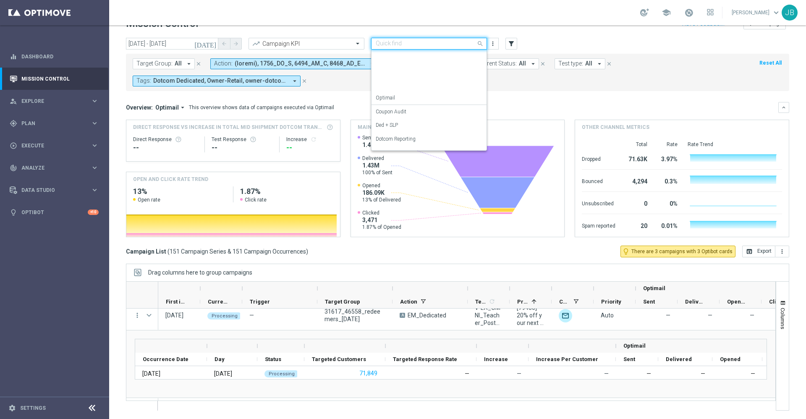
scroll to position [107, 0]
click at [404, 126] on label "SLP Reporting" at bounding box center [391, 128] width 31 height 7
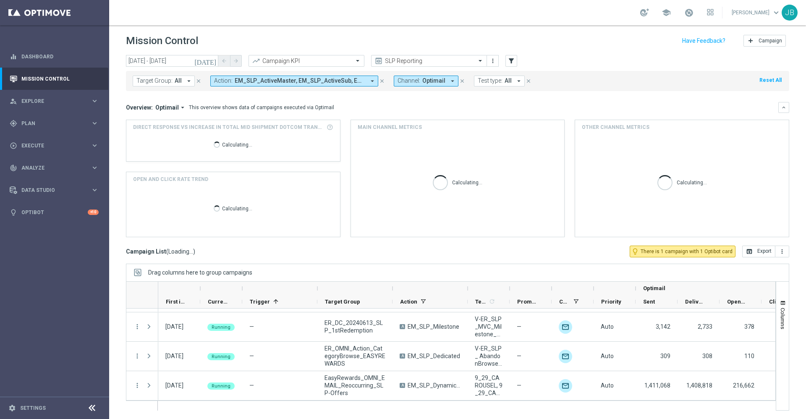
scroll to position [319, 0]
click at [213, 60] on icon "[DATE]" at bounding box center [205, 61] width 23 height 8
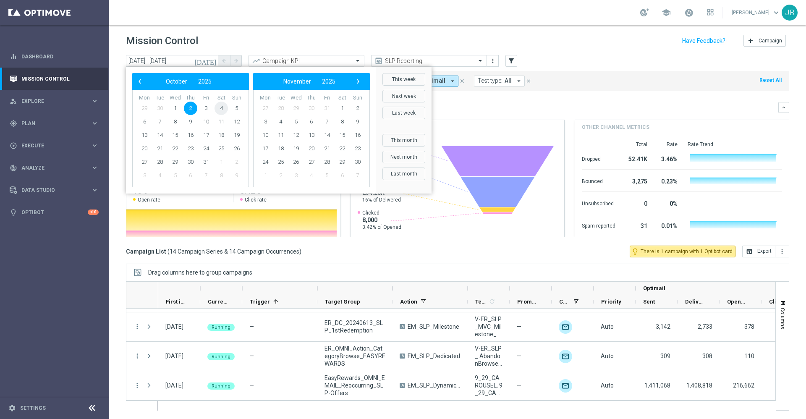
click at [222, 109] on span "4" at bounding box center [220, 108] width 13 height 13
click at [188, 110] on span "2" at bounding box center [190, 108] width 13 height 13
click at [221, 110] on span "4" at bounding box center [220, 108] width 13 height 13
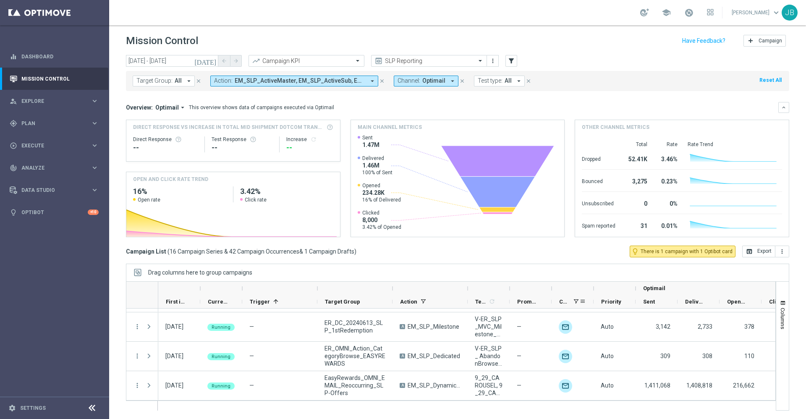
drag, startPoint x: 511, startPoint y: 287, endPoint x: 588, endPoint y: 298, distance: 78.0
click at [588, 298] on div "Optimail First in Range" at bounding box center [502, 295] width 689 height 27
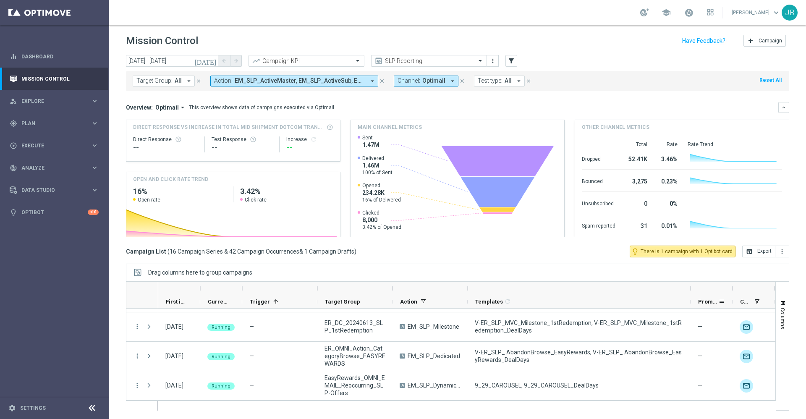
drag, startPoint x: 510, startPoint y: 287, endPoint x: 691, endPoint y: 300, distance: 181.3
click at [691, 300] on div "Optimail First in Range" at bounding box center [593, 295] width 870 height 27
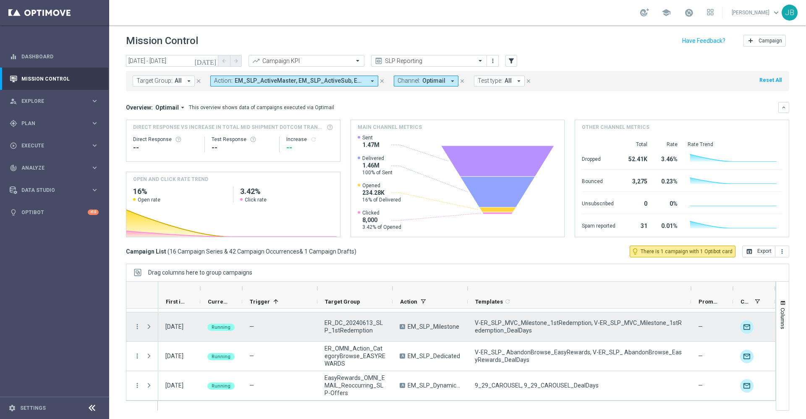
scroll to position [325, 0]
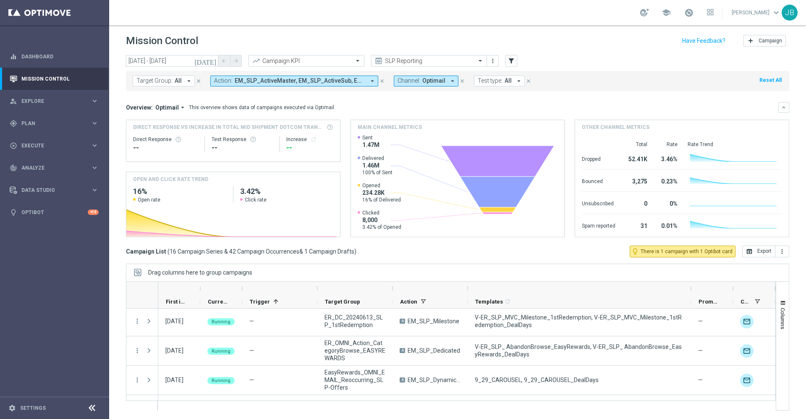
click at [215, 60] on icon "[DATE]" at bounding box center [205, 61] width 23 height 8
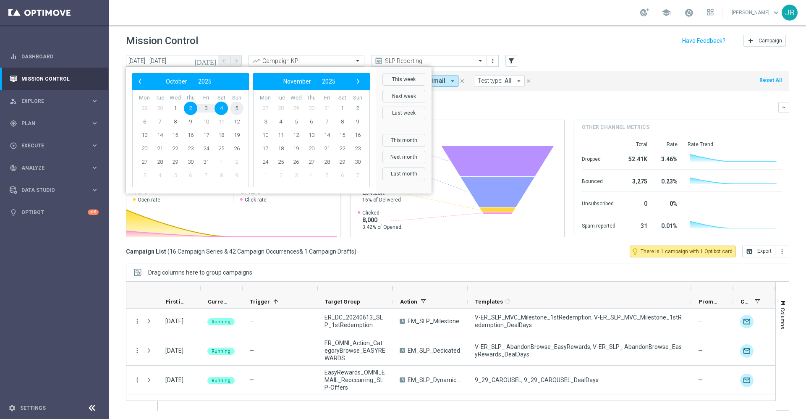
click at [236, 109] on span "5" at bounding box center [236, 108] width 13 height 13
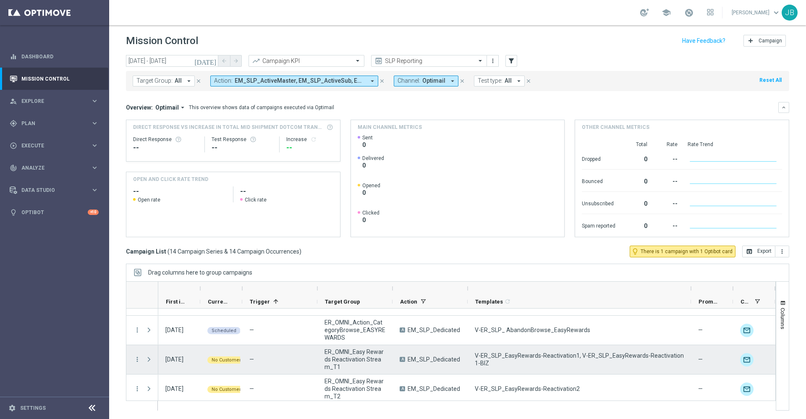
scroll to position [262, 0]
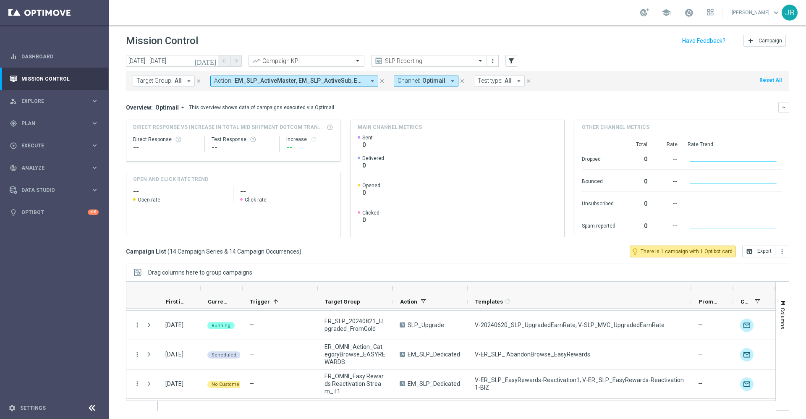
click at [497, 262] on div "today 05 Oct 2025 - 05 Oct 2025 arrow_back arrow_forward Campaign KPI trending_…" at bounding box center [457, 232] width 697 height 355
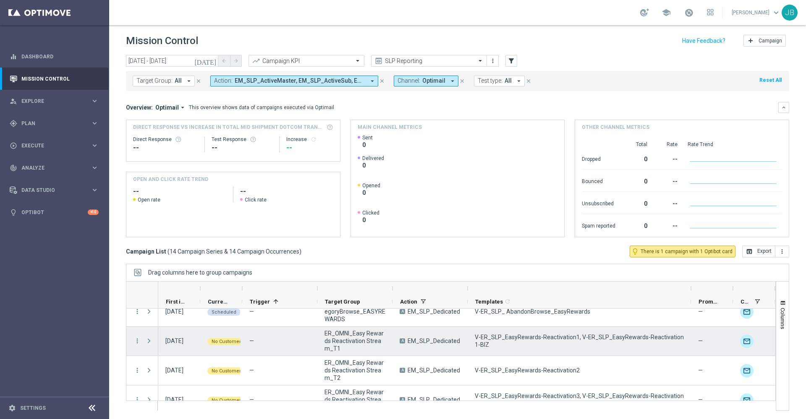
scroll to position [306, 0]
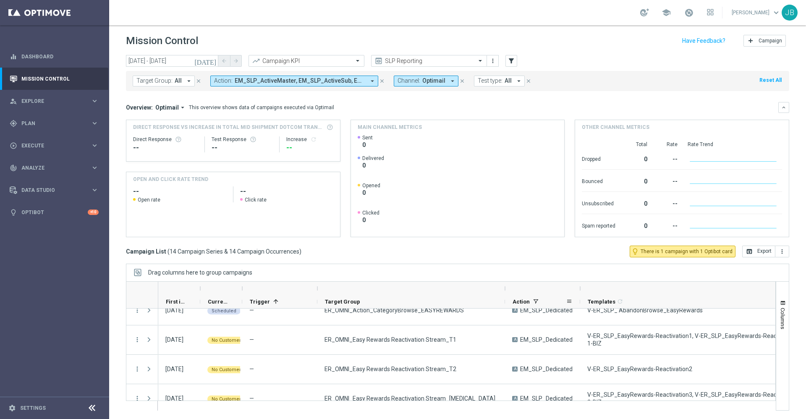
drag, startPoint x: 393, startPoint y: 287, endPoint x: 505, endPoint y: 297, distance: 112.9
click at [505, 297] on div "First in Range Current Status 1" at bounding box center [649, 295] width 983 height 27
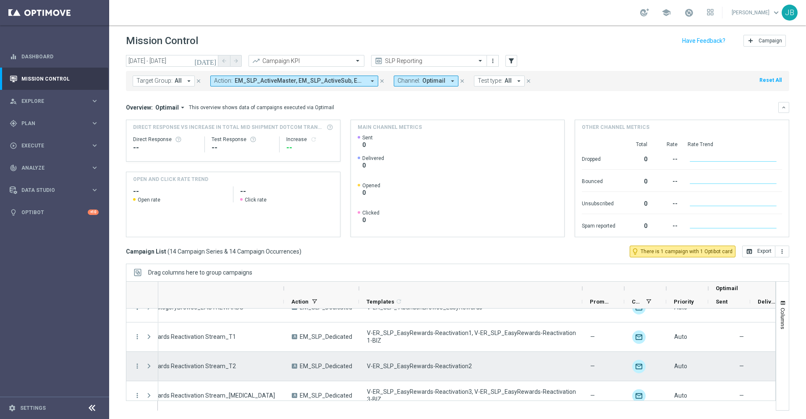
scroll to position [0, 222]
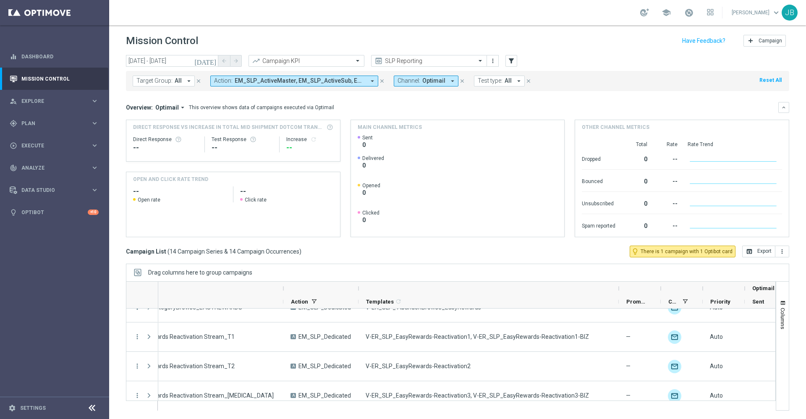
drag, startPoint x: 580, startPoint y: 290, endPoint x: 617, endPoint y: 293, distance: 37.0
click at [617, 293] on div at bounding box center [618, 288] width 3 height 13
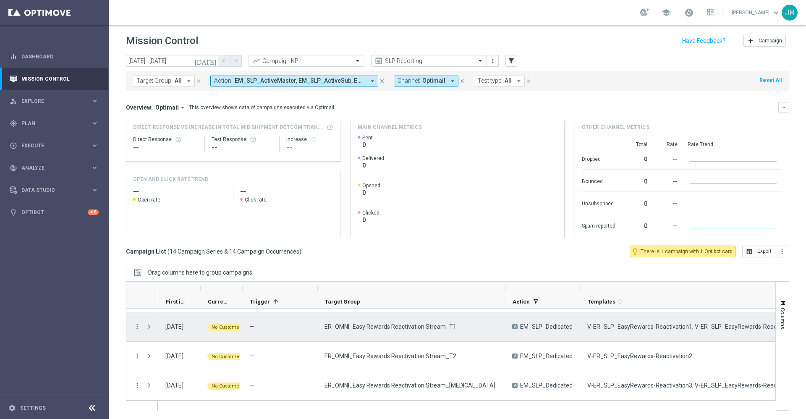
scroll to position [259, 0]
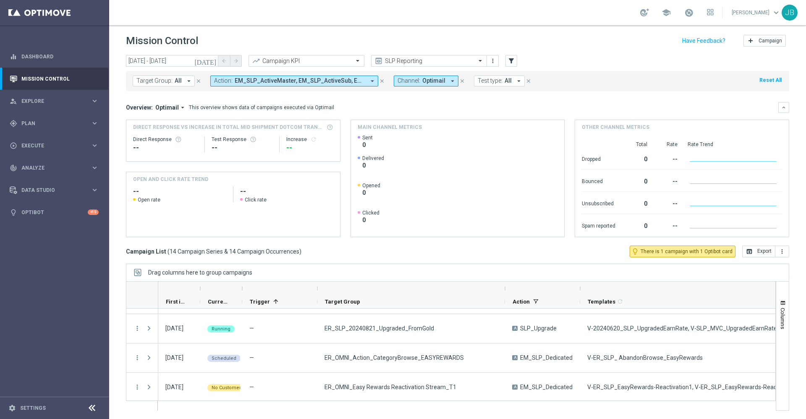
click at [211, 60] on icon "[DATE]" at bounding box center [205, 61] width 23 height 8
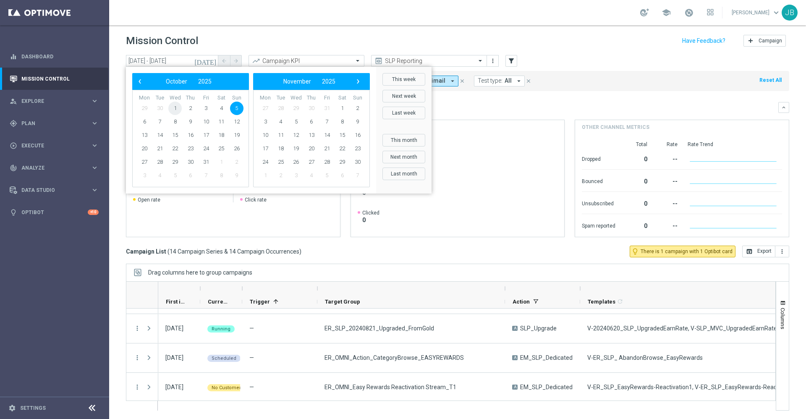
click at [172, 110] on span "1" at bounding box center [174, 108] width 13 height 13
click at [147, 120] on span "6" at bounding box center [144, 121] width 13 height 13
type input "01 Oct 2025 - 06 Oct 2025"
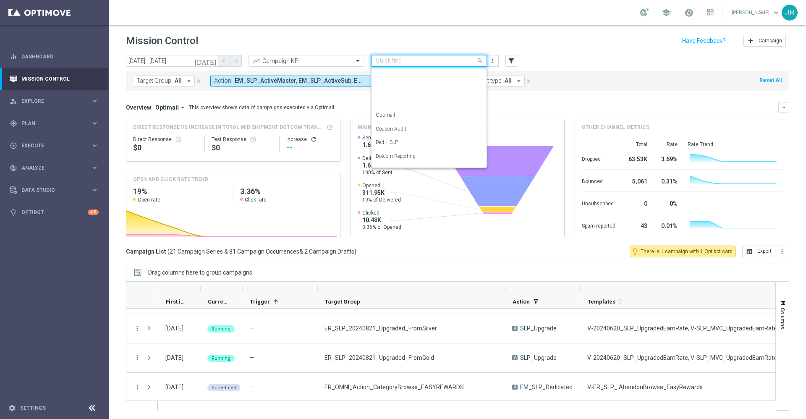
click at [392, 58] on input "text" at bounding box center [421, 60] width 90 height 7
click at [397, 94] on label "OMNI Reporting" at bounding box center [394, 90] width 36 height 7
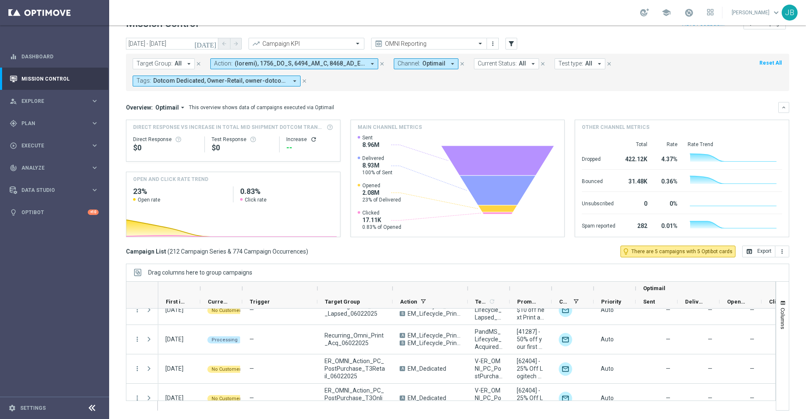
scroll to position [6136, 0]
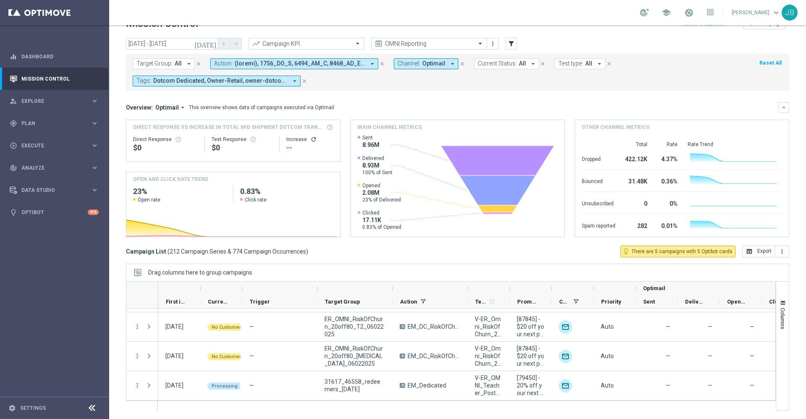
click at [172, 60] on button "Target Group: All arrow_drop_down" at bounding box center [164, 63] width 62 height 11
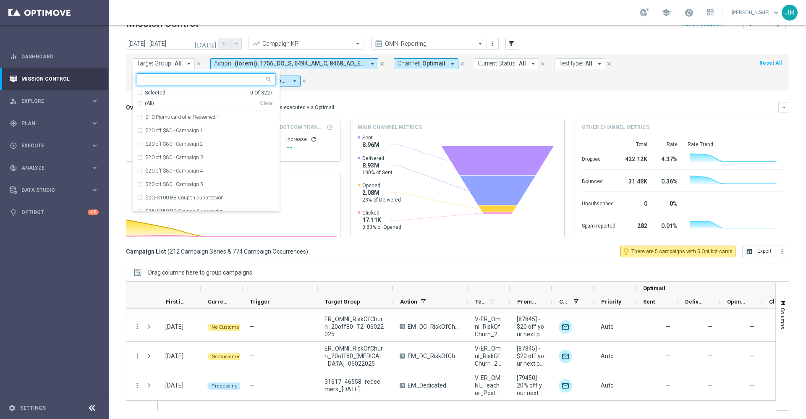
click at [167, 81] on input "text" at bounding box center [202, 79] width 123 height 7
click at [140, 104] on div "(All Search Results)" at bounding box center [198, 103] width 123 height 7
type input "travel"
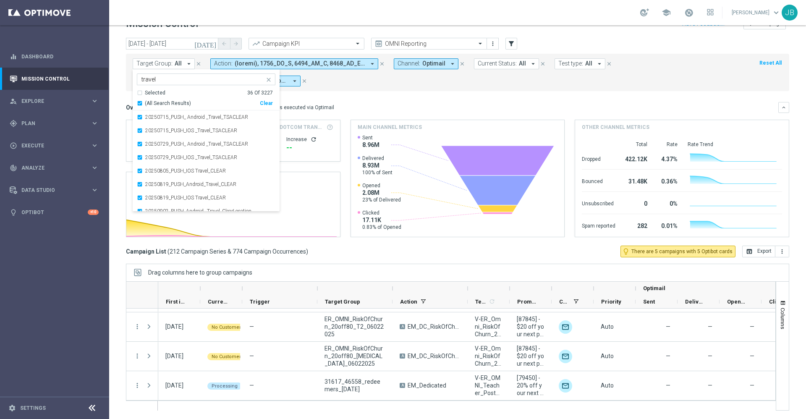
click at [348, 100] on mini-dashboard "Overview: Optimail arrow_drop_down This overview shows data of campaigns execut…" at bounding box center [457, 168] width 663 height 154
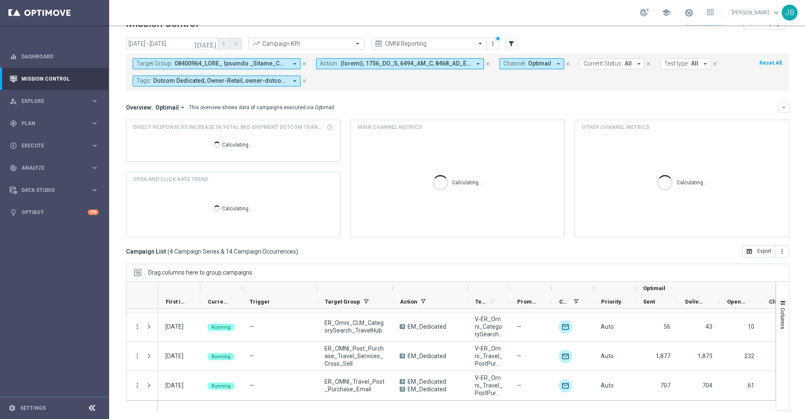
scroll to position [26, 0]
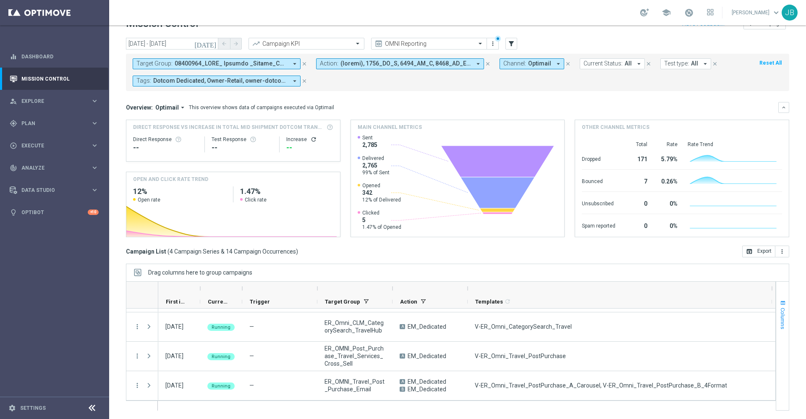
drag, startPoint x: 510, startPoint y: 287, endPoint x: 773, endPoint y: 318, distance: 264.1
click at [773, 318] on div at bounding box center [457, 345] width 663 height 129
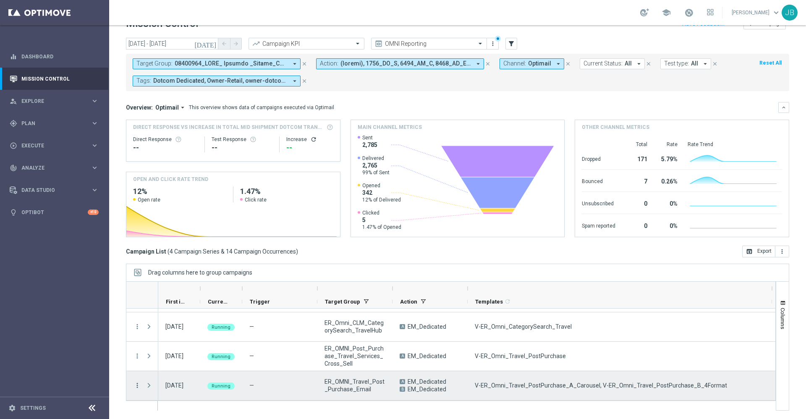
click at [136, 385] on icon "more_vert" at bounding box center [137, 385] width 8 height 8
click at [163, 362] on div "Edit" at bounding box center [193, 360] width 78 height 6
click at [138, 387] on icon "more_vert" at bounding box center [137, 385] width 8 height 8
click at [166, 358] on div "Edit" at bounding box center [193, 360] width 78 height 6
click at [136, 383] on icon "more_vert" at bounding box center [137, 385] width 8 height 8
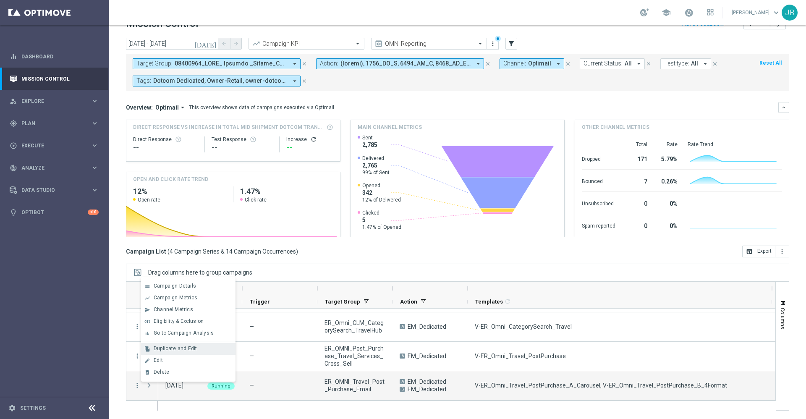
click at [167, 349] on span "Duplicate and Edit" at bounding box center [175, 348] width 43 height 6
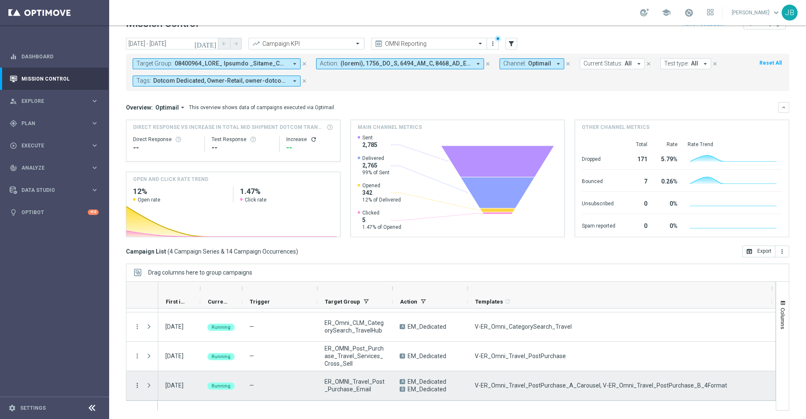
click at [135, 387] on icon "more_vert" at bounding box center [137, 385] width 8 height 8
click at [165, 369] on span "Delete" at bounding box center [162, 372] width 16 height 6
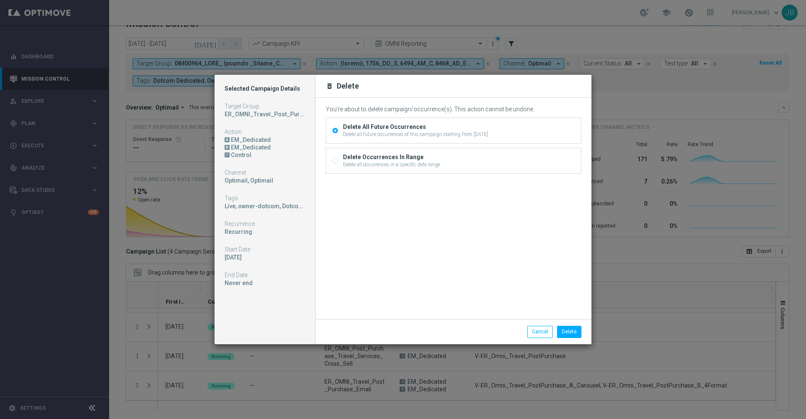
click at [540, 338] on div "Delete Cancel" at bounding box center [454, 331] width 276 height 25
click at [533, 332] on button "Cancel" at bounding box center [540, 332] width 26 height 12
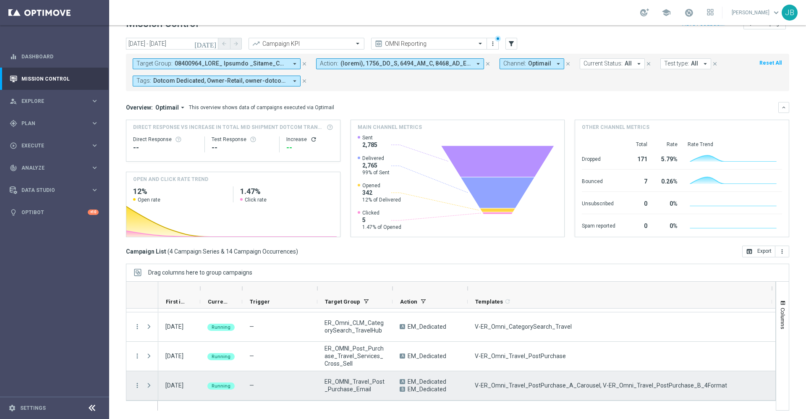
click at [147, 387] on span "Press SPACE to select this row." at bounding box center [149, 385] width 8 height 7
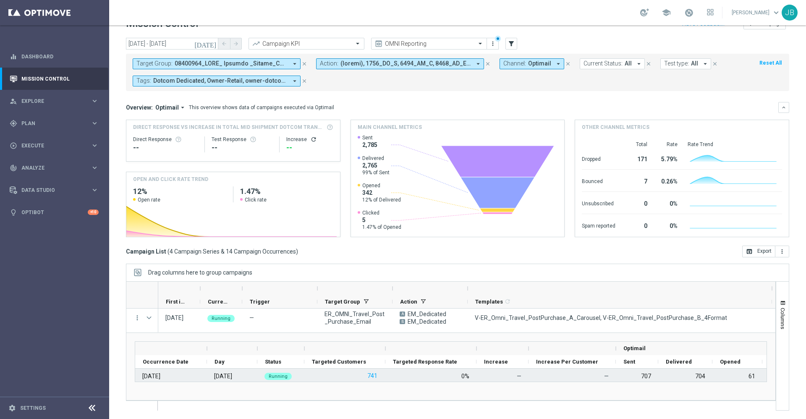
scroll to position [89, 0]
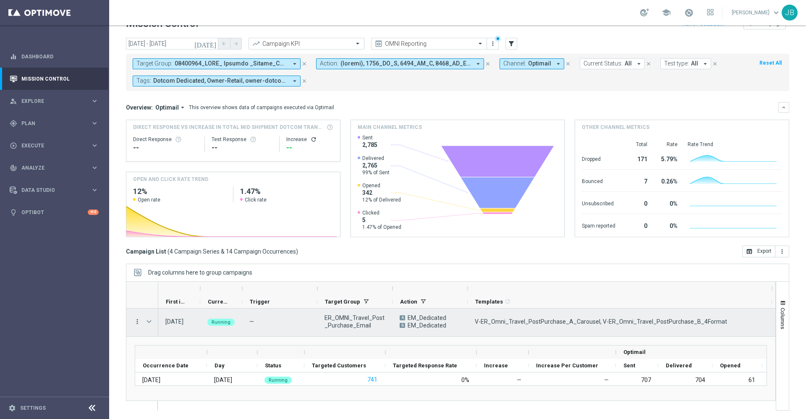
click at [137, 324] on icon "more_vert" at bounding box center [137, 322] width 8 height 8
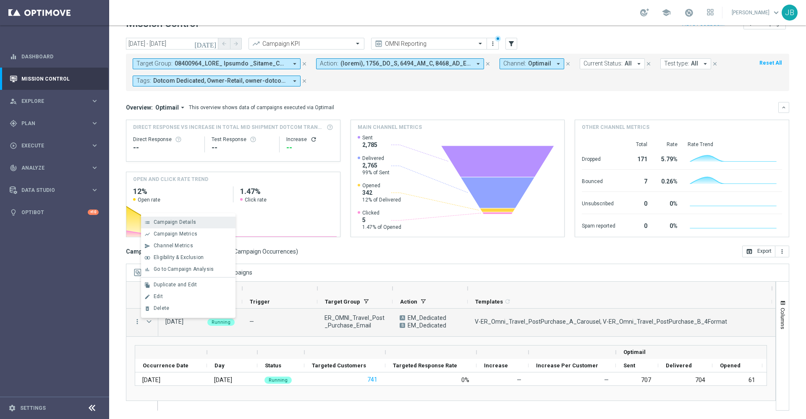
click at [185, 223] on span "Campaign Details" at bounding box center [175, 222] width 42 height 6
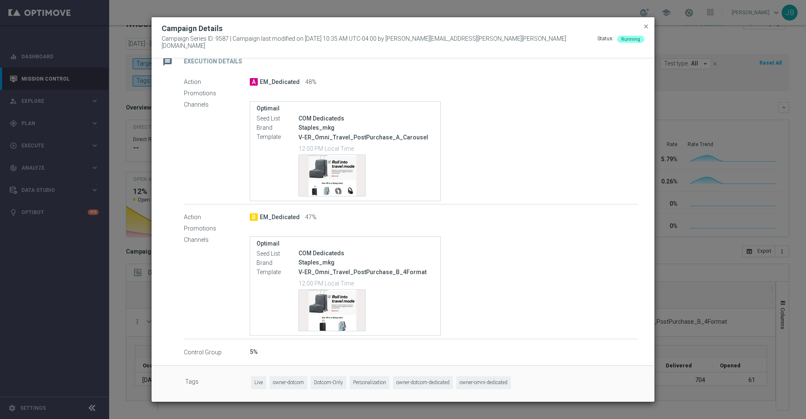
scroll to position [134, 0]
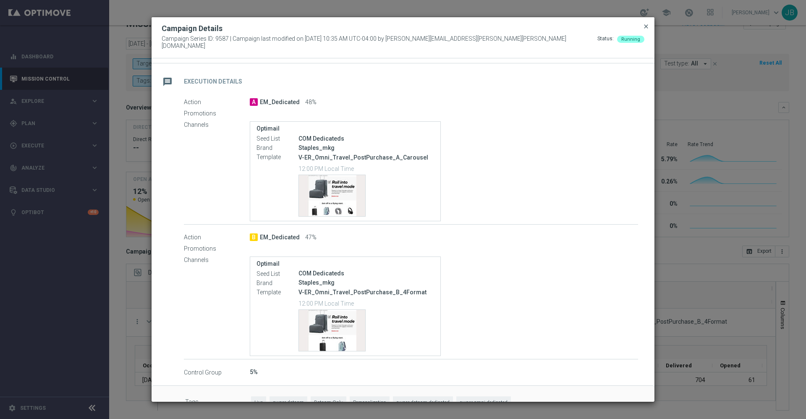
click at [646, 29] on span "close" at bounding box center [646, 26] width 7 height 7
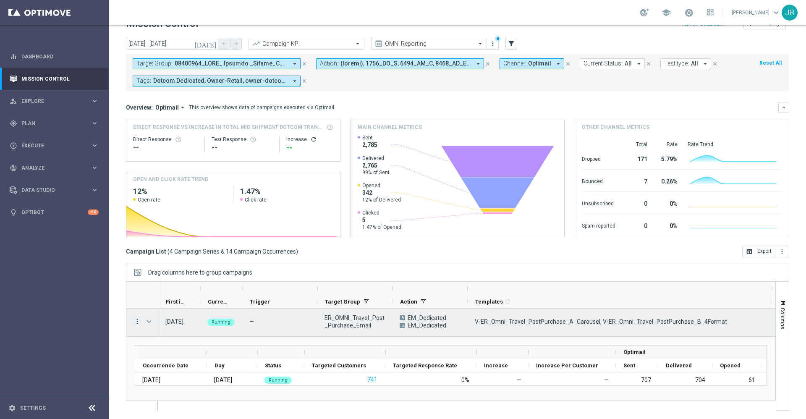
click at [136, 323] on icon "more_vert" at bounding box center [137, 322] width 8 height 8
click at [172, 306] on div "Delete" at bounding box center [193, 308] width 78 height 6
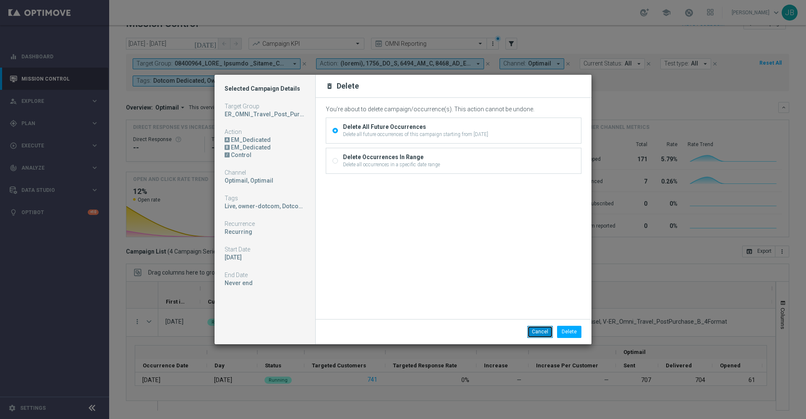
click at [533, 334] on button "Cancel" at bounding box center [540, 332] width 26 height 12
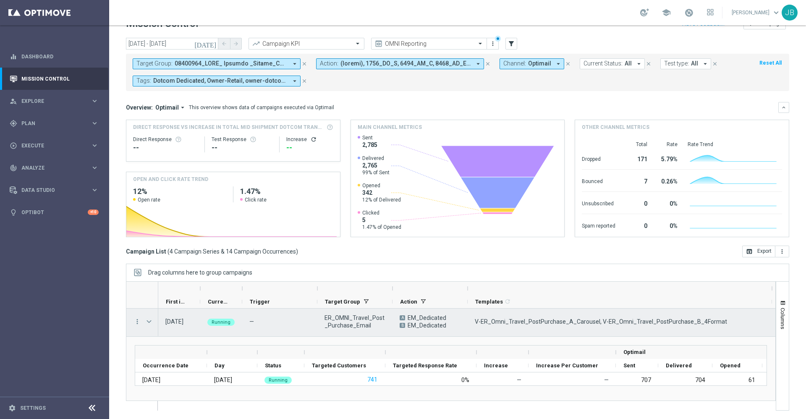
click at [150, 321] on span "Press SPACE to select this row." at bounding box center [149, 321] width 8 height 7
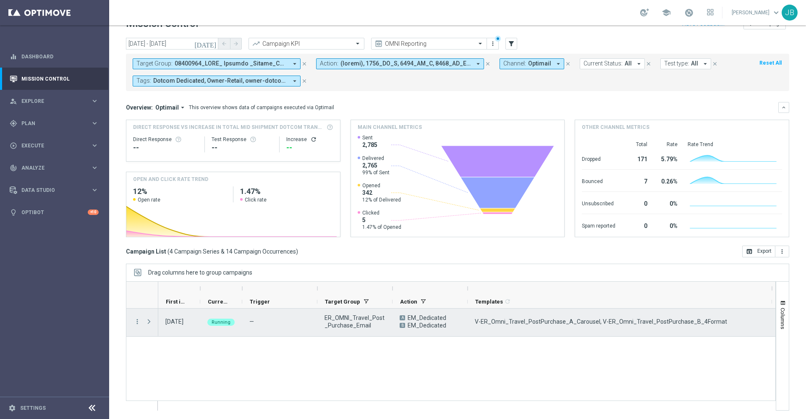
scroll to position [26, 0]
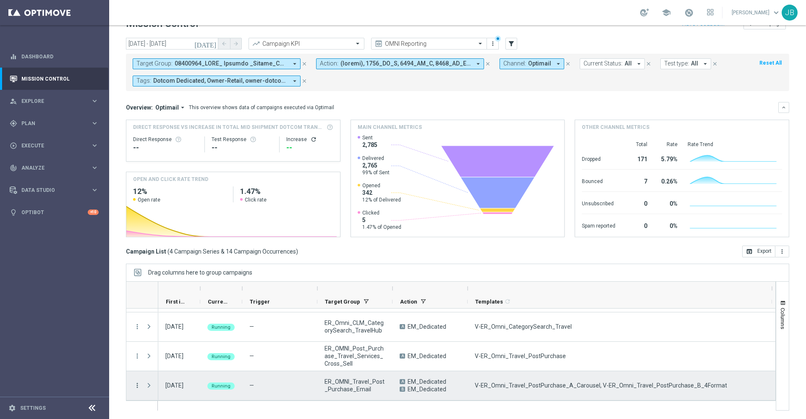
click at [138, 383] on icon "more_vert" at bounding box center [137, 385] width 8 height 8
click at [167, 371] on span "Delete" at bounding box center [162, 372] width 16 height 6
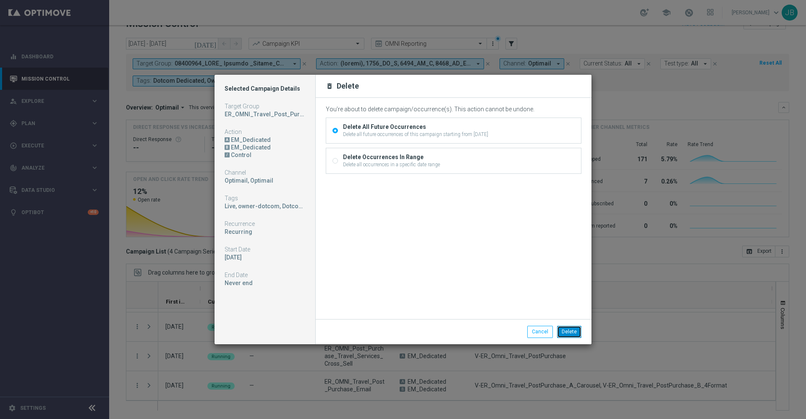
click at [566, 332] on button "Delete" at bounding box center [569, 332] width 24 height 12
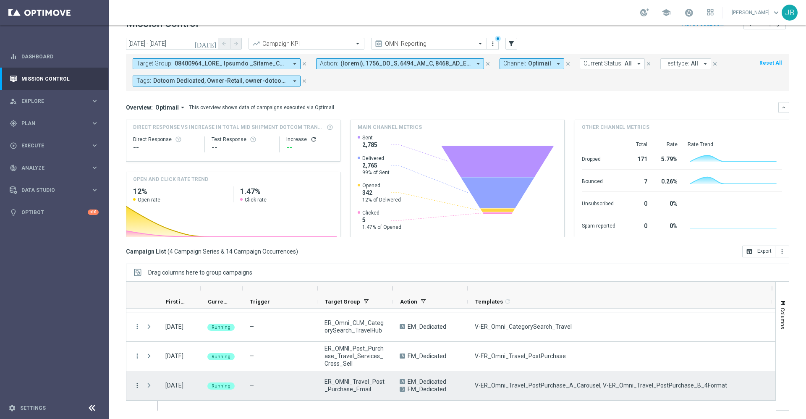
click at [136, 385] on icon "more_vert" at bounding box center [137, 385] width 8 height 8
click at [174, 287] on span "Campaign Details" at bounding box center [175, 286] width 42 height 6
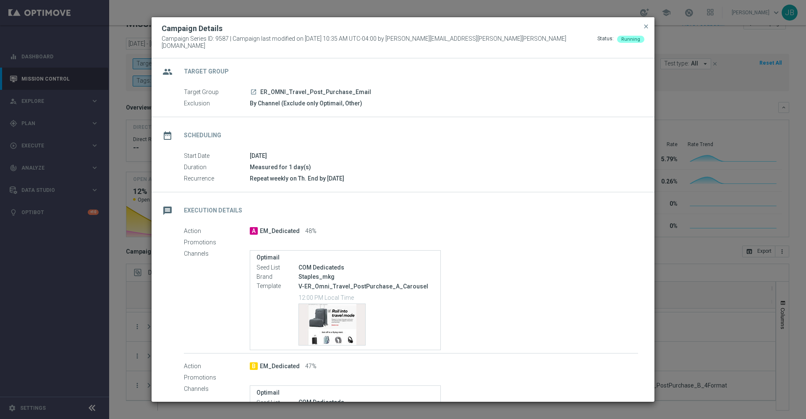
scroll to position [1, 0]
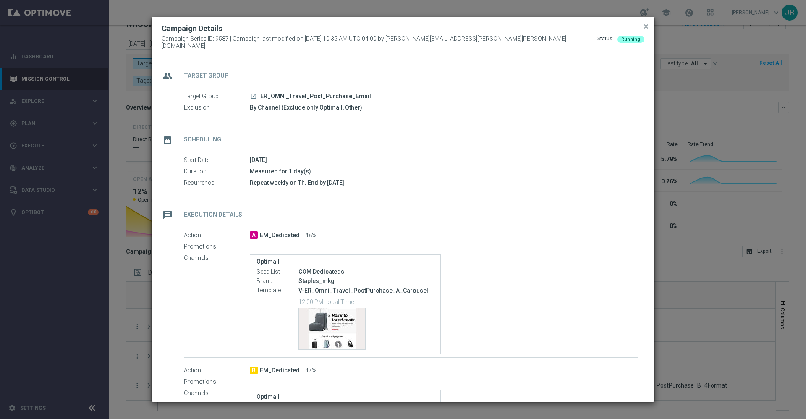
click at [647, 28] on span "close" at bounding box center [646, 26] width 7 height 7
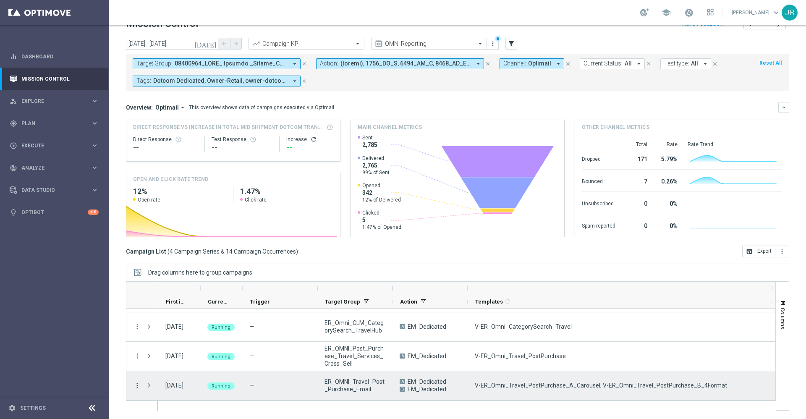
click at [137, 384] on icon "more_vert" at bounding box center [137, 385] width 8 height 8
click at [170, 350] on span "Duplicate and Edit" at bounding box center [175, 348] width 43 height 6
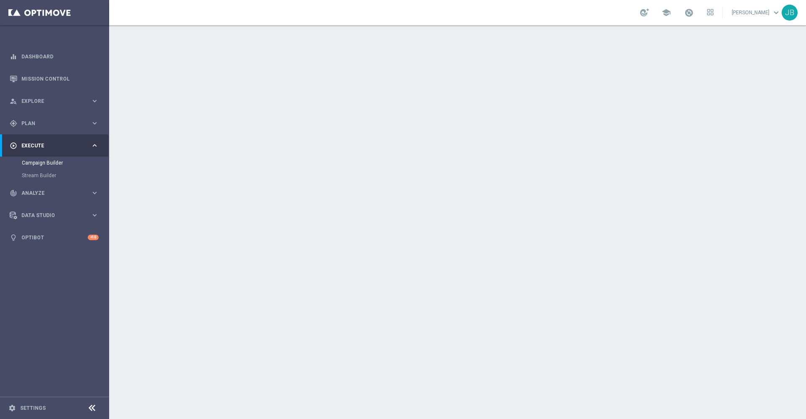
click at [277, 214] on h2 "Execution Details" at bounding box center [275, 216] width 58 height 8
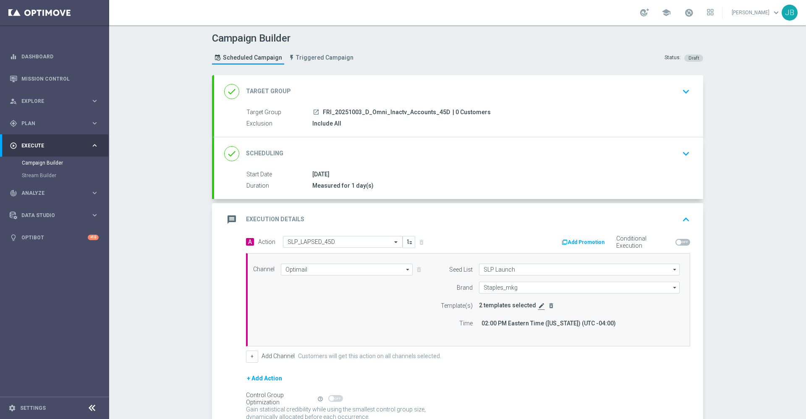
click at [538, 305] on icon "edit" at bounding box center [541, 305] width 7 height 7
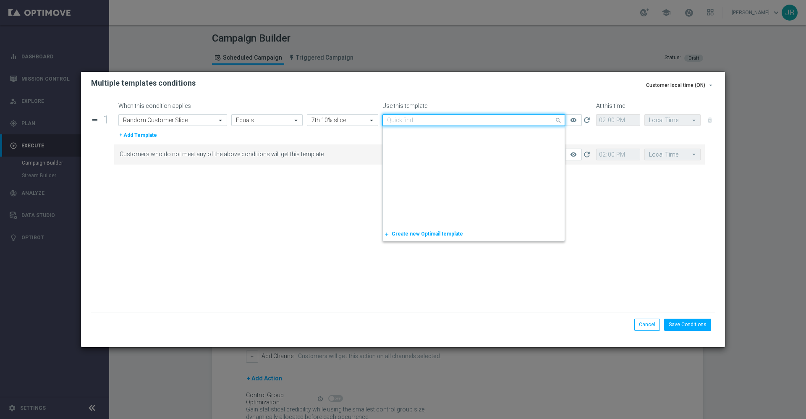
scroll to position [196626, 0]
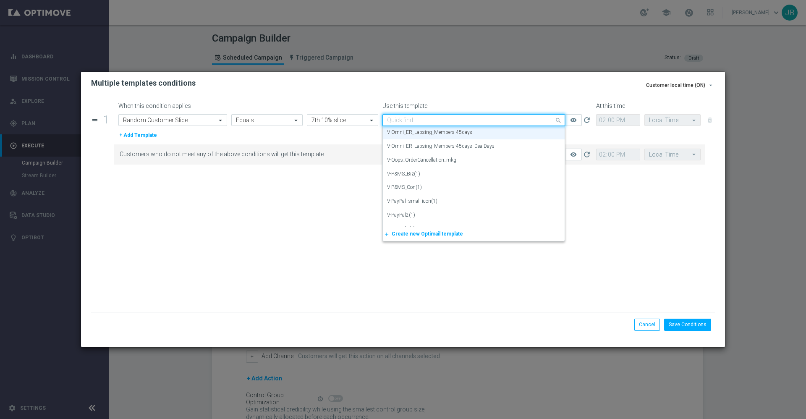
drag, startPoint x: 492, startPoint y: 119, endPoint x: 412, endPoint y: 119, distance: 80.2
click at [412, 119] on input "text" at bounding box center [465, 120] width 157 height 7
click at [355, 181] on form "When this condition applies Use this template At this time drag_handle 1 Attrib…" at bounding box center [403, 206] width 624 height 209
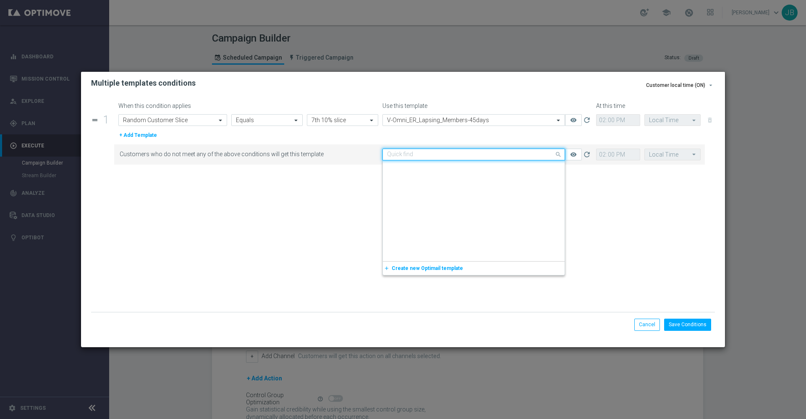
click at [431, 153] on input "text" at bounding box center [465, 154] width 157 height 7
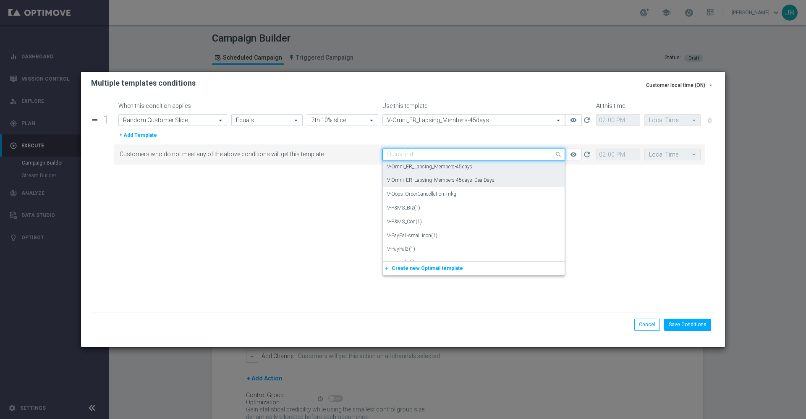
click at [442, 180] on label "V-Omni_ER_Lapsing_Members-45days_DealDays" at bounding box center [440, 180] width 107 height 7
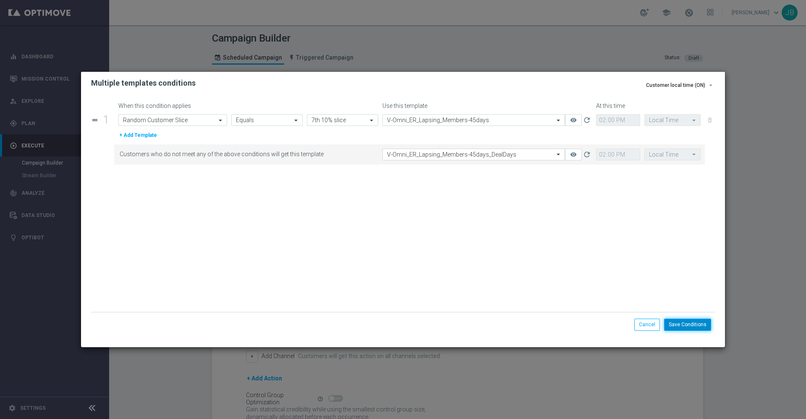
click at [687, 329] on button "Save Conditions" at bounding box center [687, 325] width 47 height 12
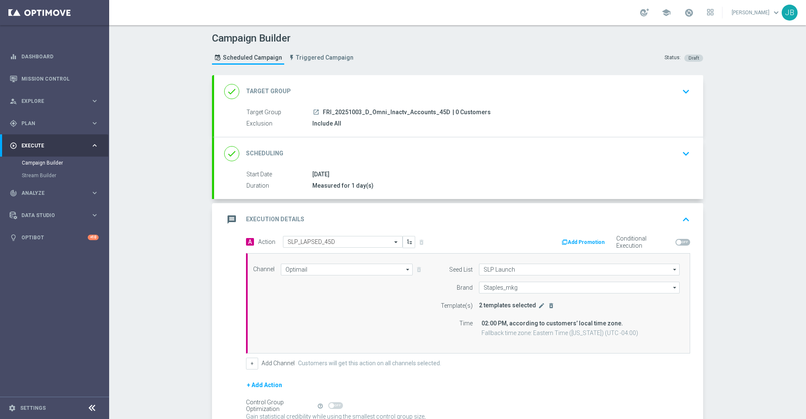
scroll to position [92, 0]
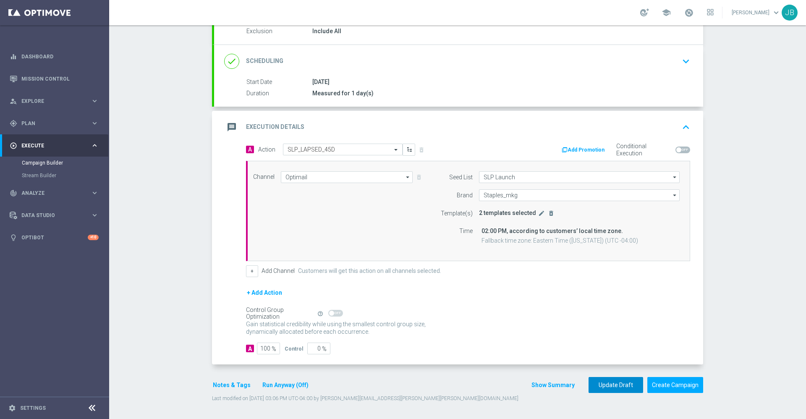
click at [612, 381] on button "Update Draft" at bounding box center [615, 385] width 55 height 16
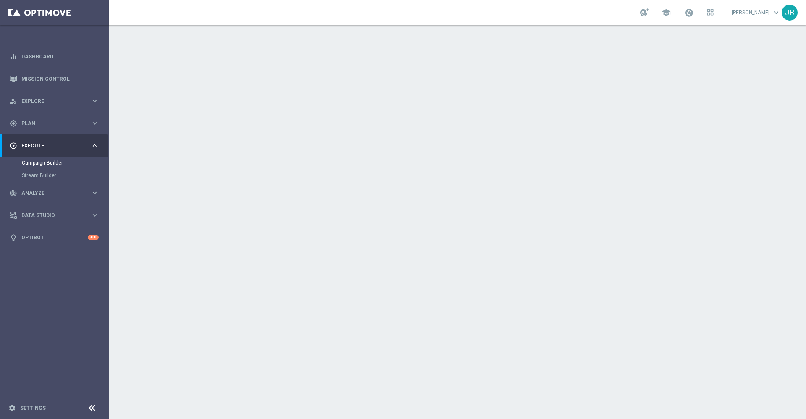
click at [291, 213] on h2 "Execution Details" at bounding box center [275, 216] width 58 height 8
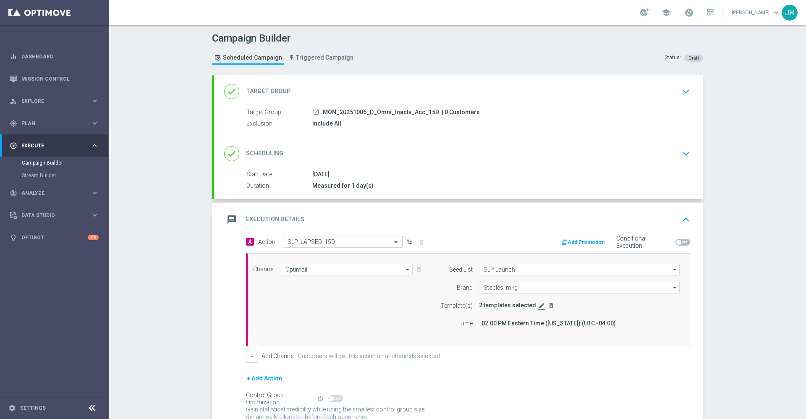
click at [538, 305] on icon "edit" at bounding box center [541, 305] width 7 height 7
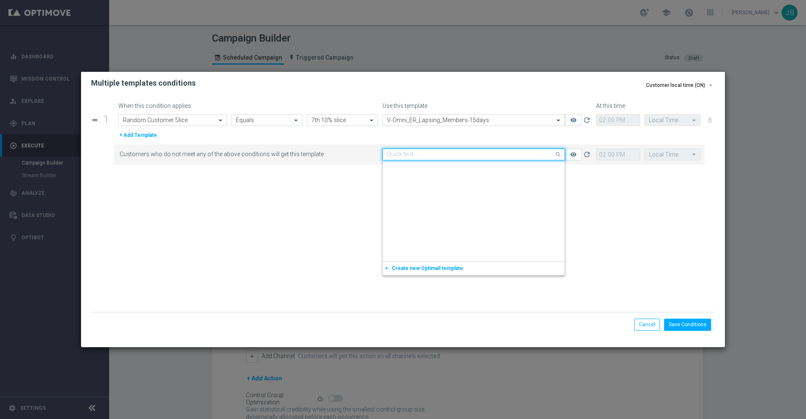
click at [476, 153] on input "text" at bounding box center [465, 154] width 157 height 7
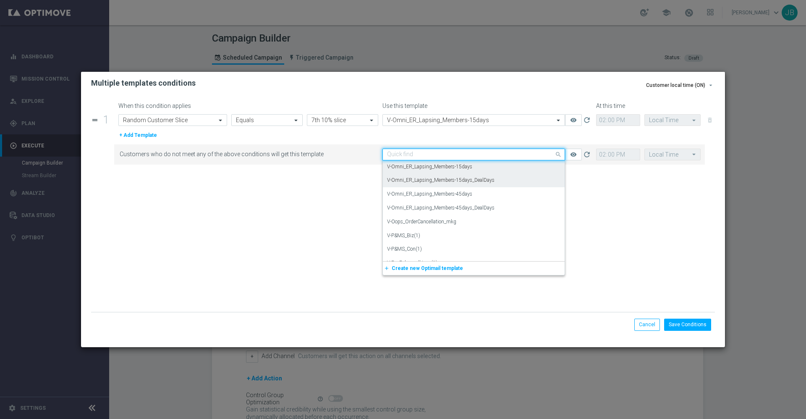
click at [469, 182] on label "V-Omni_ER_Lapsing_Members-15days_DealDays" at bounding box center [440, 180] width 107 height 7
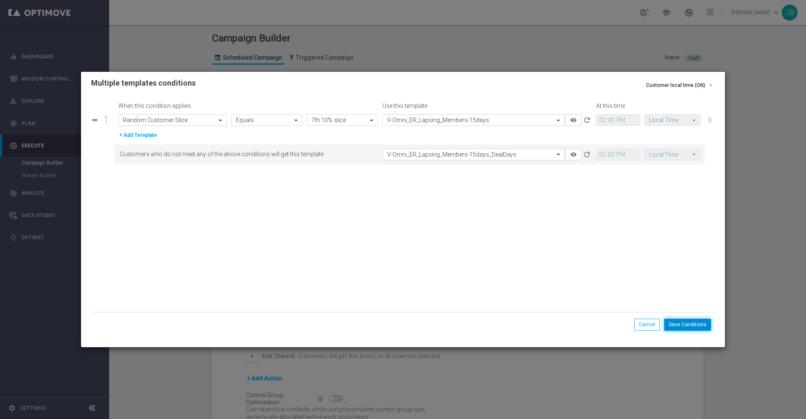
click at [681, 328] on button "Save Conditions" at bounding box center [687, 325] width 47 height 12
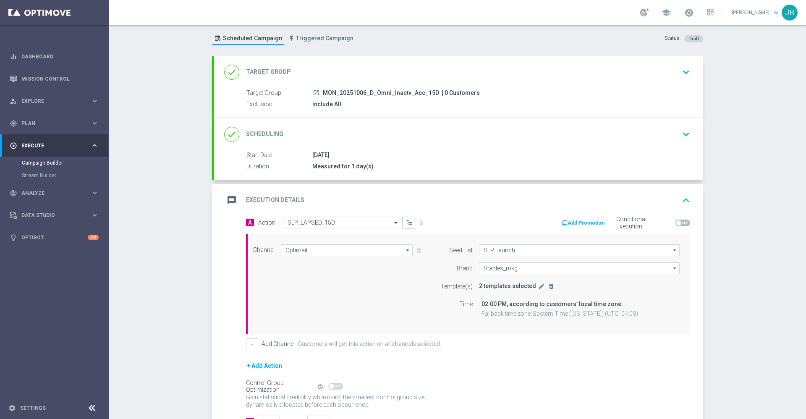
scroll to position [92, 0]
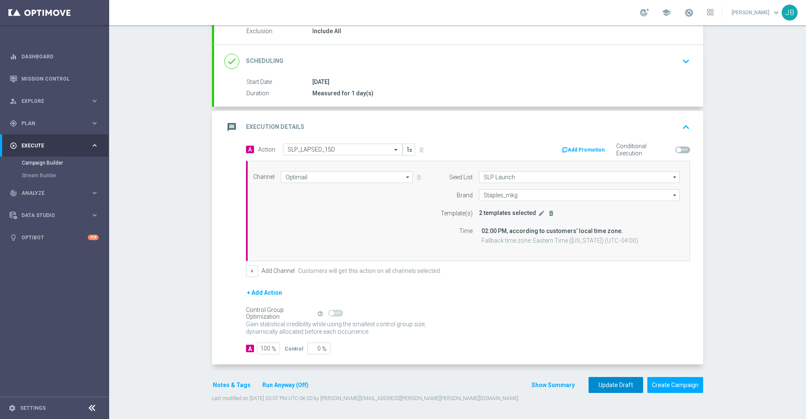
click at [601, 383] on button "Update Draft" at bounding box center [615, 385] width 55 height 16
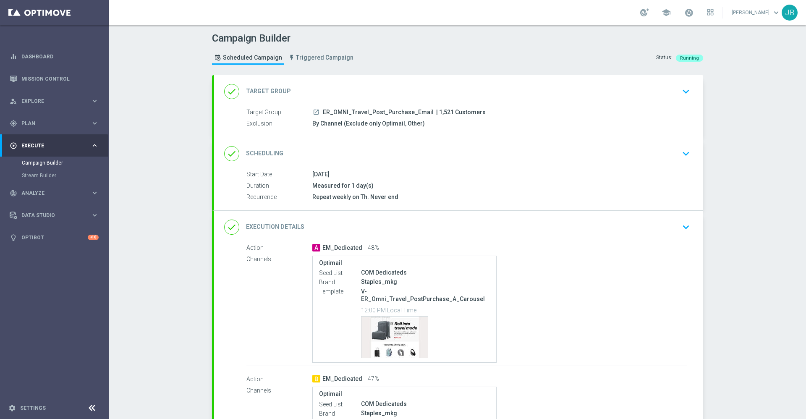
scroll to position [135, 0]
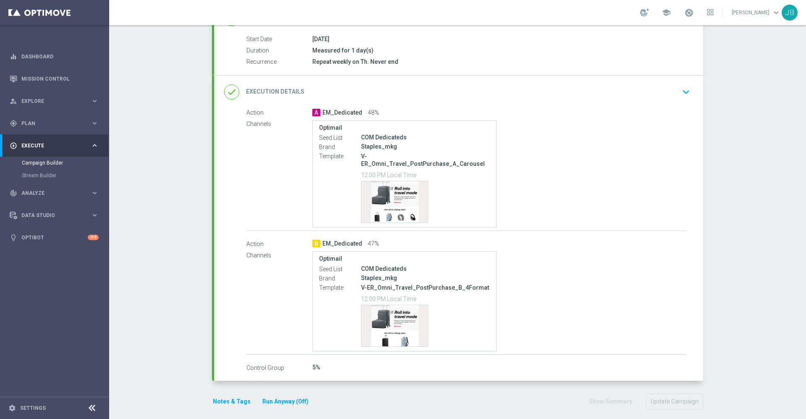
click at [284, 89] on h2 "Execution Details" at bounding box center [275, 92] width 58 height 8
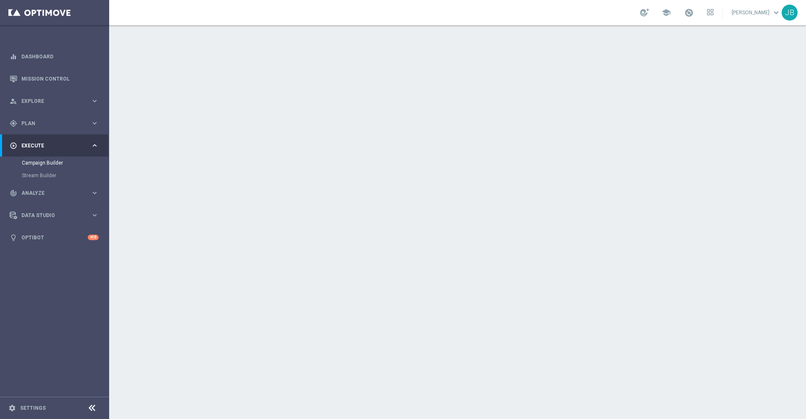
click at [248, 154] on h2 "Scheduling" at bounding box center [264, 153] width 37 height 8
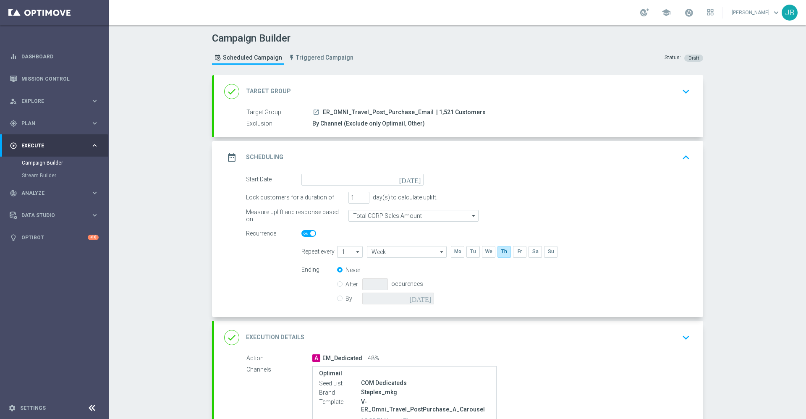
click at [413, 180] on icon "[DATE]" at bounding box center [411, 178] width 25 height 9
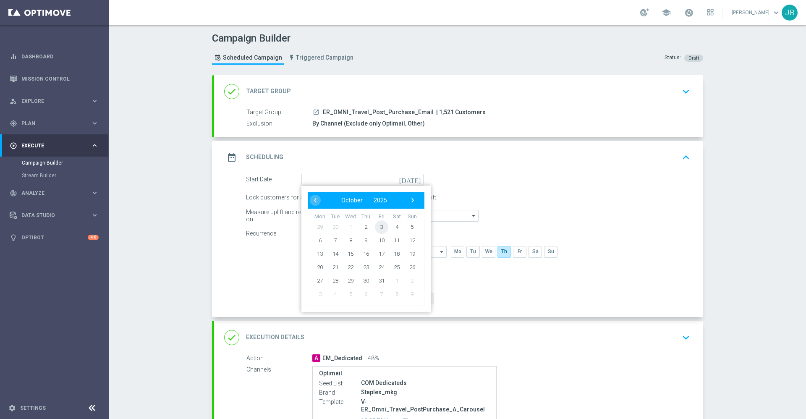
click at [375, 228] on span "3" at bounding box center [381, 226] width 13 height 13
type input "[DATE]"
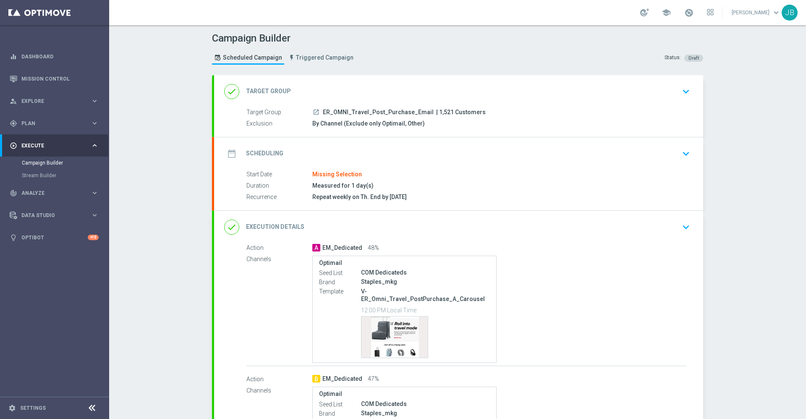
click at [259, 91] on h2 "Target Group" at bounding box center [268, 91] width 45 height 8
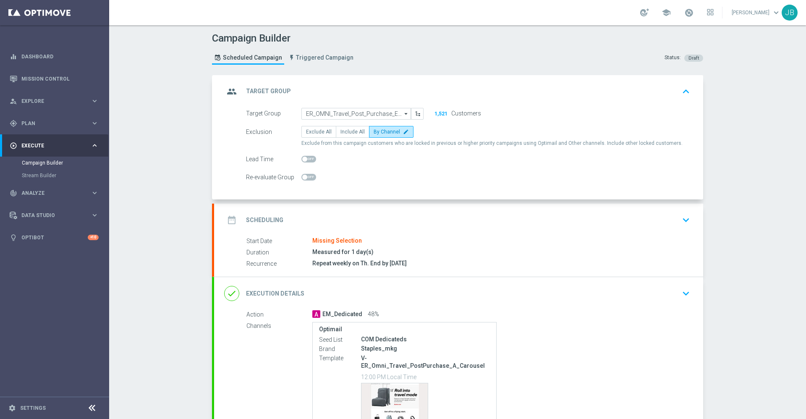
click at [261, 220] on h2 "Scheduling" at bounding box center [264, 220] width 37 height 8
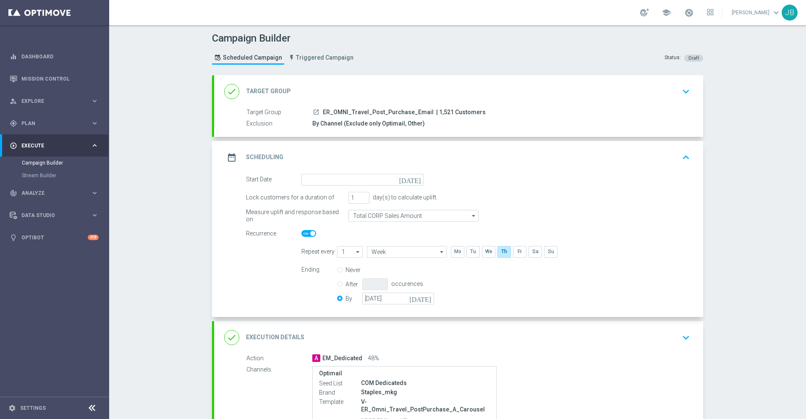
click at [413, 180] on icon "[DATE]" at bounding box center [411, 178] width 25 height 9
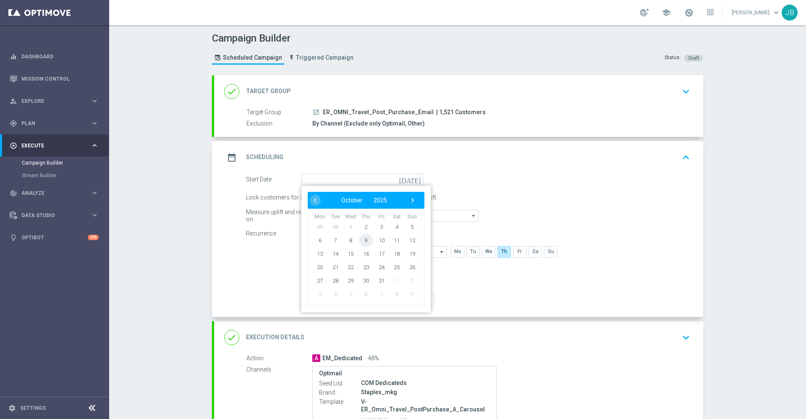
click at [362, 243] on span "9" at bounding box center [365, 239] width 13 height 13
type input "[DATE]"
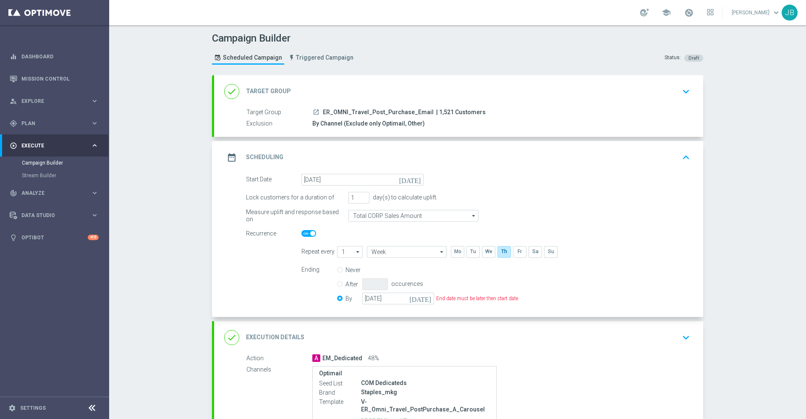
click at [337, 272] on input "Never" at bounding box center [339, 270] width 5 height 5
radio input "true"
radio input "false"
click at [276, 88] on h2 "Target Group" at bounding box center [268, 91] width 45 height 8
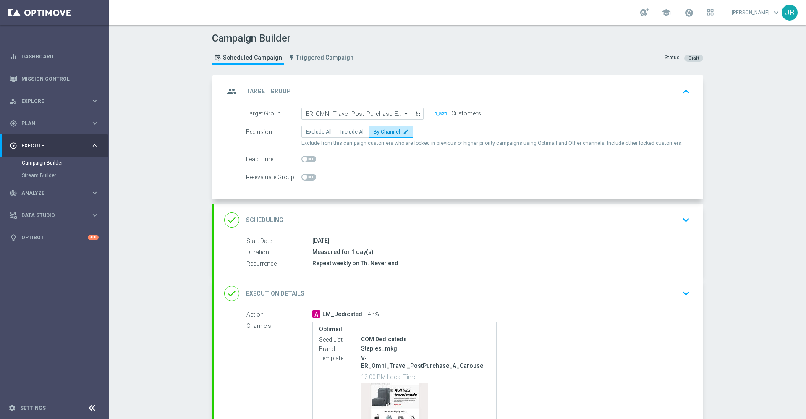
click at [264, 219] on h2 "Scheduling" at bounding box center [264, 220] width 37 height 8
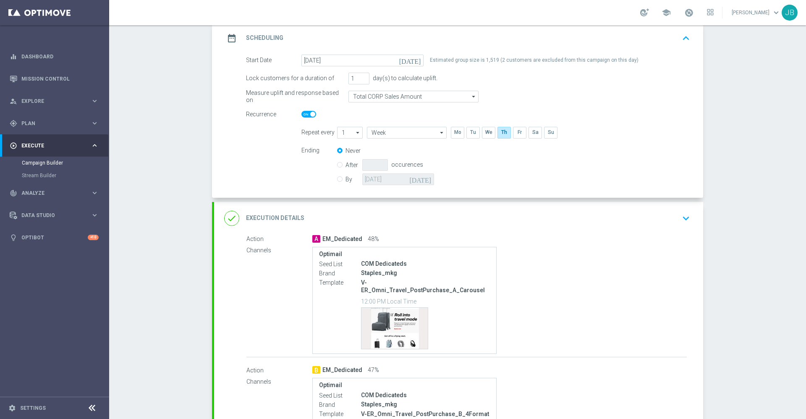
scroll to position [121, 0]
click at [266, 214] on h2 "Execution Details" at bounding box center [275, 216] width 58 height 8
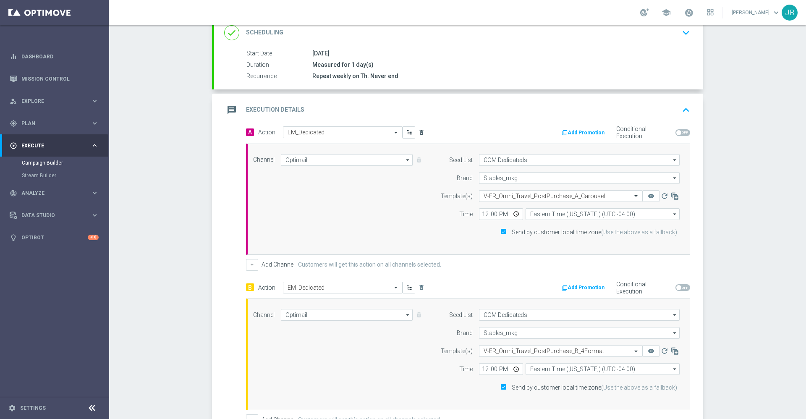
click at [418, 133] on icon "delete_forever" at bounding box center [421, 132] width 7 height 7
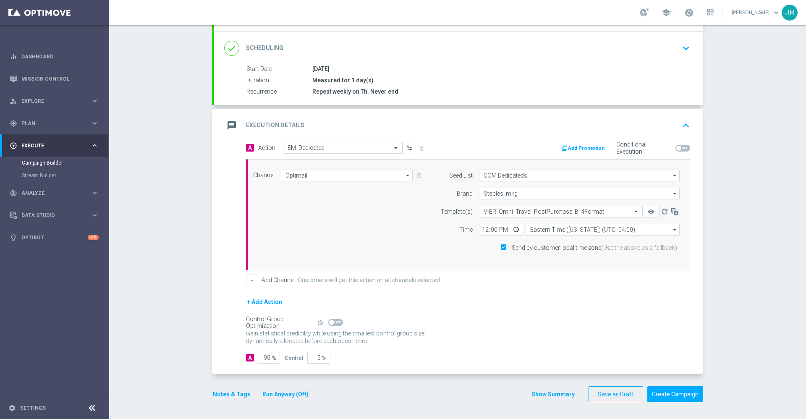
scroll to position [0, 0]
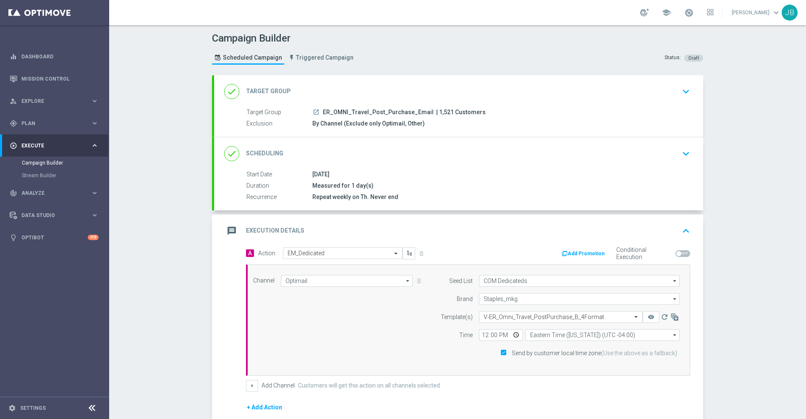
click at [270, 91] on h2 "Target Group" at bounding box center [268, 91] width 45 height 8
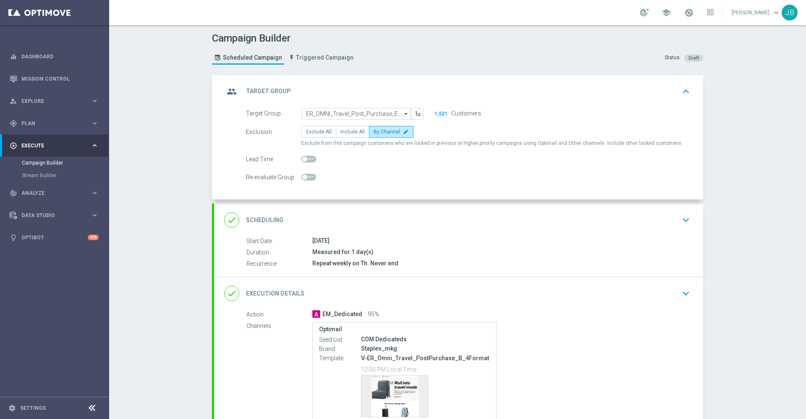
click at [262, 221] on h2 "Scheduling" at bounding box center [264, 220] width 37 height 8
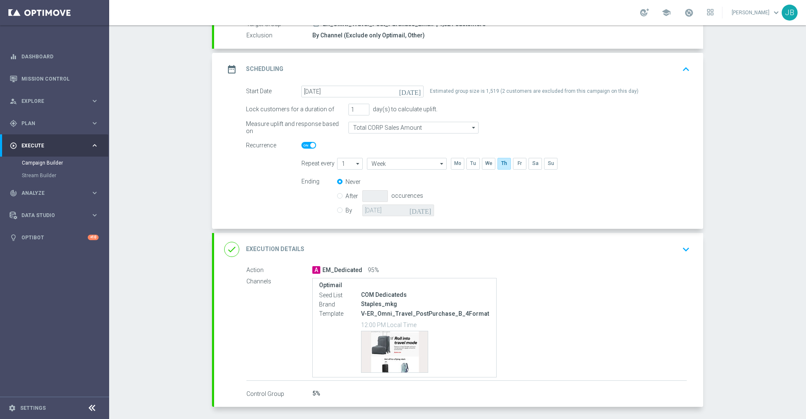
scroll to position [122, 0]
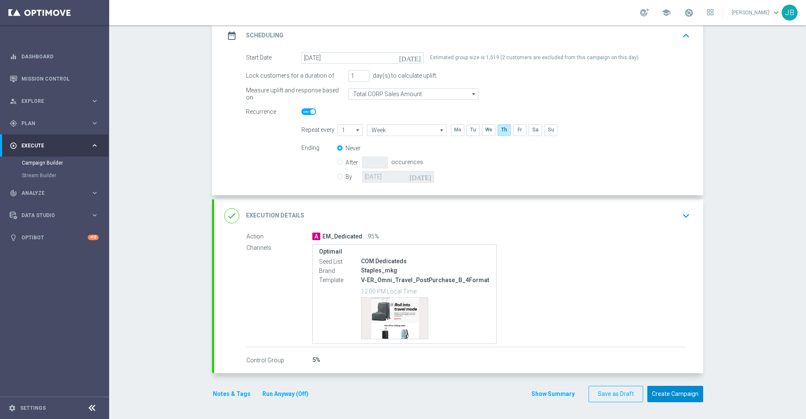
click at [680, 392] on button "Create Campaign" at bounding box center [675, 394] width 56 height 16
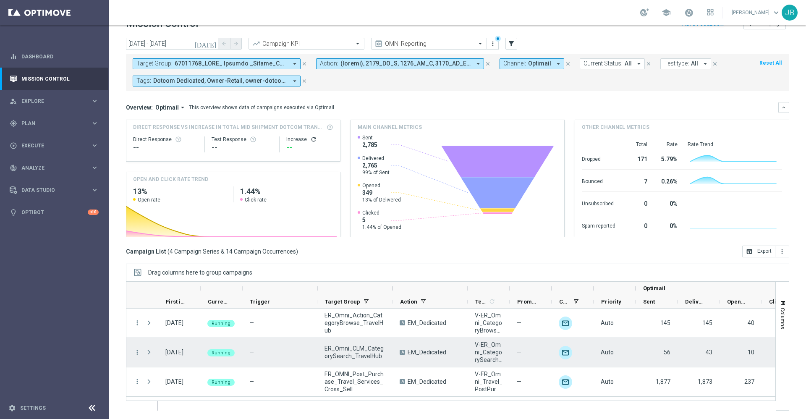
scroll to position [26, 0]
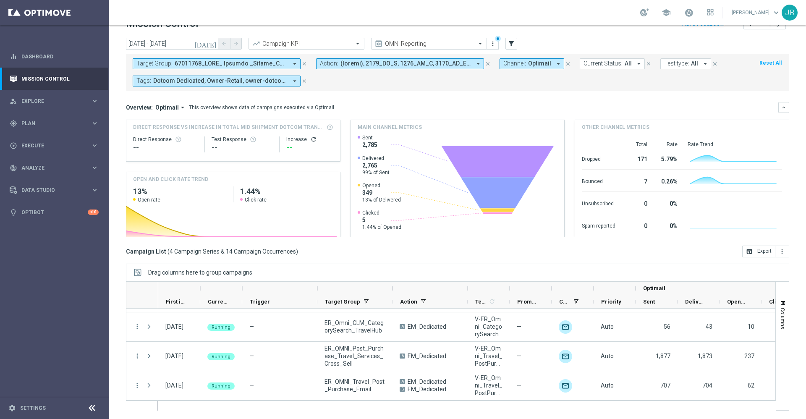
click at [212, 45] on icon "[DATE]" at bounding box center [205, 44] width 23 height 8
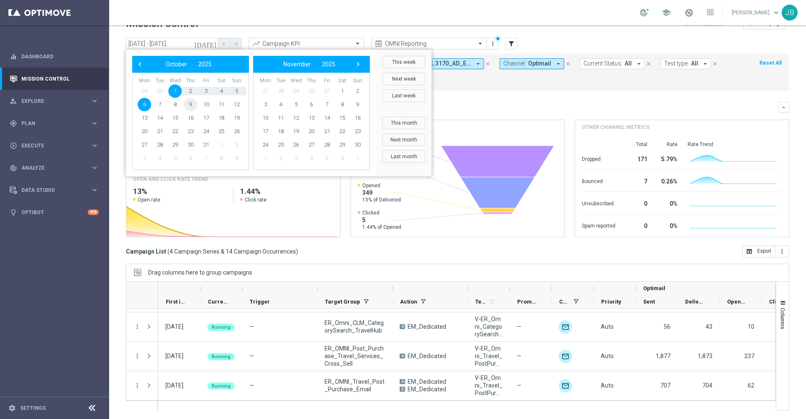
click at [192, 102] on span "9" at bounding box center [190, 104] width 13 height 13
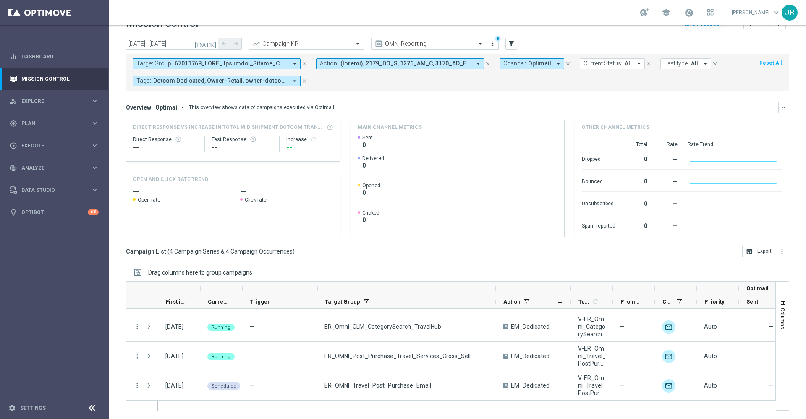
drag, startPoint x: 393, startPoint y: 289, endPoint x: 496, endPoint y: 299, distance: 103.7
click at [496, 299] on div "Optimail First in Range" at bounding box center [554, 295] width 792 height 27
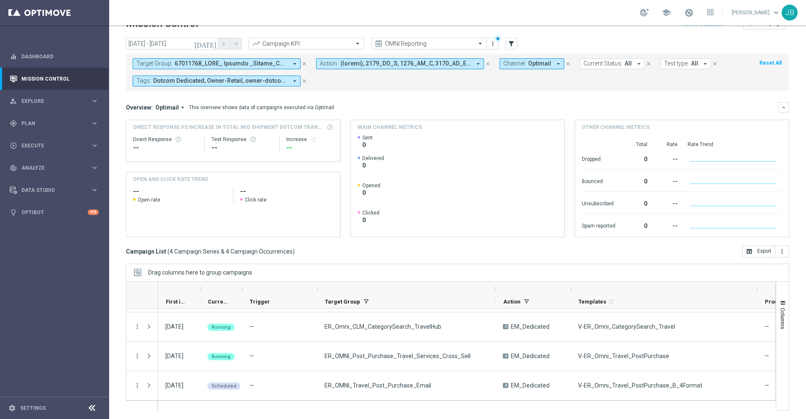
drag, startPoint x: 612, startPoint y: 288, endPoint x: 757, endPoint y: 294, distance: 144.9
click at [757, 294] on div at bounding box center [756, 288] width 3 height 13
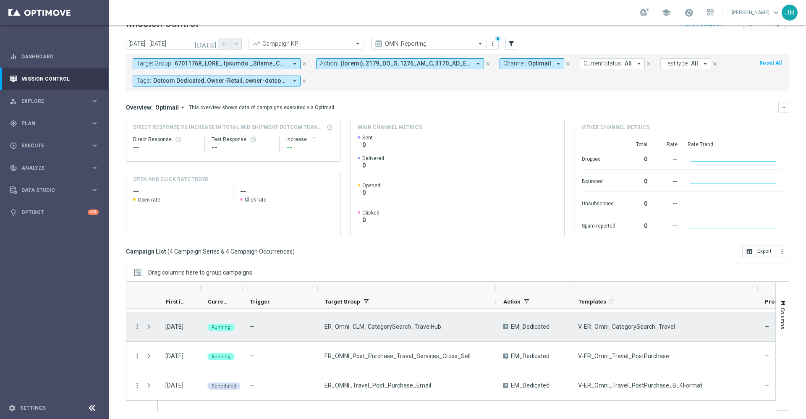
scroll to position [0, 0]
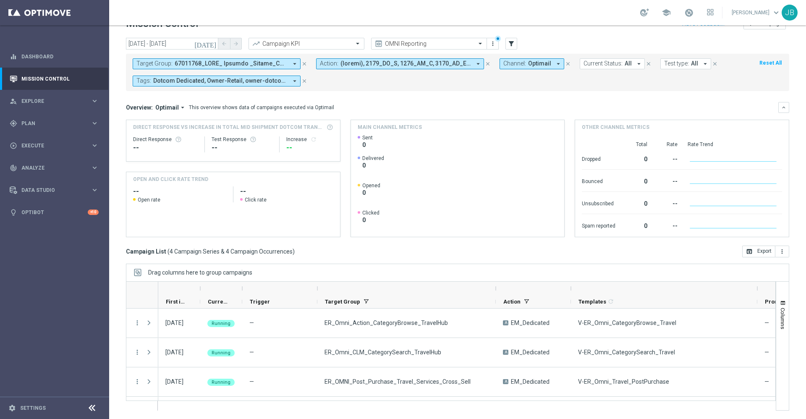
click at [211, 44] on icon "[DATE]" at bounding box center [205, 44] width 23 height 8
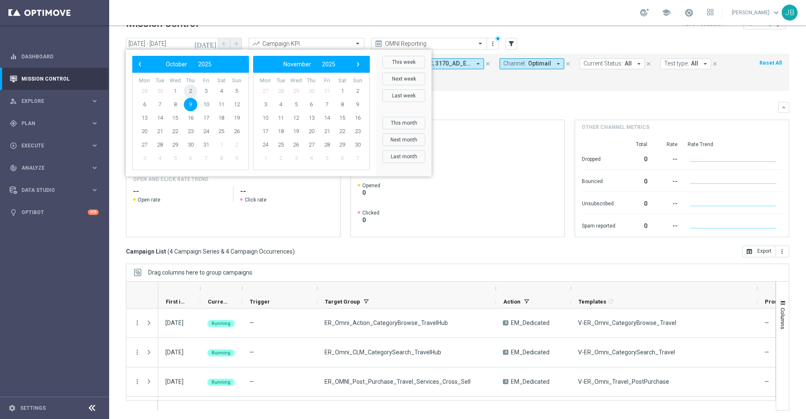
click at [192, 91] on span "2" at bounding box center [190, 90] width 13 height 13
click at [191, 90] on span "2" at bounding box center [190, 90] width 13 height 13
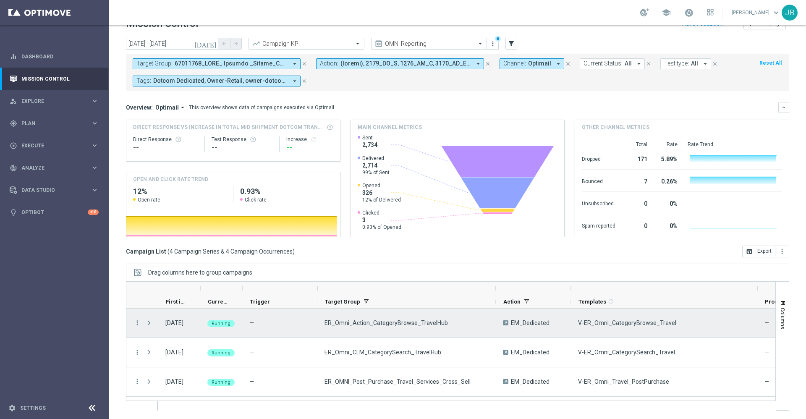
scroll to position [26, 0]
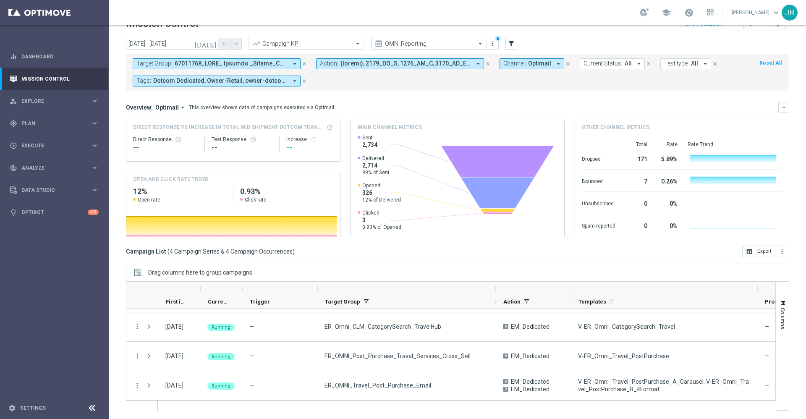
click at [213, 40] on icon "[DATE]" at bounding box center [205, 44] width 23 height 8
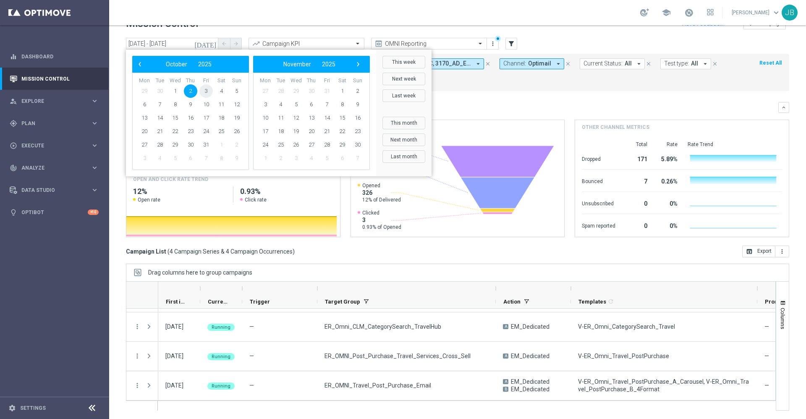
click at [202, 93] on span "3" at bounding box center [205, 90] width 13 height 13
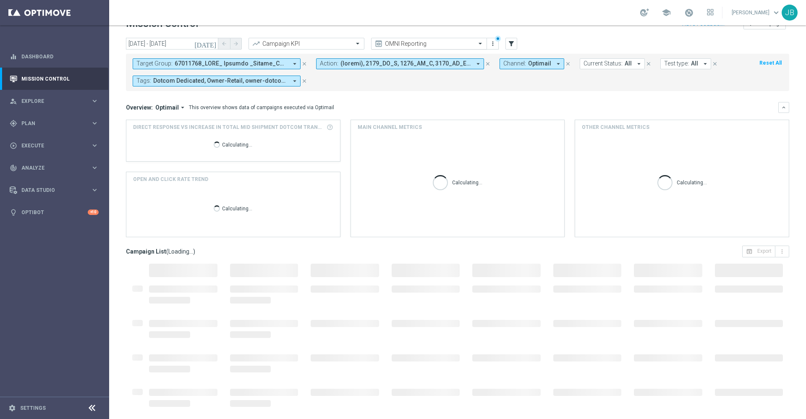
click at [415, 44] on input "text" at bounding box center [421, 43] width 90 height 7
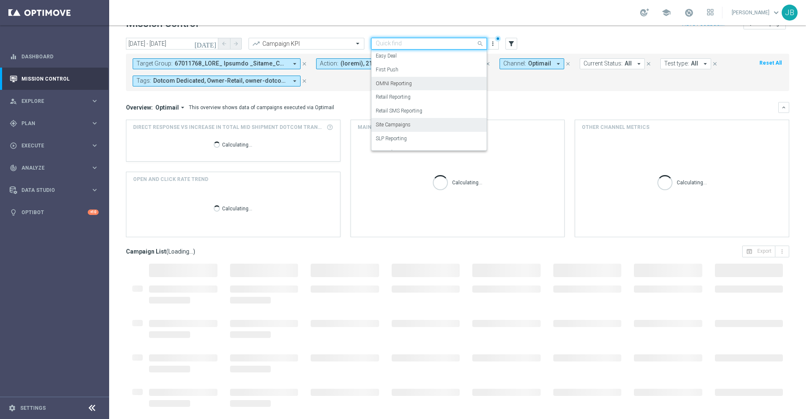
scroll to position [107, 0]
click at [397, 127] on label "SLP Reporting" at bounding box center [391, 128] width 31 height 7
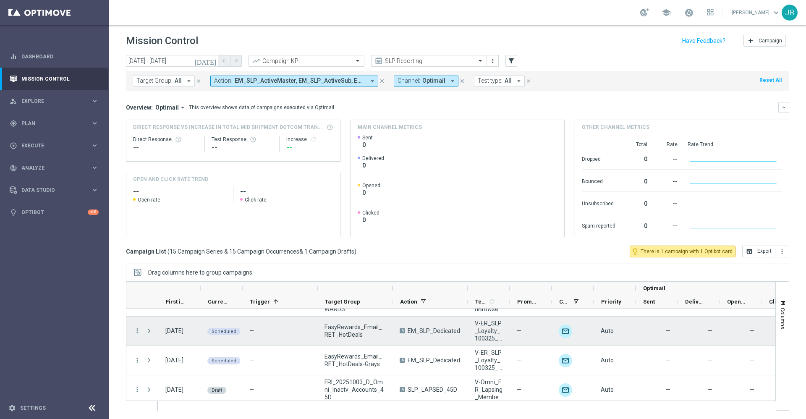
scroll to position [378, 0]
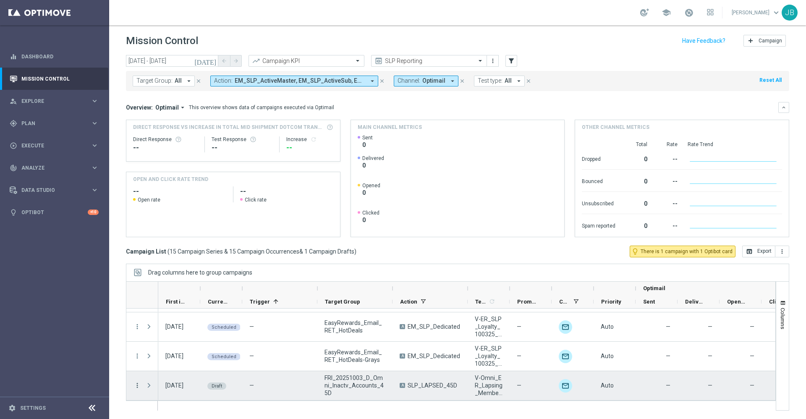
click at [136, 385] on icon "more_vert" at bounding box center [137, 385] width 8 height 8
click at [170, 361] on div "Edit" at bounding box center [193, 360] width 78 height 6
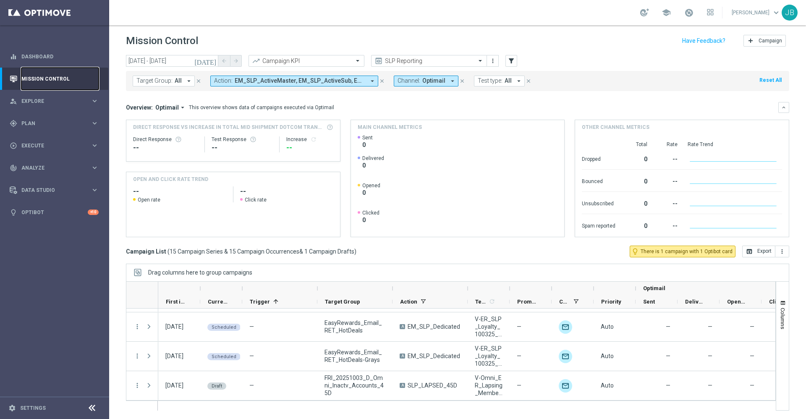
click at [77, 81] on link "Mission Control" at bounding box center [59, 79] width 77 height 22
click at [213, 60] on icon "[DATE]" at bounding box center [205, 61] width 23 height 8
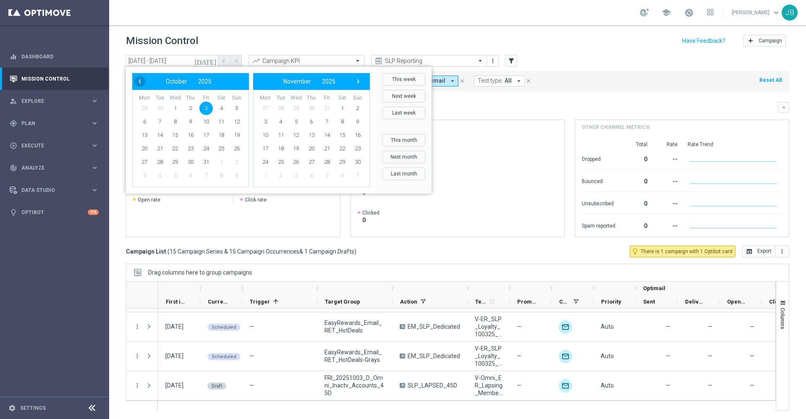
click at [138, 79] on span "‹" at bounding box center [139, 81] width 11 height 11
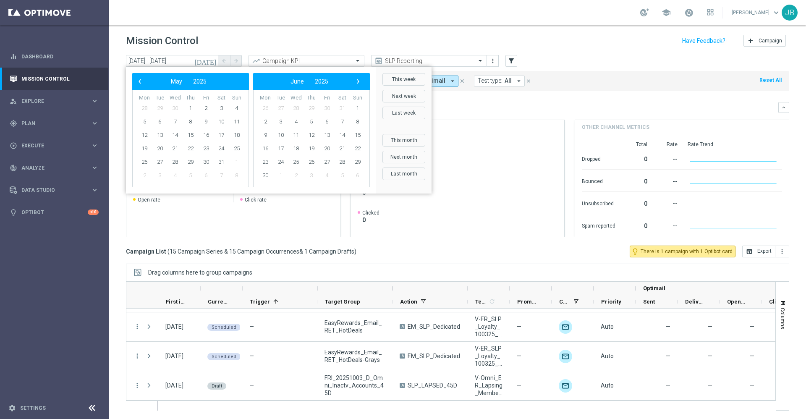
click at [138, 79] on span "‹" at bounding box center [139, 81] width 11 height 11
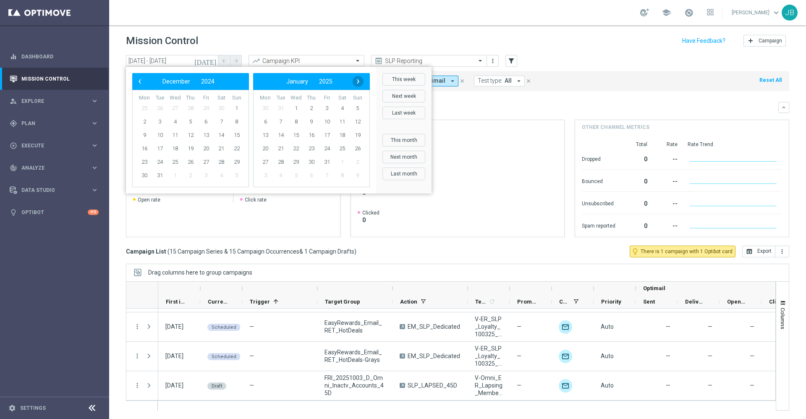
click at [360, 78] on span "›" at bounding box center [358, 81] width 11 height 11
click at [235, 107] on span "2" at bounding box center [236, 108] width 13 height 13
click at [356, 84] on span "›" at bounding box center [358, 81] width 11 height 11
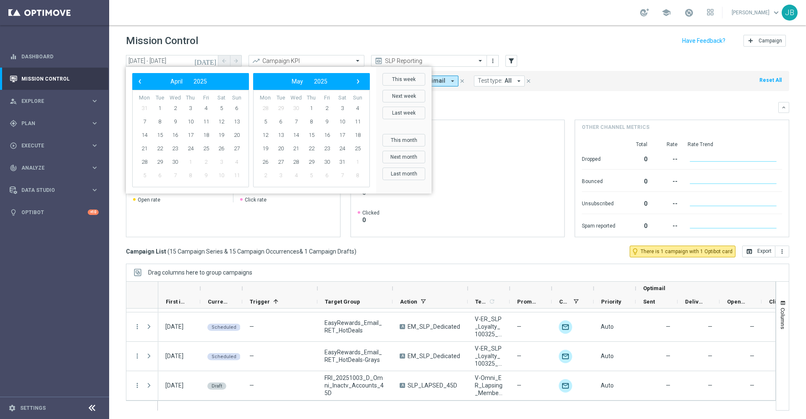
click at [356, 84] on span "›" at bounding box center [358, 81] width 11 height 11
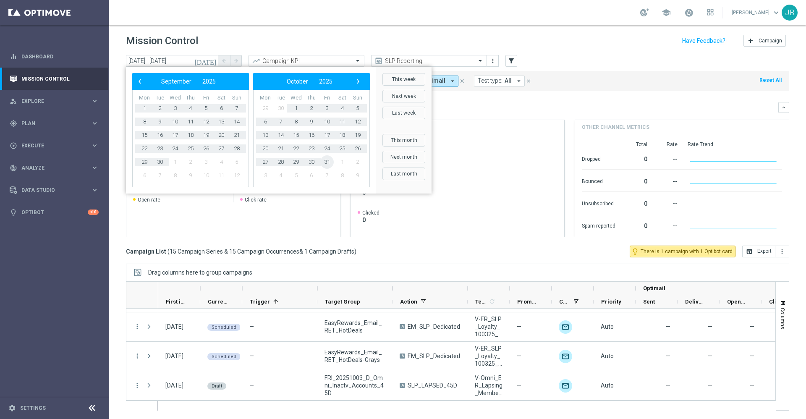
click at [328, 161] on span "31" at bounding box center [326, 161] width 13 height 13
type input "02 Feb 2025 - 31 Oct 2025"
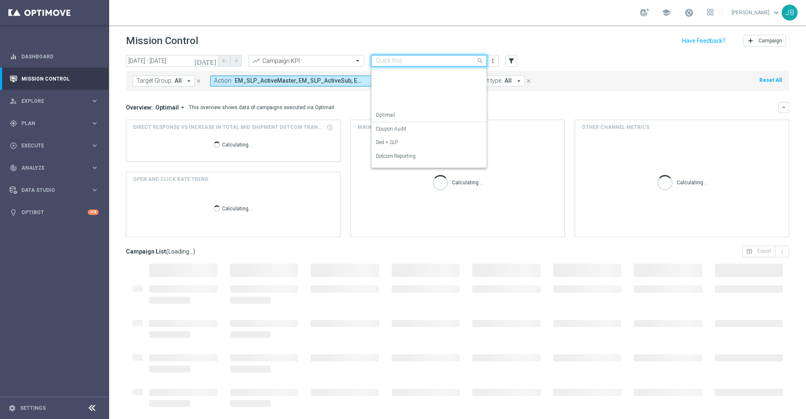
click at [422, 60] on input "text" at bounding box center [421, 60] width 90 height 7
click at [403, 94] on div "OMNI Reporting" at bounding box center [429, 91] width 107 height 14
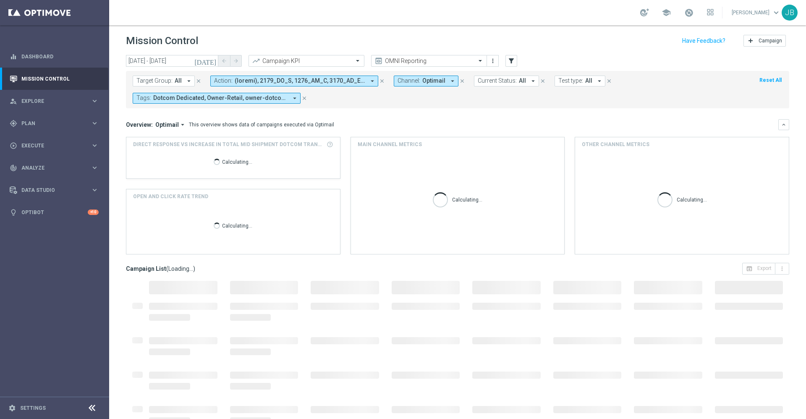
scroll to position [0, 0]
click at [180, 81] on button "Target Group: All arrow_drop_down" at bounding box center [164, 81] width 62 height 11
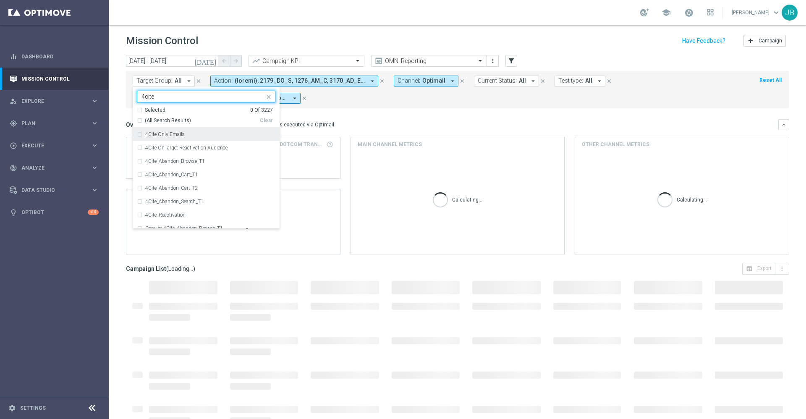
click at [140, 120] on div "(All Search Results)" at bounding box center [198, 120] width 123 height 7
type input "4cite"
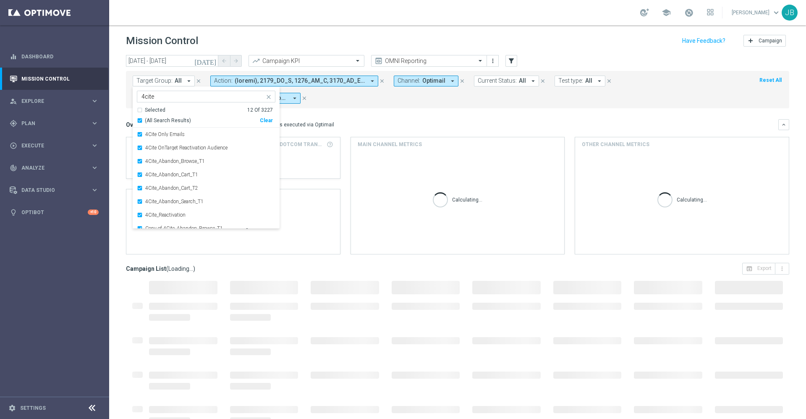
click at [385, 122] on div "Overview: Optimail arrow_drop_down This overview shows data of campaigns execut…" at bounding box center [452, 125] width 652 height 8
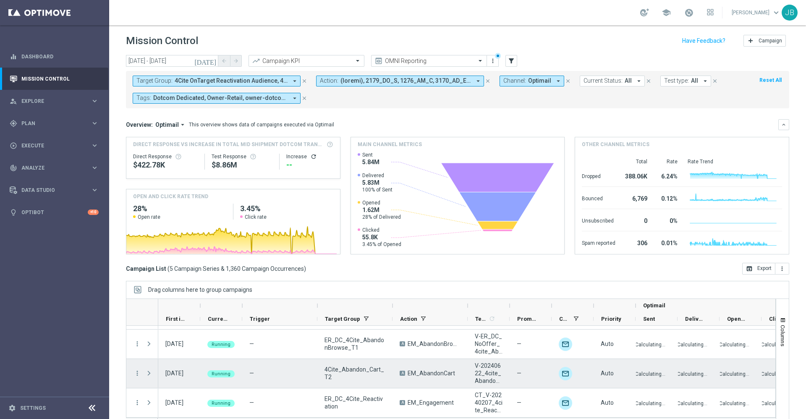
scroll to position [48, 0]
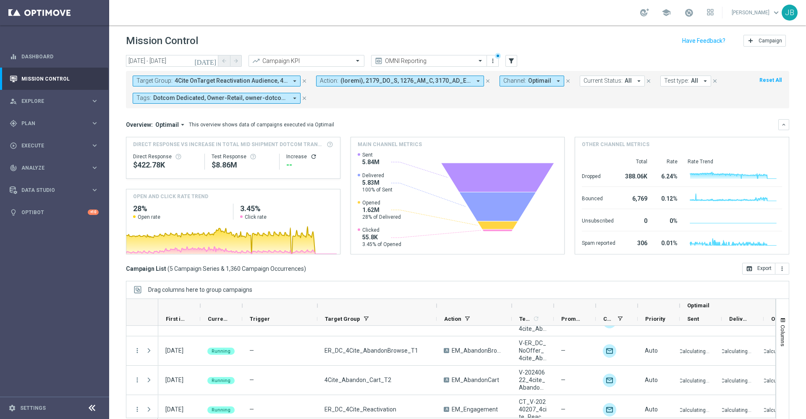
drag, startPoint x: 393, startPoint y: 303, endPoint x: 443, endPoint y: 310, distance: 50.3
click at [438, 310] on div at bounding box center [436, 305] width 3 height 13
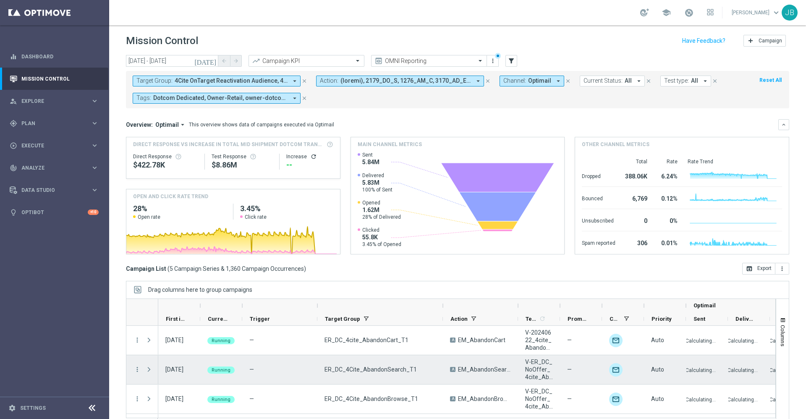
scroll to position [0, 0]
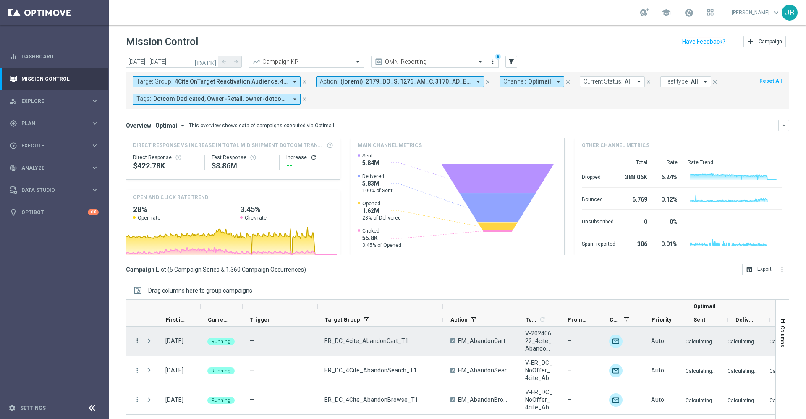
click at [136, 340] on icon "more_vert" at bounding box center [137, 341] width 8 height 8
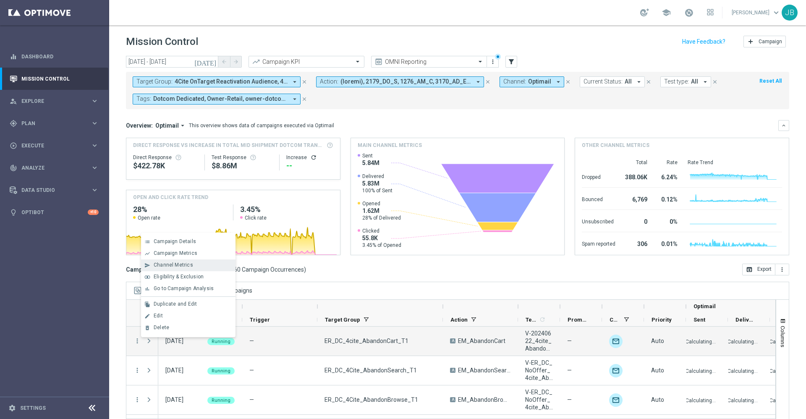
click at [188, 262] on span "Channel Metrics" at bounding box center [173, 265] width 39 height 6
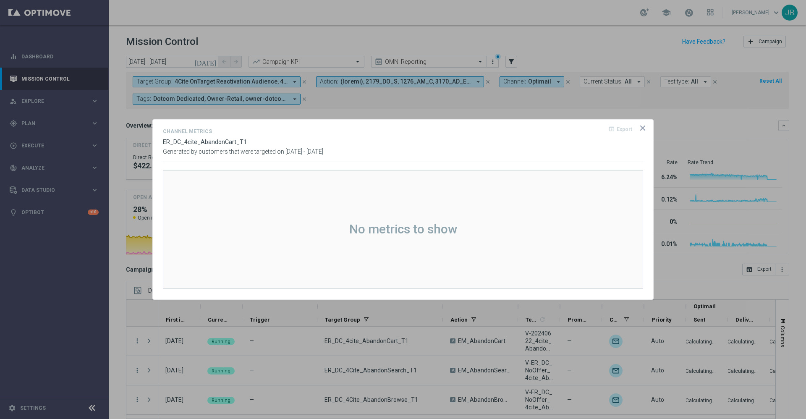
click at [644, 128] on icon "icon" at bounding box center [642, 128] width 8 height 8
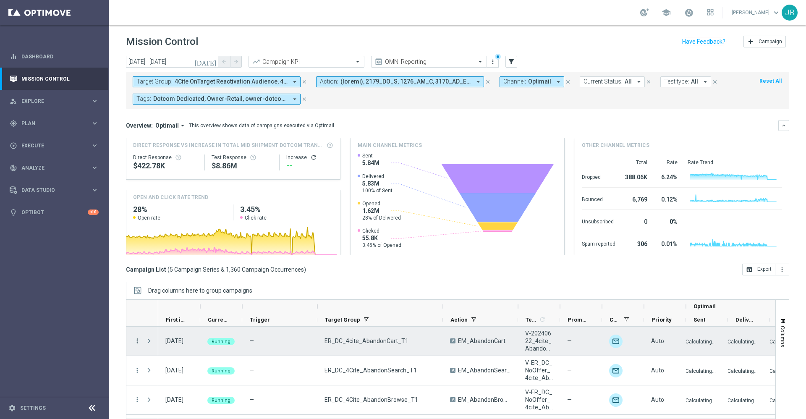
click at [138, 342] on icon "more_vert" at bounding box center [137, 341] width 8 height 8
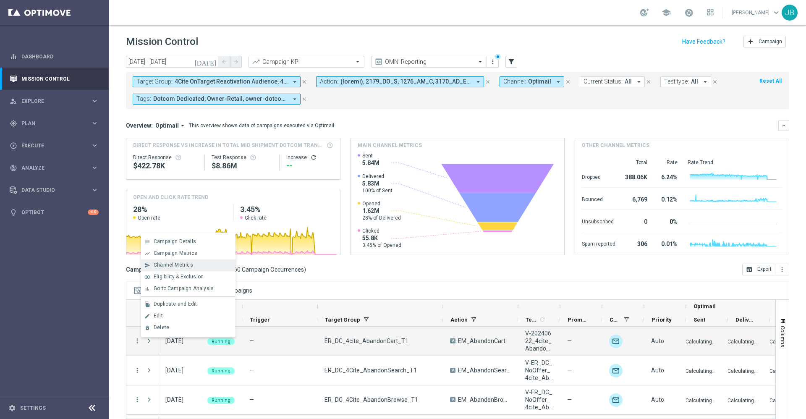
click at [182, 265] on span "Channel Metrics" at bounding box center [173, 265] width 39 height 6
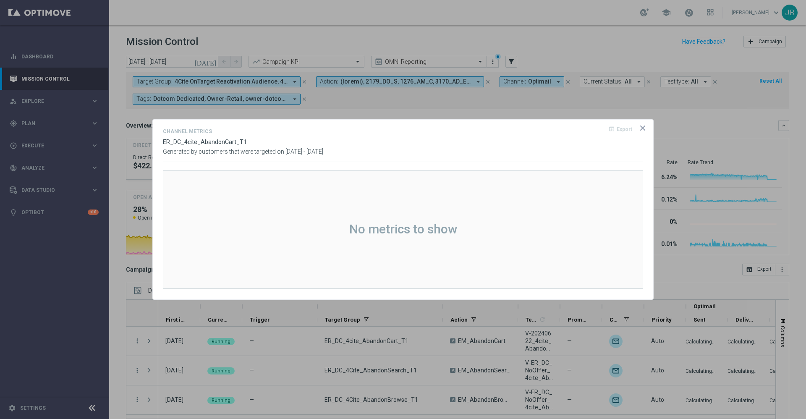
click at [639, 131] on icon "icon" at bounding box center [642, 128] width 8 height 8
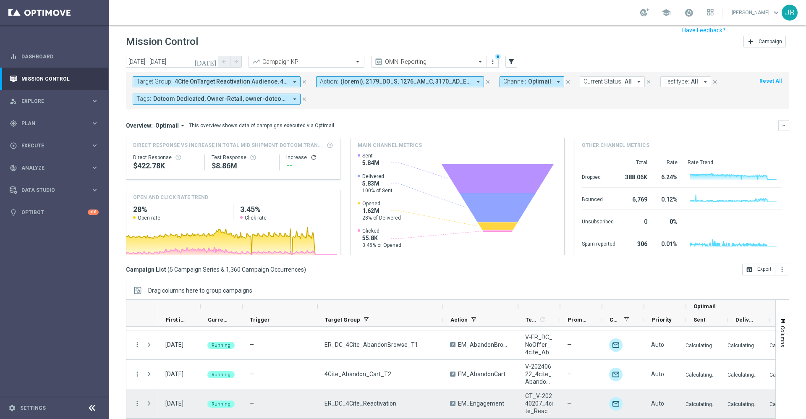
scroll to position [13, 0]
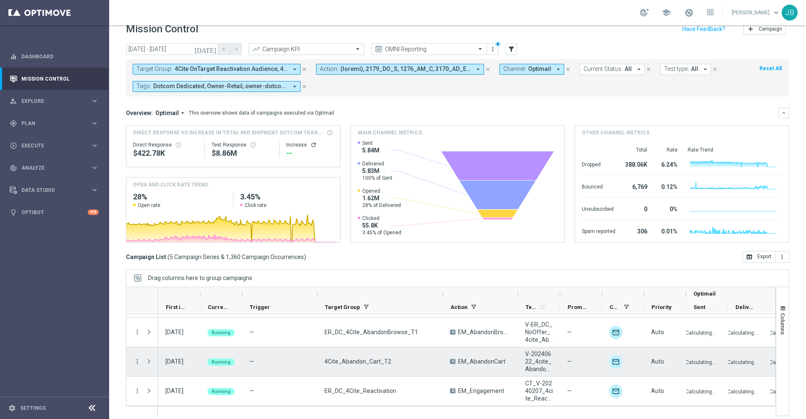
click at [136, 364] on icon "more_vert" at bounding box center [137, 362] width 8 height 8
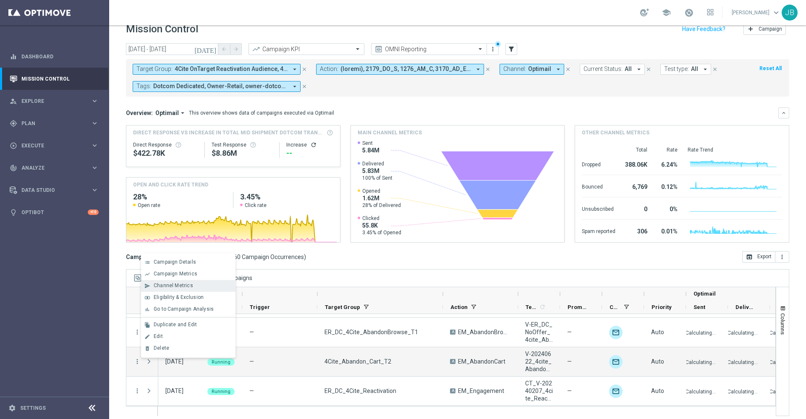
click at [183, 283] on span "Channel Metrics" at bounding box center [173, 285] width 39 height 6
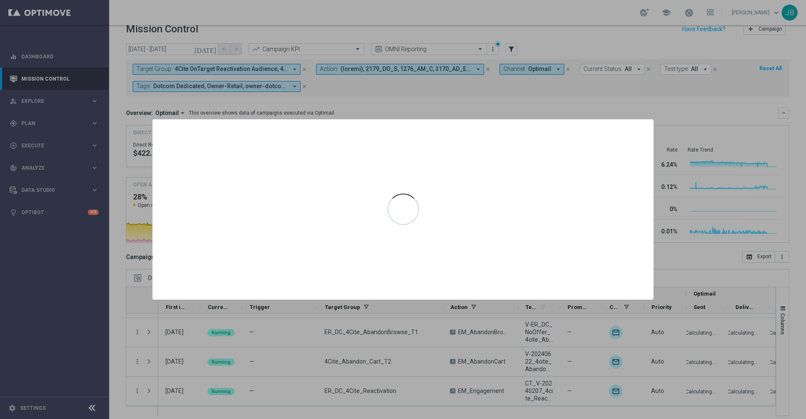
click at [164, 360] on div at bounding box center [403, 209] width 806 height 419
click at [214, 334] on div at bounding box center [403, 209] width 806 height 419
click at [502, 102] on div at bounding box center [403, 209] width 806 height 419
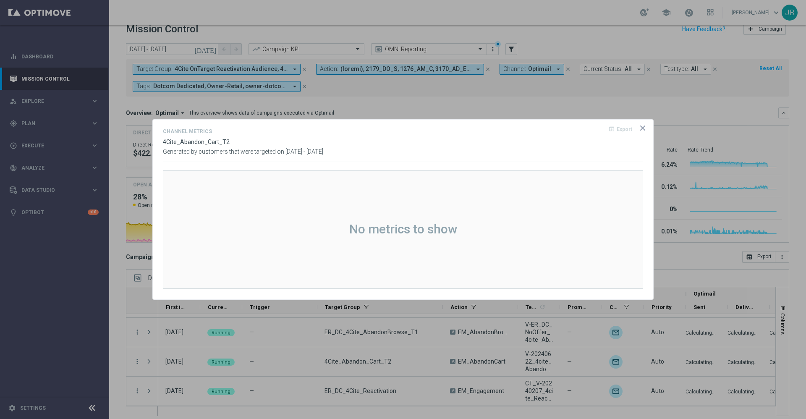
click at [645, 130] on icon "icon" at bounding box center [642, 128] width 8 height 8
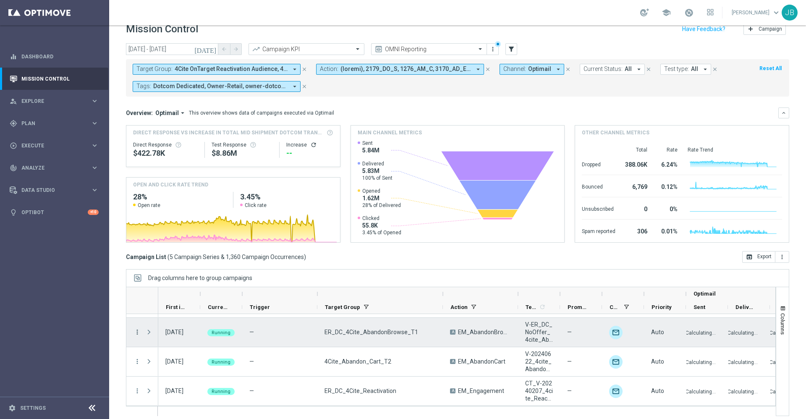
click at [136, 332] on icon "more_vert" at bounding box center [137, 332] width 8 height 8
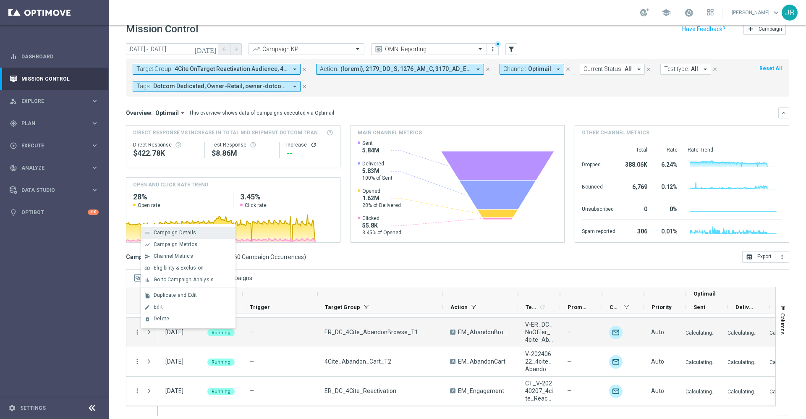
click at [167, 229] on div "list Campaign Details" at bounding box center [188, 233] width 94 height 12
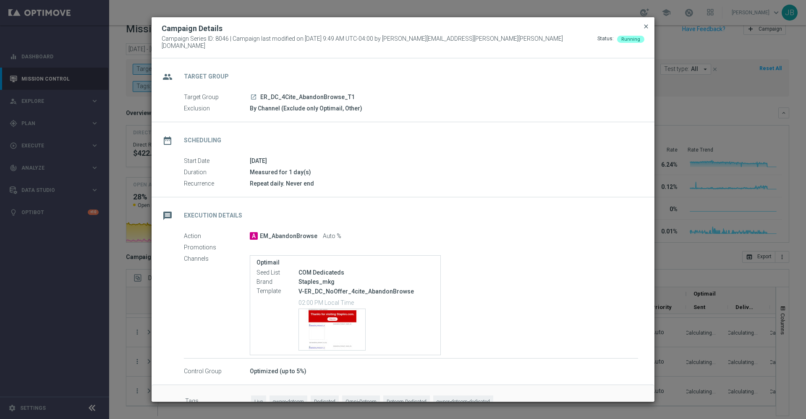
click at [643, 27] on span "close" at bounding box center [646, 26] width 7 height 7
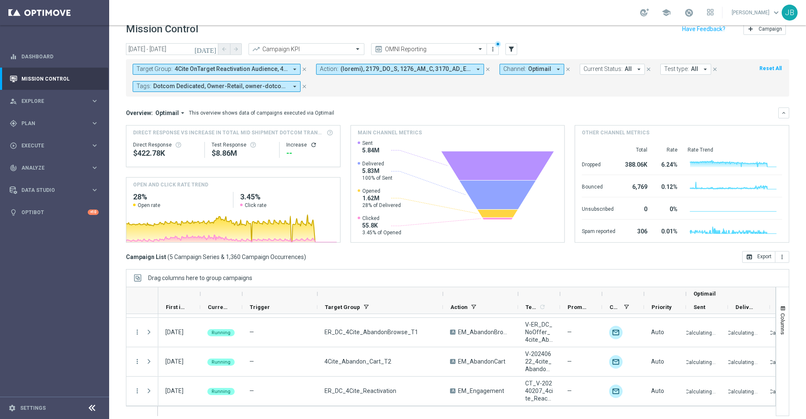
click at [214, 50] on icon "[DATE]" at bounding box center [205, 49] width 23 height 8
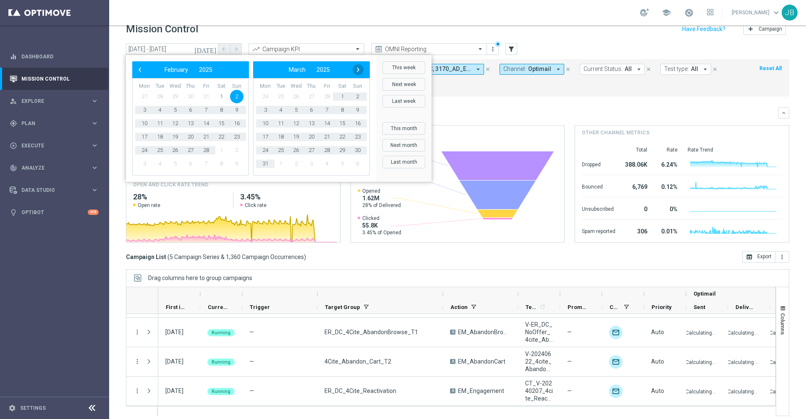
click at [357, 69] on span "›" at bounding box center [358, 69] width 11 height 11
click at [358, 74] on span "›" at bounding box center [358, 69] width 11 height 11
click at [360, 71] on span "›" at bounding box center [358, 69] width 11 height 11
click at [293, 124] on span "11" at bounding box center [295, 123] width 13 height 13
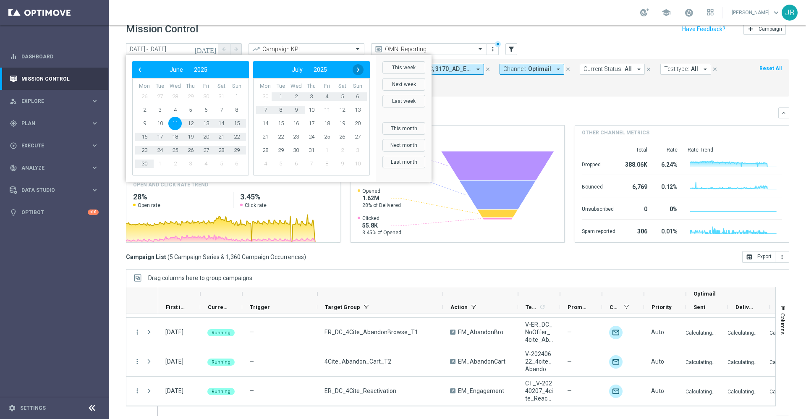
click at [358, 71] on span "›" at bounding box center [358, 69] width 11 height 11
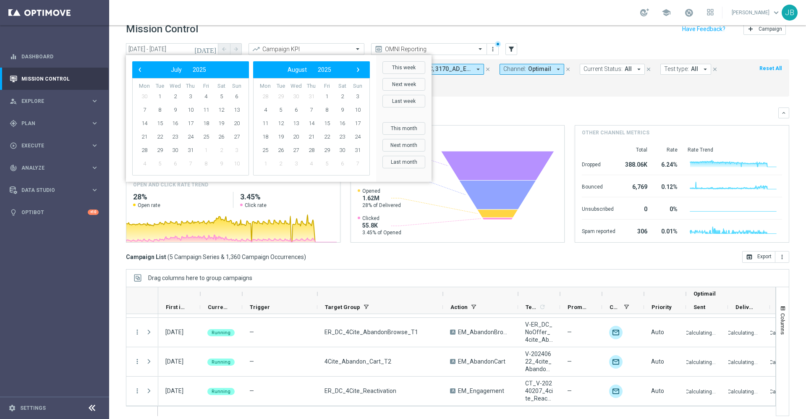
click at [358, 71] on span "›" at bounding box center [358, 69] width 11 height 11
click at [355, 73] on span "›" at bounding box center [358, 69] width 11 height 11
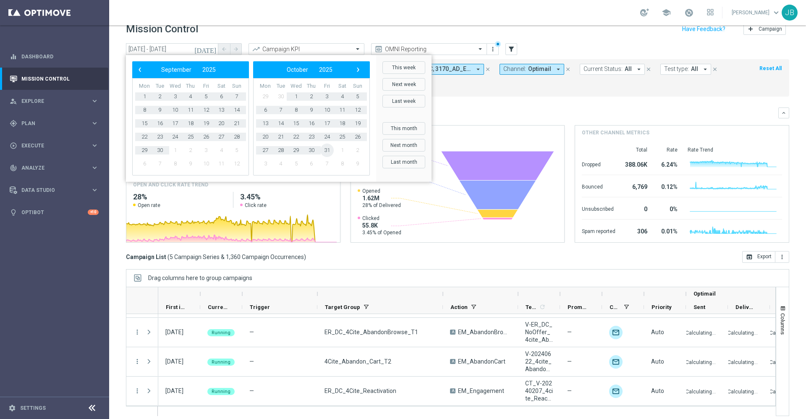
click at [327, 150] on span "31" at bounding box center [326, 150] width 13 height 13
type input "11 Jun 2025 - 31 Oct 2025"
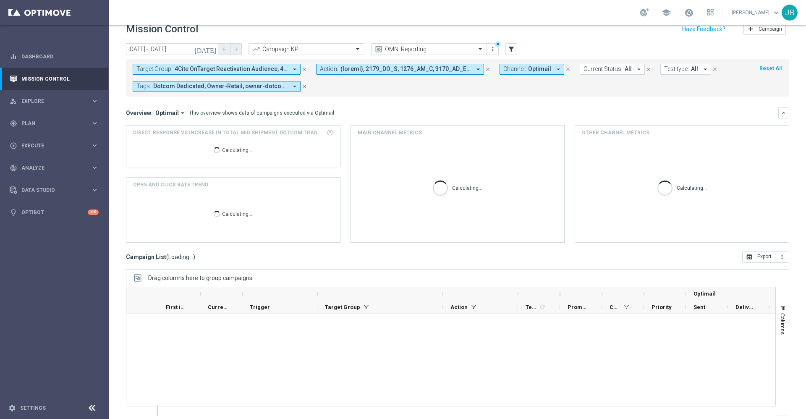
scroll to position [0, 0]
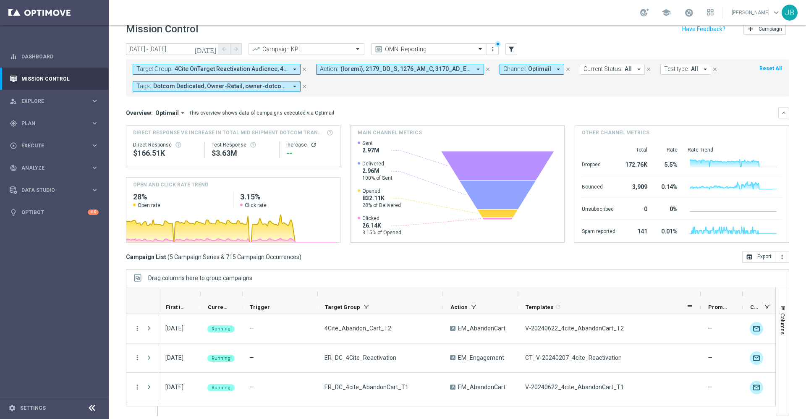
drag, startPoint x: 559, startPoint y: 292, endPoint x: 699, endPoint y: 309, distance: 141.7
click at [699, 309] on div "Optimail First in Range" at bounding box center [598, 300] width 880 height 27
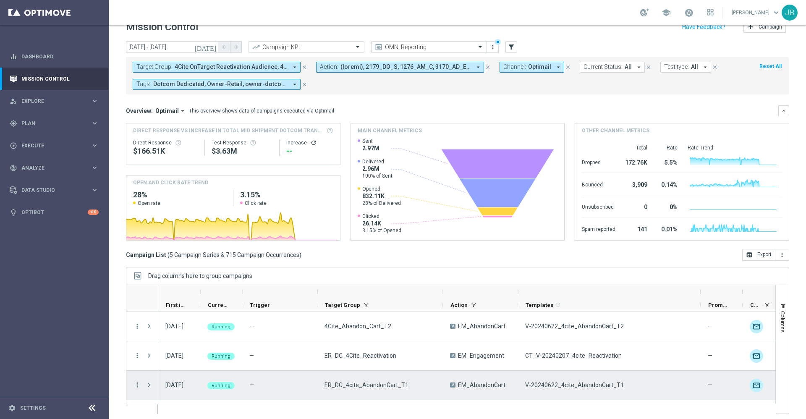
click at [137, 385] on icon "more_vert" at bounding box center [137, 385] width 8 height 8
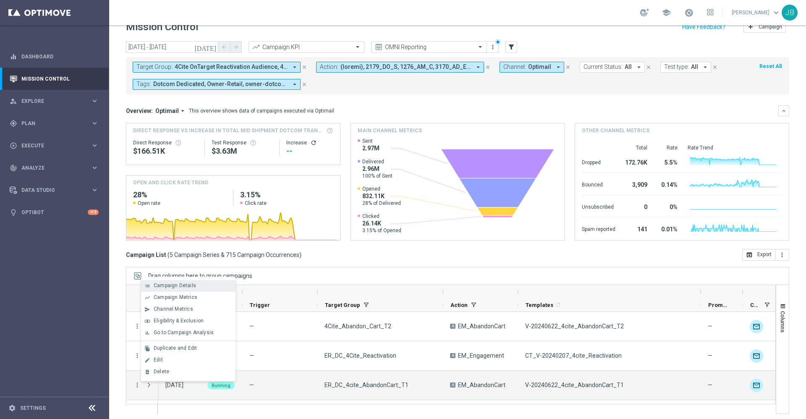
click at [204, 285] on div "Campaign Details" at bounding box center [193, 285] width 78 height 6
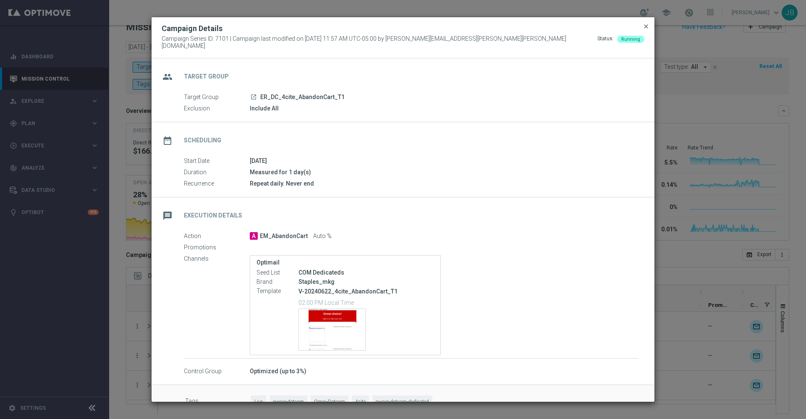
click at [647, 28] on span "close" at bounding box center [646, 26] width 7 height 7
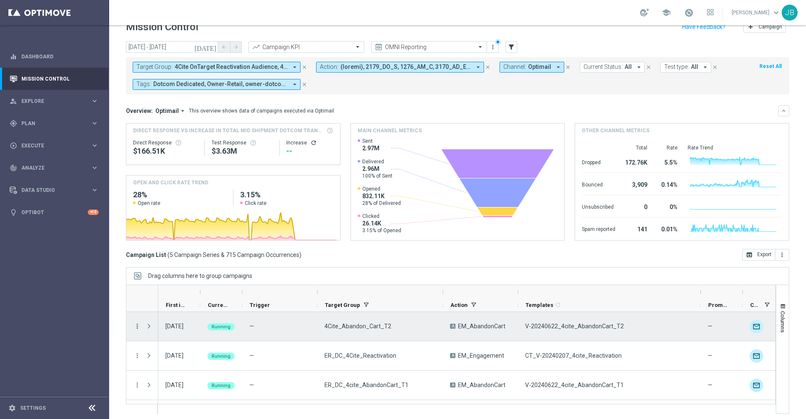
click at [135, 326] on icon "more_vert" at bounding box center [137, 326] width 8 height 8
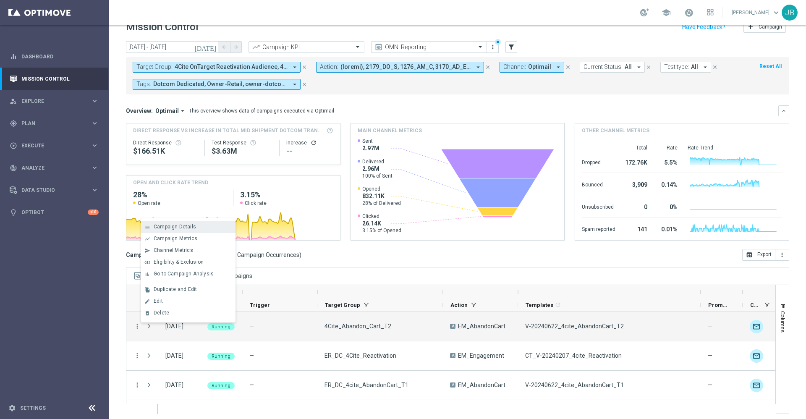
click at [175, 229] on span "Campaign Details" at bounding box center [175, 227] width 42 height 6
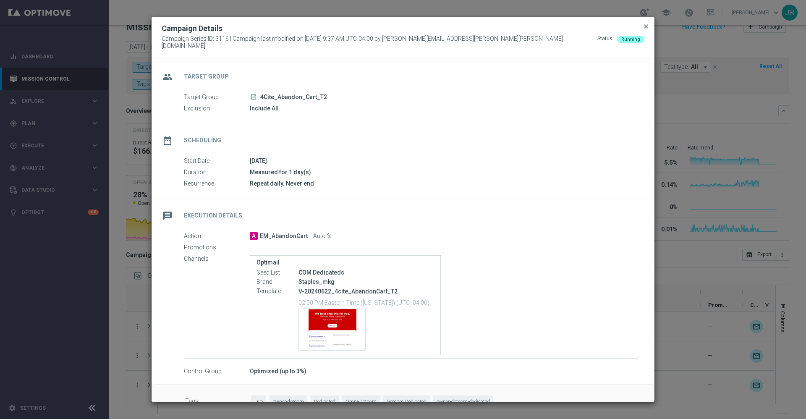
click at [643, 30] on span "close" at bounding box center [646, 26] width 7 height 7
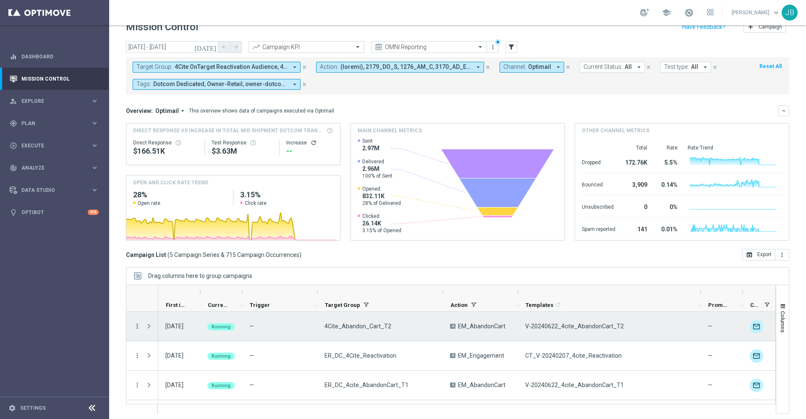
click at [134, 327] on icon "more_vert" at bounding box center [137, 326] width 8 height 8
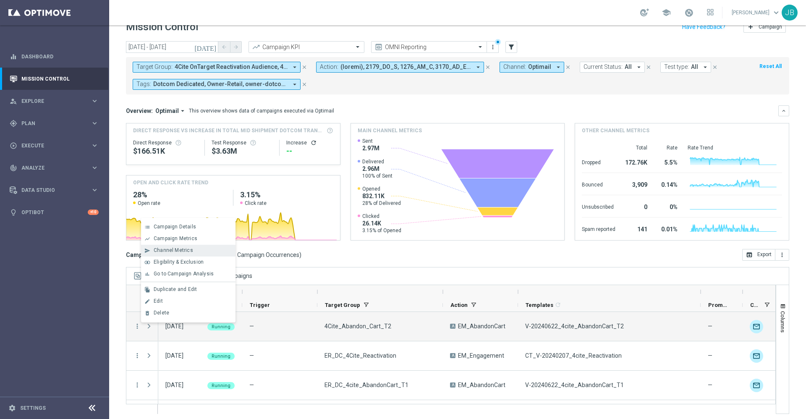
click at [180, 248] on span "Channel Metrics" at bounding box center [173, 250] width 39 height 6
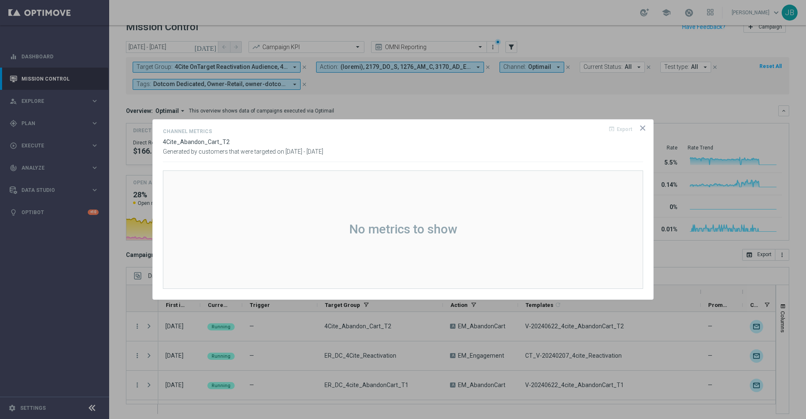
click at [454, 95] on div at bounding box center [403, 209] width 806 height 419
click at [643, 128] on icon "icon" at bounding box center [642, 128] width 8 height 8
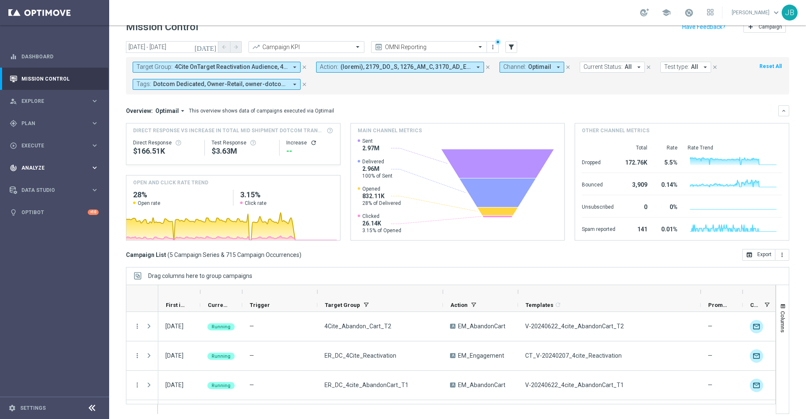
click at [37, 173] on div "track_changes Analyze keyboard_arrow_right" at bounding box center [54, 168] width 108 height 22
click at [33, 259] on div "Data Studio keyboard_arrow_right" at bounding box center [54, 265] width 108 height 22
click at [34, 175] on div "track_changes Analyze keyboard_arrow_right" at bounding box center [54, 168] width 108 height 22
click at [37, 249] on span "BI Studio" at bounding box center [52, 248] width 60 height 5
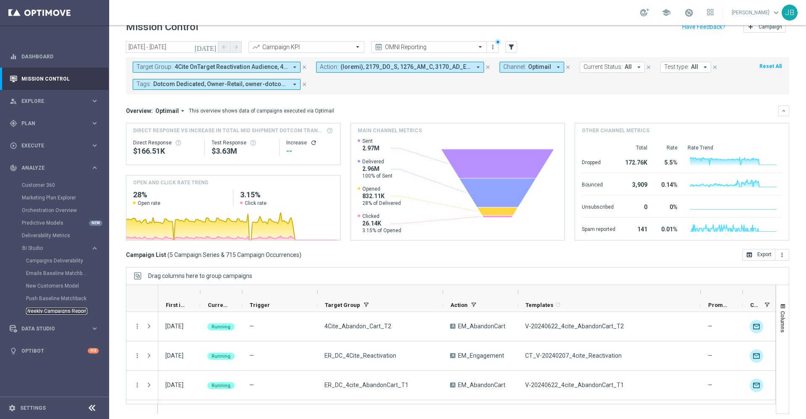
click at [44, 311] on link "Weekly Campaigns Report" at bounding box center [56, 311] width 61 height 7
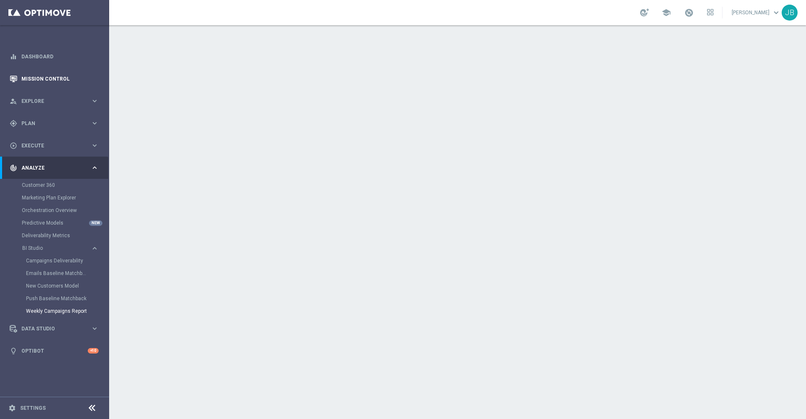
click at [78, 78] on link "Mission Control" at bounding box center [59, 79] width 77 height 22
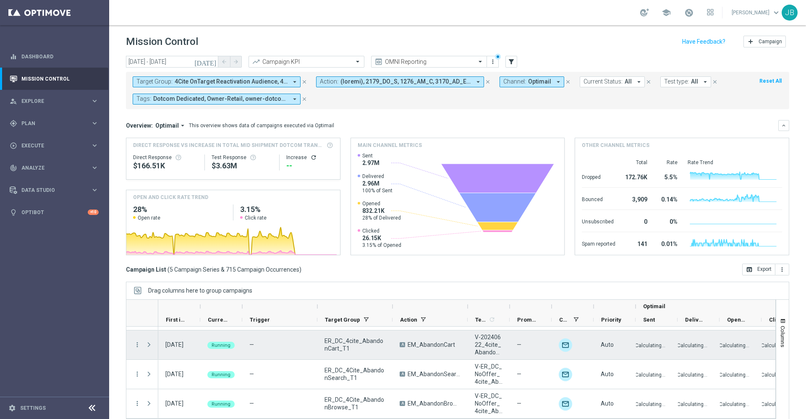
scroll to position [18, 0]
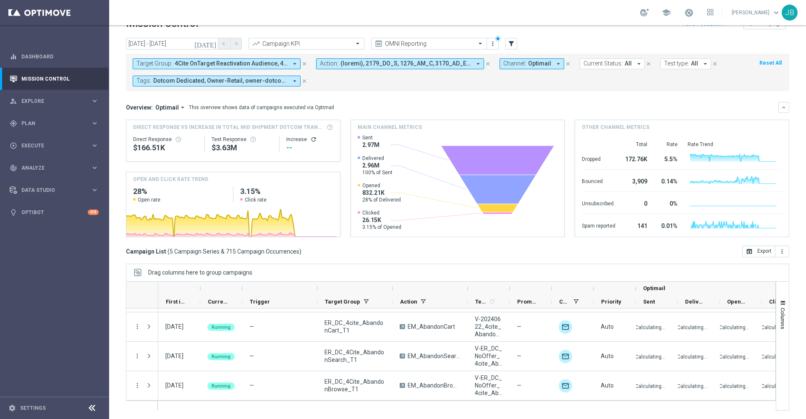
click at [269, 61] on span "4Cite OnTarget Reactivation Audience, 4Cite Only Emails, 4Cite_Abandon_Browse_T…" at bounding box center [231, 63] width 113 height 7
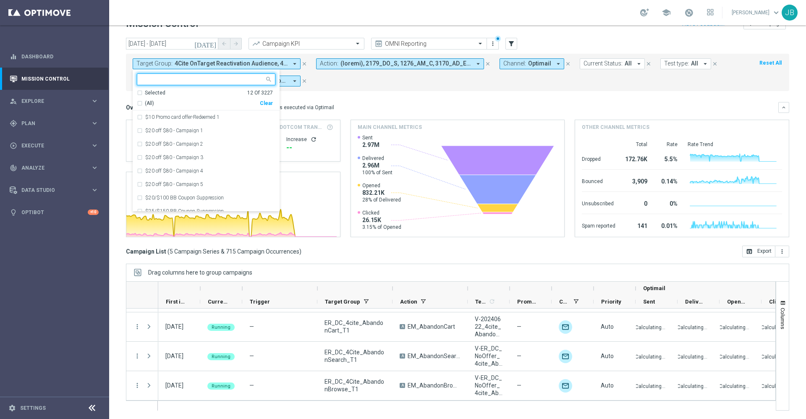
click at [0, 0] on div "Clear" at bounding box center [0, 0] width 0 height 0
click at [381, 93] on mini-dashboard "Overview: Optimail arrow_drop_down This overview shows data of campaigns execut…" at bounding box center [457, 168] width 663 height 154
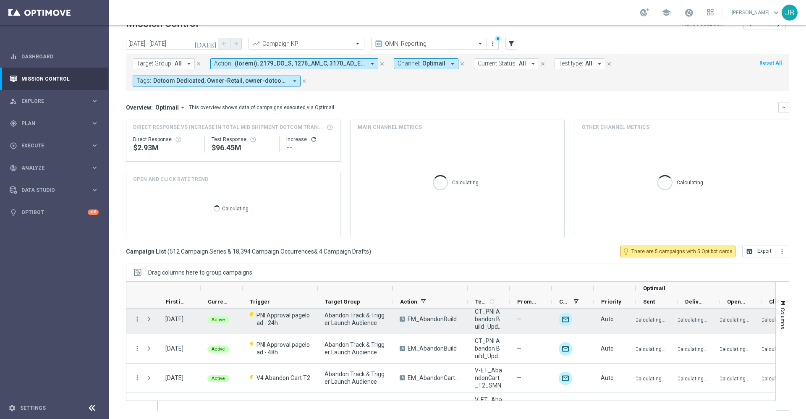
scroll to position [66, 0]
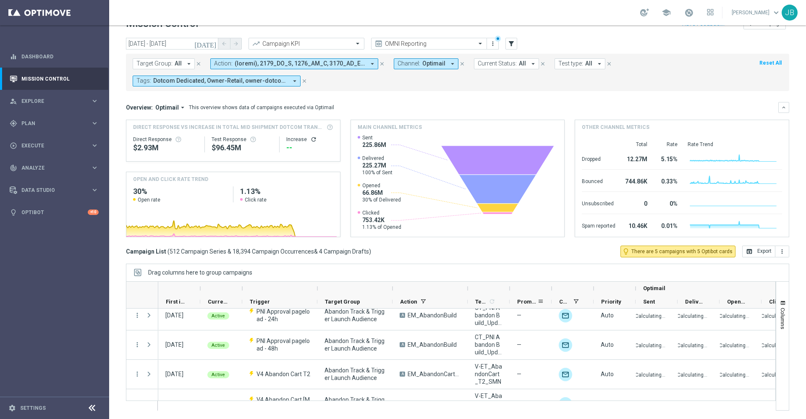
click at [525, 299] on span "Promotions" at bounding box center [527, 301] width 20 height 6
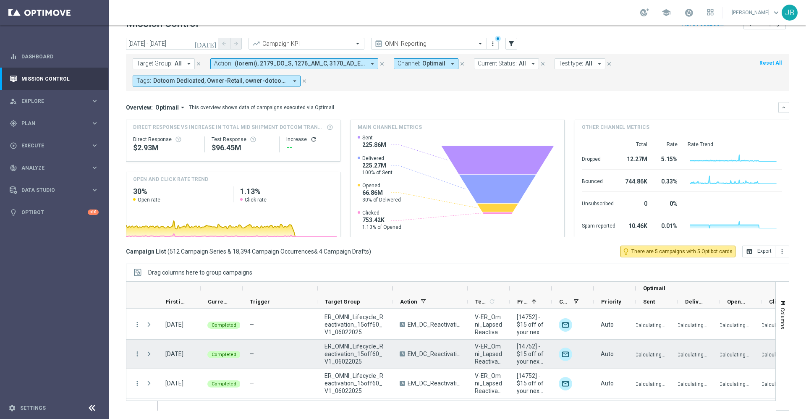
scroll to position [151, 0]
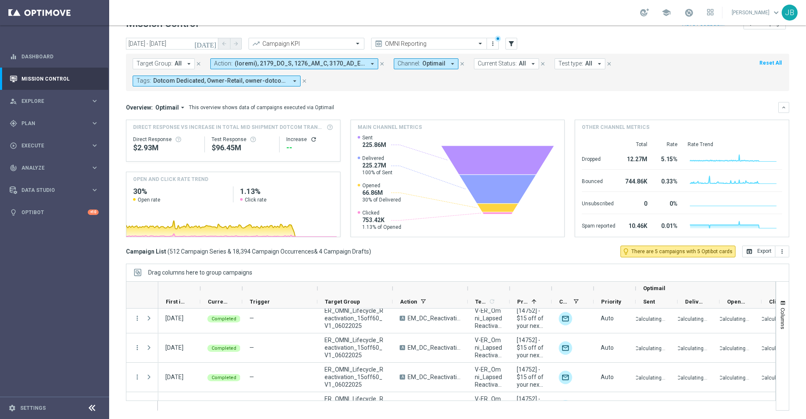
click at [214, 43] on icon "[DATE]" at bounding box center [205, 44] width 23 height 8
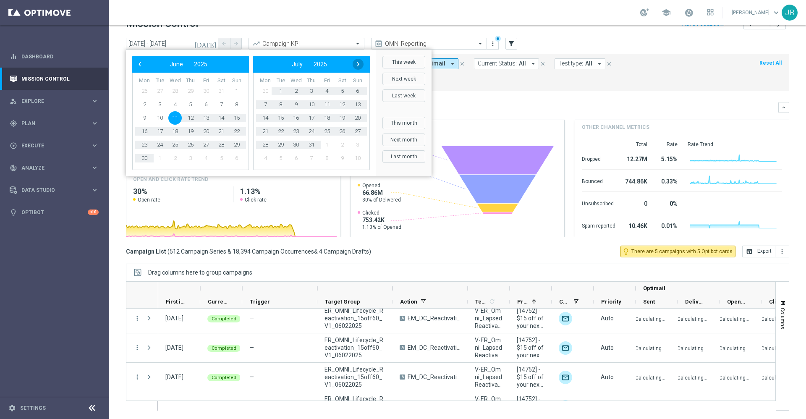
click at [356, 65] on span "›" at bounding box center [358, 64] width 11 height 11
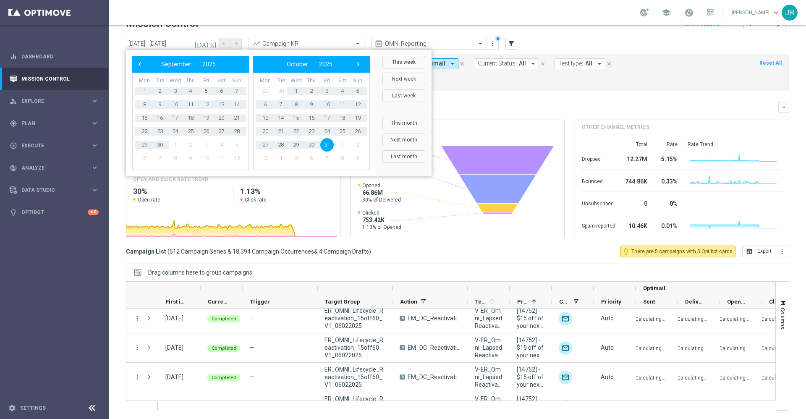
click at [356, 65] on span "›" at bounding box center [358, 64] width 11 height 11
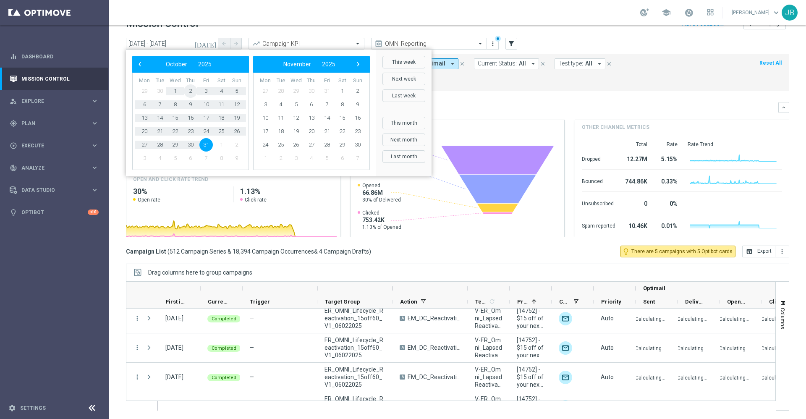
click at [189, 91] on span "2" at bounding box center [190, 90] width 13 height 13
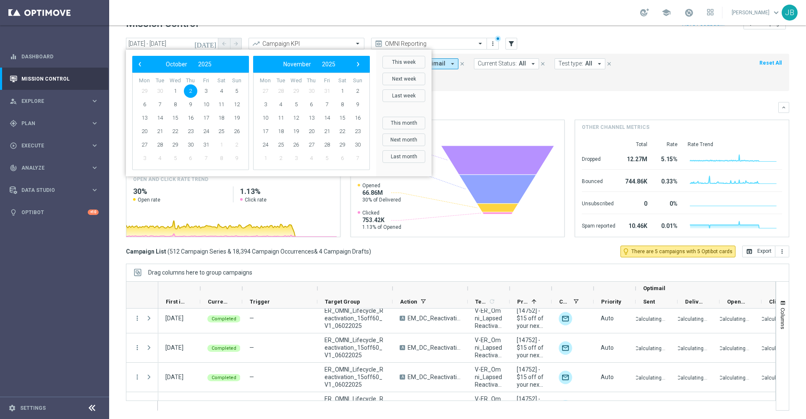
click at [189, 91] on span "2" at bounding box center [190, 90] width 13 height 13
type input "02 Oct 2025 - 02 Oct 2025"
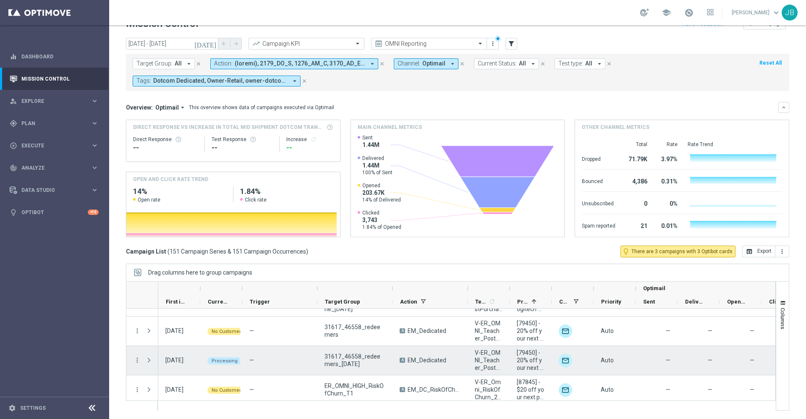
scroll to position [287, 0]
click at [146, 357] on span "Press SPACE to select this row." at bounding box center [149, 358] width 8 height 7
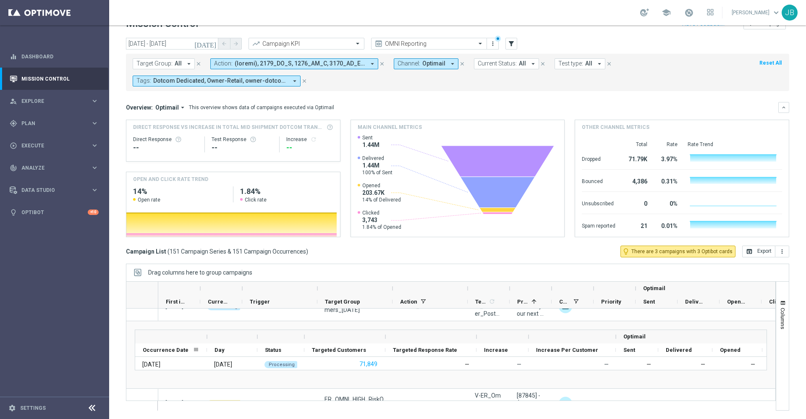
scroll to position [338, 0]
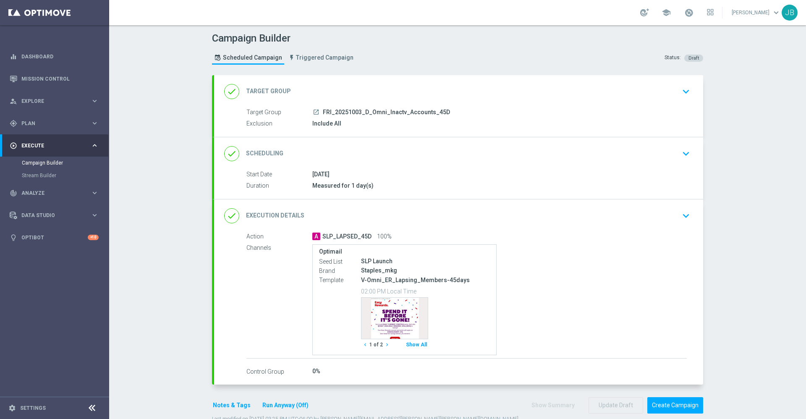
click at [264, 91] on h2 "Target Group" at bounding box center [268, 91] width 45 height 8
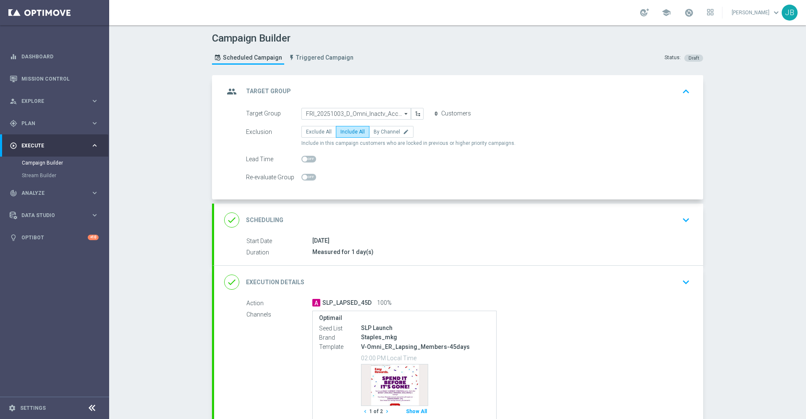
click at [273, 220] on h2 "Scheduling" at bounding box center [264, 220] width 37 height 8
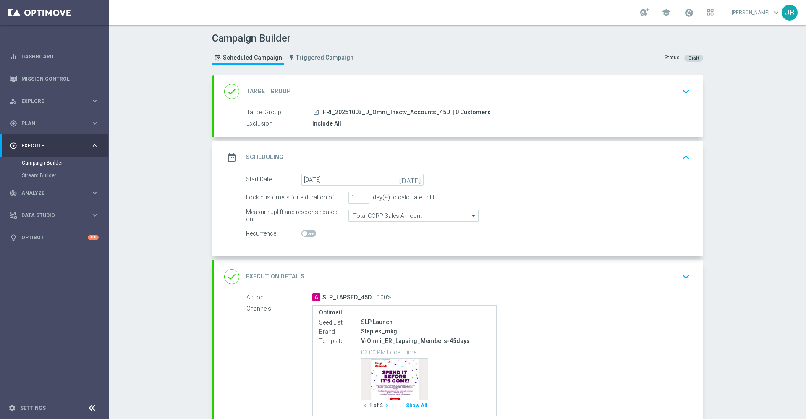
click at [268, 94] on h2 "Target Group" at bounding box center [268, 91] width 45 height 8
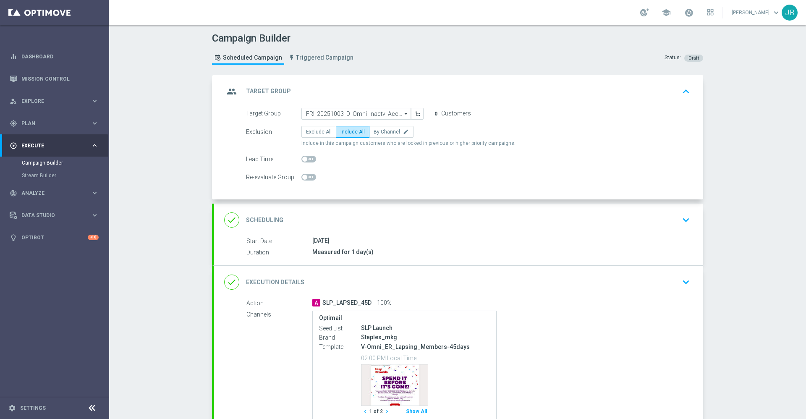
click at [266, 216] on h2 "Scheduling" at bounding box center [264, 220] width 37 height 8
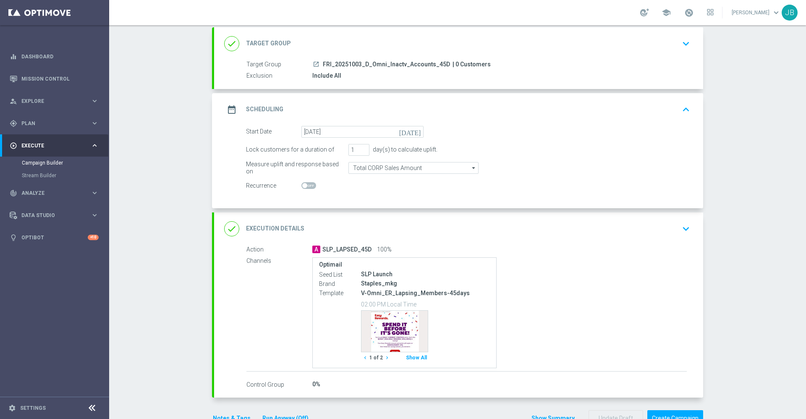
scroll to position [49, 0]
click at [295, 227] on h2 "Execution Details" at bounding box center [275, 228] width 58 height 8
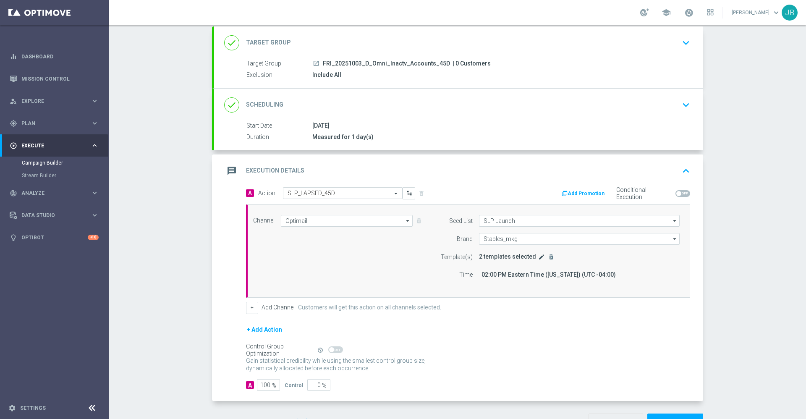
click at [538, 256] on icon "edit" at bounding box center [541, 256] width 7 height 7
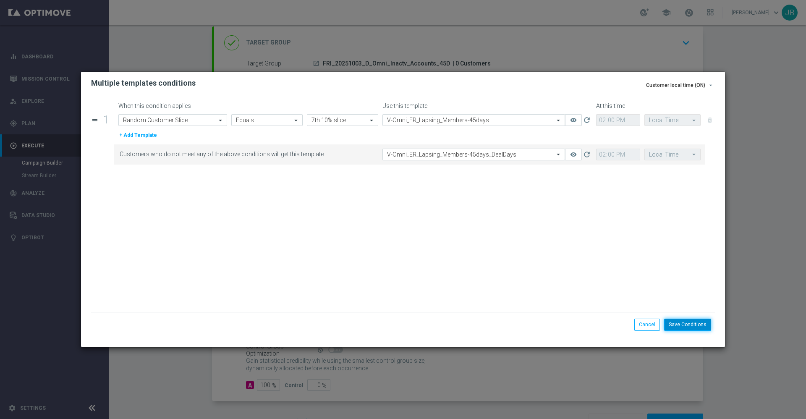
click at [682, 326] on button "Save Conditions" at bounding box center [687, 325] width 47 height 12
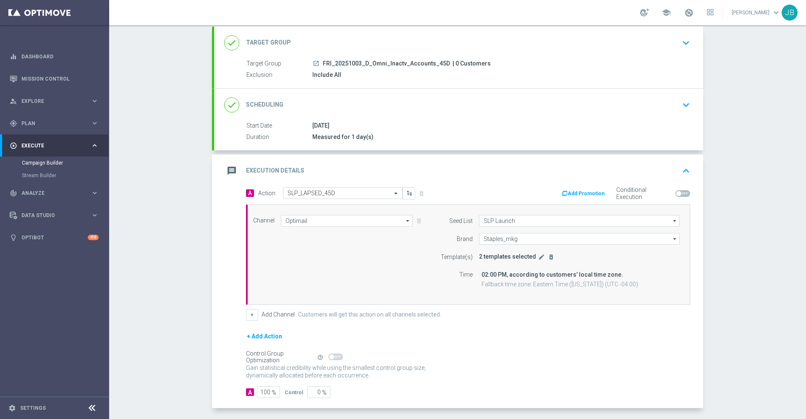
scroll to position [92, 0]
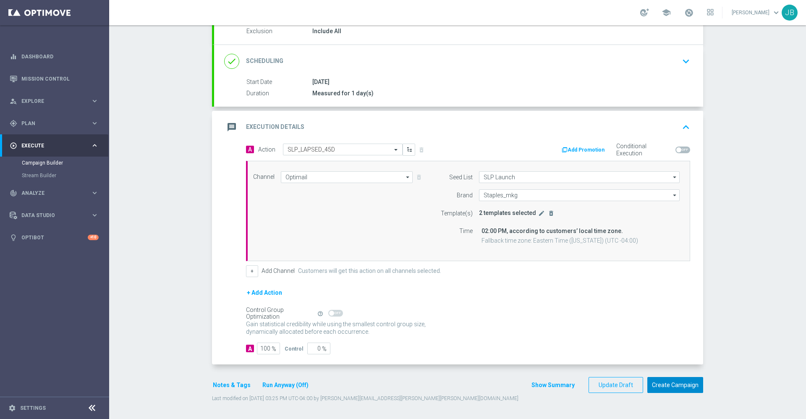
click at [662, 382] on button "Create Campaign" at bounding box center [675, 385] width 56 height 16
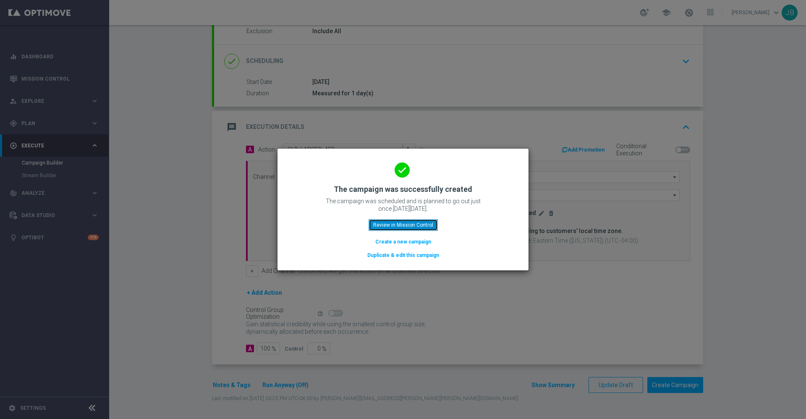
click at [408, 227] on button "Review in Mission Control" at bounding box center [402, 225] width 69 height 12
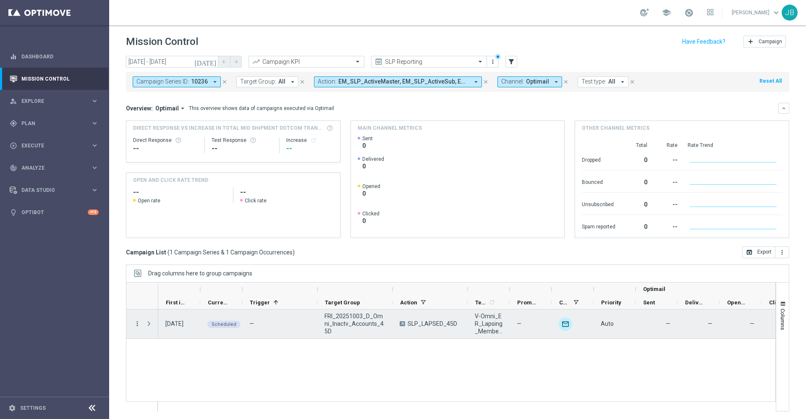
click at [137, 325] on icon "more_vert" at bounding box center [137, 324] width 8 height 8
click at [186, 332] on div "Campaign Details" at bounding box center [193, 329] width 78 height 6
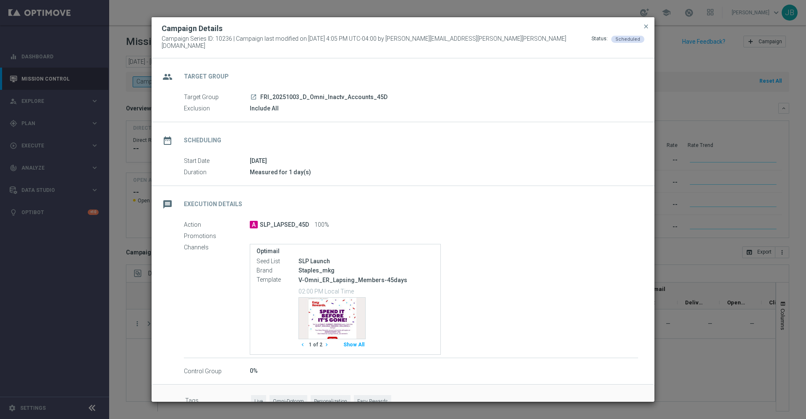
click at [647, 26] on button "close" at bounding box center [646, 26] width 8 height 10
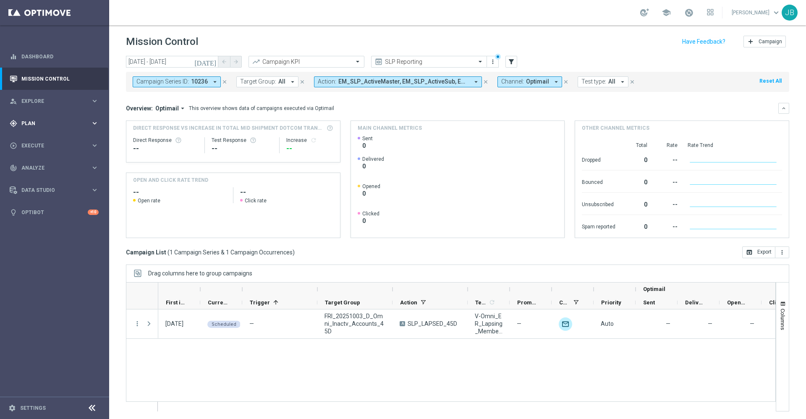
click at [39, 120] on div "gps_fixed Plan" at bounding box center [50, 124] width 81 height 8
click at [42, 141] on link "Target Groups" at bounding box center [54, 140] width 65 height 7
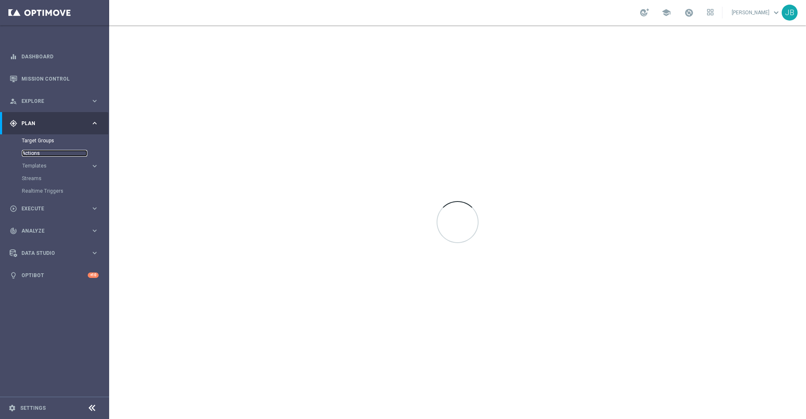
click at [34, 154] on link "Actions" at bounding box center [54, 153] width 65 height 7
